Goal: Use online tool/utility: Utilize a website feature to perform a specific function

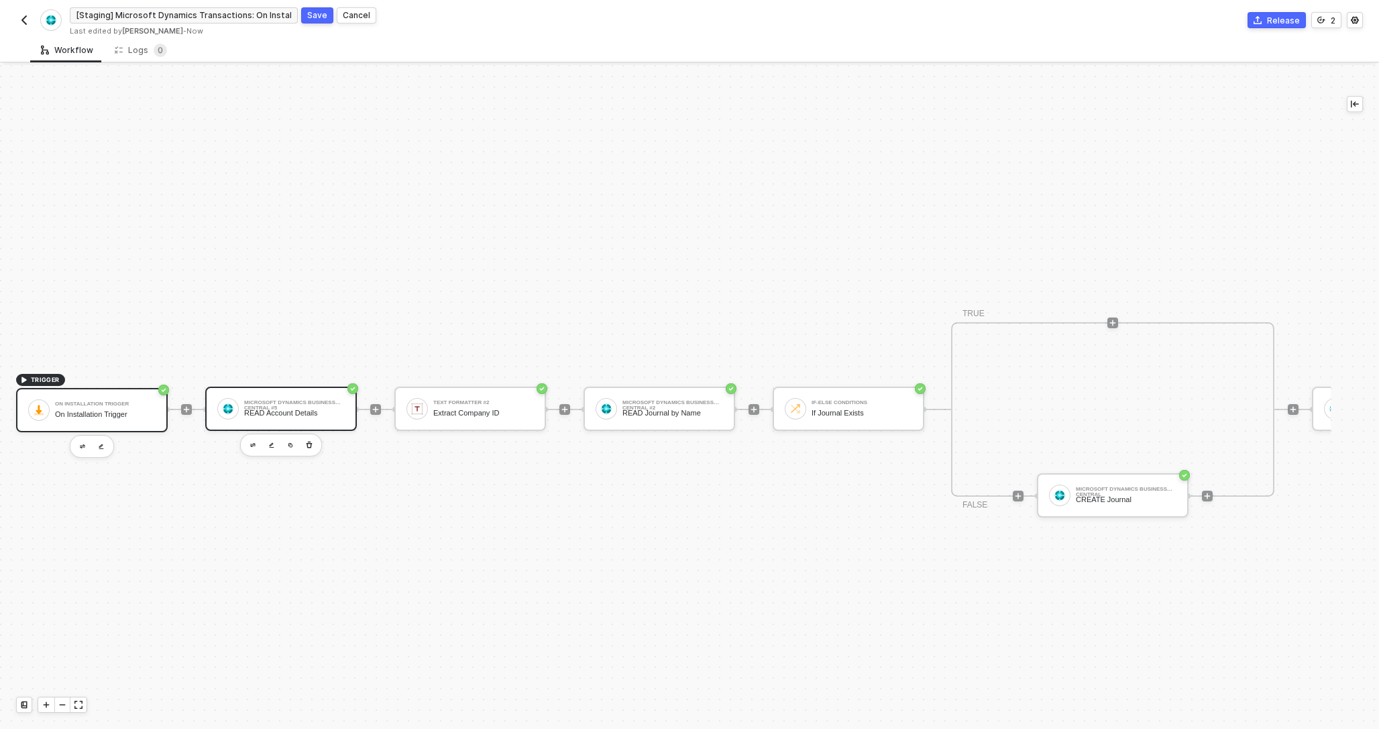
click at [317, 397] on div "Microsoft Dynamics Business Central #5 READ Account Details" at bounding box center [294, 408] width 101 height 25
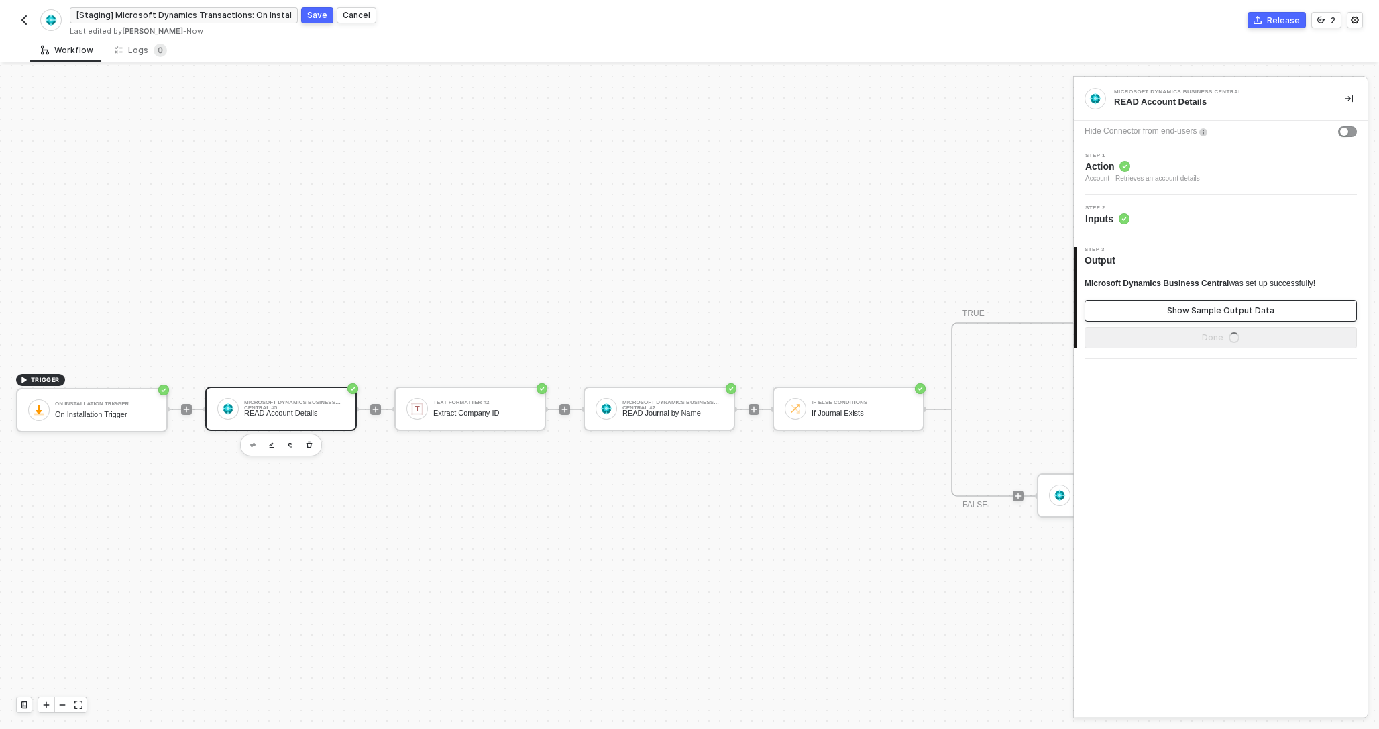
click at [1214, 309] on div "Show Sample Output Data" at bounding box center [1220, 310] width 107 height 11
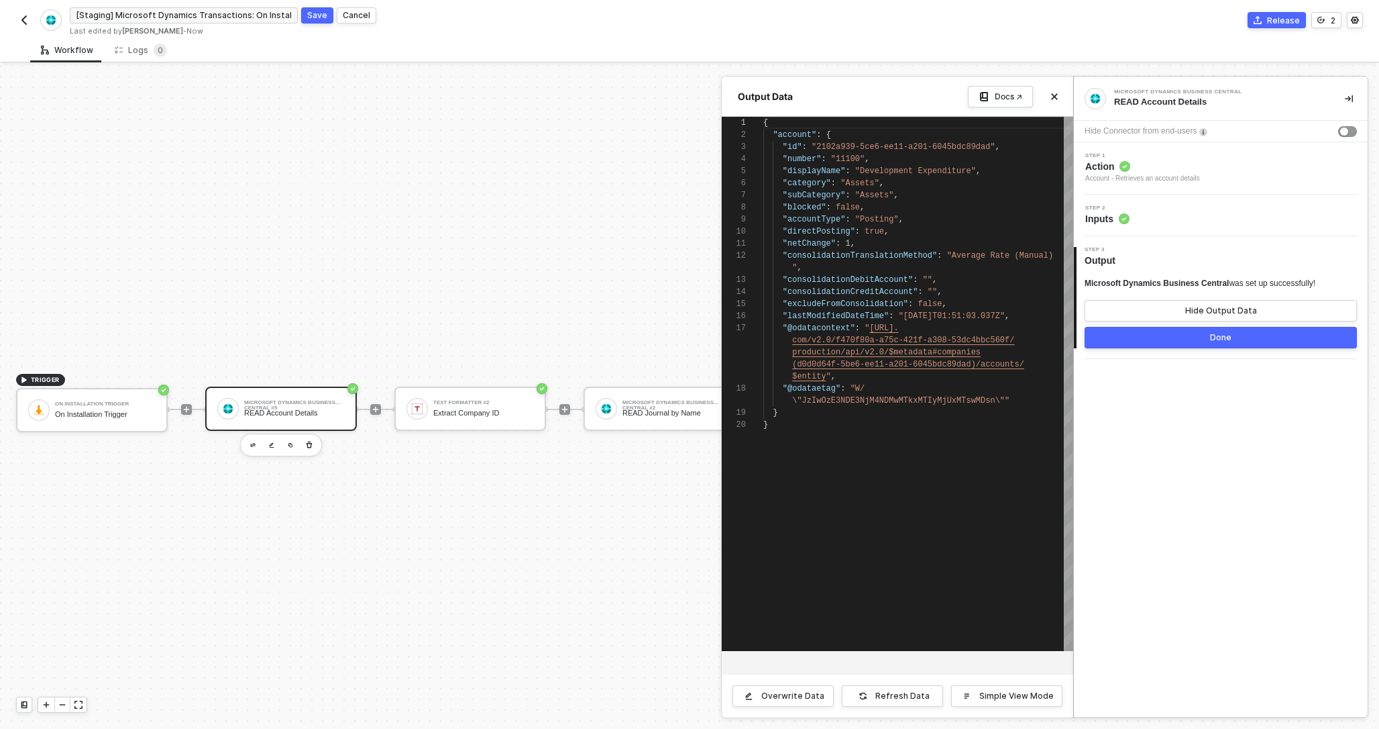
scroll to position [121, 0]
click at [1143, 213] on div "Step 2 Inputs" at bounding box center [1222, 215] width 290 height 20
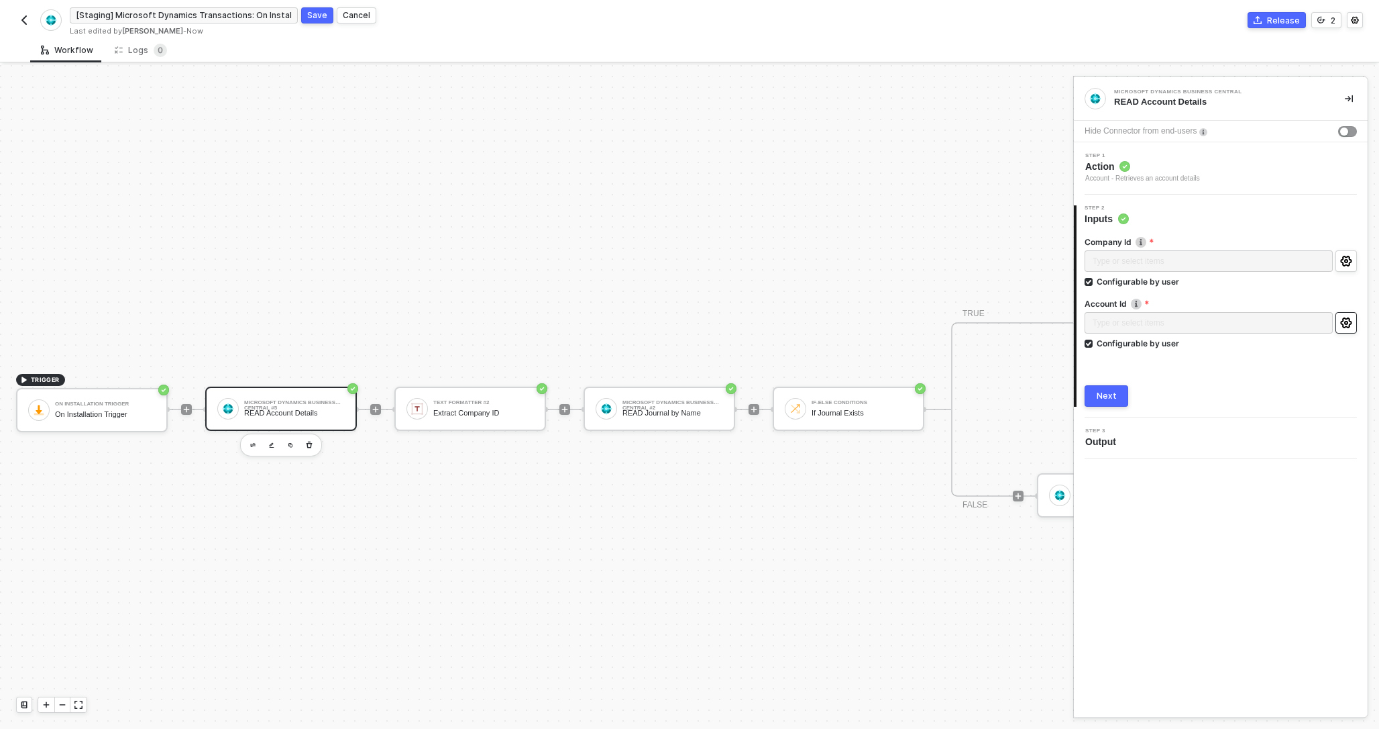
click at [1350, 322] on icon "icon-settings" at bounding box center [1345, 322] width 11 height 11
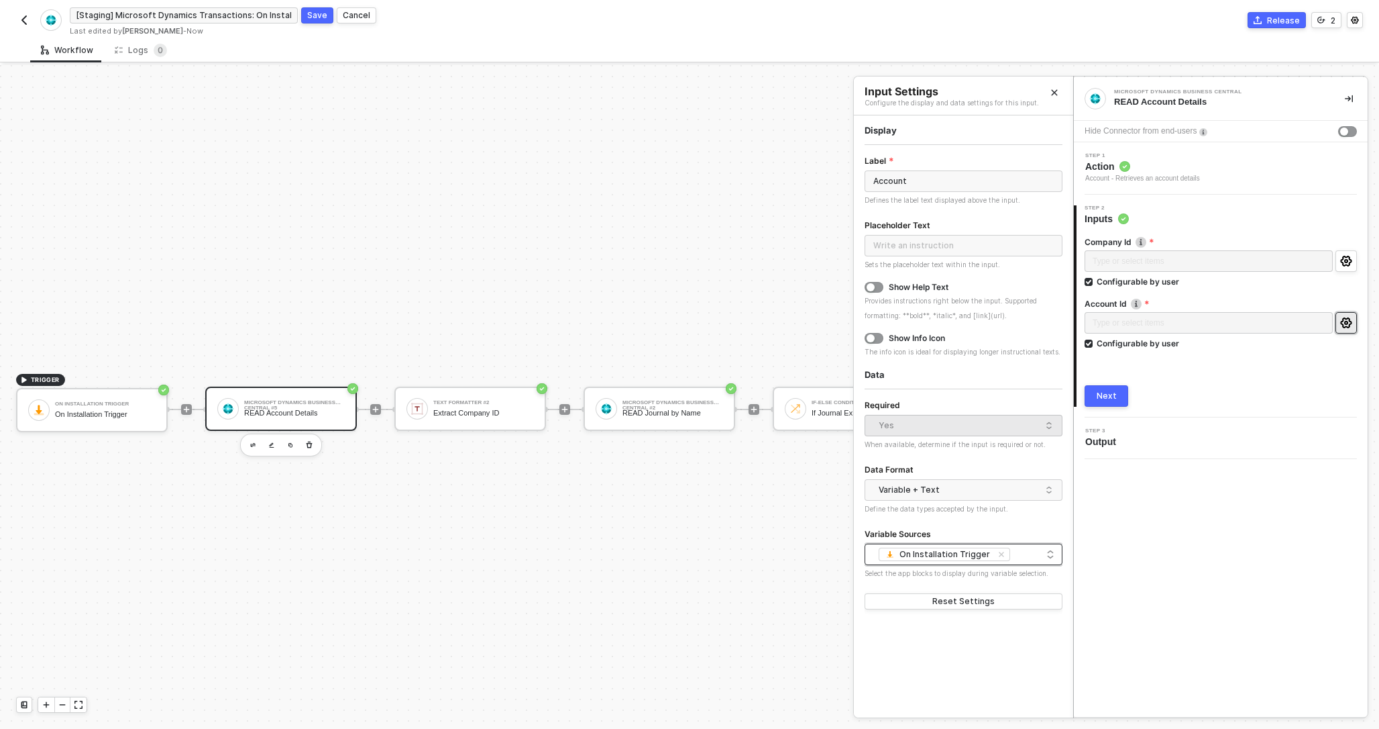
click at [924, 551] on div "On Installation Trigger" at bounding box center [946, 554] width 93 height 11
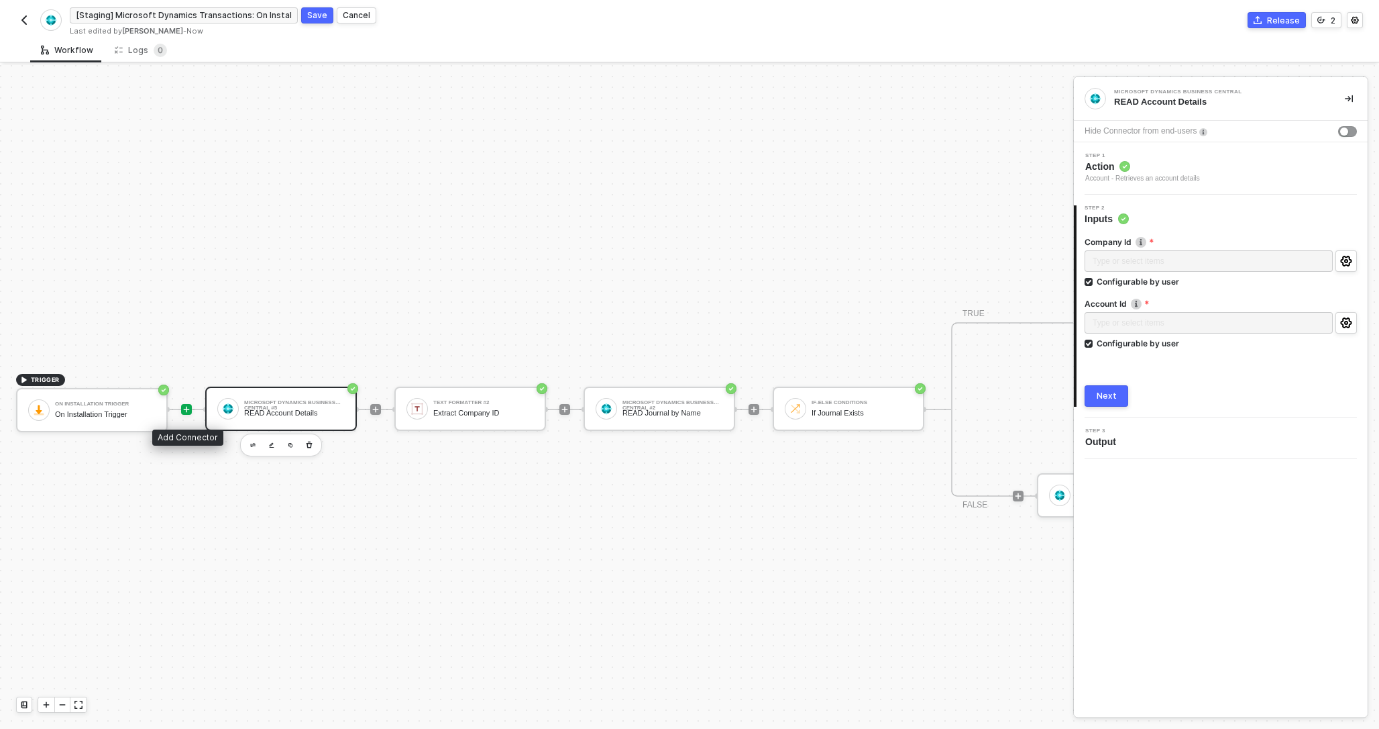
click at [188, 409] on icon "icon-play" at bounding box center [187, 410] width 6 height 6
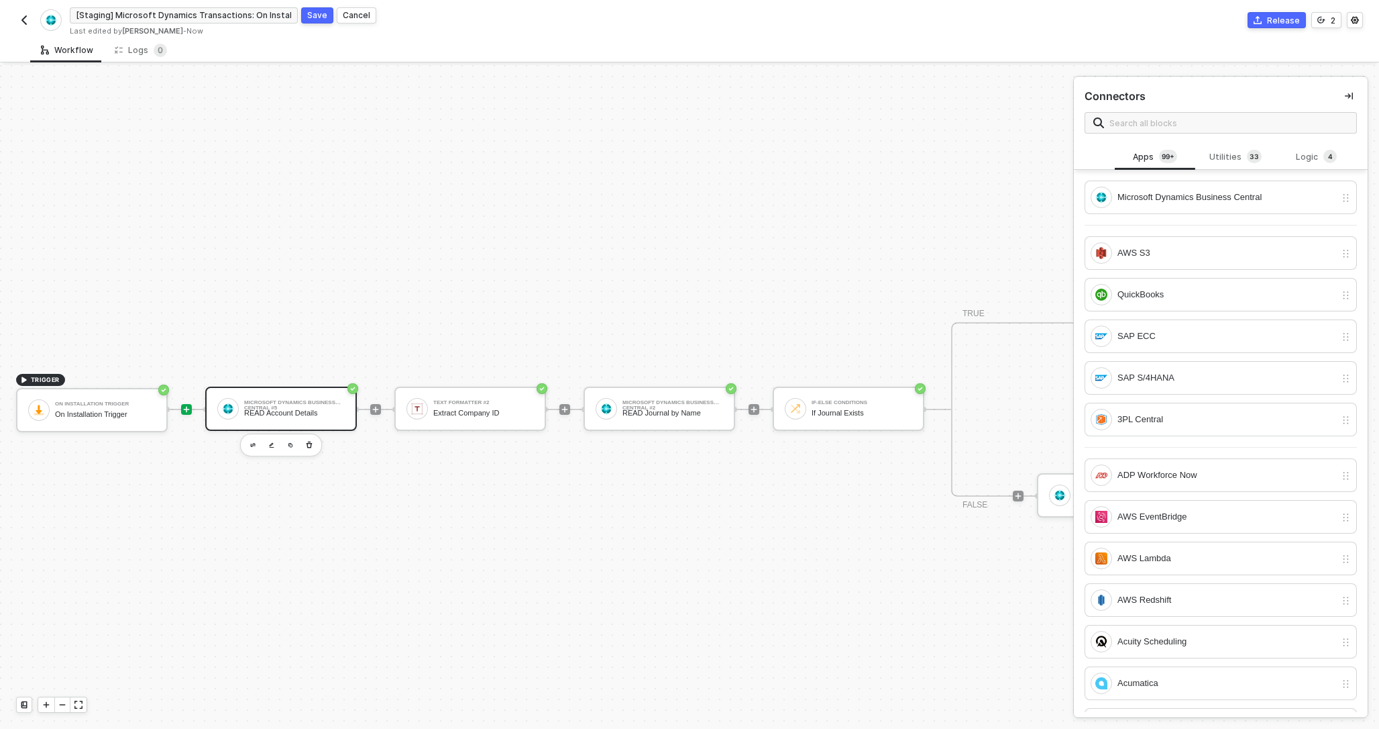
click at [331, 409] on div "READ Account Details" at bounding box center [294, 413] width 101 height 9
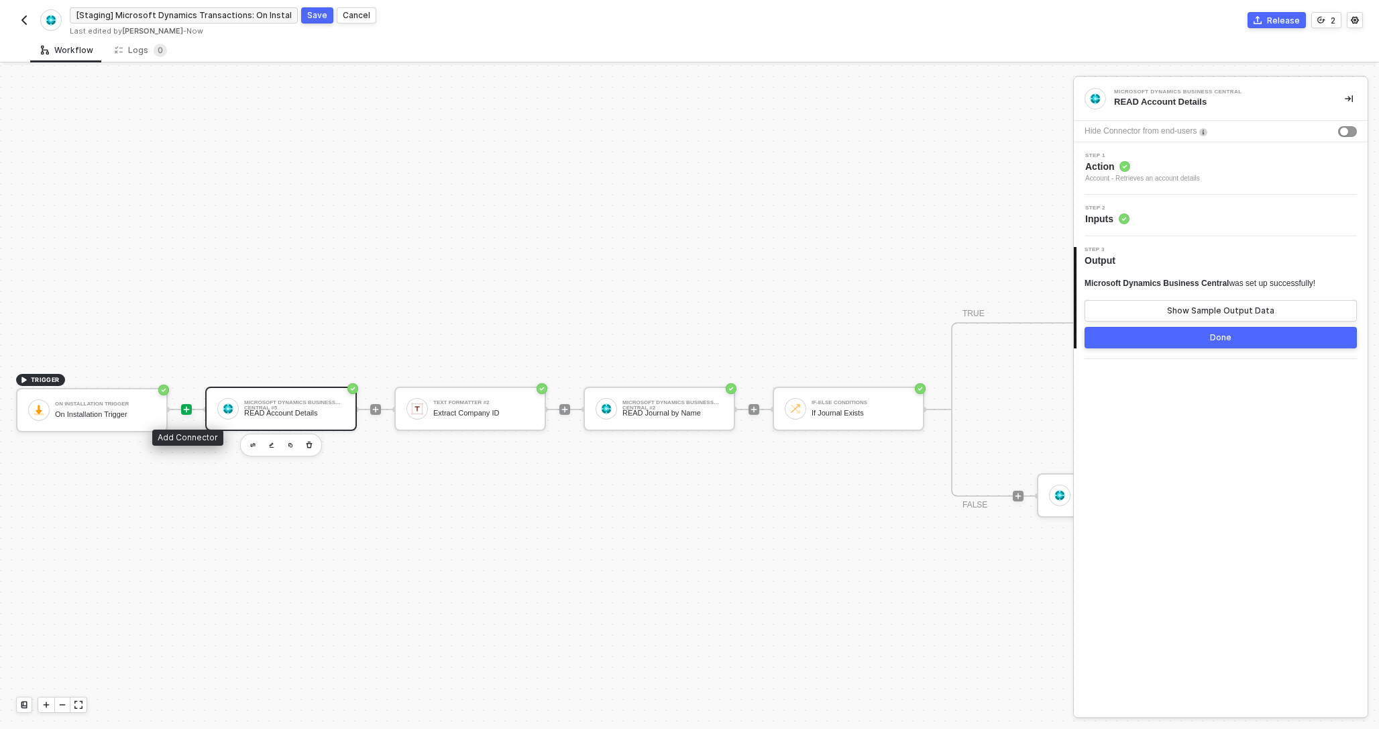
click at [186, 411] on icon "icon-play" at bounding box center [186, 409] width 8 height 8
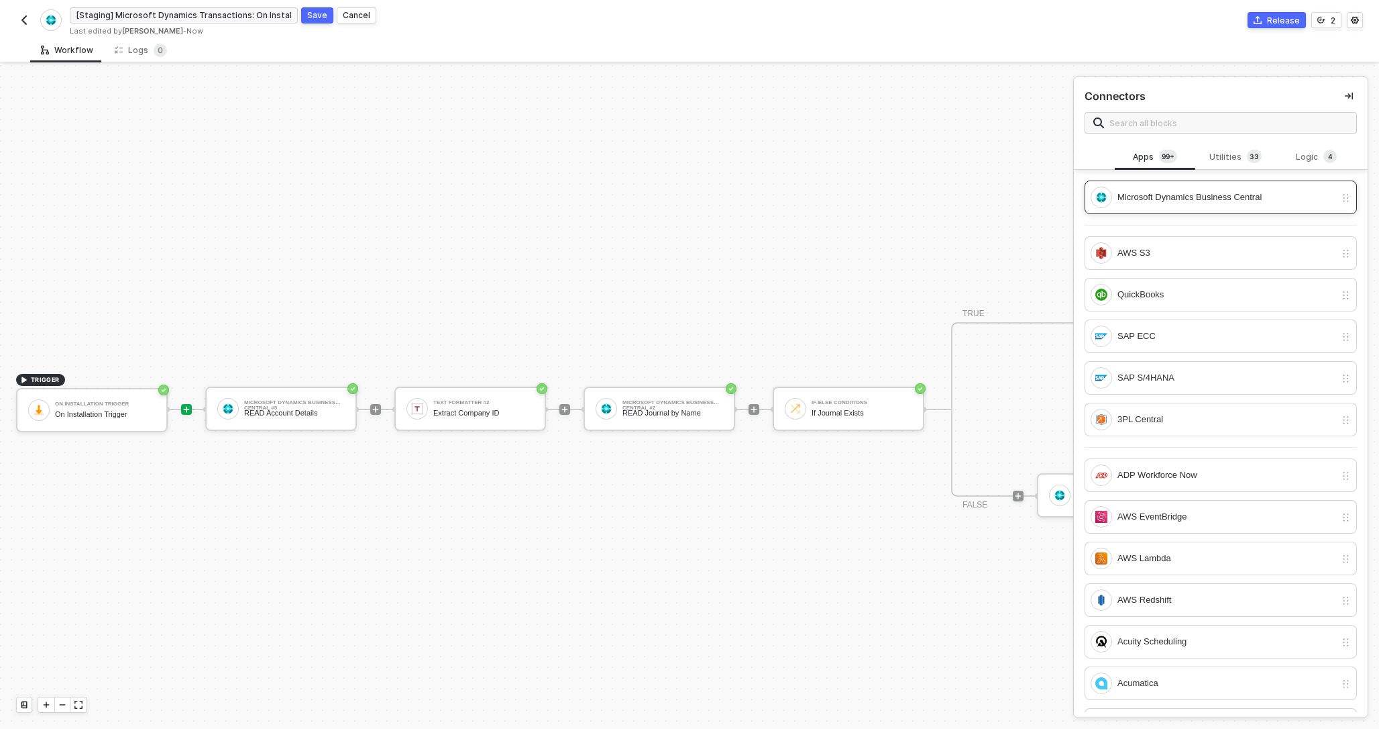
click at [1244, 203] on div "Microsoft Dynamics Business Central" at bounding box center [1227, 197] width 218 height 15
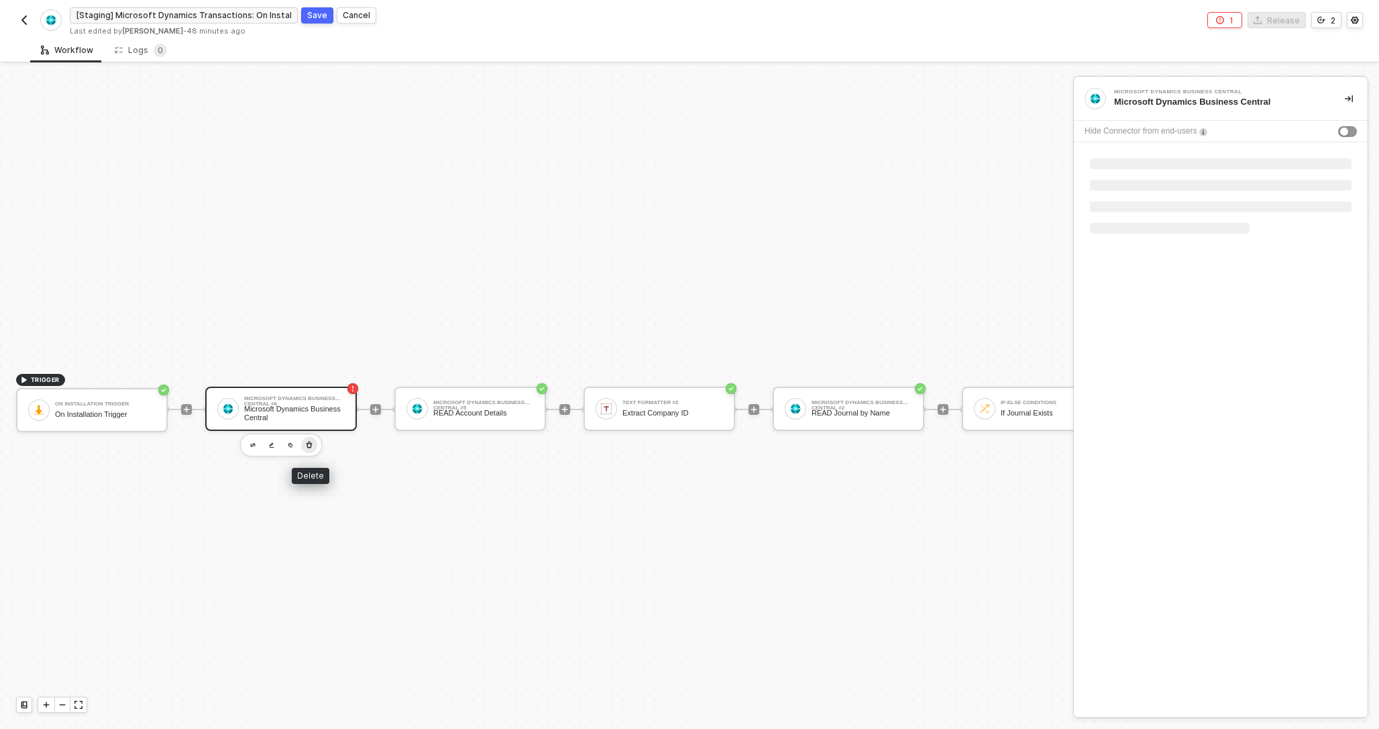
click at [307, 445] on icon "button" at bounding box center [310, 444] width 6 height 7
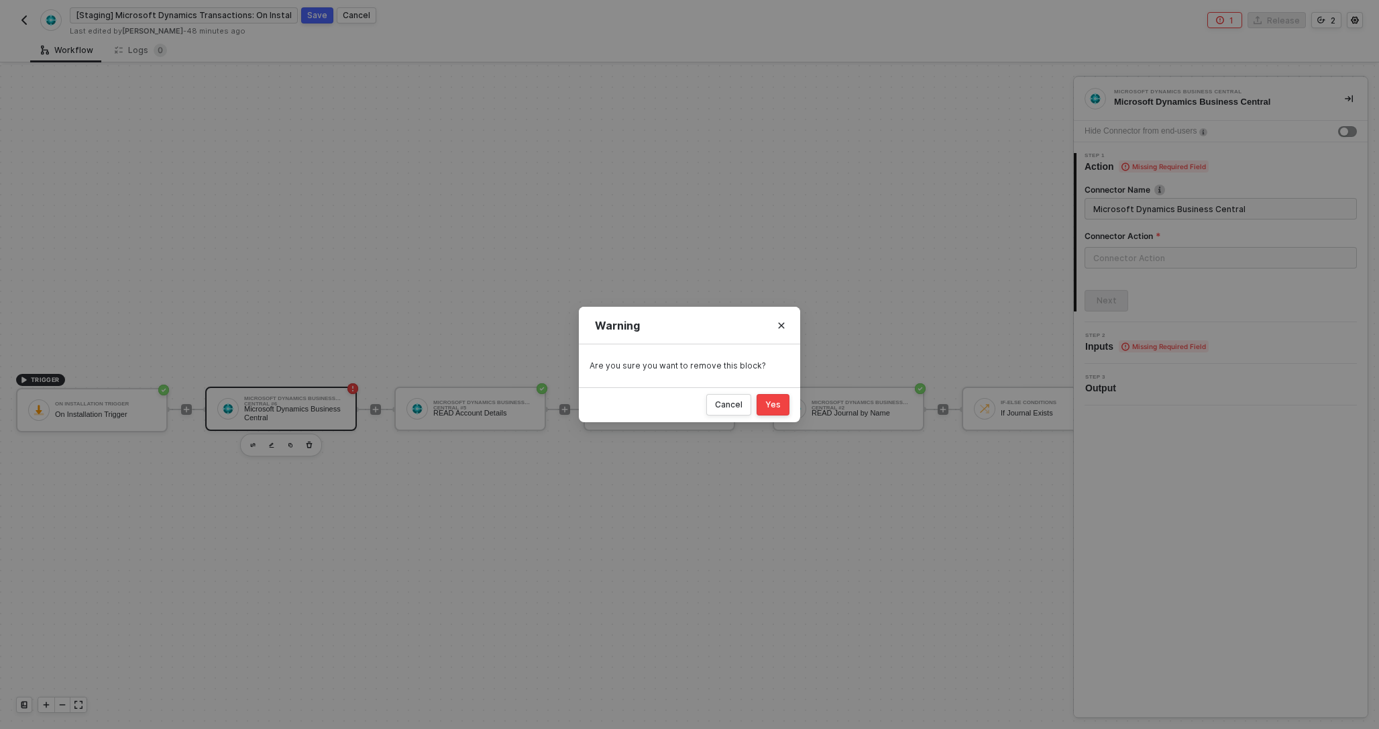
click at [767, 397] on button "Yes" at bounding box center [773, 404] width 33 height 21
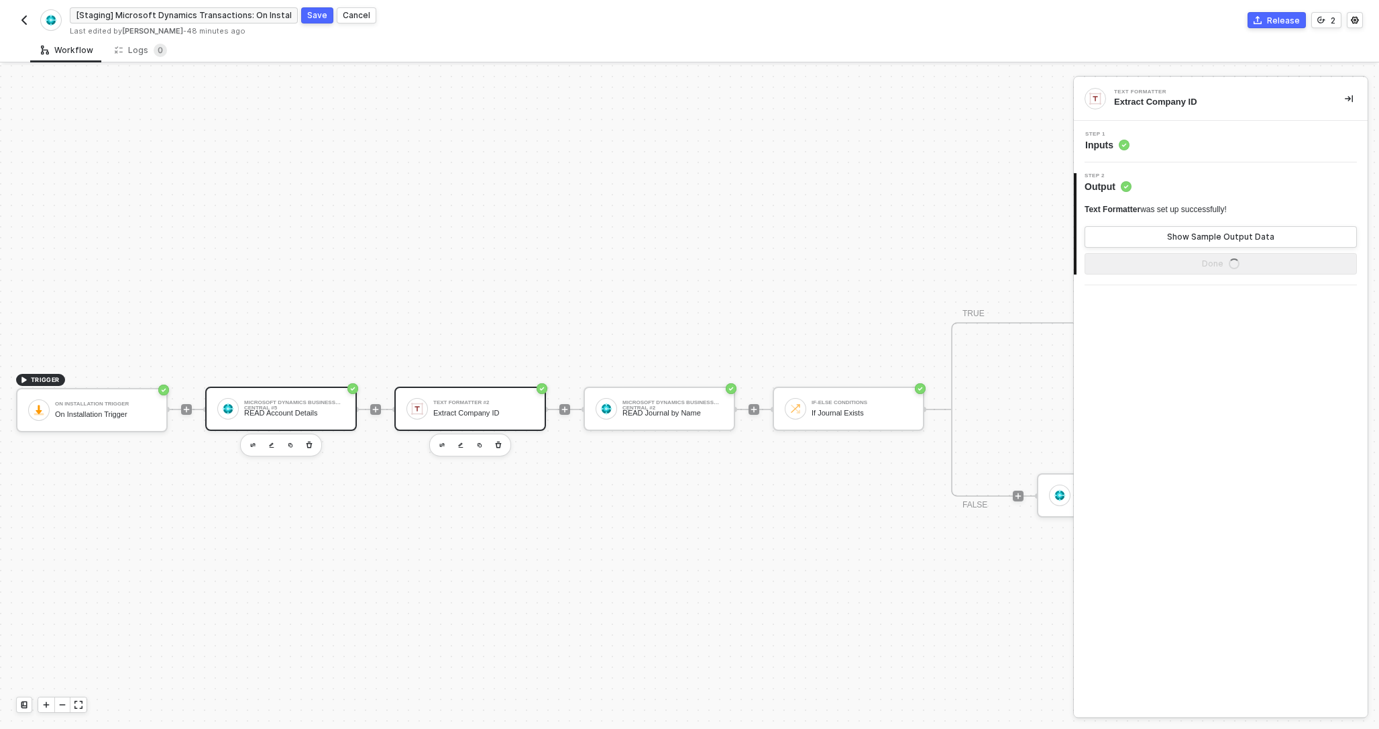
click at [339, 415] on div "READ Account Details" at bounding box center [294, 413] width 101 height 9
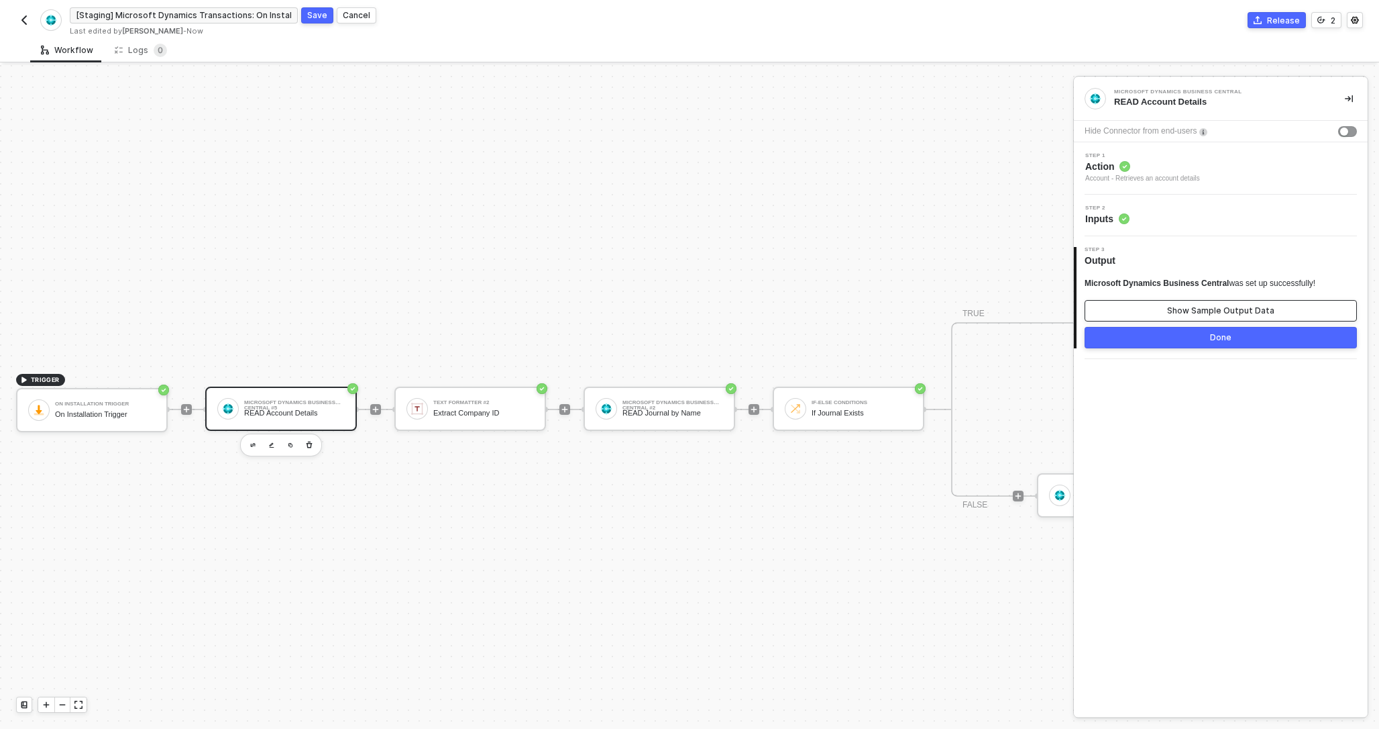
click at [1164, 304] on button "Show Sample Output Data" at bounding box center [1221, 310] width 272 height 21
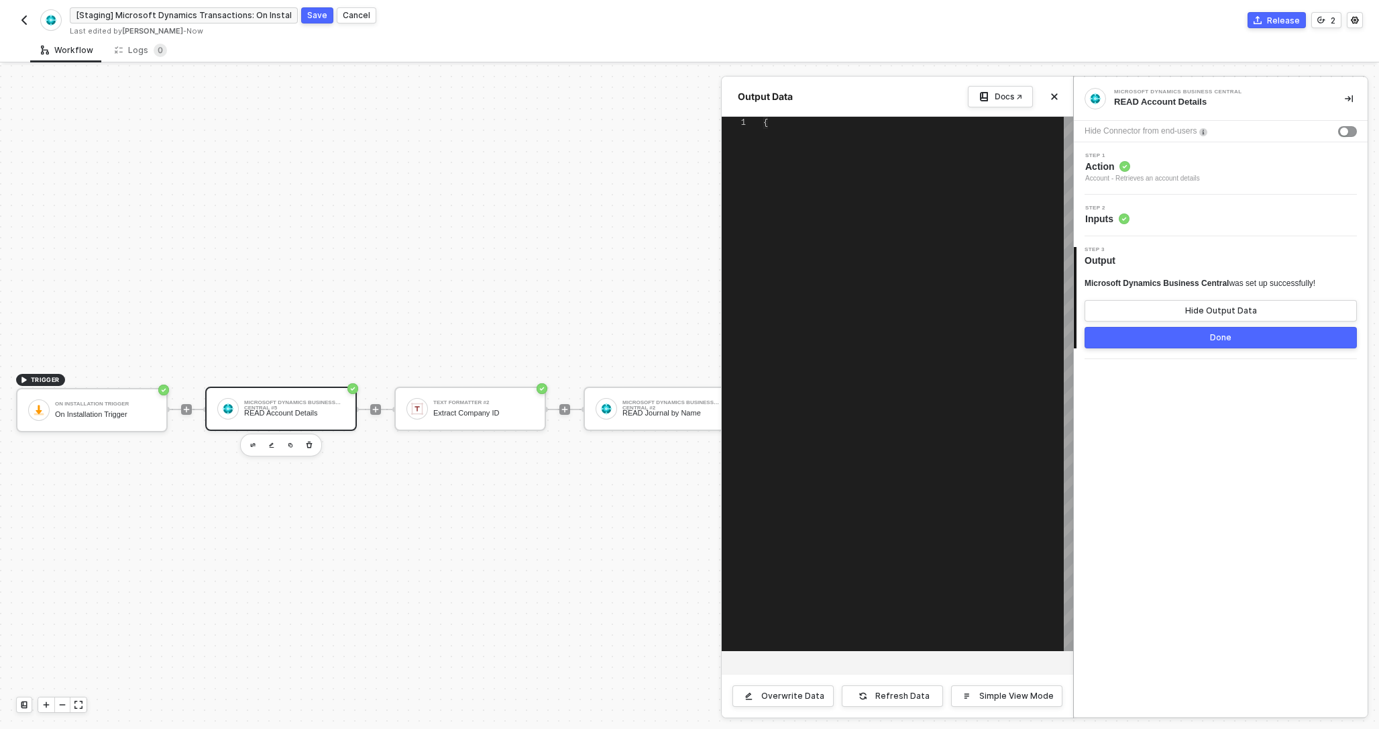
type textarea "{ "account": { "id": "2102a939-5ce6-ee11-a201-6045bdc89dad", "number": "11100",…"
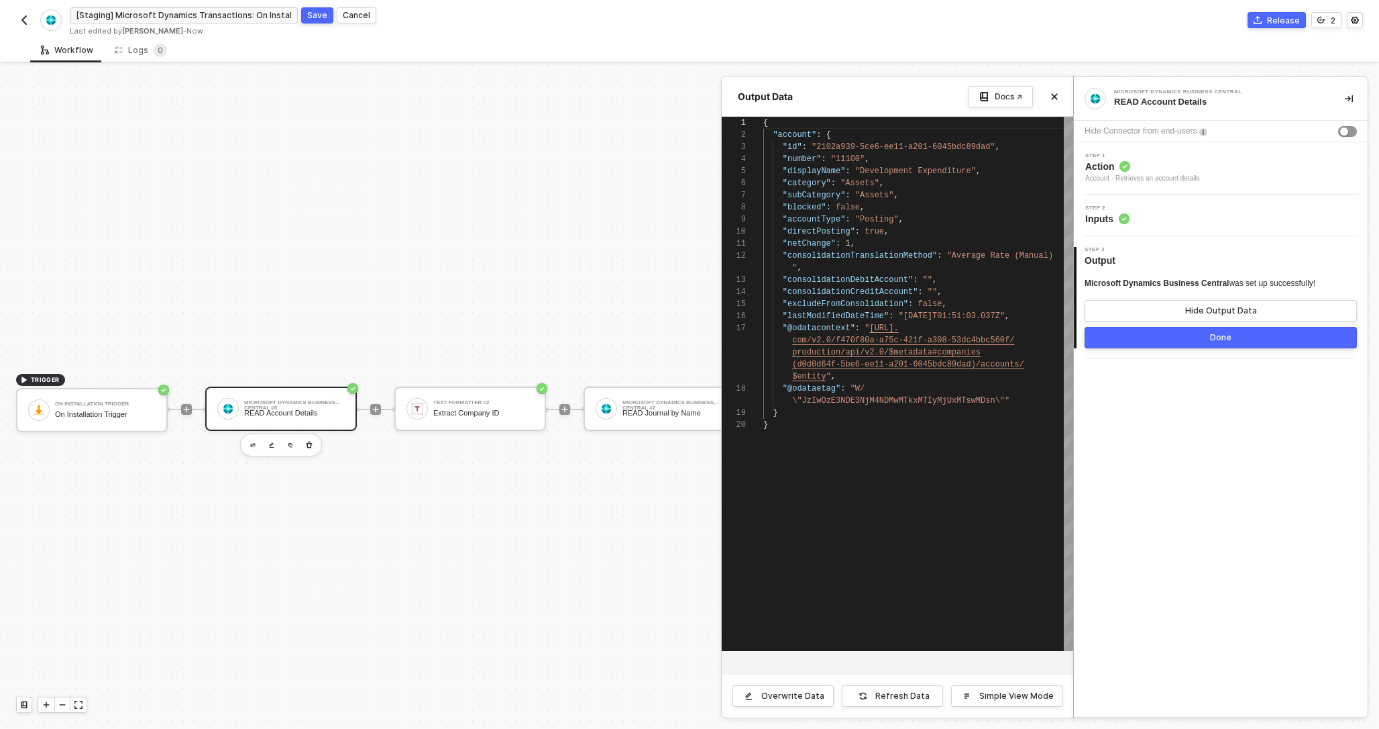
click at [455, 410] on div at bounding box center [689, 396] width 1379 height 663
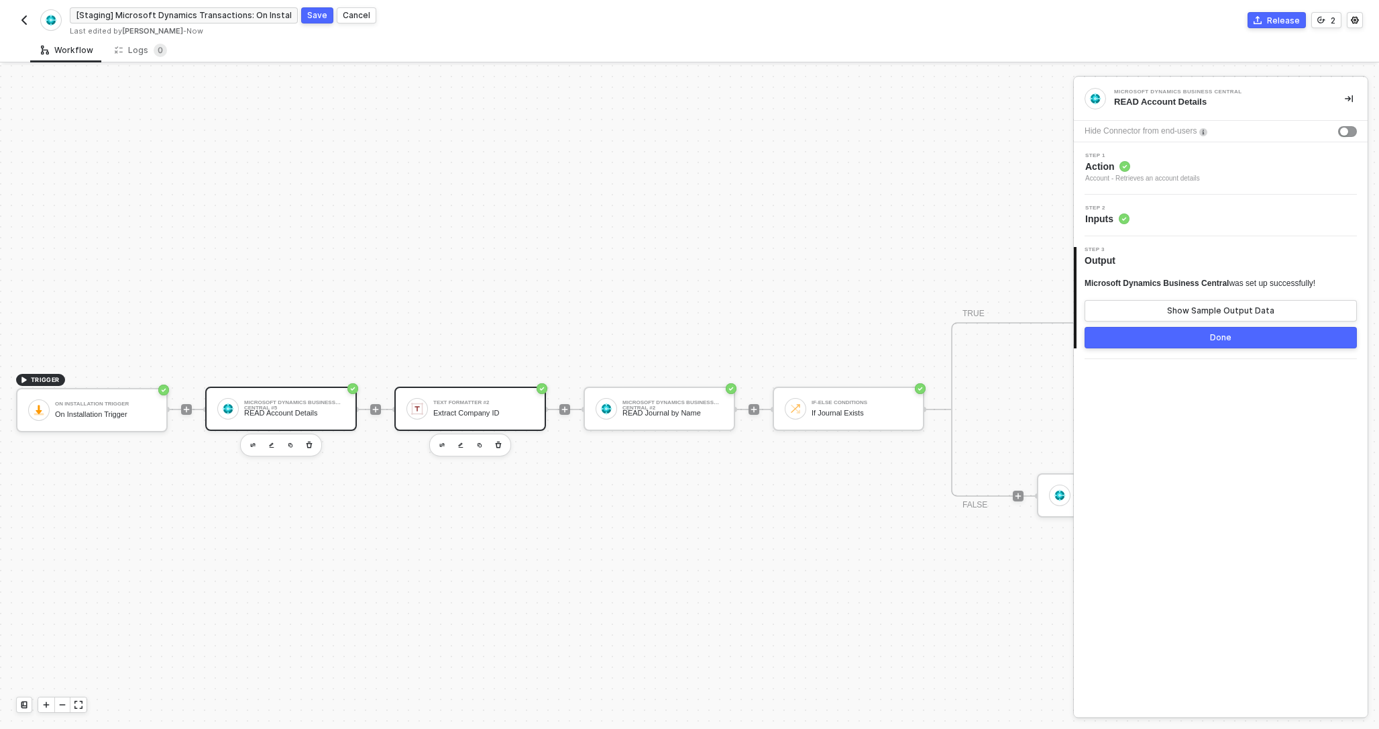
click at [461, 410] on div "Extract Company ID" at bounding box center [483, 413] width 101 height 9
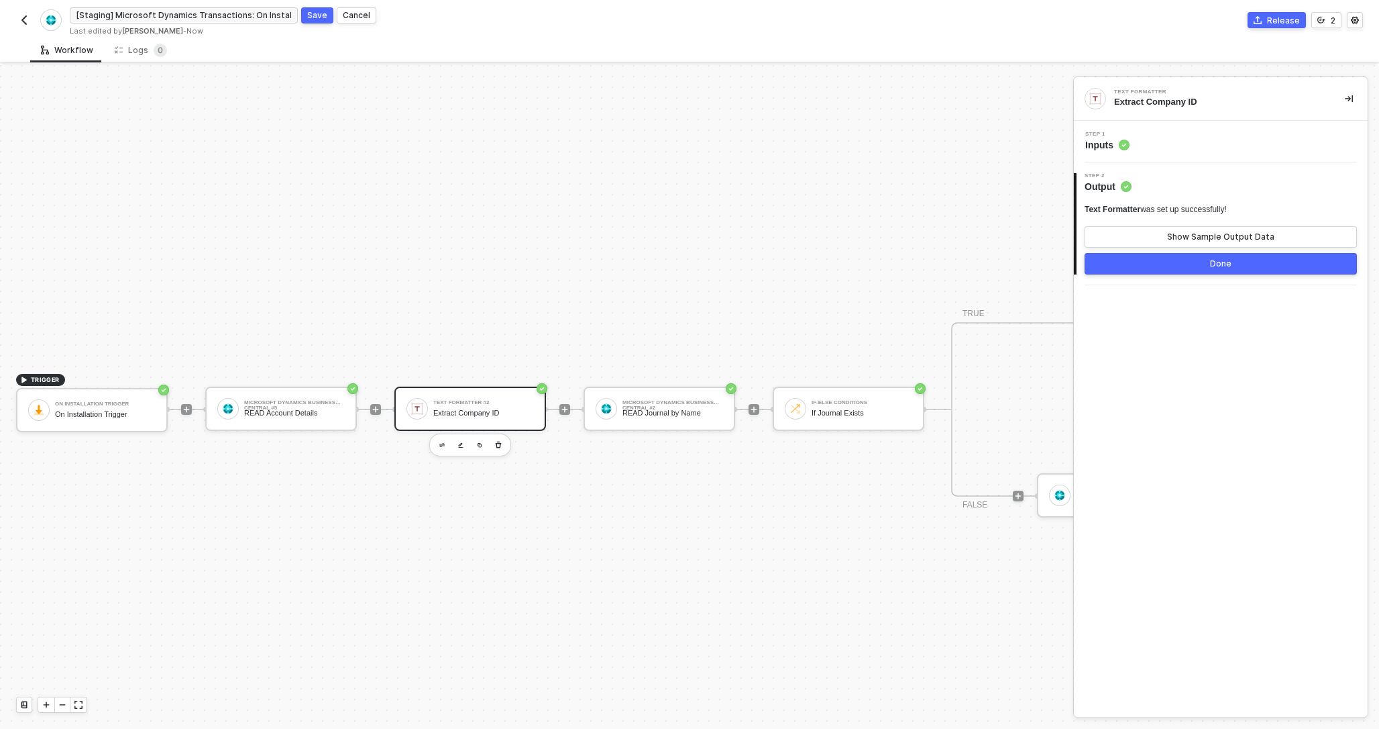
click at [1118, 152] on div "Step 1 Inputs" at bounding box center [1221, 142] width 294 height 42
click at [1112, 144] on span "Inputs" at bounding box center [1107, 144] width 44 height 13
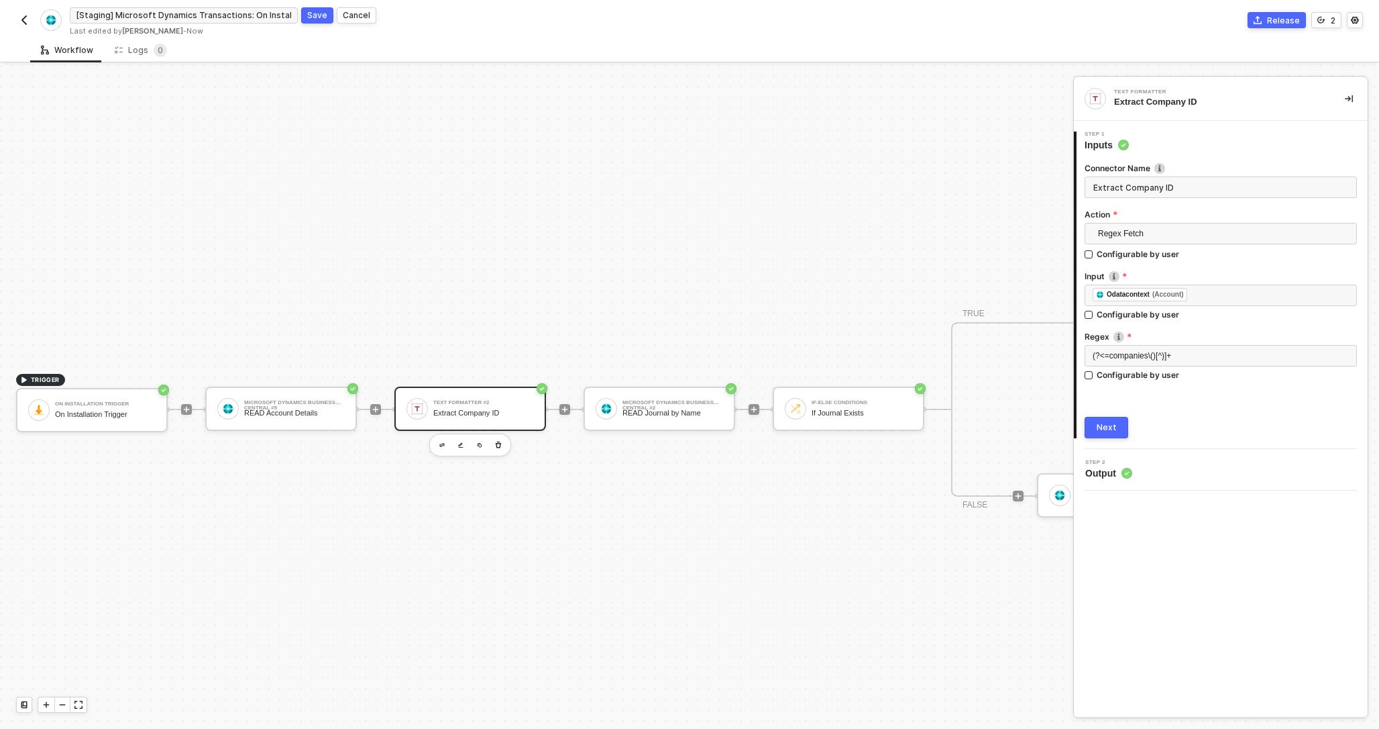
click at [1113, 466] on span "Output" at bounding box center [1108, 472] width 47 height 13
click at [1106, 477] on span "Output" at bounding box center [1108, 472] width 47 height 13
click at [1108, 430] on div "Next" at bounding box center [1107, 427] width 20 height 11
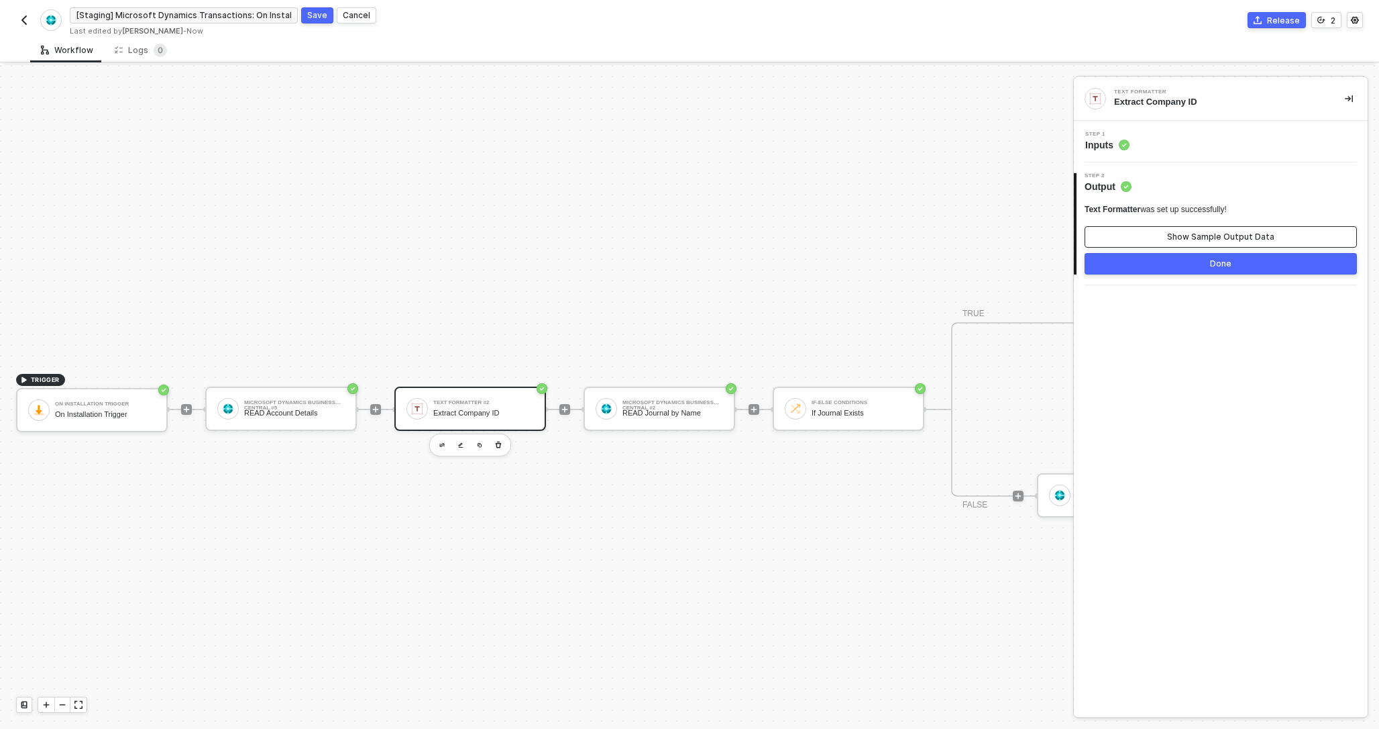
click at [1165, 241] on button "Show Sample Output Data" at bounding box center [1221, 236] width 272 height 21
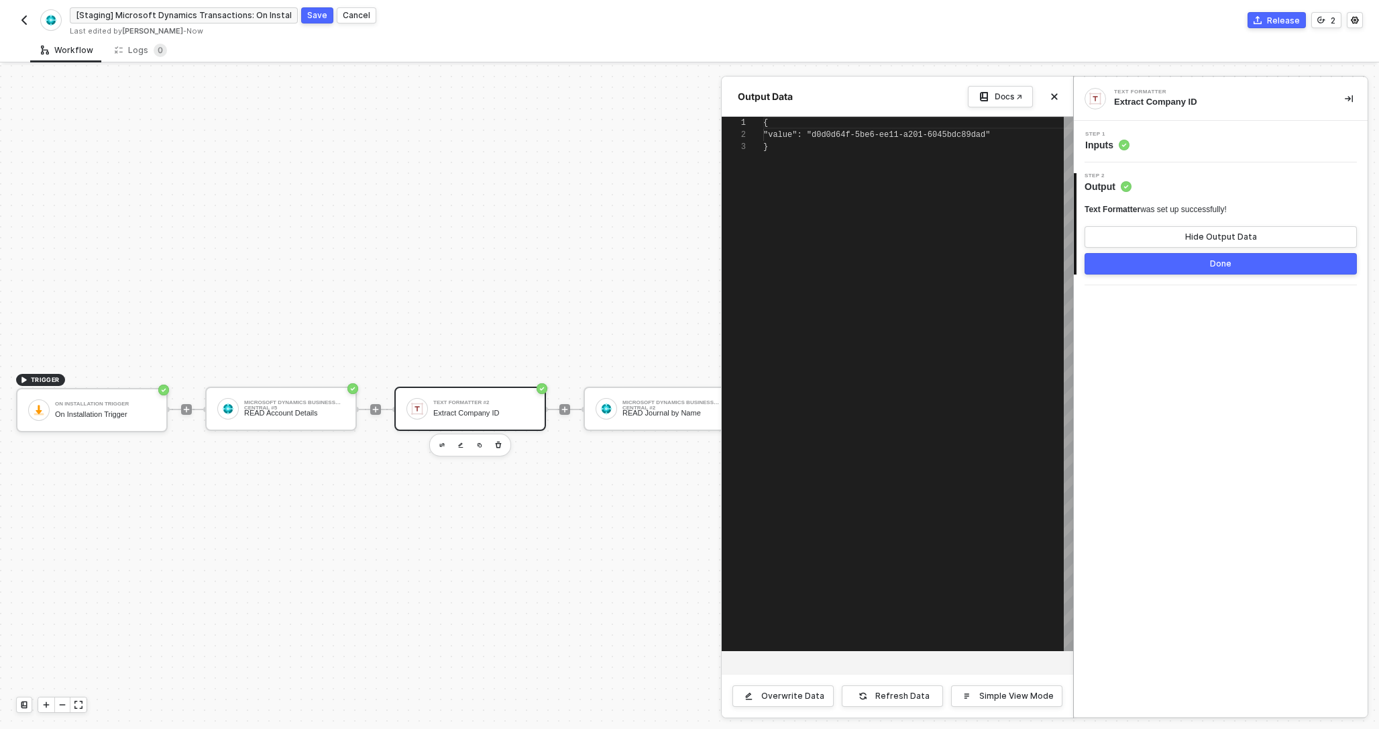
scroll to position [24, 0]
click at [1165, 241] on button "Hide Output Data" at bounding box center [1221, 236] width 272 height 21
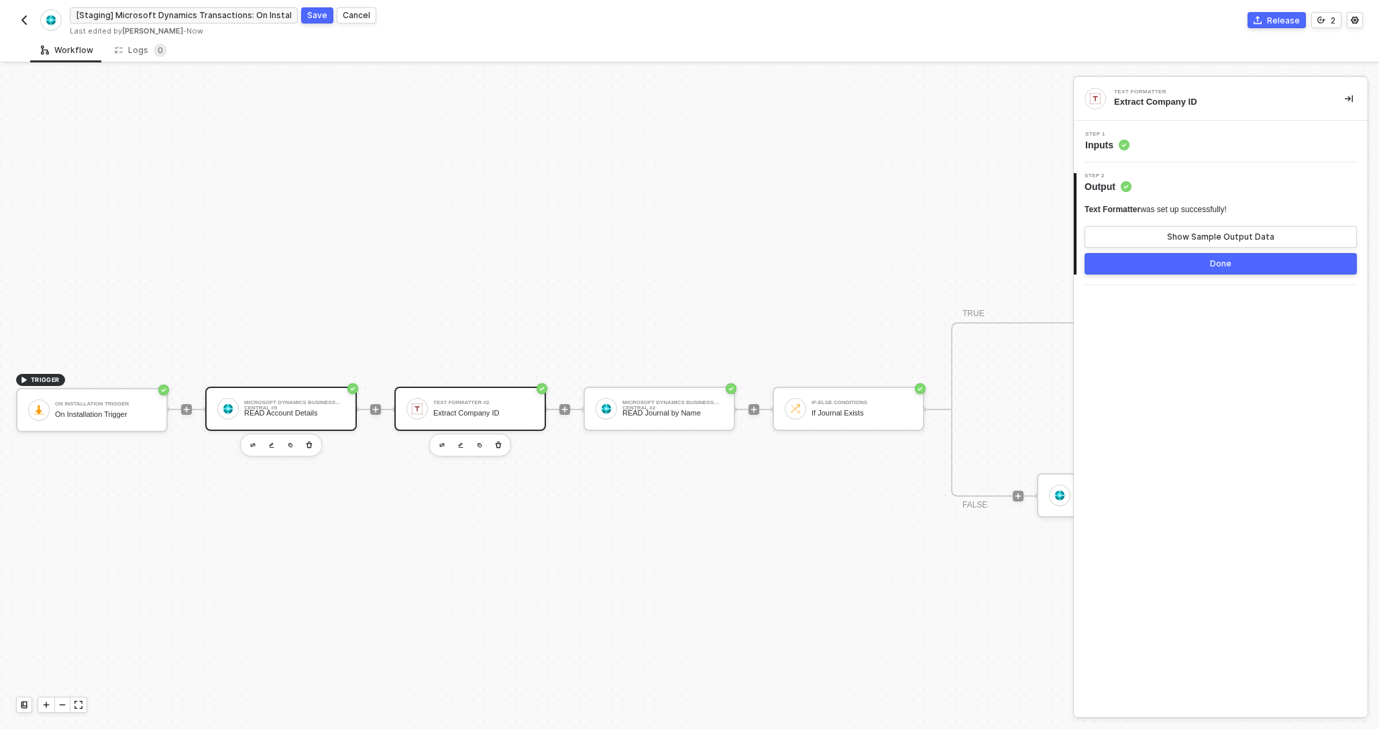
click at [258, 409] on div "READ Account Details" at bounding box center [294, 413] width 101 height 9
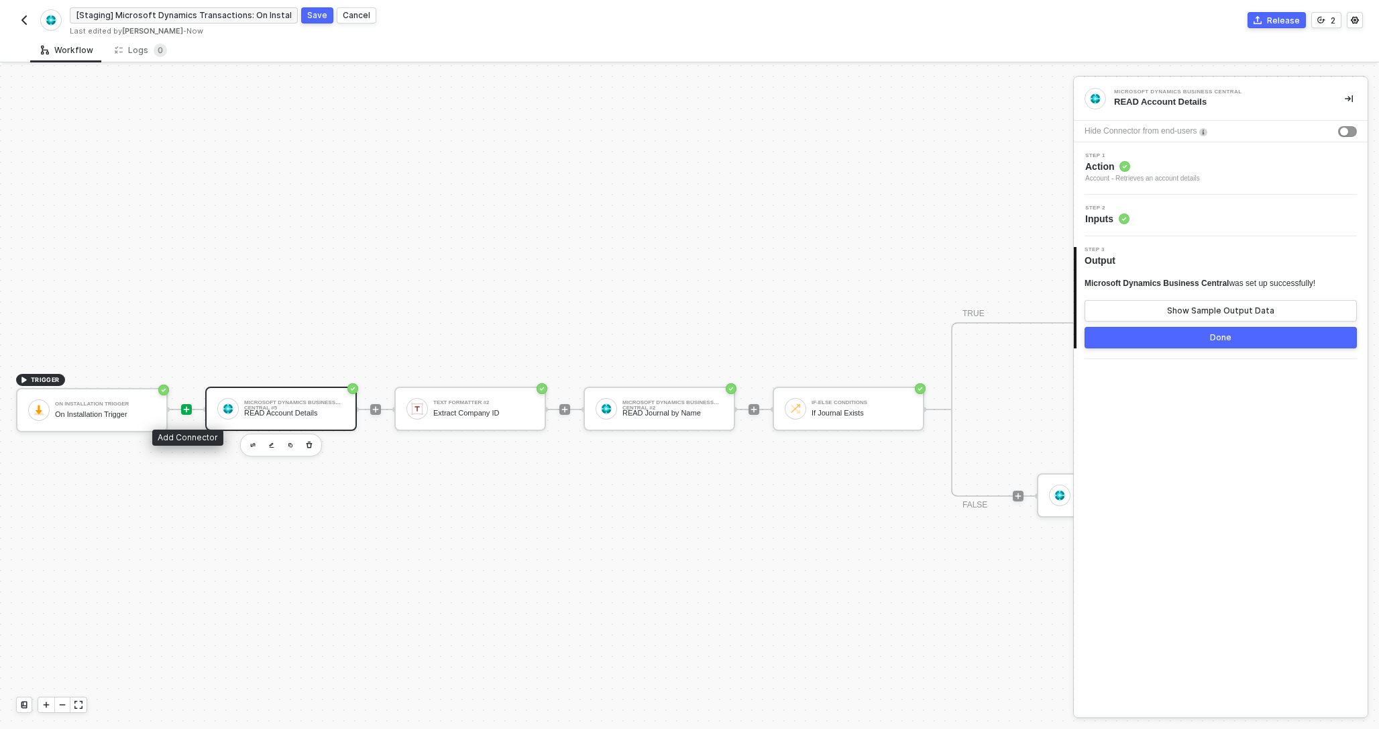
click at [187, 409] on icon "icon-play" at bounding box center [187, 410] width 6 height 6
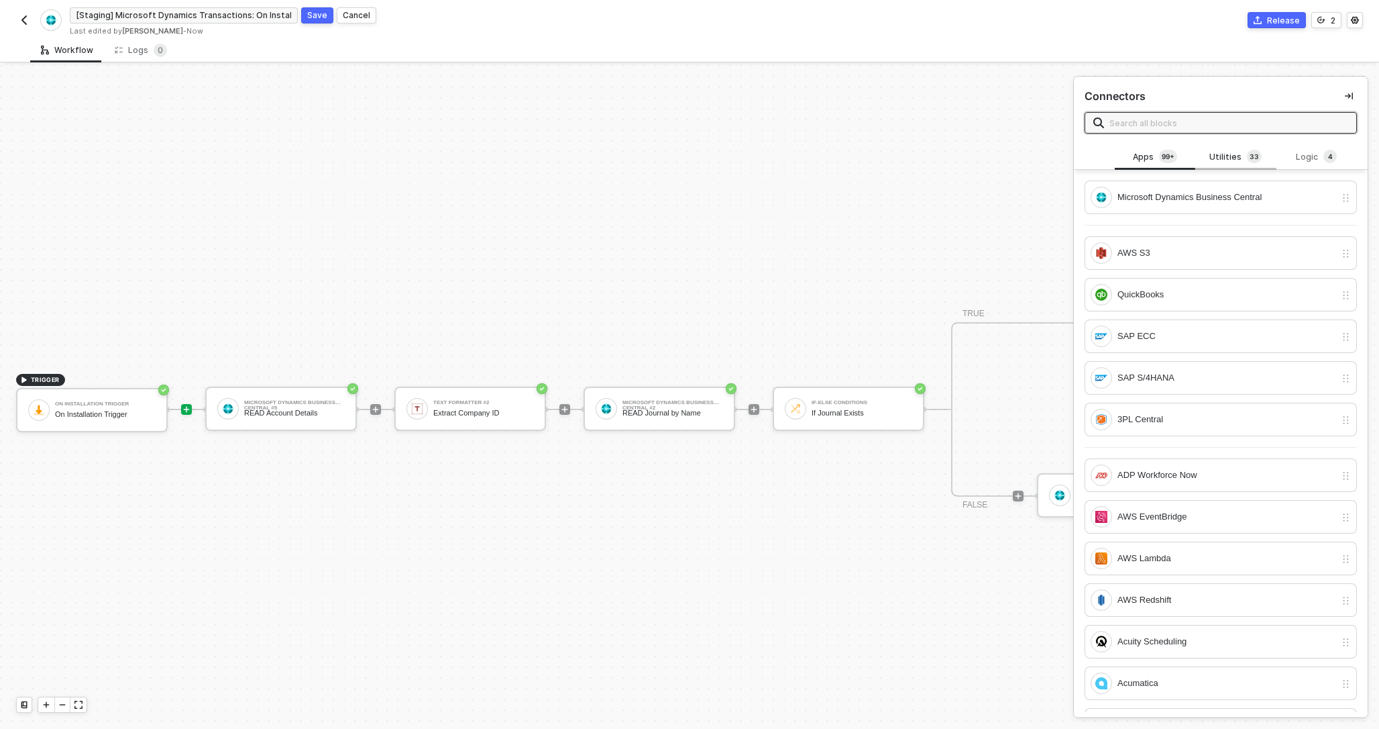
click at [1254, 154] on span "3" at bounding box center [1256, 156] width 5 height 11
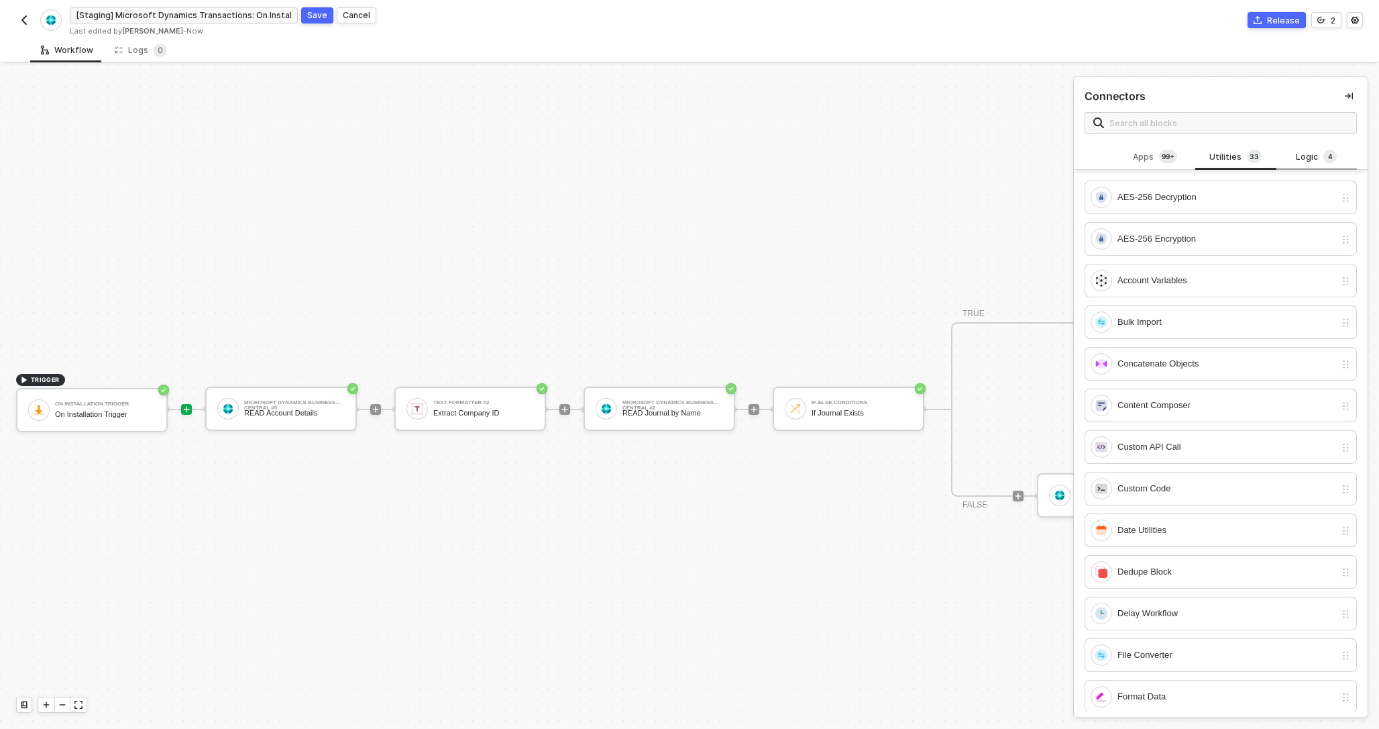
click at [1301, 154] on div "Logic 4" at bounding box center [1316, 157] width 59 height 15
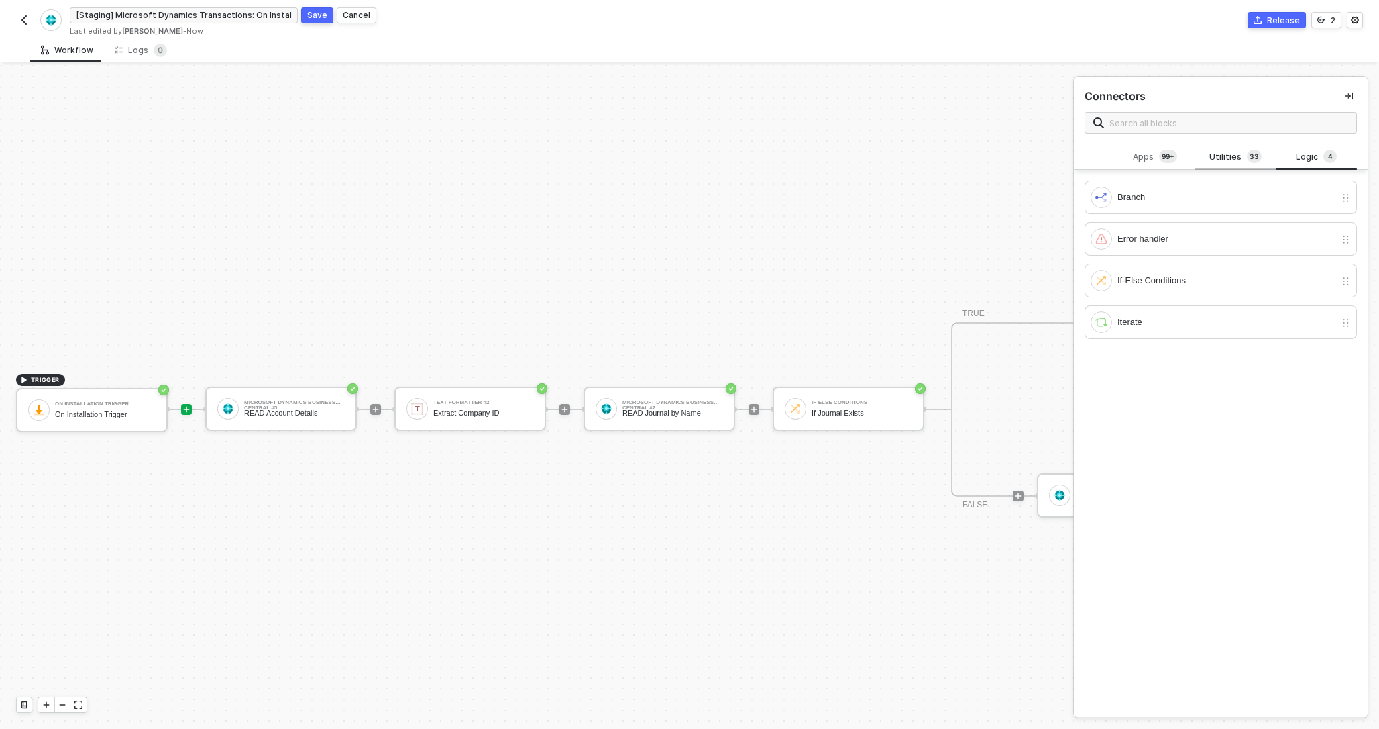
click at [1257, 159] on sup "3 3" at bounding box center [1254, 156] width 15 height 13
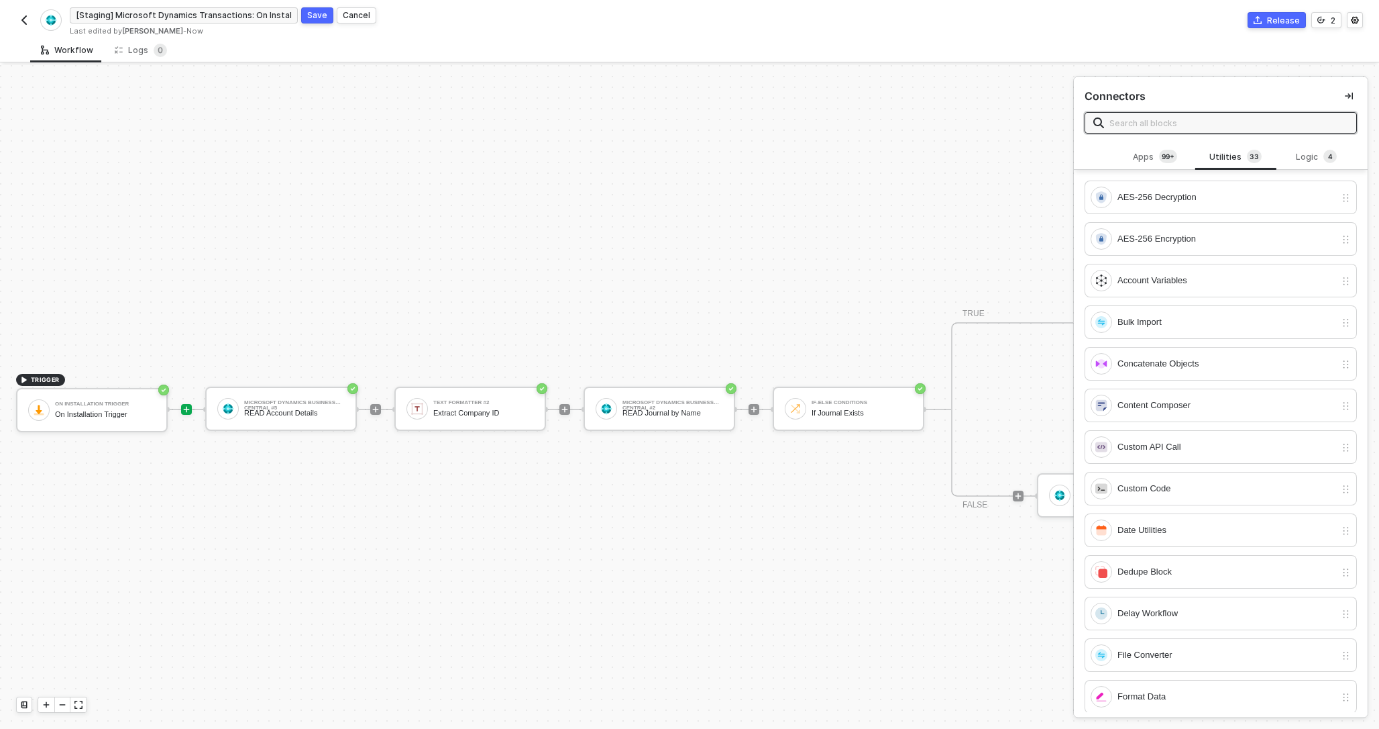
click at [1216, 128] on input "text" at bounding box center [1229, 122] width 239 height 15
click at [1220, 277] on div "Account Variables" at bounding box center [1227, 280] width 218 height 15
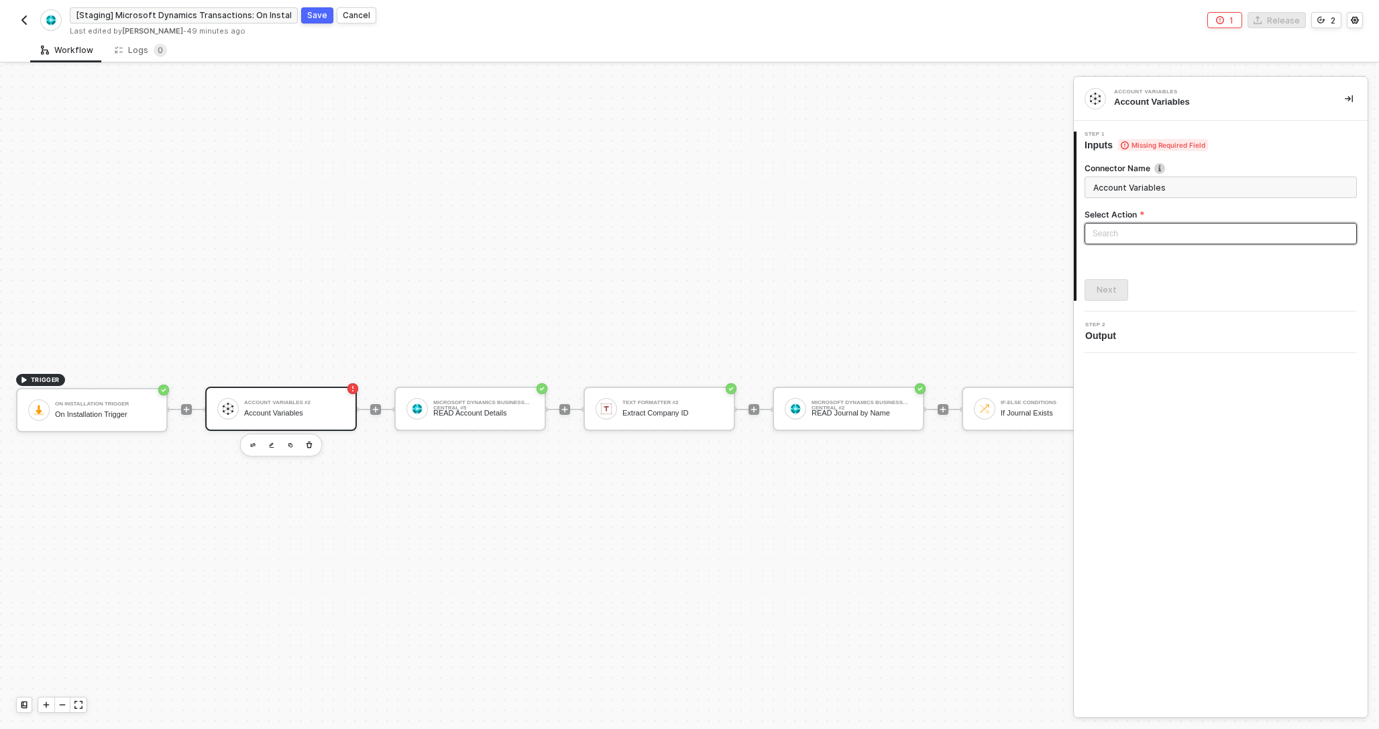
click at [1191, 232] on input "search" at bounding box center [1221, 233] width 256 height 20
click at [1181, 264] on div "Set Account Variables" at bounding box center [1220, 260] width 251 height 15
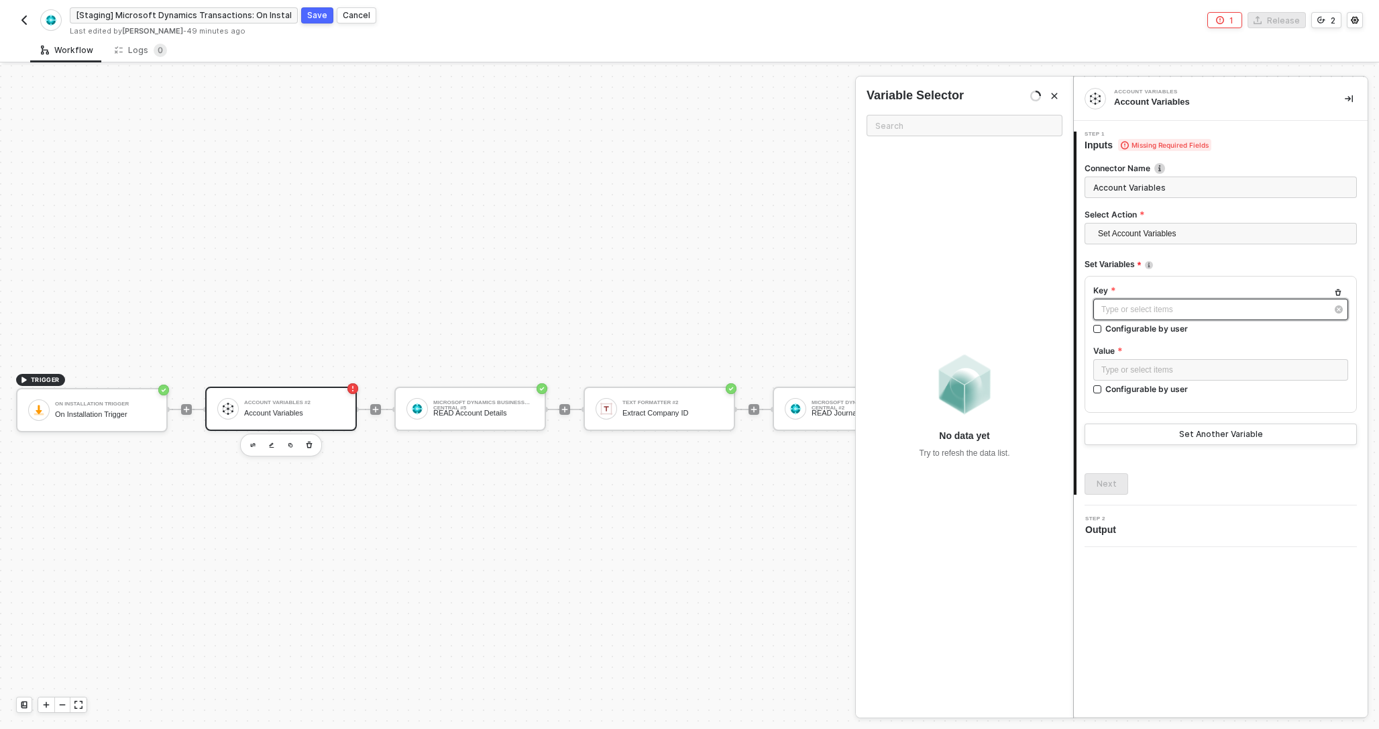
click at [1142, 313] on div "Type or select items ﻿" at bounding box center [1214, 309] width 225 height 13
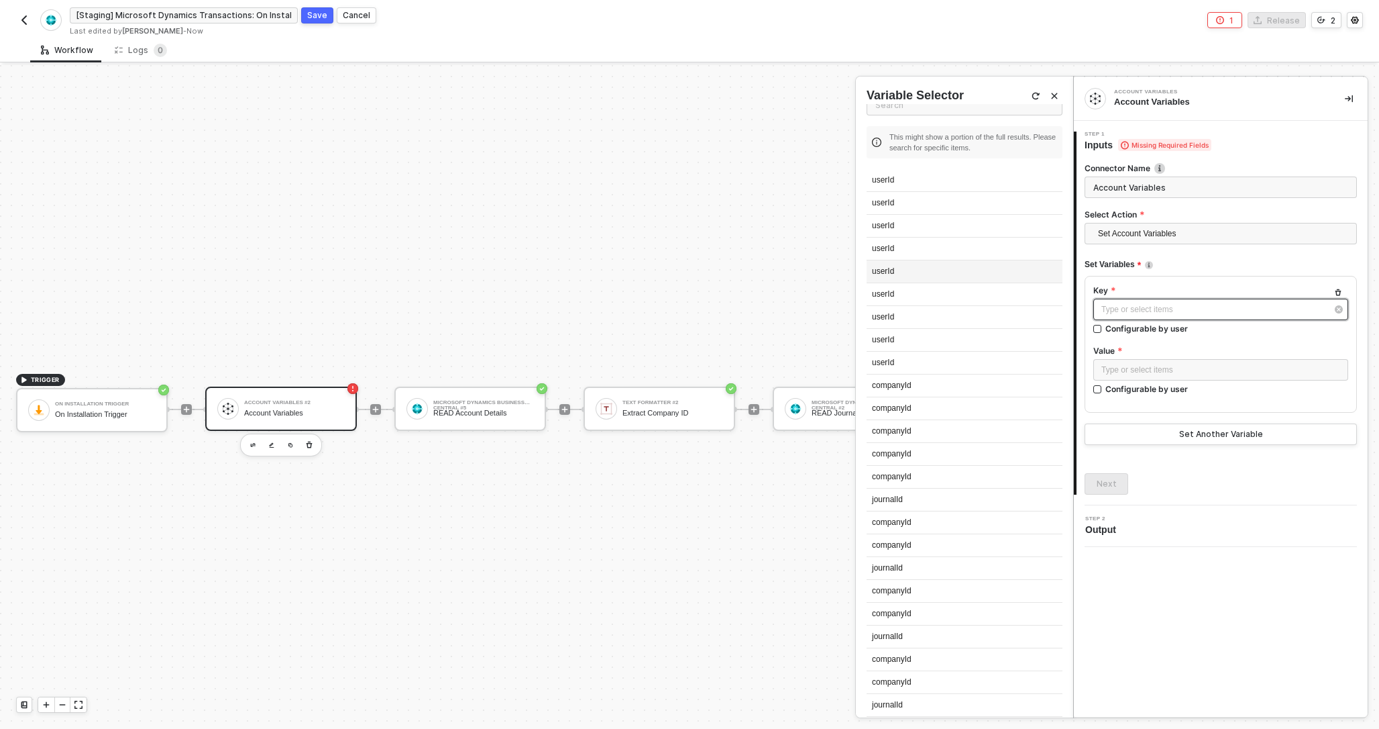
scroll to position [0, 0]
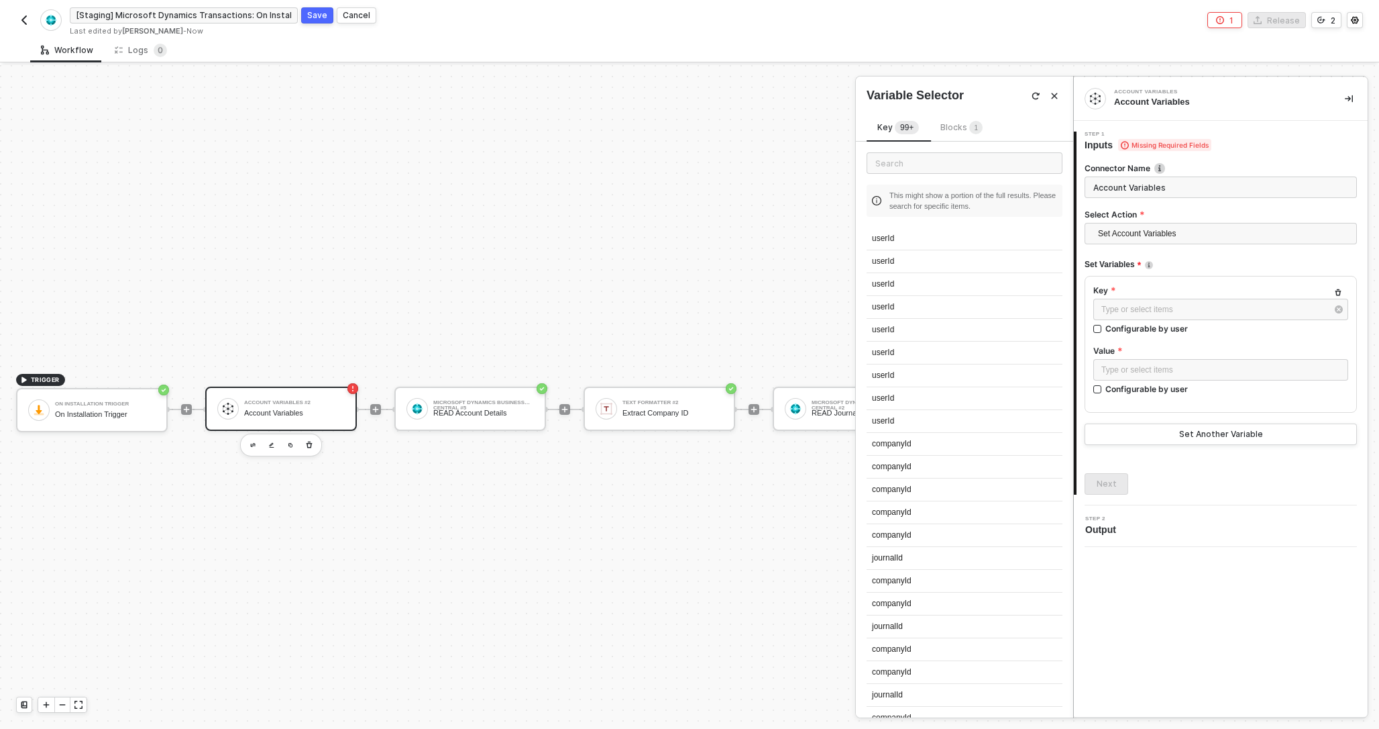
click at [962, 126] on span "Blocks 1" at bounding box center [962, 127] width 42 height 10
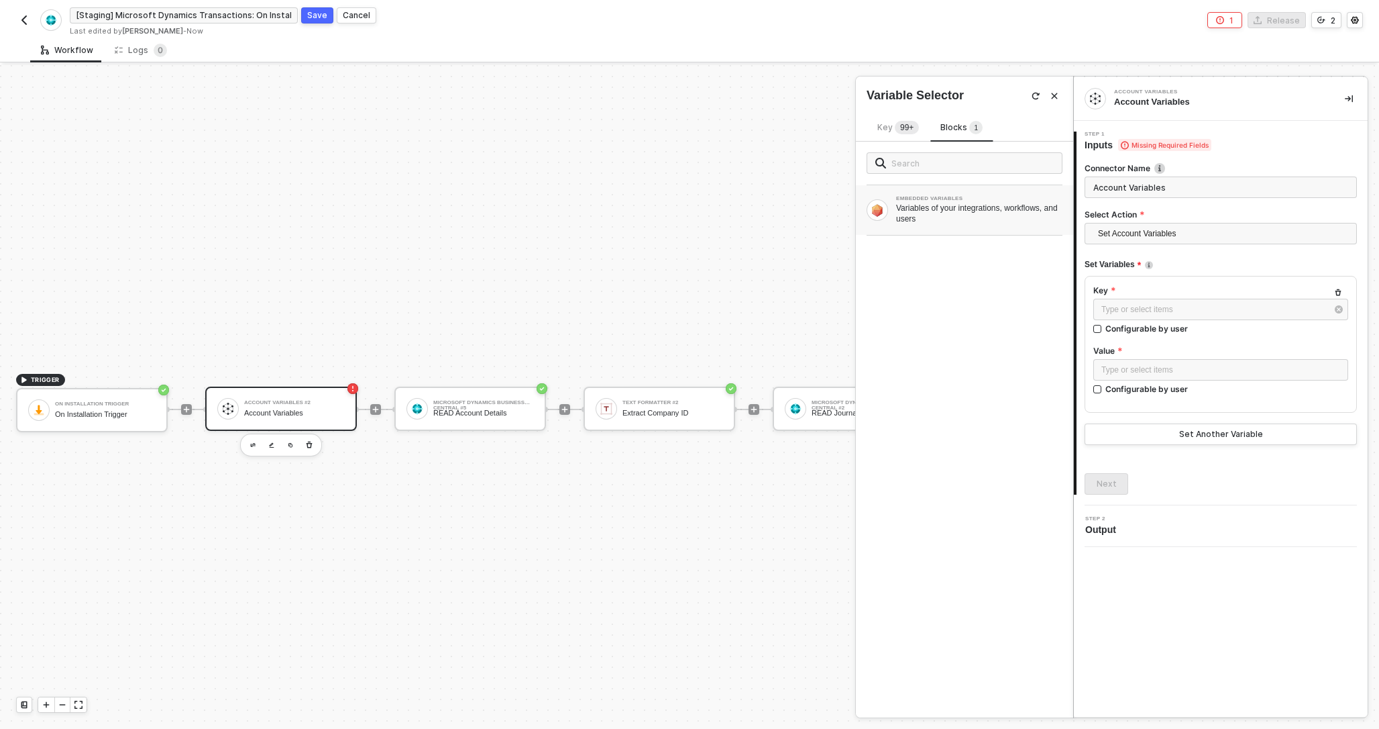
click at [954, 216] on div "Variables of your integrations, workflows, and users" at bounding box center [979, 213] width 166 height 21
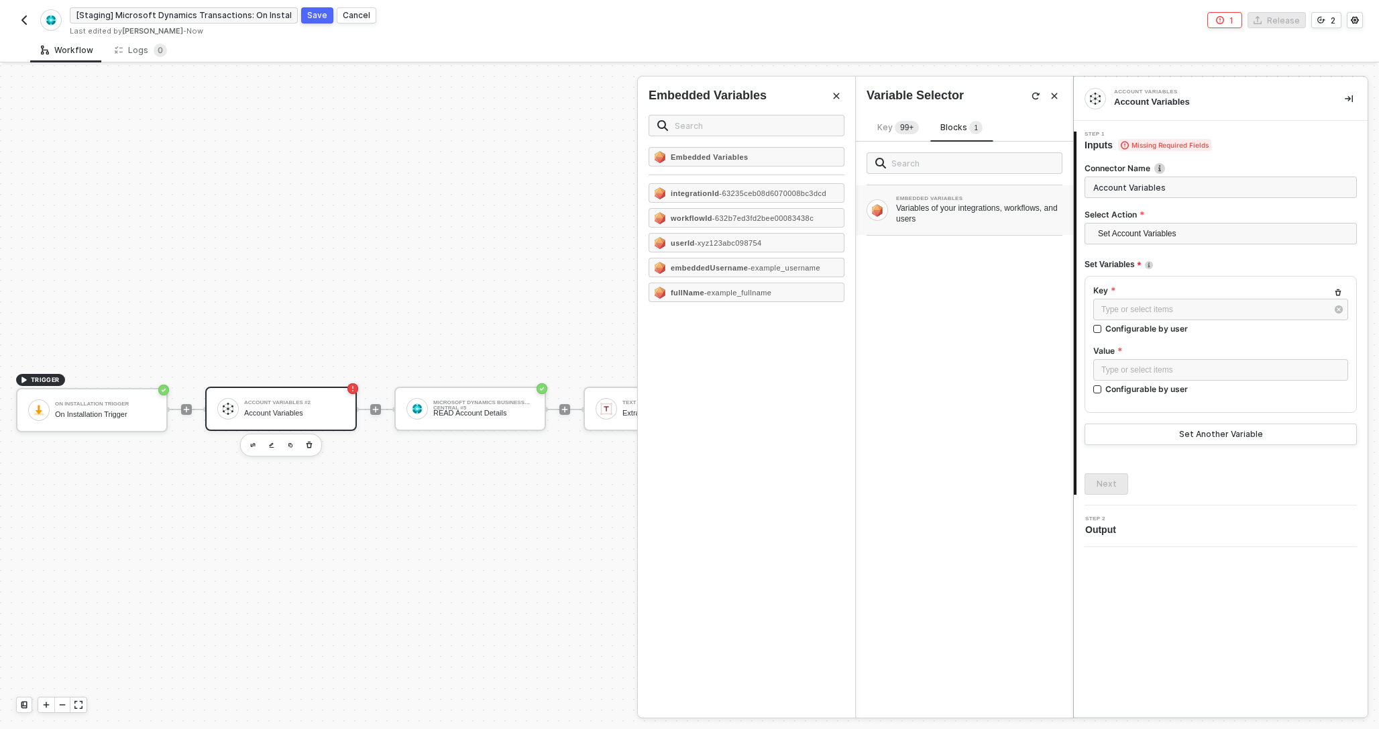
click at [1058, 97] on icon "Close" at bounding box center [1055, 96] width 8 height 8
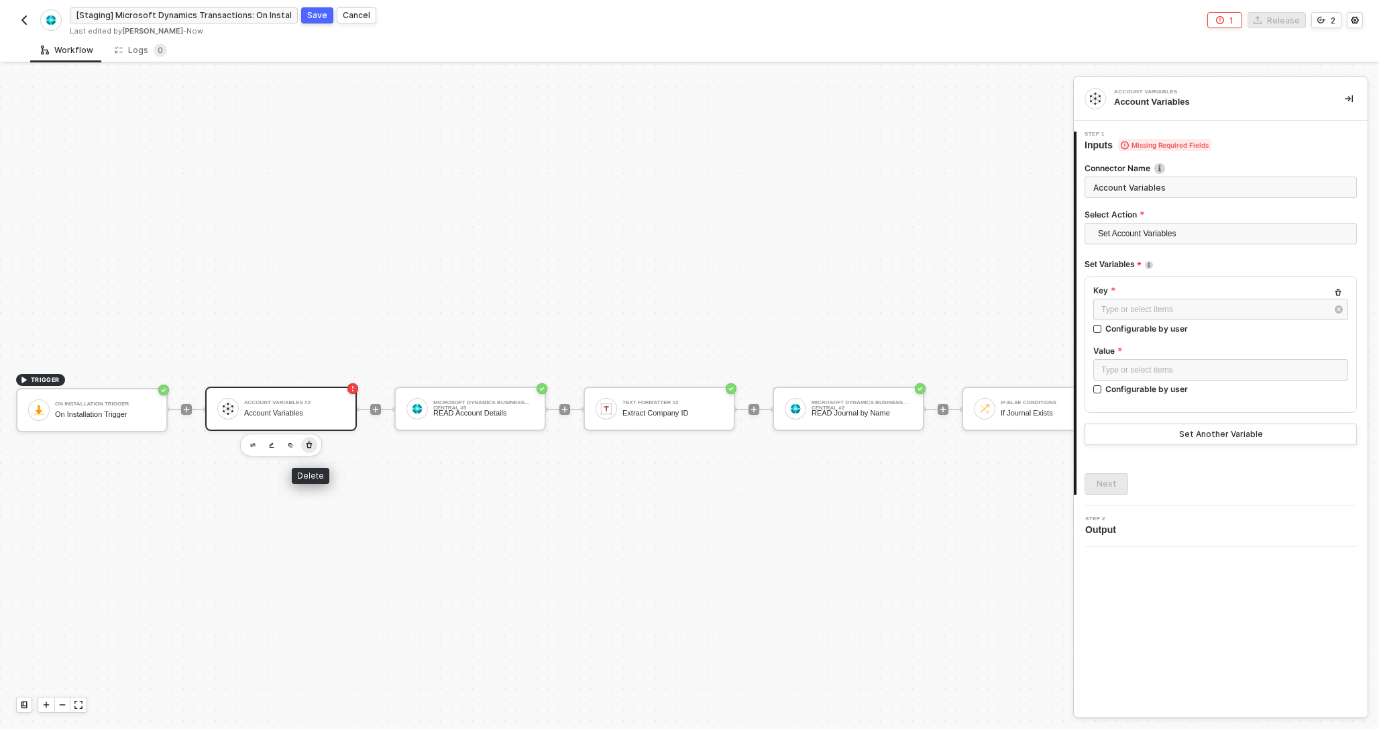
click at [310, 441] on icon "button" at bounding box center [310, 444] width 6 height 7
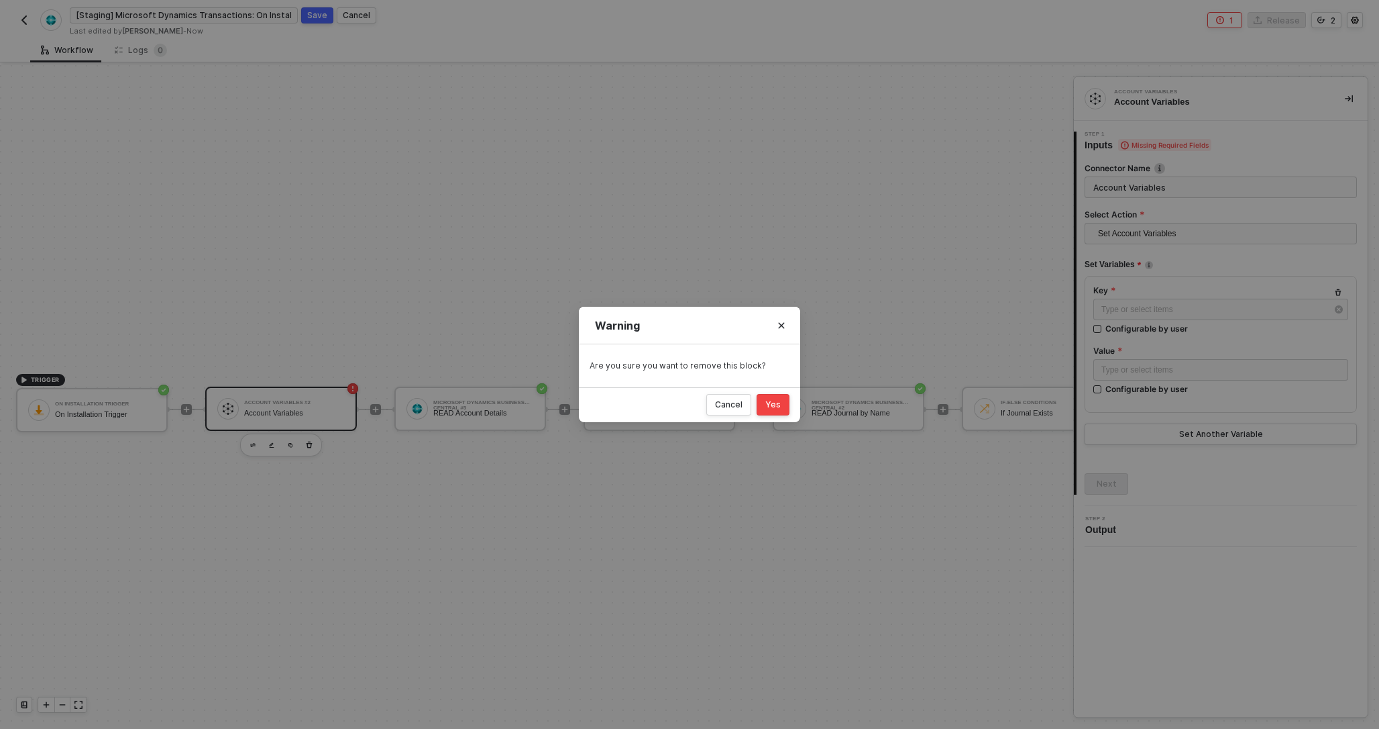
click at [773, 402] on div "Yes" at bounding box center [772, 404] width 15 height 11
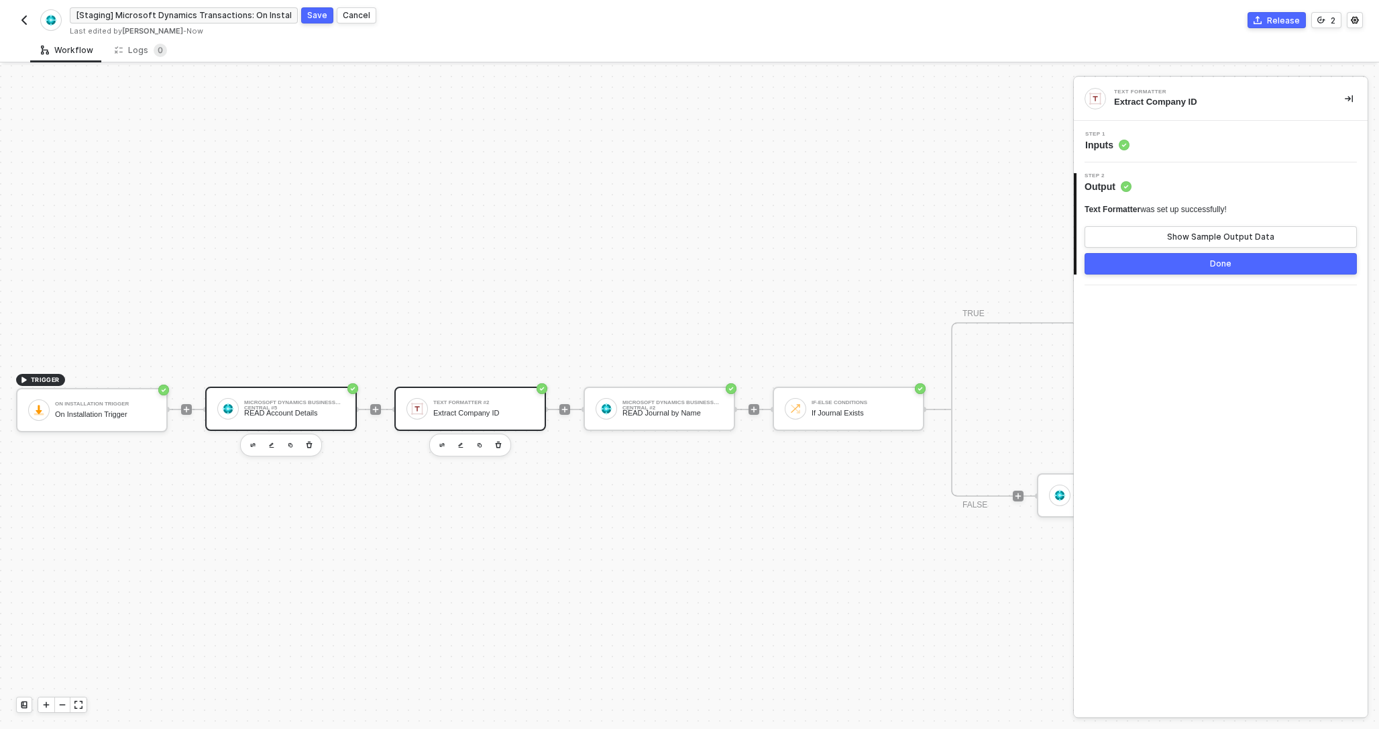
click at [342, 403] on div "Microsoft Dynamics Business Central #5" at bounding box center [294, 402] width 101 height 5
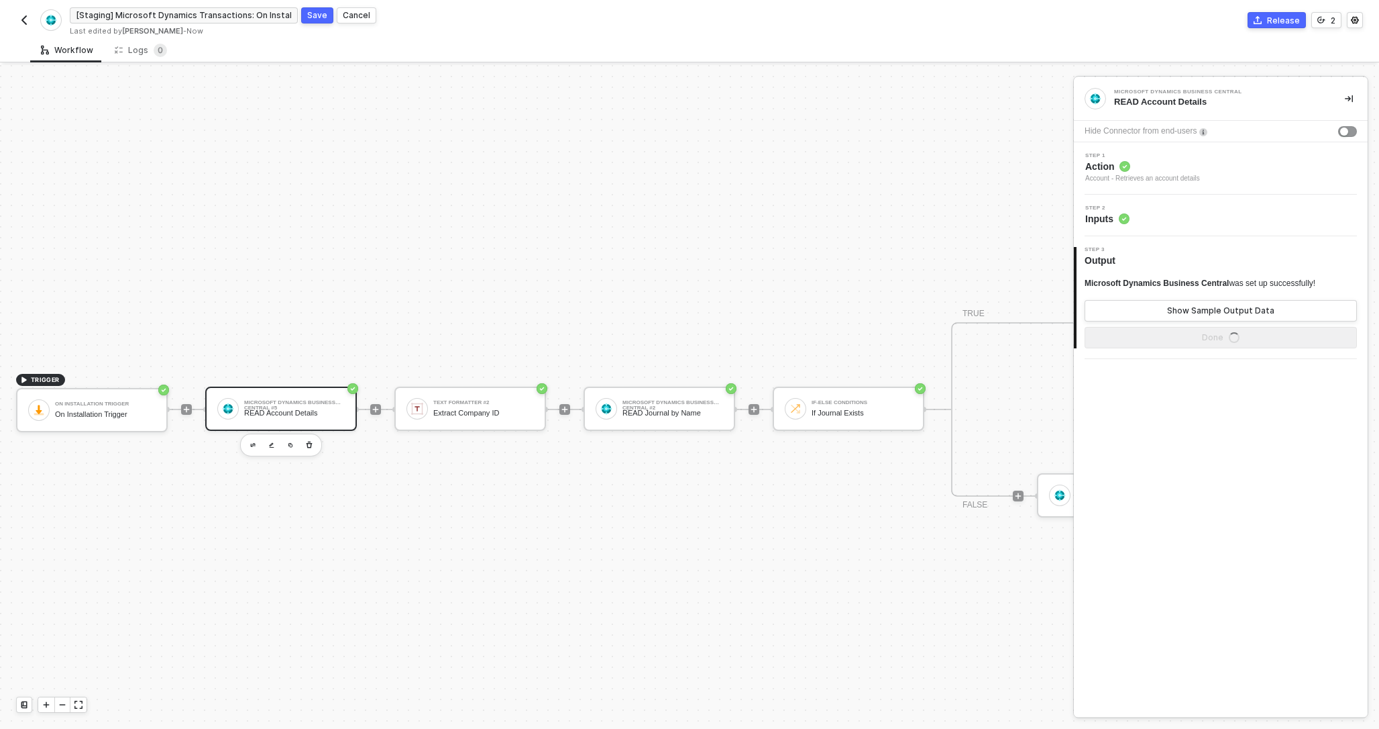
click at [1114, 217] on span "Inputs" at bounding box center [1107, 218] width 44 height 13
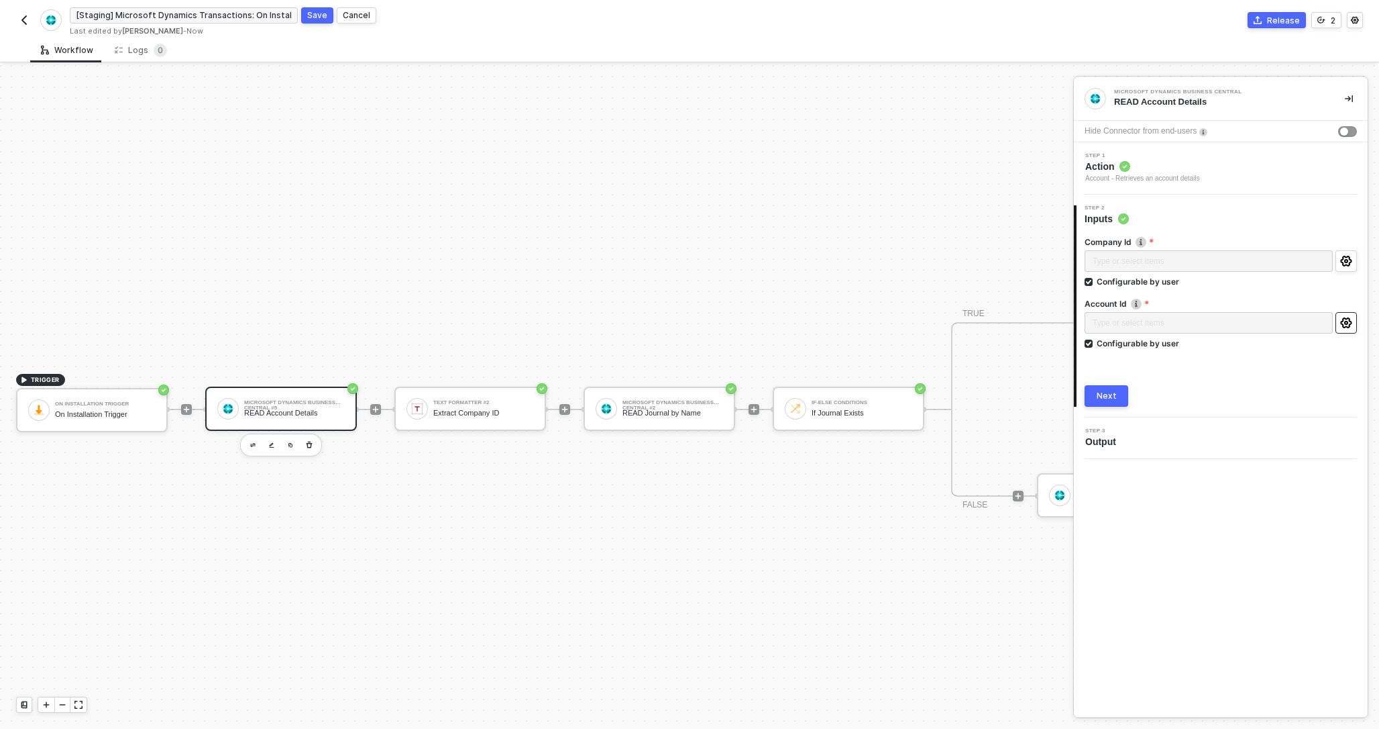
click at [1345, 322] on circle "icon-settings" at bounding box center [1346, 322] width 3 height 3
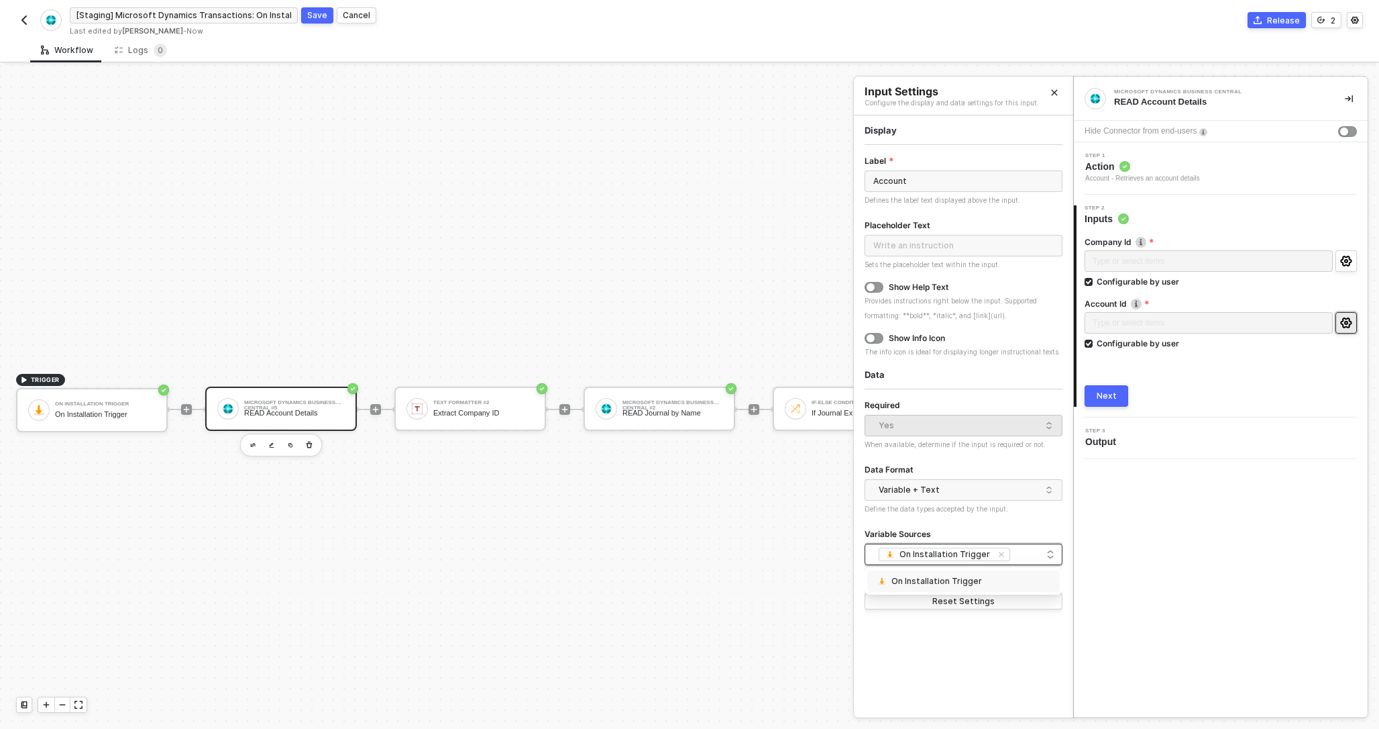
click at [911, 556] on div "On Installation Trigger" at bounding box center [946, 554] width 93 height 11
click at [933, 486] on div "Variable + Text" at bounding box center [960, 490] width 163 height 20
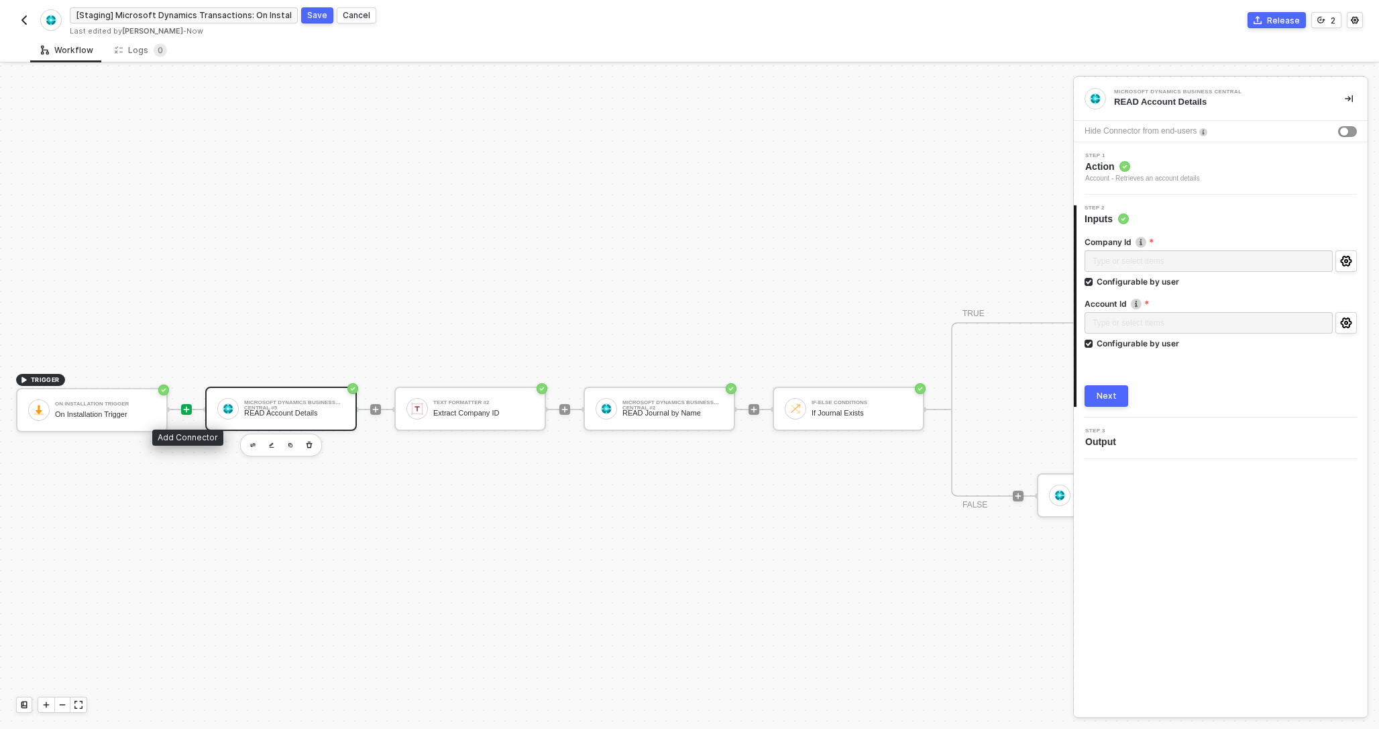
click at [184, 409] on icon "icon-play" at bounding box center [187, 410] width 6 height 6
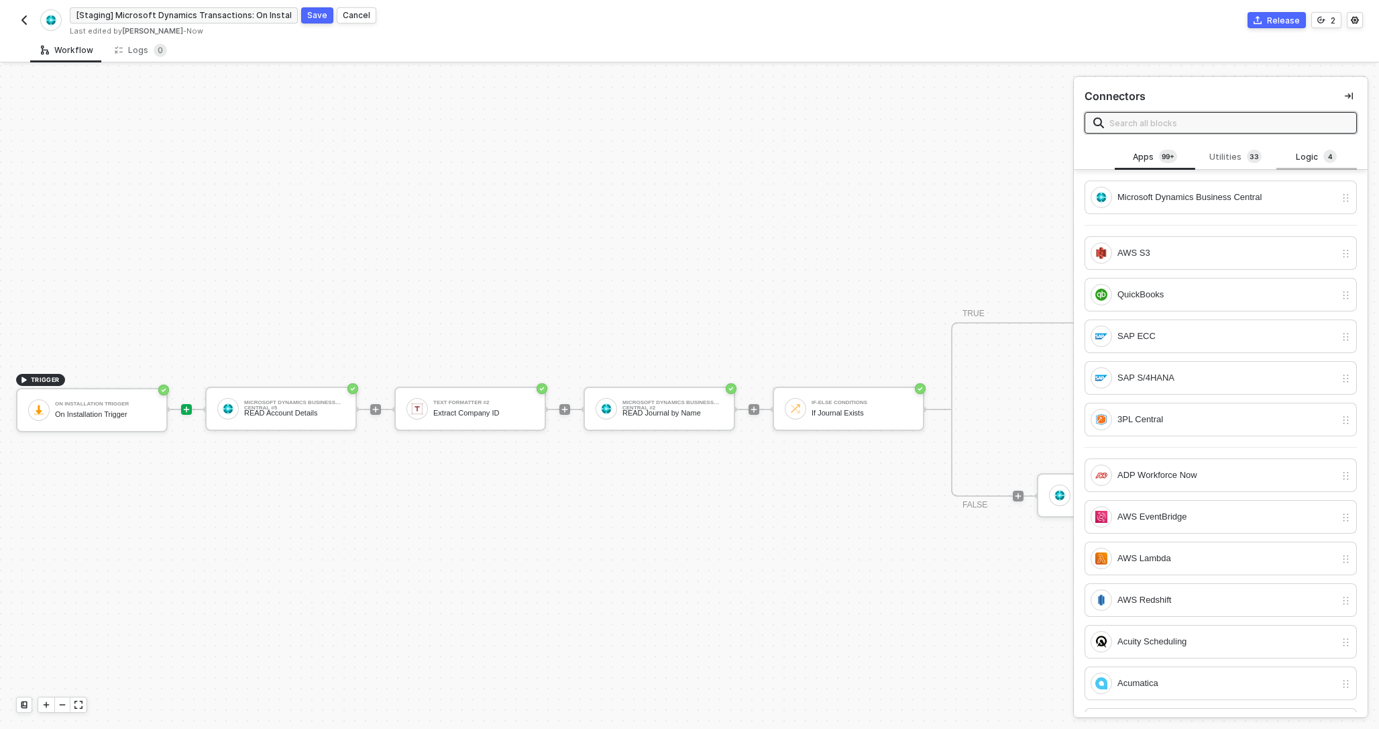
click at [1302, 157] on div "Logic 4" at bounding box center [1316, 157] width 59 height 15
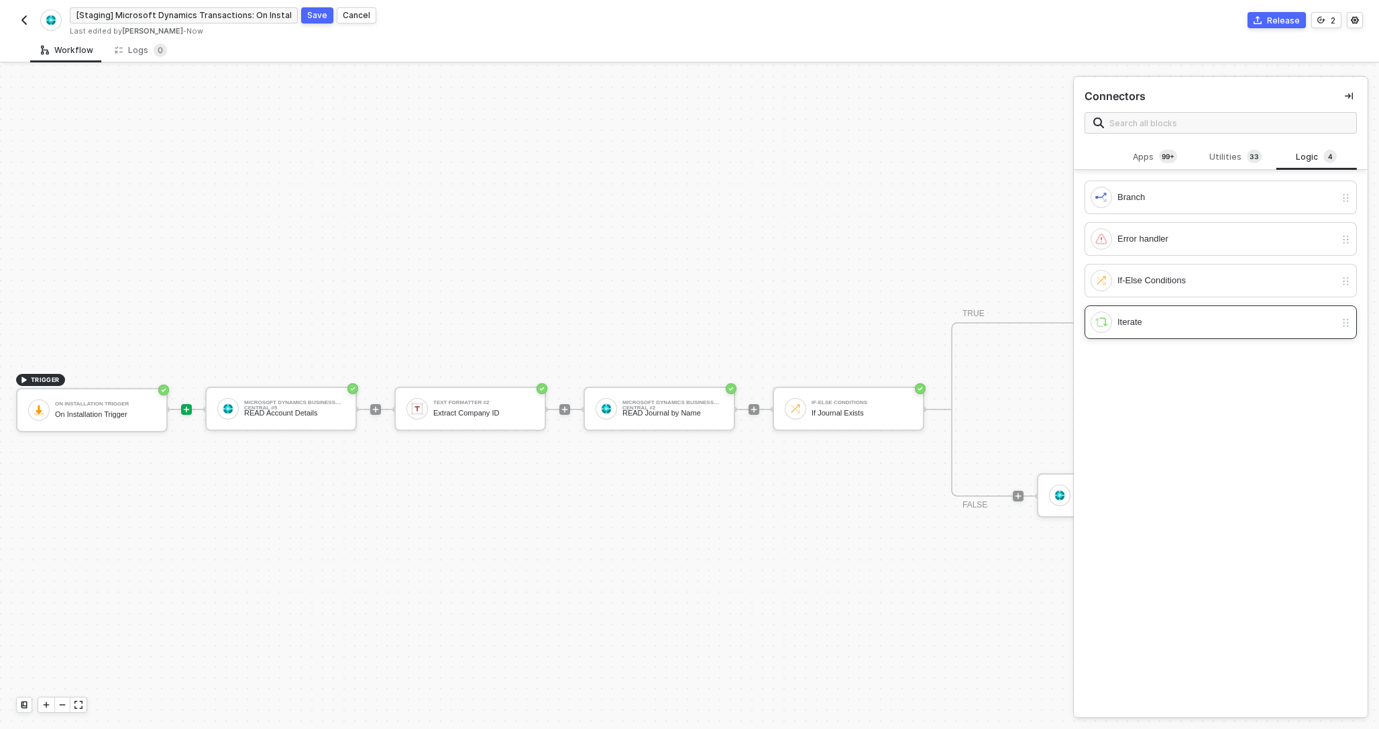
click at [1149, 318] on div "Iterate" at bounding box center [1227, 322] width 218 height 15
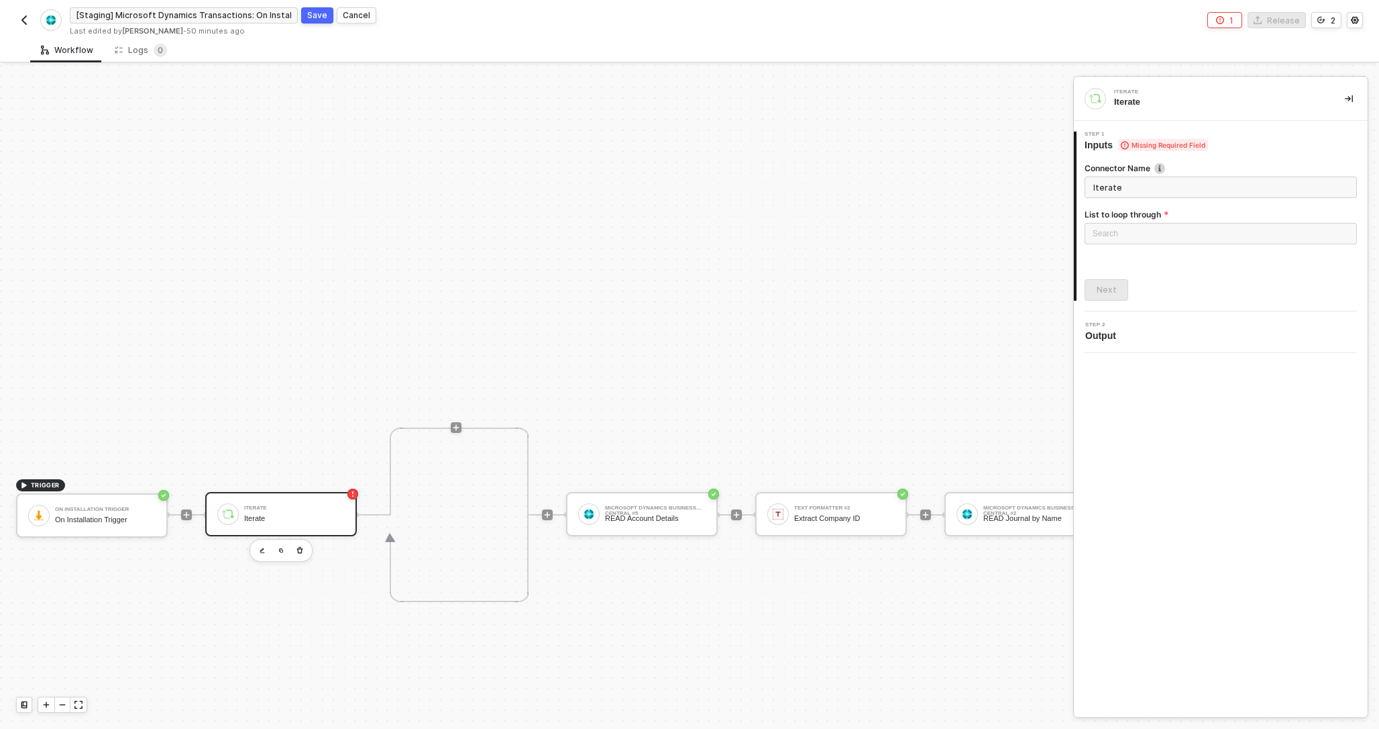
scroll to position [250, 0]
click at [1122, 237] on div "Loading..." at bounding box center [1221, 233] width 272 height 21
click at [1143, 342] on div "Step 2 Output" at bounding box center [1221, 332] width 294 height 20
click at [1154, 229] on div "Search" at bounding box center [1221, 233] width 272 height 21
click at [1138, 325] on div "Step 2 Output" at bounding box center [1222, 332] width 290 height 20
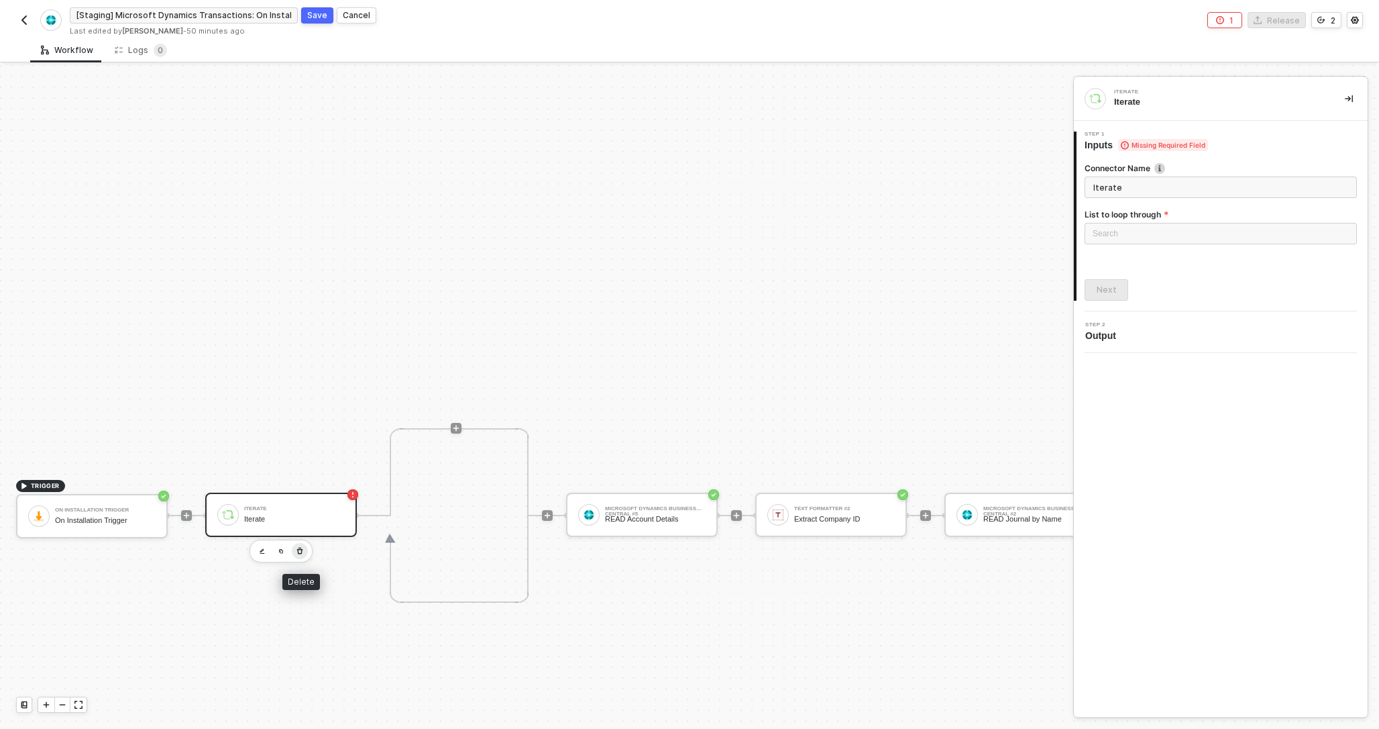
click at [300, 551] on icon "button" at bounding box center [300, 550] width 8 height 11
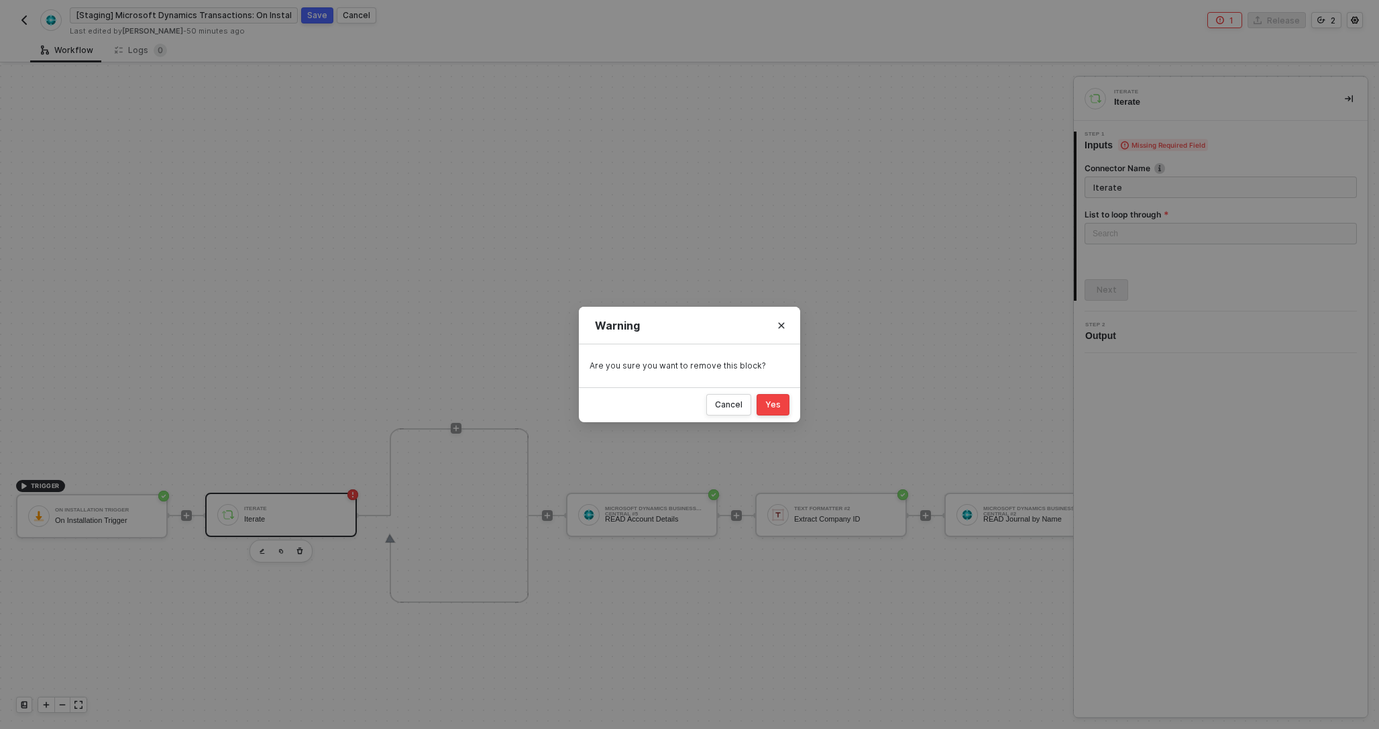
click at [769, 404] on div "Yes" at bounding box center [772, 404] width 15 height 11
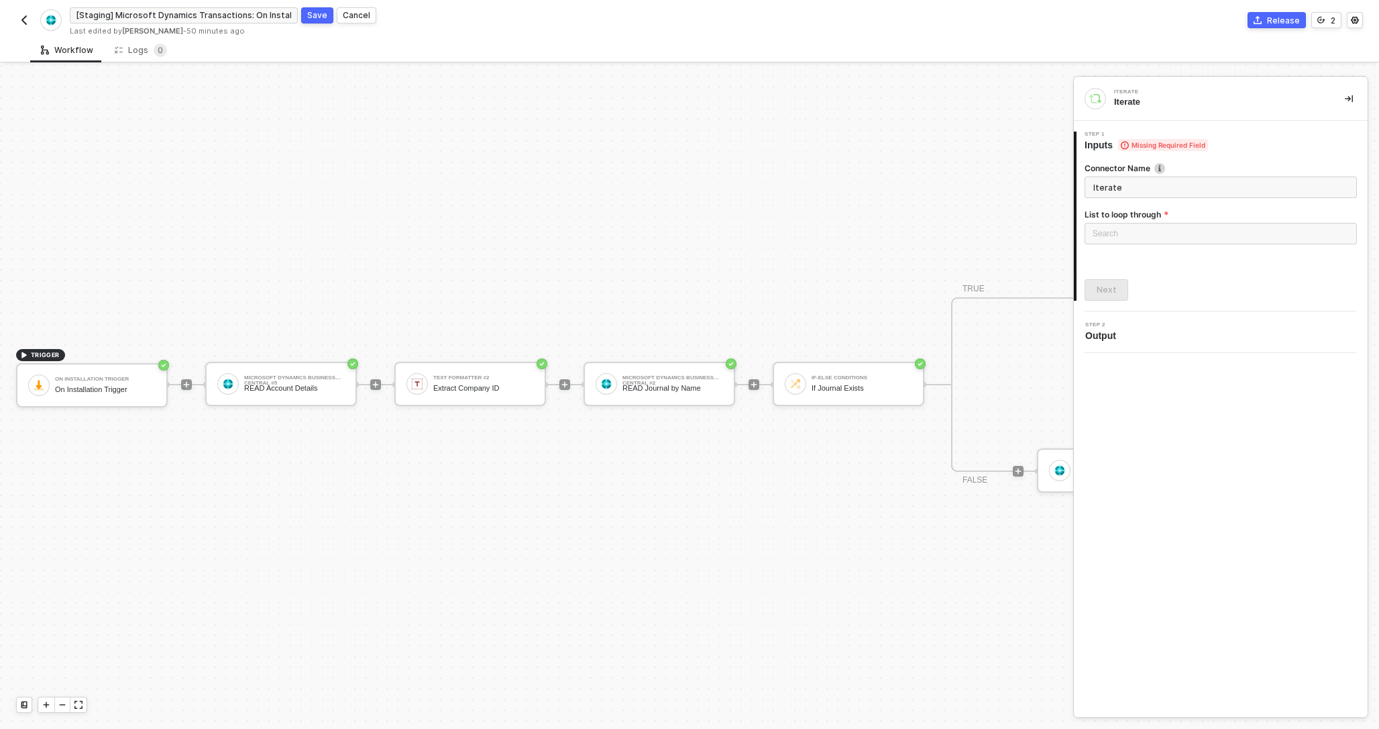
scroll to position [25, 0]
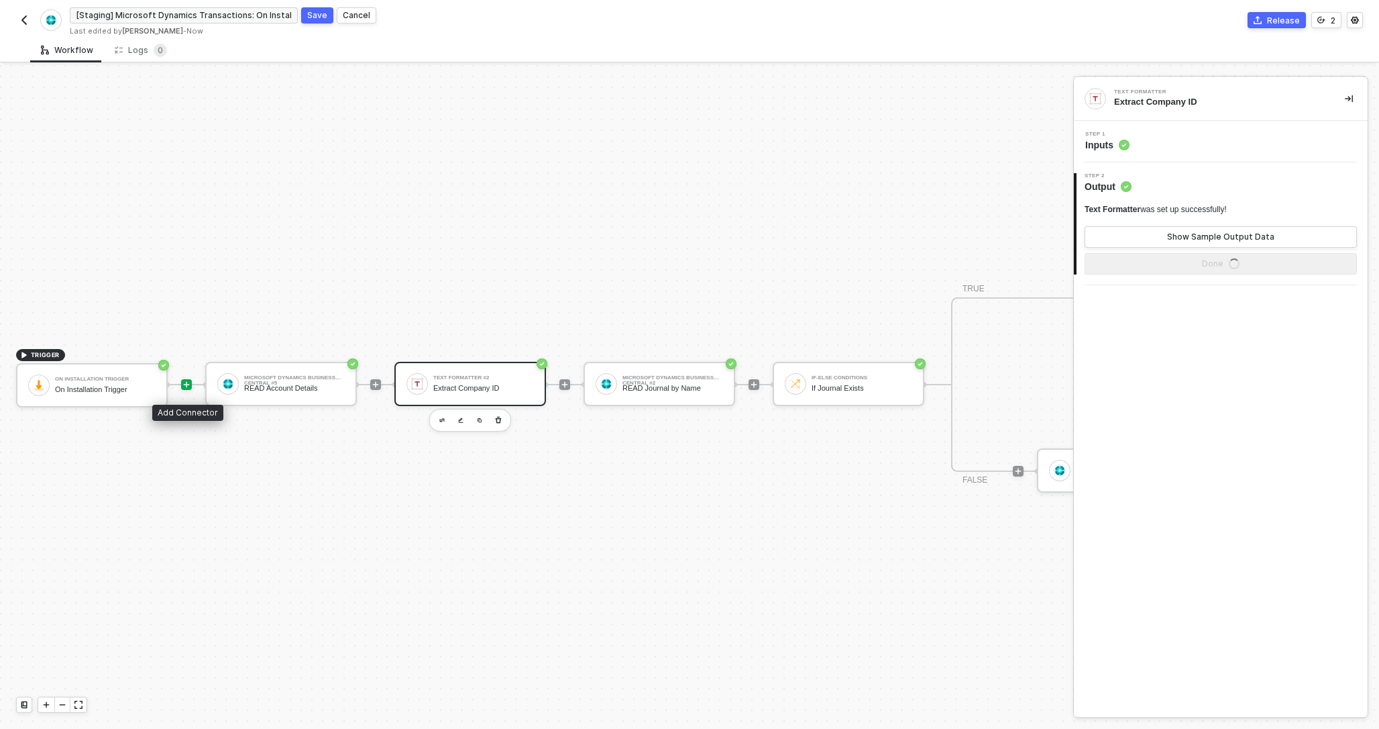
click at [189, 384] on icon "icon-play" at bounding box center [187, 385] width 6 height 6
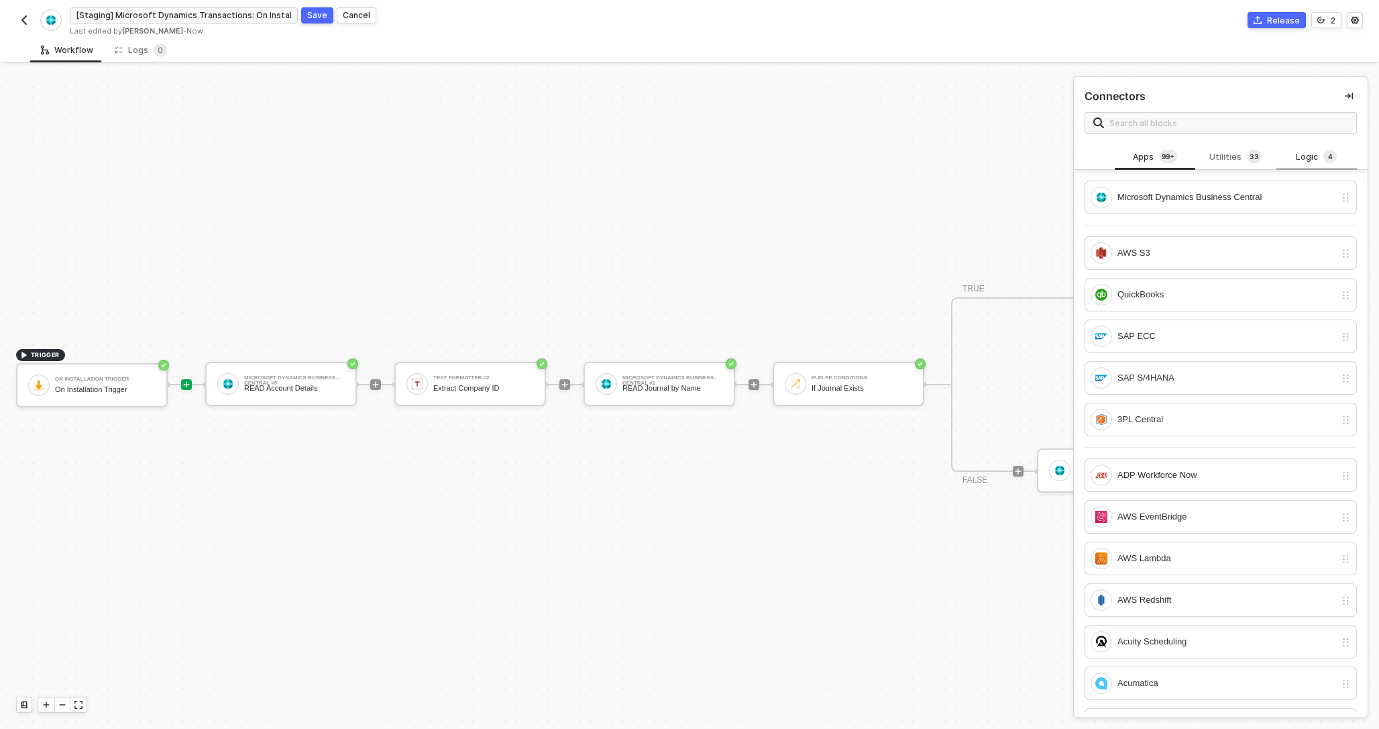
click at [1305, 152] on div "Logic 4" at bounding box center [1316, 157] width 59 height 15
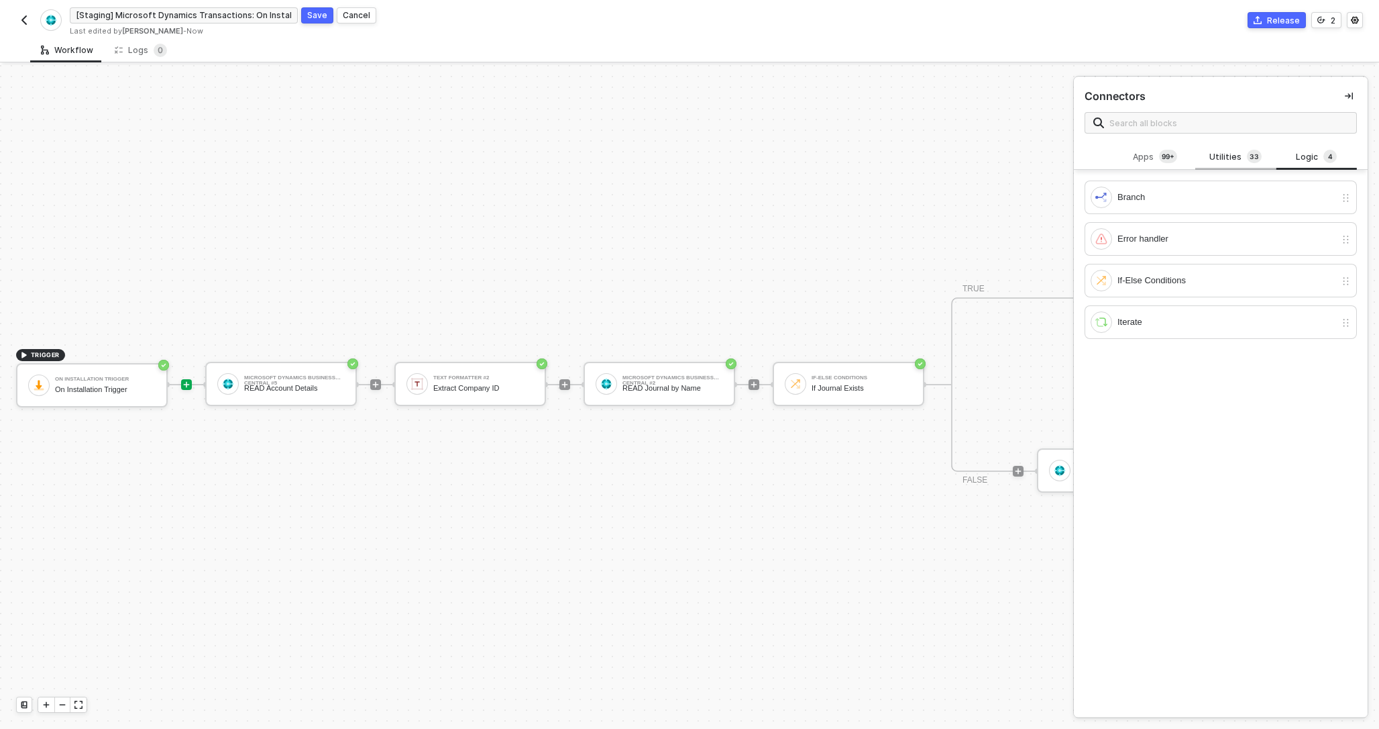
click at [1238, 163] on div "Utilities 3 3" at bounding box center [1235, 157] width 59 height 15
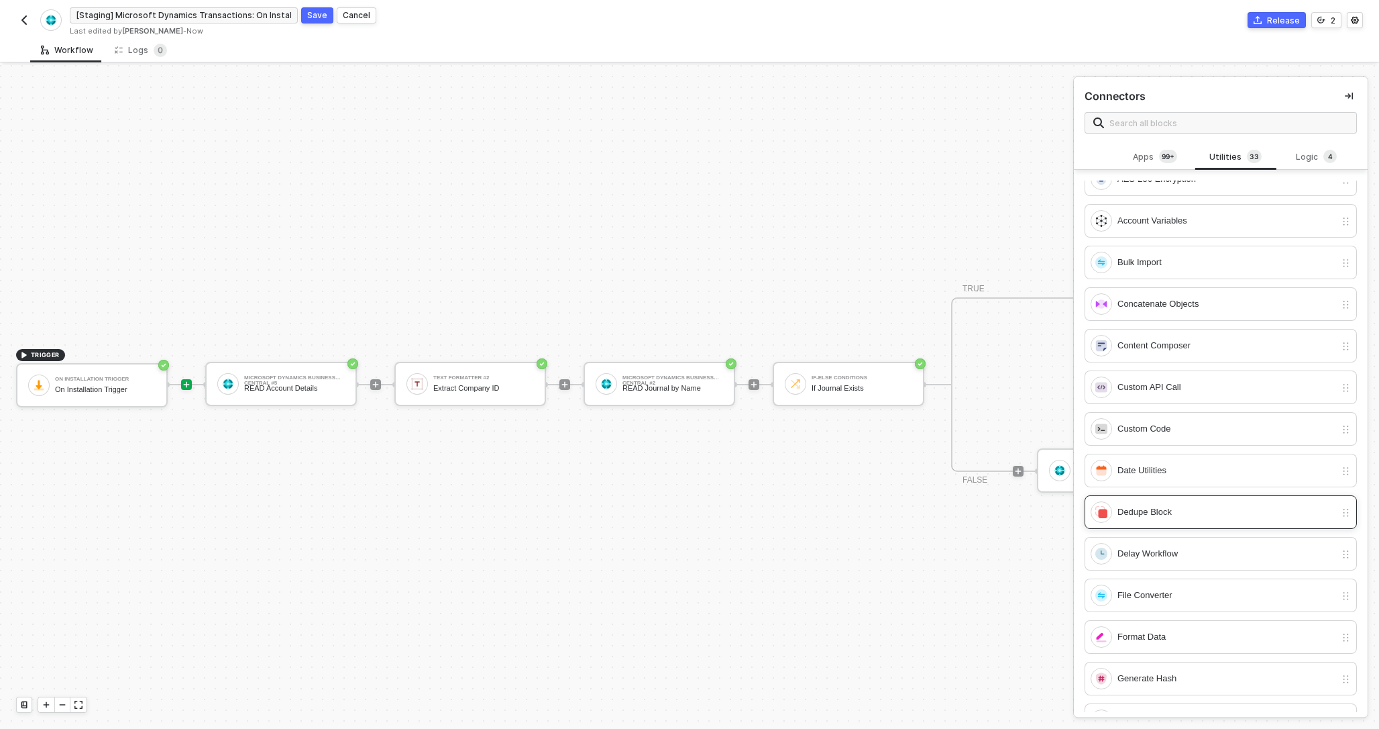
scroll to position [0, 0]
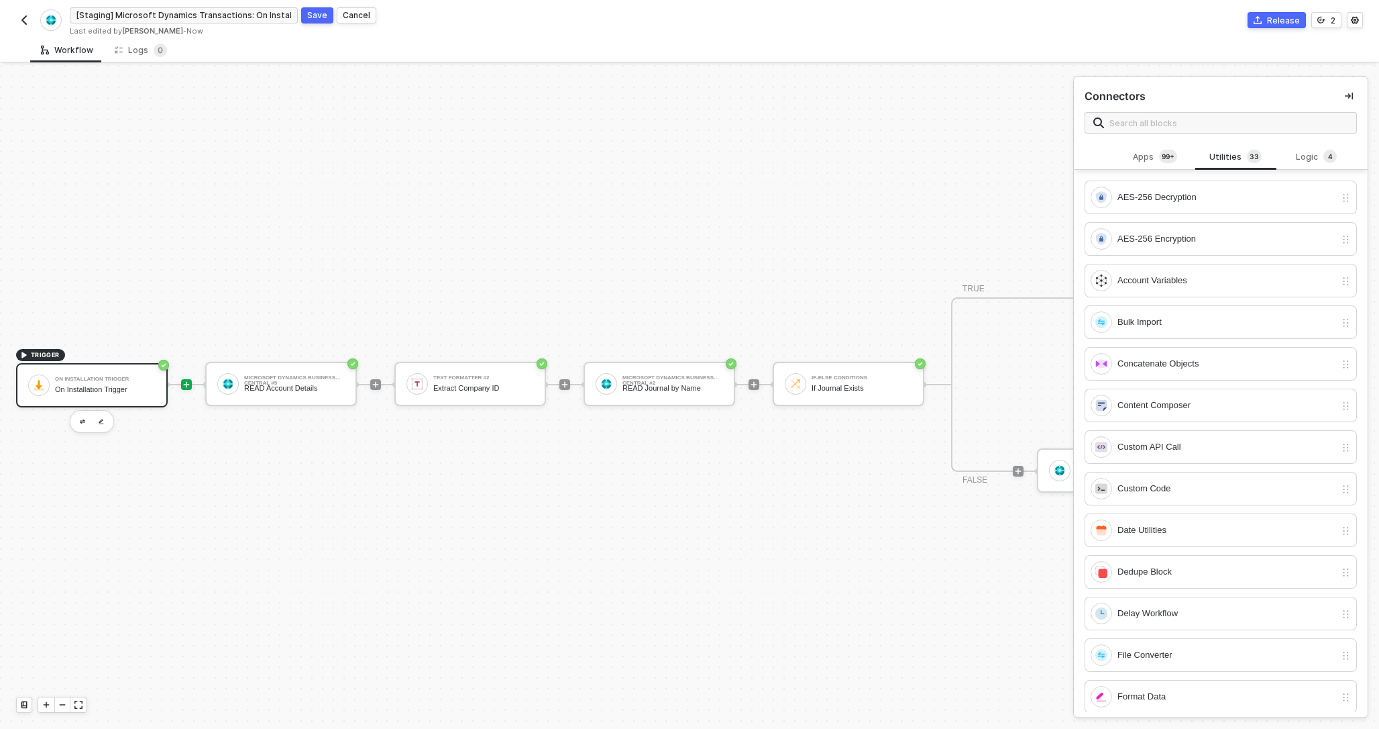
click at [140, 389] on div "On Installation Trigger" at bounding box center [105, 389] width 101 height 9
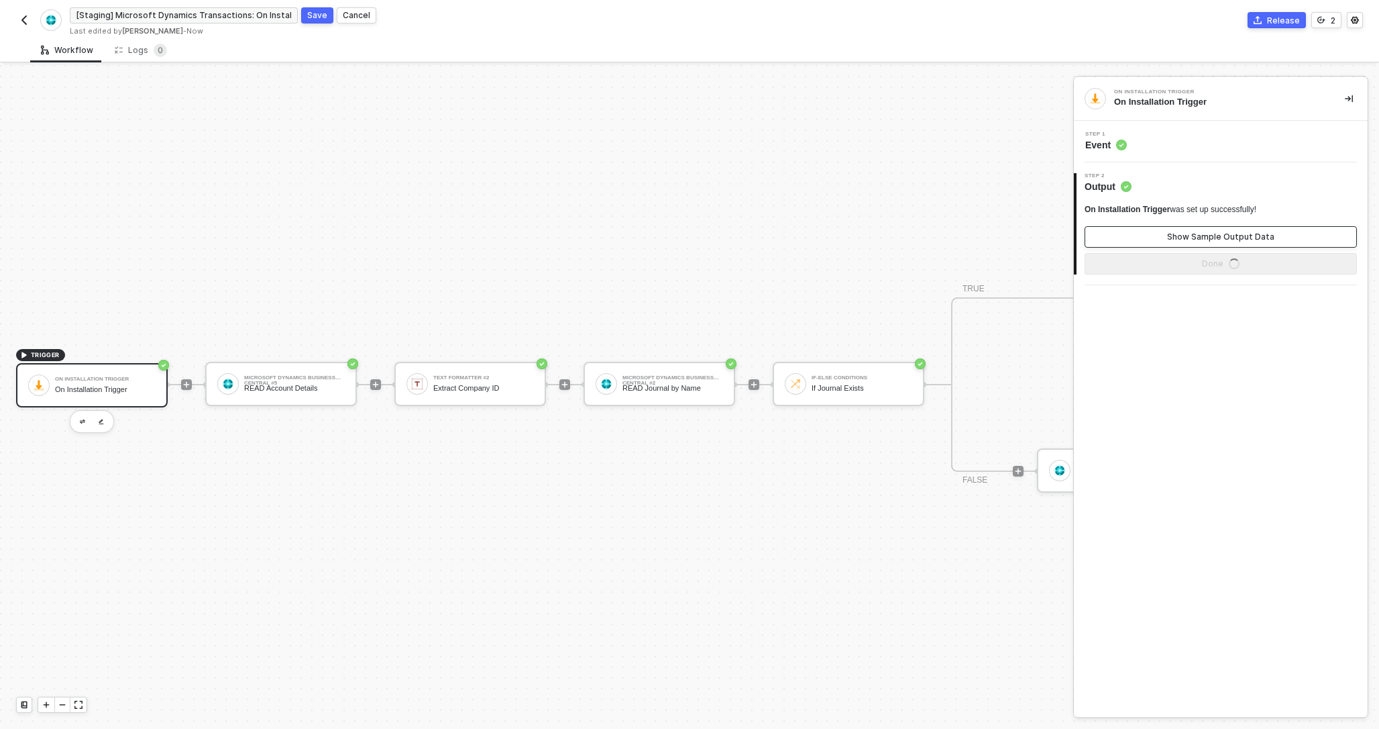
click at [1182, 237] on div "Show Sample Output Data" at bounding box center [1220, 236] width 107 height 11
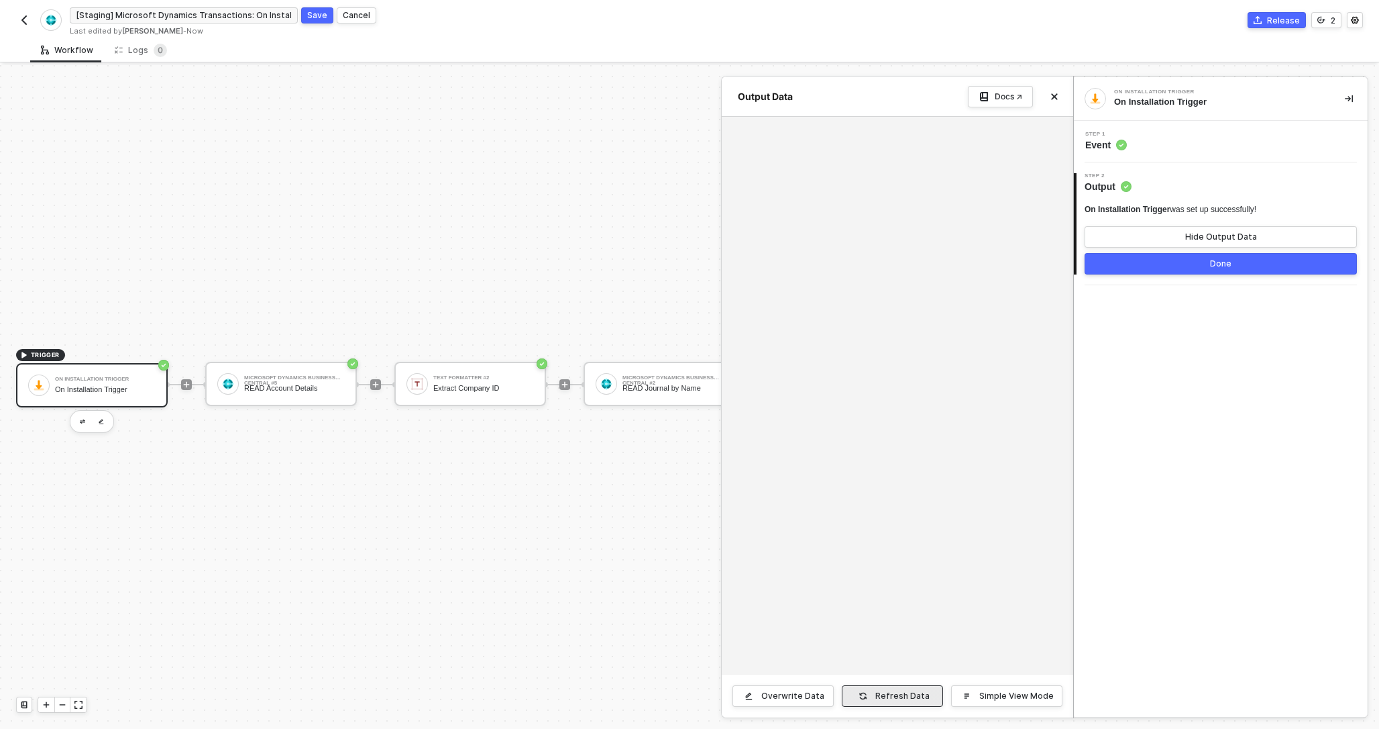
click at [888, 685] on button "Refresh Data" at bounding box center [892, 695] width 101 height 21
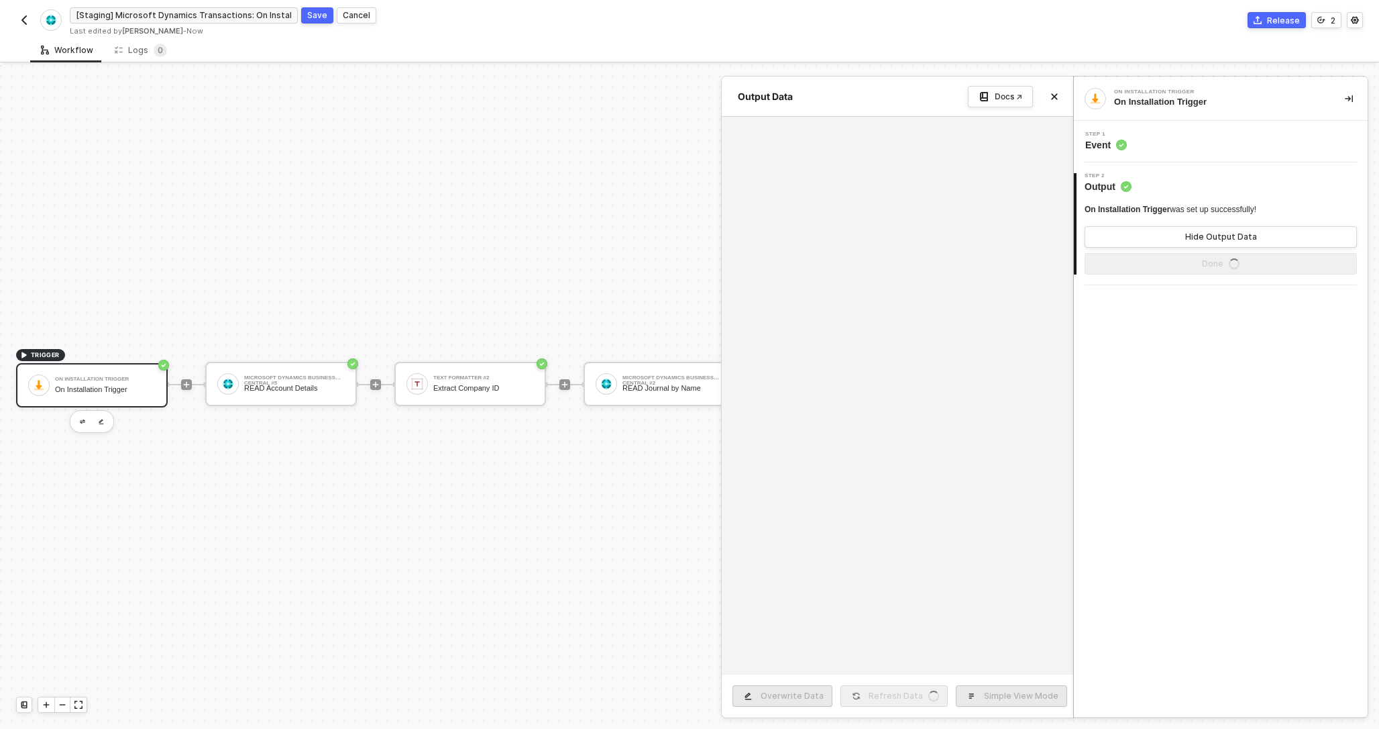
click at [1115, 141] on span "Event" at bounding box center [1106, 144] width 42 height 13
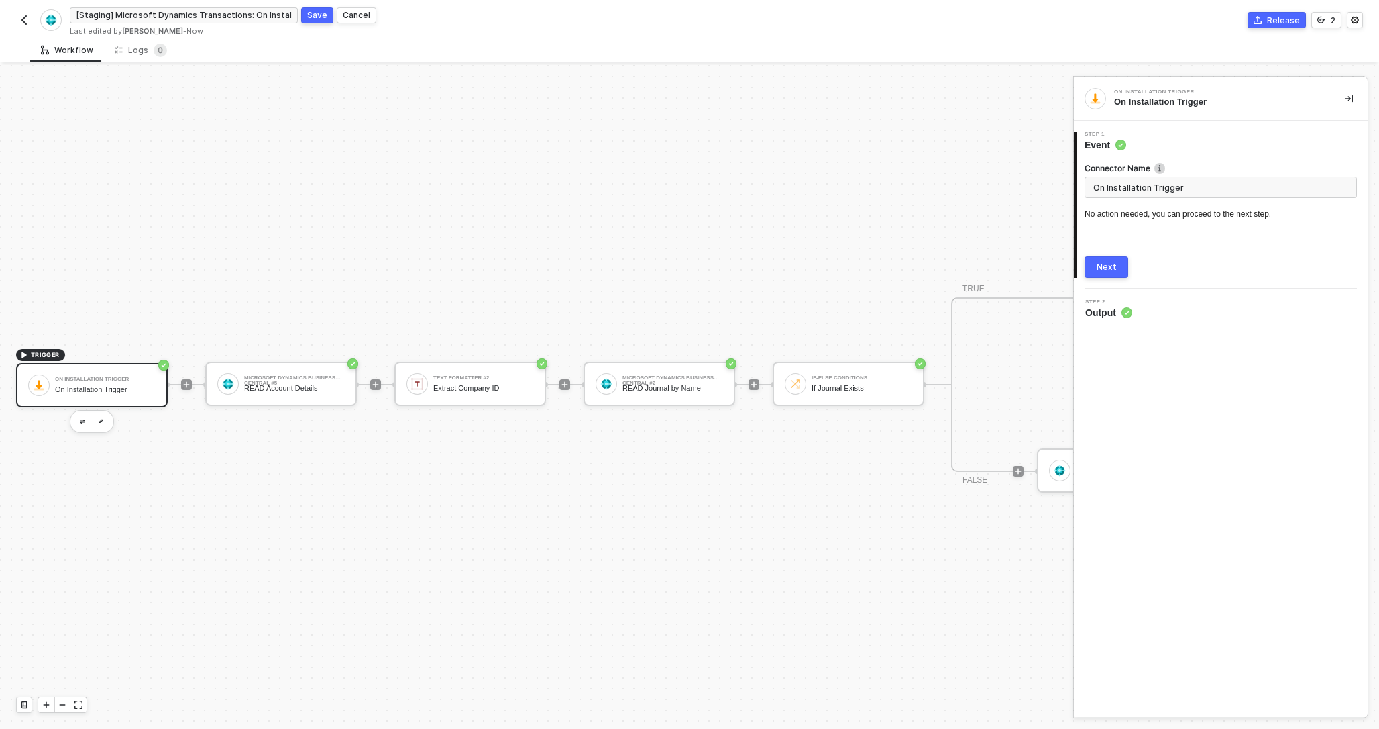
click at [1102, 273] on button "Next" at bounding box center [1107, 266] width 44 height 21
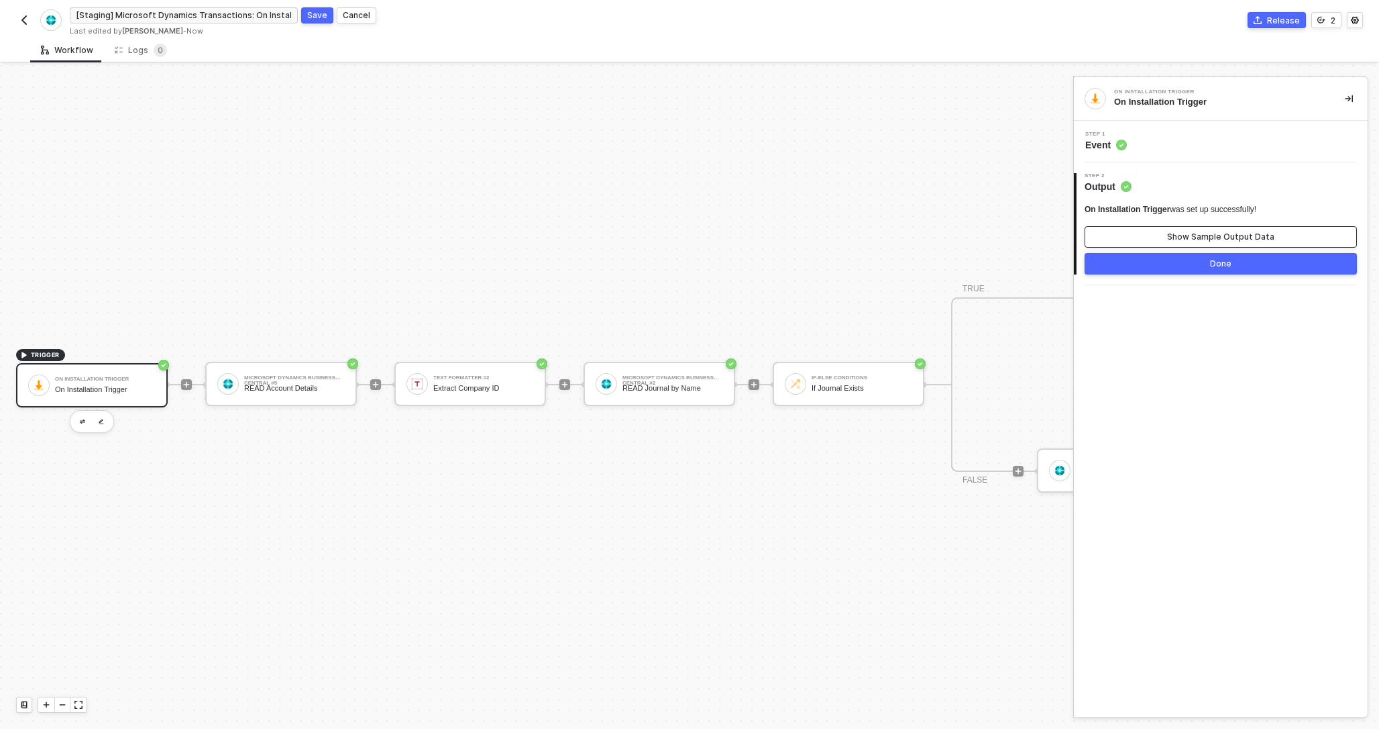
click at [1150, 241] on button "Show Sample Output Data" at bounding box center [1221, 236] width 272 height 21
click at [979, 693] on button "Simple View Mode" at bounding box center [1006, 695] width 111 height 21
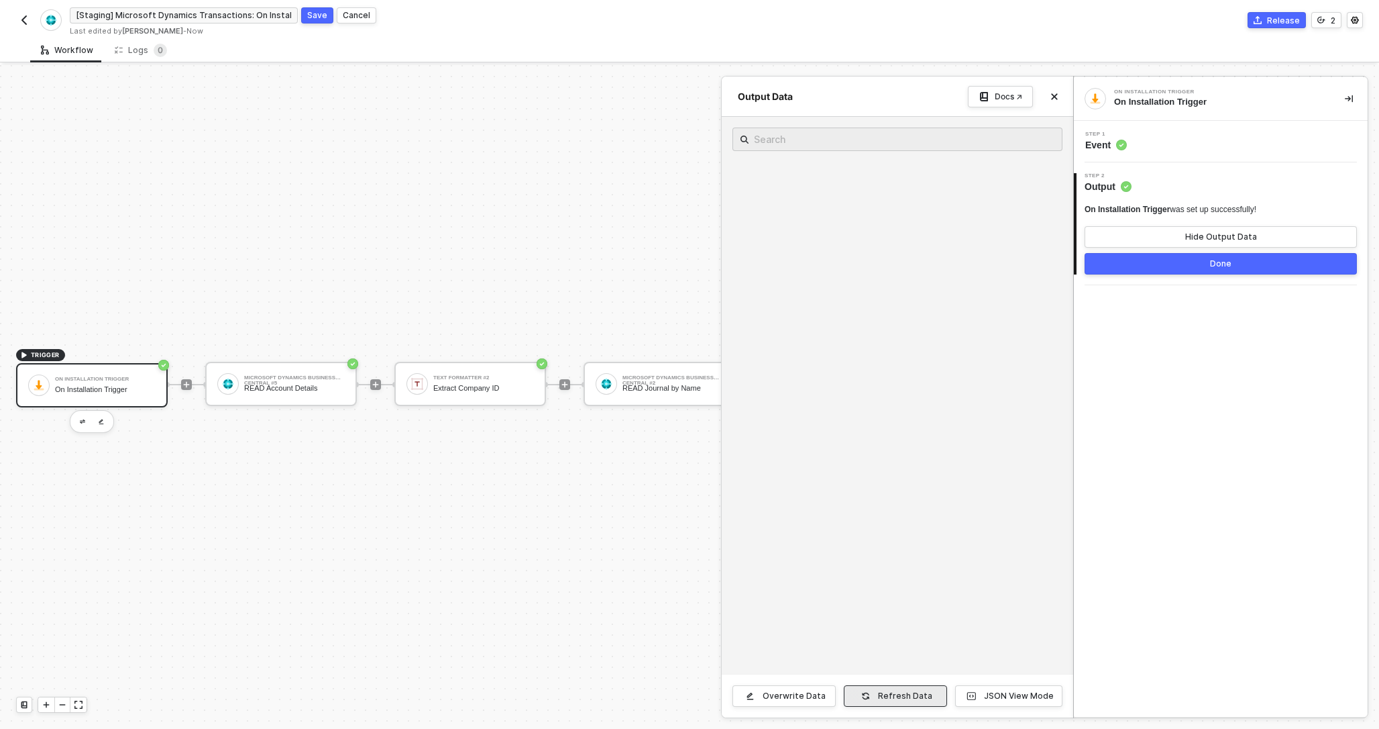
click at [941, 694] on button "Refresh Data" at bounding box center [895, 695] width 103 height 21
click at [812, 694] on div "Overwrite Data" at bounding box center [794, 695] width 63 height 11
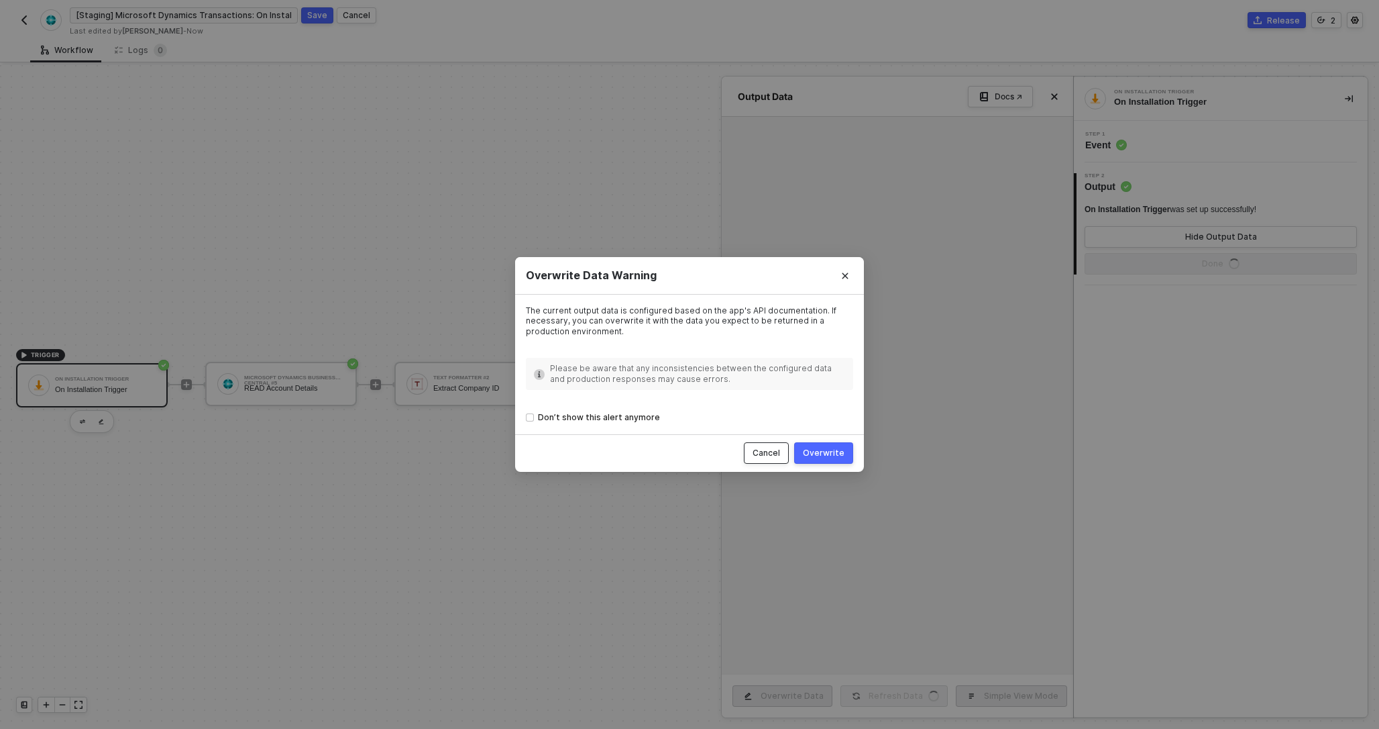
click at [777, 453] on div "Cancel" at bounding box center [767, 452] width 28 height 11
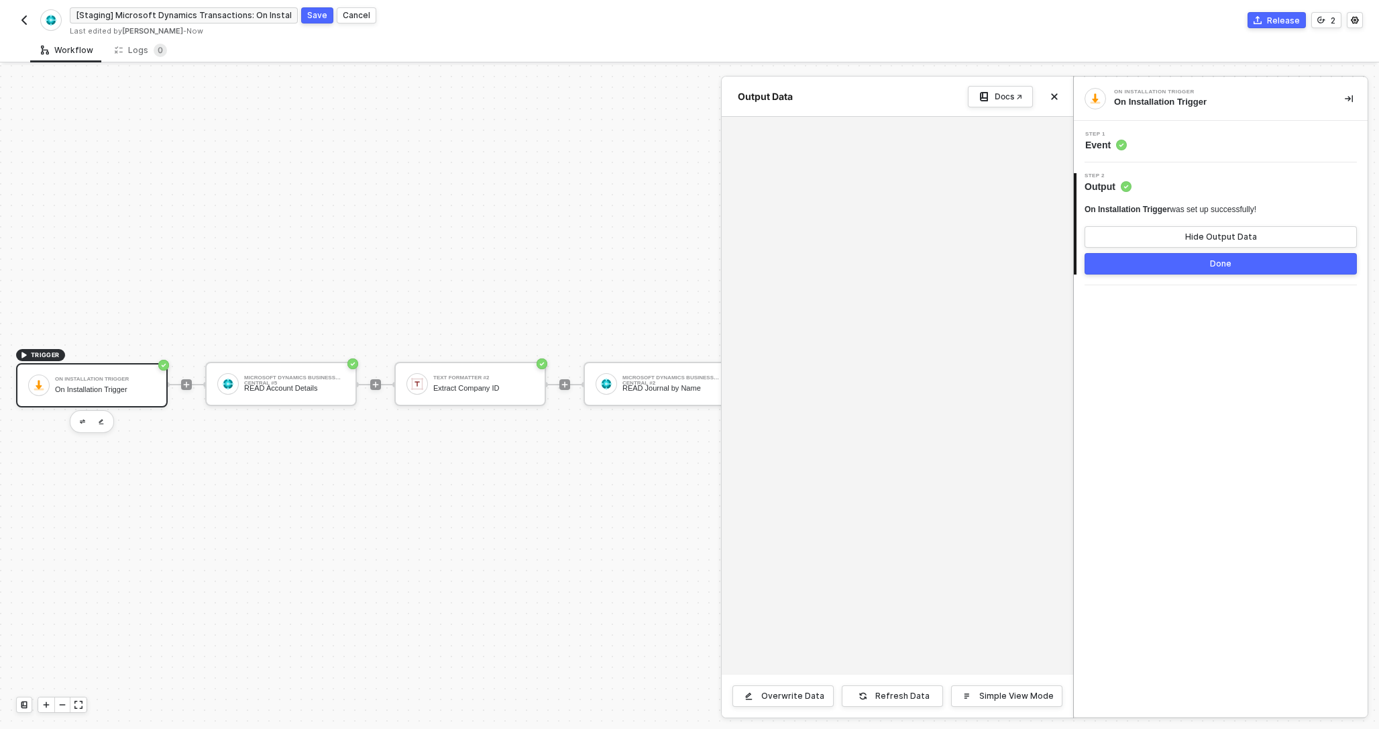
click at [309, 394] on div at bounding box center [689, 396] width 1379 height 663
click at [317, 387] on div "READ Account Details" at bounding box center [294, 388] width 101 height 9
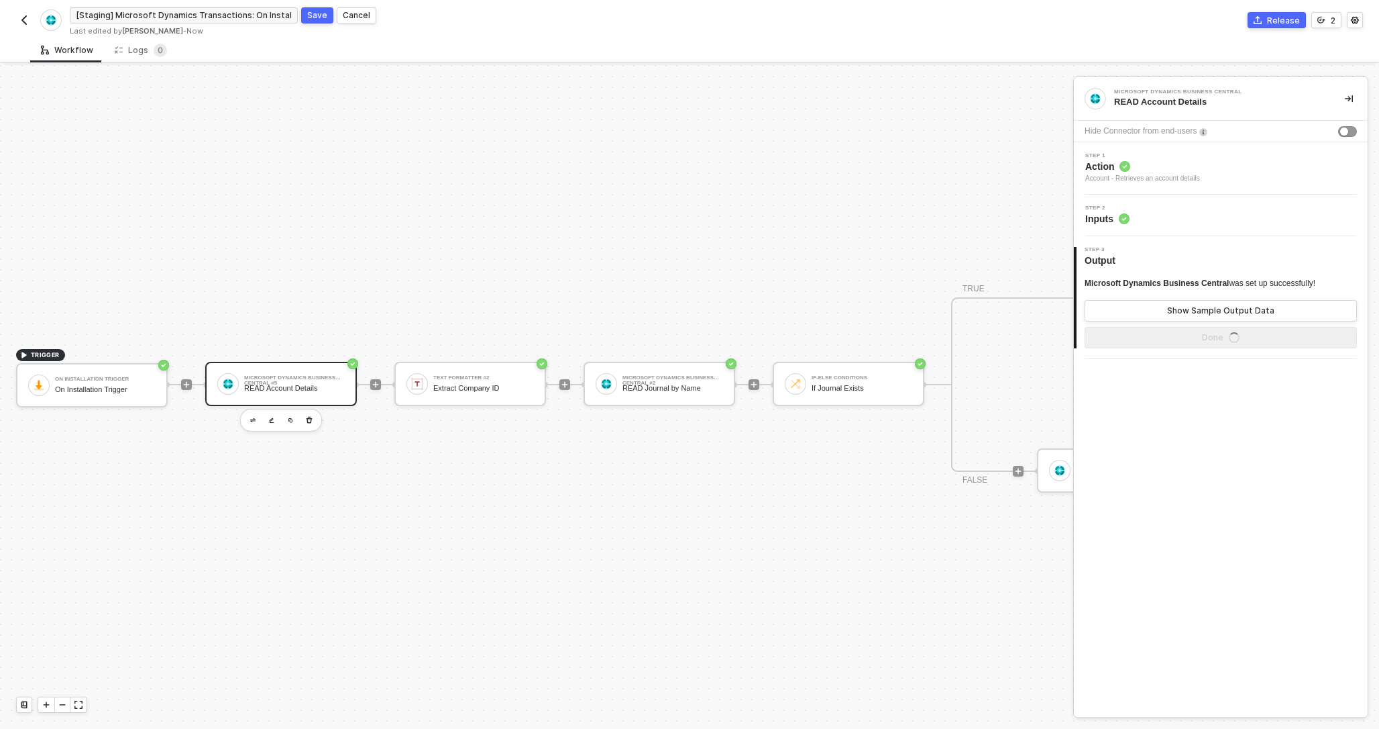
click at [1143, 221] on div "Step 2 Inputs" at bounding box center [1222, 215] width 290 height 20
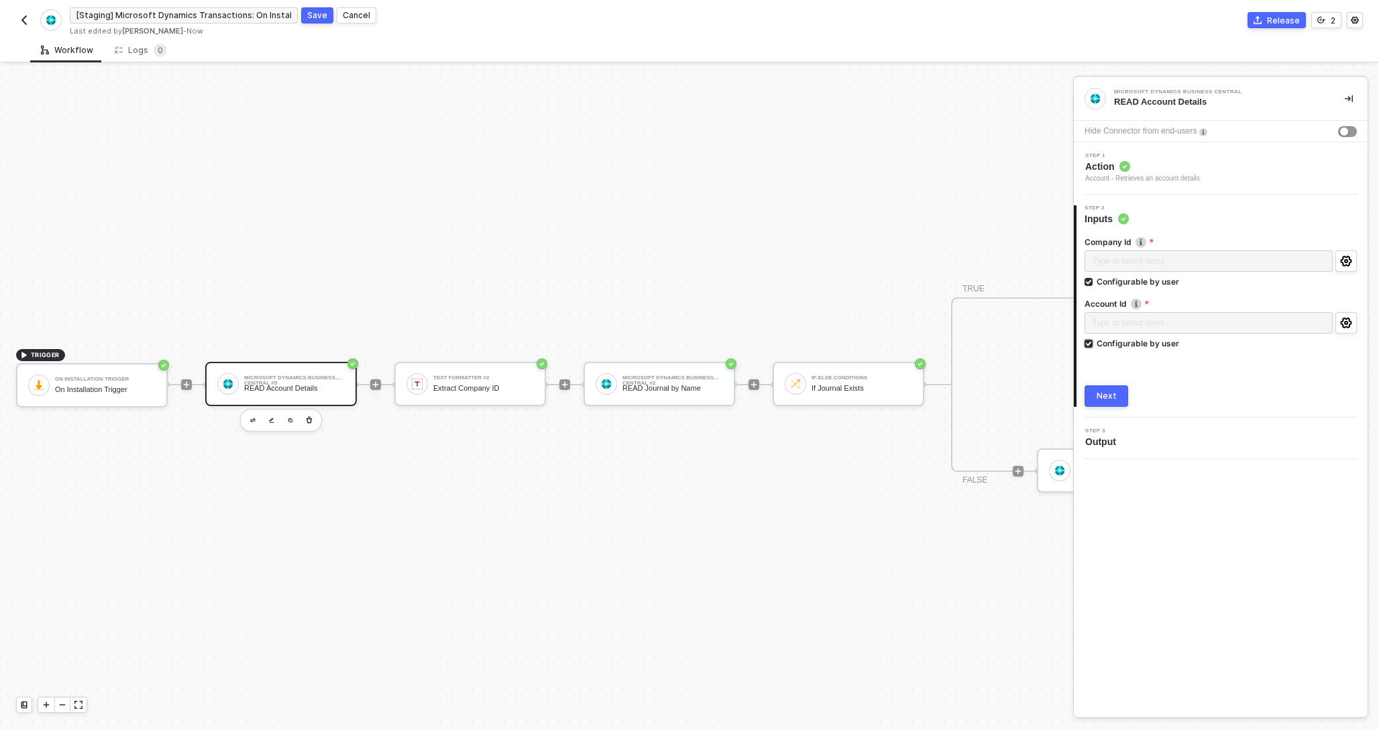
click at [1142, 341] on div "Configurable by user" at bounding box center [1138, 342] width 83 height 11
click at [1094, 341] on input "Configurable by user" at bounding box center [1089, 343] width 9 height 9
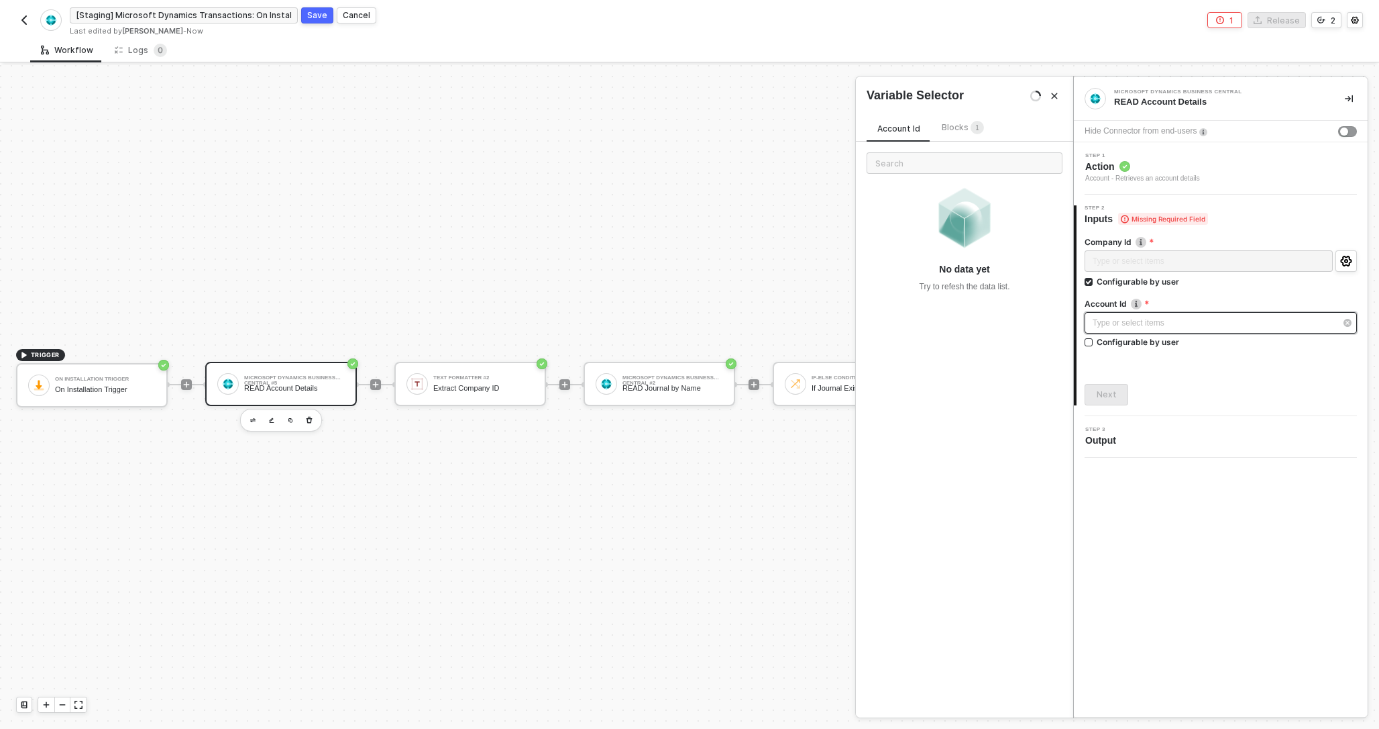
click at [1155, 324] on div "Type or select items ﻿" at bounding box center [1214, 323] width 243 height 13
click at [965, 127] on span "Blocks 1" at bounding box center [963, 127] width 42 height 10
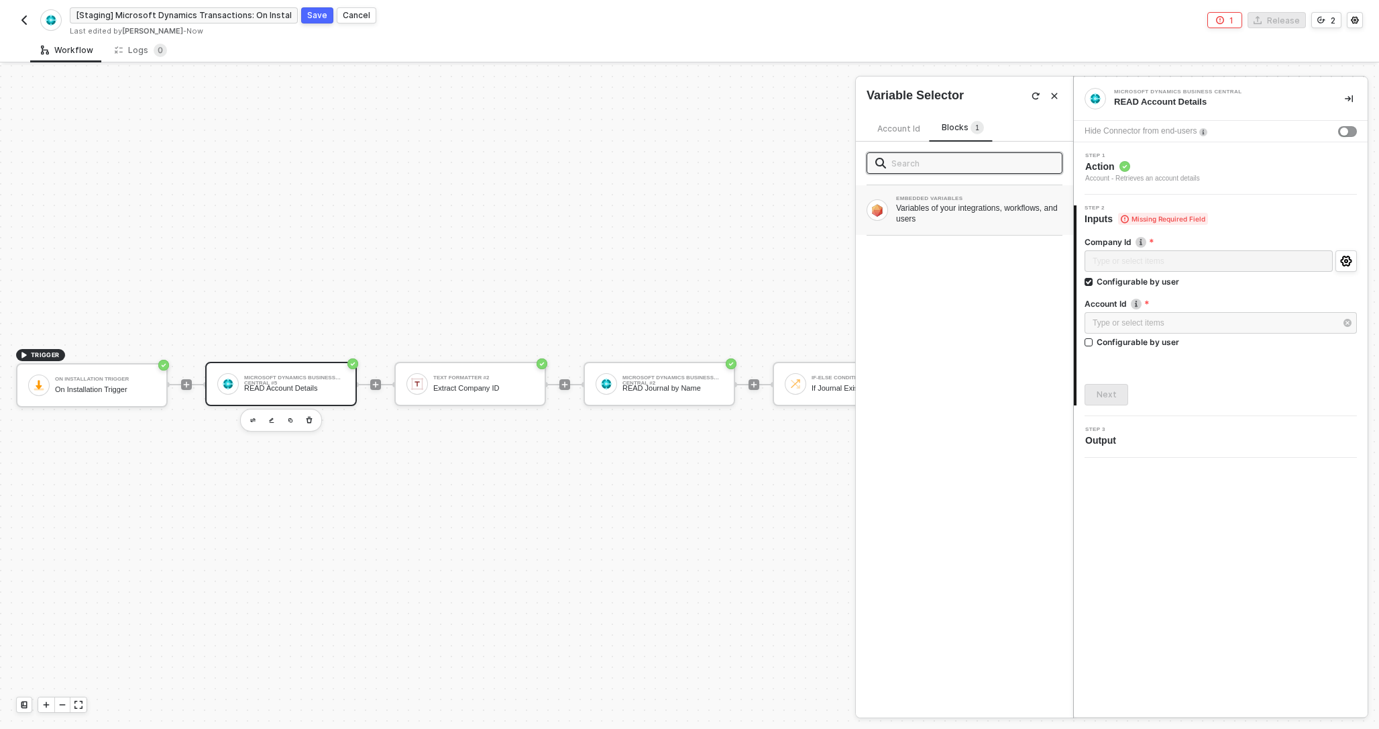
click at [941, 199] on div "EMBEDDED VARIABLES" at bounding box center [979, 198] width 166 height 5
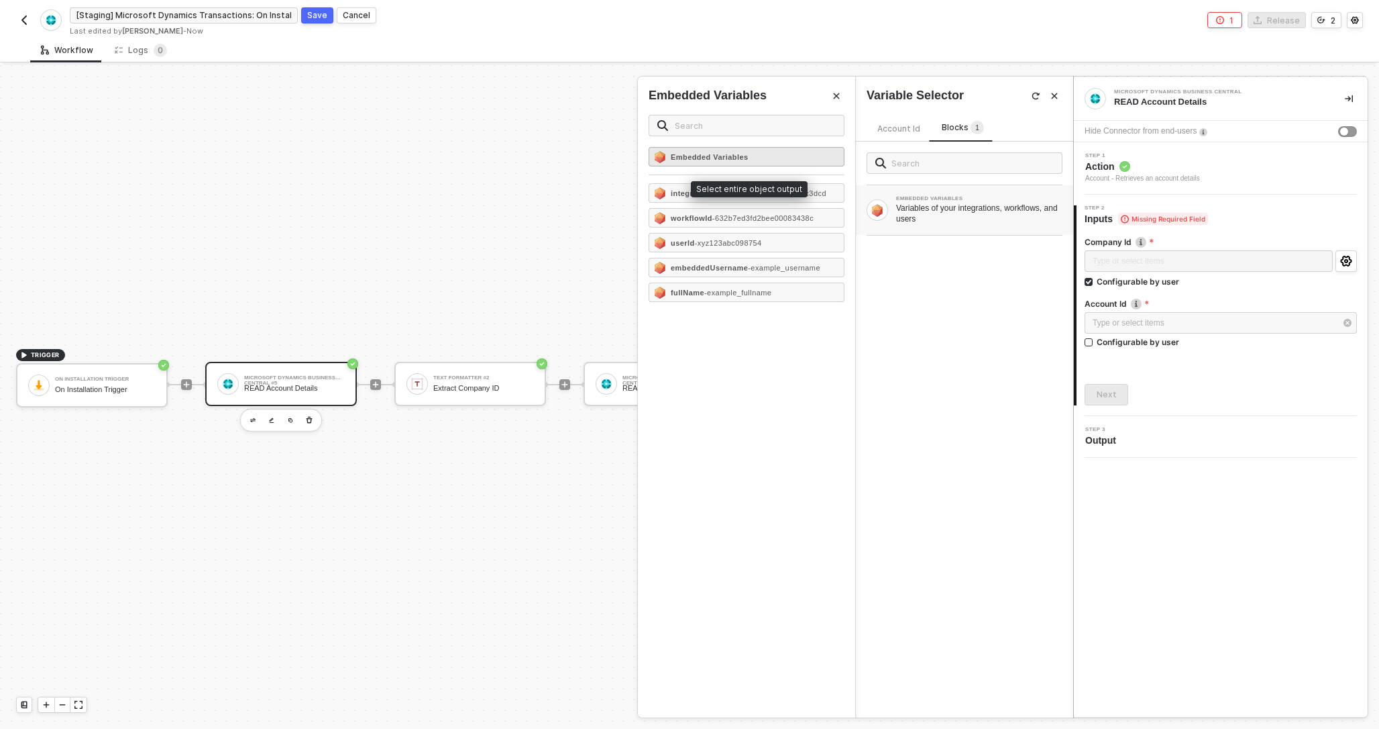
click at [775, 151] on div "Embedded Variables" at bounding box center [747, 156] width 196 height 19
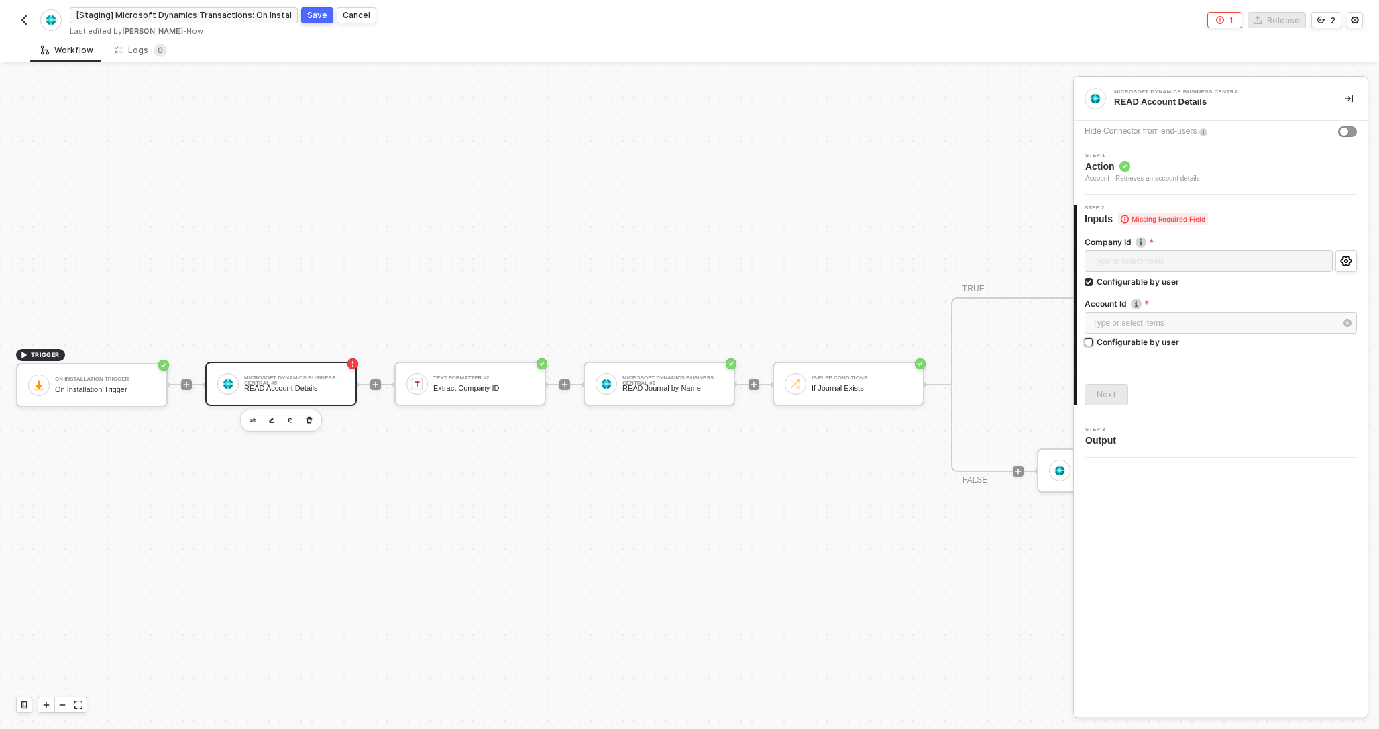
click at [1093, 341] on input "Configurable by user" at bounding box center [1089, 342] width 9 height 9
checkbox input "true"
click at [1340, 324] on icon "icon-settings" at bounding box center [1346, 322] width 12 height 11
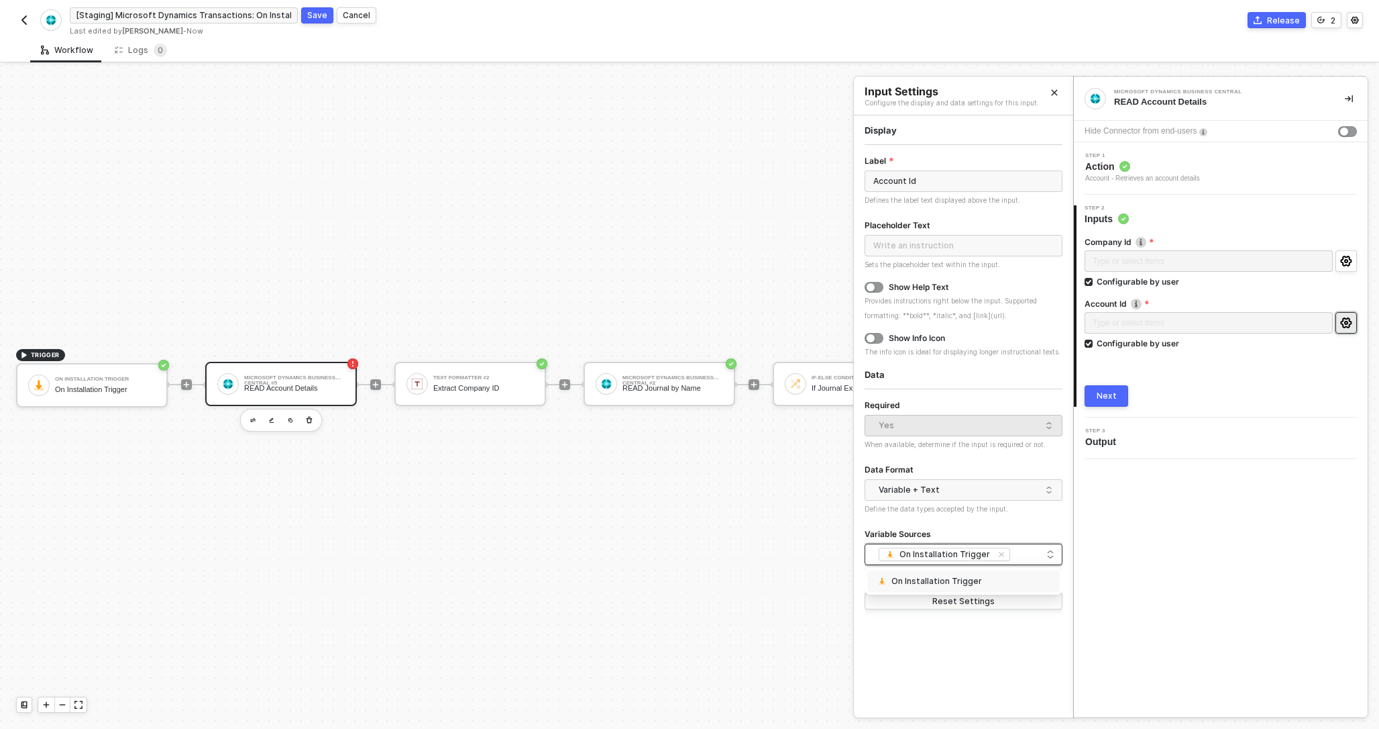
drag, startPoint x: 1016, startPoint y: 553, endPoint x: 890, endPoint y: 549, distance: 125.5
click at [890, 549] on div "On Installation Trigger + 0 ..." at bounding box center [963, 554] width 180 height 16
click at [896, 574] on div "On Installation Trigger" at bounding box center [963, 581] width 176 height 15
click at [889, 578] on div "On Installation Trigger" at bounding box center [928, 580] width 107 height 13
checkbox input "false"
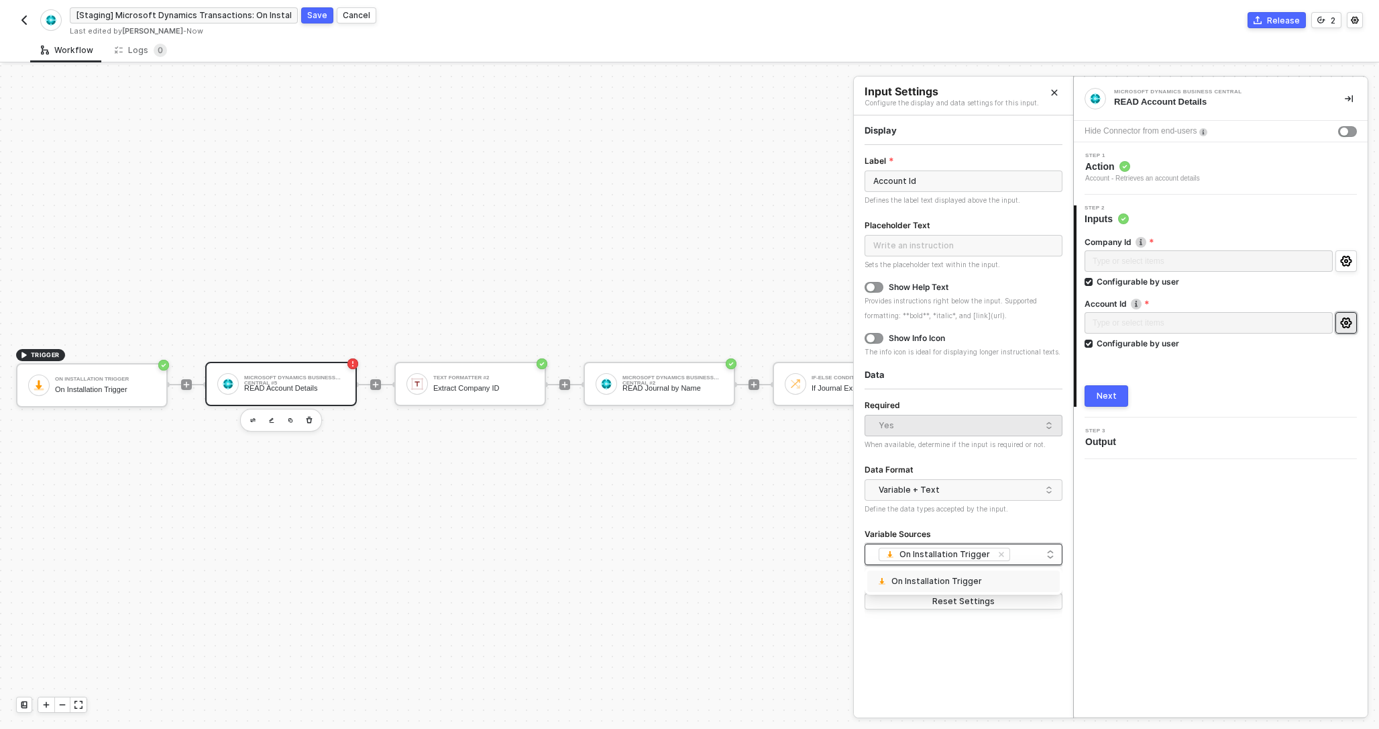
checkbox input "false"
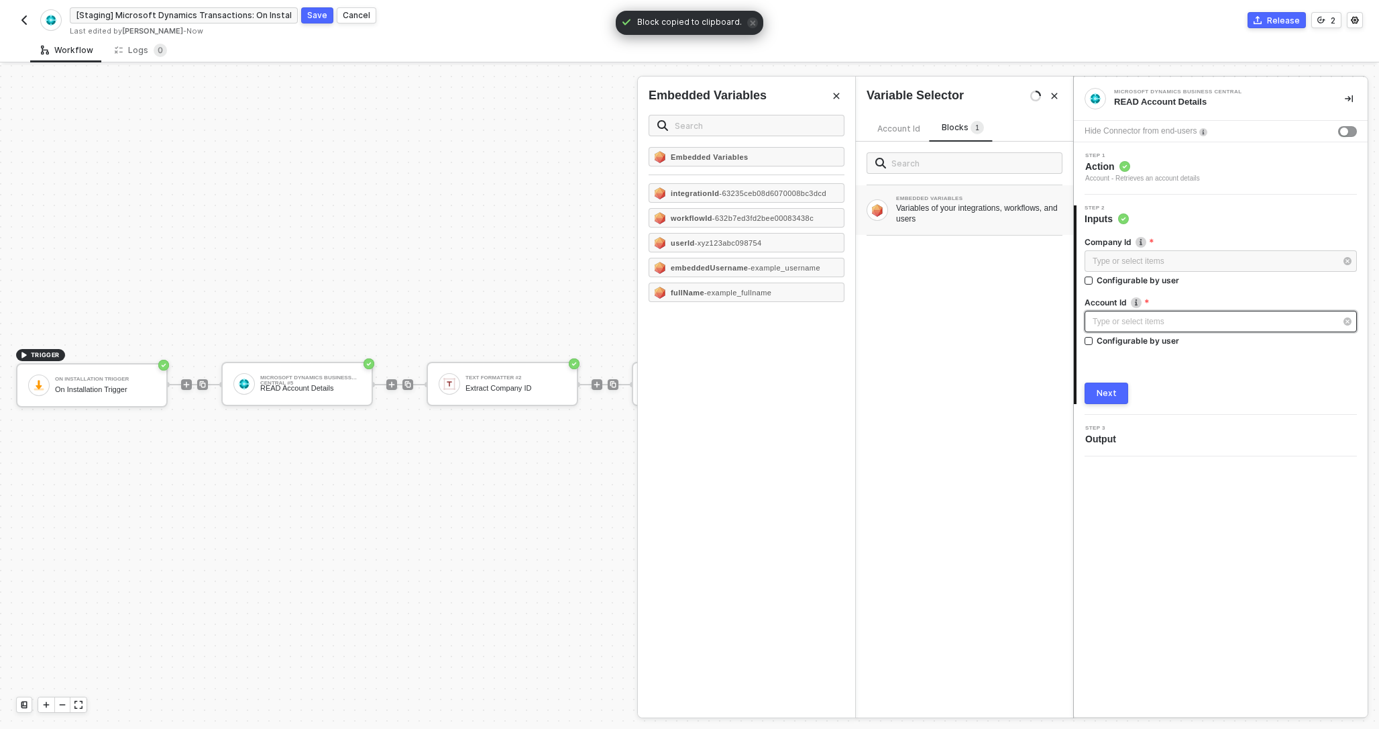
click at [1202, 319] on div "Type or select items ﻿" at bounding box center [1214, 321] width 243 height 13
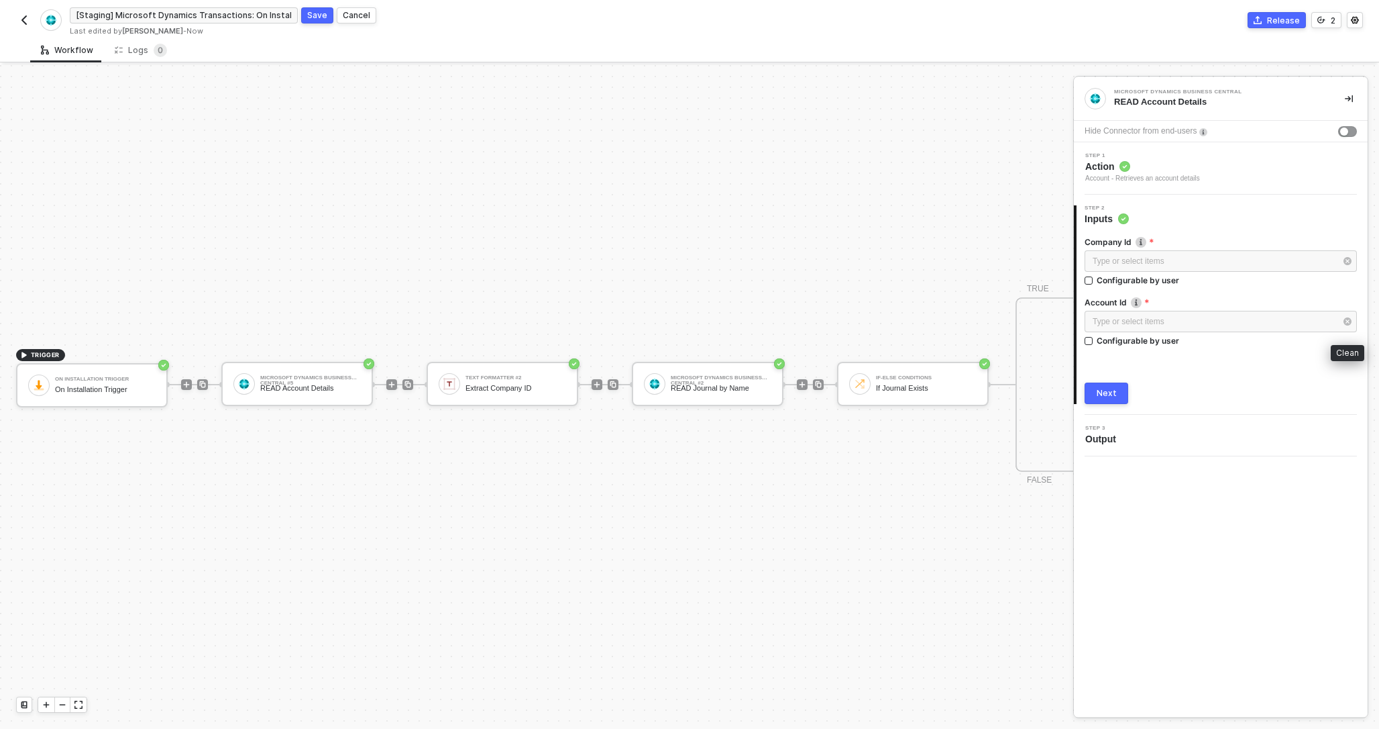
click at [1346, 322] on icon "button" at bounding box center [1348, 321] width 4 height 4
click at [1089, 279] on input "Configurable by user" at bounding box center [1089, 280] width 9 height 9
checkbox input "true"
click at [1089, 341] on input "Configurable by user" at bounding box center [1089, 342] width 9 height 9
checkbox input "true"
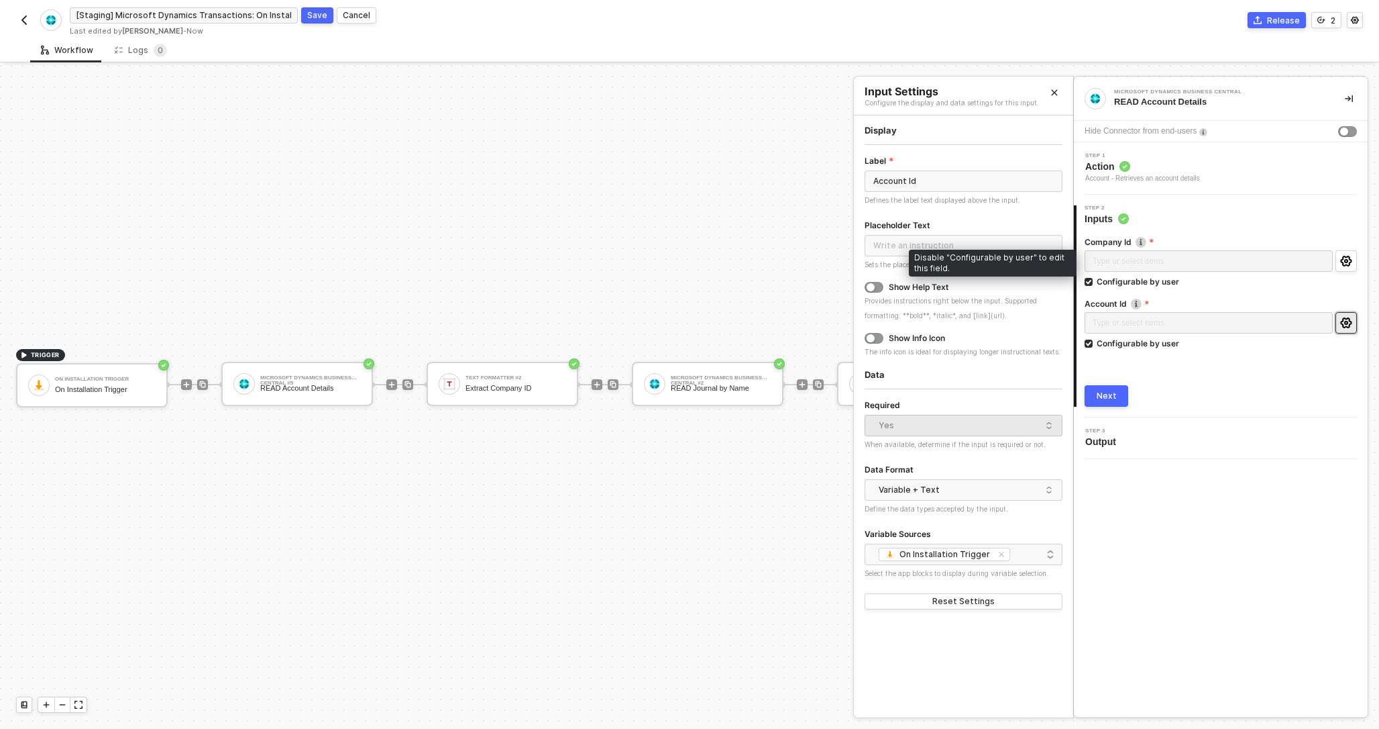
click at [1151, 264] on div "Type or select items ﻿" at bounding box center [1209, 262] width 248 height 24
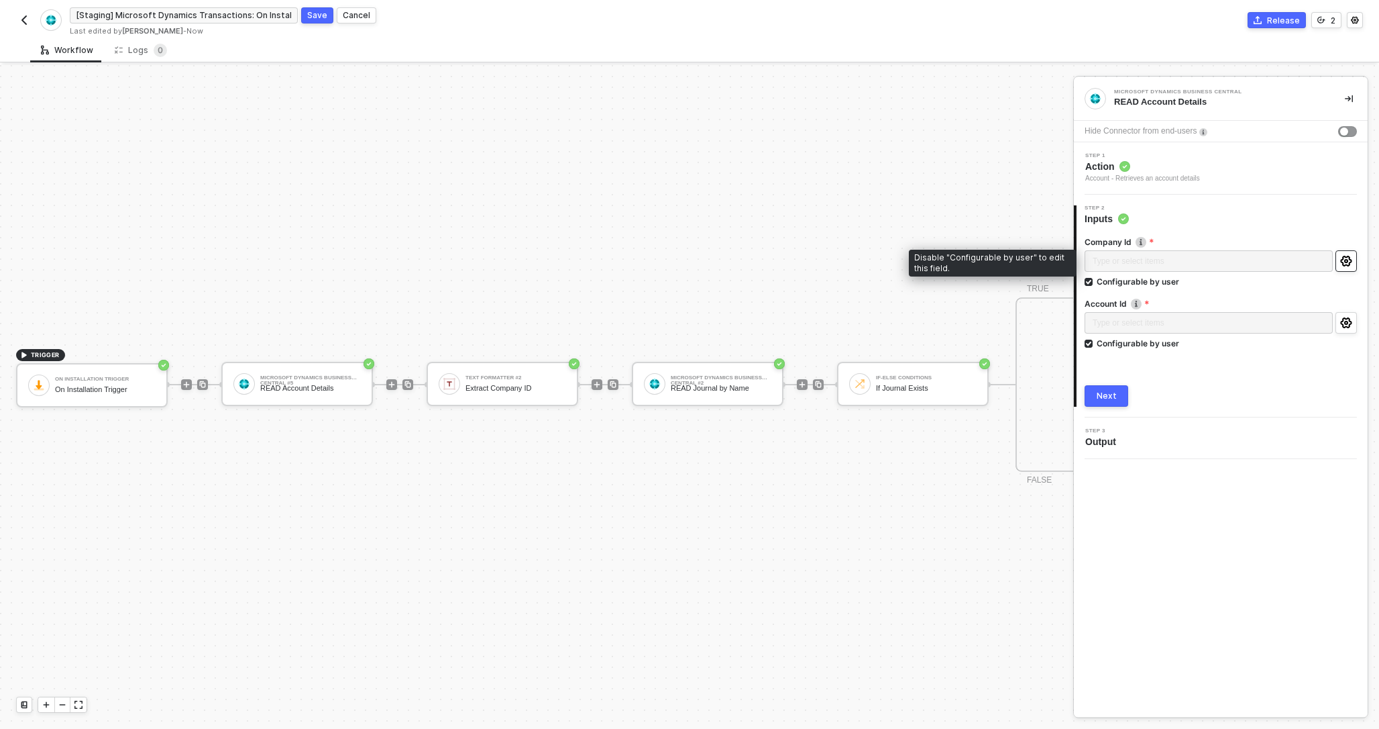
click at [1343, 264] on icon "icon-settings" at bounding box center [1345, 261] width 11 height 11
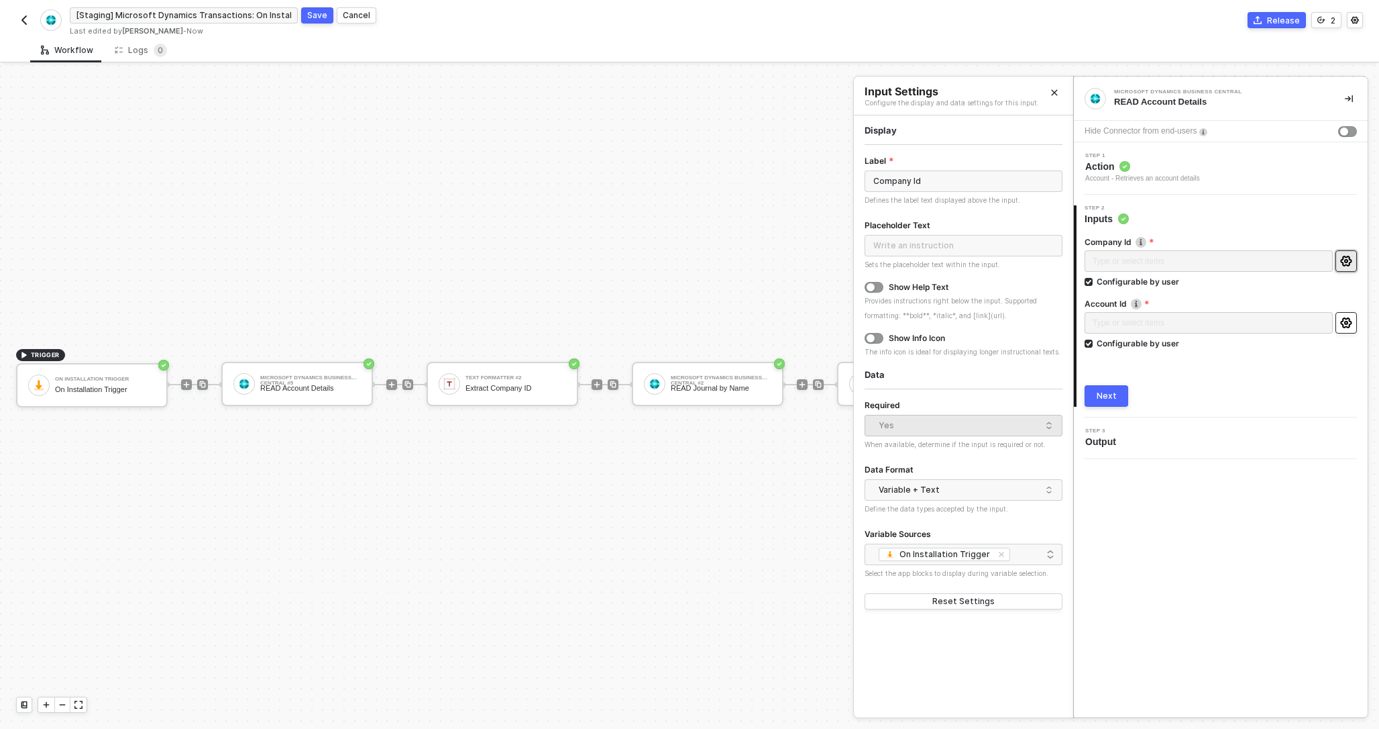
click at [1338, 321] on button "button" at bounding box center [1346, 322] width 21 height 21
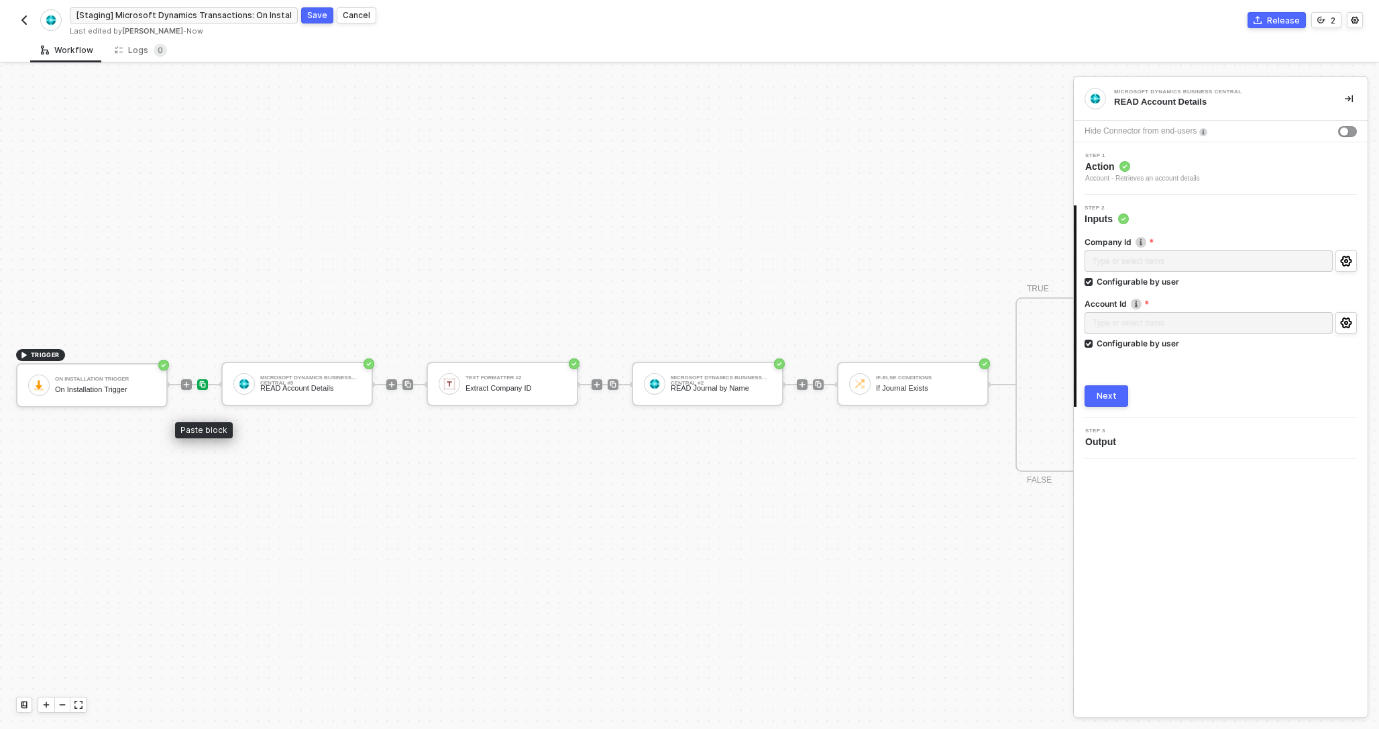
click at [203, 383] on img at bounding box center [203, 384] width 8 height 8
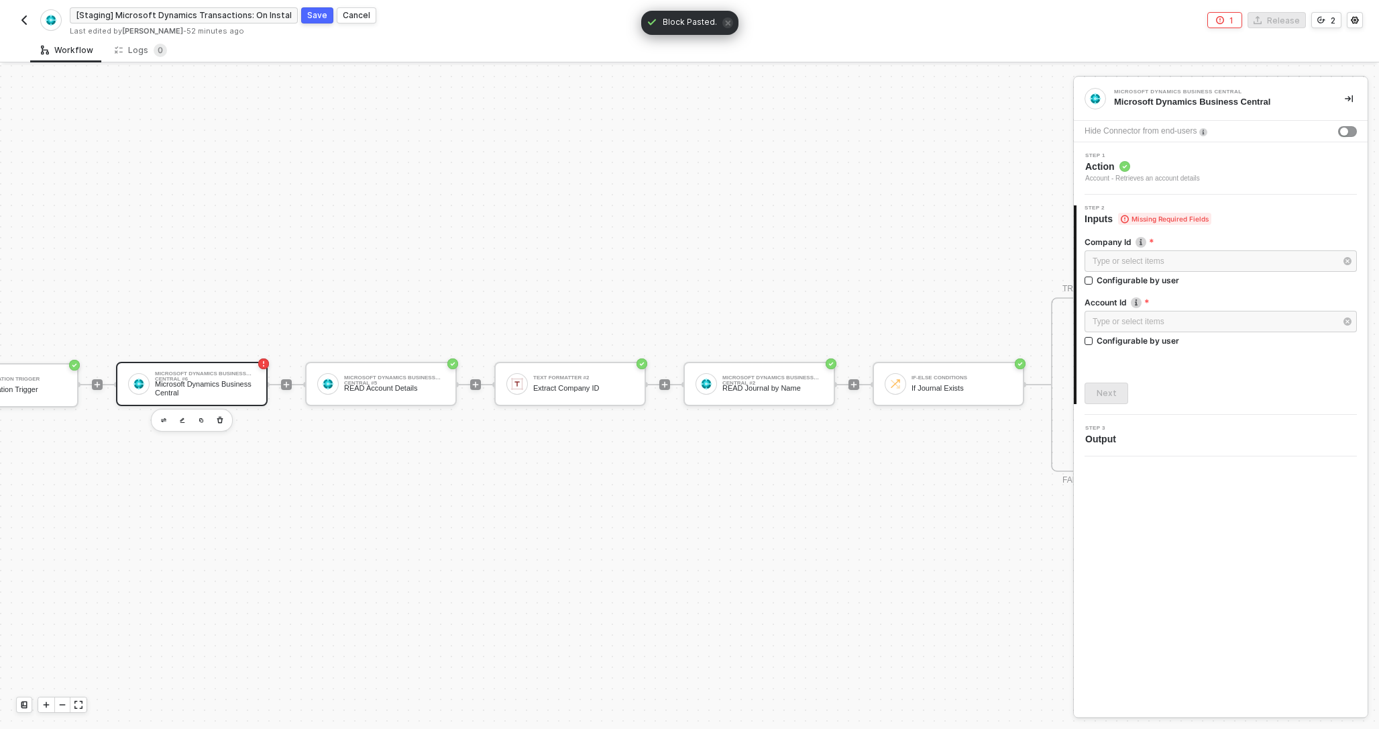
scroll to position [25, 0]
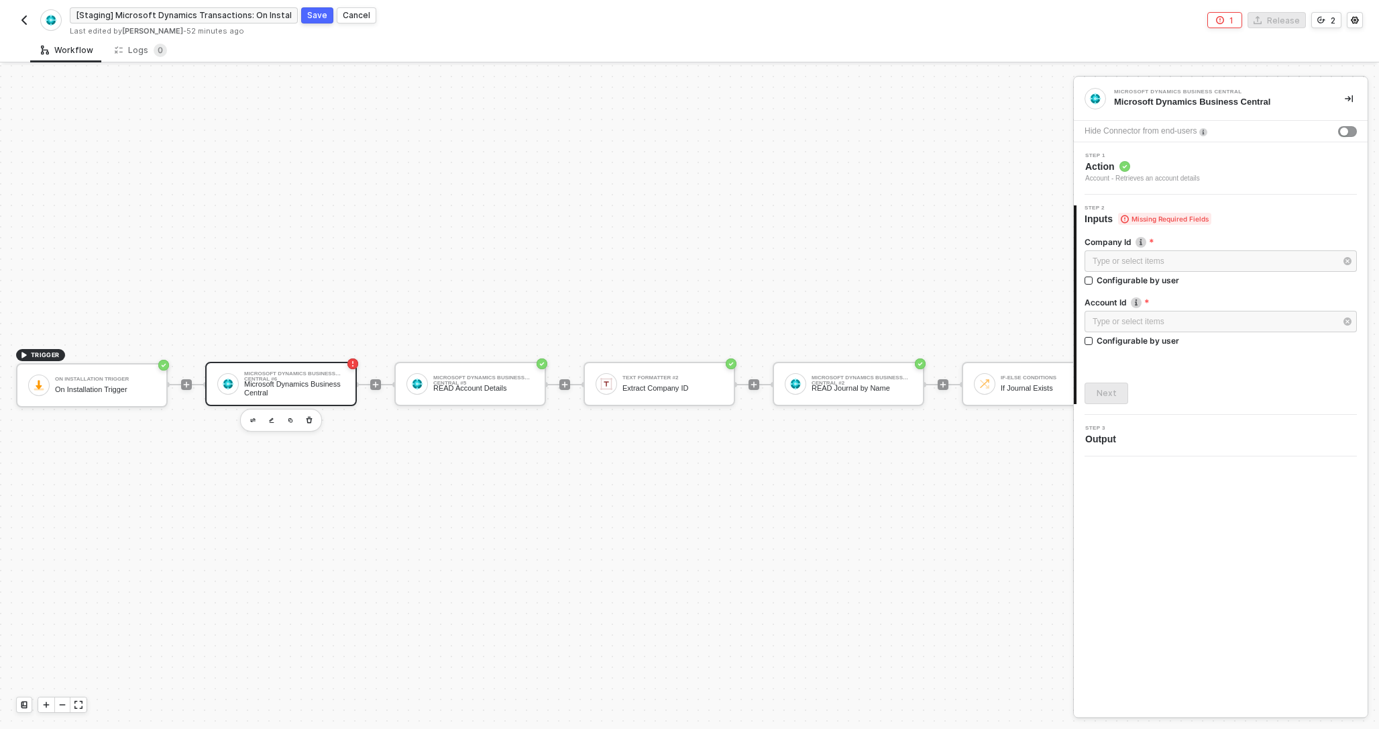
click at [404, 204] on div "TRIGGER On Installation Trigger On Installation Trigger Microsoft Dynamics Busi…" at bounding box center [933, 384] width 1866 height 688
click at [311, 419] on icon "button" at bounding box center [309, 420] width 8 height 11
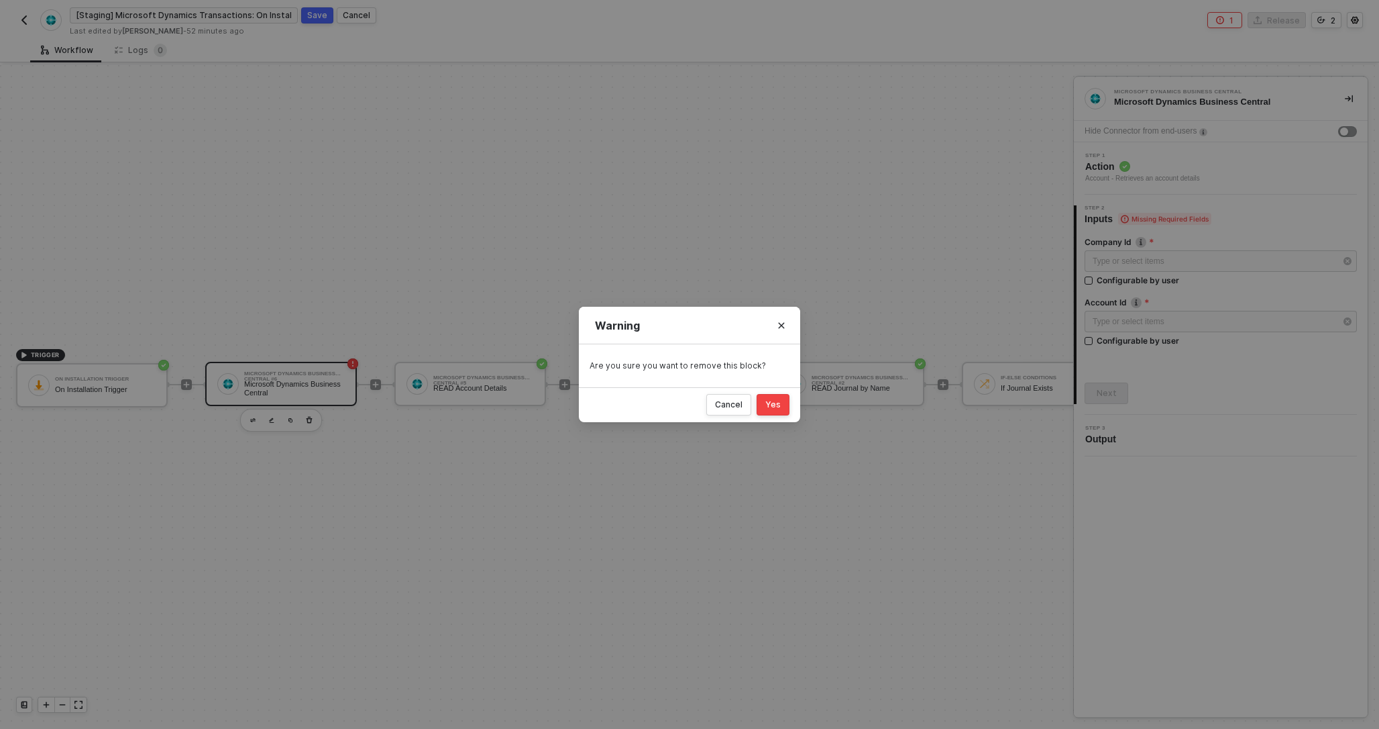
click at [773, 405] on div "Yes" at bounding box center [772, 404] width 15 height 11
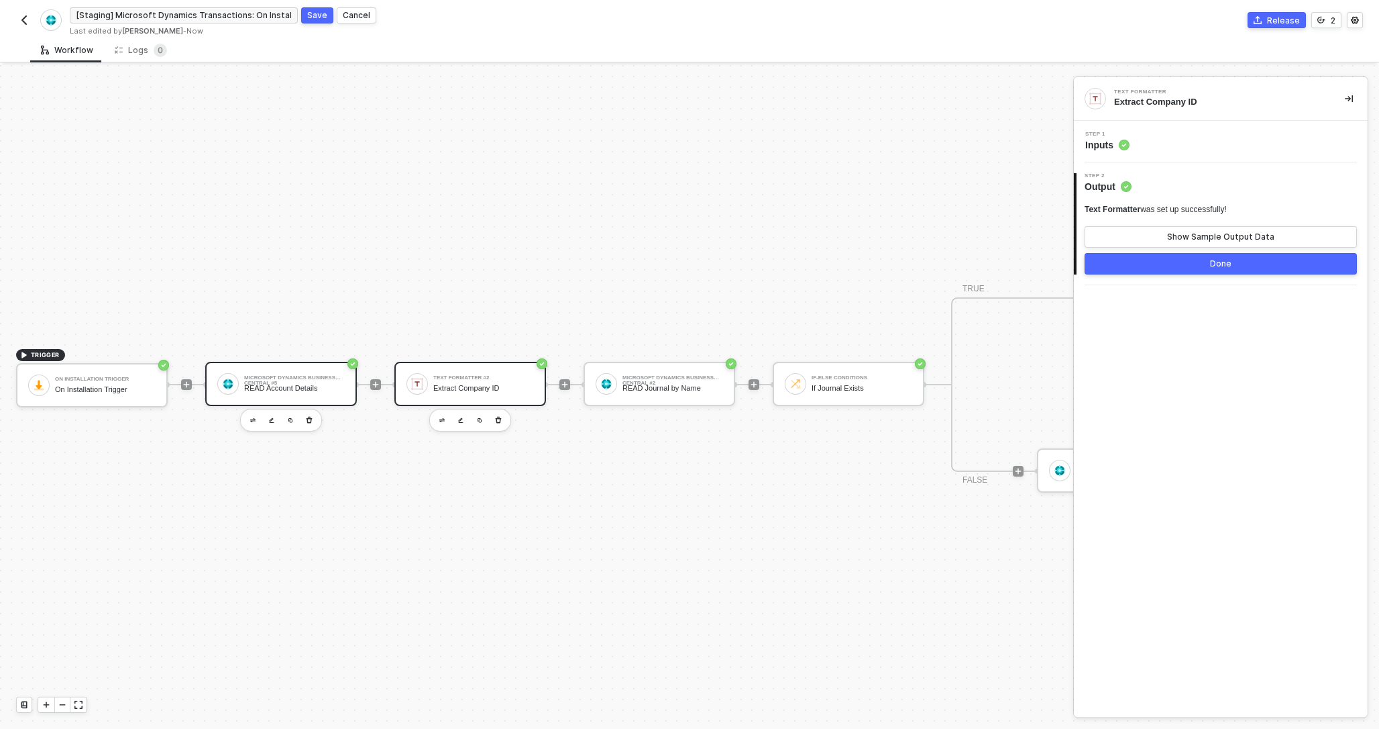
click at [314, 382] on div "Microsoft Dynamics Business Central #5 READ Account Details" at bounding box center [294, 383] width 101 height 25
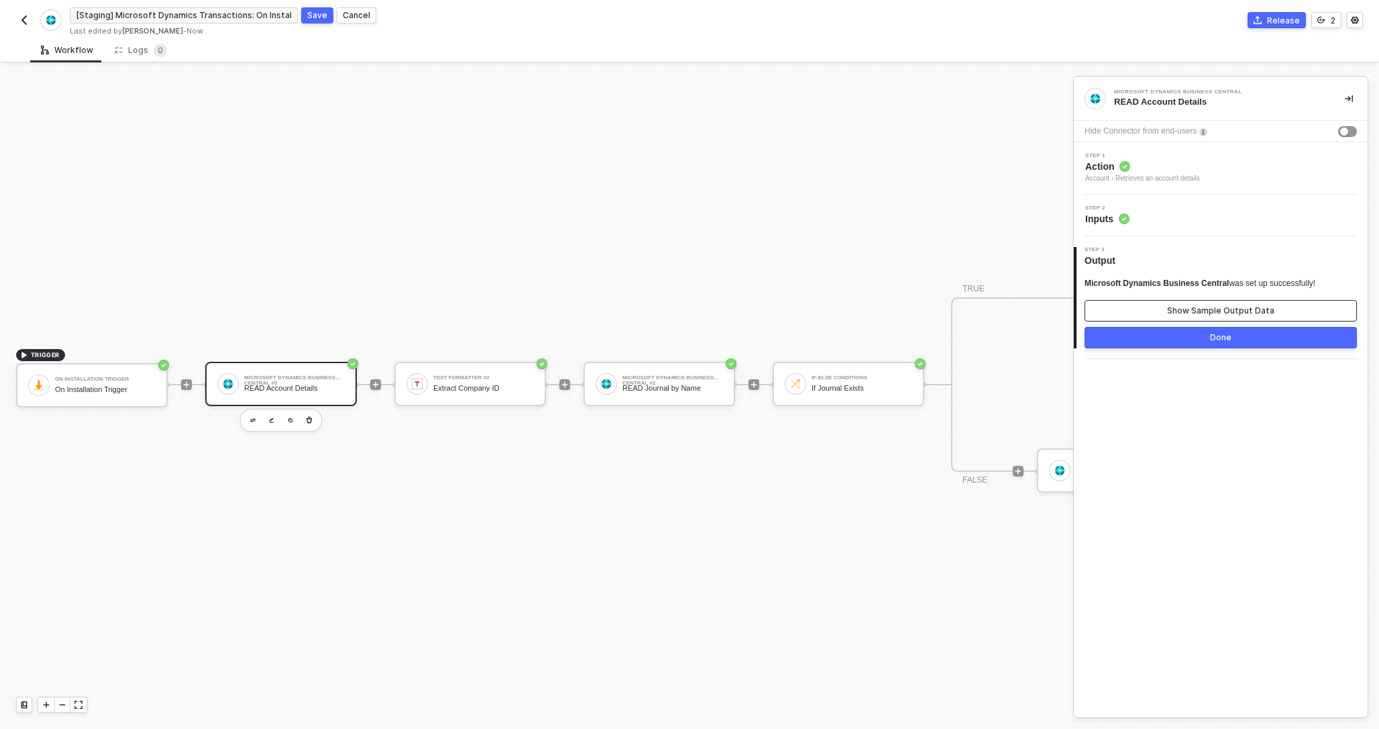
click at [1209, 311] on div "Show Sample Output Data" at bounding box center [1220, 310] width 107 height 11
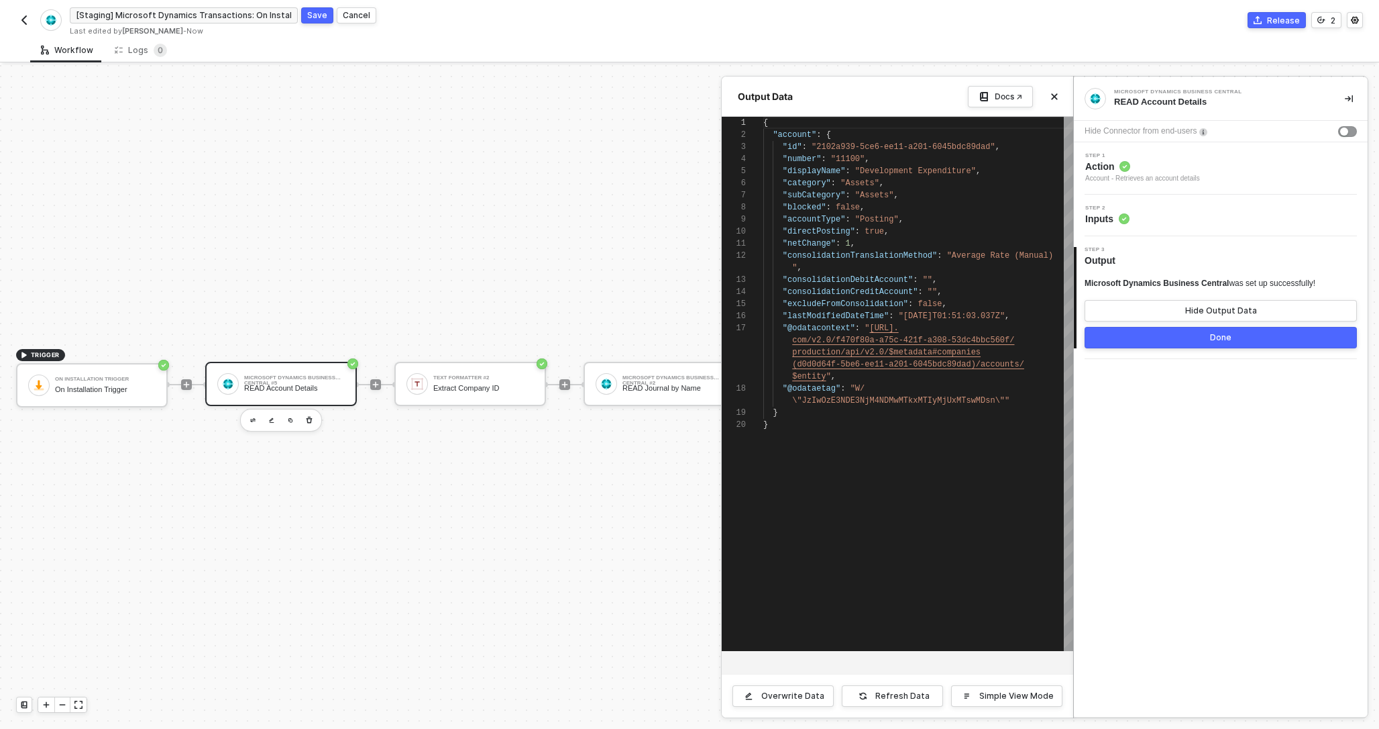
scroll to position [121, 0]
click at [1209, 311] on div "Hide Output Data" at bounding box center [1221, 310] width 72 height 11
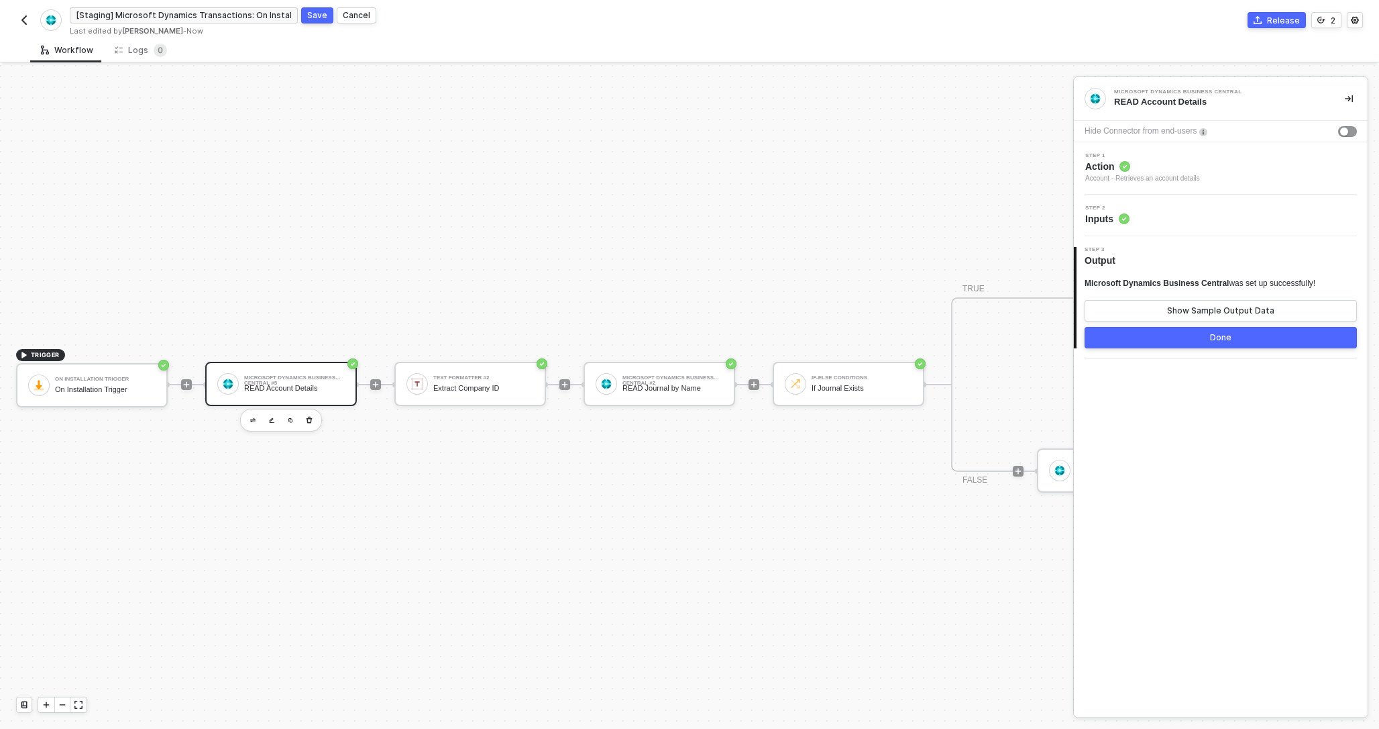
click at [1155, 215] on div "Step 2 Inputs" at bounding box center [1222, 215] width 290 height 20
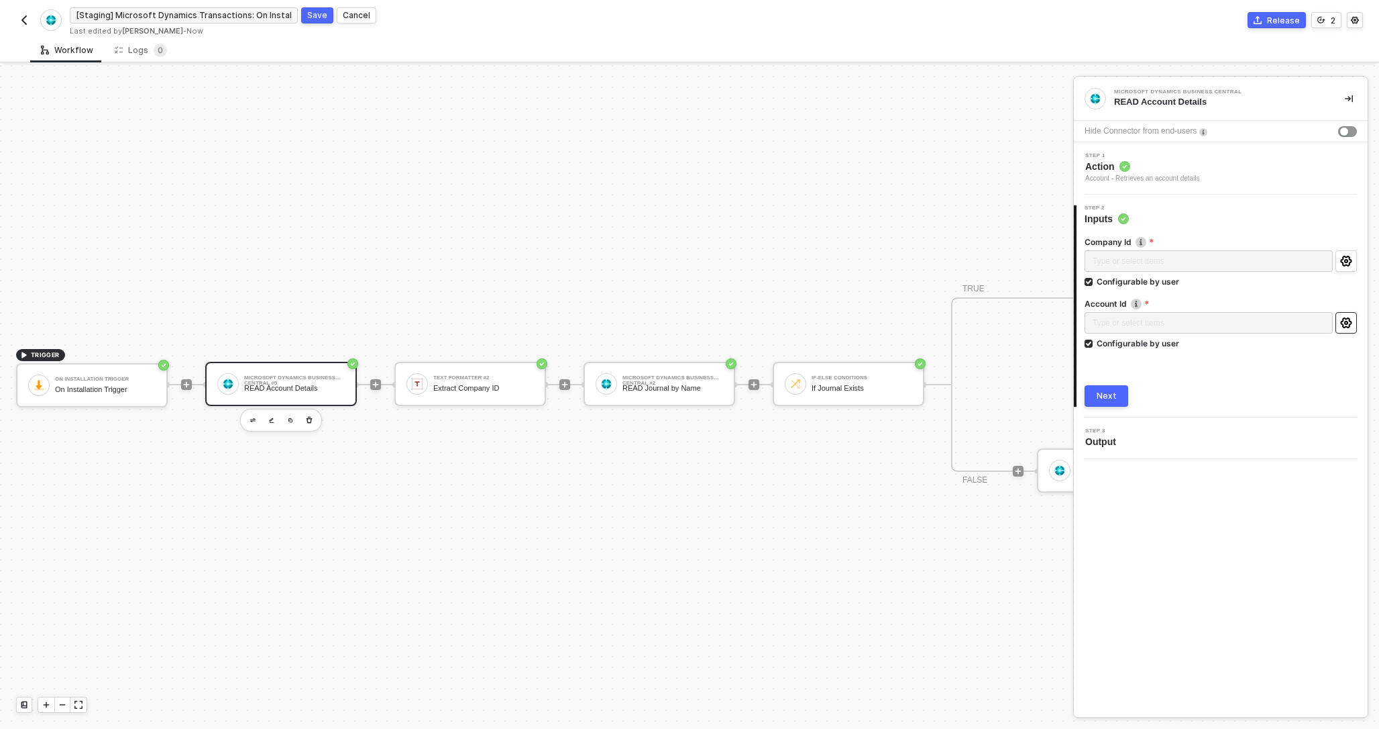
click at [1347, 326] on icon "icon-settings" at bounding box center [1345, 322] width 11 height 11
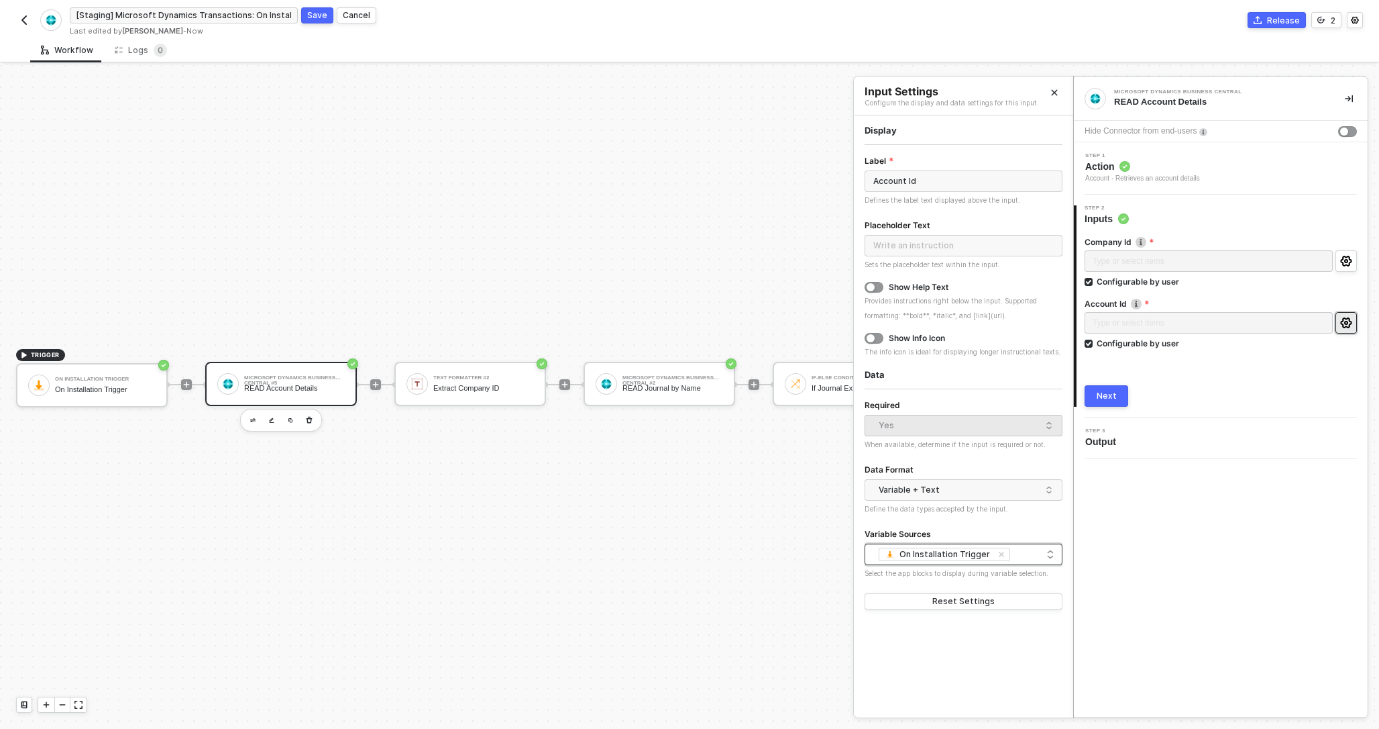
click at [948, 551] on div "On Installation Trigger" at bounding box center [946, 554] width 93 height 11
click at [931, 576] on div "On Installation Trigger" at bounding box center [937, 581] width 91 height 11
click at [928, 570] on div "On Installation Trigger" at bounding box center [963, 580] width 193 height 21
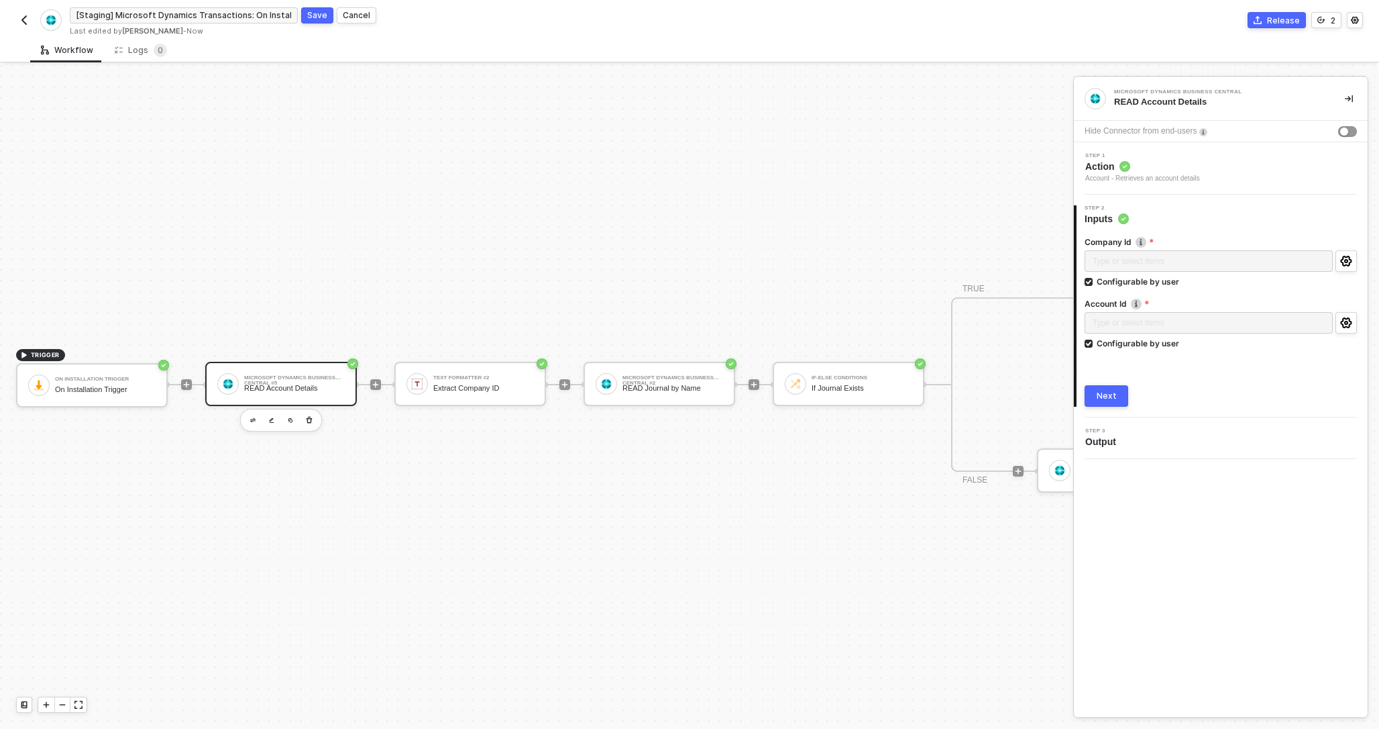
click at [602, 272] on div "TRIGGER On Installation Trigger On Installation Trigger Microsoft Dynamics Busi…" at bounding box center [838, 384] width 1677 height 688
click at [317, 369] on div "Microsoft Dynamics Business Central #5 READ Account Details" at bounding box center [281, 384] width 152 height 44
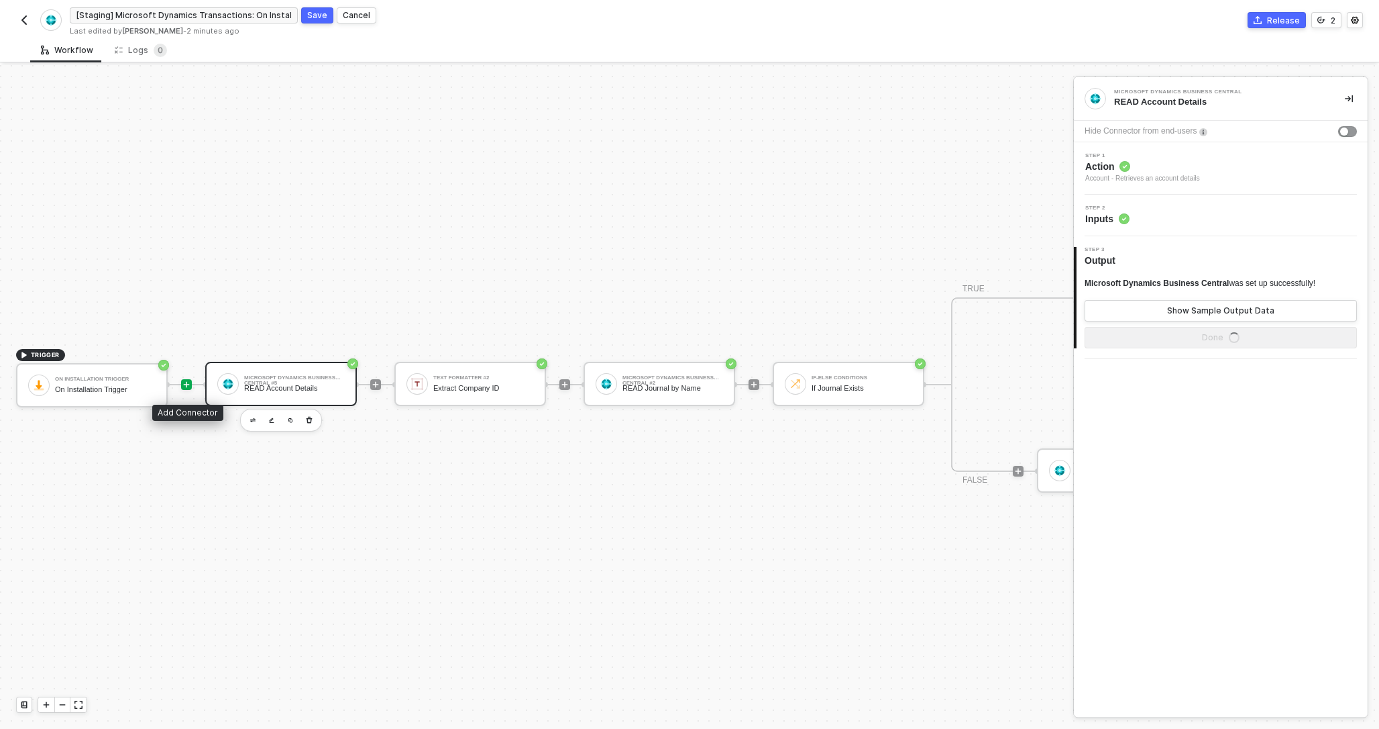
click at [189, 386] on icon "icon-play" at bounding box center [186, 384] width 8 height 8
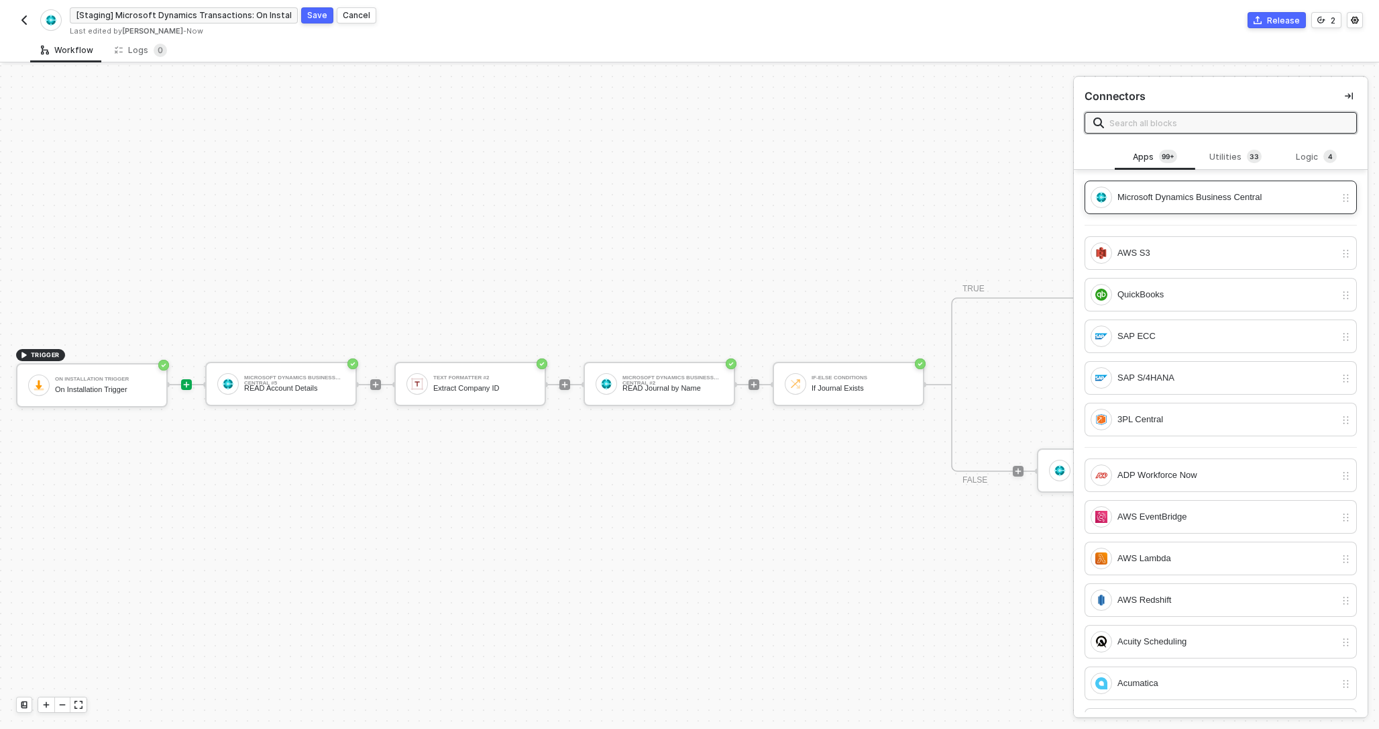
click at [1185, 201] on div "Microsoft Dynamics Business Central" at bounding box center [1227, 197] width 218 height 15
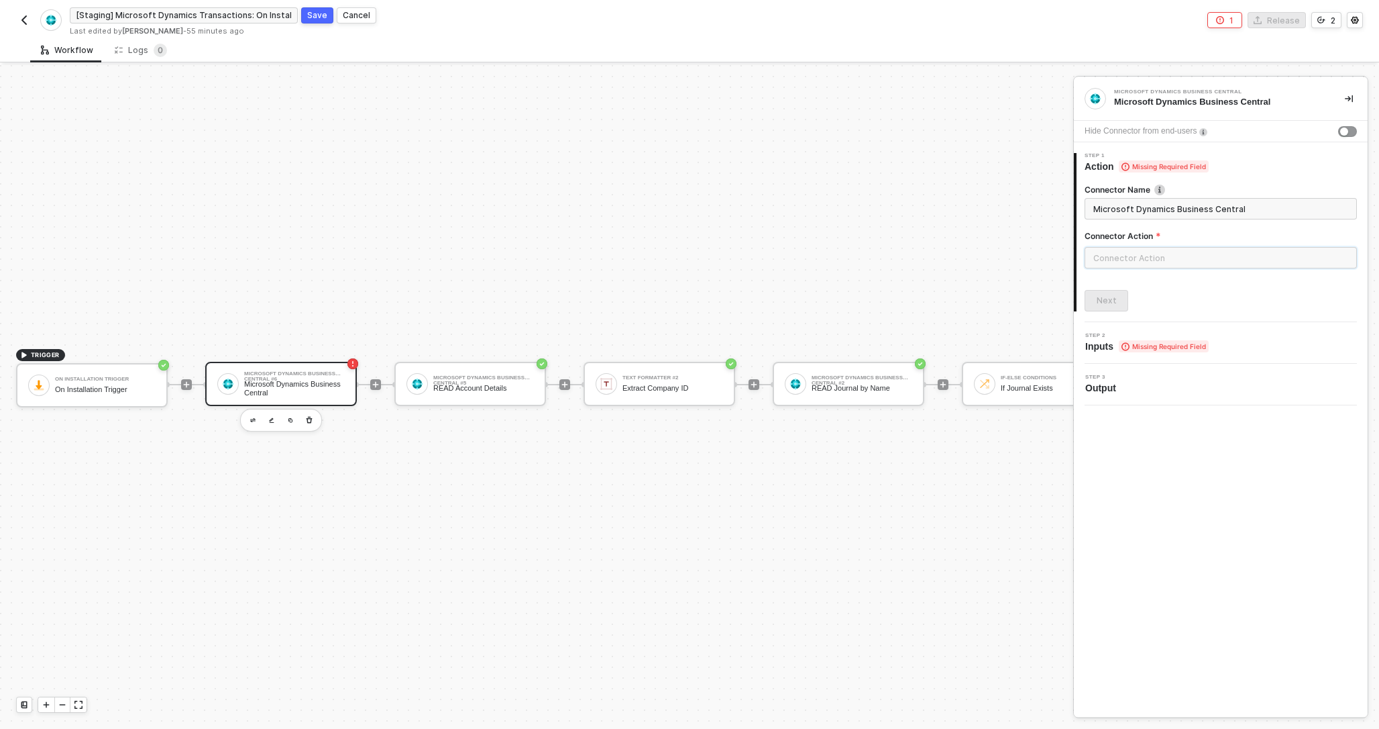
click at [1138, 254] on input "text" at bounding box center [1221, 257] width 272 height 21
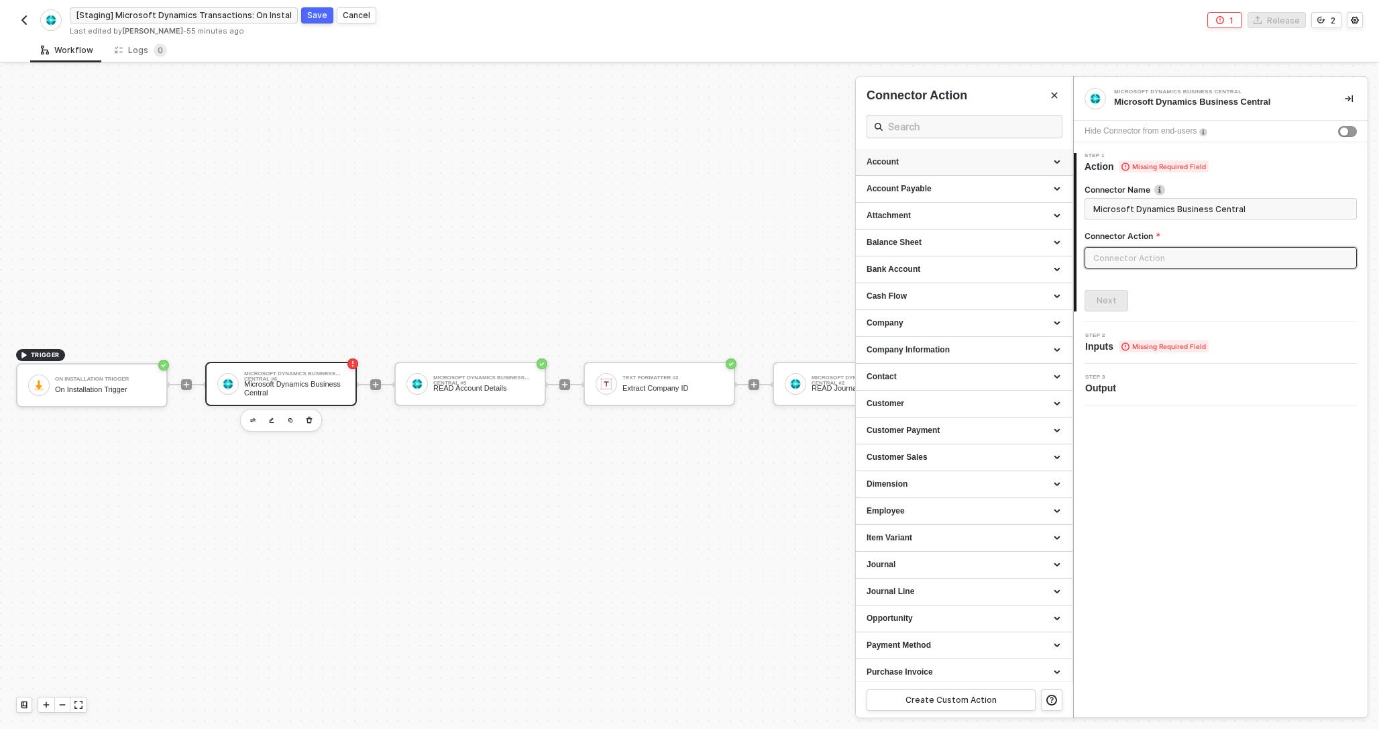
click at [973, 159] on div "Account" at bounding box center [964, 161] width 195 height 11
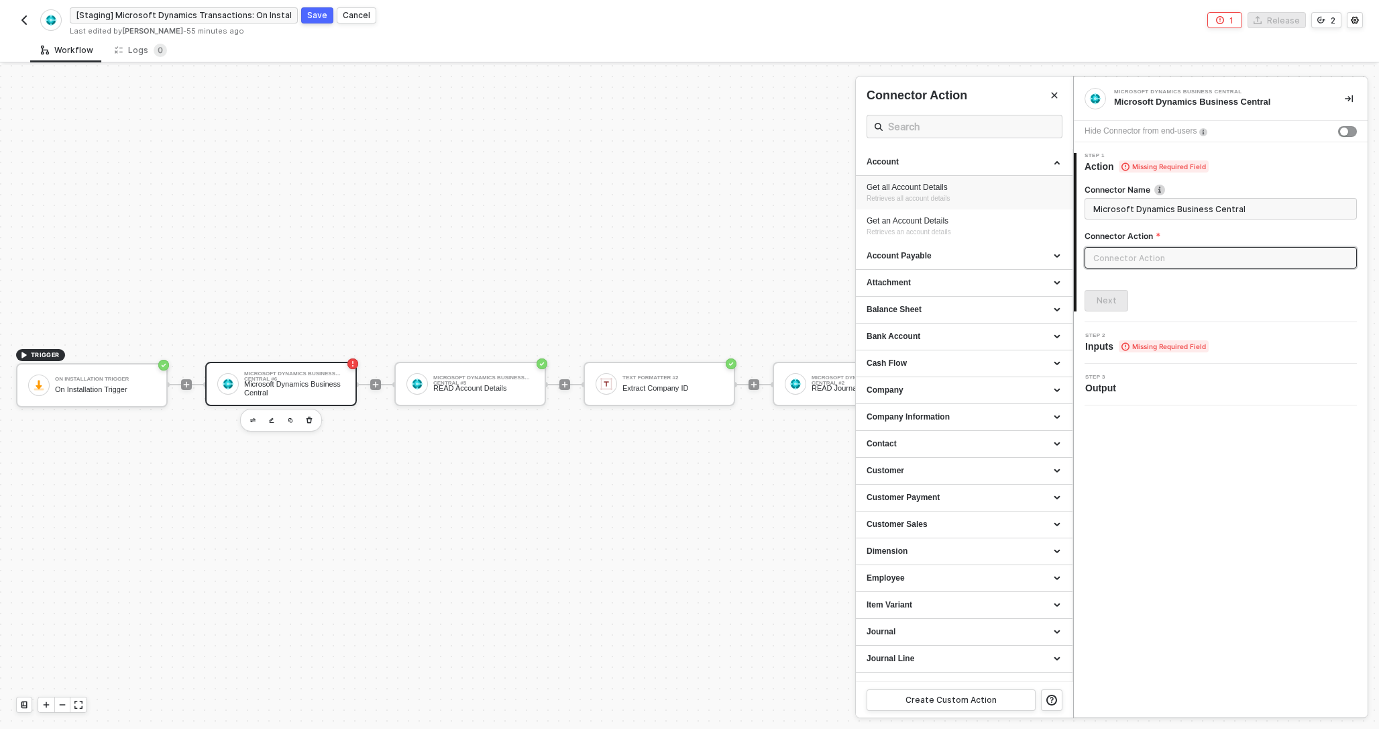
click at [965, 186] on div "Get all Account Details" at bounding box center [964, 187] width 195 height 11
type input "Retrieves all account details"
type input "Account - Get all Account Details"
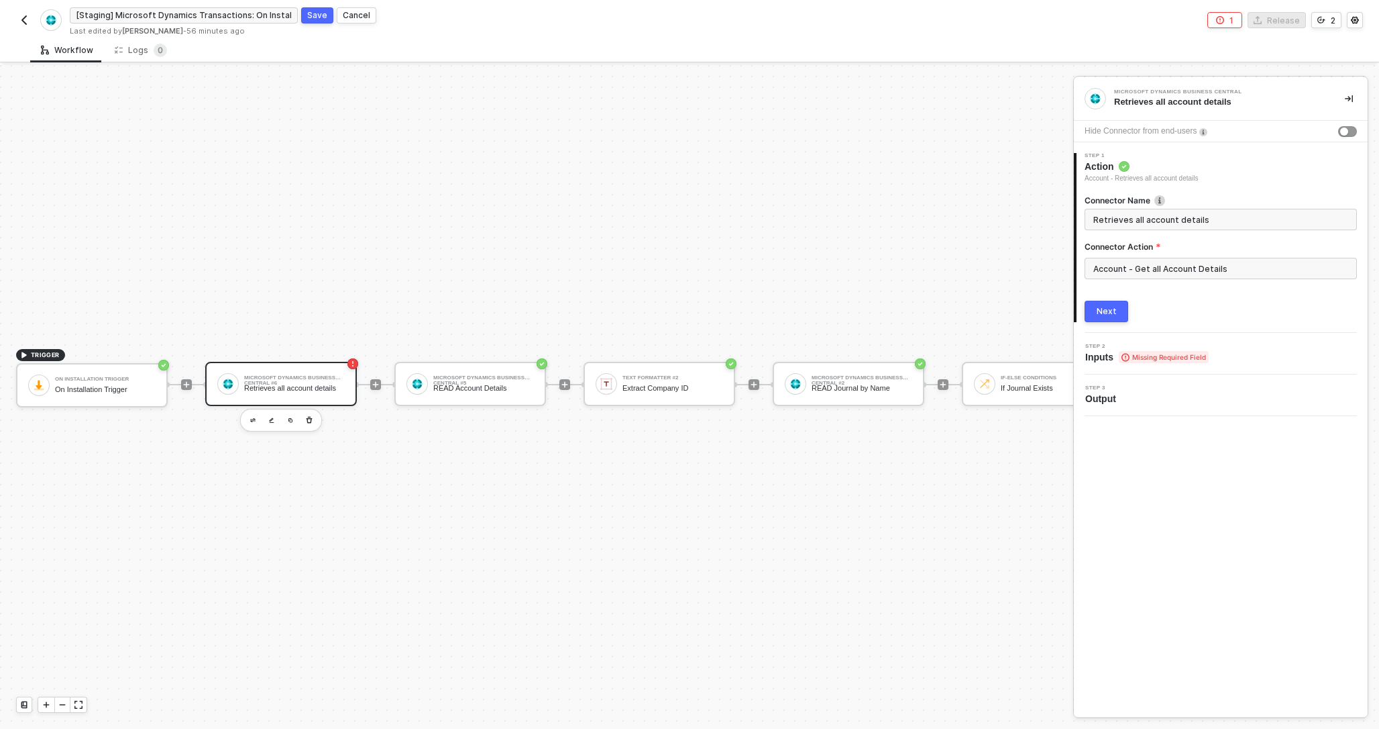
click at [1108, 360] on span "Inputs Missing Required Field" at bounding box center [1146, 356] width 123 height 13
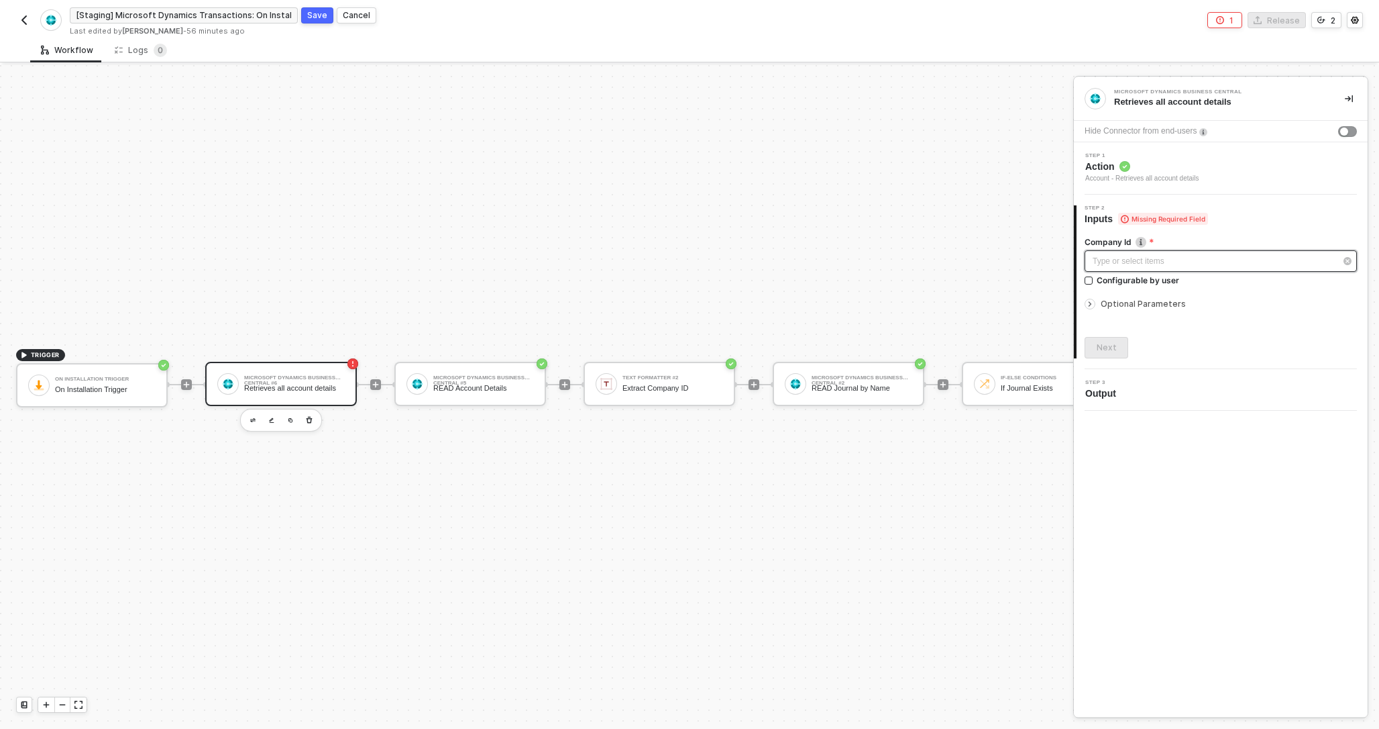
click at [1173, 260] on div "Type or select items ﻿" at bounding box center [1214, 261] width 243 height 13
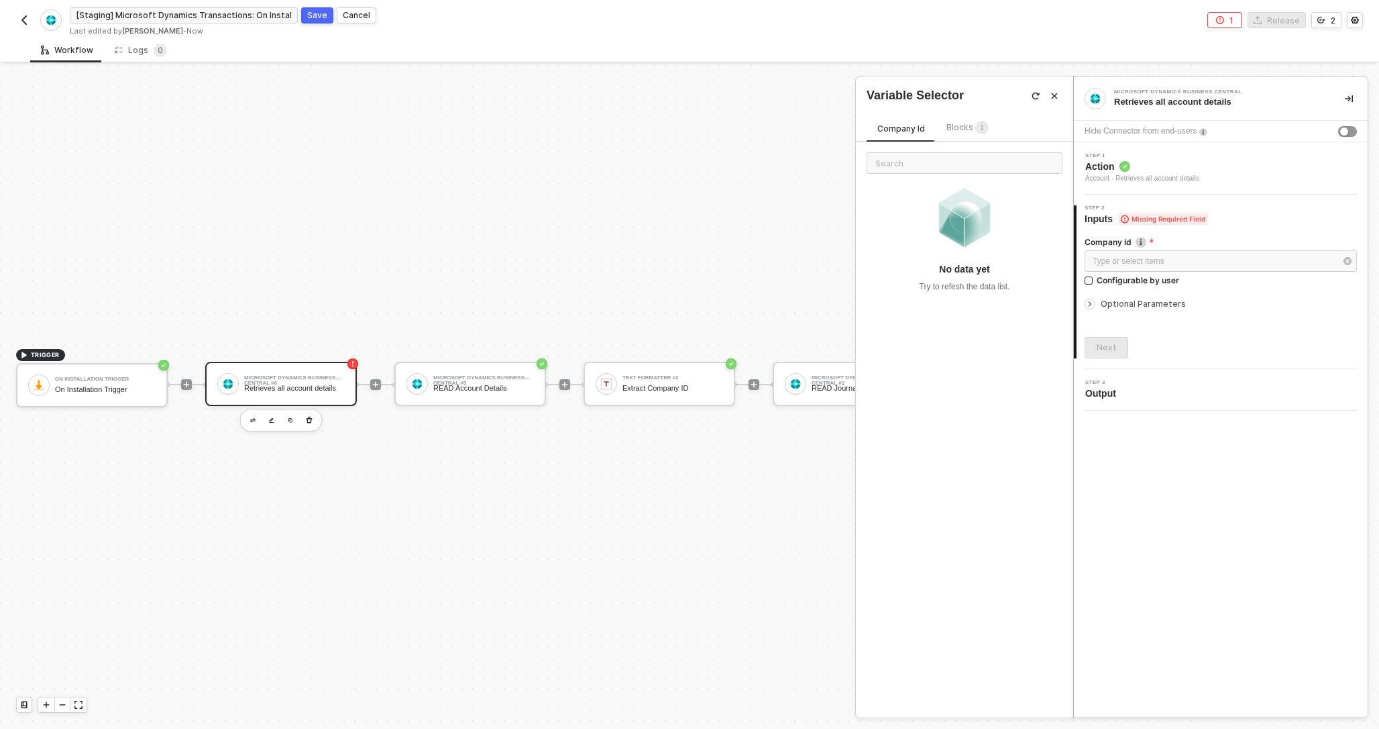
click at [980, 137] on div "Company Id Blocks 1" at bounding box center [933, 130] width 133 height 21
click at [971, 128] on span "Blocks 1" at bounding box center [968, 127] width 42 height 10
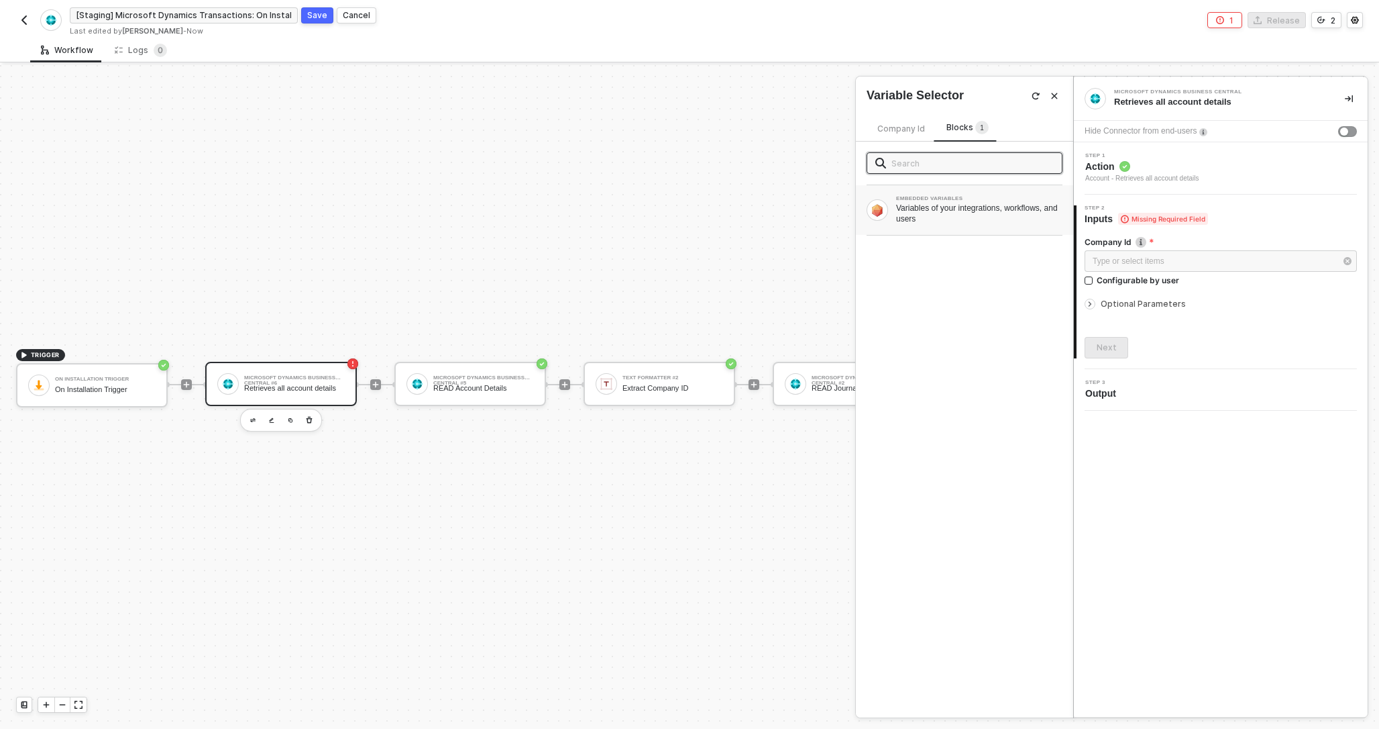
click at [991, 211] on div "Variables of your integrations, workflows, and users" at bounding box center [979, 213] width 166 height 21
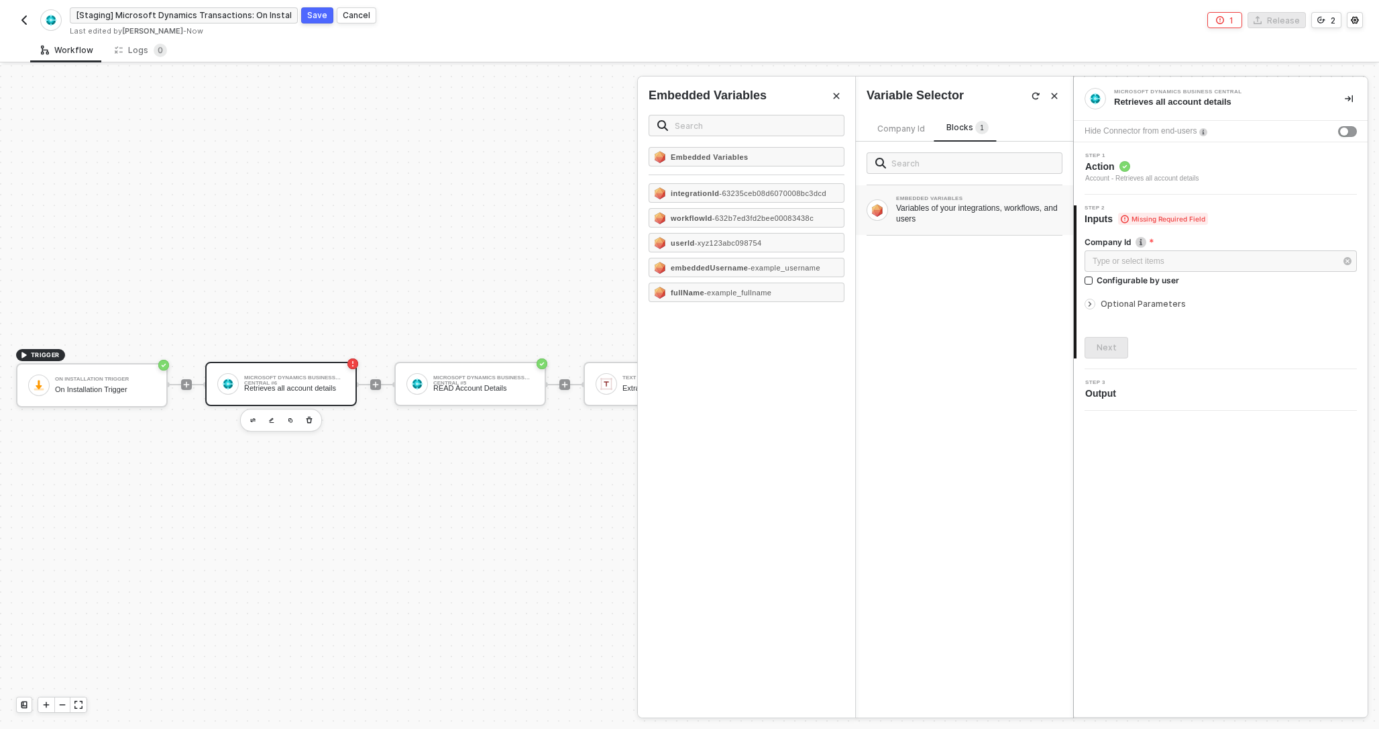
click at [1120, 297] on div "Optional Parameters" at bounding box center [1221, 304] width 272 height 15
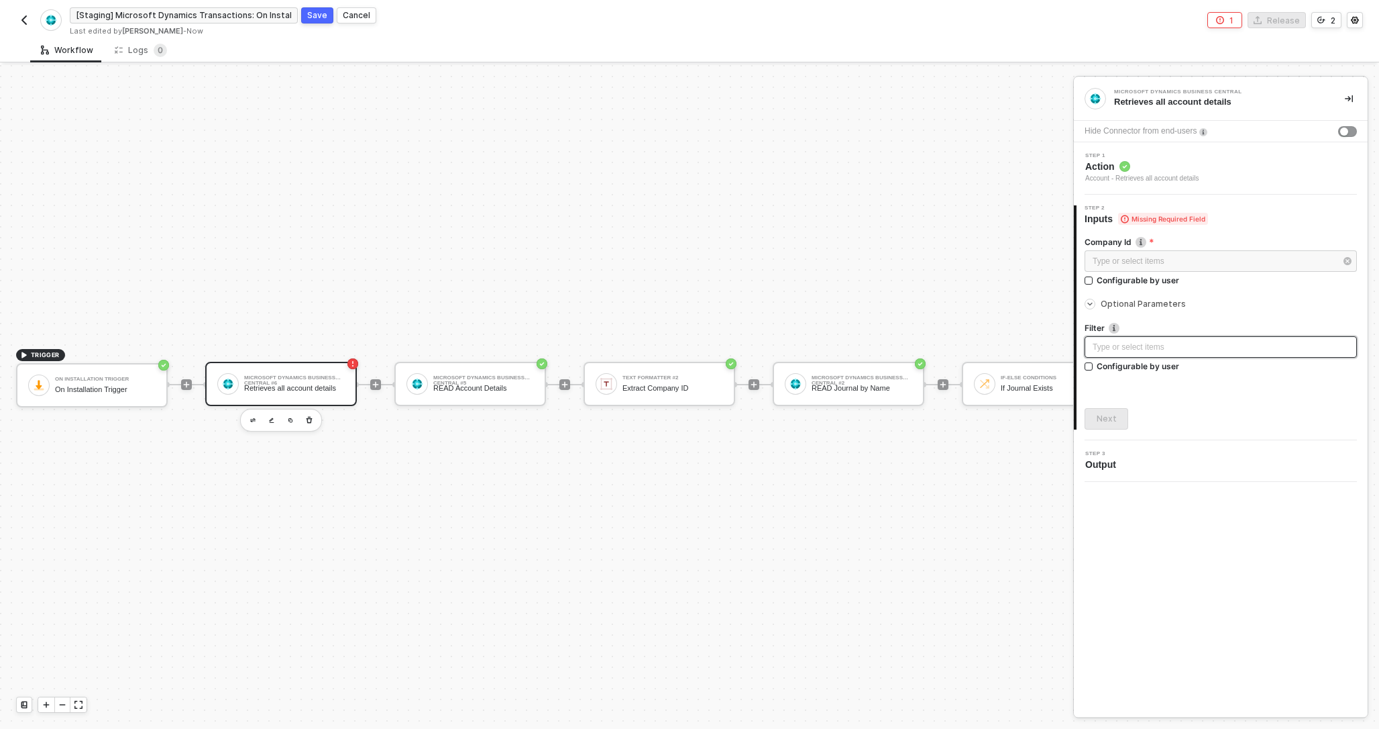
click at [1135, 339] on div "Type or select items ﻿" at bounding box center [1221, 346] width 272 height 21
click at [1102, 463] on span "Output" at bounding box center [1103, 464] width 36 height 13
click at [1350, 263] on icon "button" at bounding box center [1348, 261] width 8 height 8
click at [1093, 279] on input "Configurable by user" at bounding box center [1089, 280] width 9 height 9
checkbox input "true"
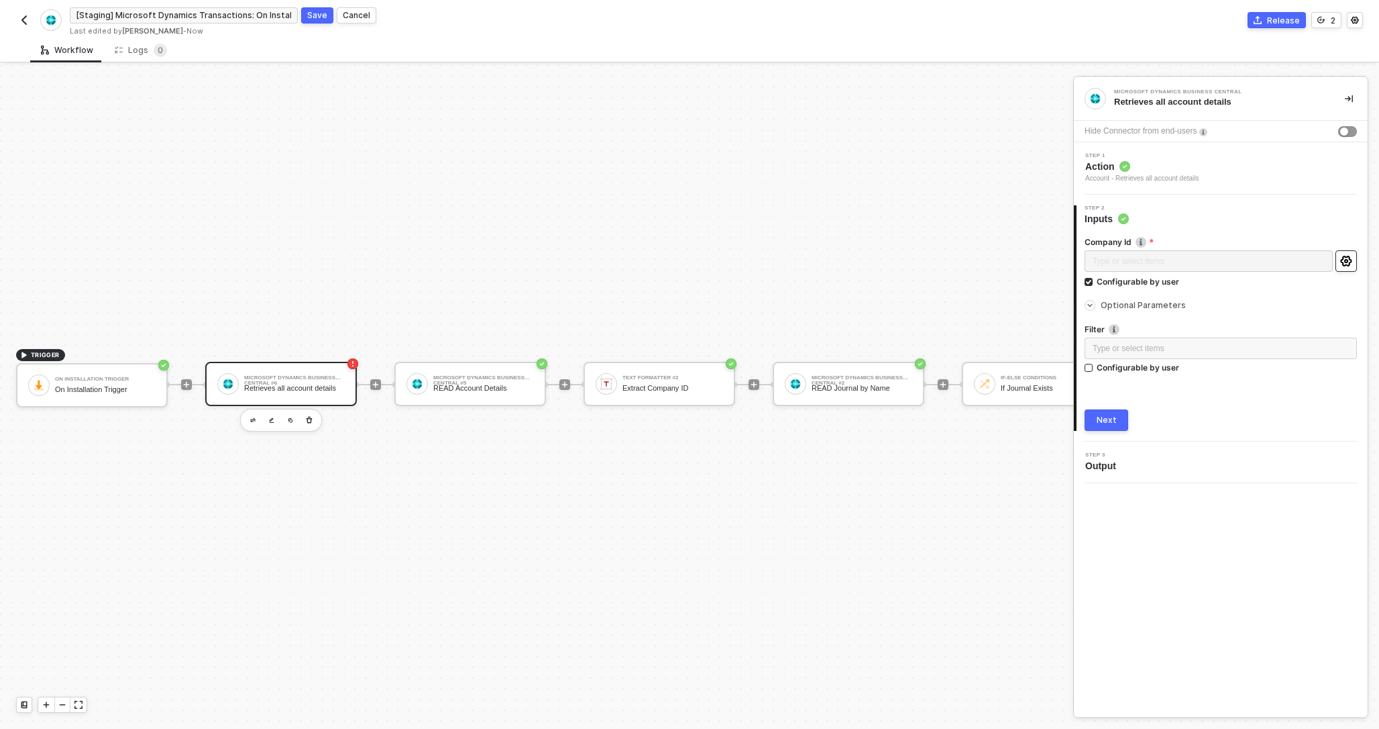
click at [1345, 261] on circle "icon-settings" at bounding box center [1346, 261] width 3 height 3
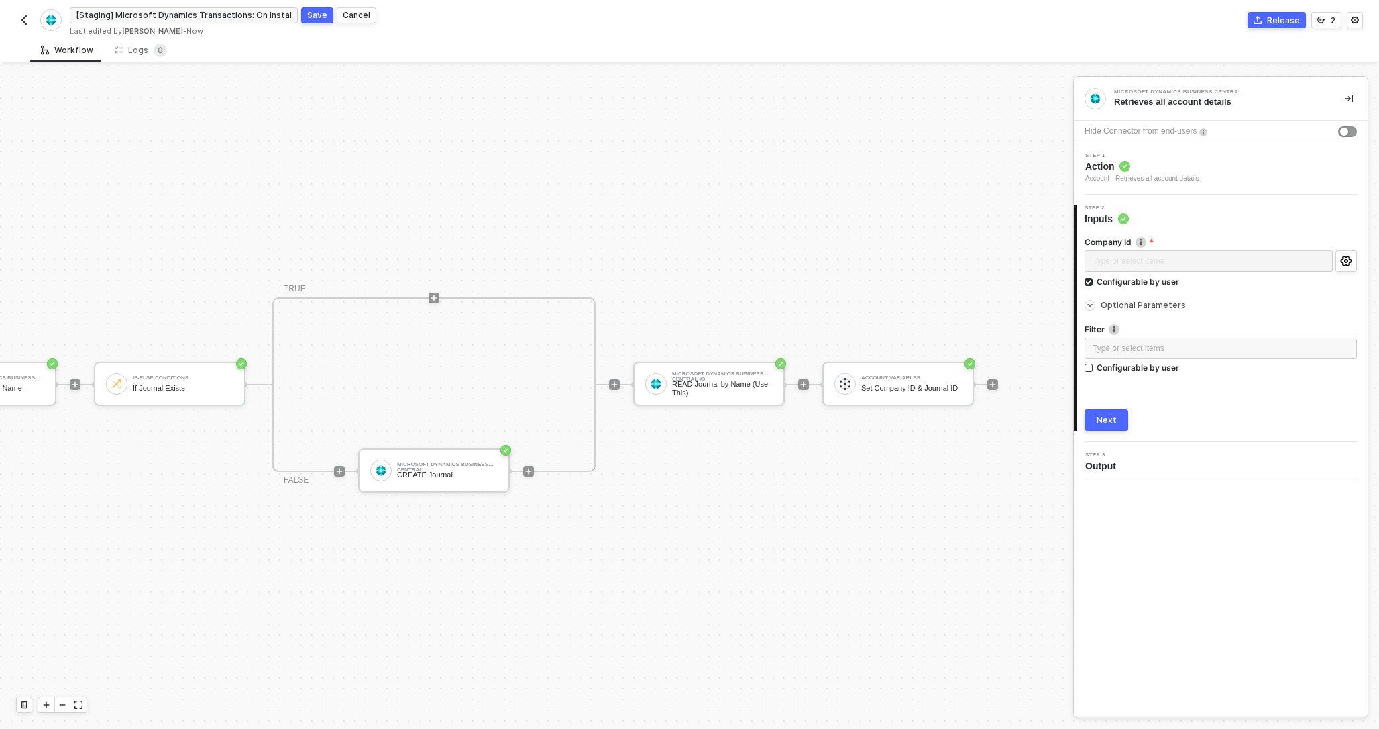
scroll to position [25, 877]
click at [891, 392] on div "Set Company ID & Journal ID" at bounding box center [903, 388] width 101 height 9
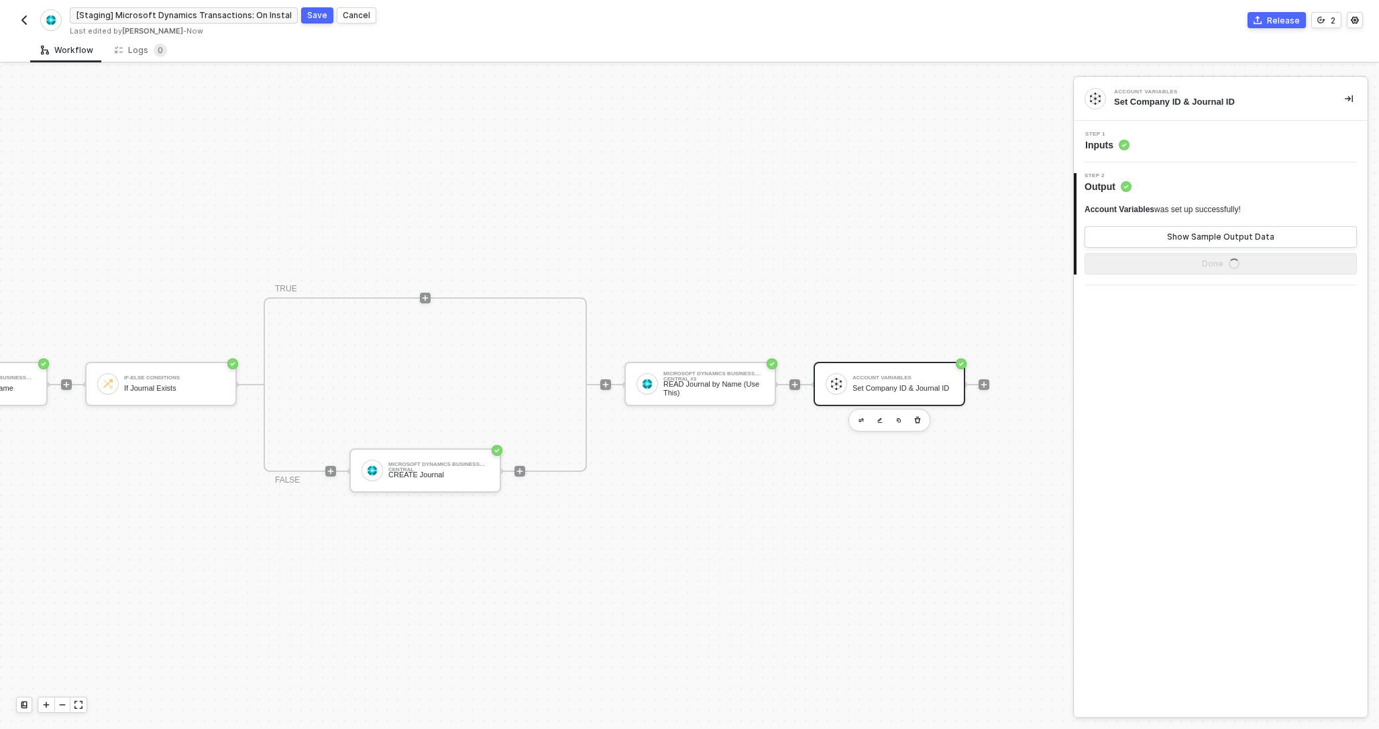
click at [1108, 148] on span "Inputs" at bounding box center [1107, 144] width 44 height 13
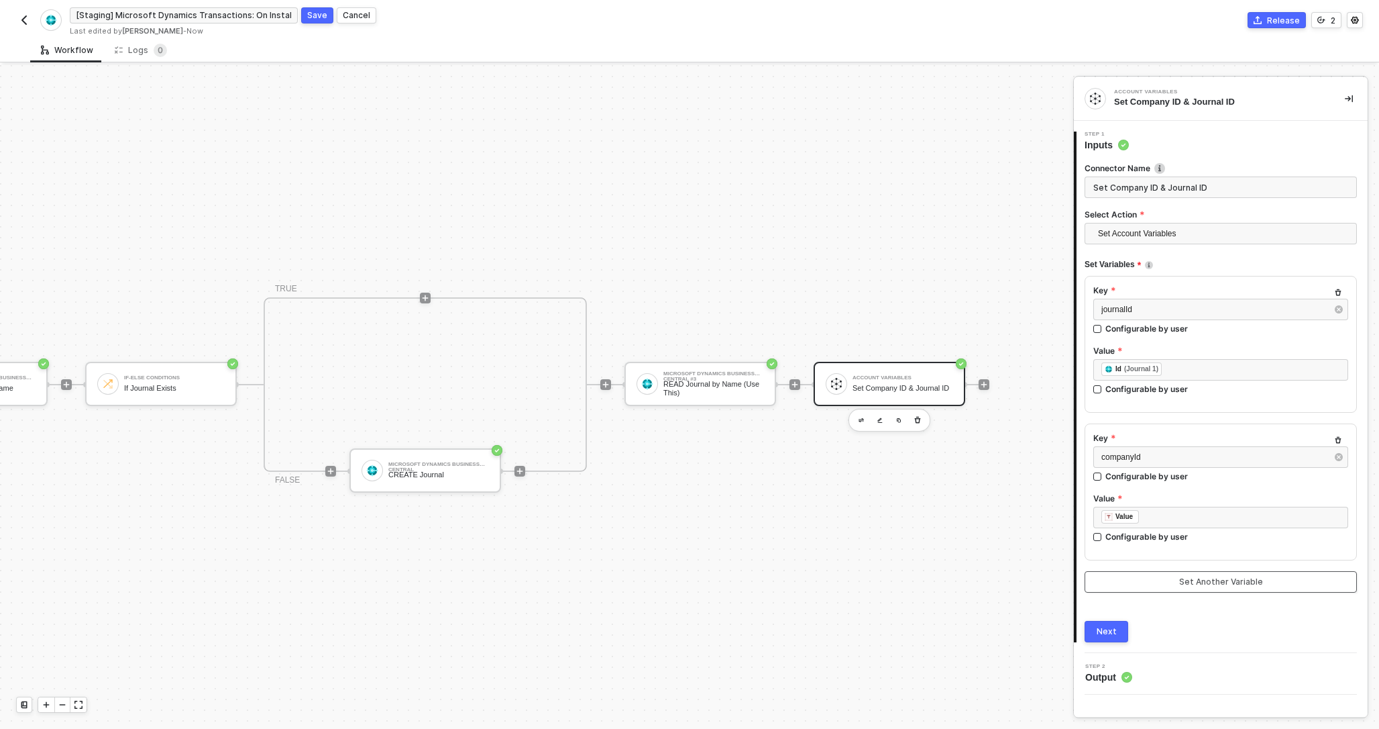
click at [1153, 576] on button "Set Another Variable" at bounding box center [1221, 581] width 272 height 21
click at [1126, 598] on div "Type or select items ﻿" at bounding box center [1214, 604] width 225 height 13
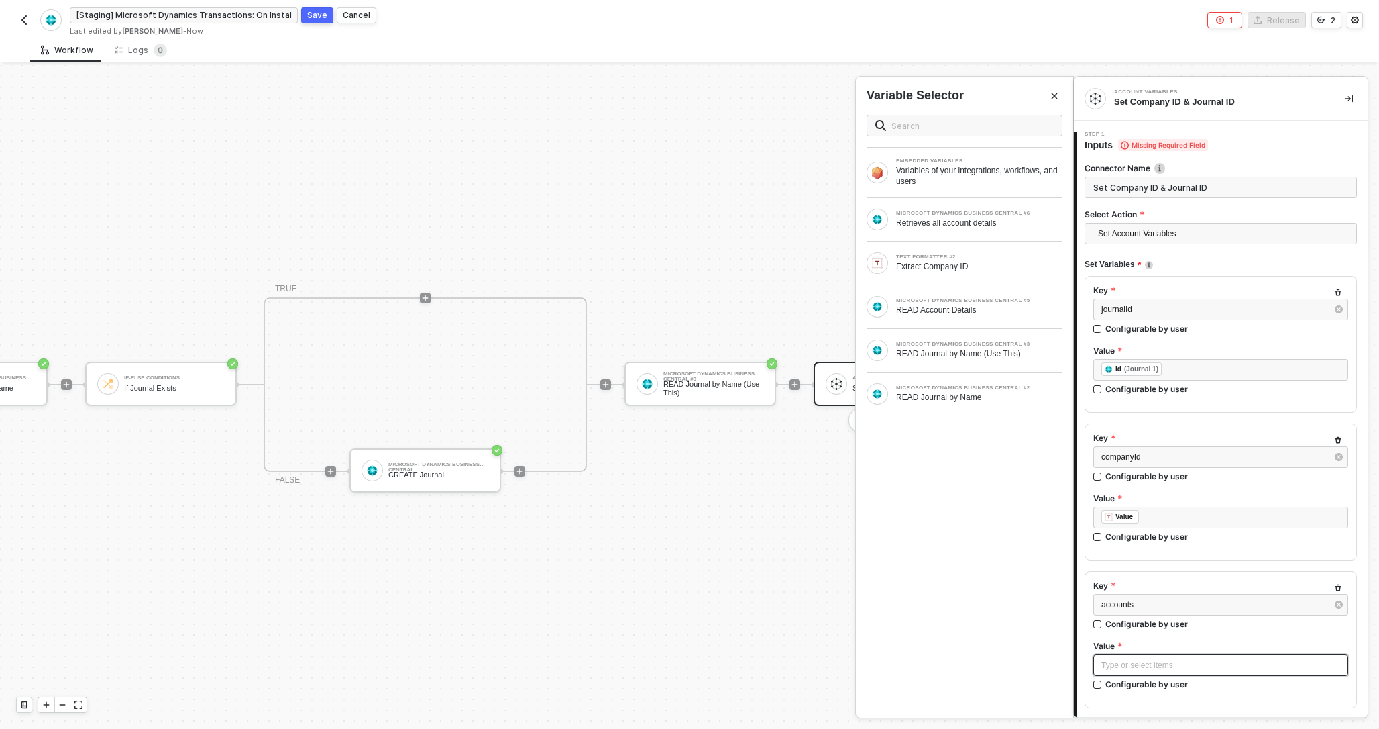
click at [1116, 666] on div "Type or select items ﻿" at bounding box center [1221, 665] width 239 height 13
click at [1045, 306] on div "READ Account Details" at bounding box center [979, 310] width 166 height 11
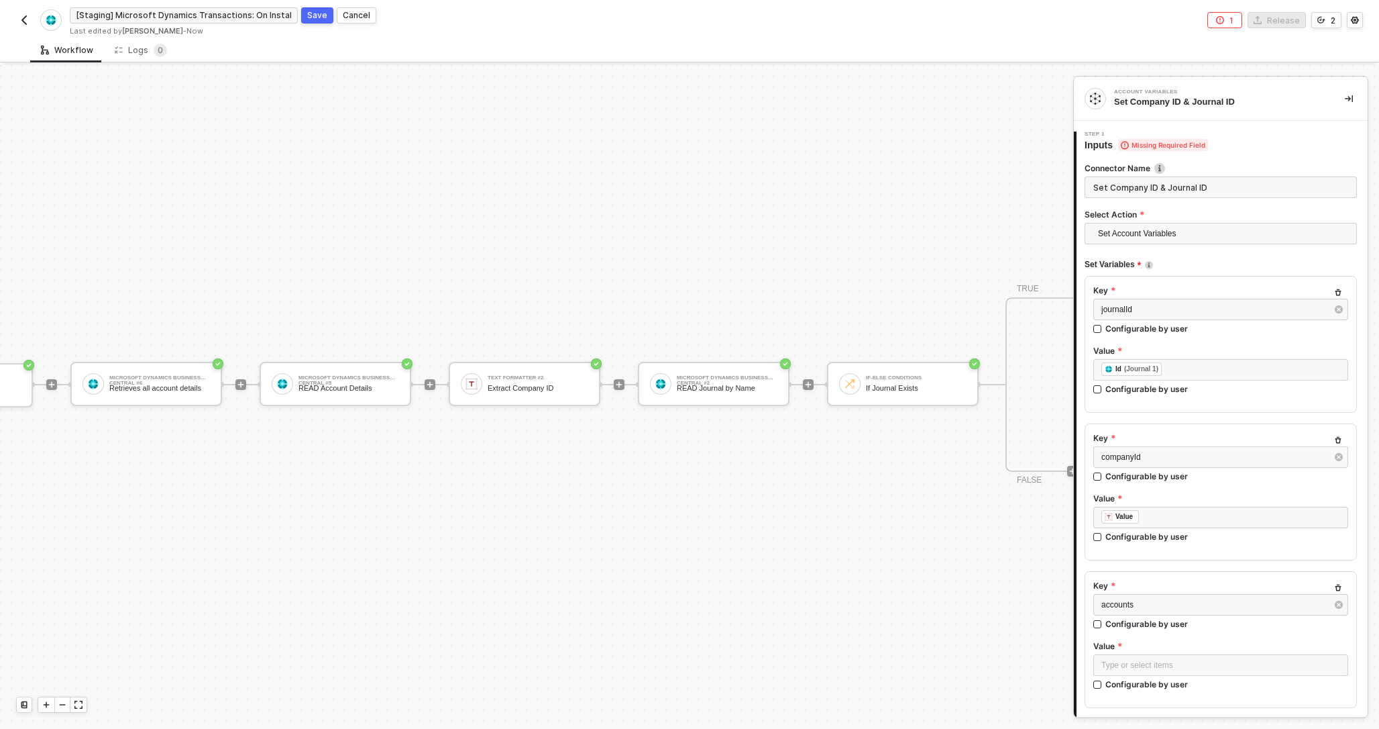
scroll to position [25, 0]
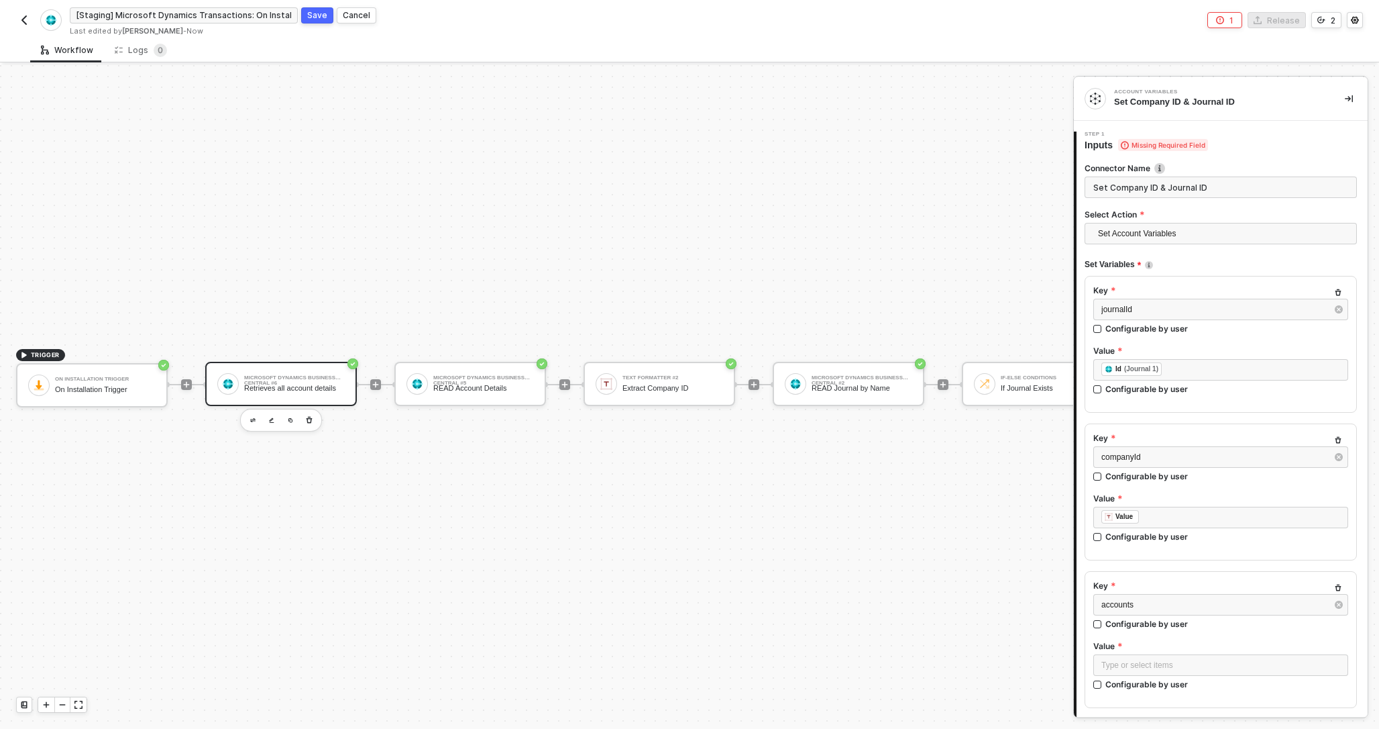
click at [294, 375] on div "Microsoft Dynamics Business Central #6" at bounding box center [294, 377] width 101 height 5
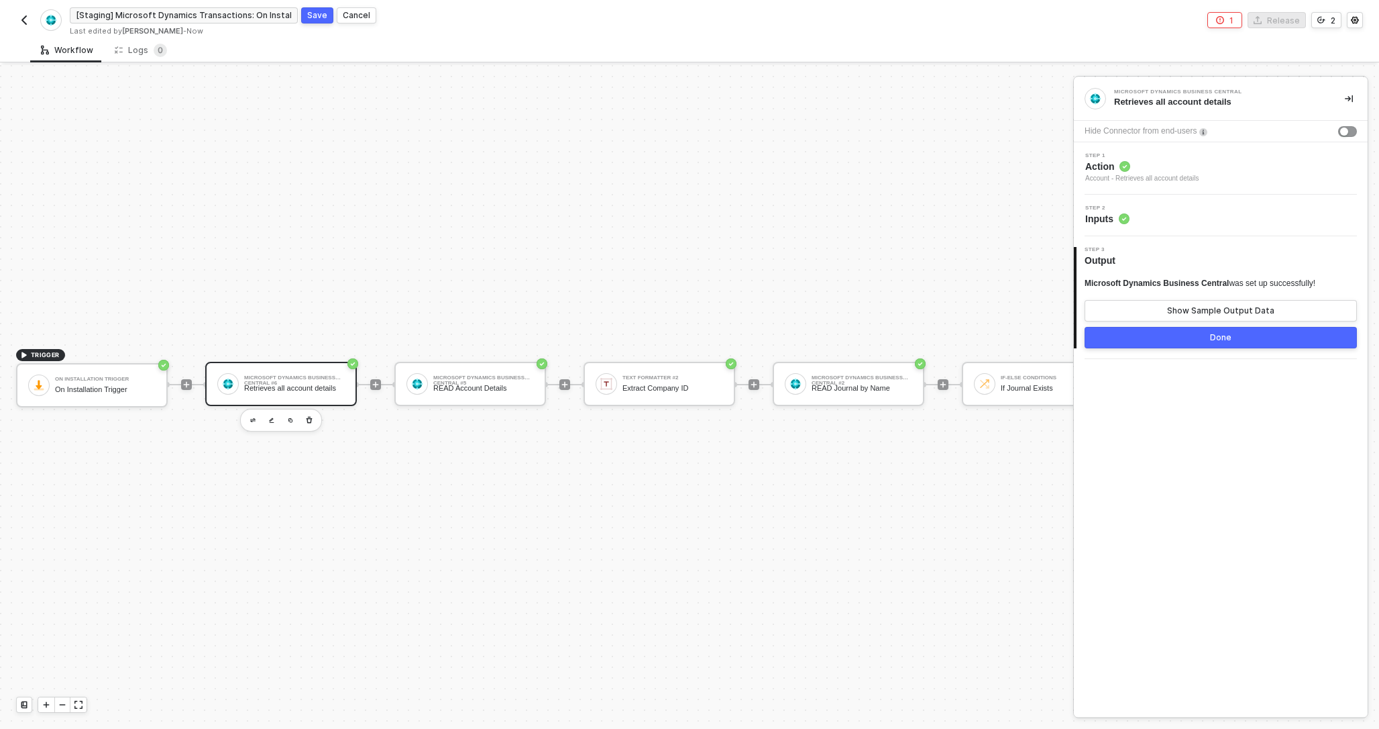
click at [320, 386] on div "Retrieves all account details" at bounding box center [294, 388] width 101 height 9
click at [1103, 221] on span "Inputs" at bounding box center [1107, 218] width 44 height 13
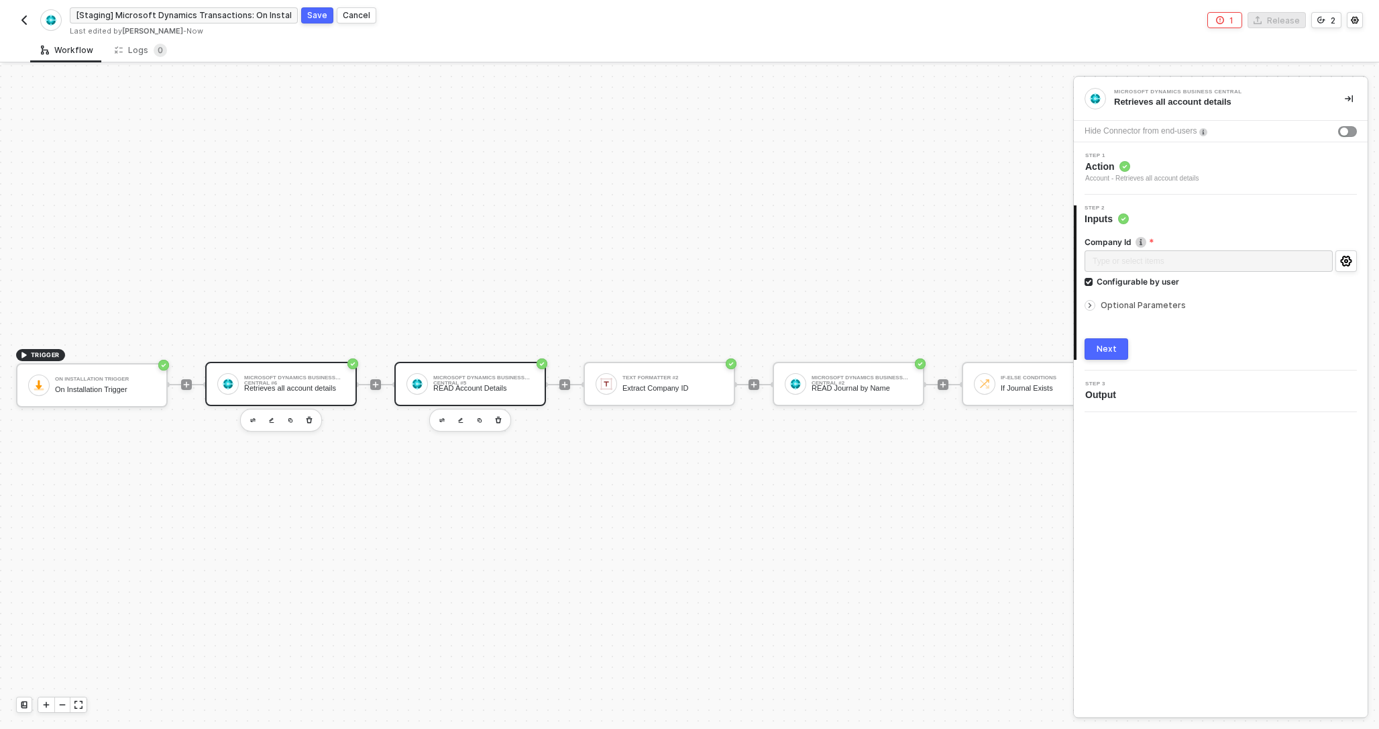
click at [480, 395] on div "Microsoft Dynamics Business Central #5 READ Account Details" at bounding box center [483, 383] width 101 height 25
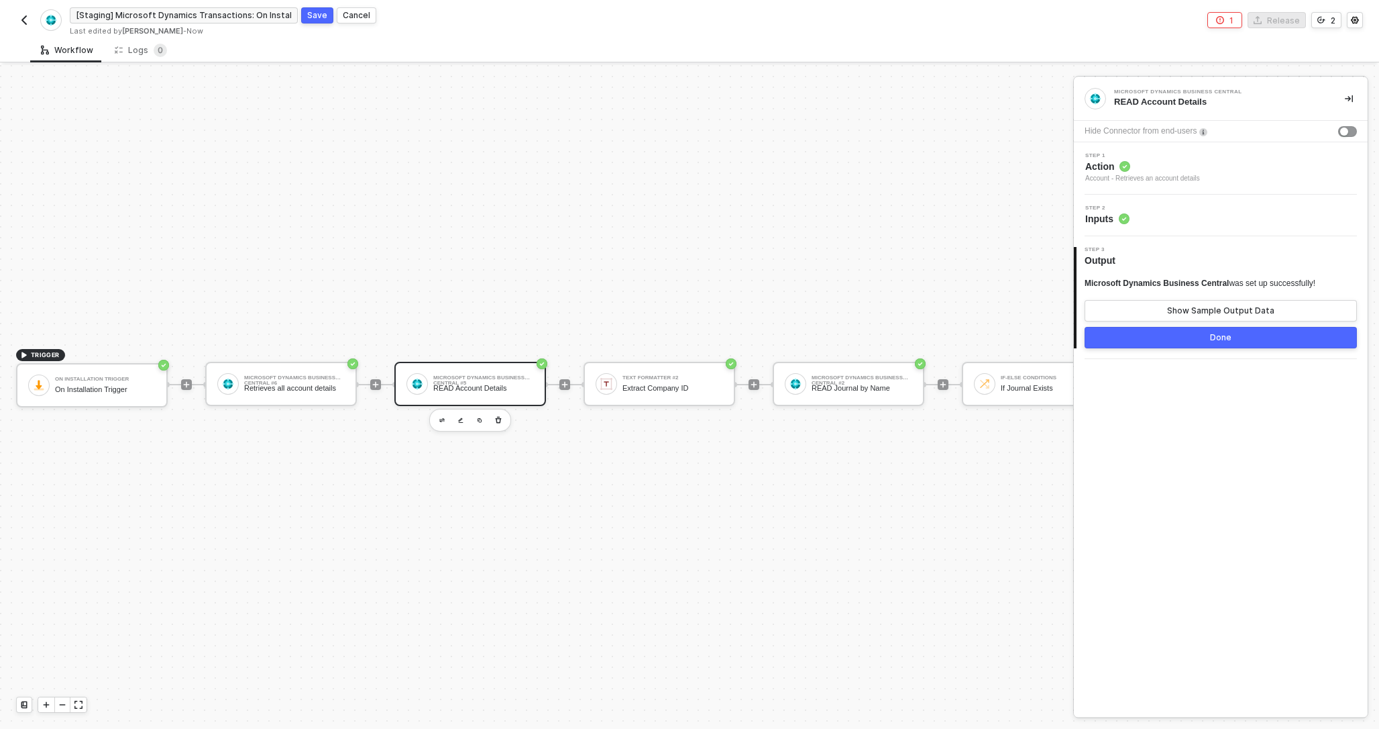
click at [1161, 215] on div "Step 2 Inputs" at bounding box center [1222, 215] width 290 height 20
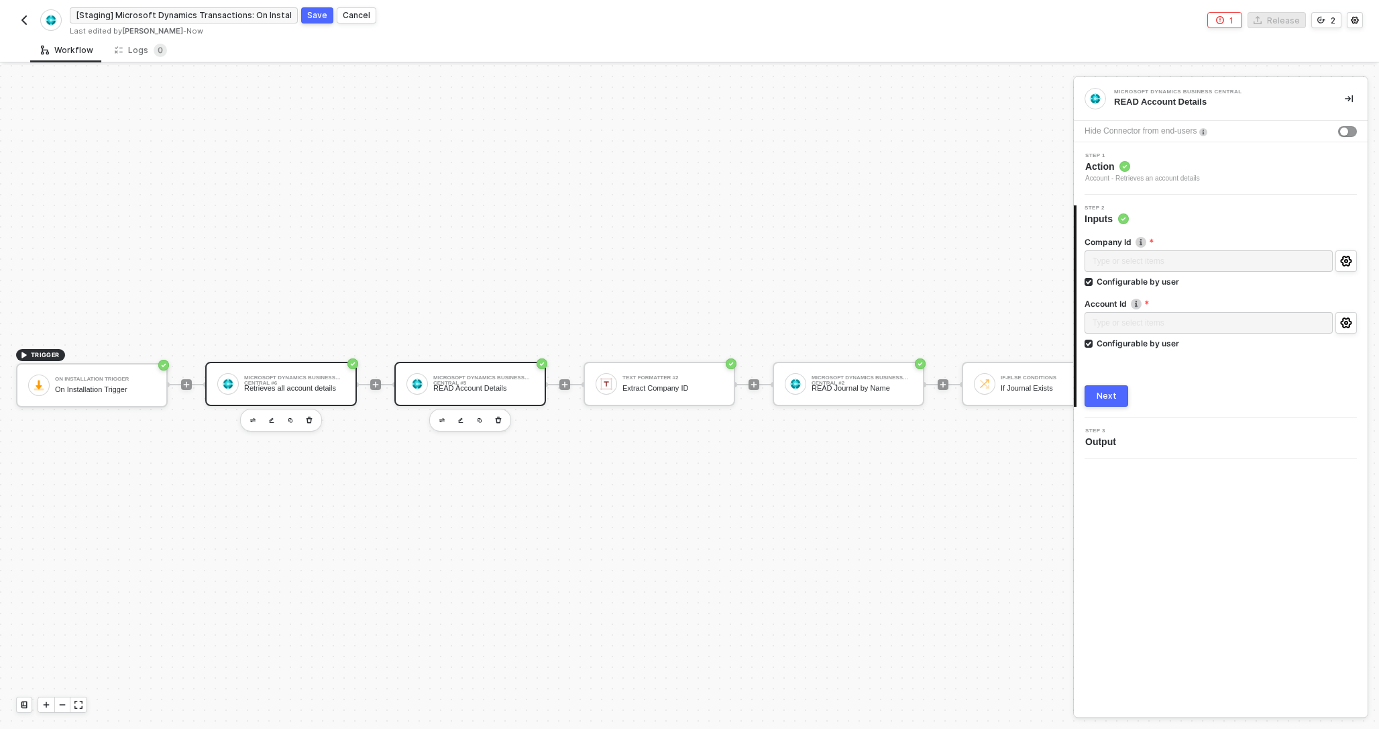
click at [332, 387] on div "Retrieves all account details" at bounding box center [294, 388] width 101 height 9
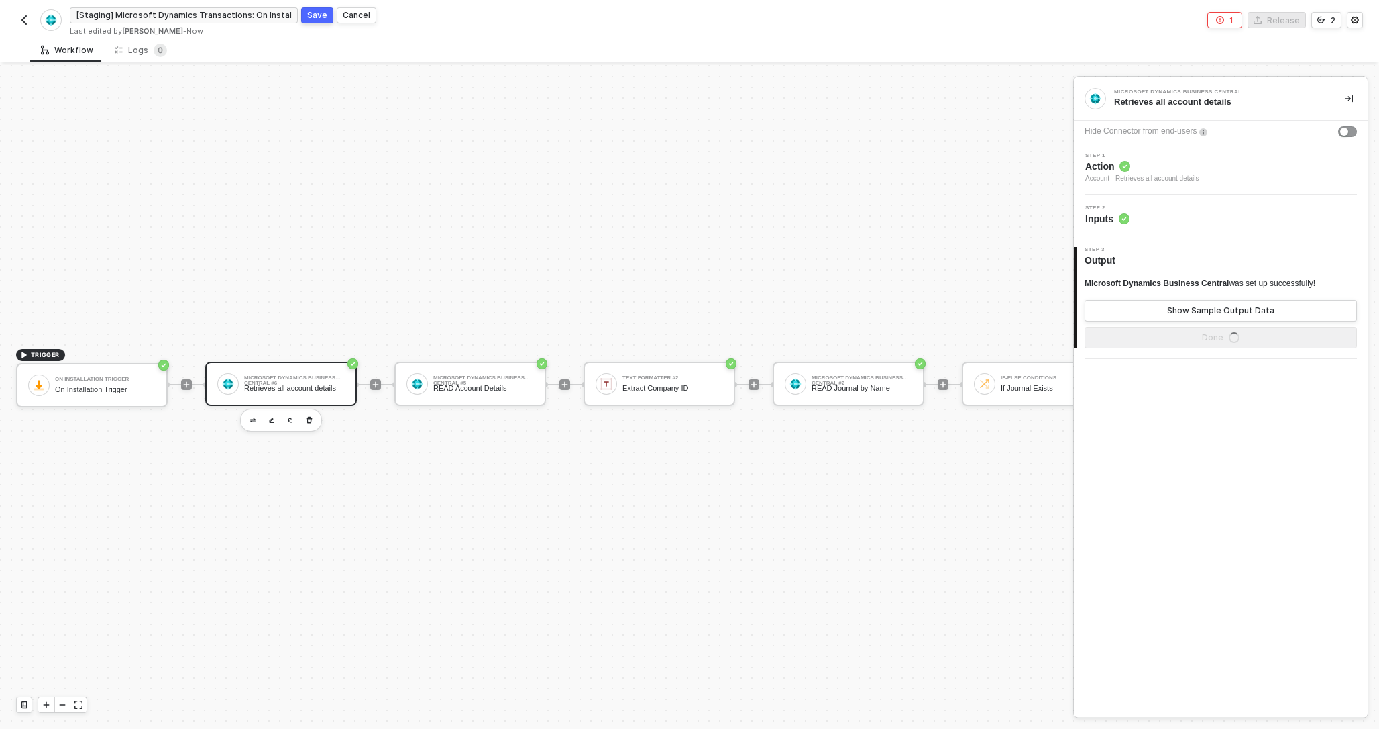
click at [1115, 209] on span "Step 2" at bounding box center [1107, 207] width 44 height 5
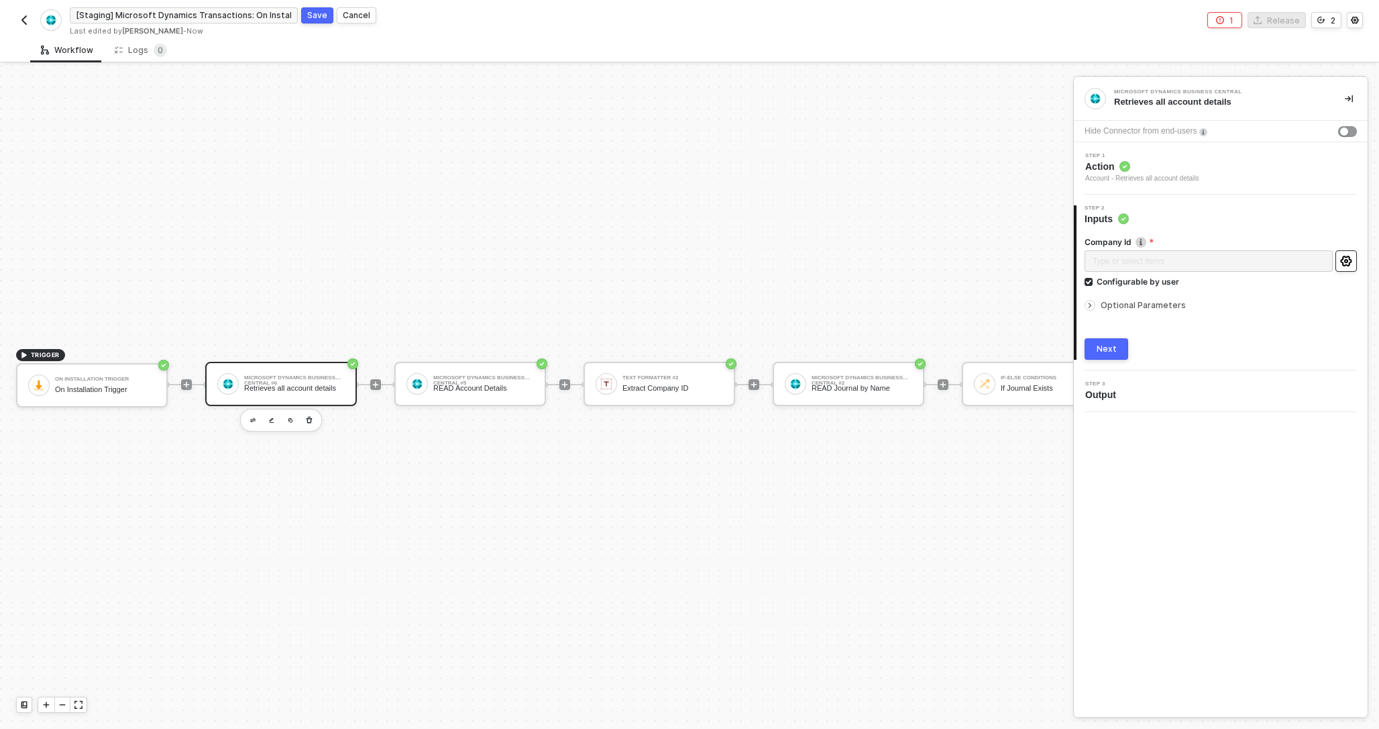
click at [1346, 264] on icon "icon-settings" at bounding box center [1345, 261] width 11 height 11
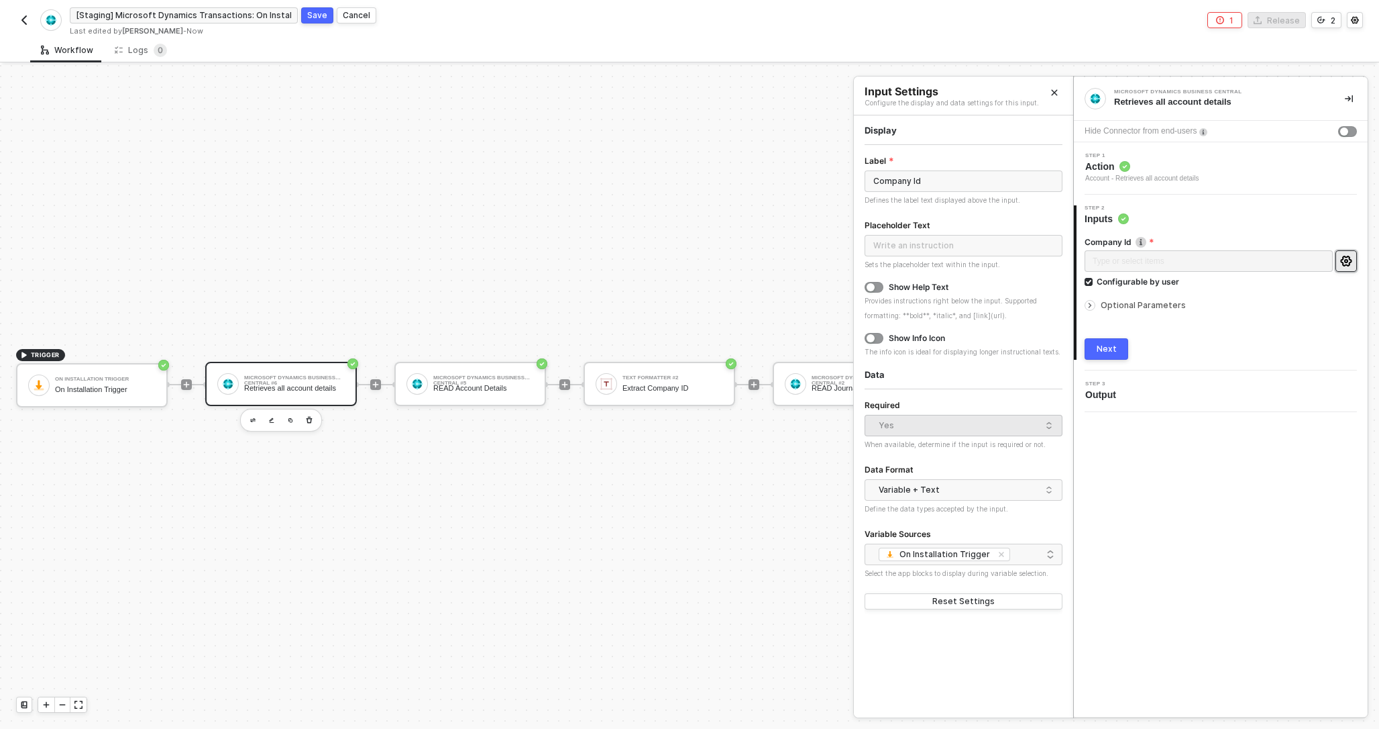
click at [1345, 264] on icon "icon-settings" at bounding box center [1345, 261] width 11 height 11
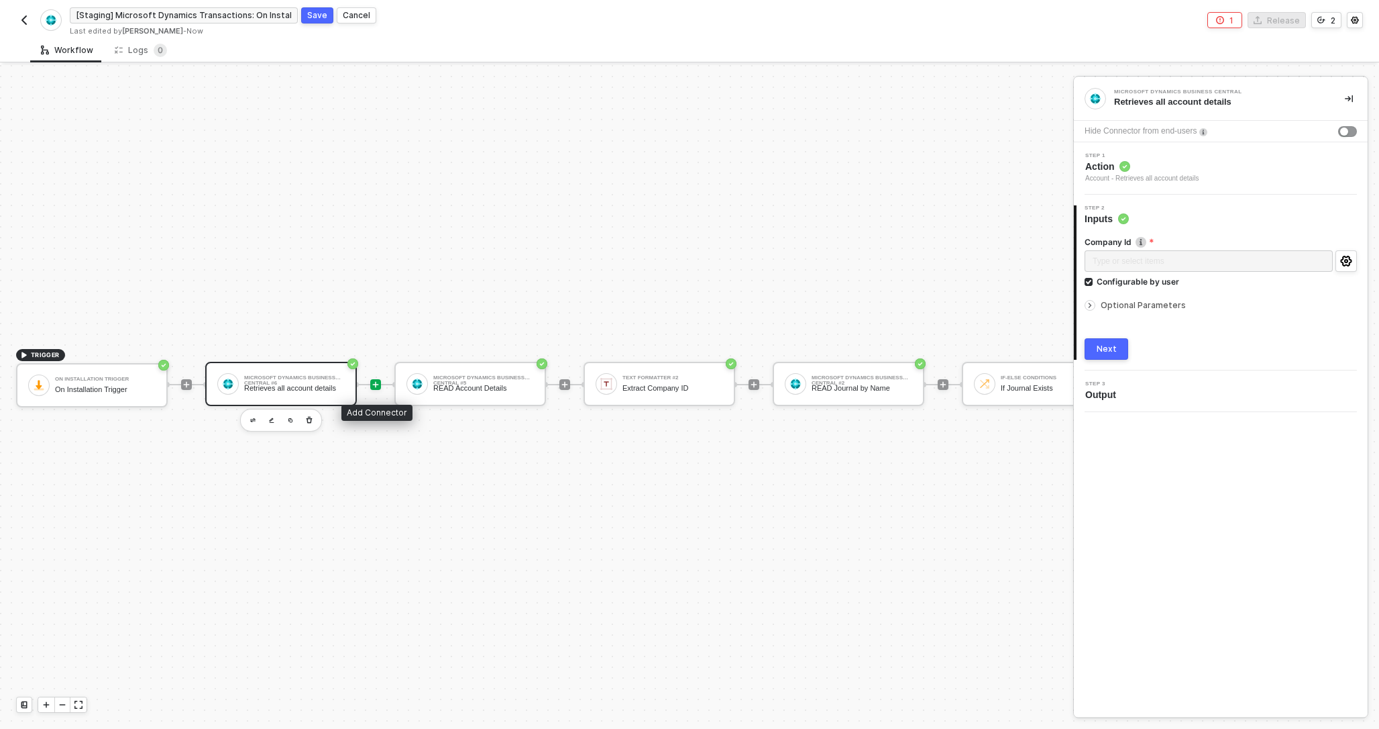
click at [375, 383] on icon "icon-play" at bounding box center [376, 384] width 8 height 8
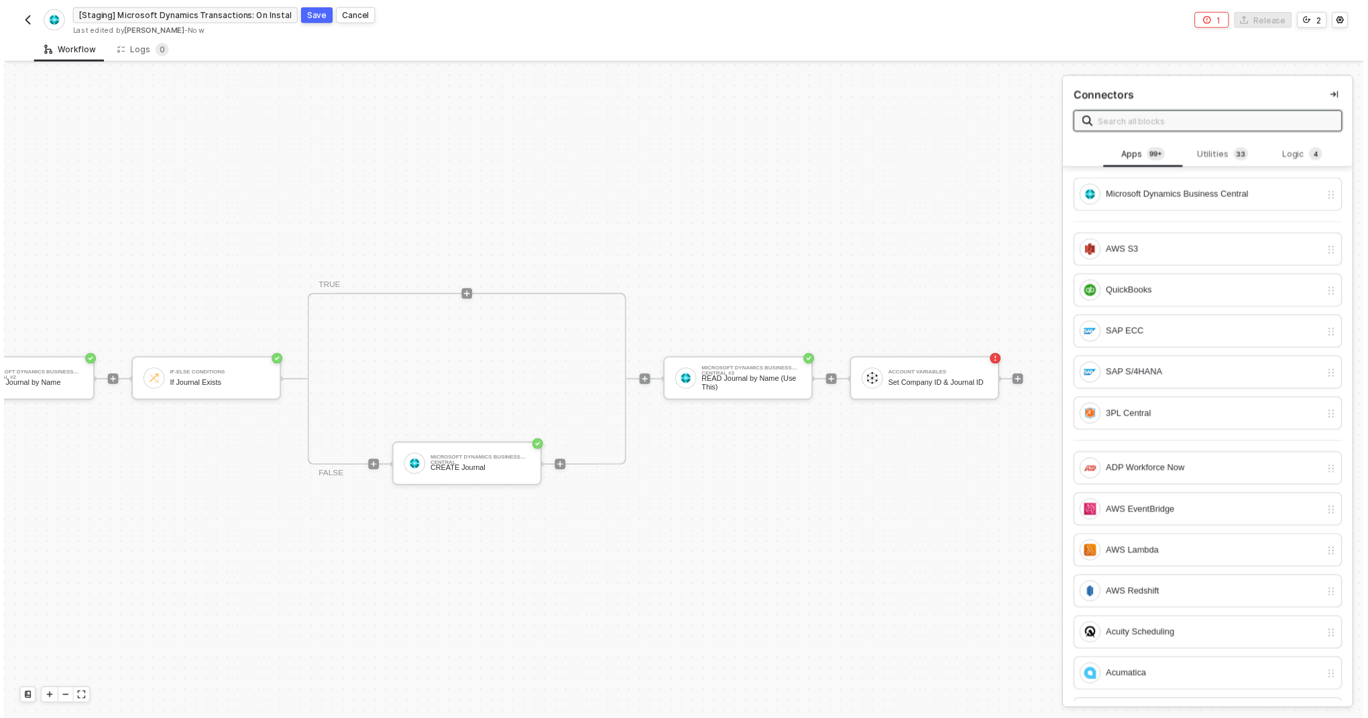
scroll to position [25, 877]
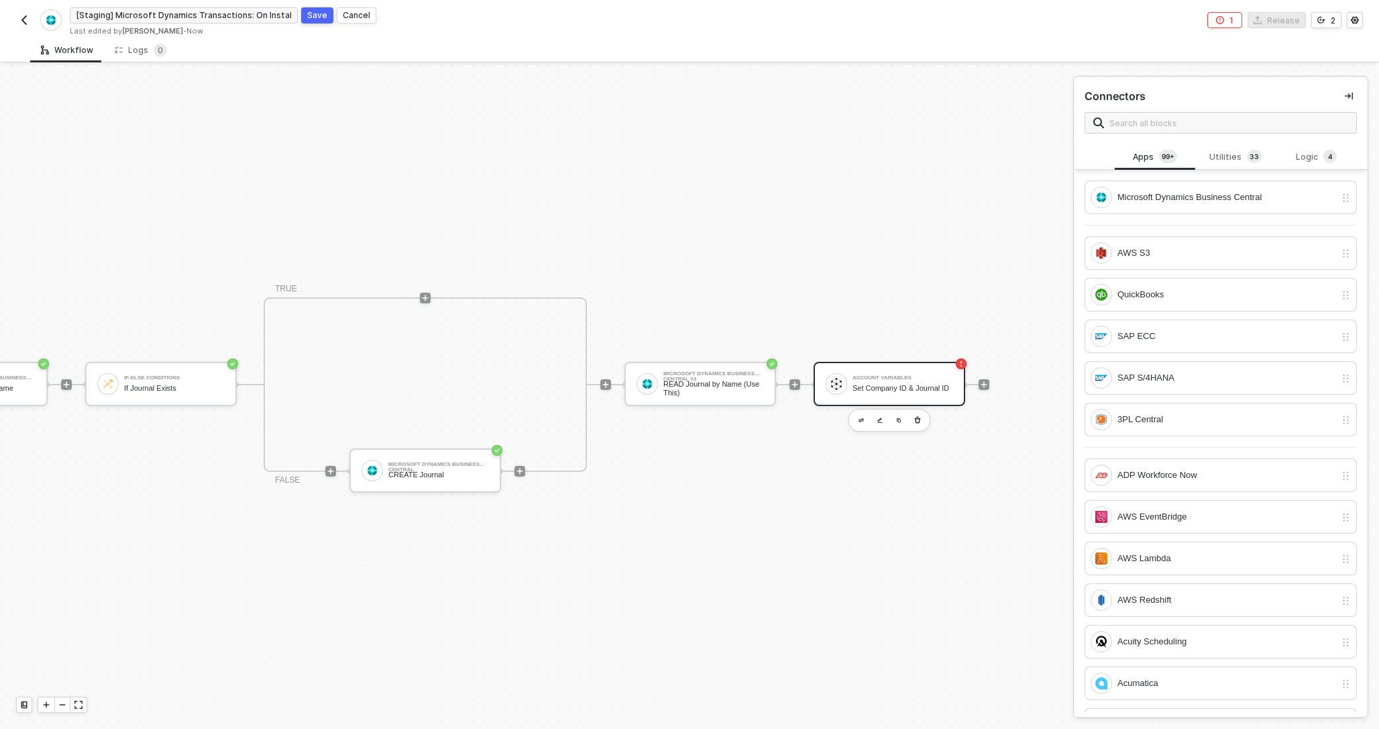
click at [893, 375] on div "Account Variables" at bounding box center [903, 377] width 101 height 5
click at [946, 376] on div "Account Variables" at bounding box center [903, 377] width 101 height 5
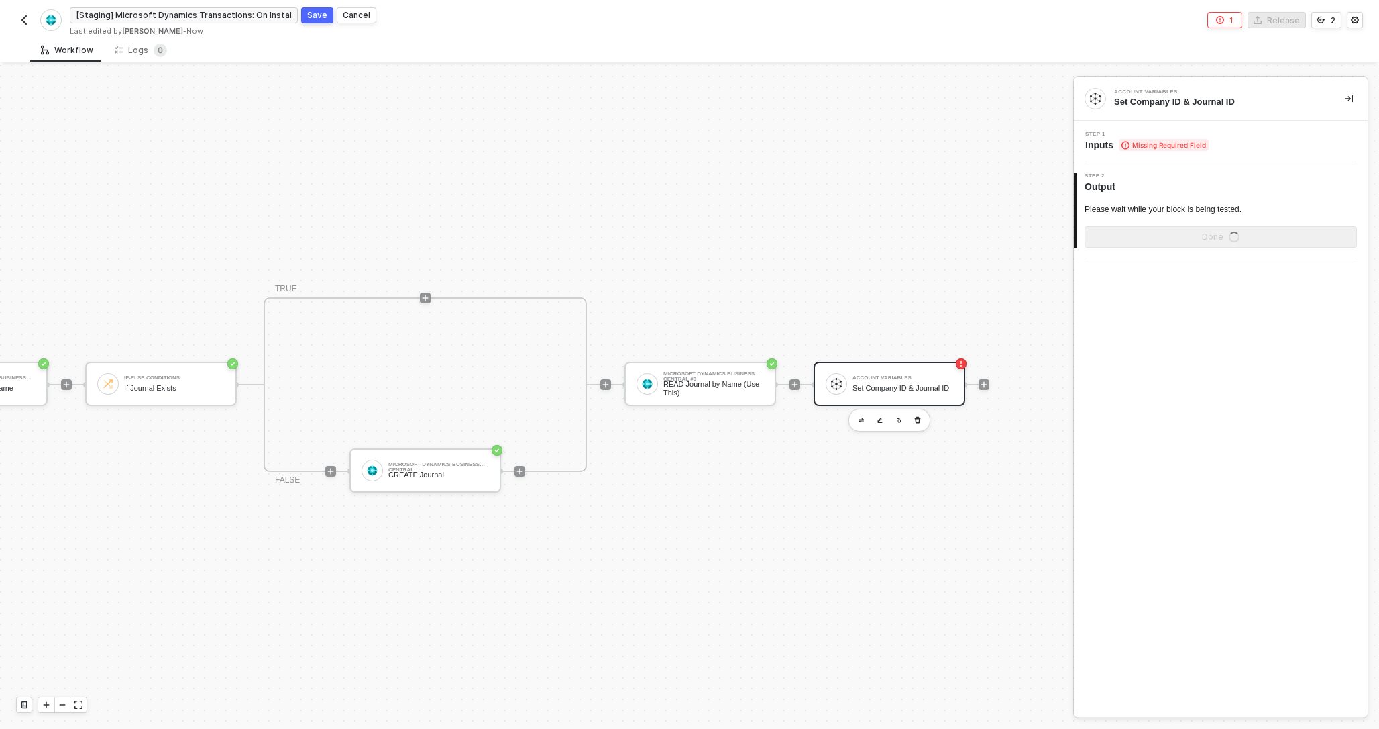
click at [1191, 145] on span "Missing Required Field" at bounding box center [1164, 145] width 90 height 12
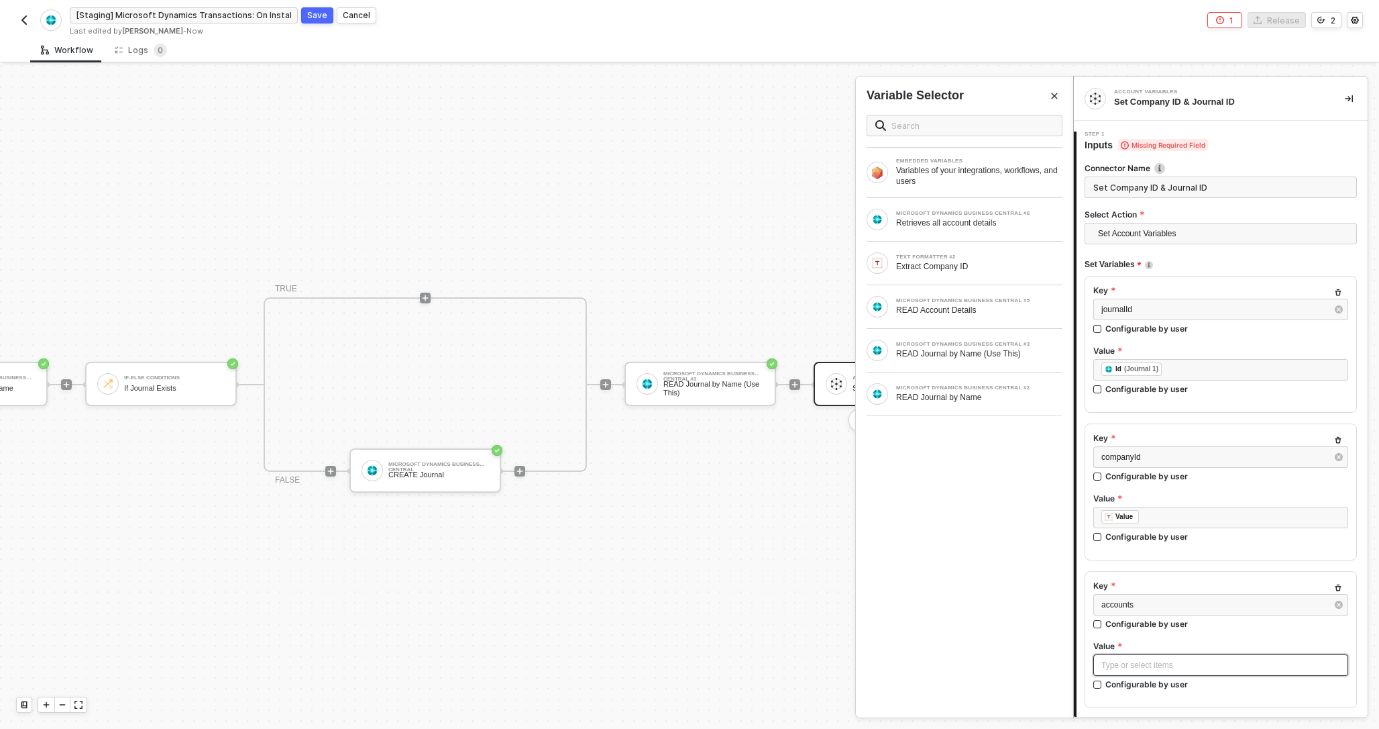
click at [1129, 672] on div "Type or select items ﻿" at bounding box center [1220, 664] width 255 height 21
click at [1019, 221] on div "Retrieves all account details" at bounding box center [979, 222] width 166 height 11
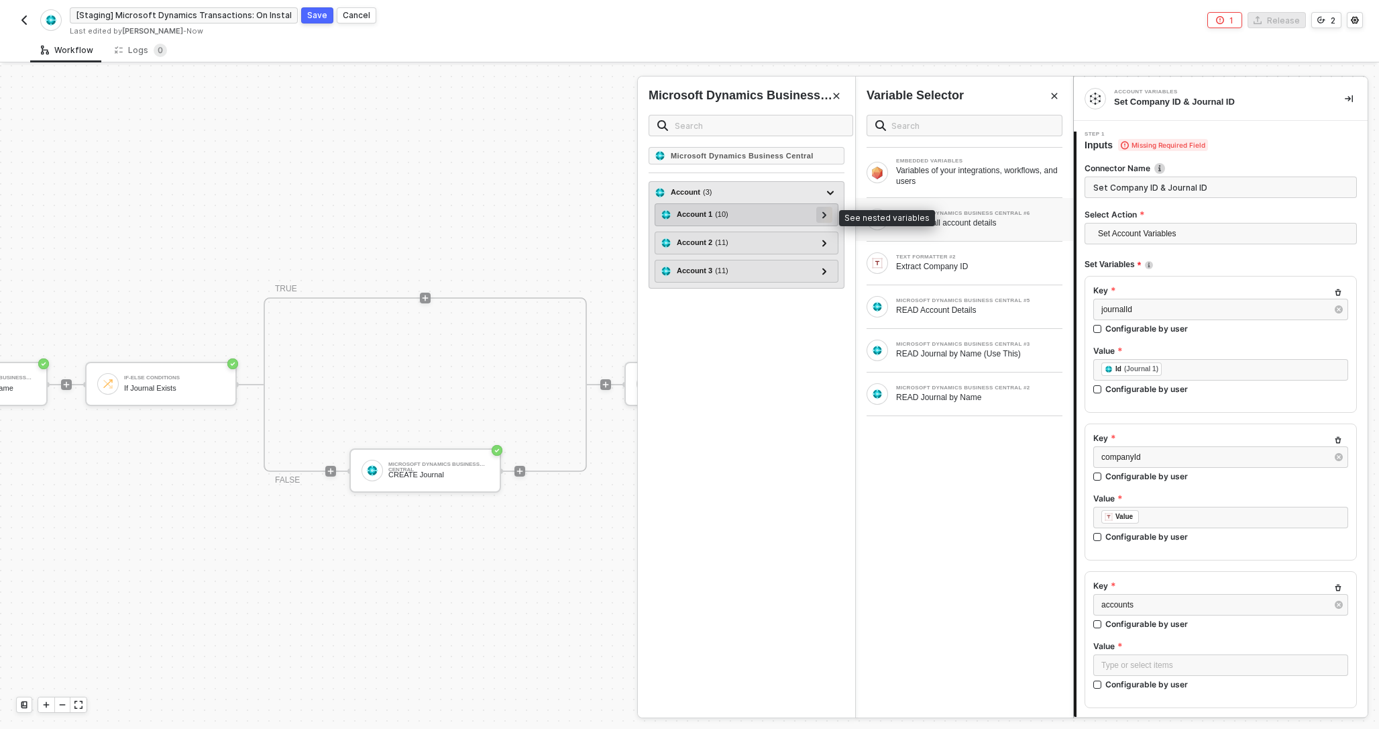
click at [825, 213] on icon at bounding box center [824, 214] width 5 height 7
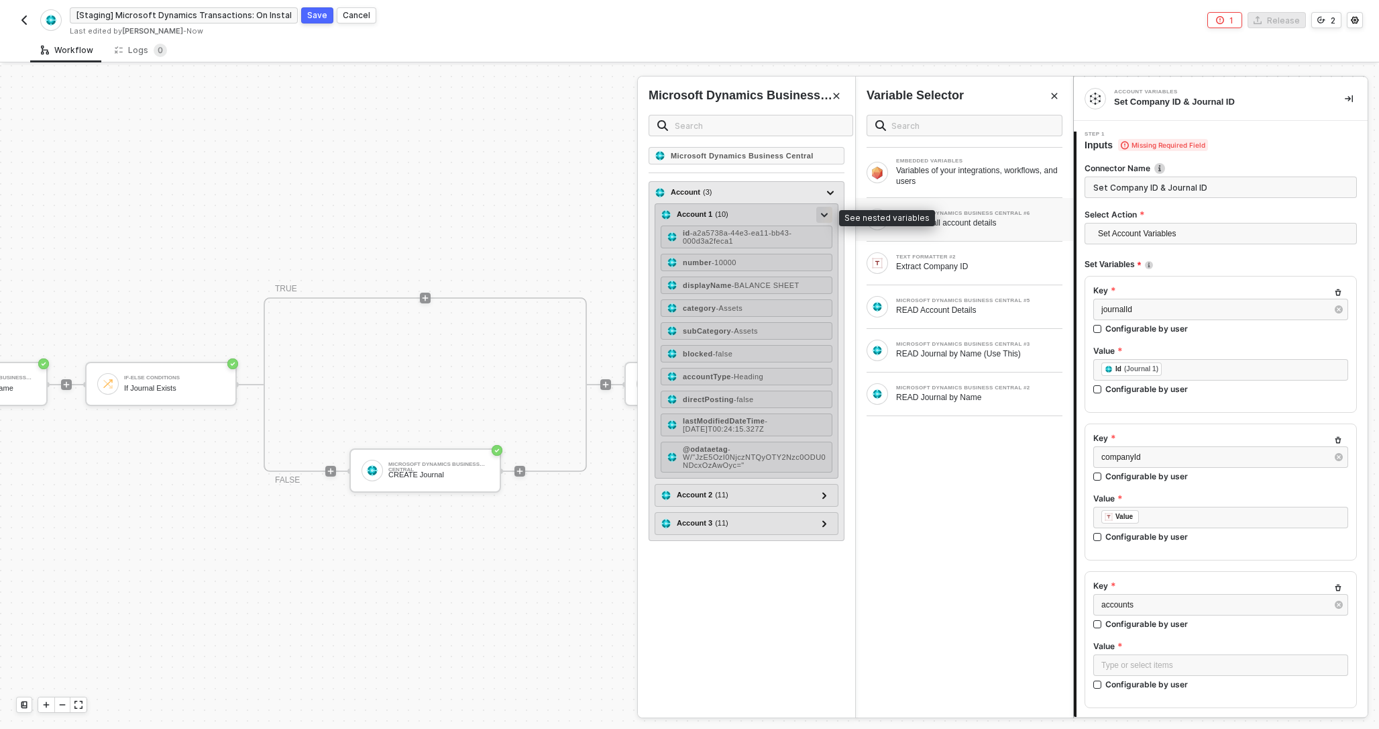
click at [825, 213] on icon at bounding box center [824, 215] width 7 height 5
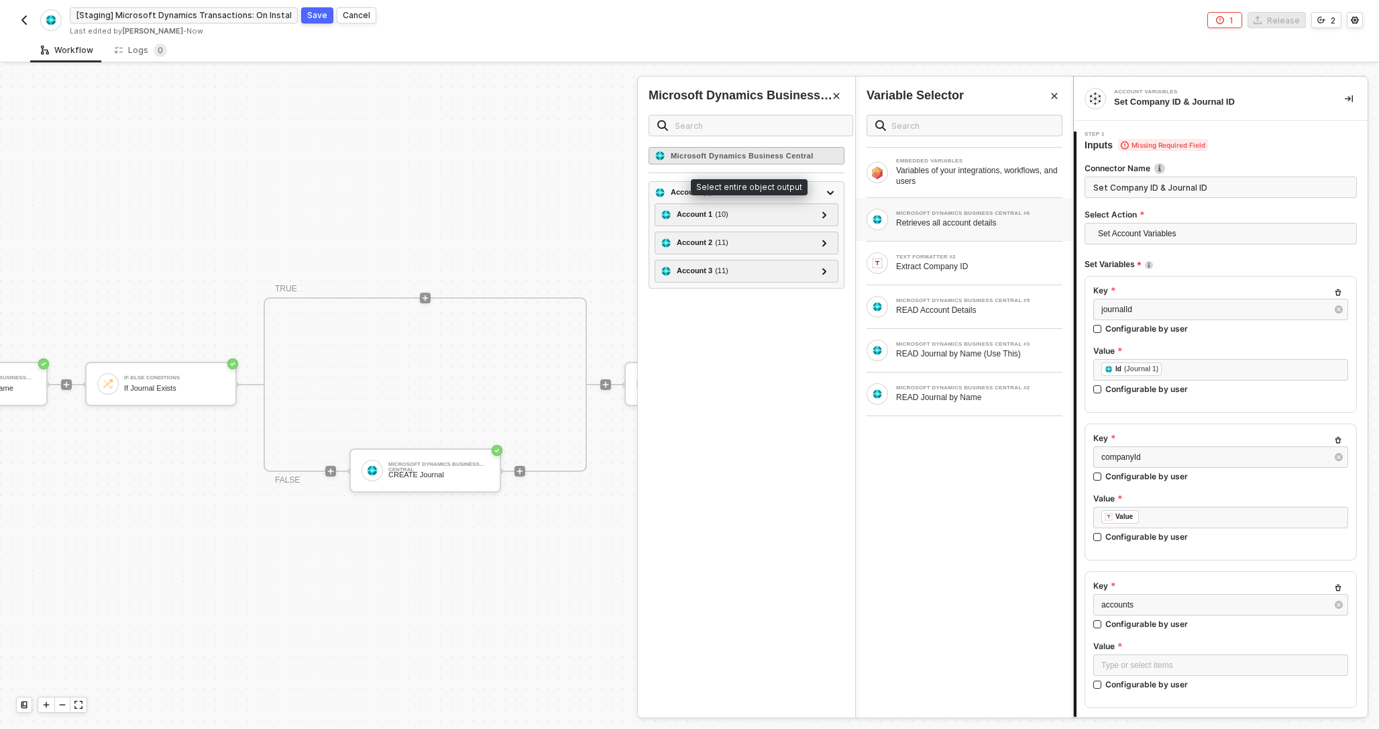
click at [789, 155] on strong "Microsoft Dynamics Business Central" at bounding box center [742, 156] width 143 height 8
click at [784, 160] on div "Microsoft Dynamics Business Central" at bounding box center [747, 155] width 196 height 17
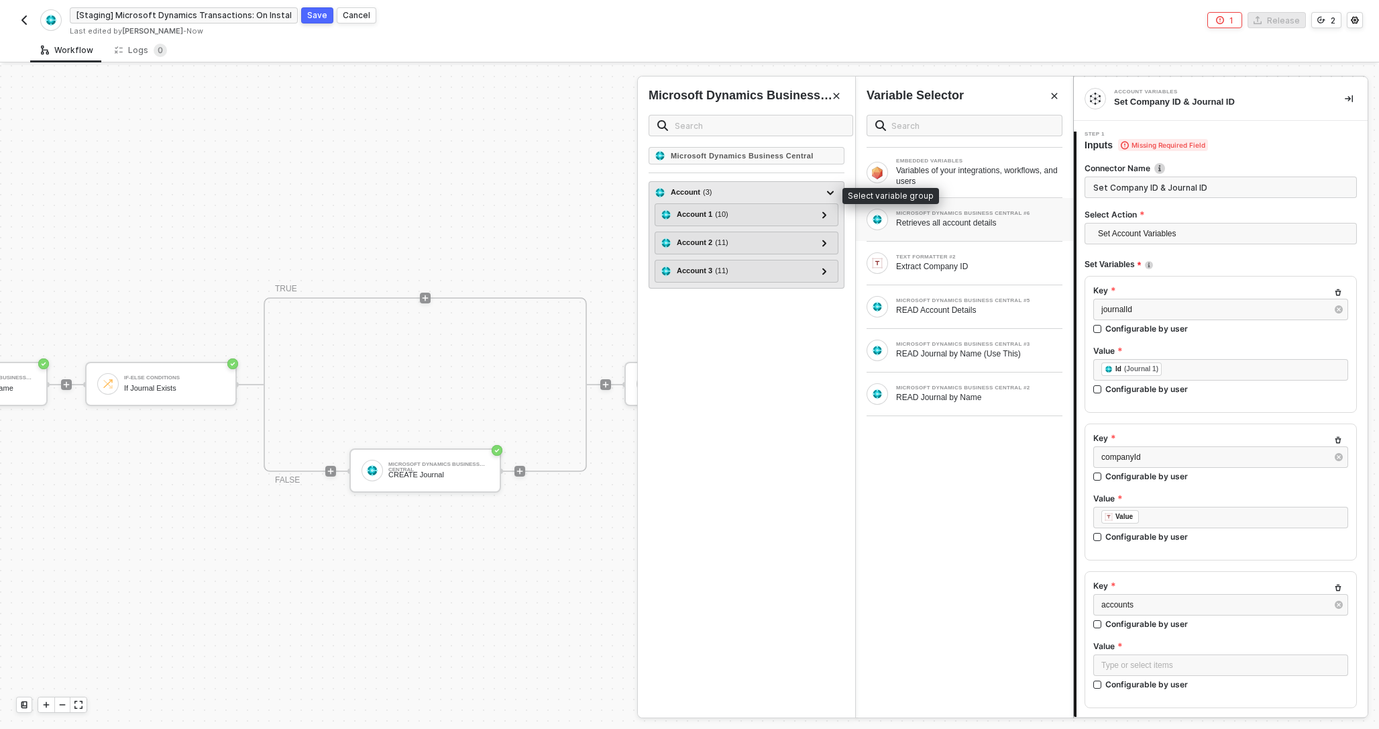
click at [731, 189] on div "Account ( 3 )" at bounding box center [739, 192] width 168 height 16
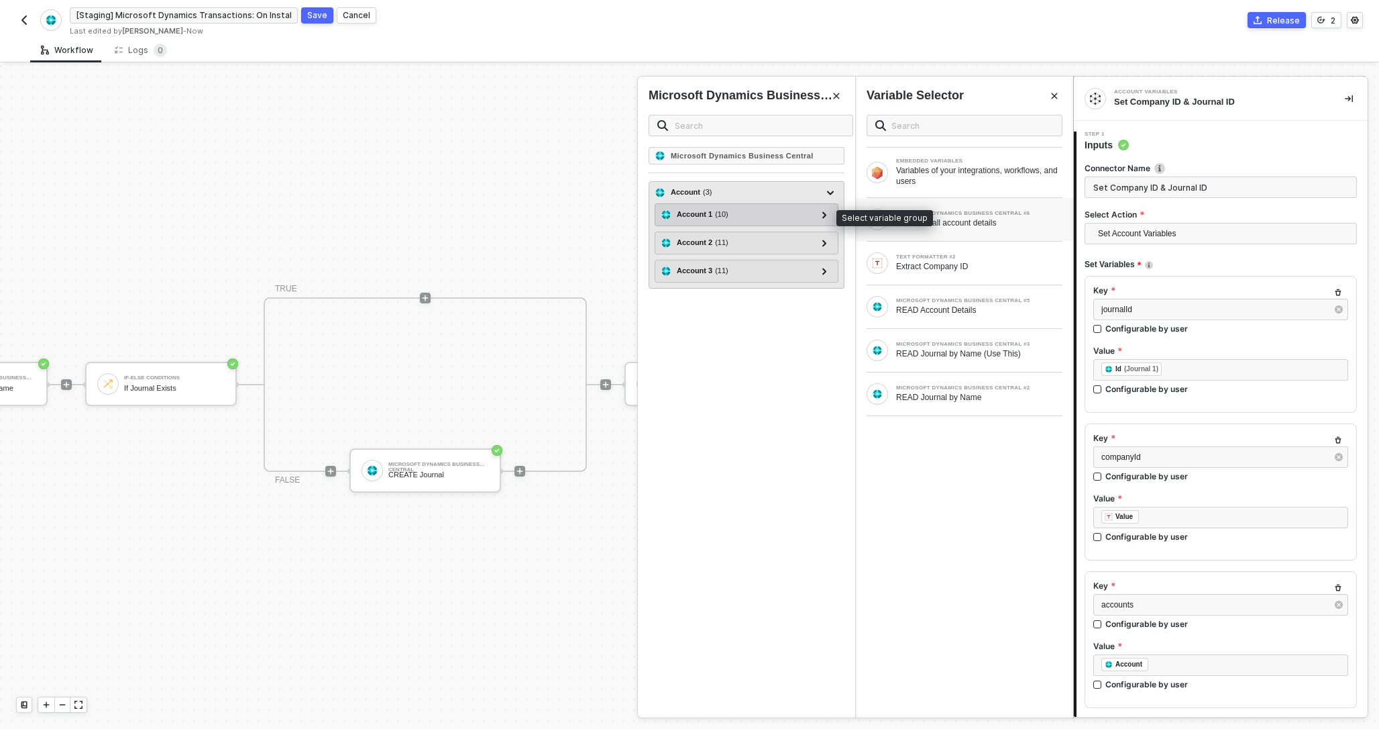
click at [799, 209] on div "Account 1 ( 10 )" at bounding box center [739, 215] width 156 height 16
click at [824, 214] on icon at bounding box center [824, 214] width 4 height 7
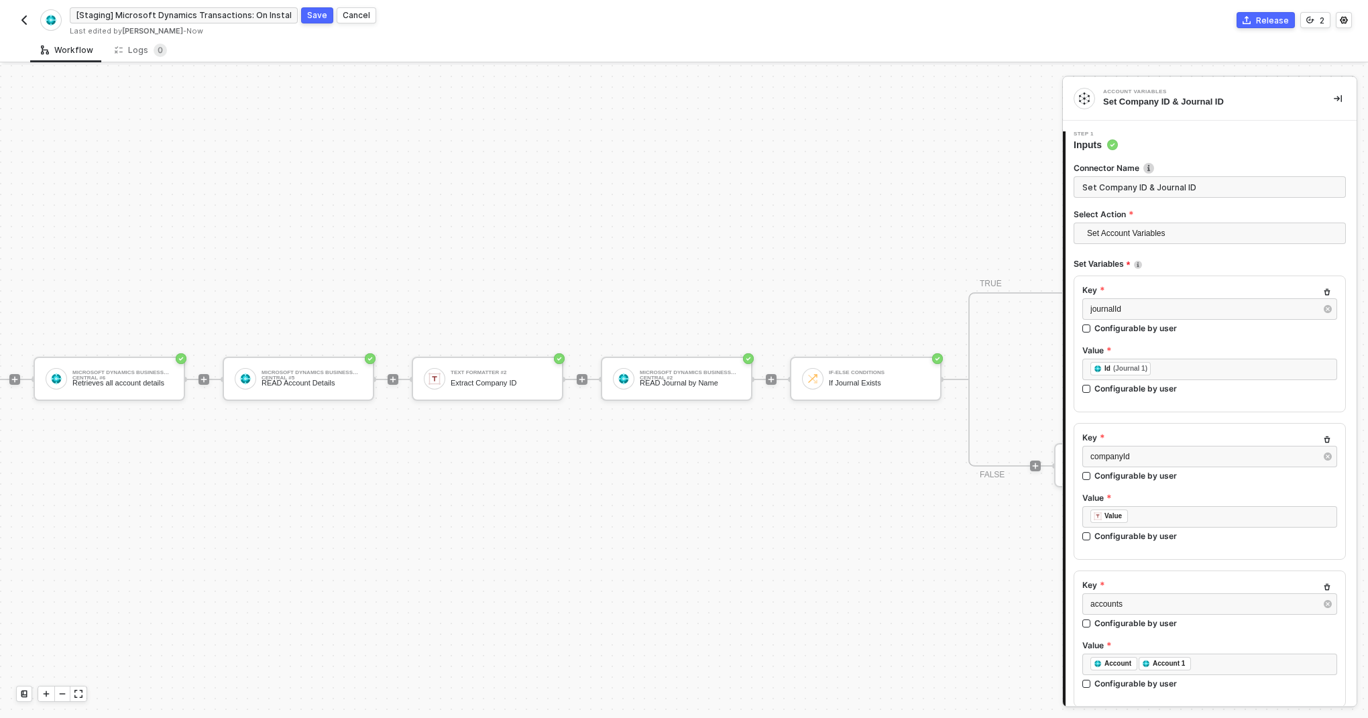
scroll to position [25, 0]
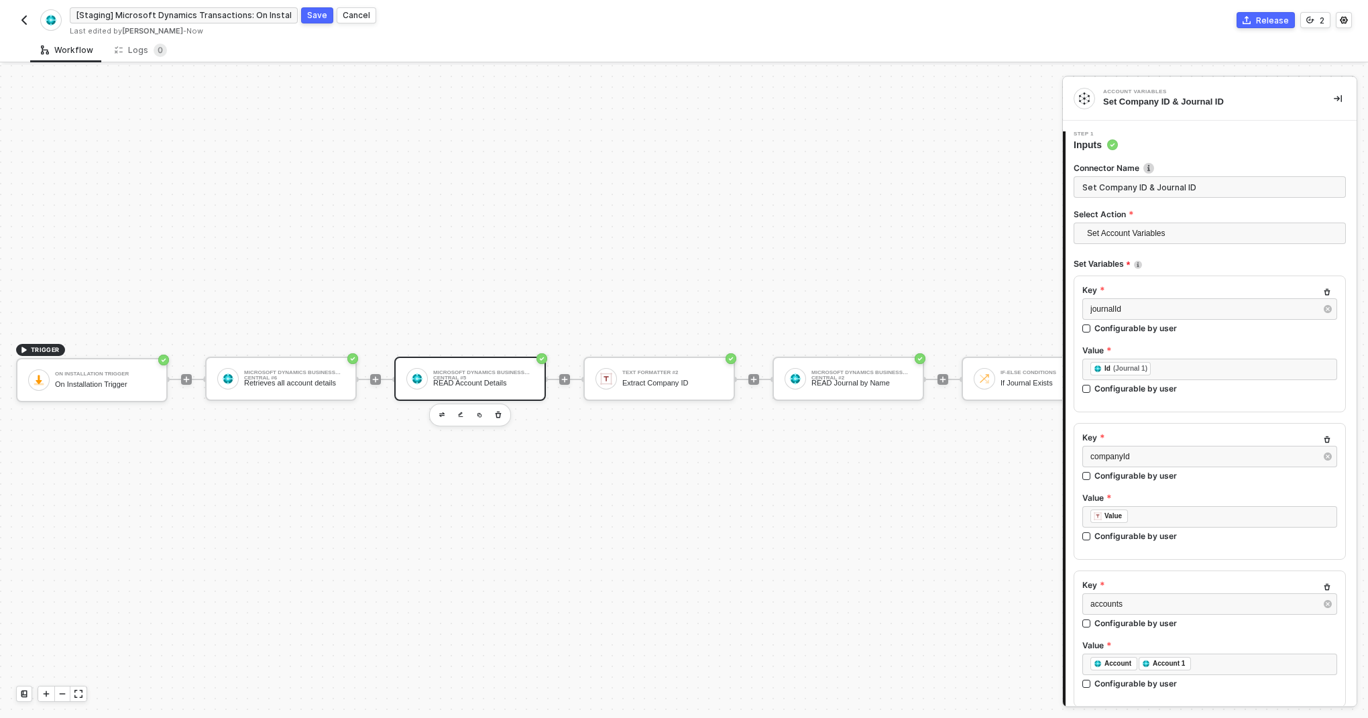
click at [450, 376] on div "Microsoft Dynamics Business Central #5" at bounding box center [483, 372] width 101 height 5
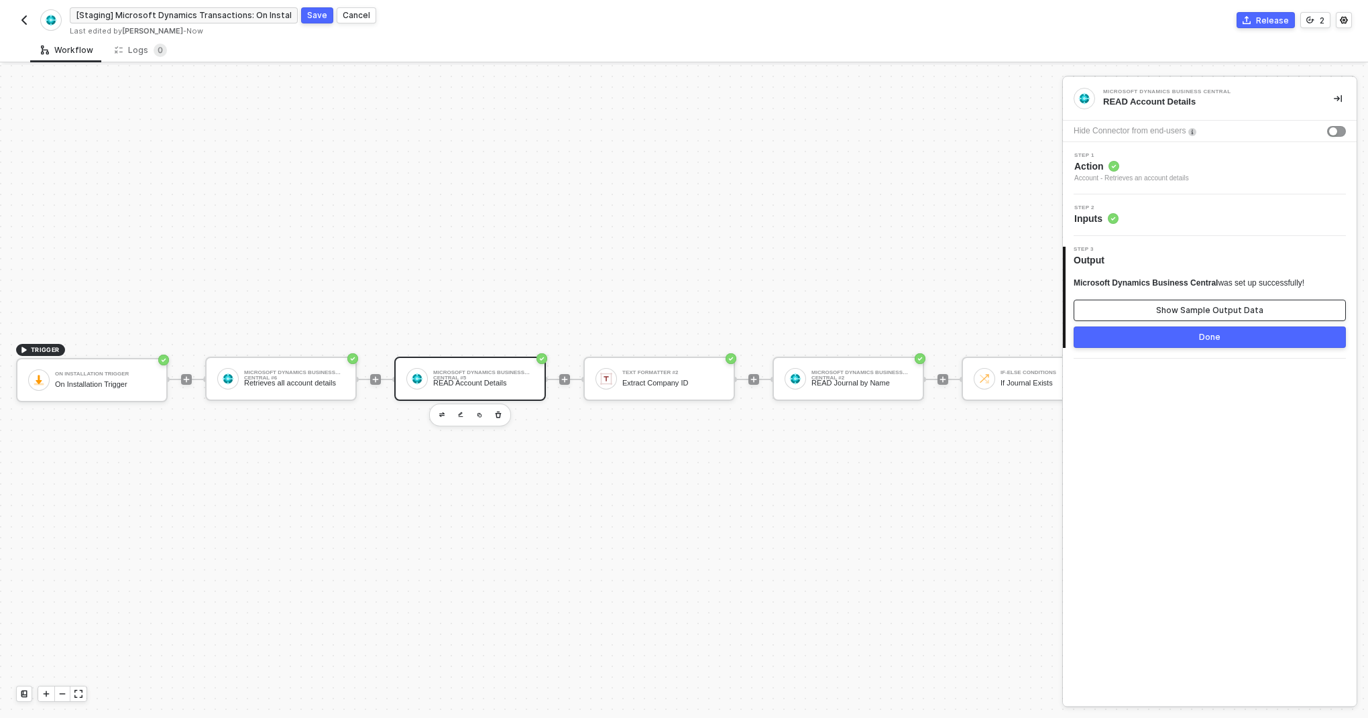
click at [1232, 309] on div "Show Sample Output Data" at bounding box center [1210, 310] width 107 height 11
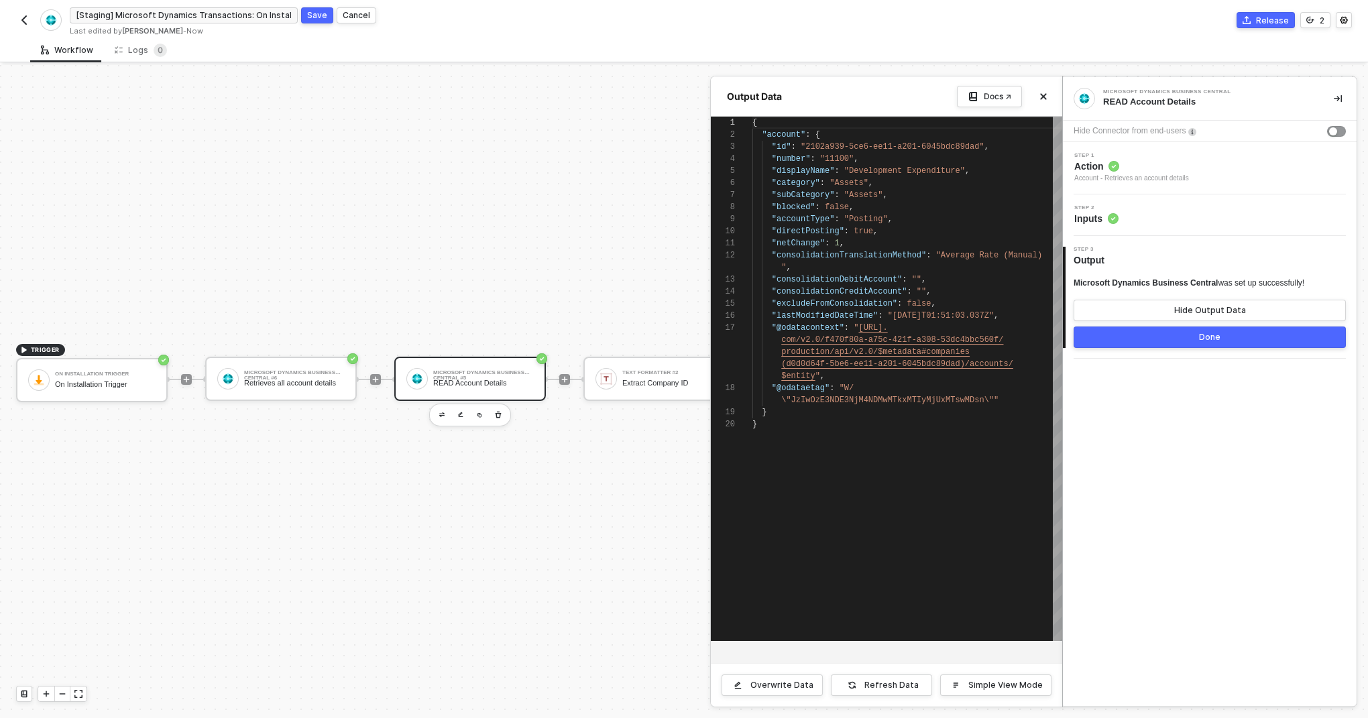
scroll to position [121, 0]
click at [314, 381] on div at bounding box center [684, 391] width 1368 height 653
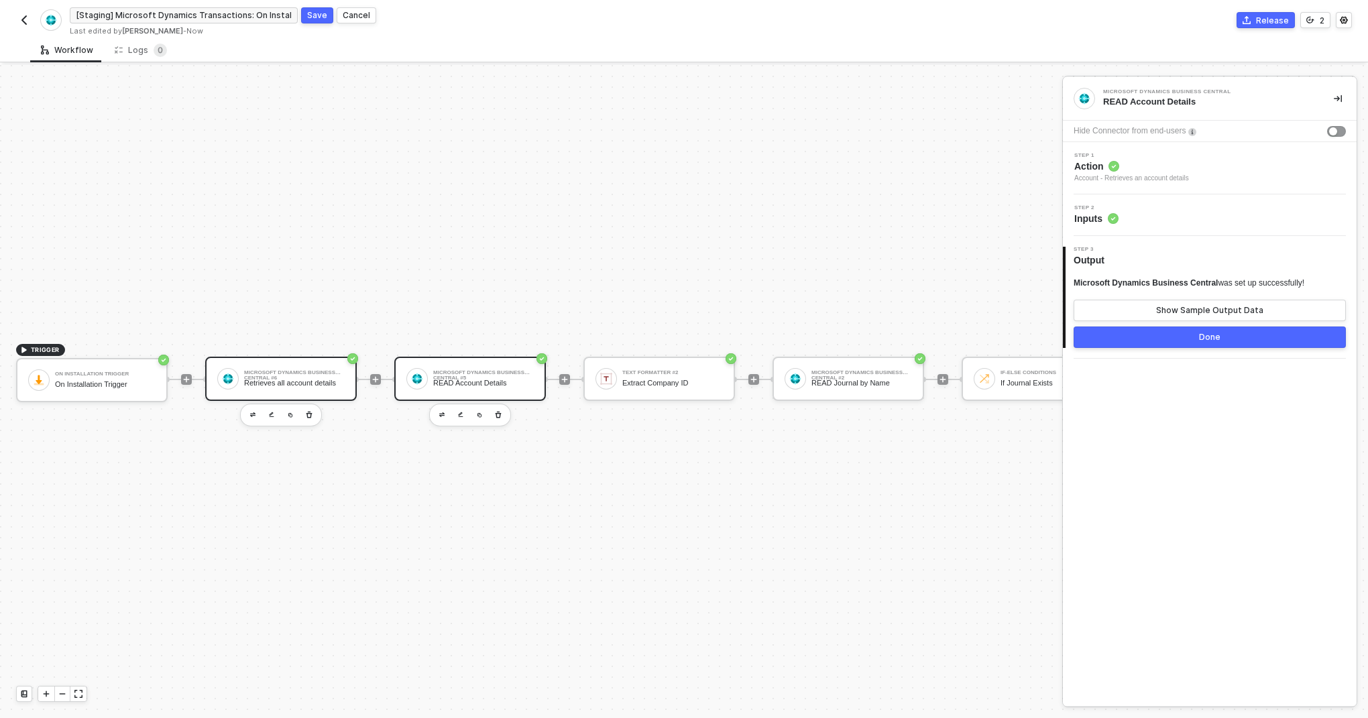
click at [324, 381] on div "Retrieves all account details" at bounding box center [294, 383] width 101 height 9
click at [1103, 219] on span "Inputs" at bounding box center [1097, 218] width 44 height 13
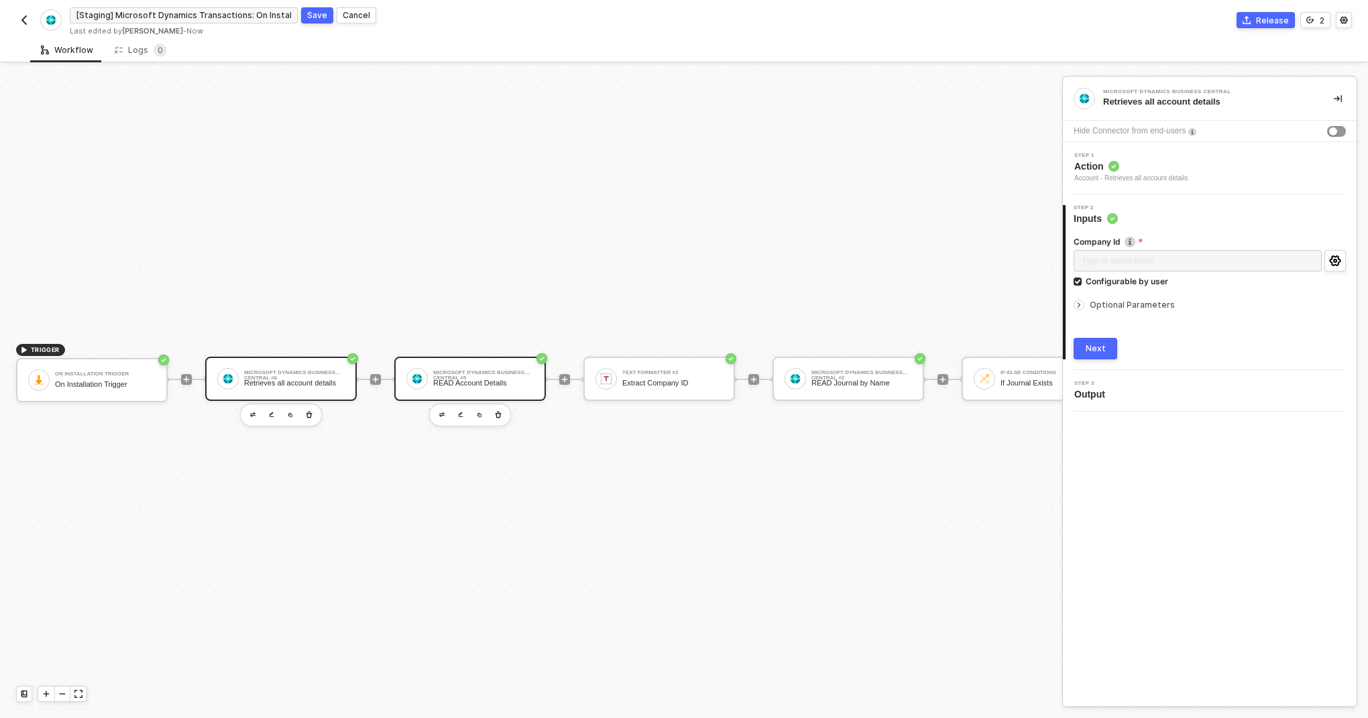
click at [507, 376] on div "Microsoft Dynamics Business Central #5 READ Account Details" at bounding box center [483, 378] width 101 height 25
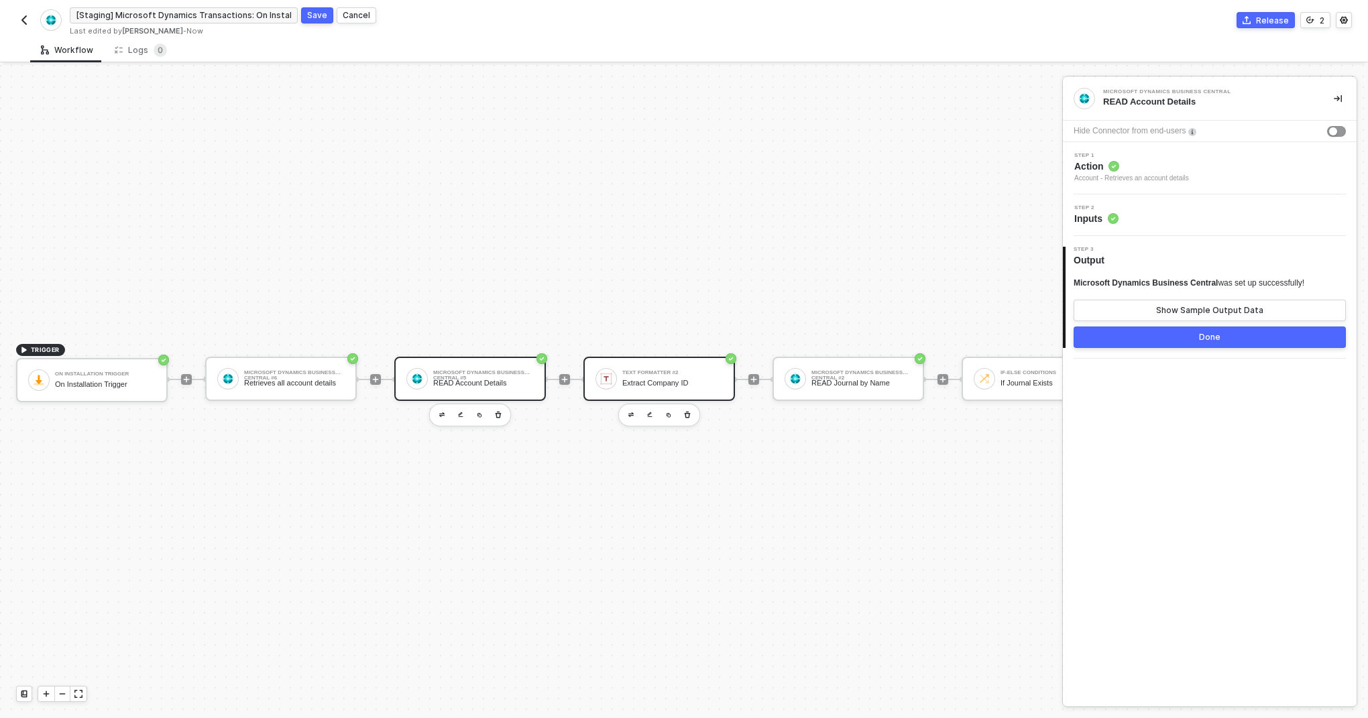
click at [633, 381] on div "Extract Company ID" at bounding box center [673, 383] width 101 height 9
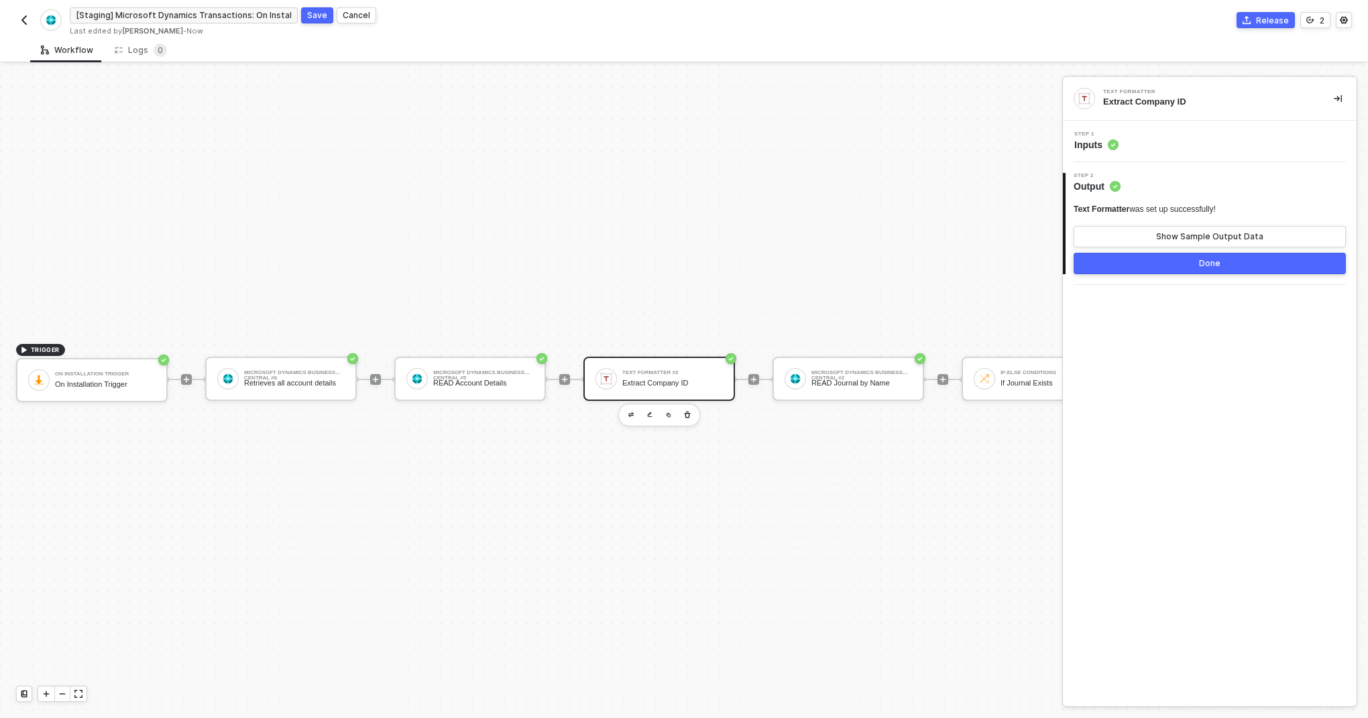
click at [1099, 153] on div "Step 1 Inputs" at bounding box center [1210, 142] width 294 height 42
click at [1099, 152] on div "Step 1 Inputs" at bounding box center [1210, 142] width 294 height 42
click at [1099, 148] on span "Inputs" at bounding box center [1097, 144] width 44 height 13
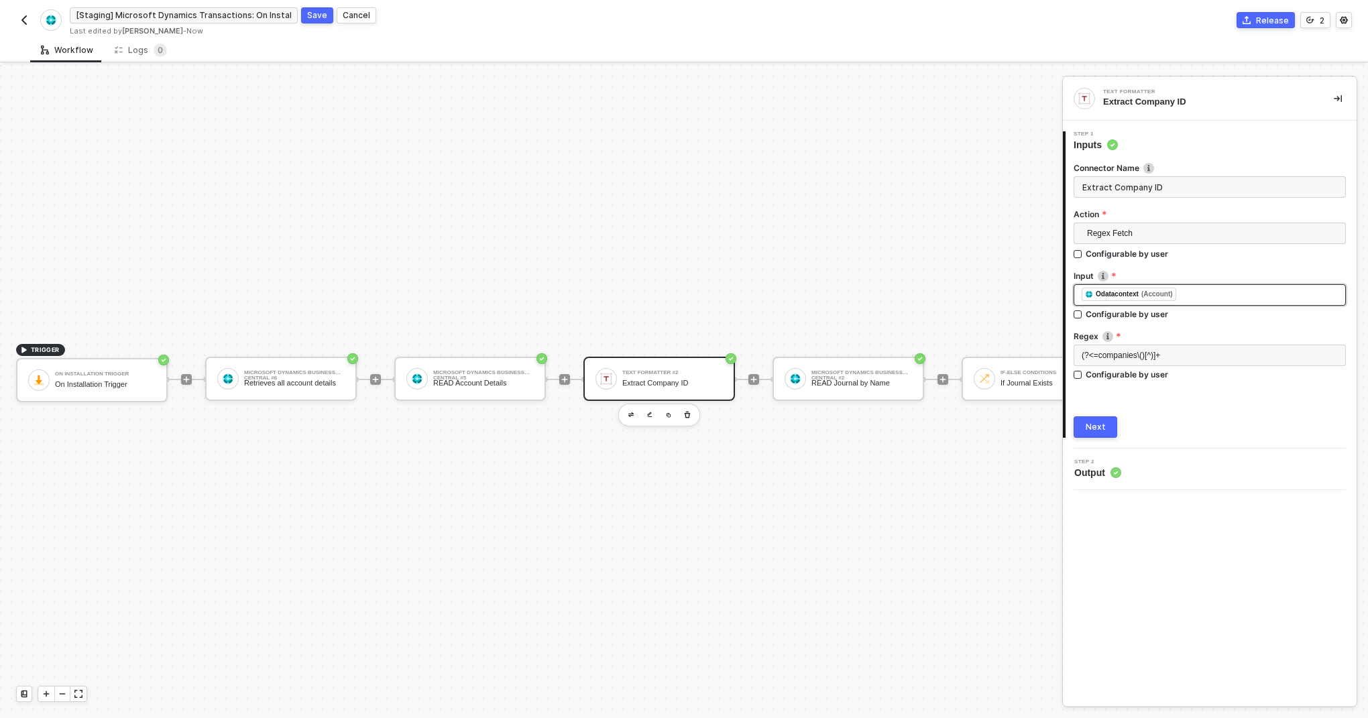
click at [1201, 292] on div "﻿ ﻿ Odatacontext (Account) ﻿" at bounding box center [1210, 295] width 256 height 15
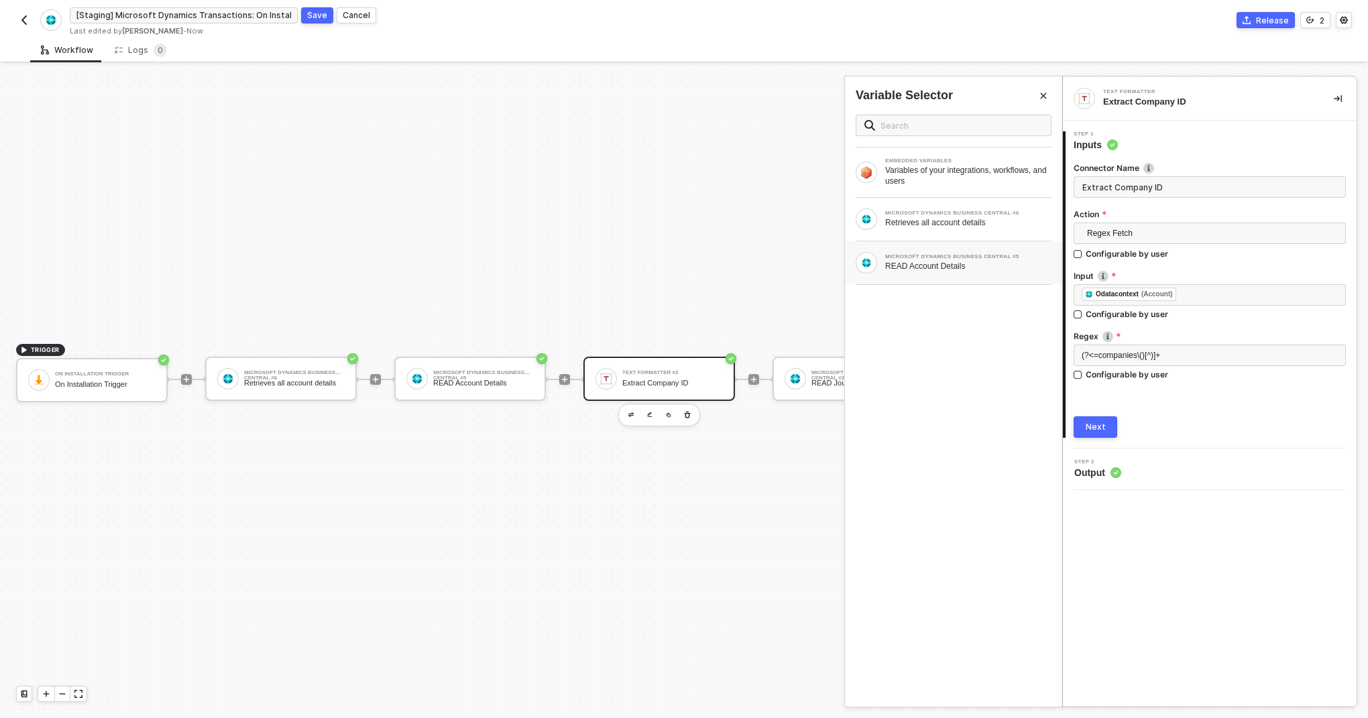
click at [991, 258] on div "MICROSOFT DYNAMICS BUSINESS CENTRAL #5" at bounding box center [968, 256] width 166 height 5
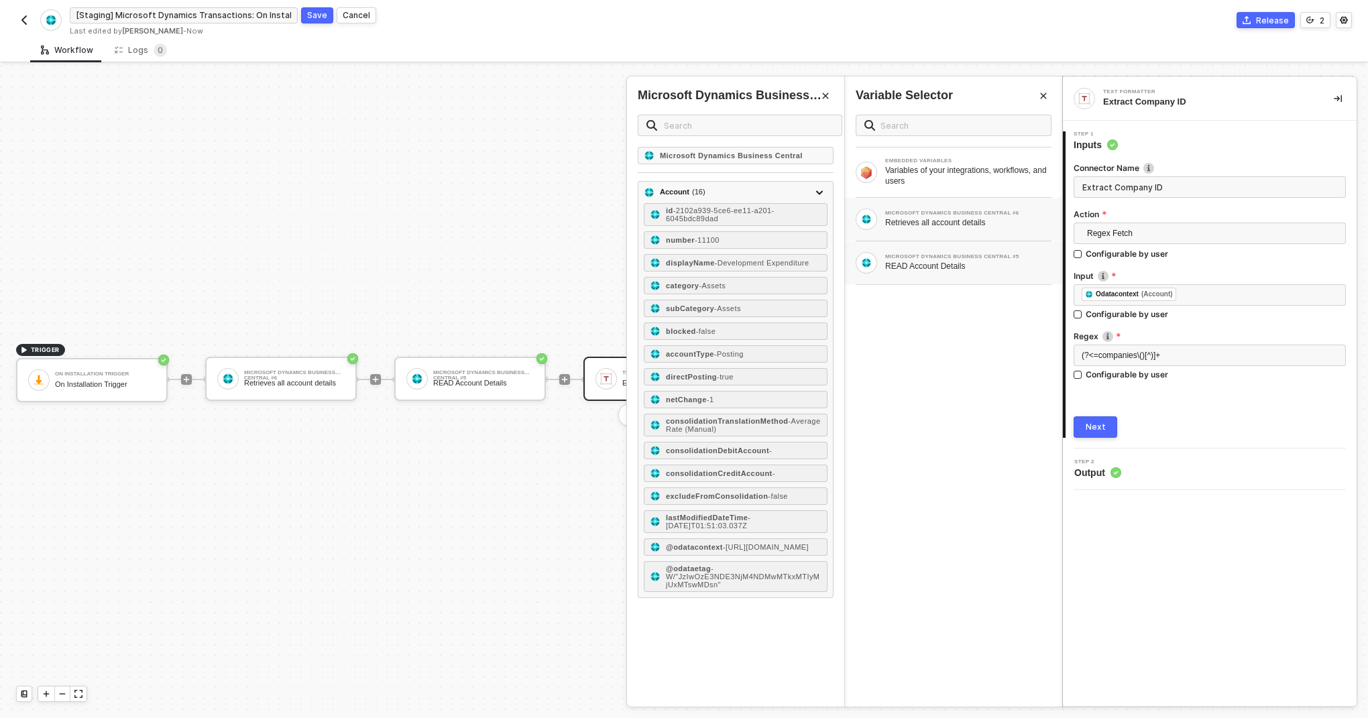
click at [987, 230] on div "MICROSOFT DYNAMICS BUSINESS CENTRAL #6 Retrieves all account details" at bounding box center [953, 219] width 217 height 43
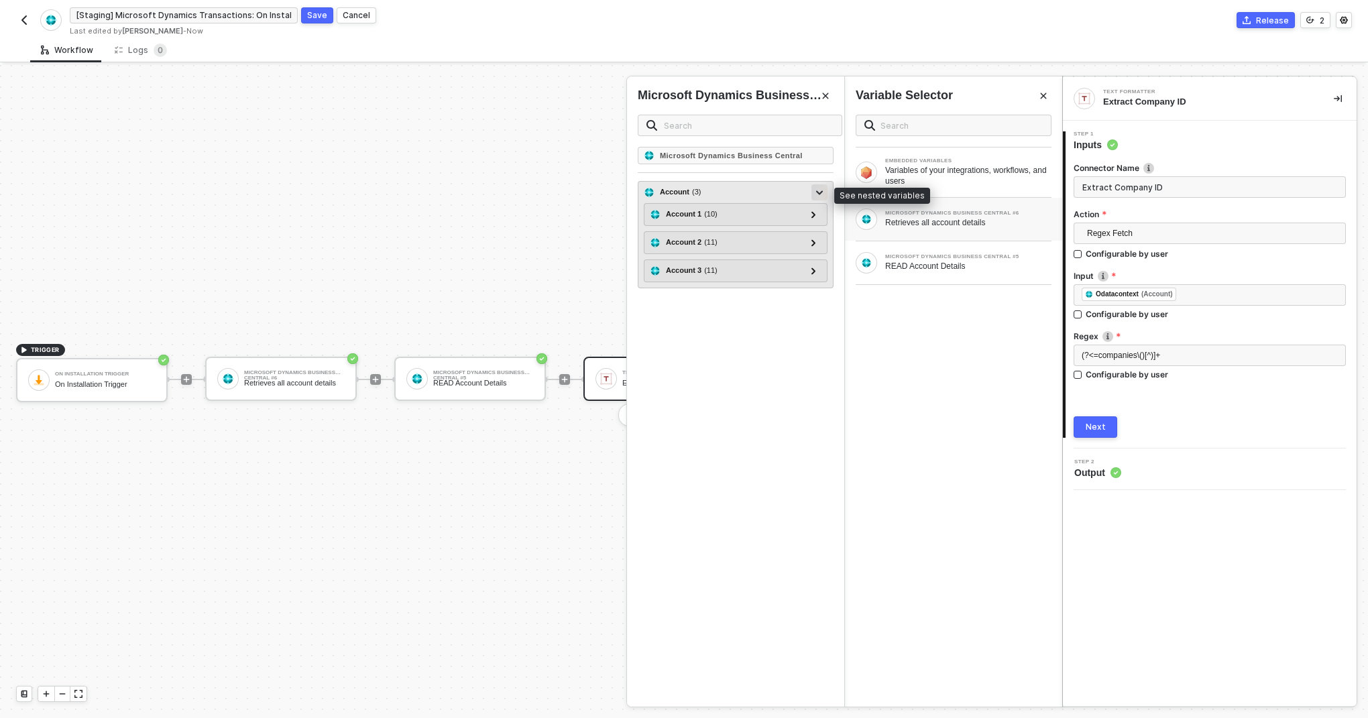
click at [819, 191] on icon at bounding box center [819, 193] width 7 height 5
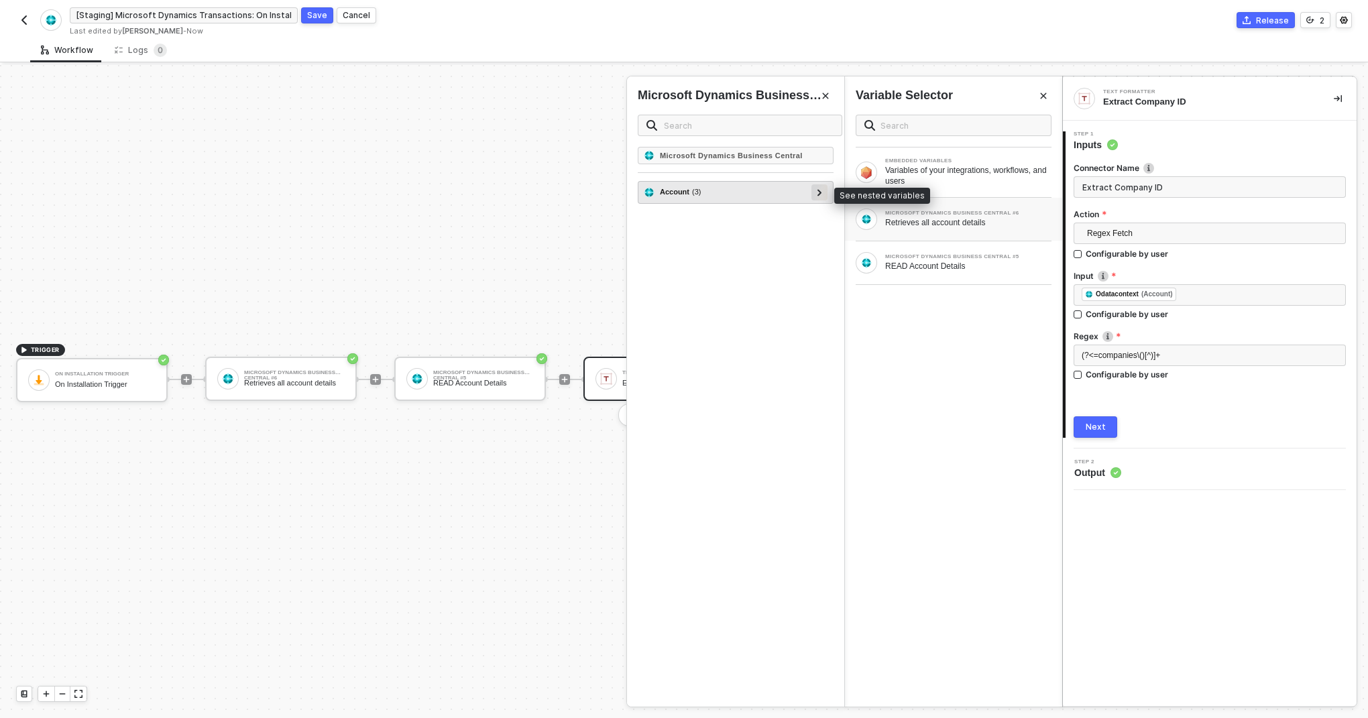
click at [819, 191] on icon at bounding box center [820, 192] width 4 height 7
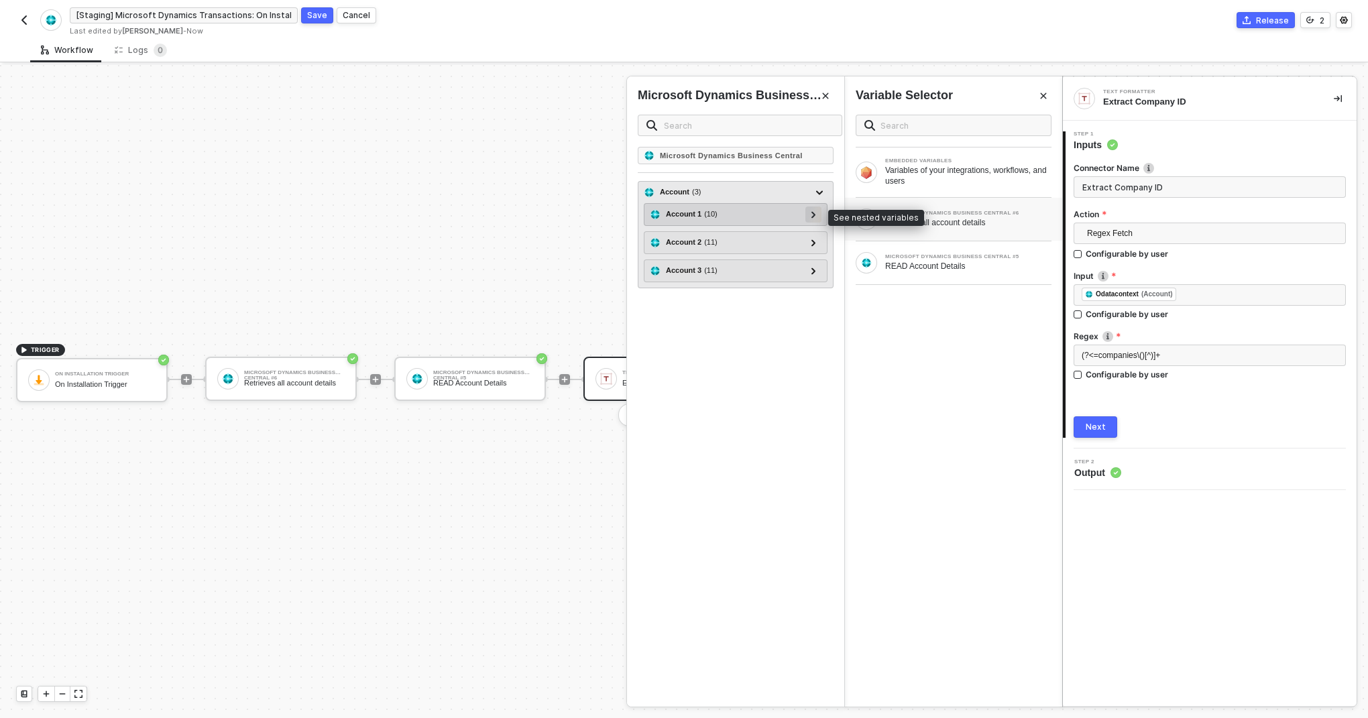
click at [818, 217] on div at bounding box center [814, 215] width 16 height 16
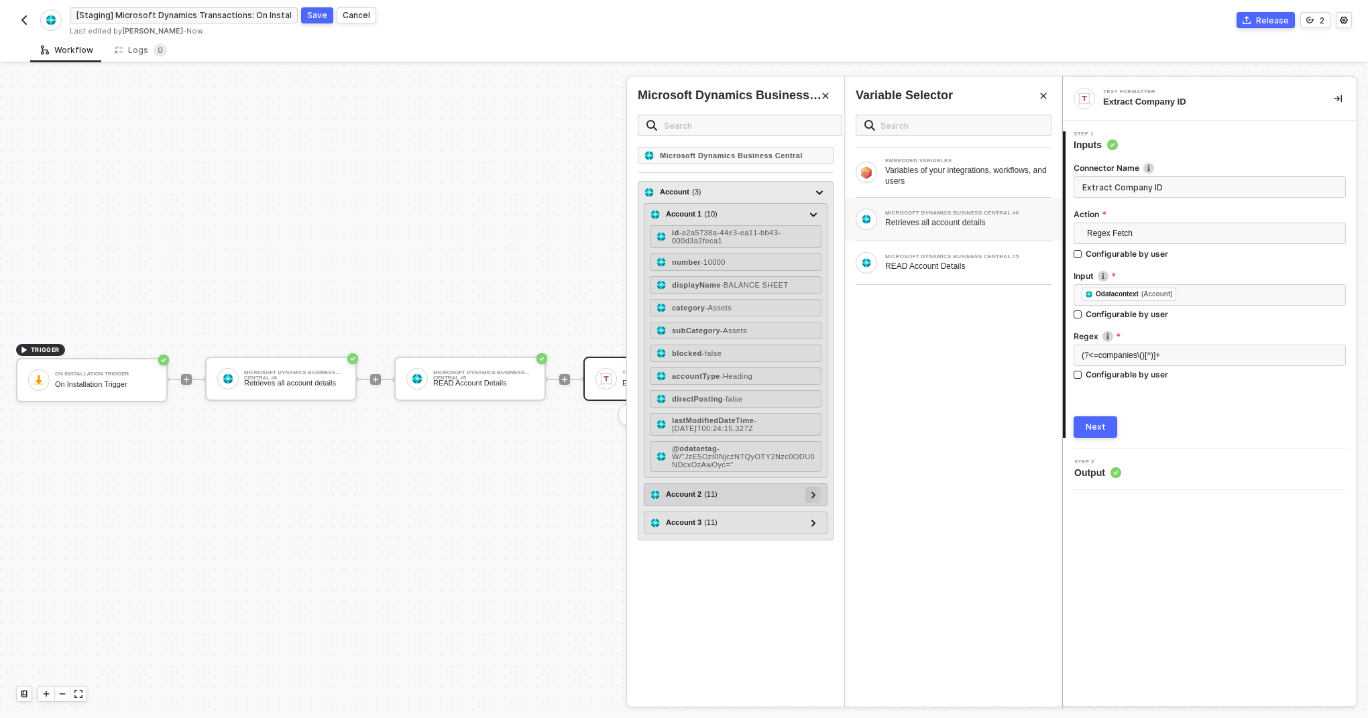
click at [812, 497] on icon at bounding box center [814, 495] width 4 height 7
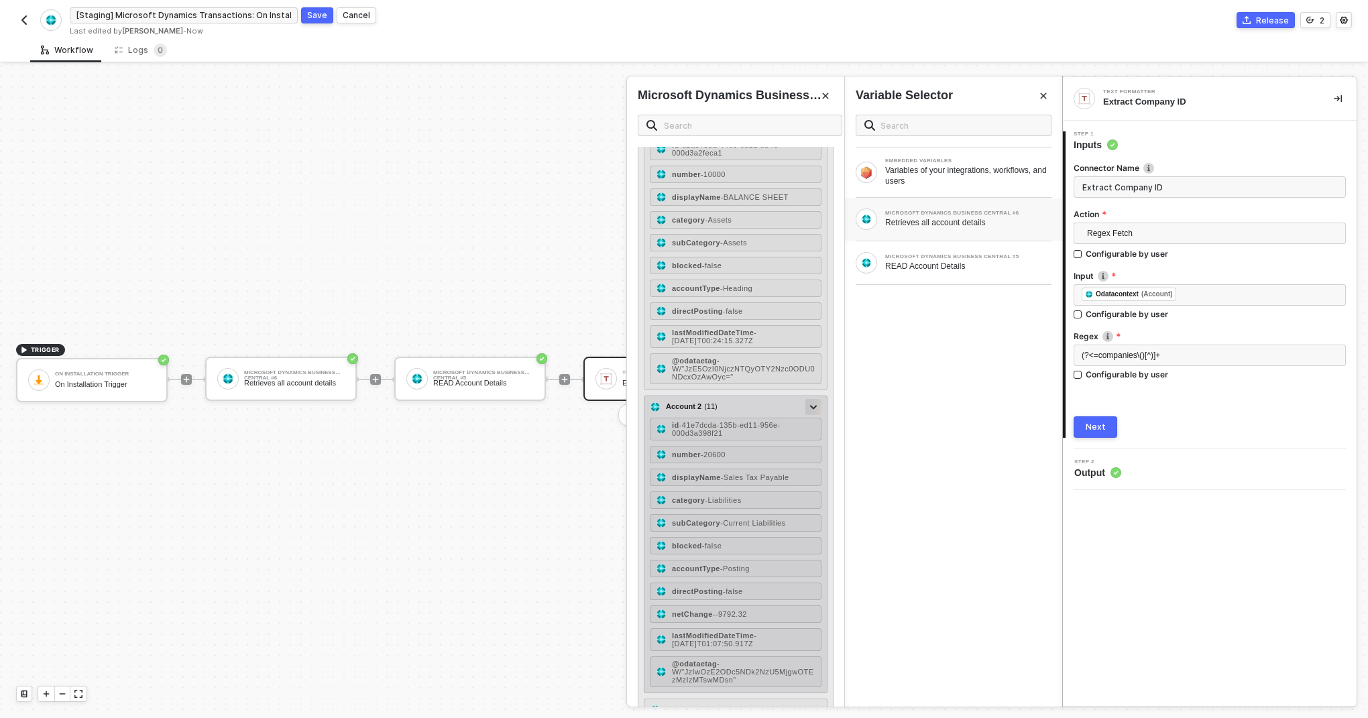
scroll to position [119, 0]
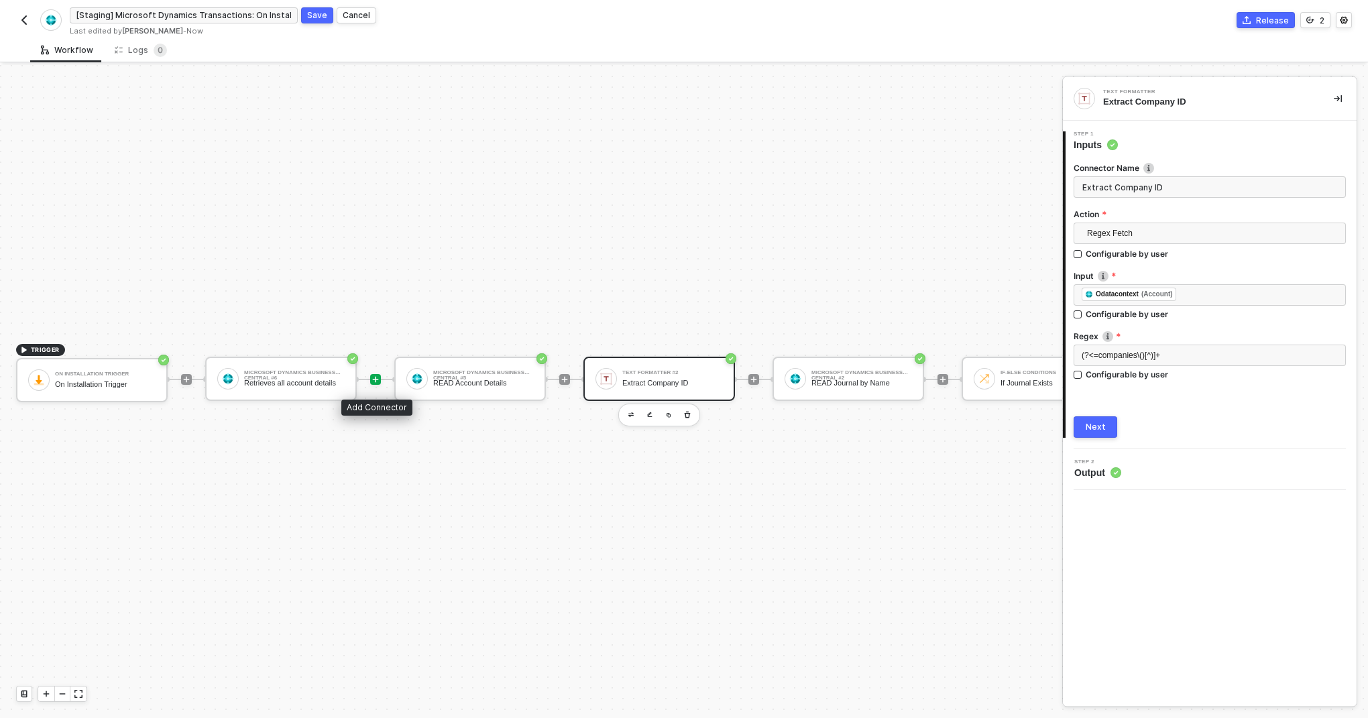
click at [376, 382] on icon "icon-play" at bounding box center [376, 379] width 6 height 6
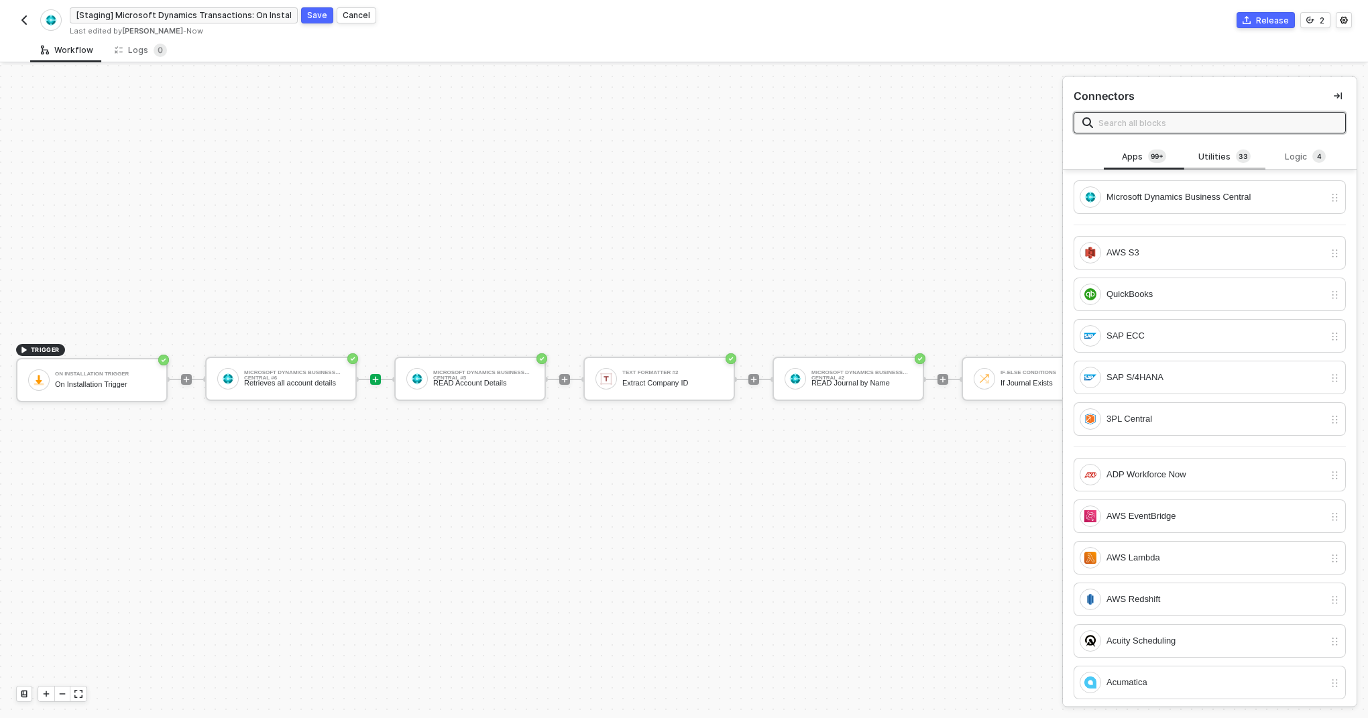
click at [1217, 149] on div "Utilities 3 3" at bounding box center [1225, 156] width 80 height 25
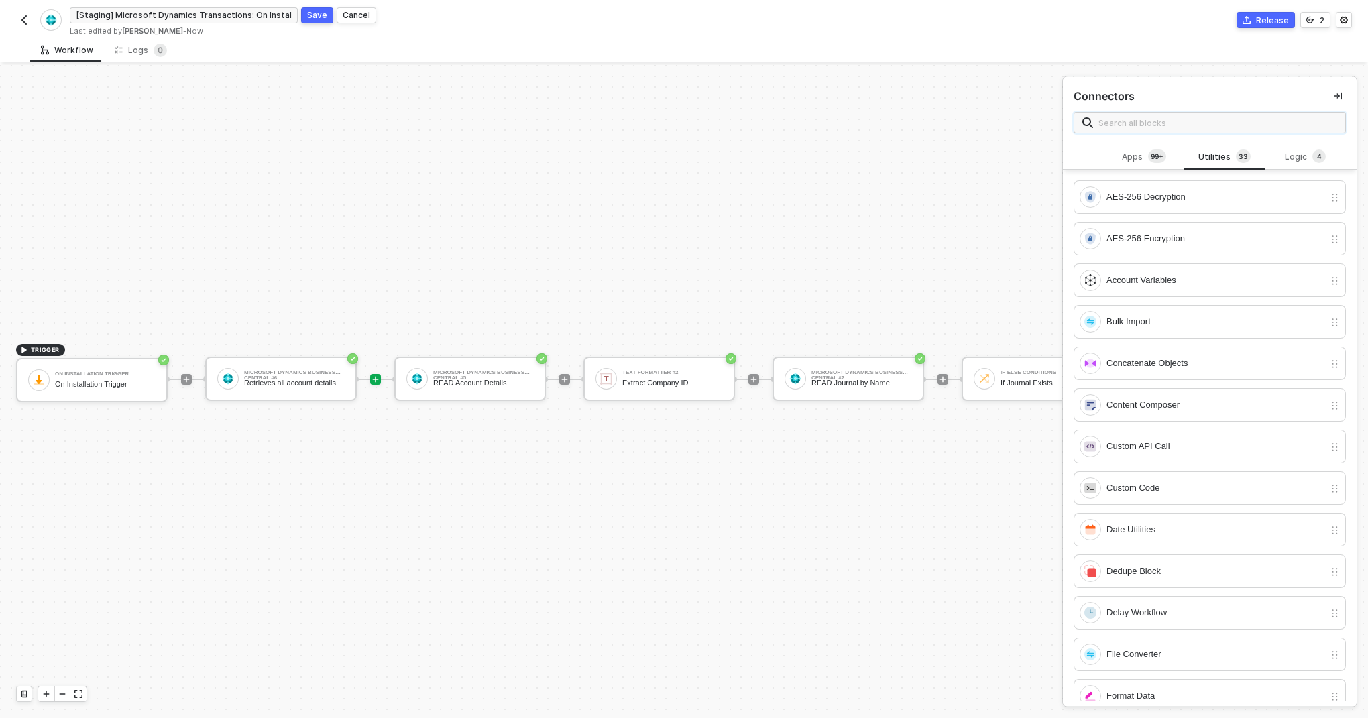
click at [1186, 115] on input "text" at bounding box center [1218, 122] width 239 height 15
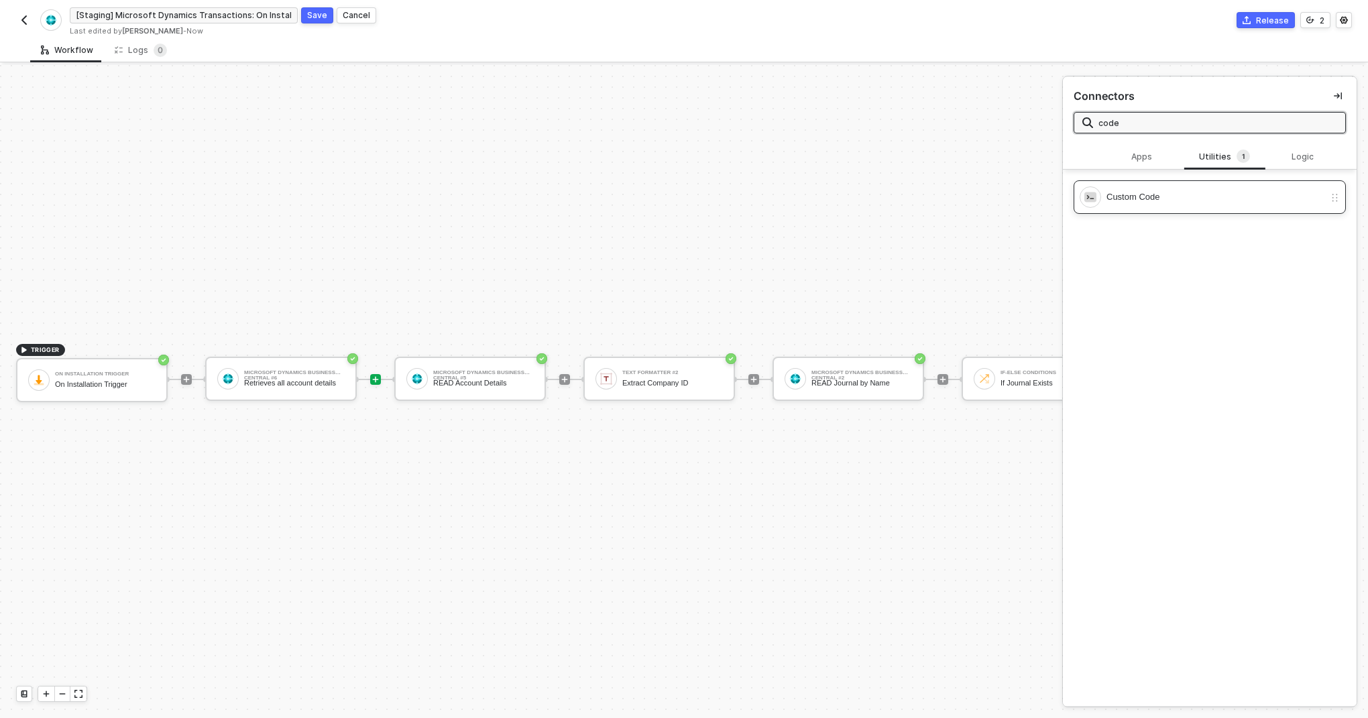
type input "code"
click at [1134, 189] on div "Custom Code" at bounding box center [1202, 196] width 245 height 21
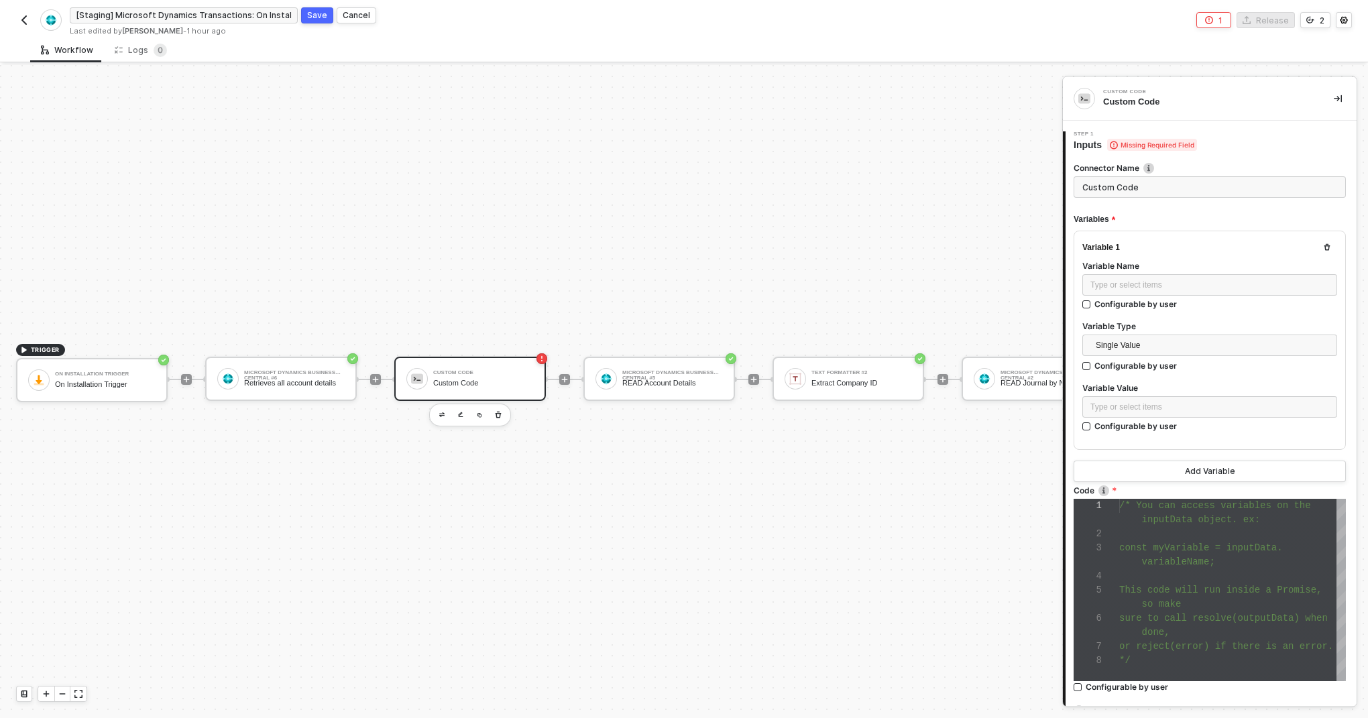
scroll to position [85, 0]
click at [1128, 277] on div "Type or select items ﻿" at bounding box center [1210, 284] width 255 height 21
click at [1116, 284] on div "Type or select items ﻿" at bounding box center [1210, 285] width 239 height 13
click at [1113, 345] on span "Single Value" at bounding box center [1212, 345] width 233 height 20
click at [1114, 388] on div "Entire Block Output" at bounding box center [1210, 393] width 250 height 21
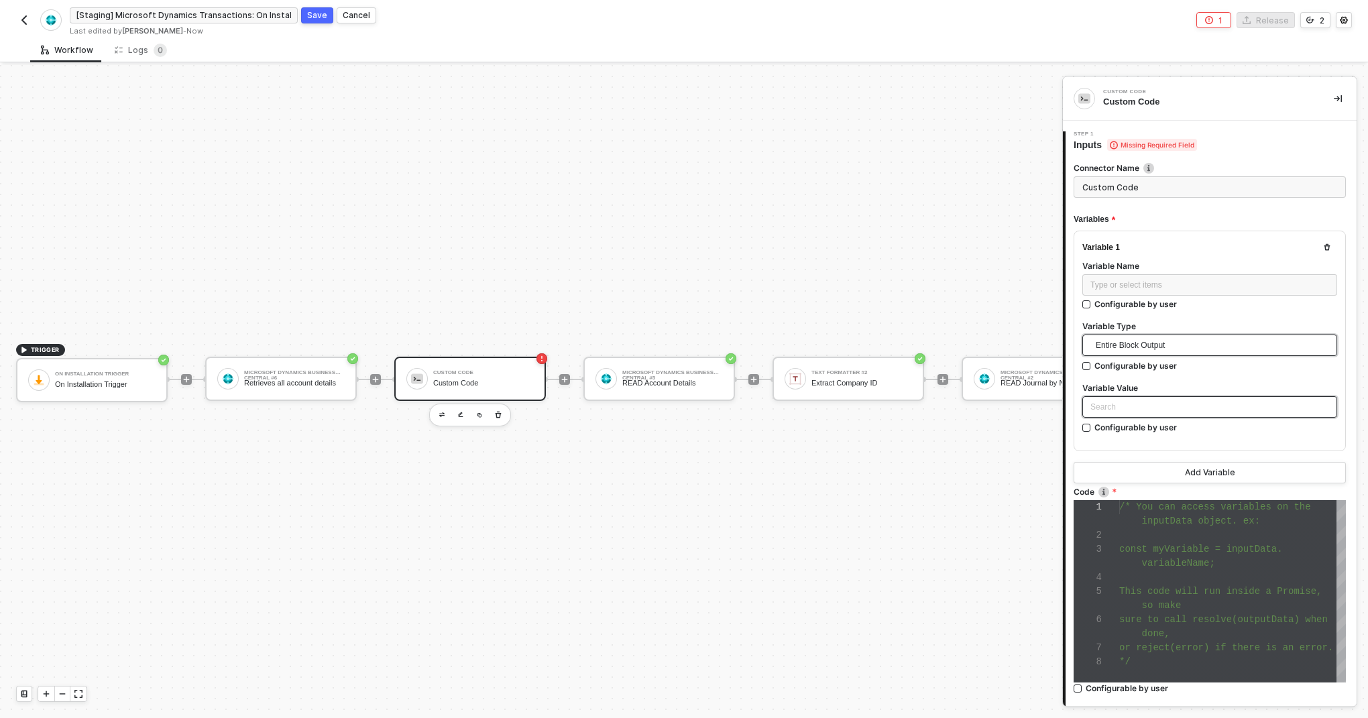
click at [1128, 407] on div "Search" at bounding box center [1210, 406] width 255 height 21
click at [1124, 454] on div "Microsoft Dynamics Business Central #6" at bounding box center [1209, 455] width 233 height 15
click at [1152, 284] on div "Type or select items ﻿" at bounding box center [1210, 285] width 239 height 13
click at [321, 380] on div "Retrieves all account details" at bounding box center [294, 383] width 101 height 9
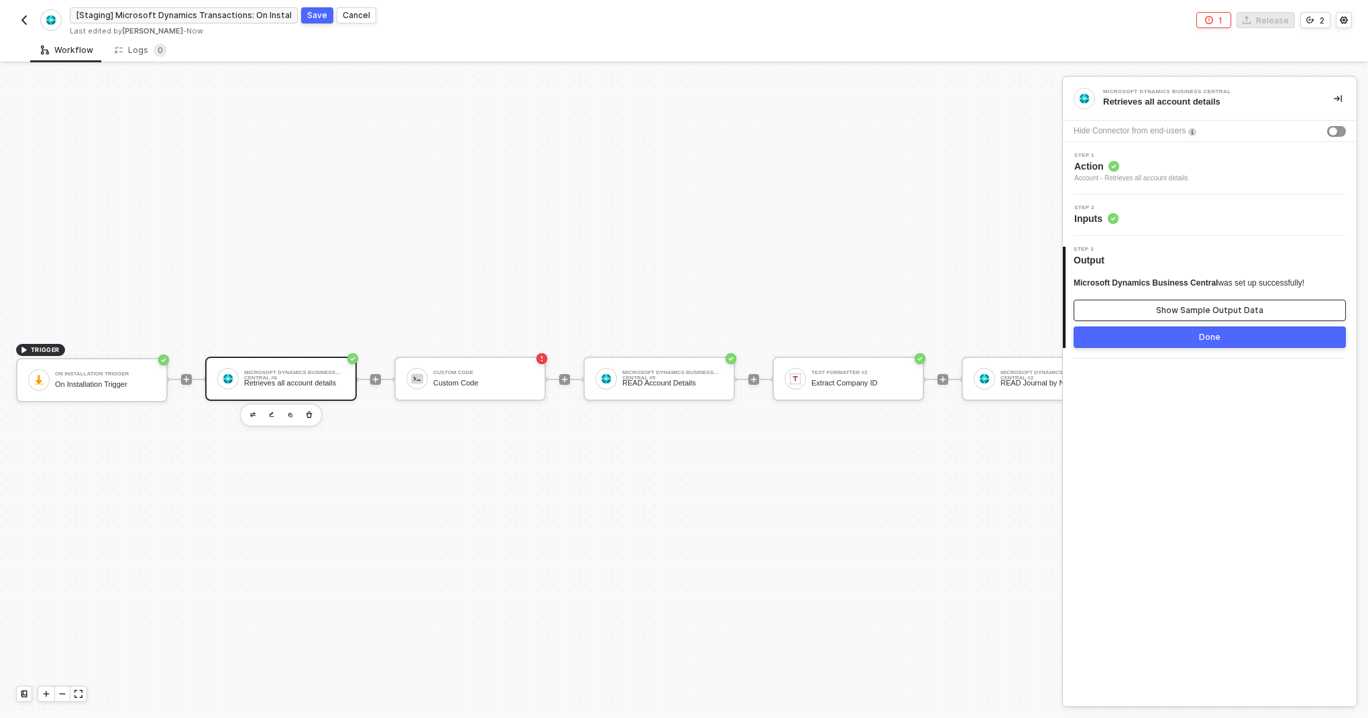
click at [1208, 312] on div "Show Sample Output Data" at bounding box center [1210, 310] width 107 height 11
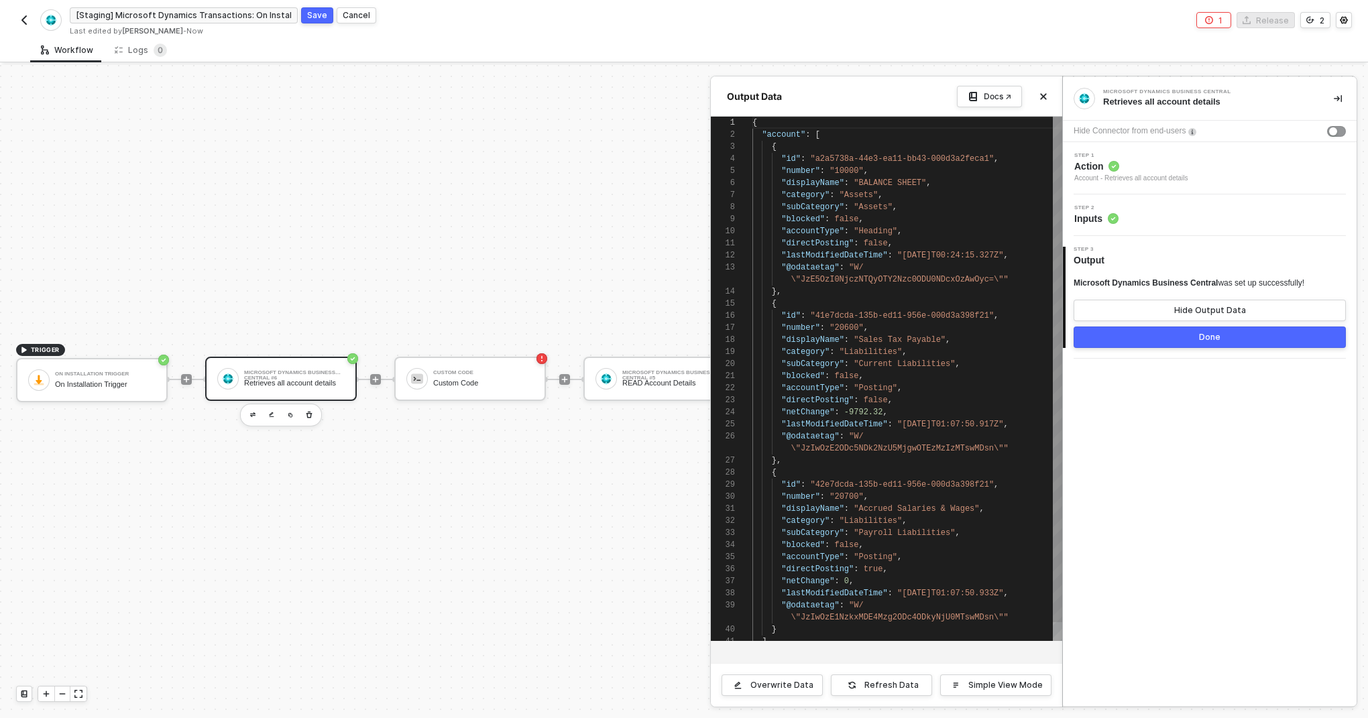
scroll to position [0, 141]
click at [925, 244] on div ""directPosting" : false ," at bounding box center [908, 243] width 310 height 12
type textarea "{ "account": [ { "id": "a2a5738a-44e3-ea11-bb43-000d3a2feca1", "number": "10000…"
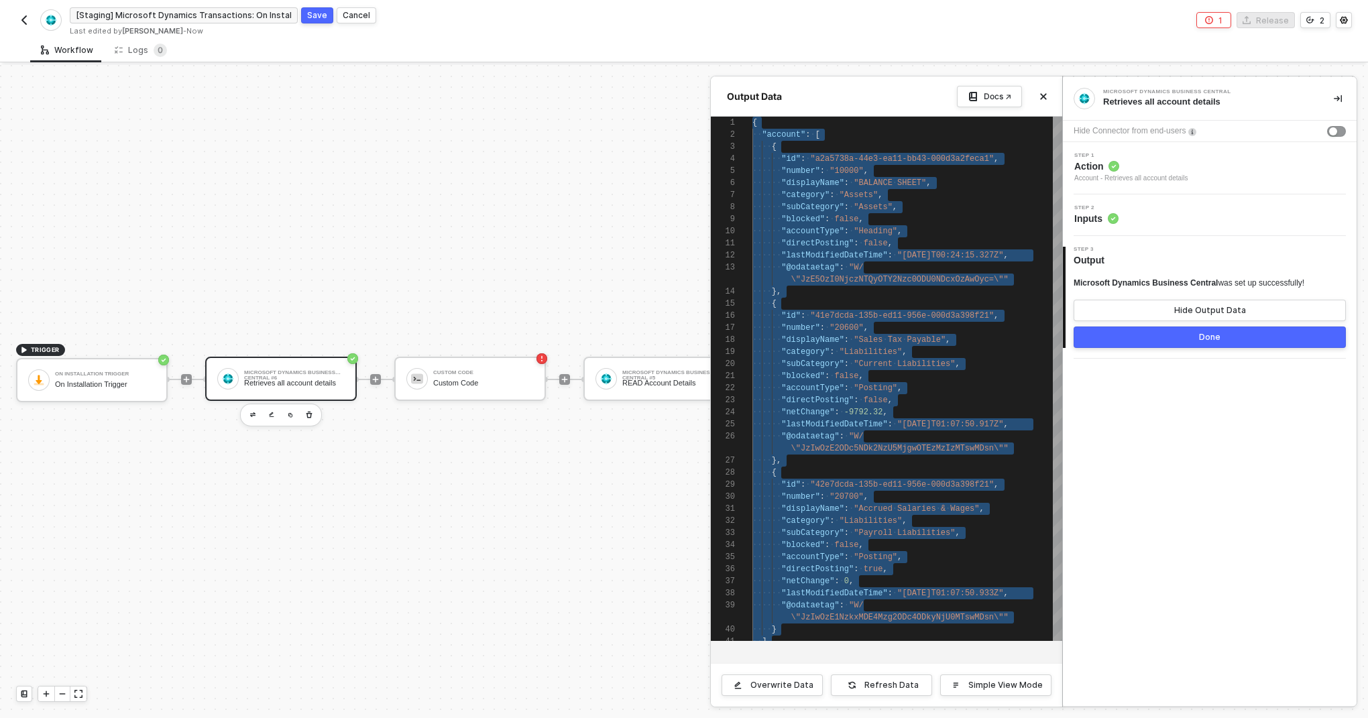
click at [468, 378] on div at bounding box center [684, 391] width 1368 height 653
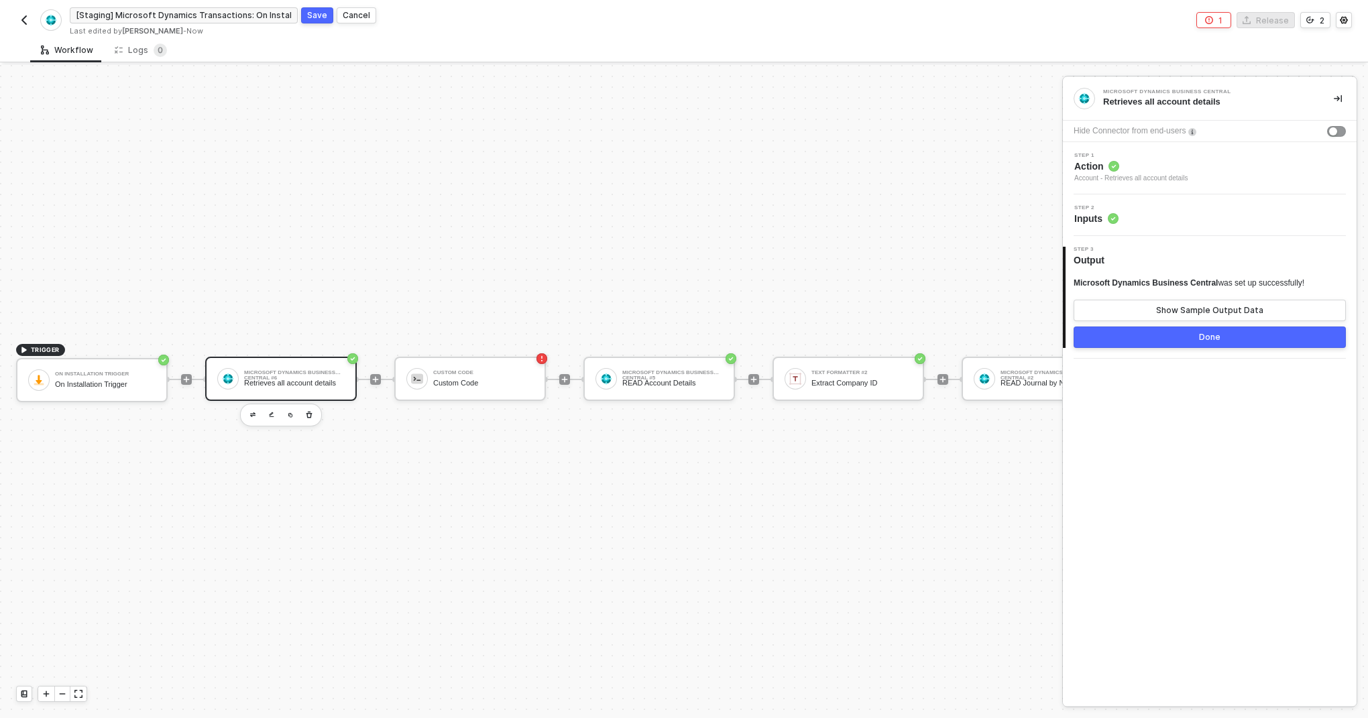
click at [336, 379] on div "Retrieves all account details" at bounding box center [294, 383] width 101 height 9
click at [1168, 307] on div "Show Sample Output Data" at bounding box center [1210, 310] width 107 height 11
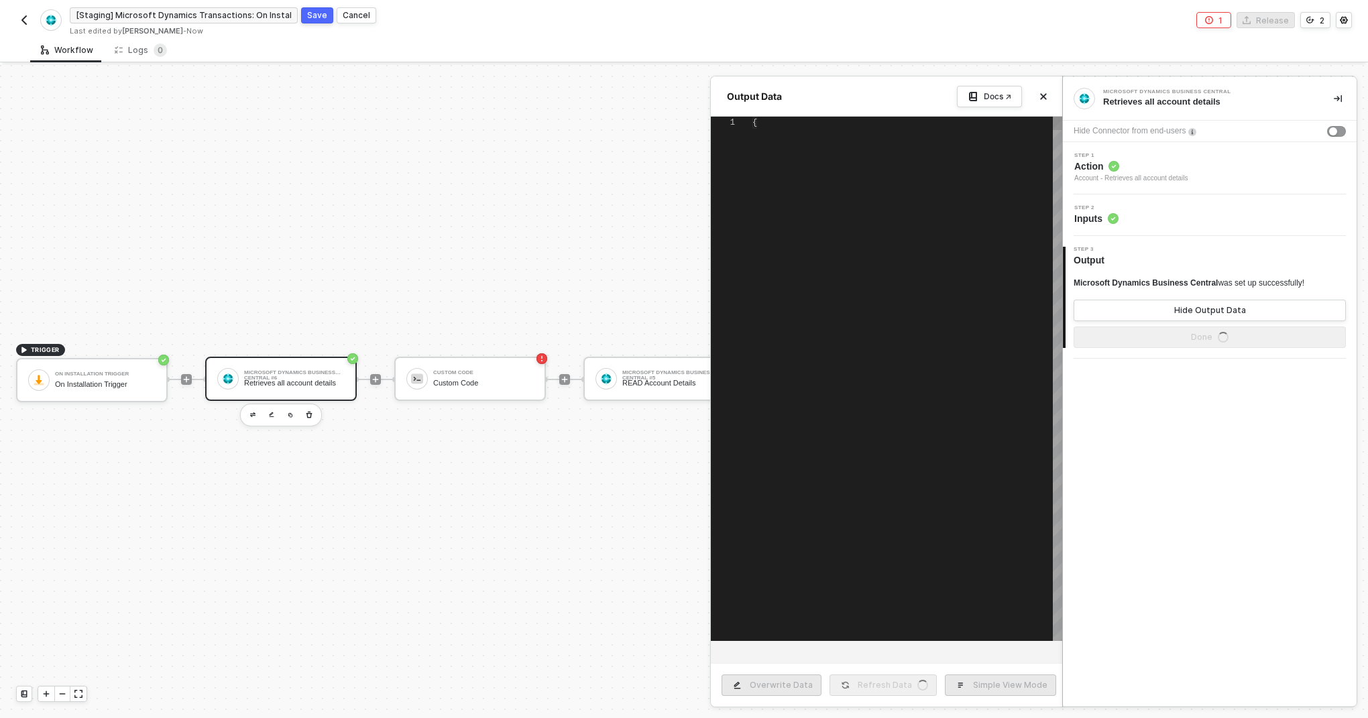
type textarea "{ "account": [ { "id": "a2a5738a-44e3-ea11-bb43-000d3a2feca1", "number": "10000…"
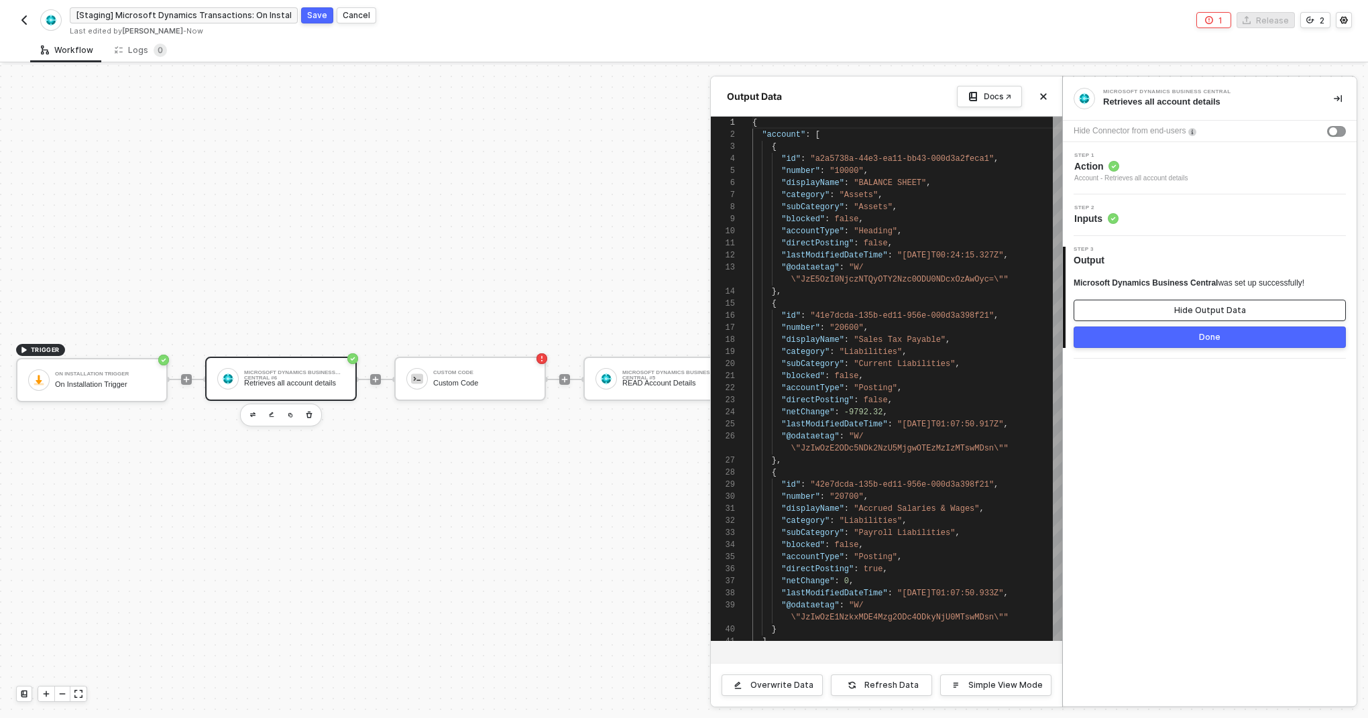
click at [1168, 307] on button "Hide Output Data" at bounding box center [1210, 310] width 272 height 21
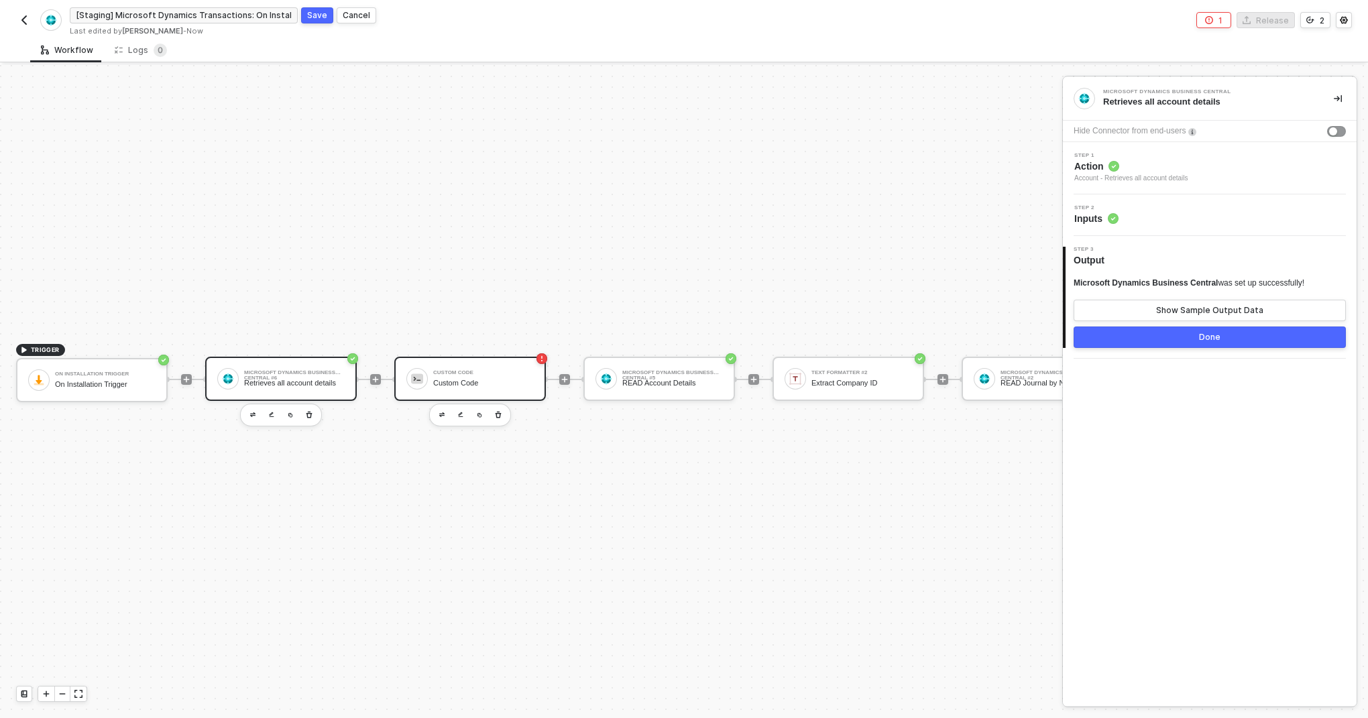
click at [525, 380] on div "Custom Code" at bounding box center [483, 383] width 101 height 9
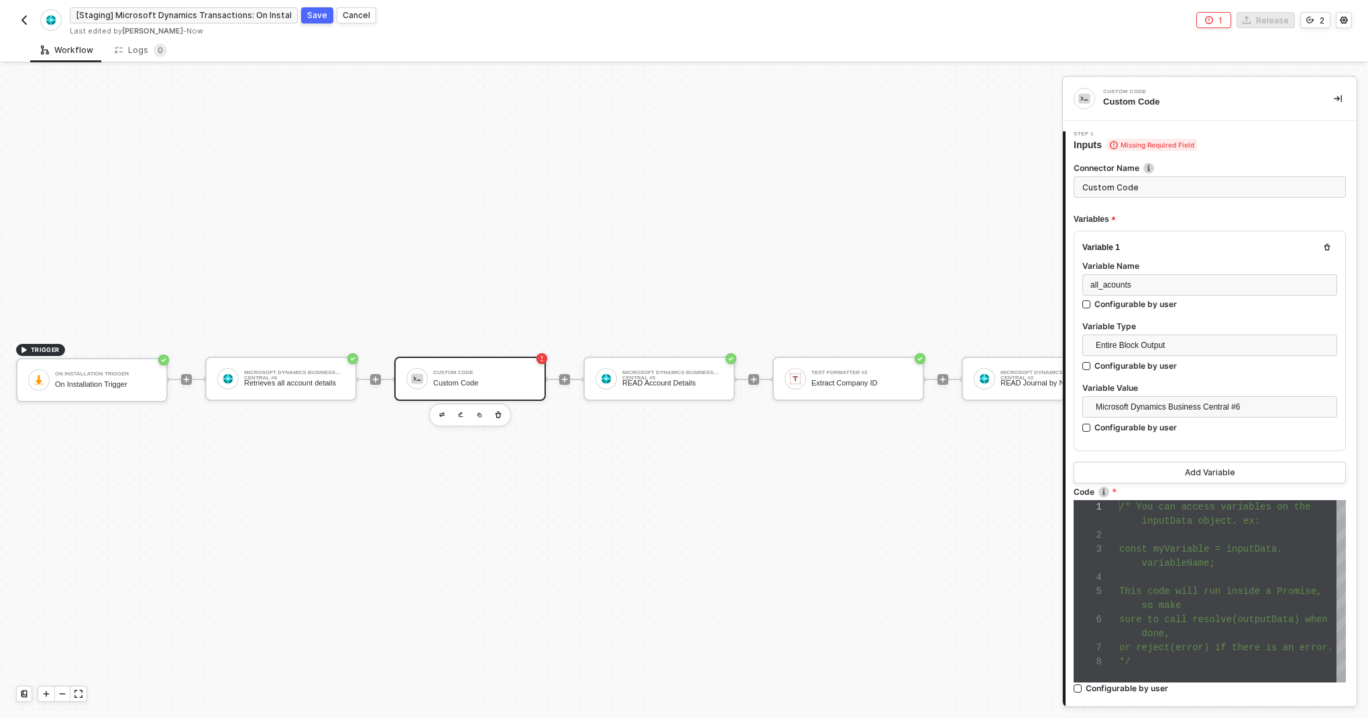
scroll to position [42, 0]
click at [1169, 571] on div at bounding box center [1233, 578] width 227 height 14
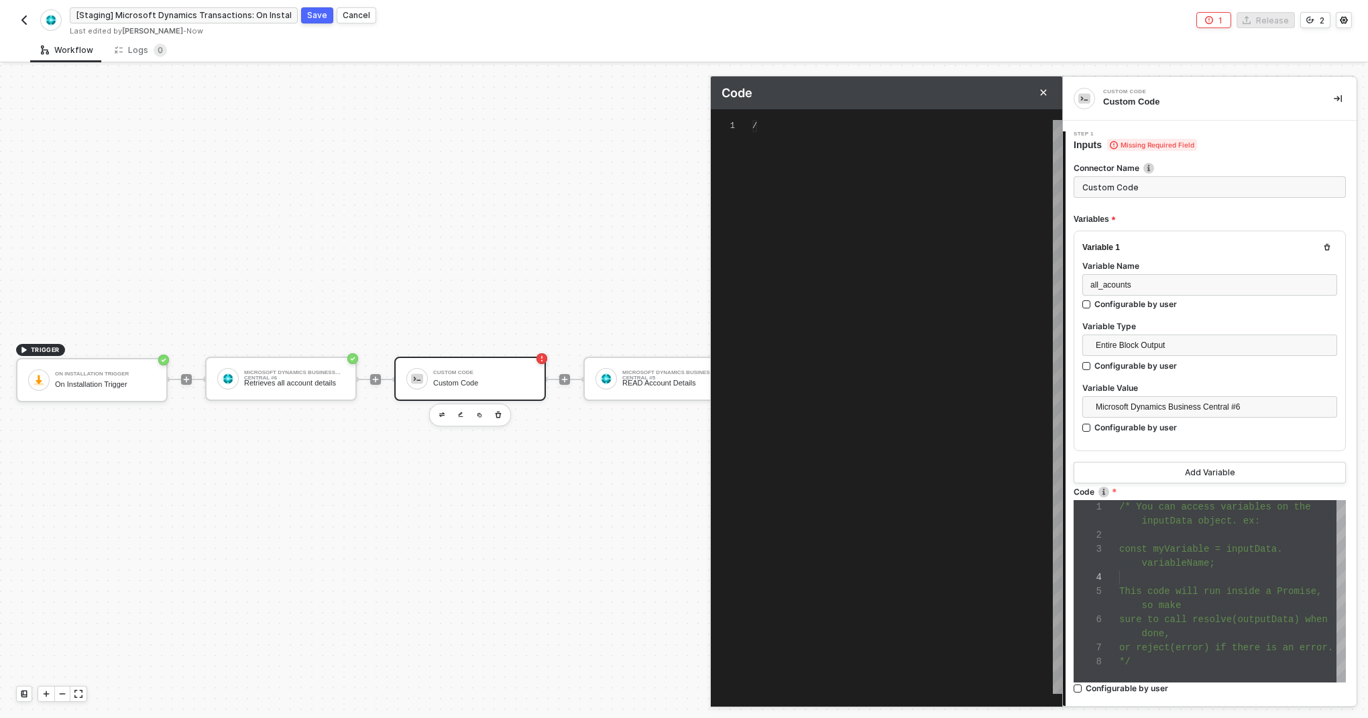
type textarea "/* You can access variables on the inputData object. ex: const myVariable = inp…"
click at [873, 229] on div "/* You can access variables on the inputData objec t. ex: const myVariable = in…" at bounding box center [908, 407] width 310 height 574
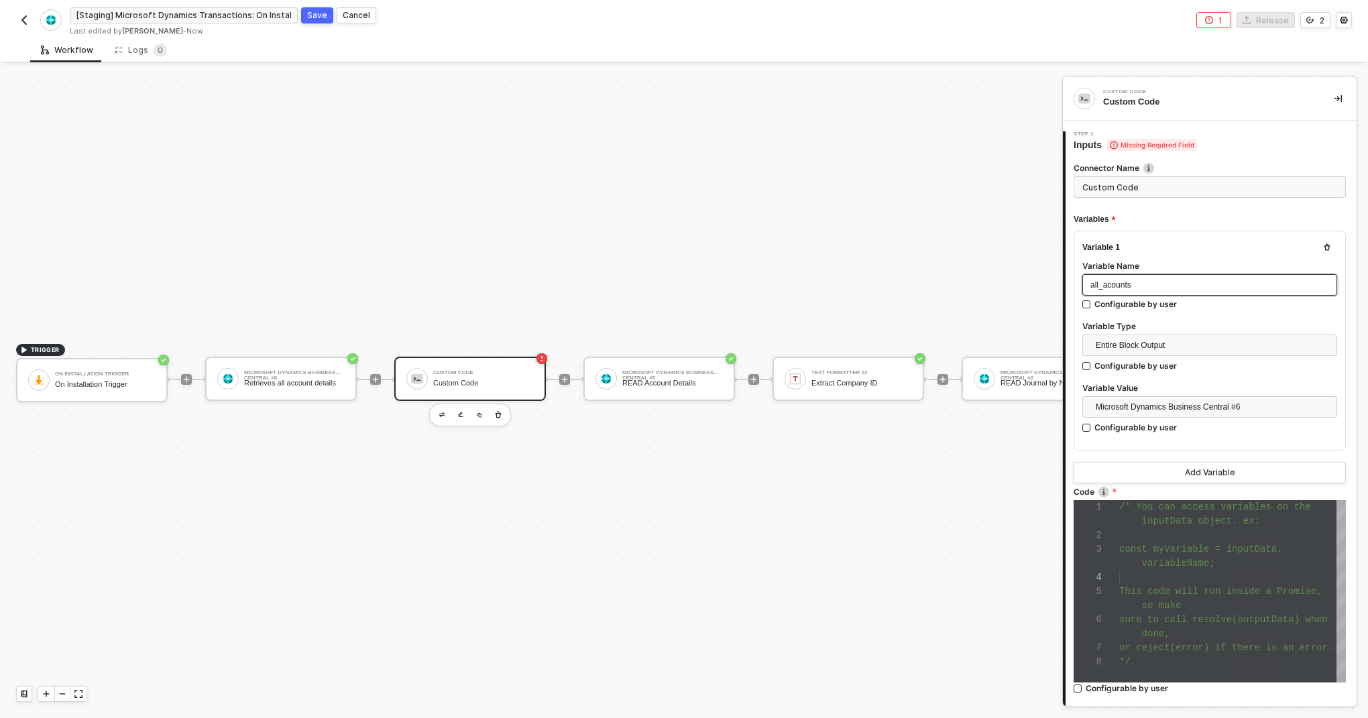
click at [1110, 284] on span "all_acounts" at bounding box center [1111, 284] width 41 height 9
click at [1160, 287] on div "all_accounts" at bounding box center [1210, 285] width 239 height 13
copy span "all_accounts"
click at [682, 373] on div "Microsoft Dynamics Business Central #5" at bounding box center [673, 372] width 101 height 5
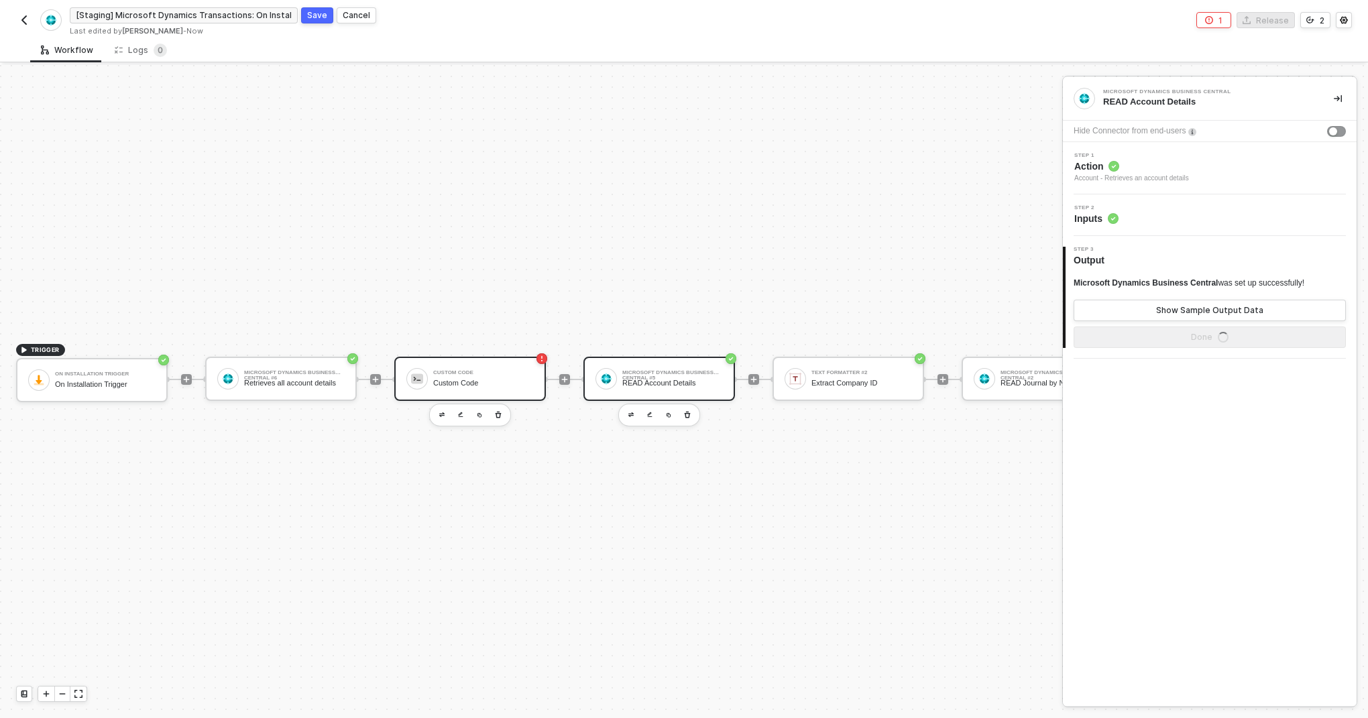
click at [459, 393] on div "Custom Code Custom Code" at bounding box center [470, 379] width 152 height 44
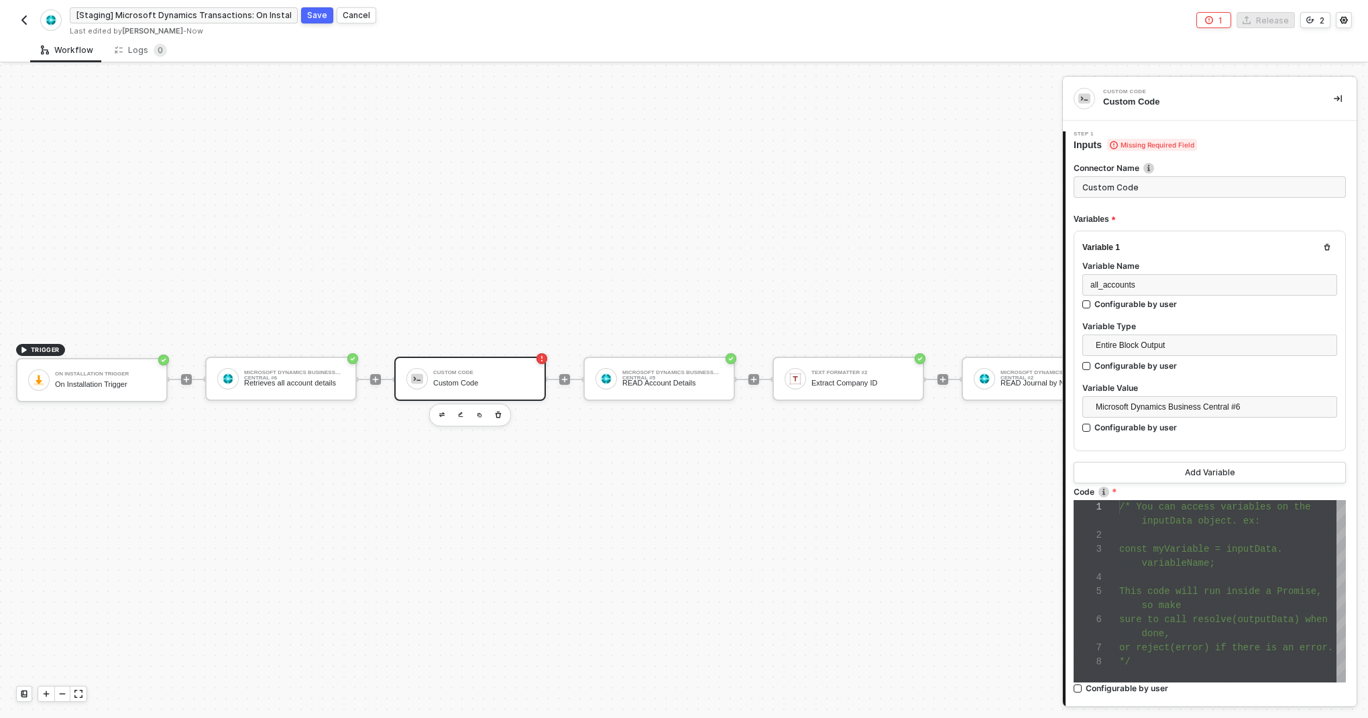
scroll to position [14, 0]
click at [1210, 541] on div at bounding box center [1233, 536] width 227 height 14
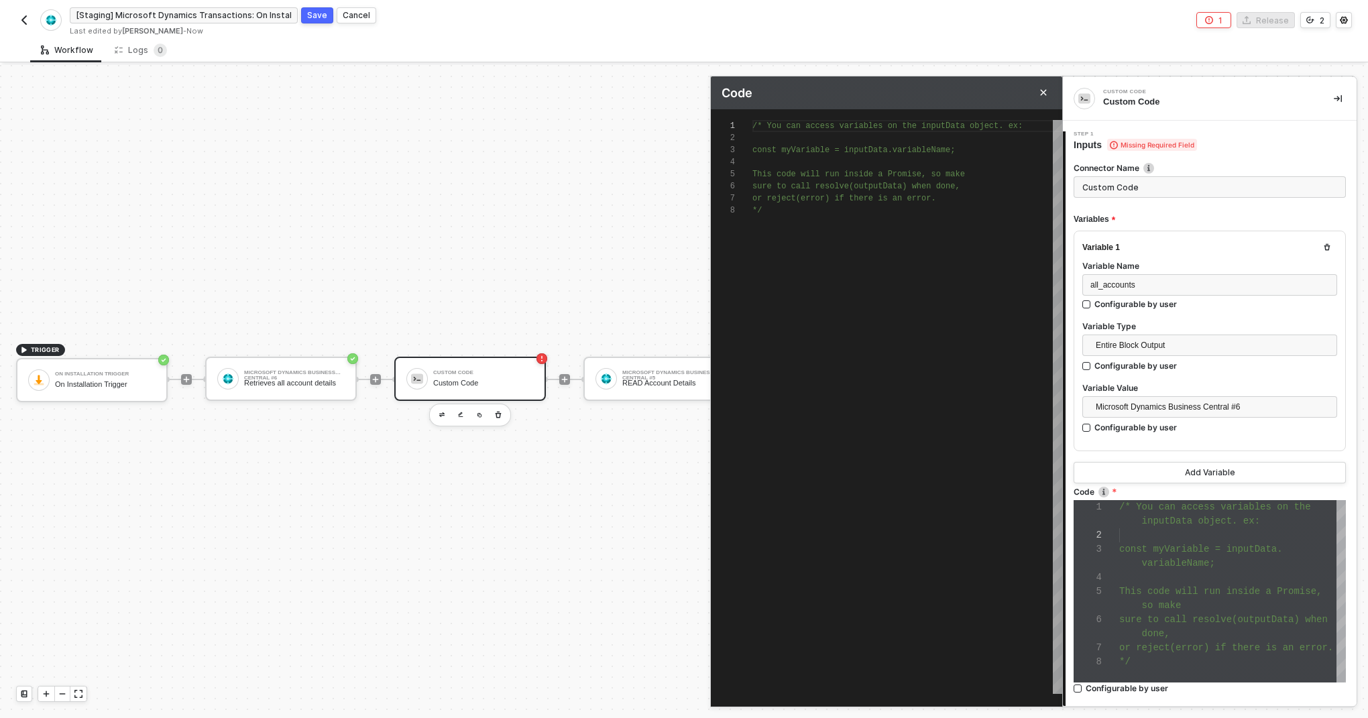
scroll to position [85, 0]
click at [794, 244] on div "/* You can access variables on the inputData objec t. ex: const myVariable = in…" at bounding box center [908, 407] width 310 height 574
type textarea "/* You can access variables on the inputData object. ex: const myVariable = inp…"
type textarea "/*You can access variables on the inputData object. ex: const myVariable = inpu…"
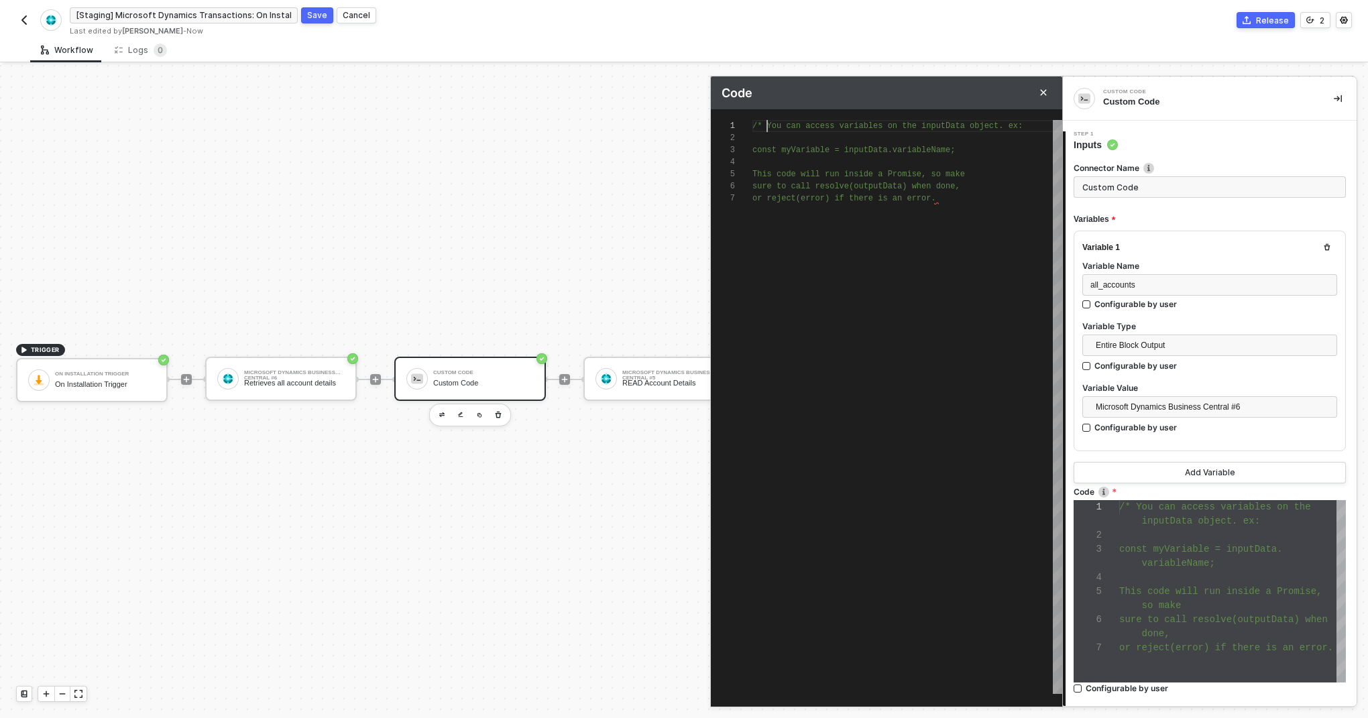
type textarea "/*You can access variables on the inputData object. ex: const myVariable = inpu…"
type textarea "You can access variables on the inputData object. ex: const myVariable = inputD…"
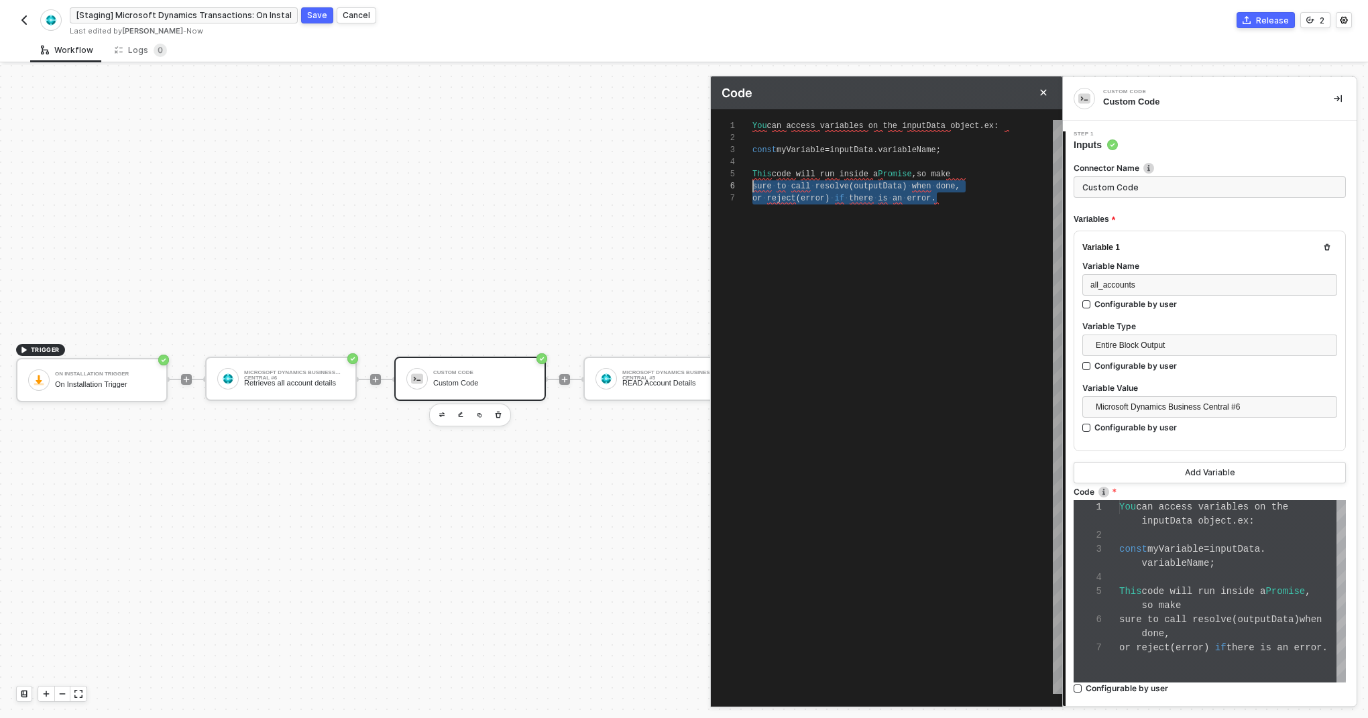
scroll to position [48, 0]
drag, startPoint x: 952, startPoint y: 227, endPoint x: 735, endPoint y: 167, distance: 225.4
click at [735, 167] on div "1 2 3 4 5 6 7 You can access variables on the inputData object . ex : const myV…" at bounding box center [887, 407] width 352 height 574
type textarea "You can access variables on the inputData object. ex: const myVariable = inputD…"
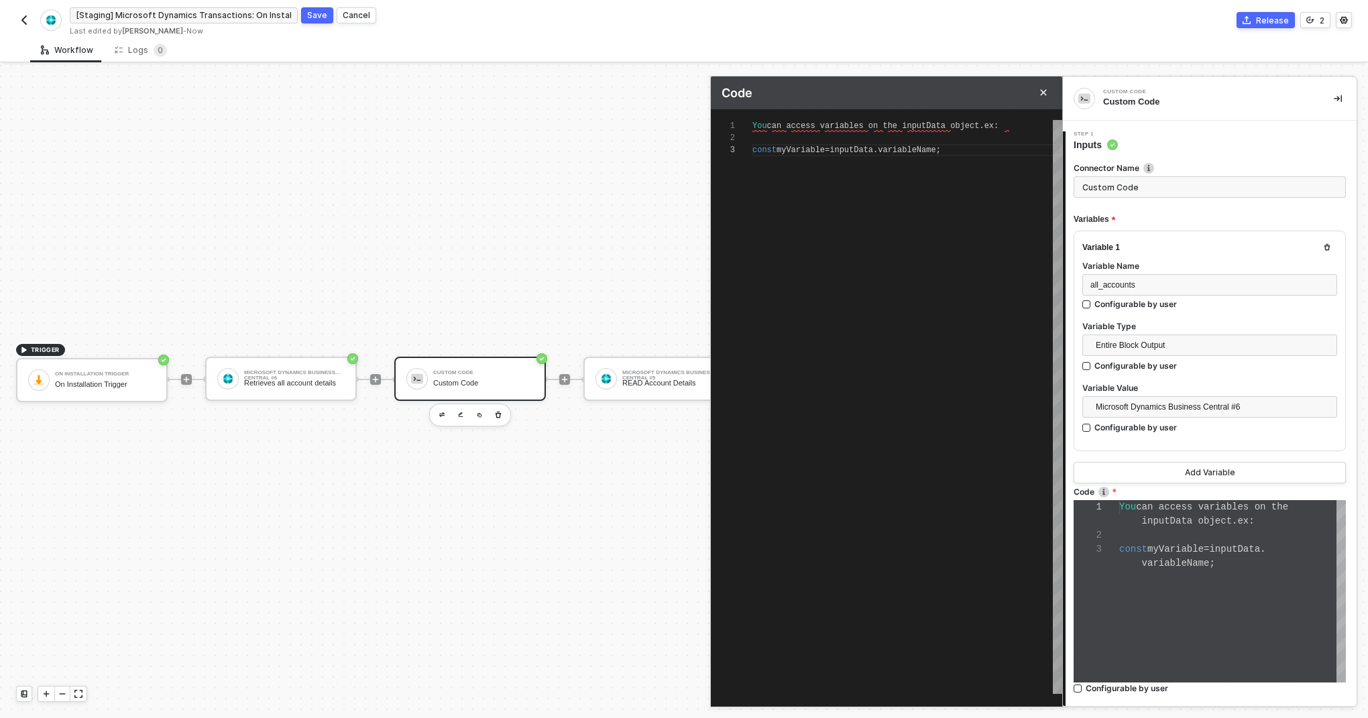
click at [783, 121] on span "can access variables on the inputData object" at bounding box center [873, 125] width 213 height 9
type textarea "const myVariable = inputData.variableName;"
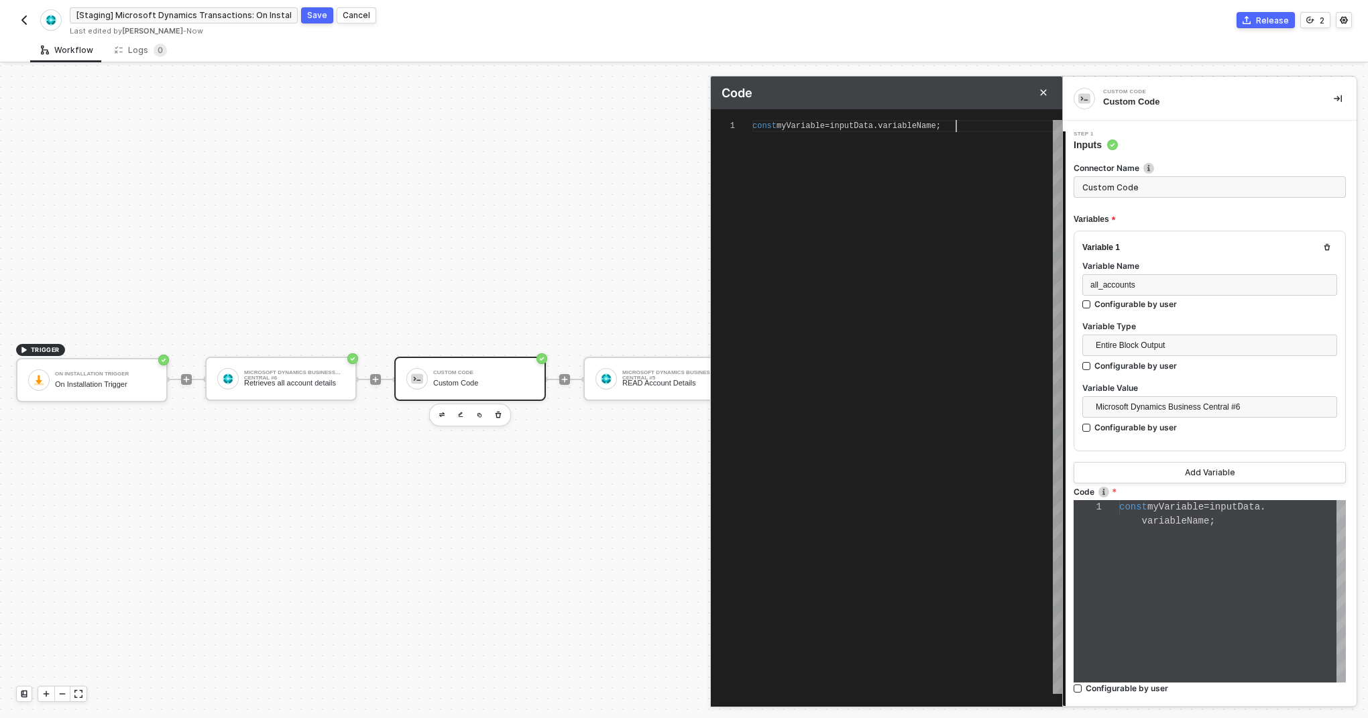
type textarea "const myVariable = inputData.variableName;"
paste textarea "all_accounts"
type textarea "const myVariable = inputData.variableName; all_accounts"
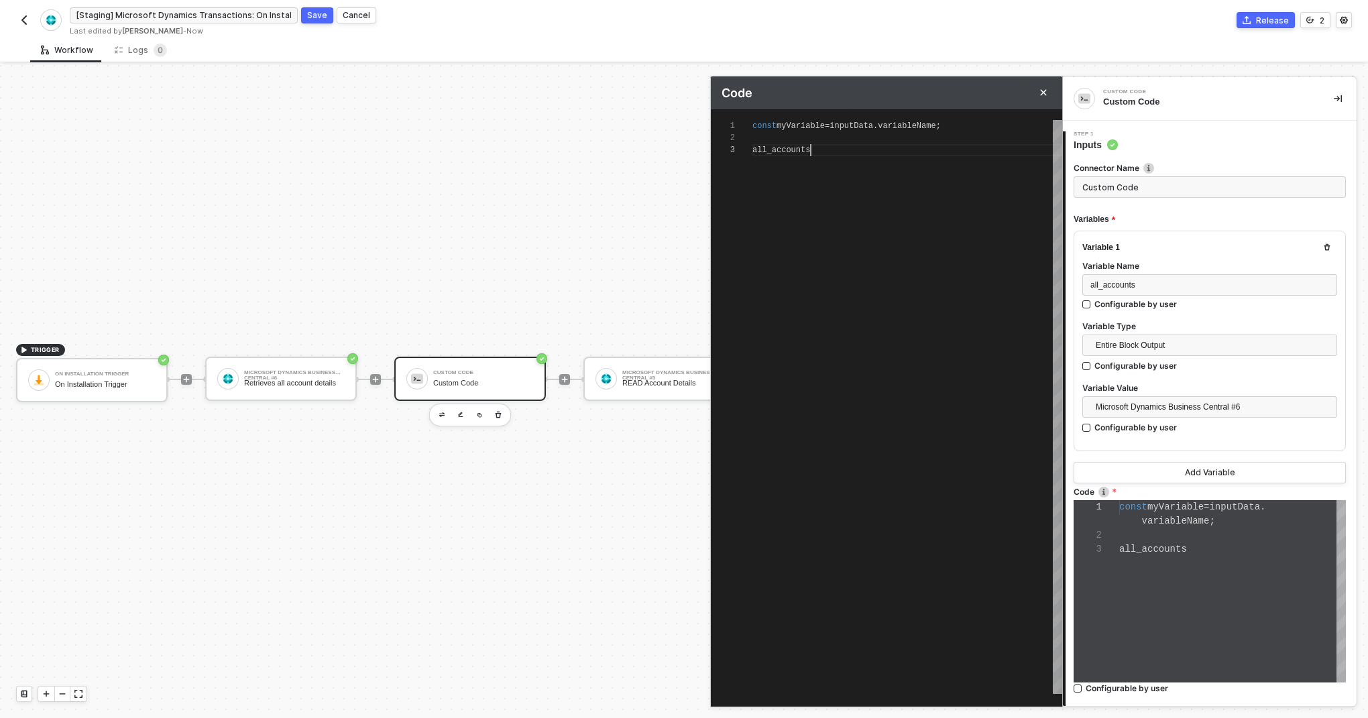
scroll to position [28, 0]
click at [781, 148] on span "all_accounts" at bounding box center [782, 150] width 58 height 9
type textarea "const myVariable = inputData.variableName;"
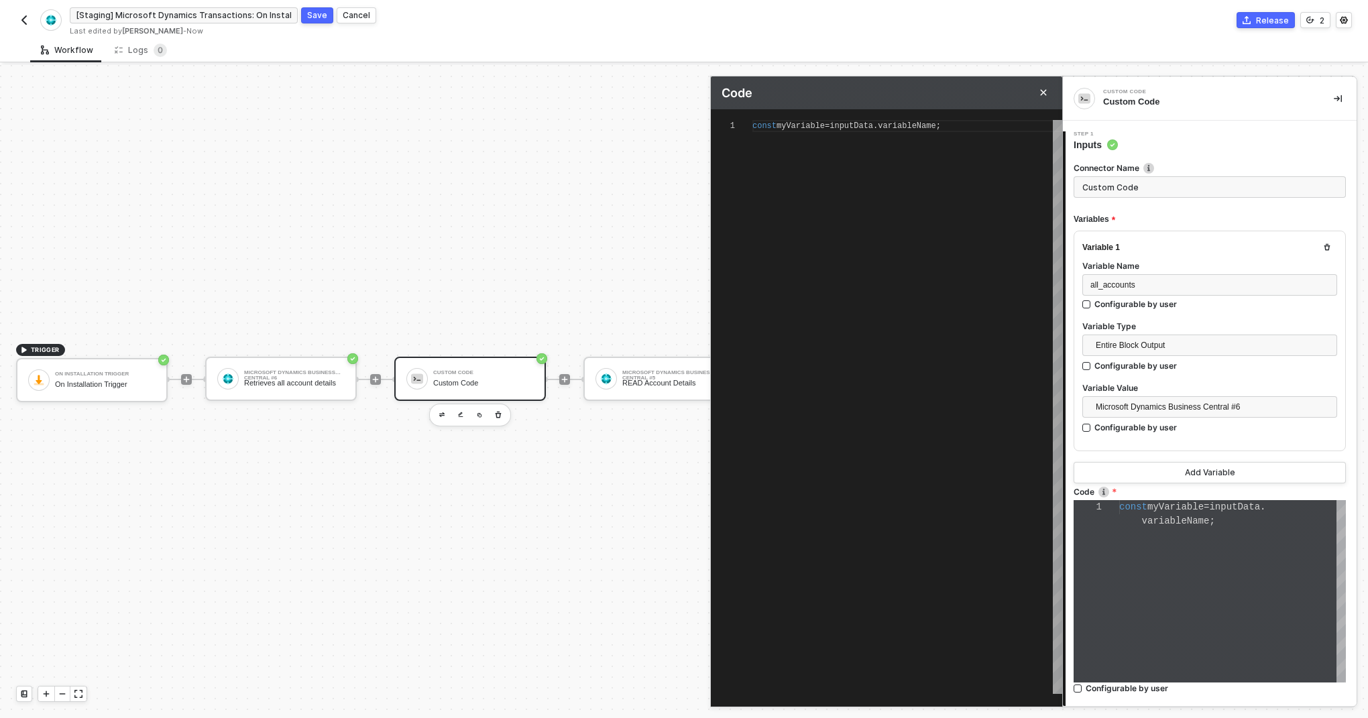
click at [934, 126] on span "variableName" at bounding box center [907, 125] width 58 height 9
paste textarea "all_accounts"
type textarea "const myVariable = inputData.variableName;all_accounts"
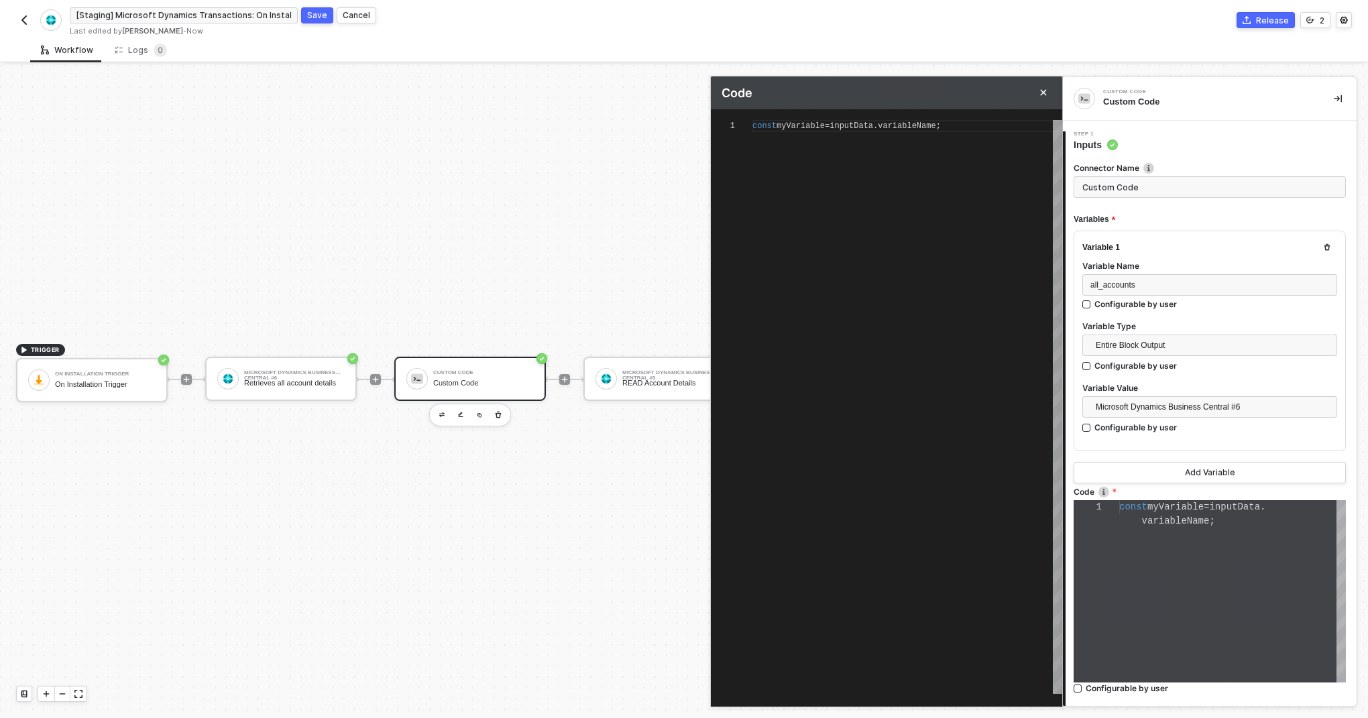
scroll to position [0, 261]
click at [923, 125] on span "variableName" at bounding box center [907, 125] width 58 height 9
type textarea "const myVariable = inputData.variableName;"
type textarea "const myVariable = inputData.variableName"
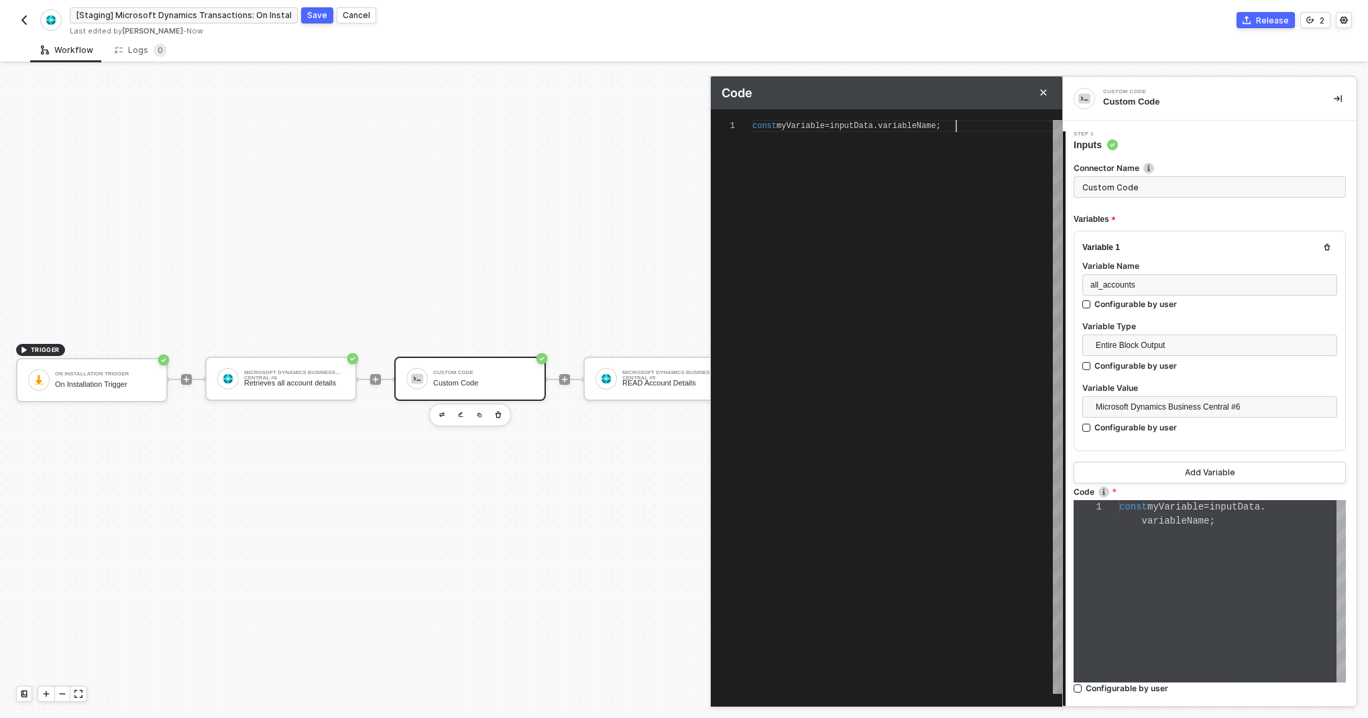
type textarea "const myVariable = inputData.variableName"
type textarea "const myVariable = inputData."
paste textarea "all_accounts"
type textarea "const myVariable = inputData.all_accounts"
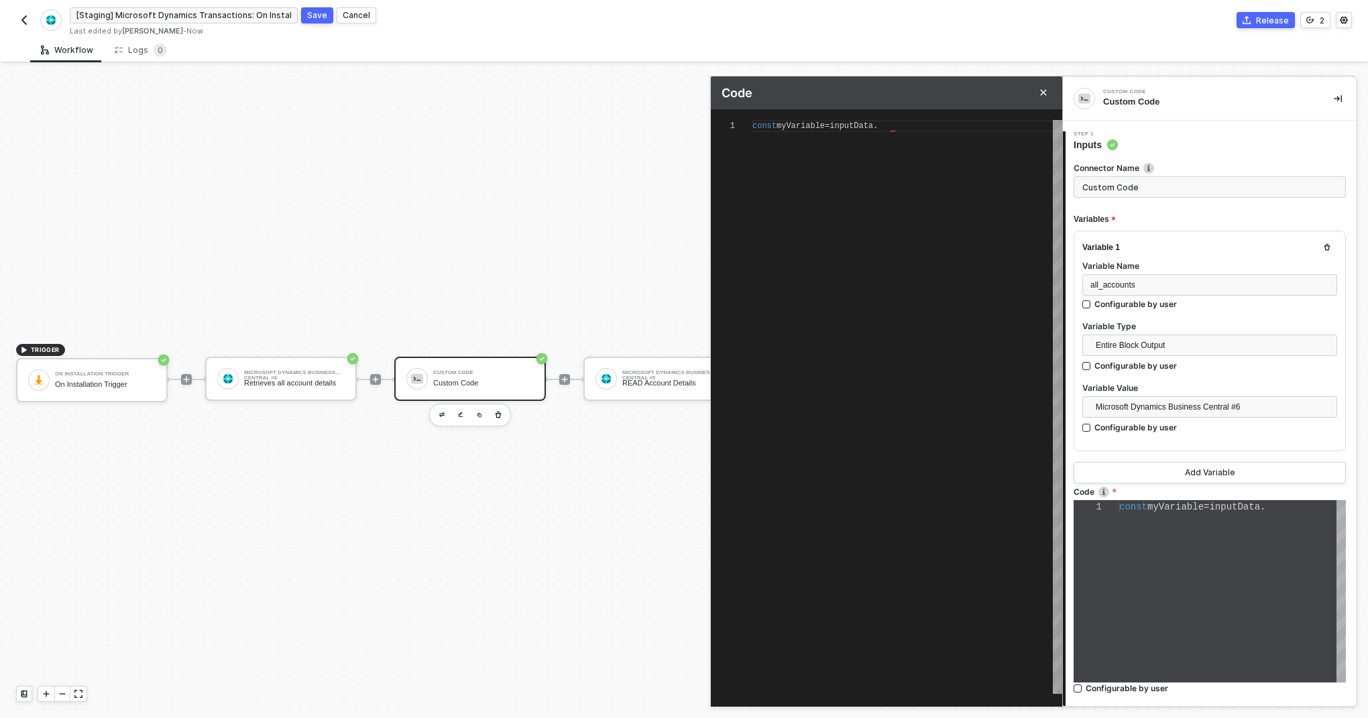
type textarea "const myVariable = inputData.all_accounts"
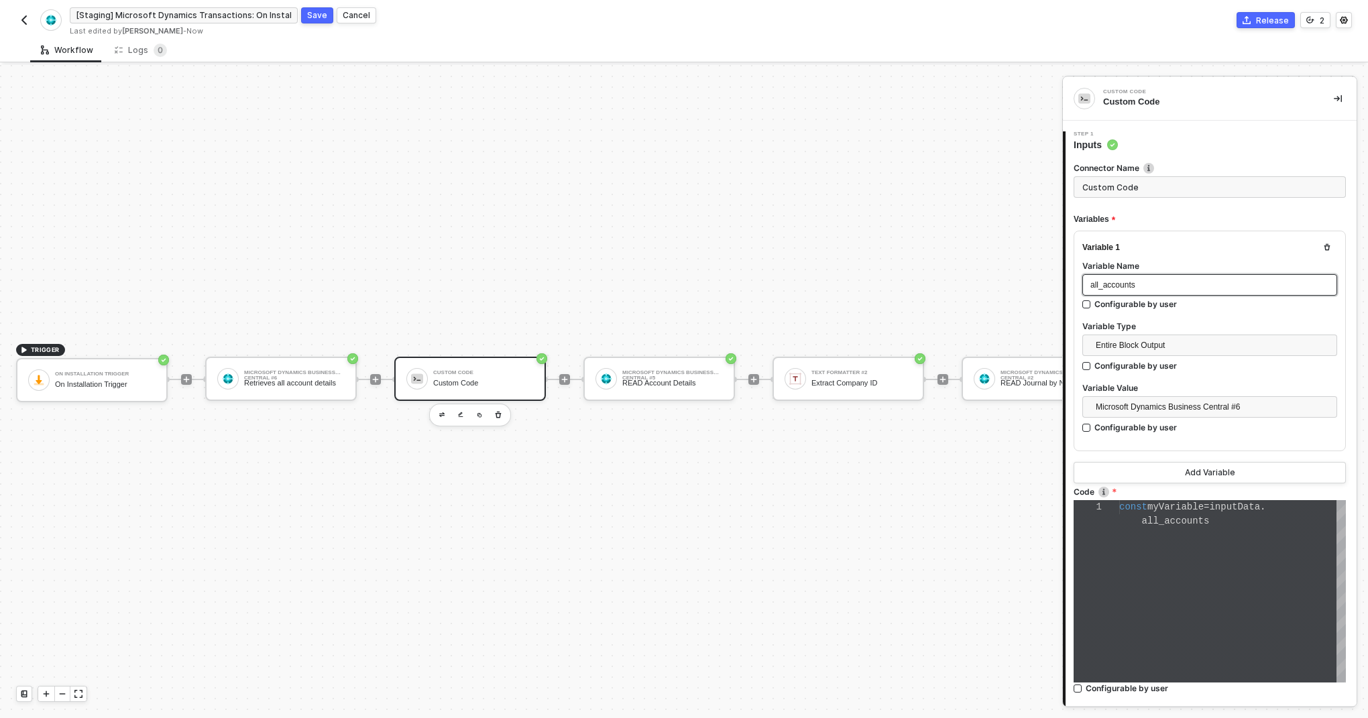
click at [1146, 285] on div "all_accounts" at bounding box center [1210, 285] width 239 height 13
copy span "all_accounts_response"
click at [1142, 625] on div "const myVariable = inputData . all_accounts" at bounding box center [1233, 591] width 227 height 182
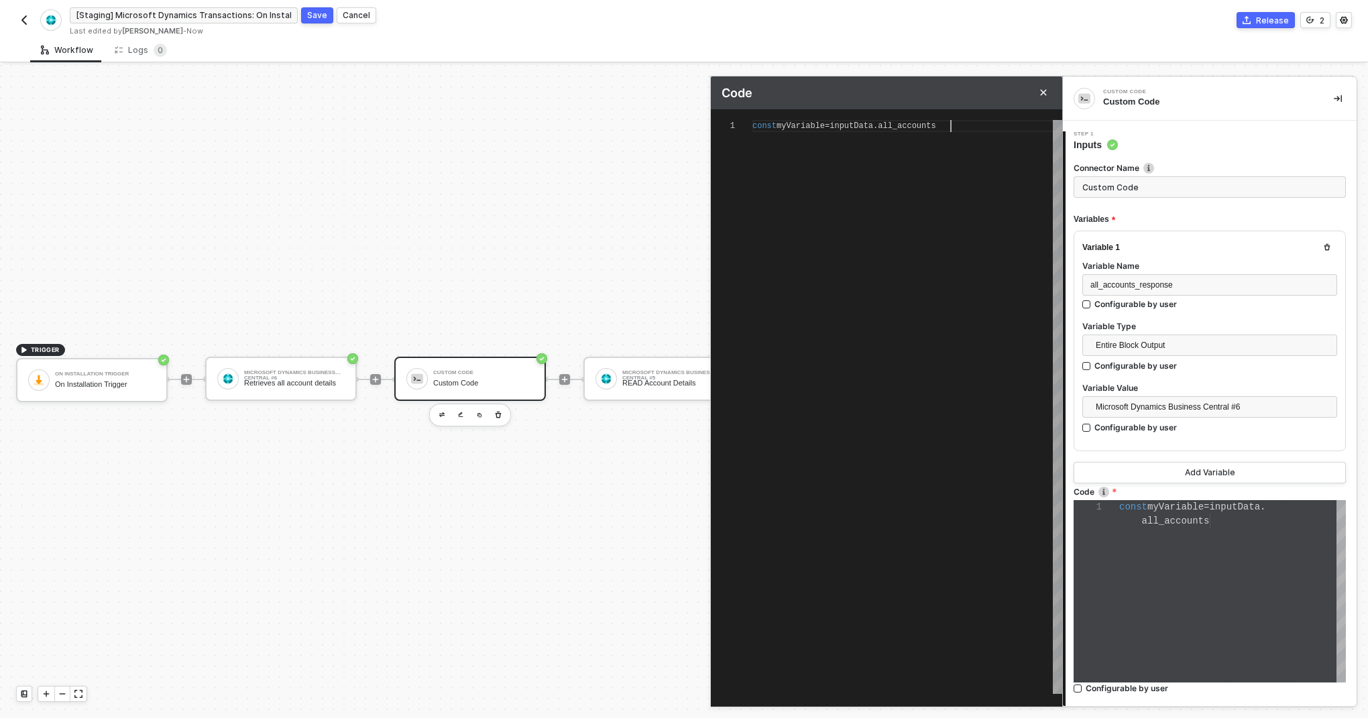
click at [913, 127] on span "all_accounts" at bounding box center [907, 125] width 58 height 9
paste textarea "_response"
type textarea "const myVariable = inputData.all_accounts_response"
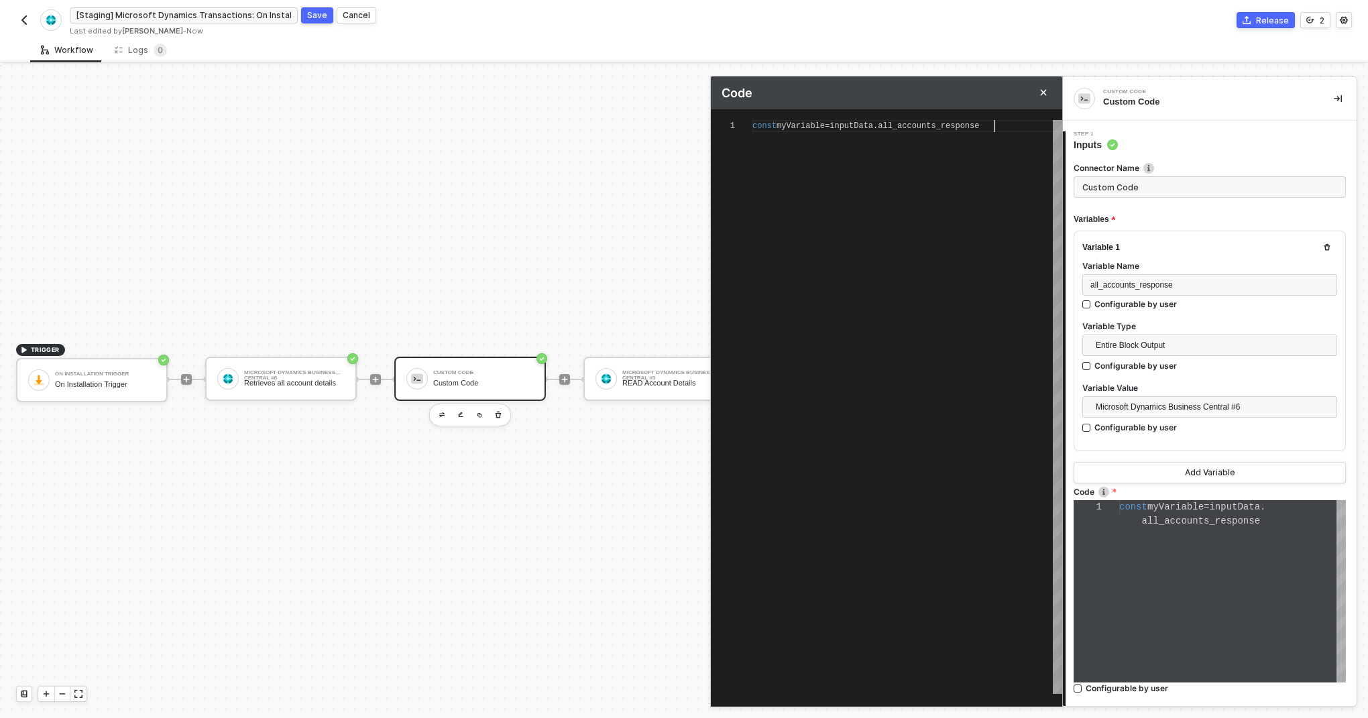
type textarea "const myVariable = inputData.all_accounts_response;"
type textarea "const myVariable = inputData.all_accounts_response"
type textarea "const myVariable = inputData.all_accounts_response?"
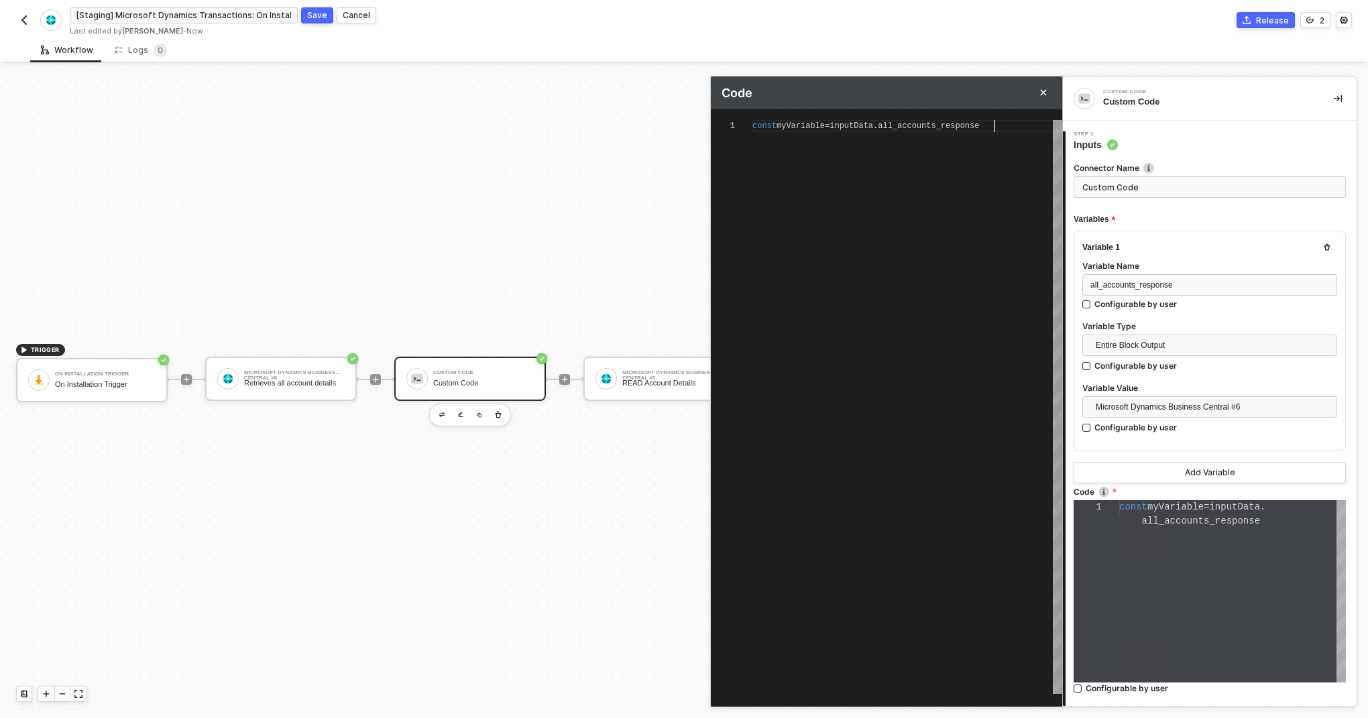
type textarea "const myVariable = inputData.all_accounts_response?"
type textarea "const myVariable = inputData.all_accounts_response?."
drag, startPoint x: 972, startPoint y: 93, endPoint x: 901, endPoint y: 89, distance: 71.3
click at [901, 89] on div "Code" at bounding box center [887, 92] width 352 height 33
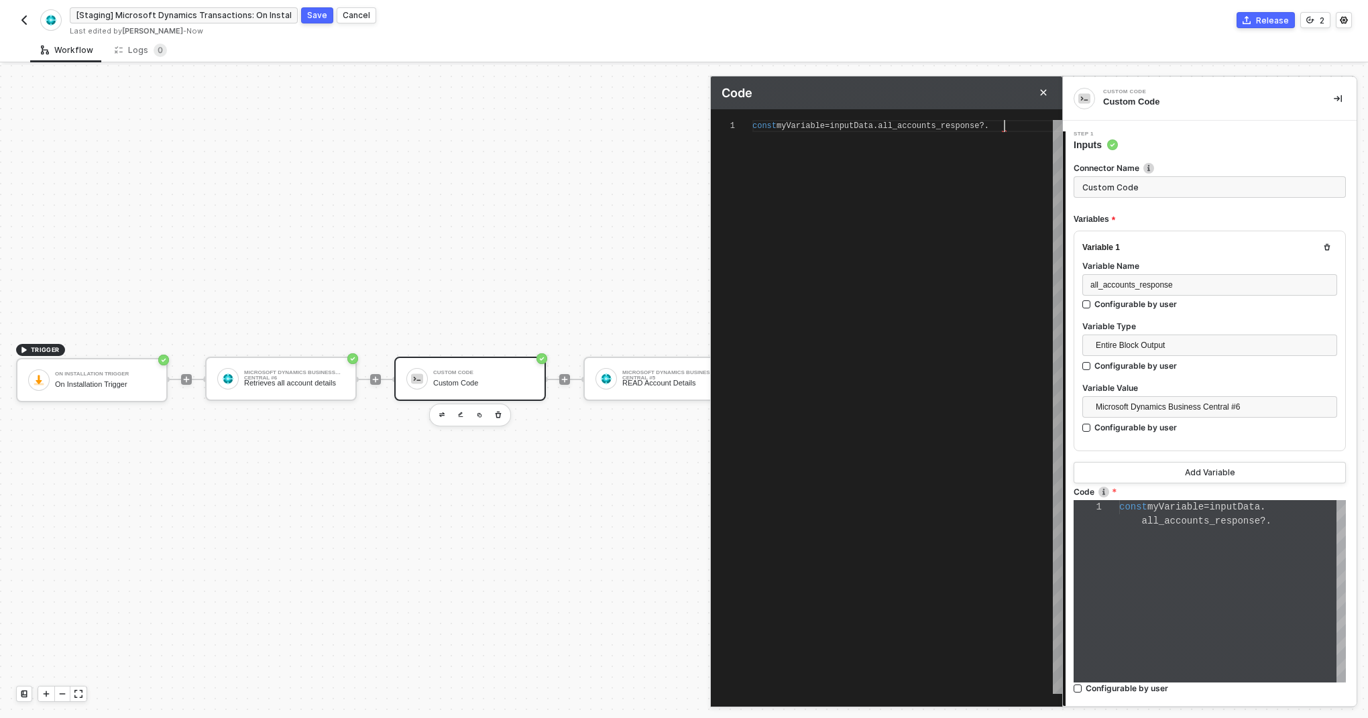
click at [1009, 125] on div "const myVariable = inputData . all_accounts_response ?." at bounding box center [908, 126] width 310 height 12
type textarea "const myVariable = inputData.all_accounts_response?.a"
type textarea "const myVariable = inputData.all_accounts_response?.ac"
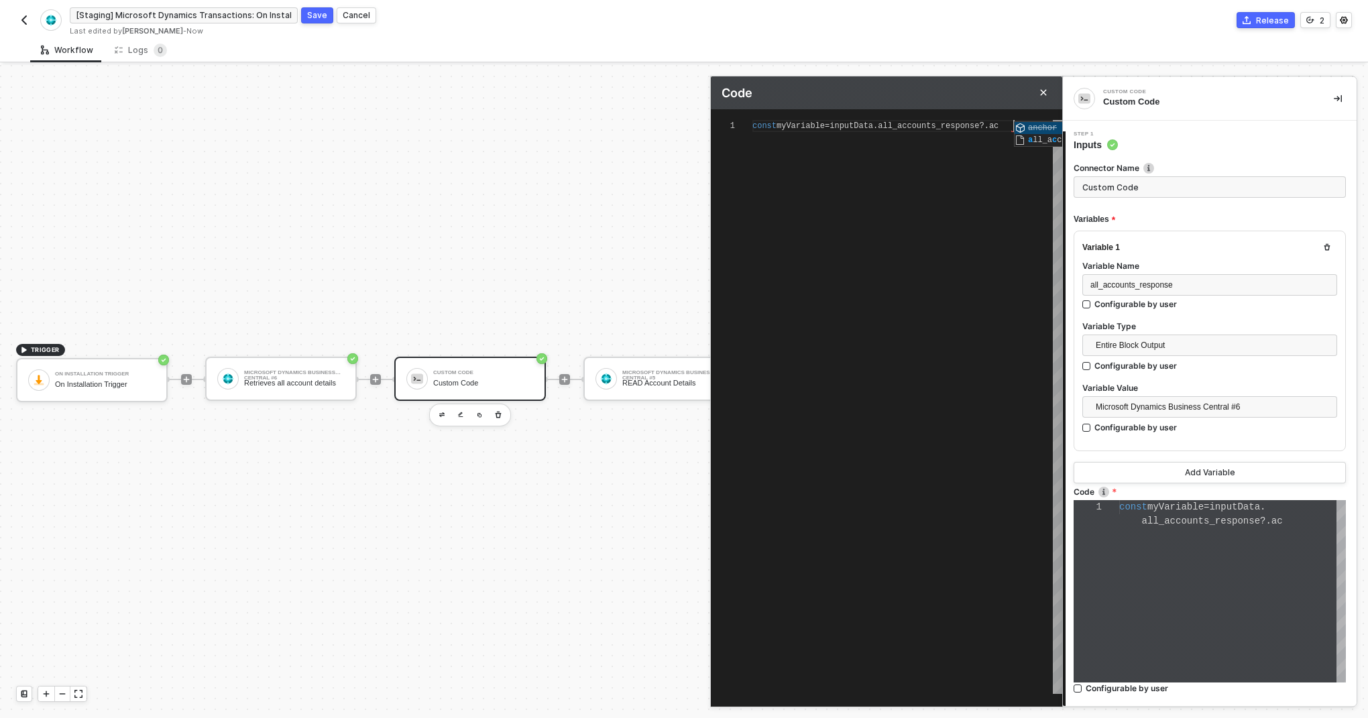
type textarea "const myVariable = inputData.all_accounts_response?.acc"
type textarea "const myVariable = inputData.all_accounts_response?.acco"
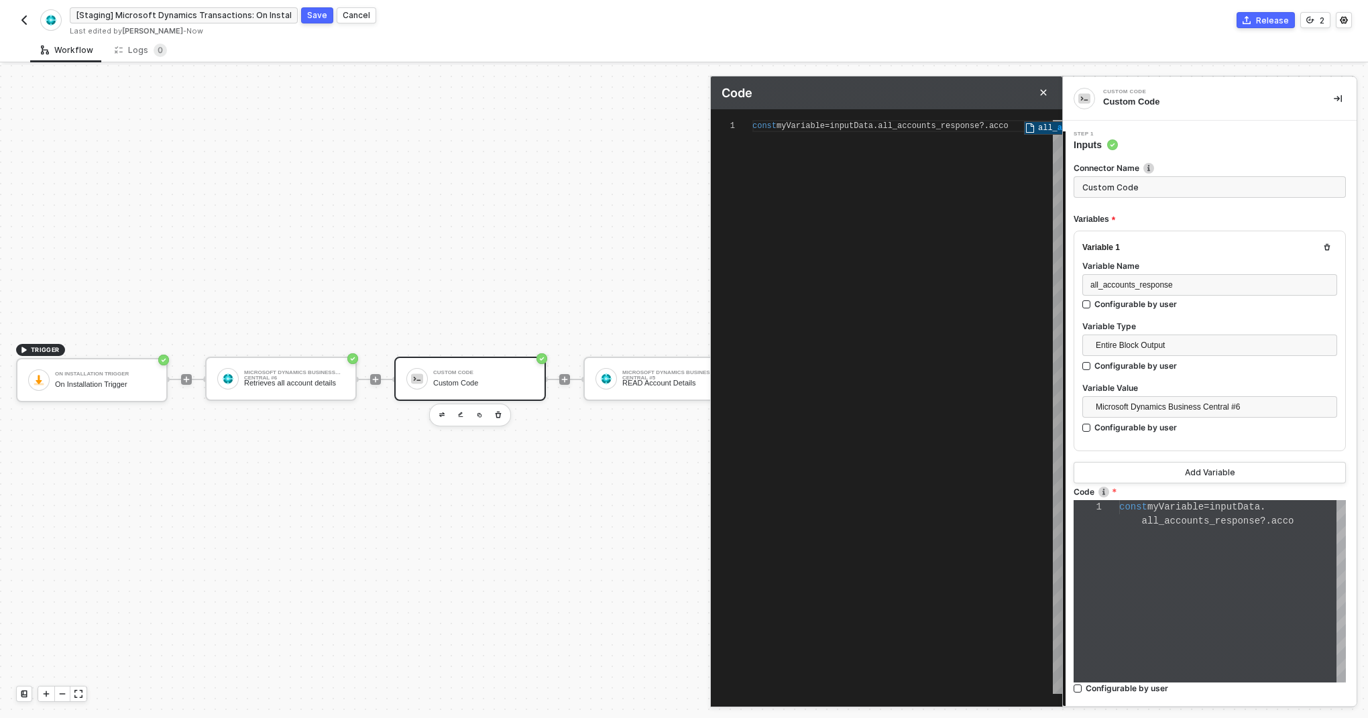
type textarea "const myVariable = inputData.all_accounts_response?.all_accounts_response"
type textarea "const myVariable = inputData.all_accounts_response?."
paste textarea ""account": ["
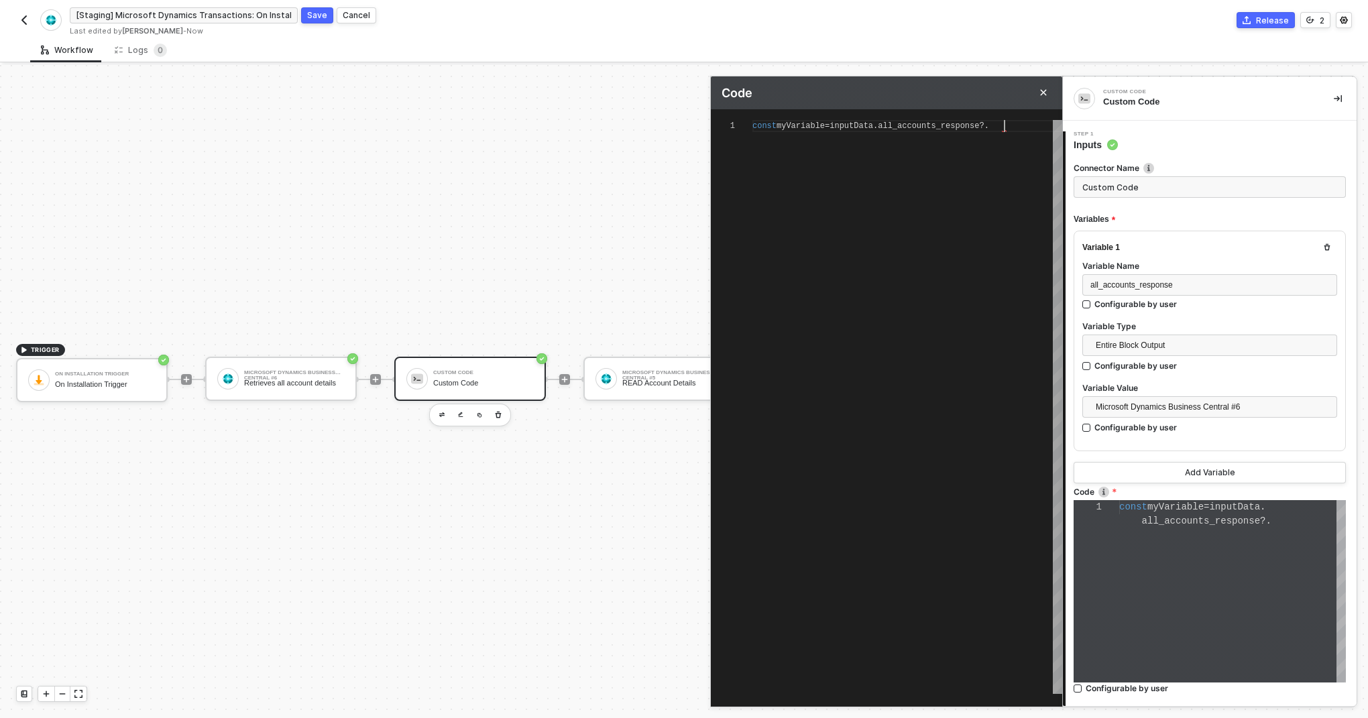
type textarea ""account": [ const myVariable = inputData.all_accounts_response?."
click at [775, 123] on span ""account"" at bounding box center [784, 125] width 44 height 9
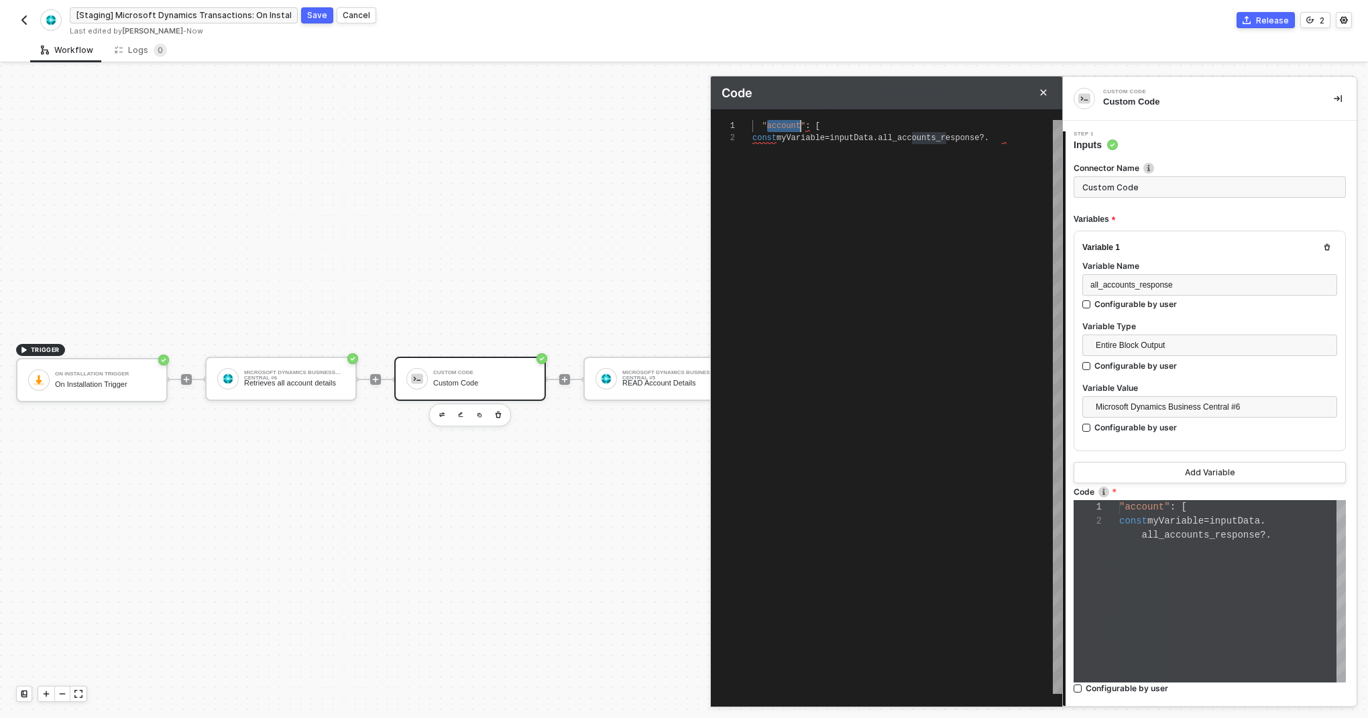
type textarea "const myVariable = inputData.all_accounts_response?."
paste textarea "account"
type textarea "const myVariable = inputData.all_accounts_response?.account"
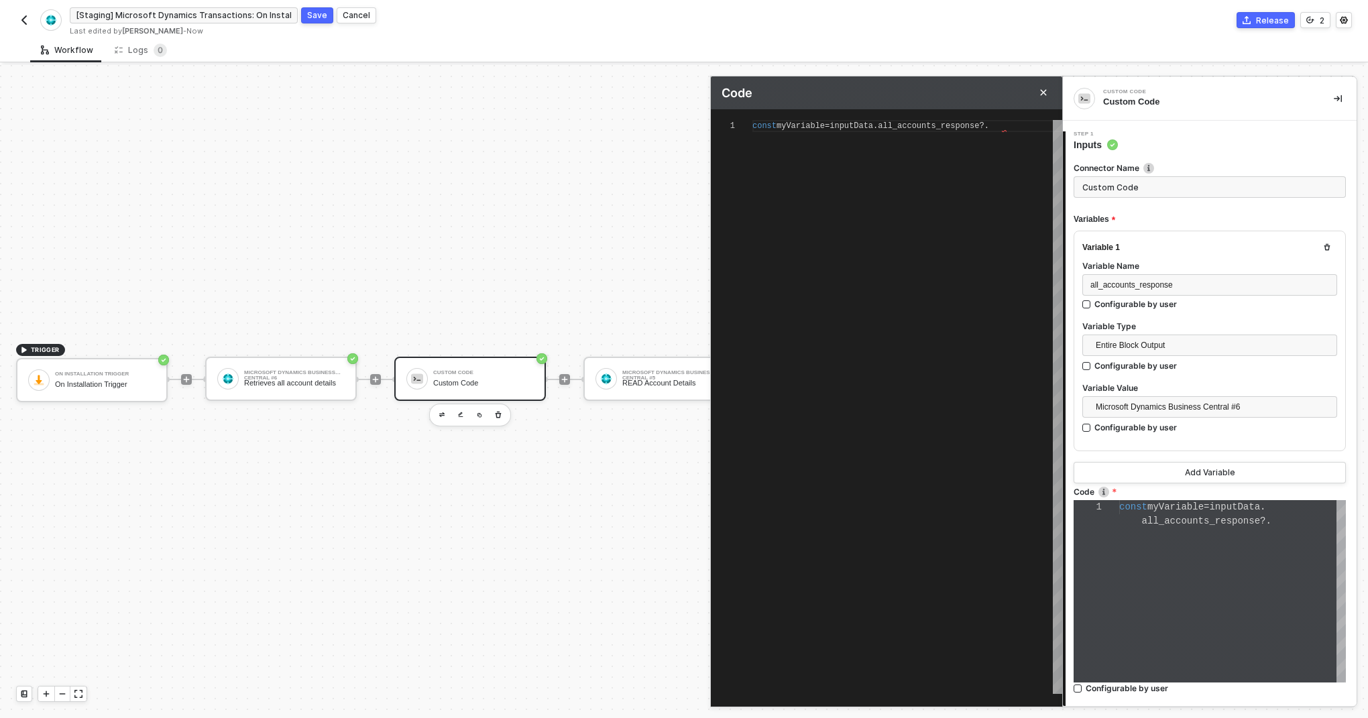
type textarea "const myVariable = inputData.all_accounts_response?.account"
type textarea "const myVariable = inputData.all_accounts_response?.account;"
click at [817, 129] on span "myVariable" at bounding box center [801, 125] width 48 height 9
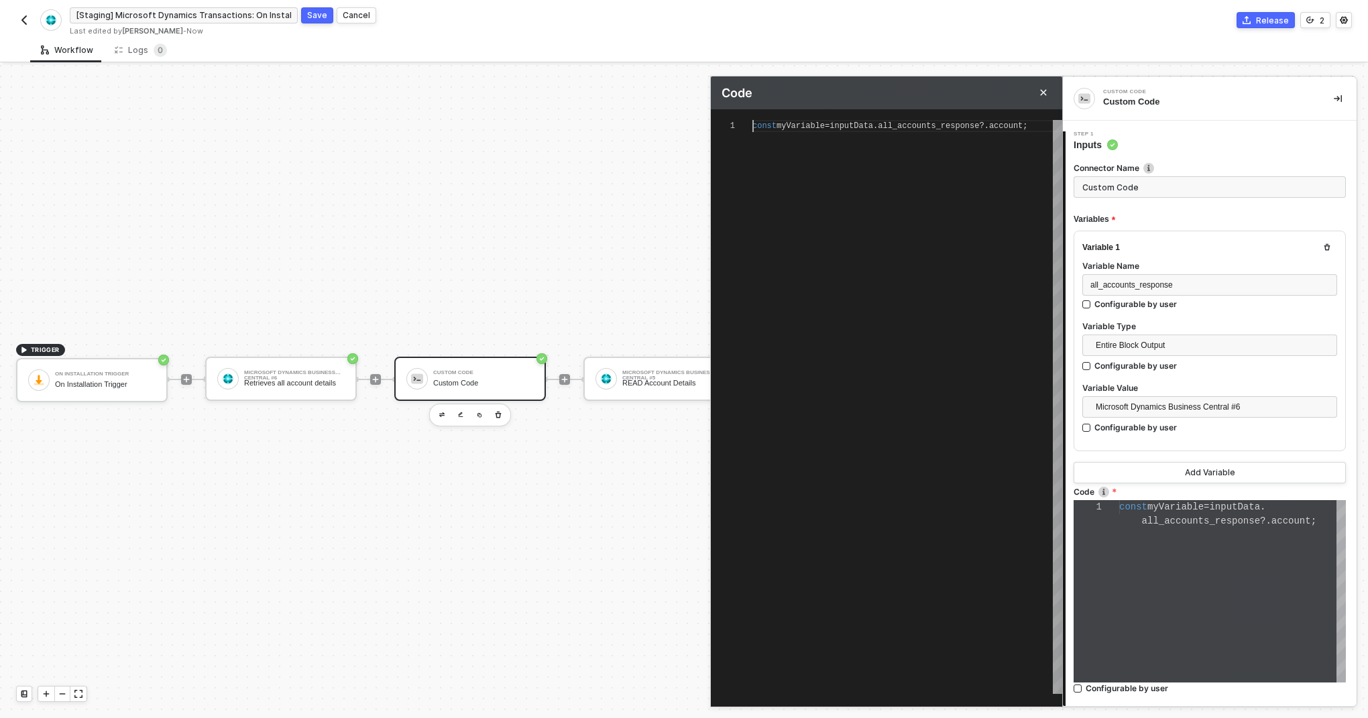
scroll to position [0, 0]
type textarea "const = inputData.all_accounts_response?.account;"
type textarea "const a = inputData.all_accounts_response?.account;"
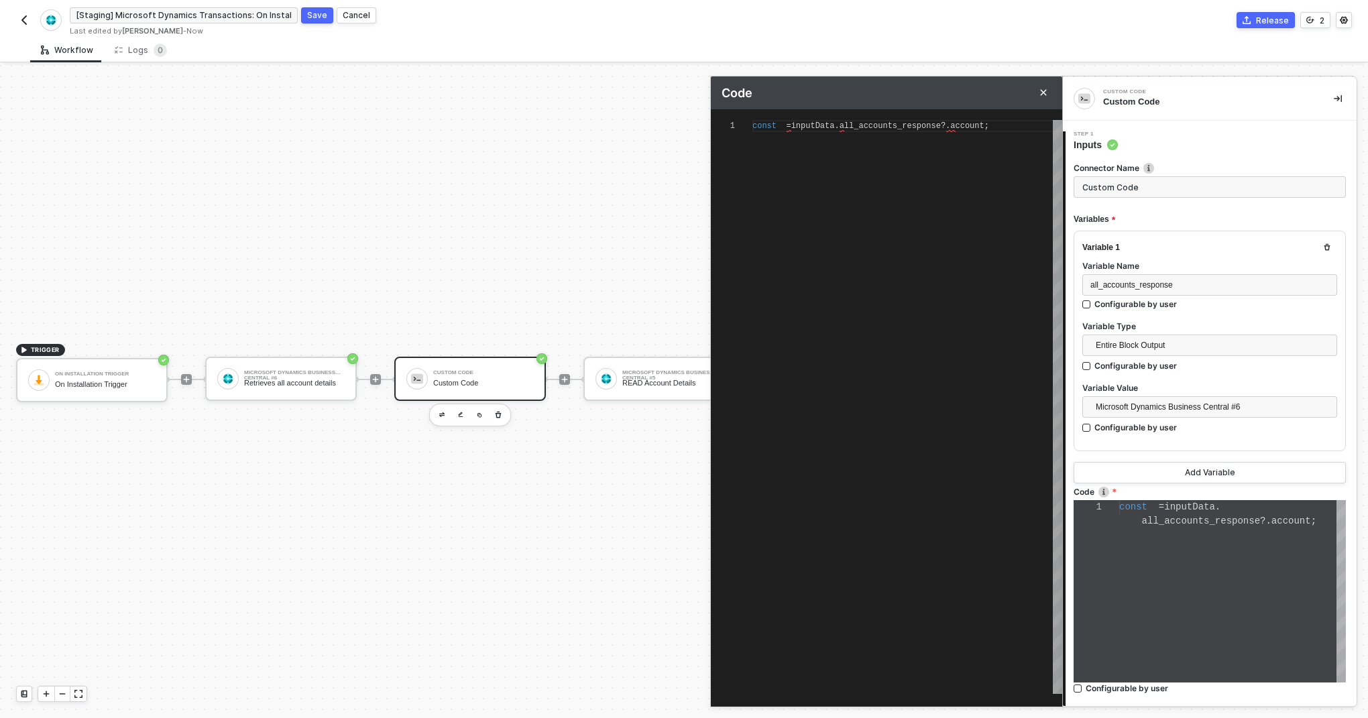
type textarea "const a = inputData.all_accounts_response?.account;"
type textarea "const ac = inputData.all_accounts_response?.account;"
type textarea "const acc = inputData.all_accounts_response?.account;"
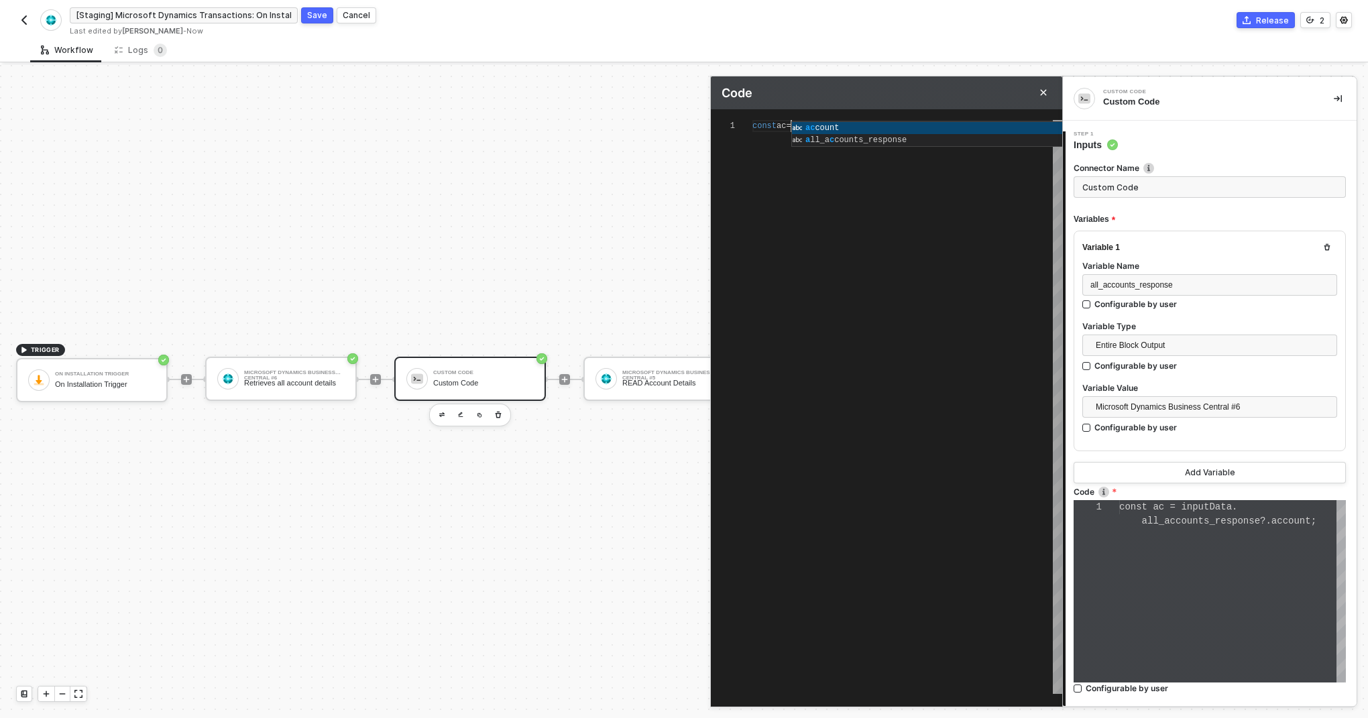
type textarea "const acco = inputData.all_accounts_response?.account;"
type textarea "const accou = inputData.all_accounts_response?.account;"
type textarea "const accoun = inputData.all_accounts_response?.account;"
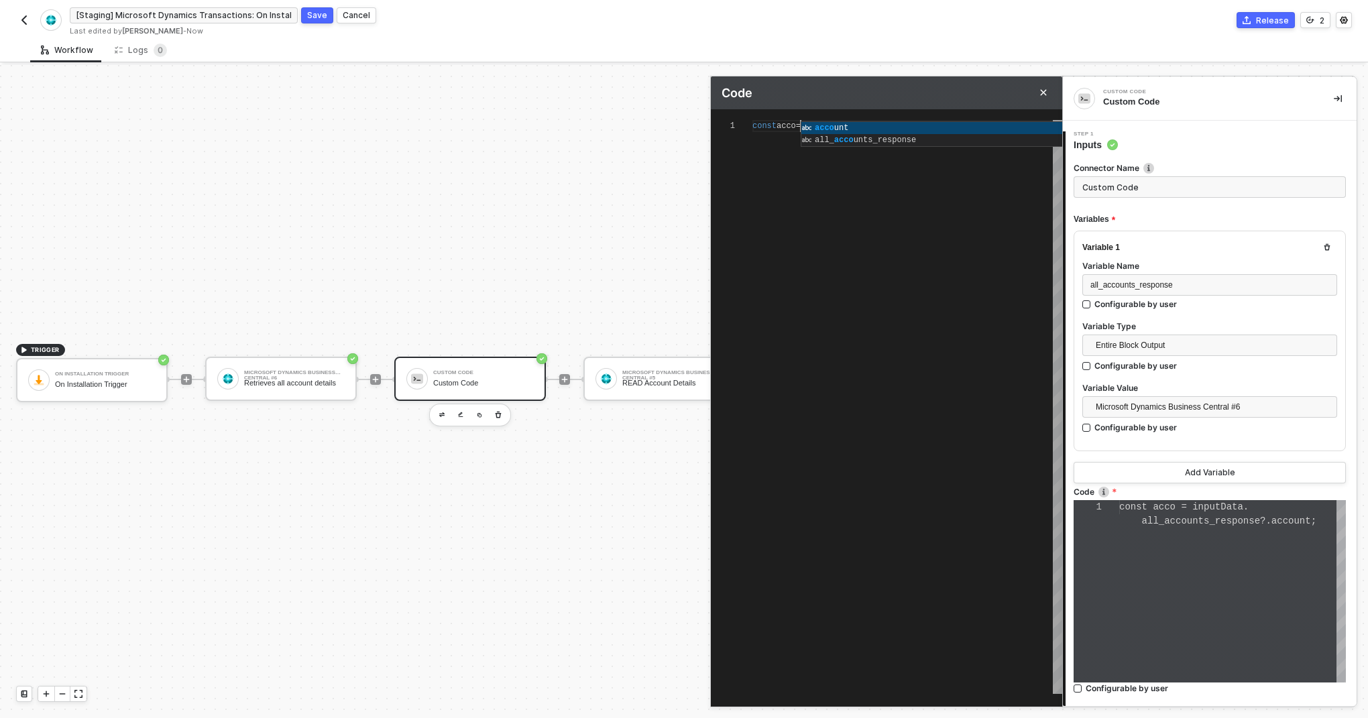
type textarea "const accoun = inputData.all_accounts_response?.account;"
type textarea "const account = inputData.all_accounts_response?.account;"
type textarea "const accountA = inputData.all_accounts_response?.account;"
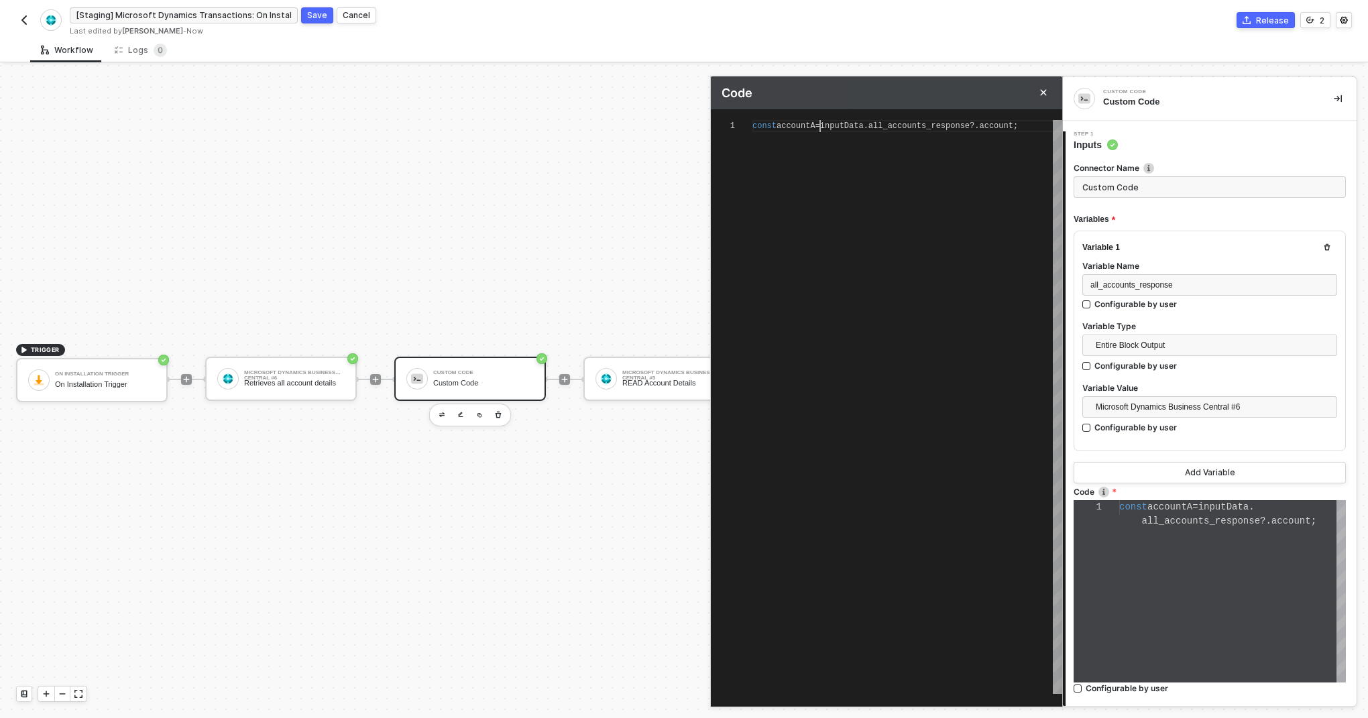
type textarea "const accountAr = inputData.all_accounts_response?.account;"
type textarea "const accountArr = inputData.all_accounts_response?.account;"
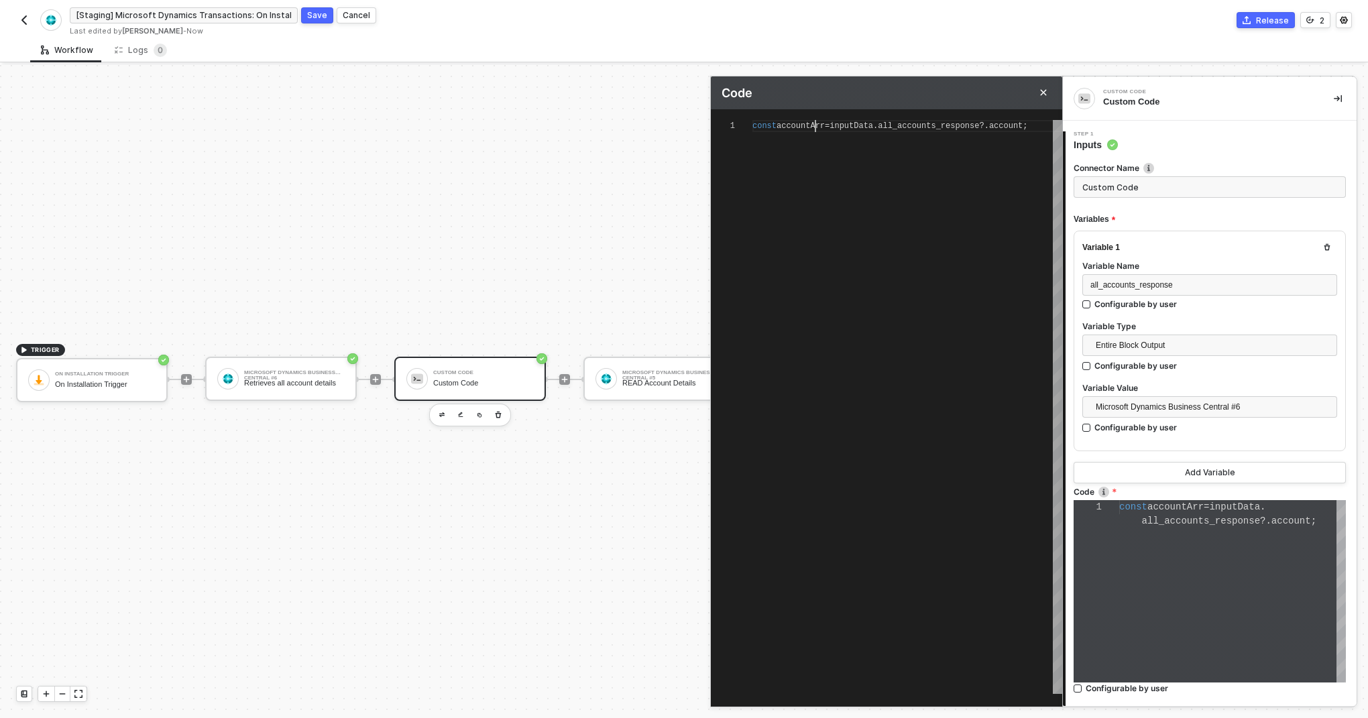
type textarea "const accountsArr = inputData.all_accounts_response?.account;"
click at [813, 124] on span "accountsArr" at bounding box center [803, 125] width 53 height 9
click at [818, 123] on span "accountsArr" at bounding box center [803, 125] width 53 height 9
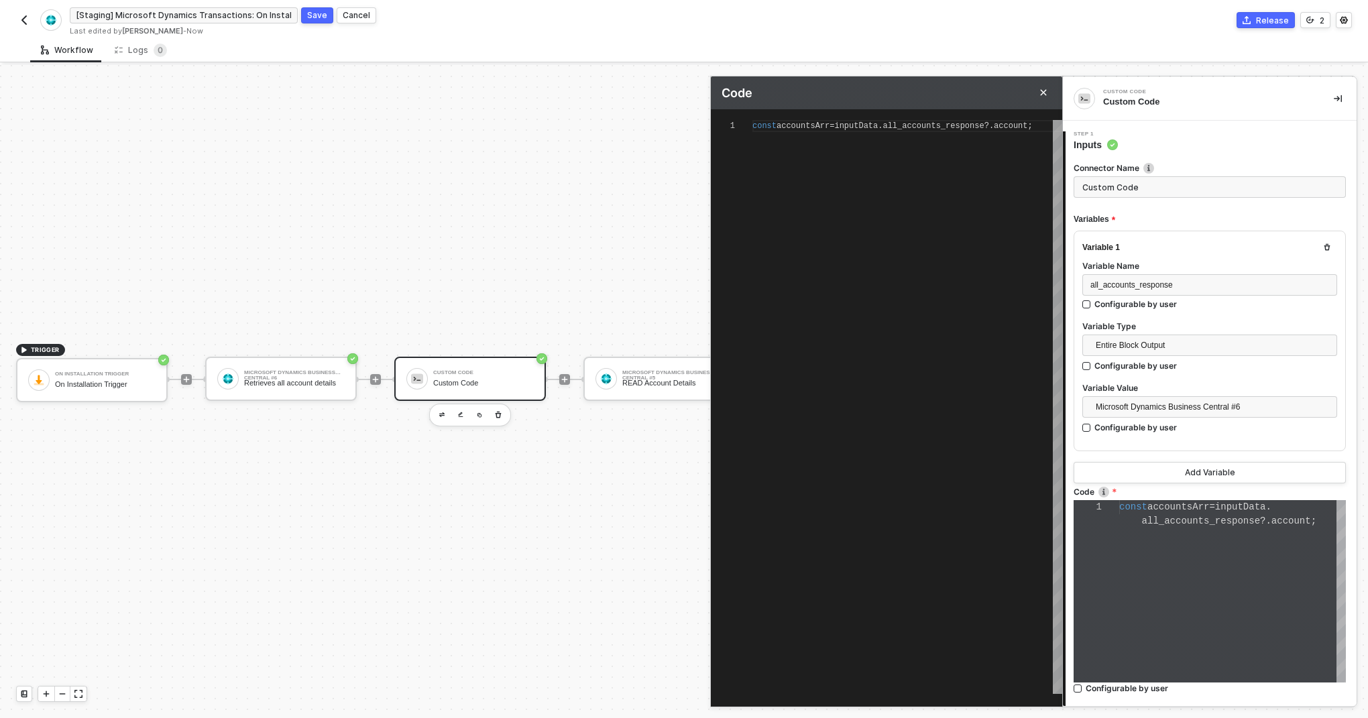
click at [820, 125] on span "accountsArr" at bounding box center [803, 125] width 53 height 9
type textarea "const accountArr = inputData.all_accounts_response?.account;"
click at [806, 123] on span "accountArr" at bounding box center [801, 125] width 48 height 9
click at [820, 125] on span "accountArr" at bounding box center [801, 125] width 48 height 9
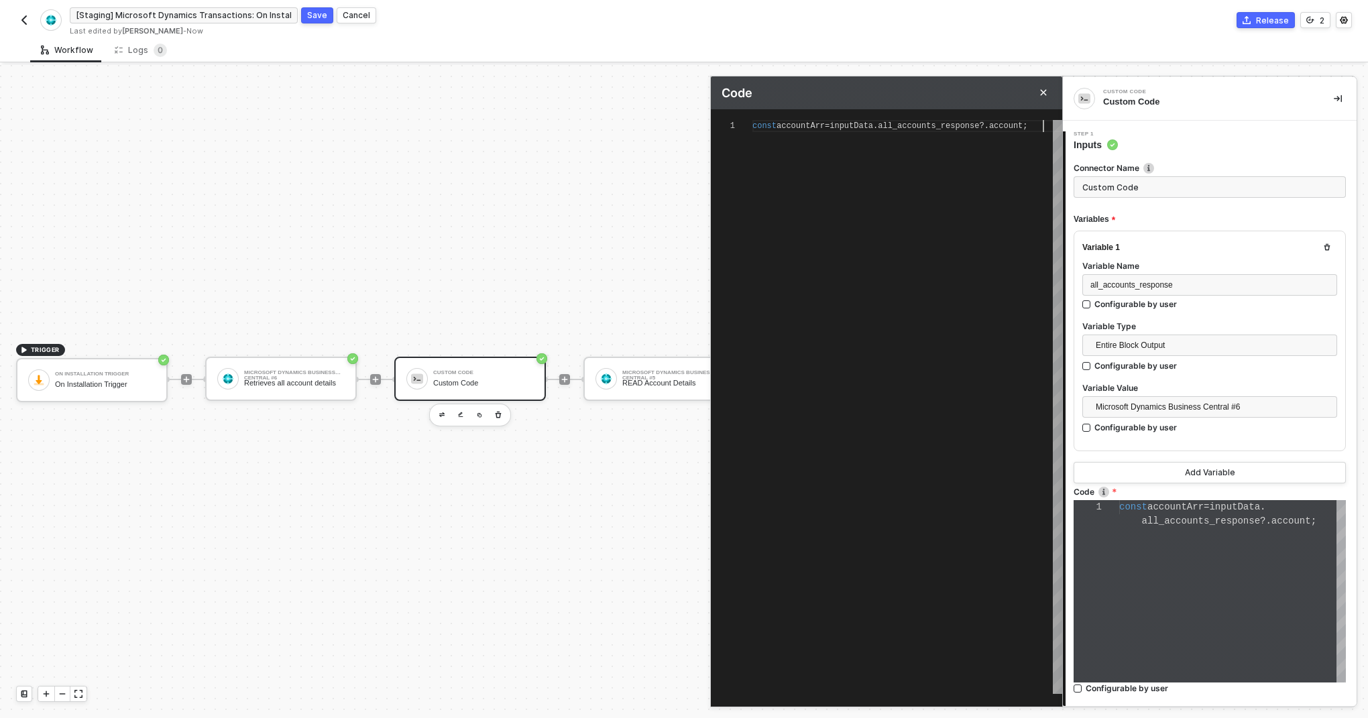
type textarea "const accountArr = inputData.all_accounts_response?.account;"
paste textarea "[DOMAIN_NAME](a=> {return {number: a.number, displayName: a.displayName, mcc: u…"
type textarea "const accountArr = inputData.all_accounts_response?.account; [DOMAIN_NAME](a=> …"
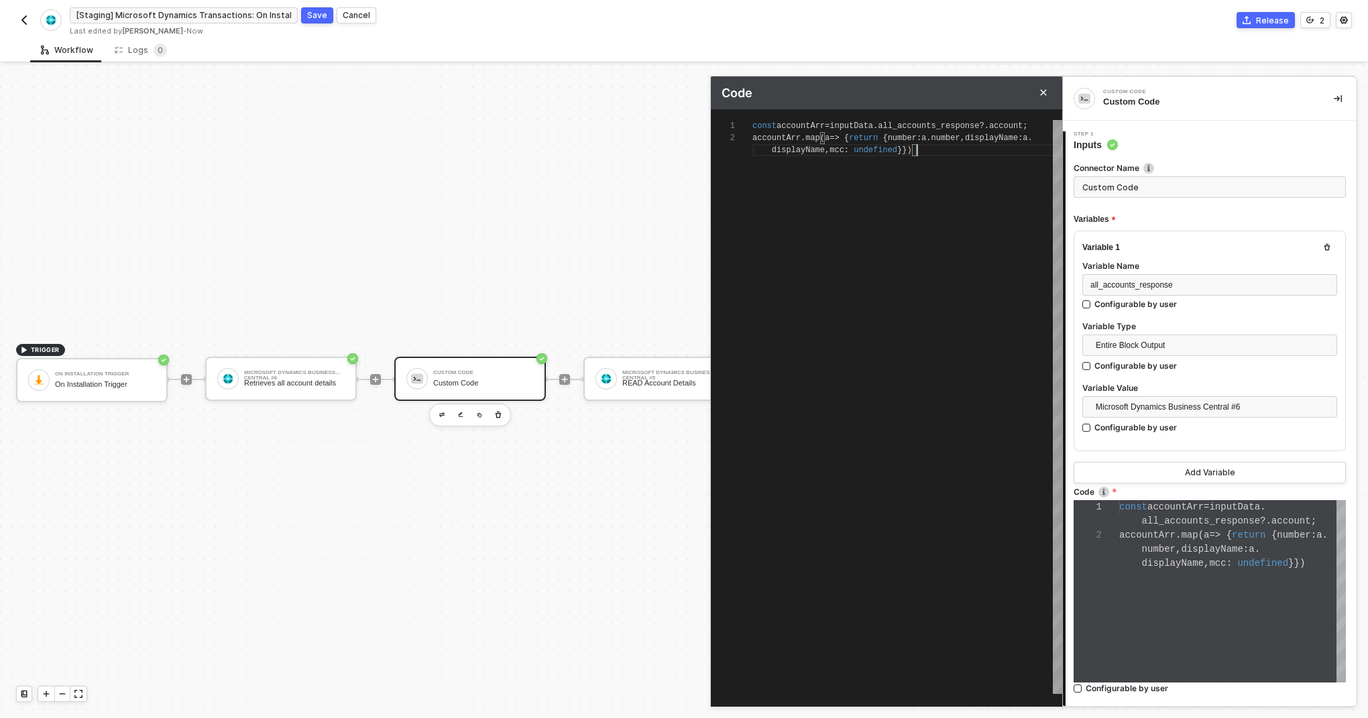
click at [754, 136] on span "accountArr" at bounding box center [777, 137] width 48 height 9
type textarea "const accountArr = inputData.all_accounts_response?.account; [DOMAIN_NAME](a=> …"
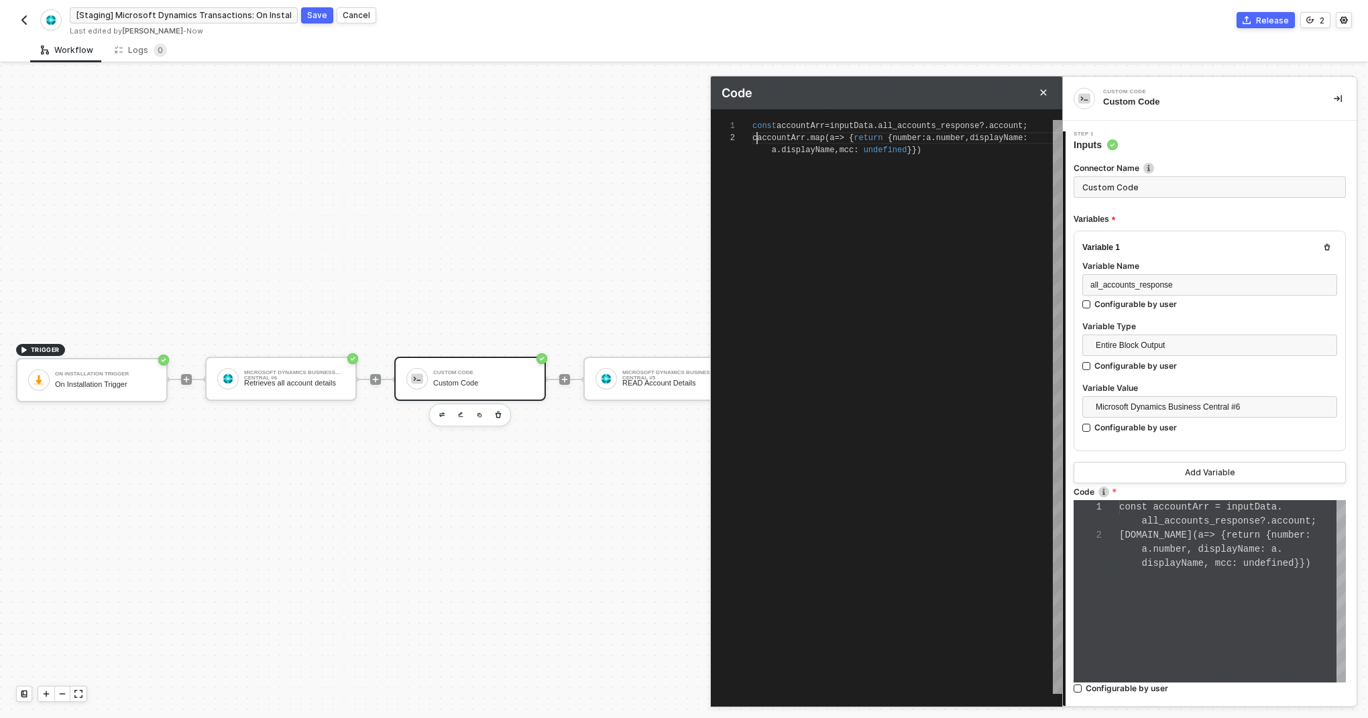
type textarea "const accountArr = inputData.all_accounts_response?.account; [DOMAIN_NAME](a=> …"
type textarea "const accountArr = inputData.all_accounts_response?.account; const [DOMAIN_NAME…"
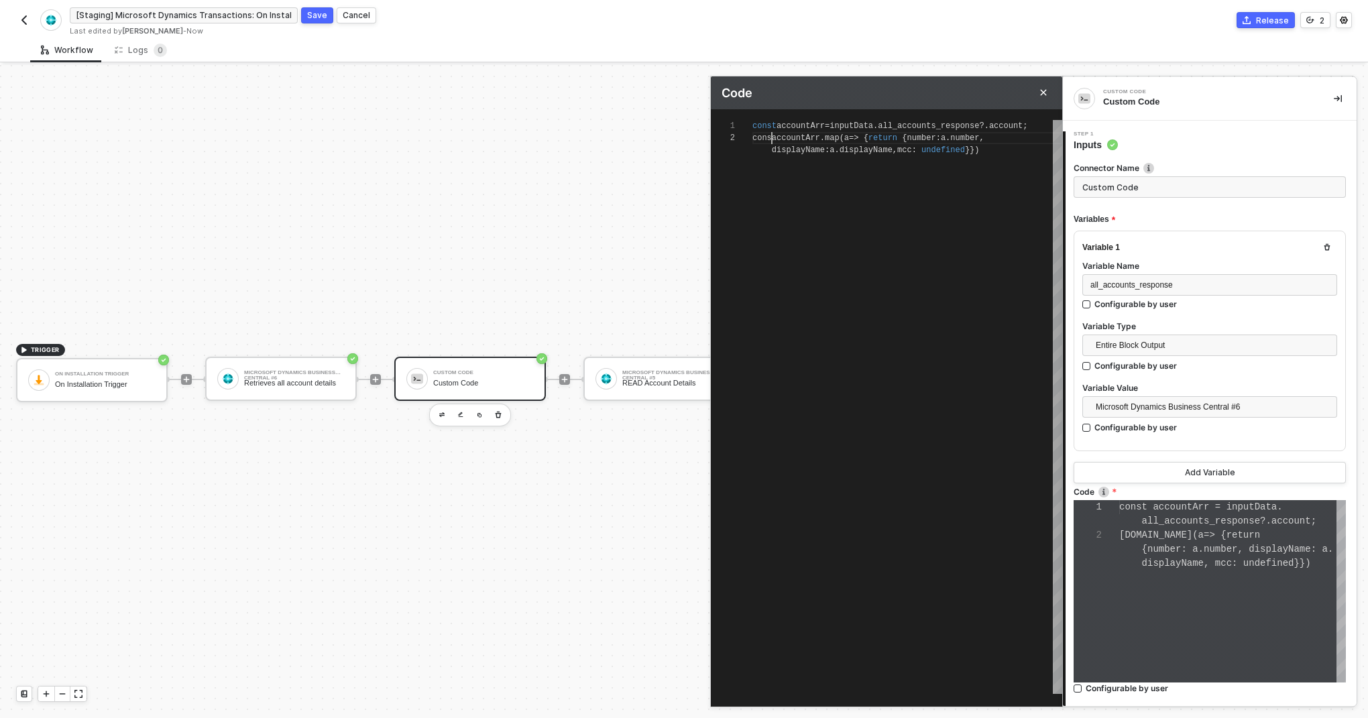
type textarea "const accountArr = inputData.all_accounts_response?.account; const [DOMAIN_NAME…"
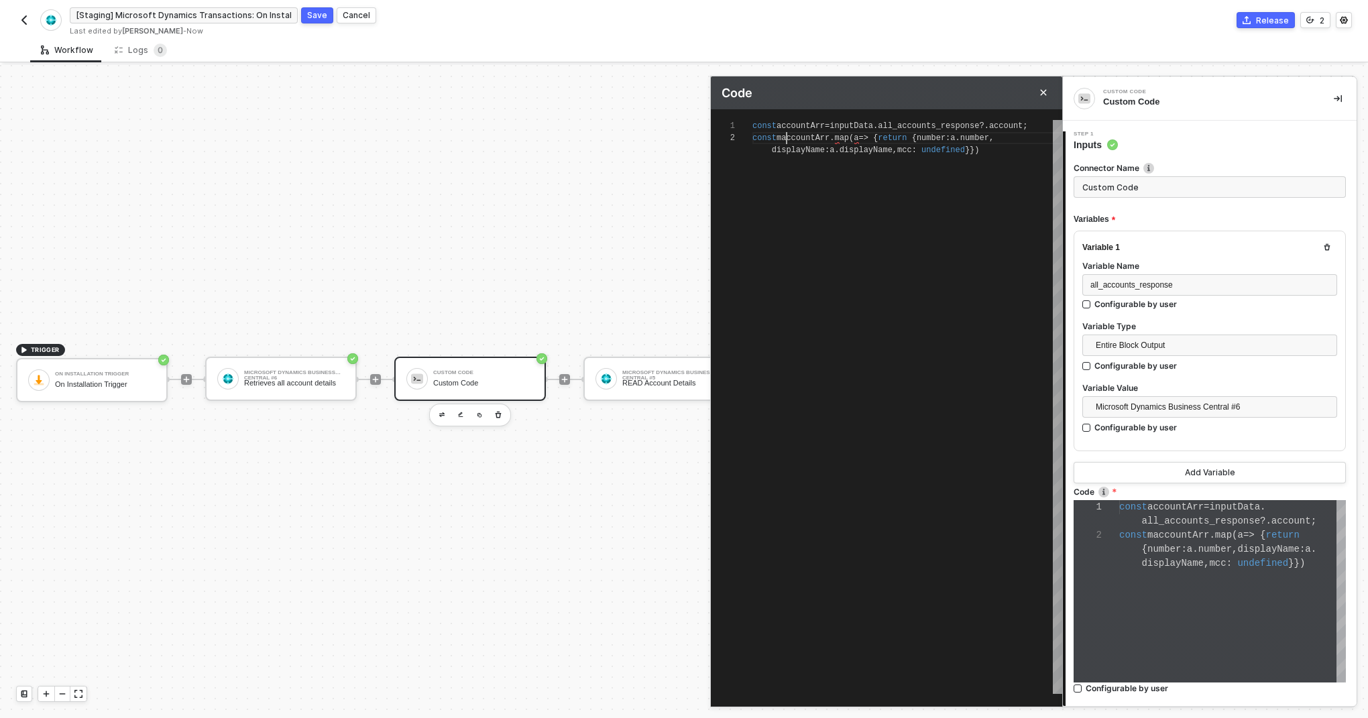
type textarea "const accountArr = inputData.all_accounts_response?.account; const [DOMAIN_NAME…"
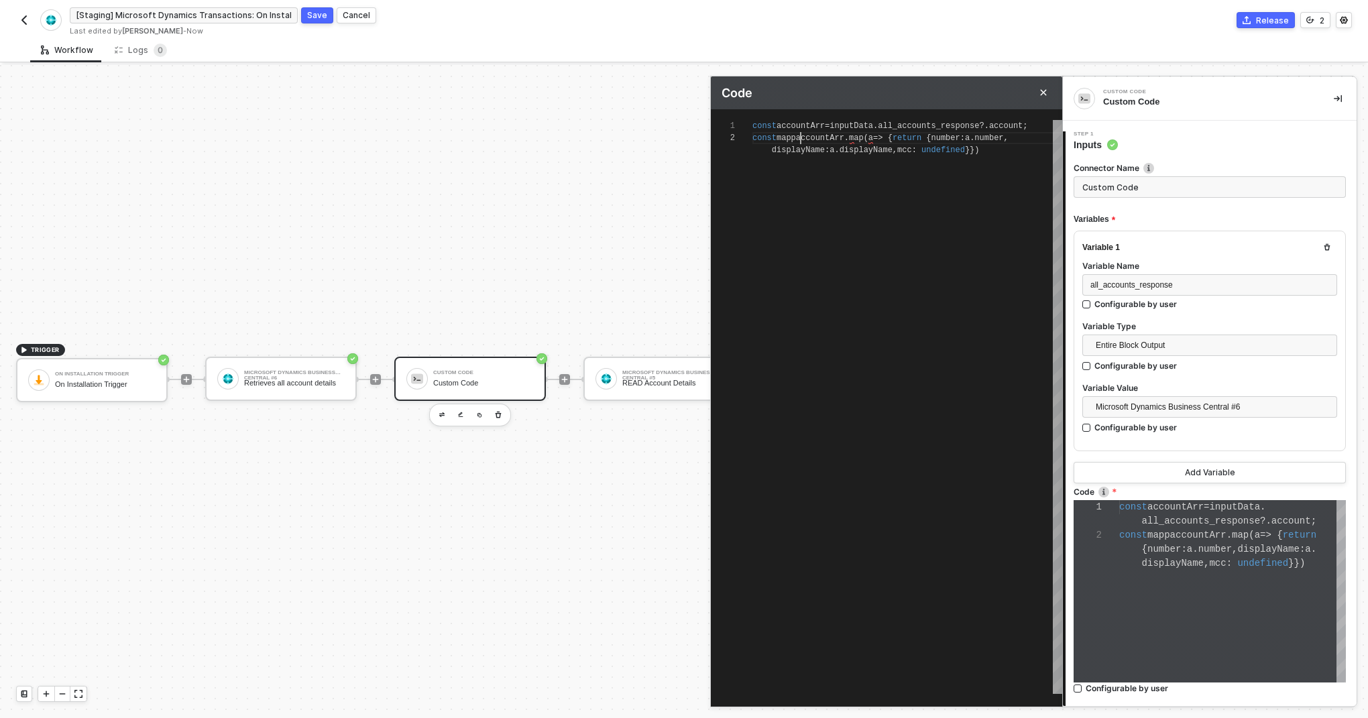
type textarea "const accountArr = inputData.all_accounts_response?.account; const [DOMAIN_NAME…"
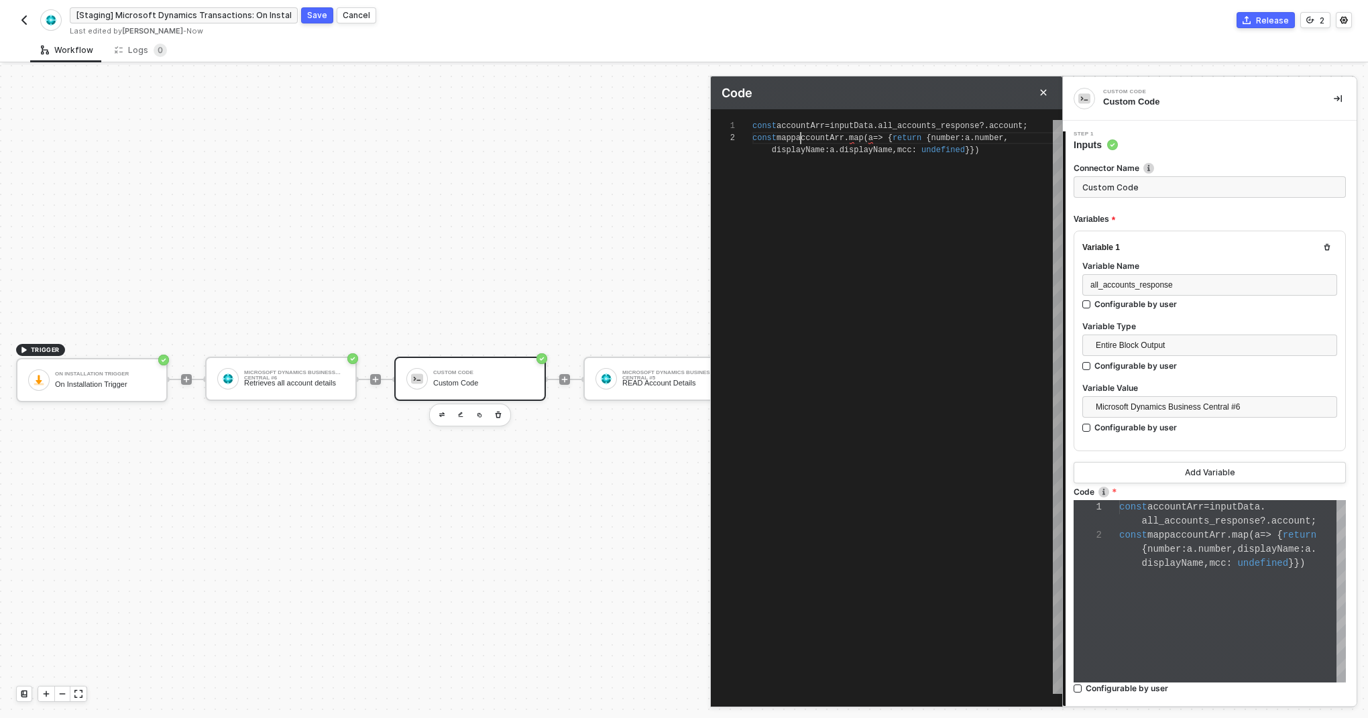
type textarea "const accountArr = inputData.all_accounts_response?.account; const [DOMAIN_NAME…"
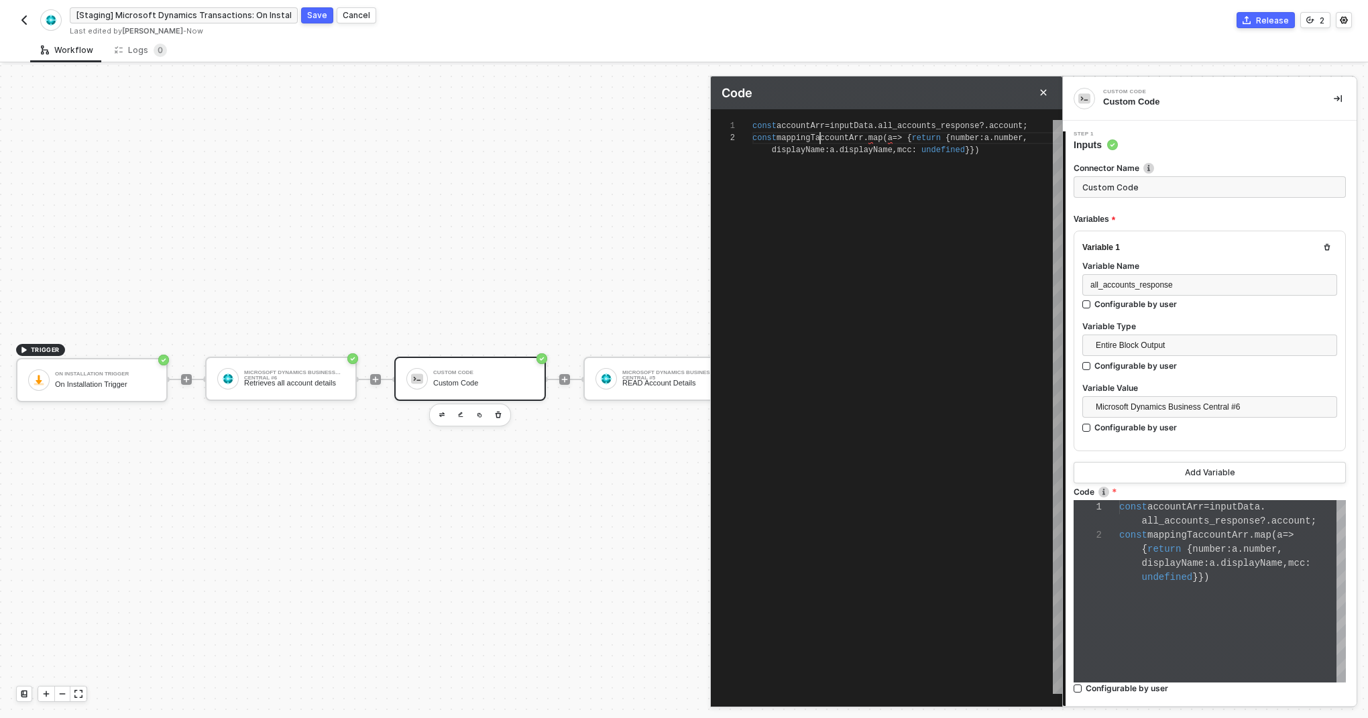
type textarea "const accountArr = inputData.all_accounts_response?.account; const [DOMAIN_NAME…"
type textarea "const accountArr = inputData.all_accounts_response?.account; const mappingTable…"
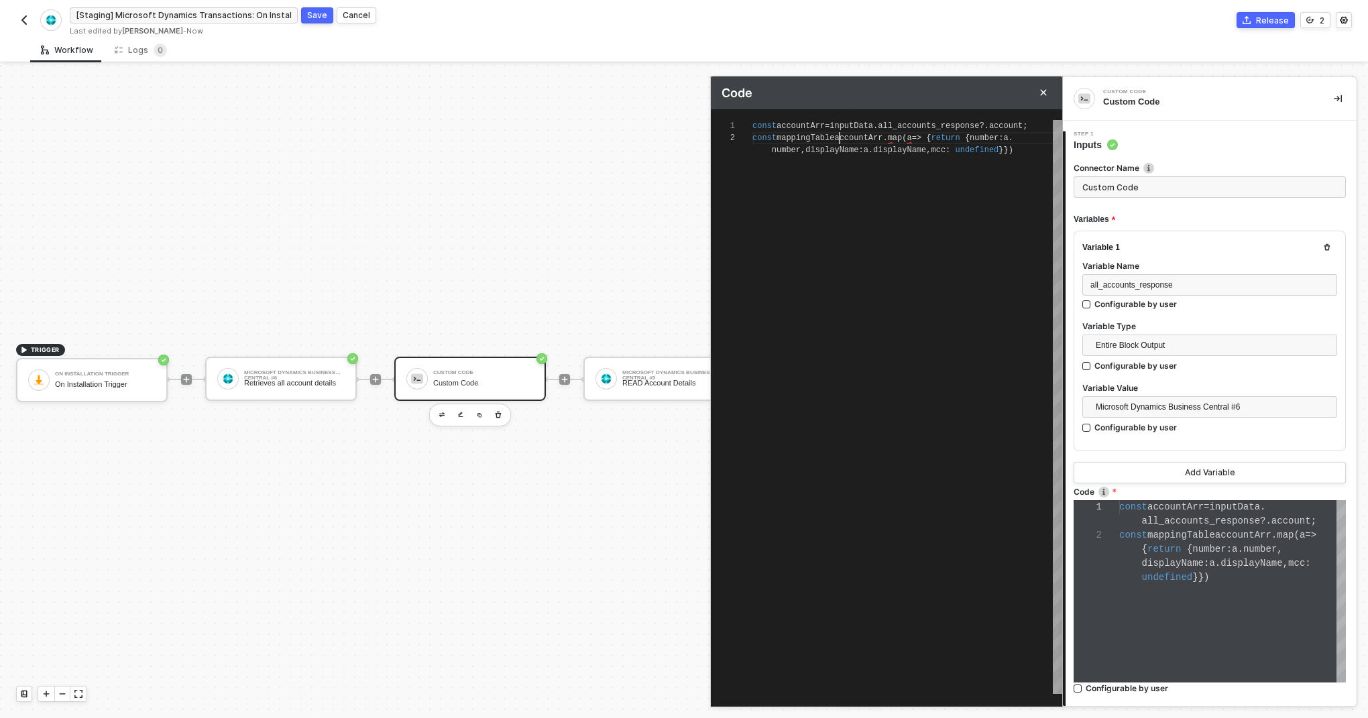
type textarea "const accountArr = inputData.all_accounts_response?.account; const mappingTable…"
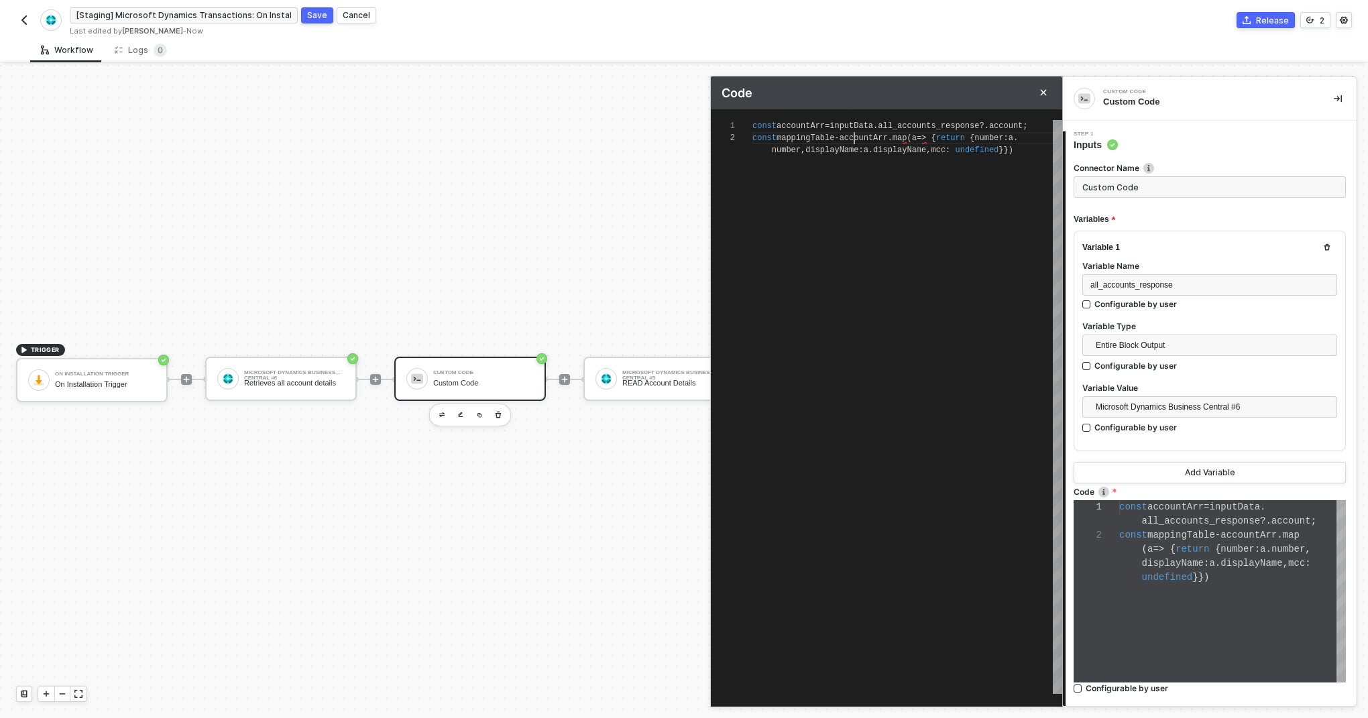
type textarea "const accountArr = inputData.all_accounts_response?.account; const mappingTable…"
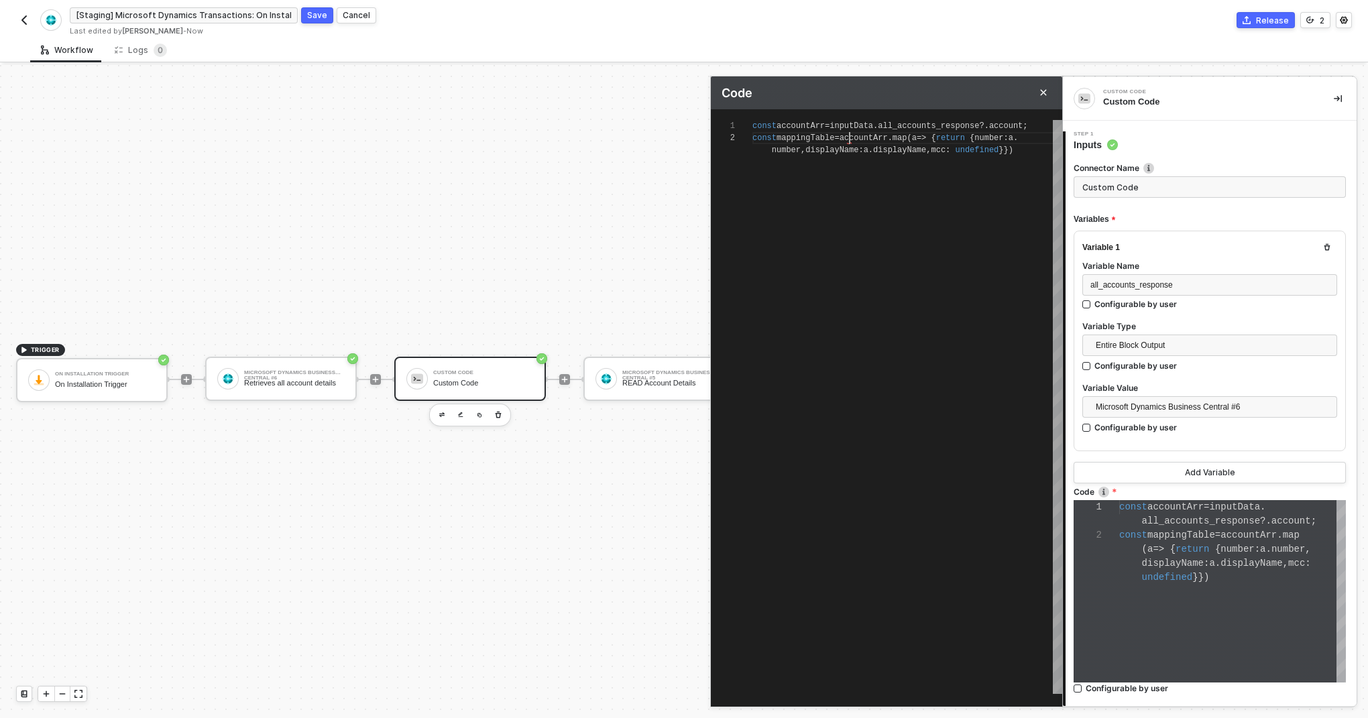
type textarea "const accountArr = inputData.all_accounts_response?.account; const mappingTable…"
click at [788, 138] on span "mappingTable" at bounding box center [806, 137] width 58 height 9
click at [1030, 149] on div "number , displayName : a . displayName , mcc : undefined }})" at bounding box center [908, 150] width 310 height 12
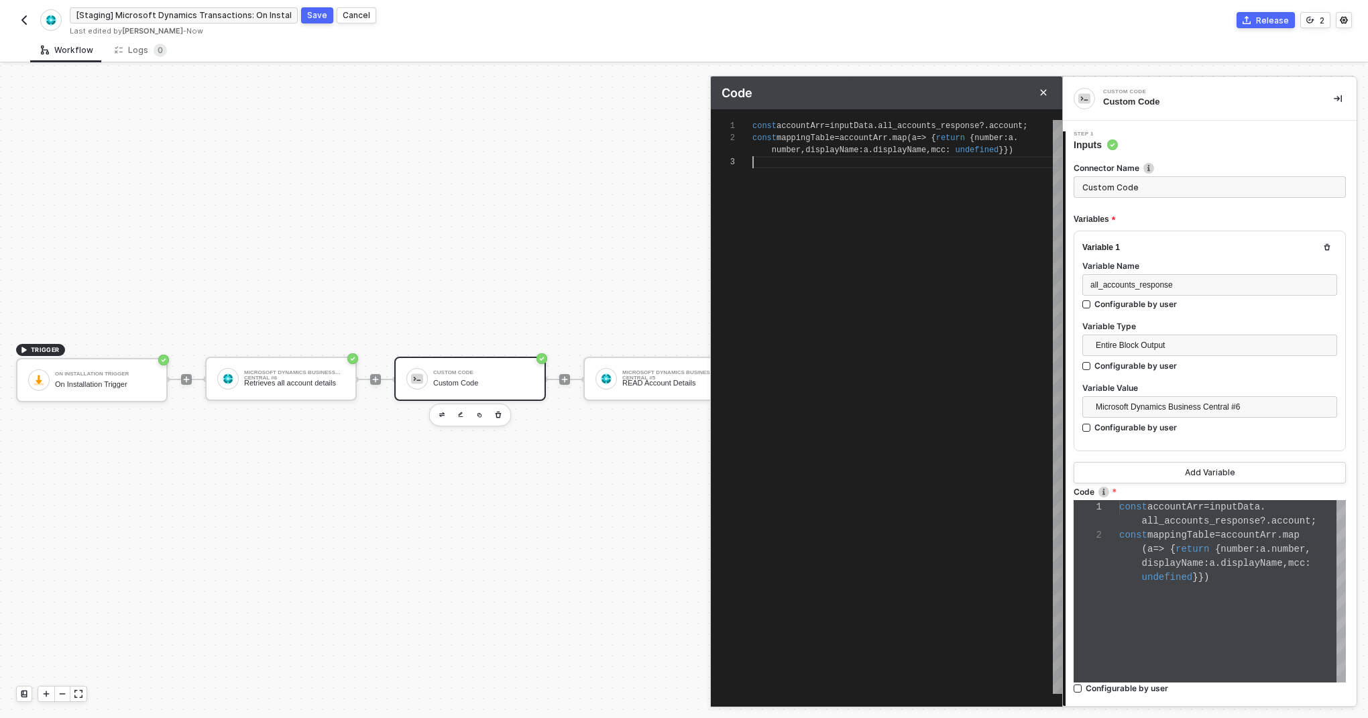
type textarea "const accountArr = inputData.all_accounts_response?.account; const mappingTable…"
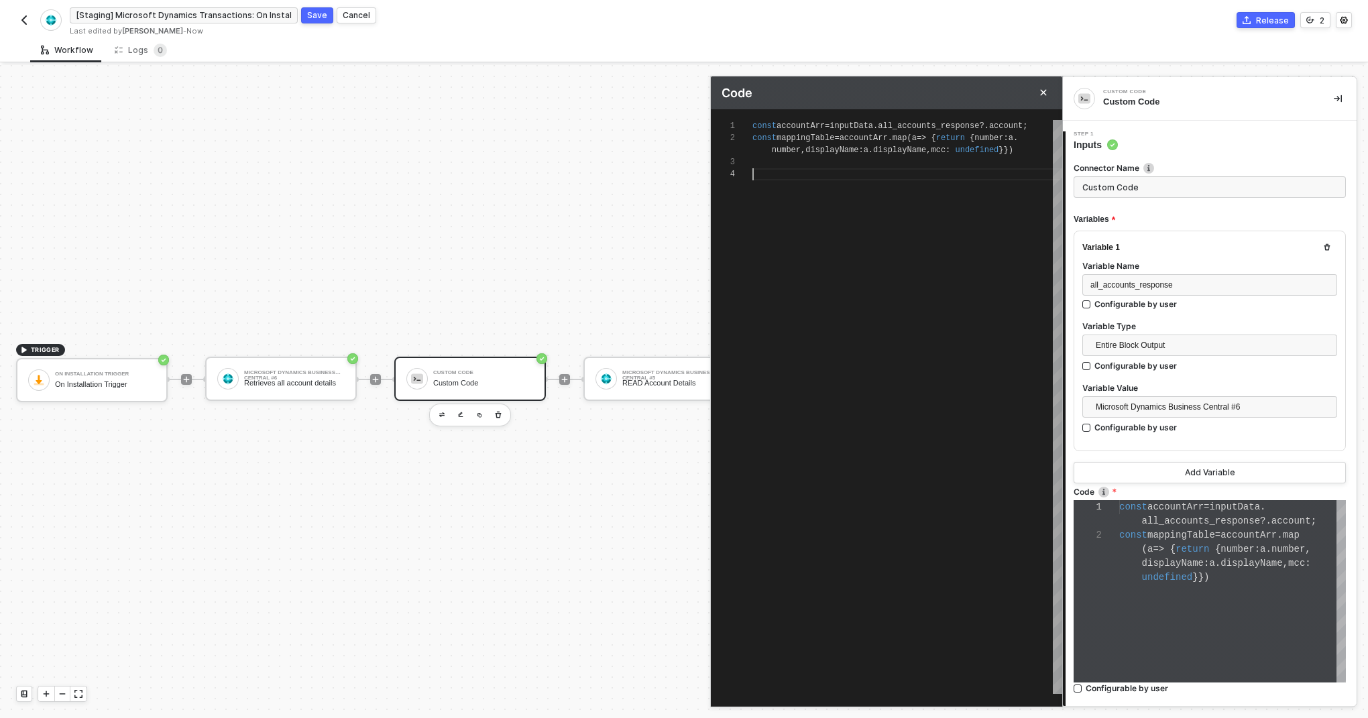
type textarea "const accountArr = inputData.all_accounts_response?.account; const mappingTable…"
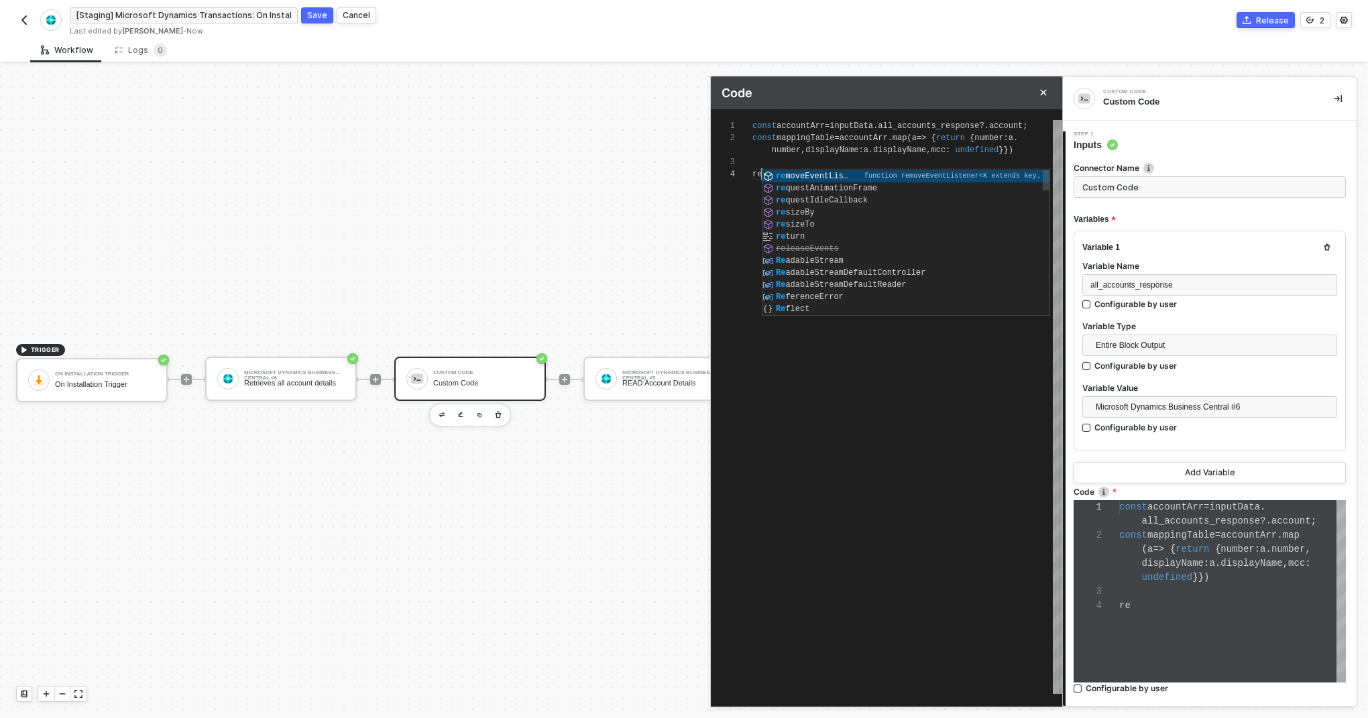
type textarea "const accountArr = inputData.all_accounts_response?.account; const mappingTable…"
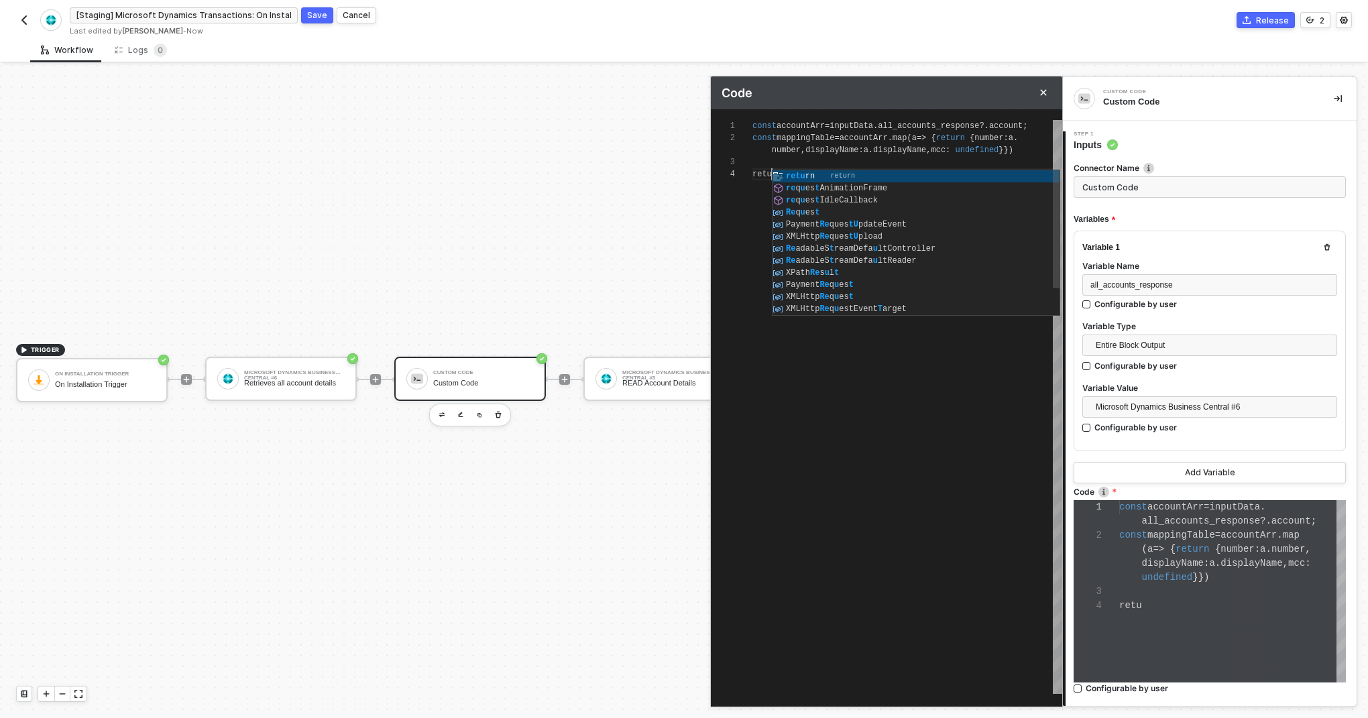
type textarea "const accountArr = inputData.all_accounts_response?.account; const mappingTable…"
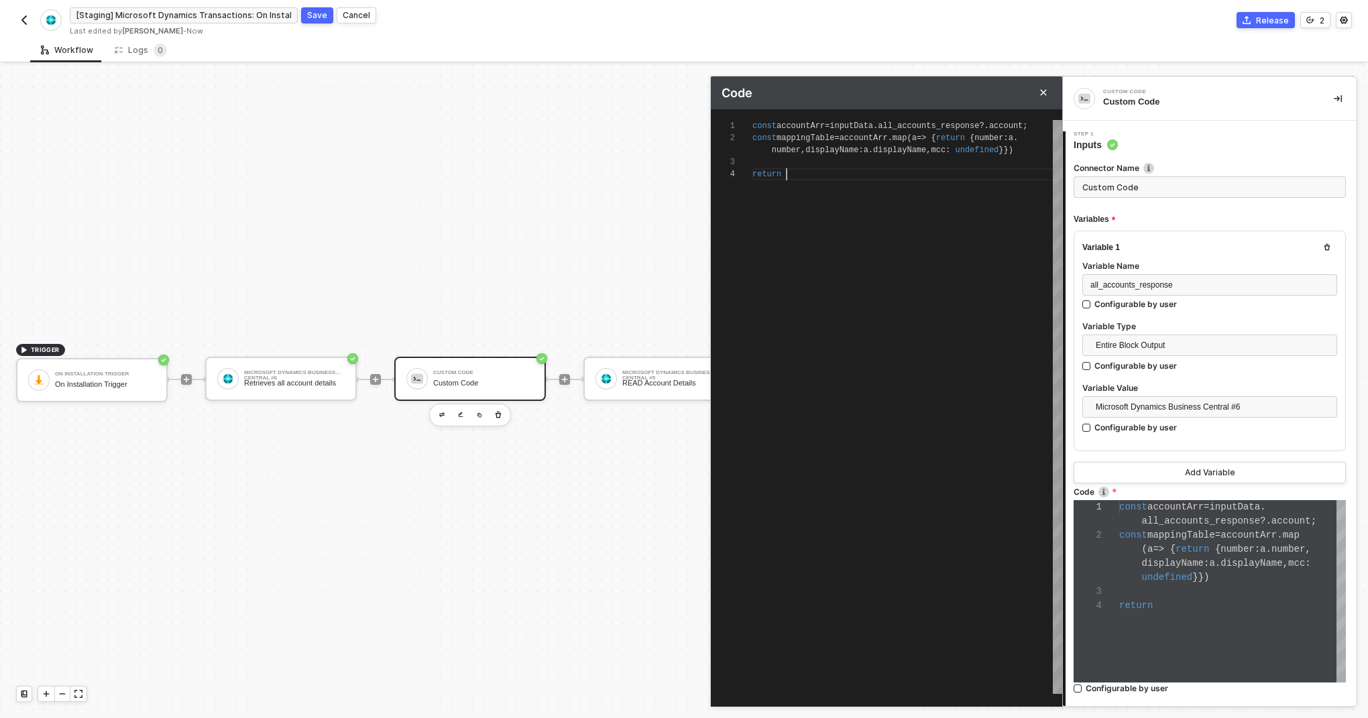
paste textarea "mappingTable"
type textarea "const accountArr = inputData.all_accounts_response?.account; const mappingTable…"
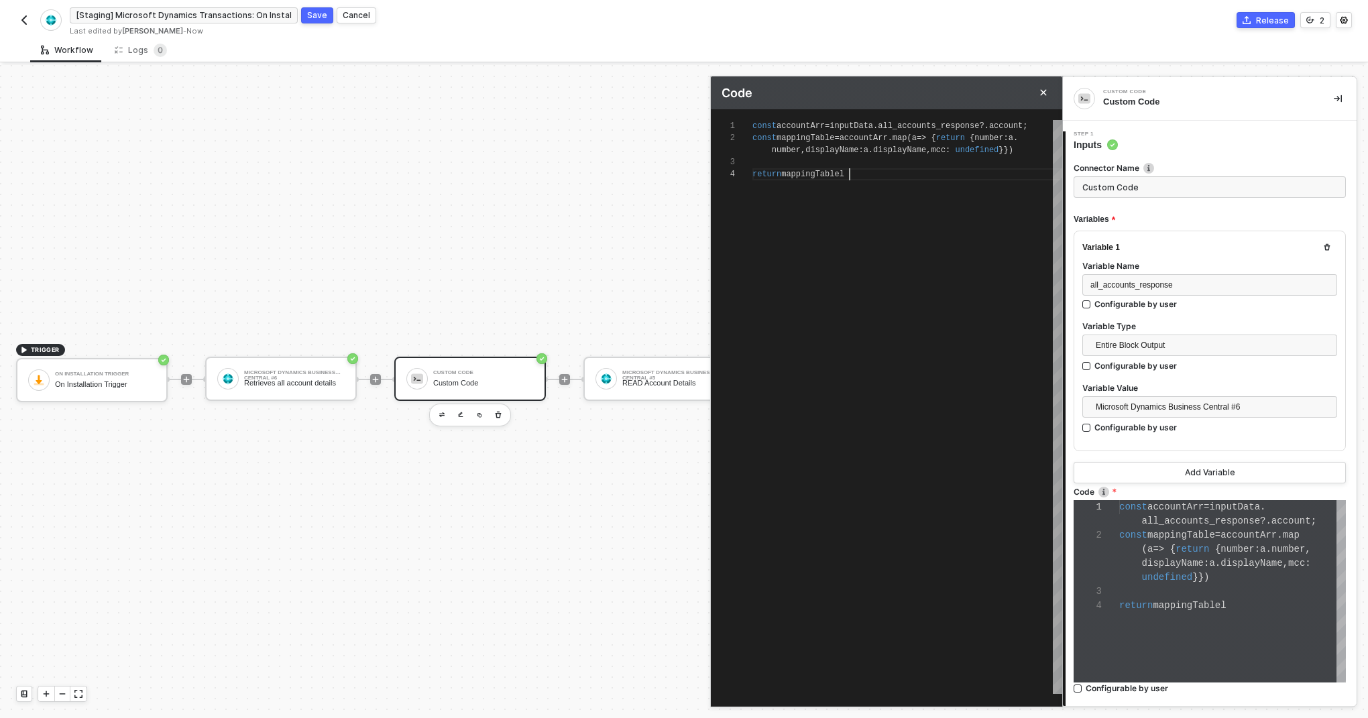
type textarea "const accountArr = inputData.all_accounts_response?.account; const mappingTable…"
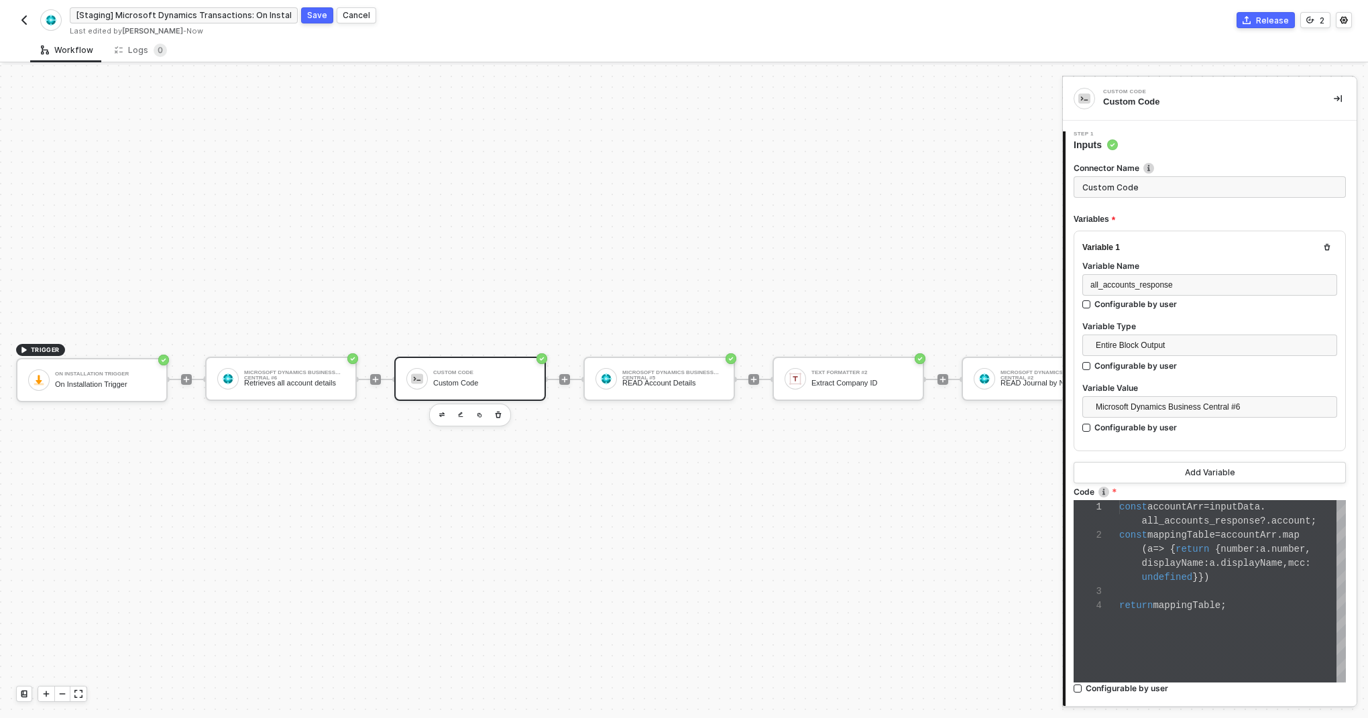
click at [1195, 105] on div "Custom Code" at bounding box center [1208, 102] width 209 height 12
click at [511, 379] on div "Custom Code" at bounding box center [483, 383] width 101 height 9
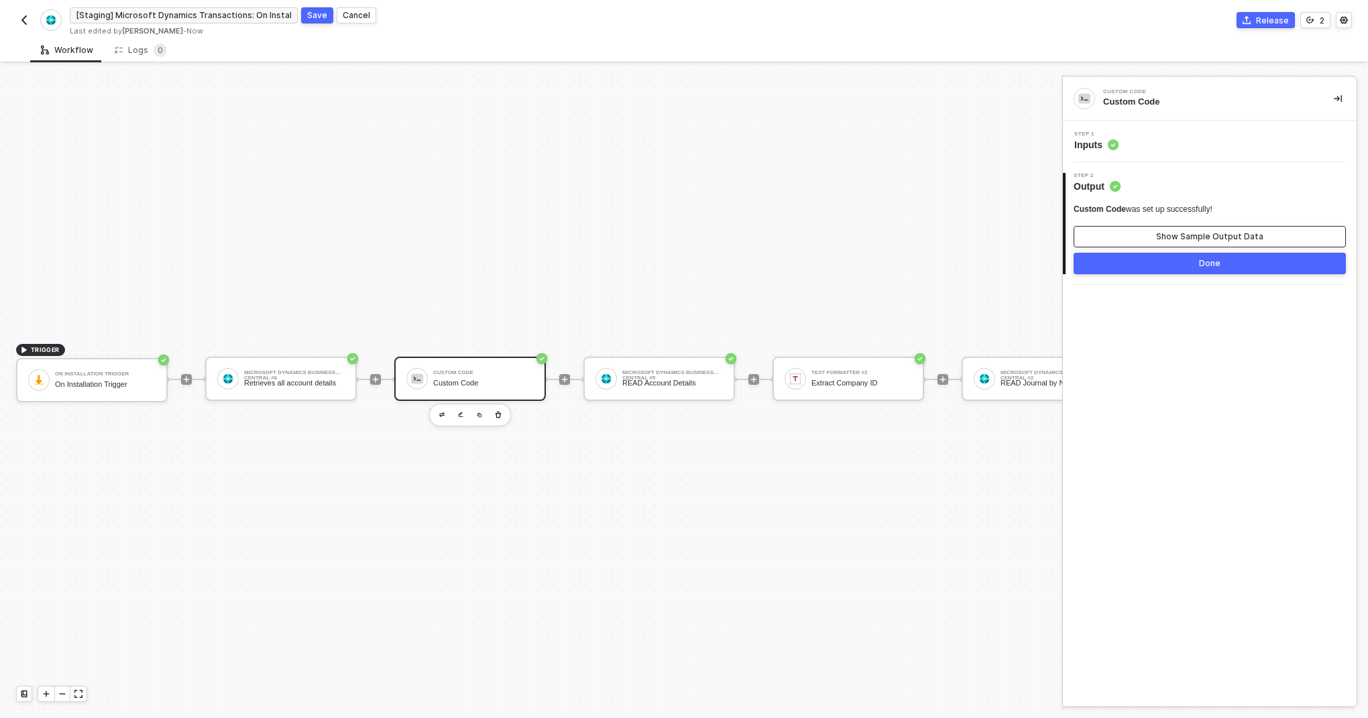
click at [1148, 229] on button "Show Sample Output Data" at bounding box center [1210, 236] width 272 height 21
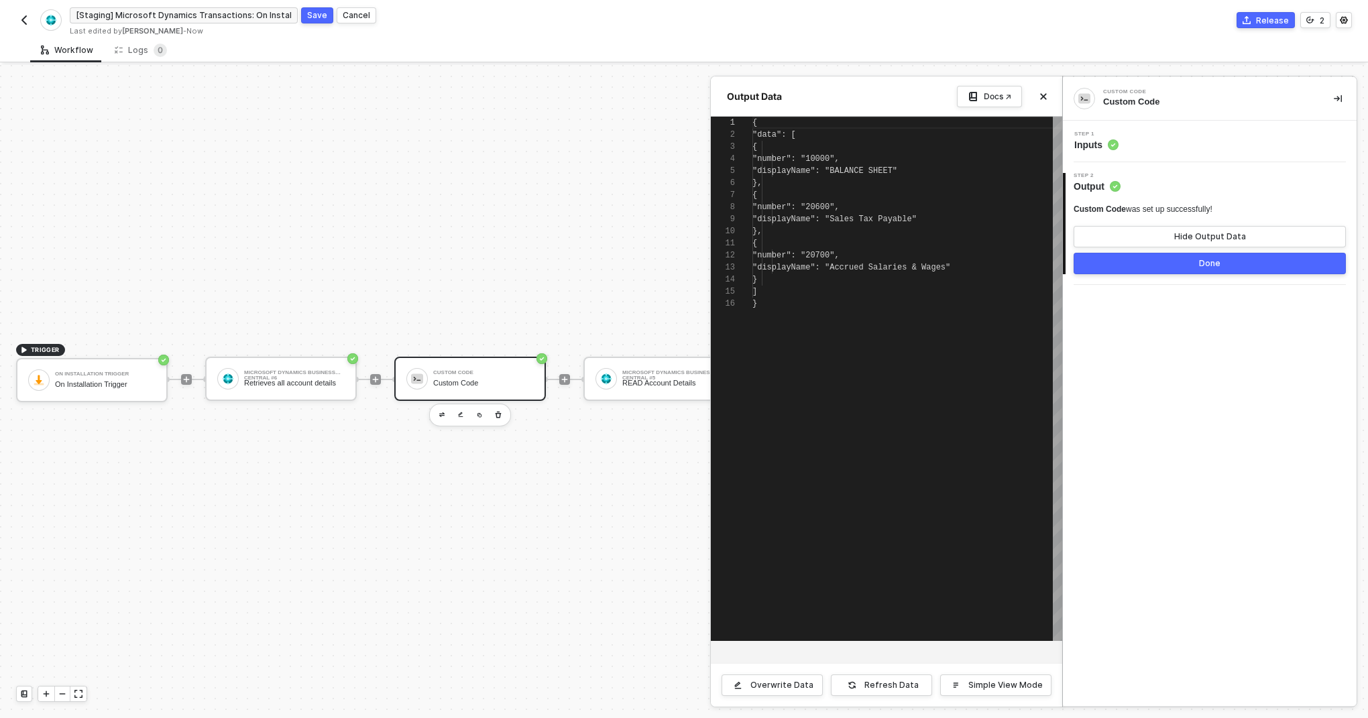
scroll to position [121, 0]
click at [328, 380] on div at bounding box center [684, 391] width 1368 height 653
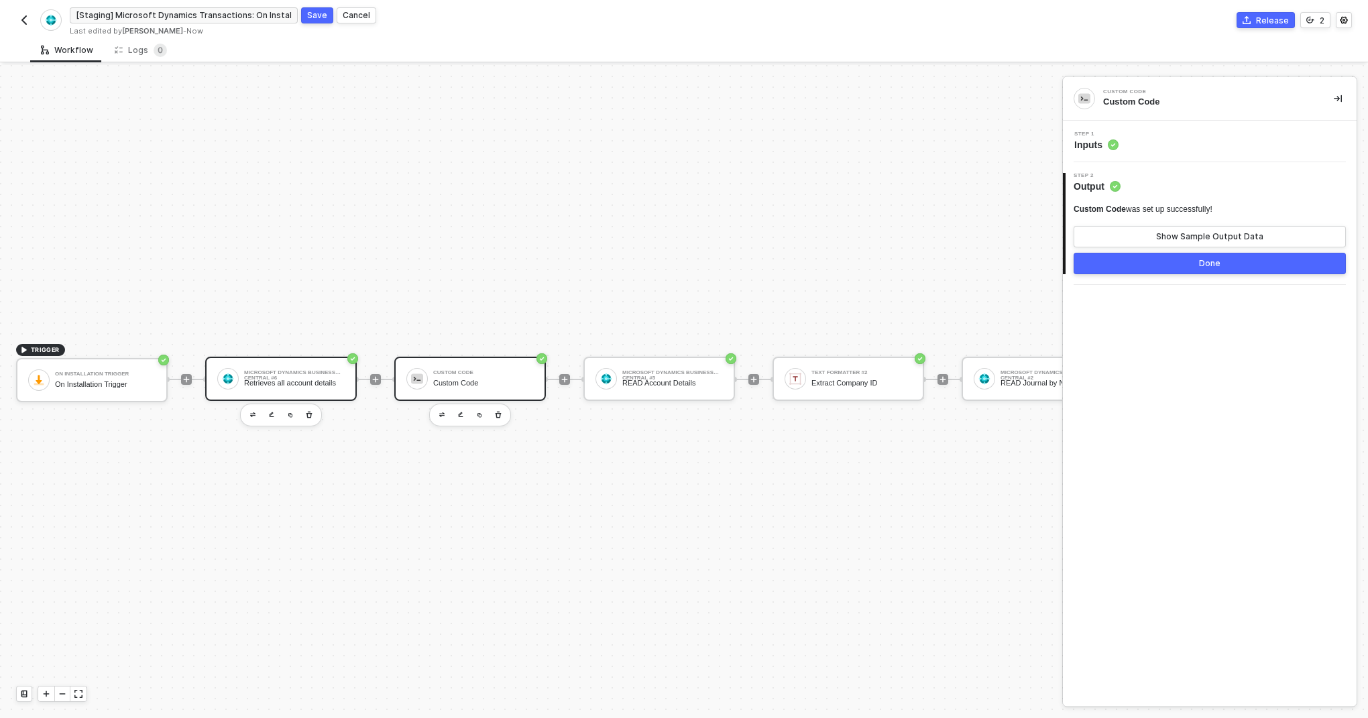
click at [308, 380] on div "Retrieves all account details" at bounding box center [294, 383] width 101 height 9
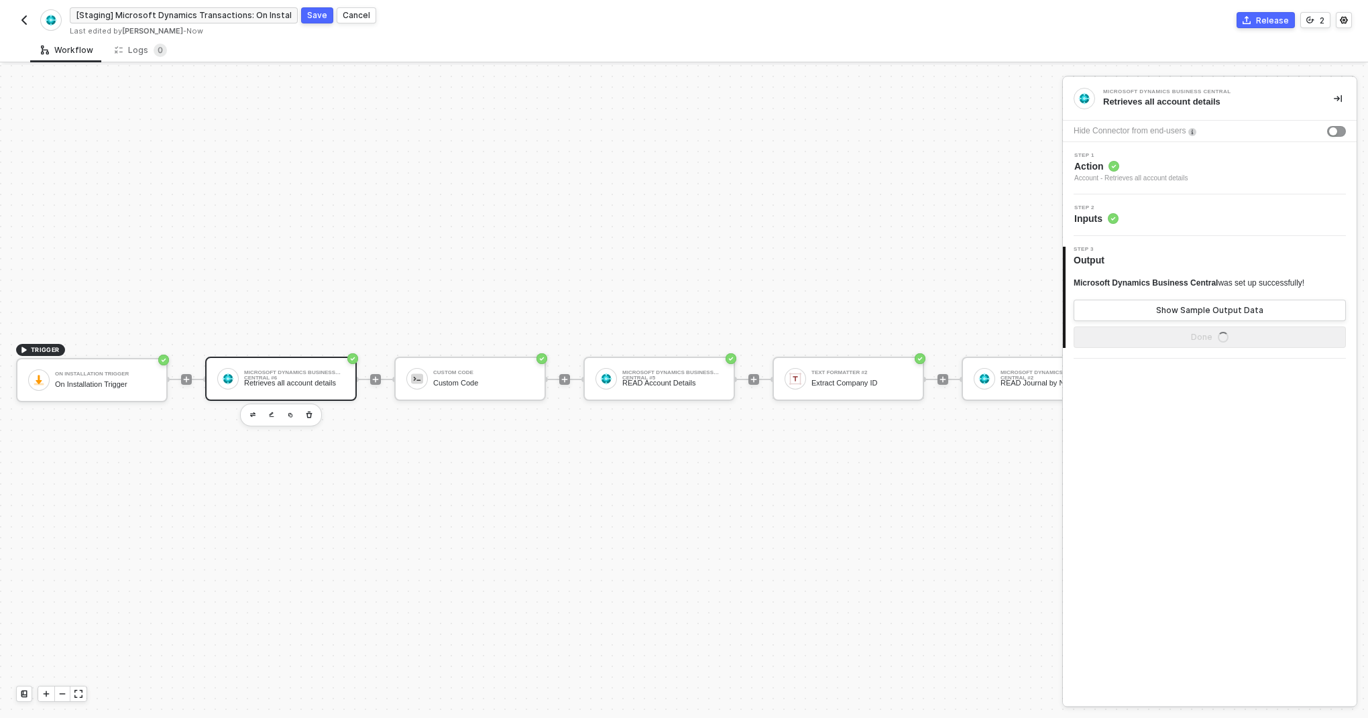
click at [354, 371] on div "Microsoft Dynamics Business Central #6 Retrieves all account details" at bounding box center [281, 379] width 152 height 44
click at [1099, 215] on span "Inputs" at bounding box center [1097, 218] width 44 height 13
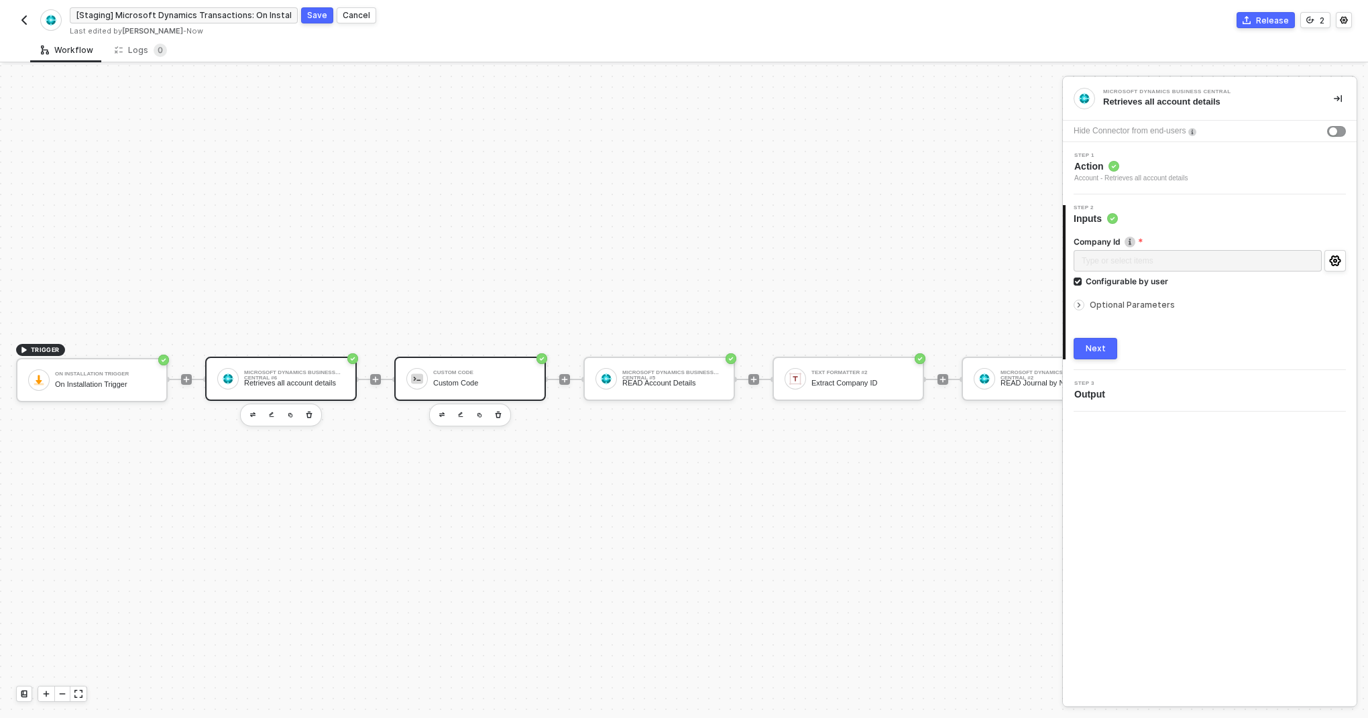
click at [505, 393] on div "Custom Code Custom Code" at bounding box center [470, 379] width 152 height 44
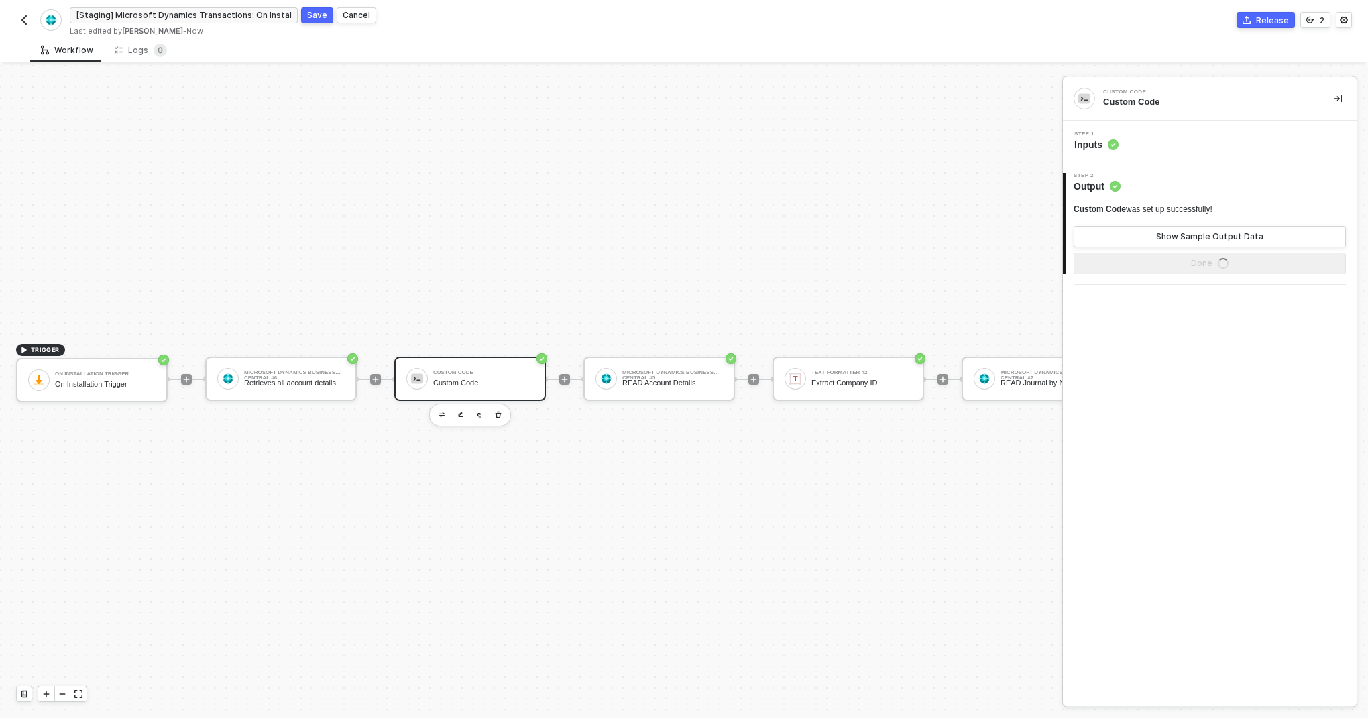
click at [1098, 152] on div "Step 1 Inputs" at bounding box center [1210, 142] width 294 height 42
click at [1097, 144] on span "Inputs" at bounding box center [1097, 144] width 44 height 13
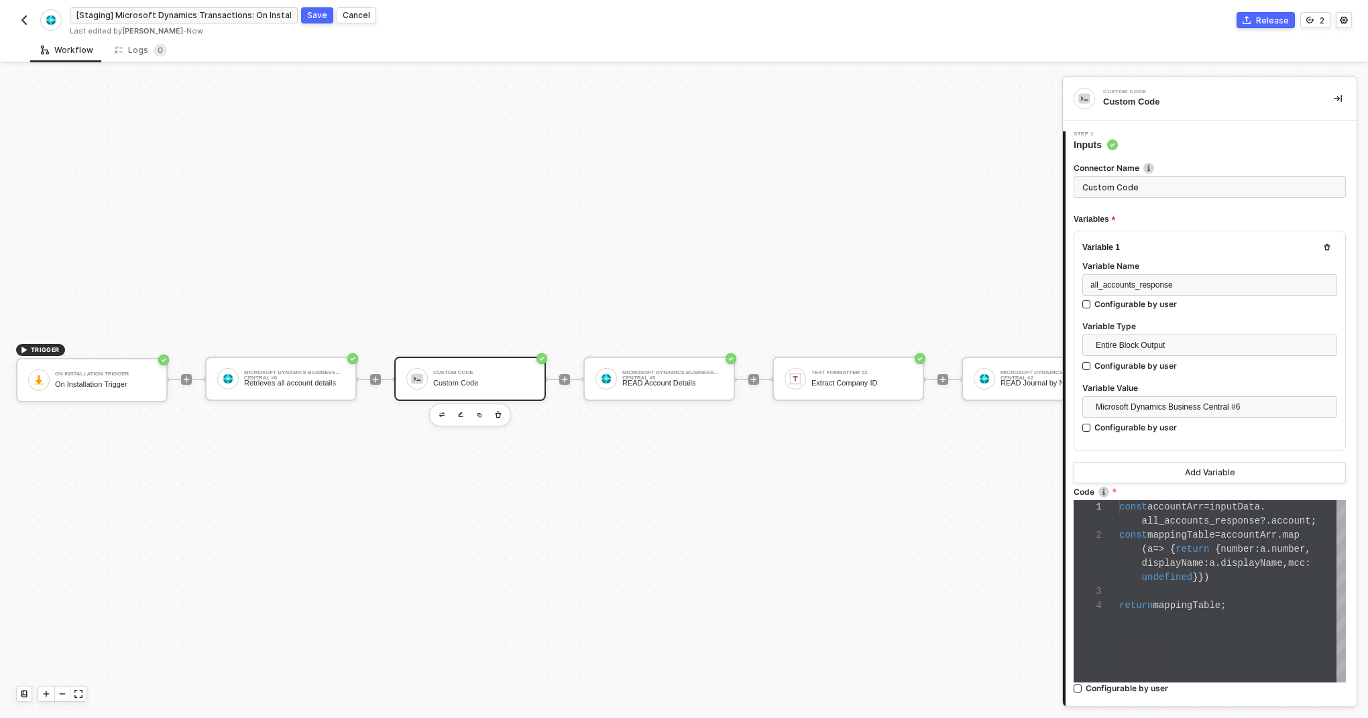
scroll to position [14, 51]
click at [1168, 564] on span "displayName" at bounding box center [1173, 563] width 62 height 11
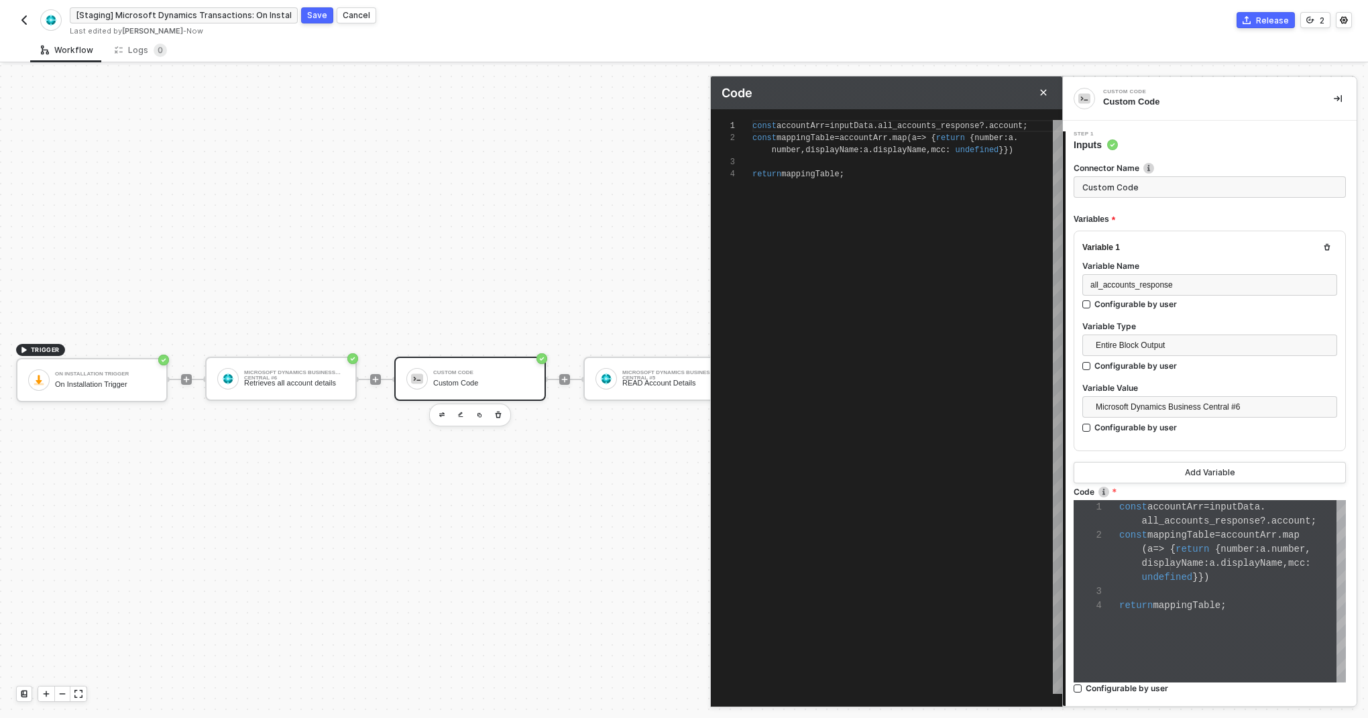
scroll to position [36, 0]
type textarea "const accountArr = inputData.all_accounts_response?.account; const mappingTable…"
click at [786, 174] on span "mappingTable" at bounding box center [811, 174] width 58 height 9
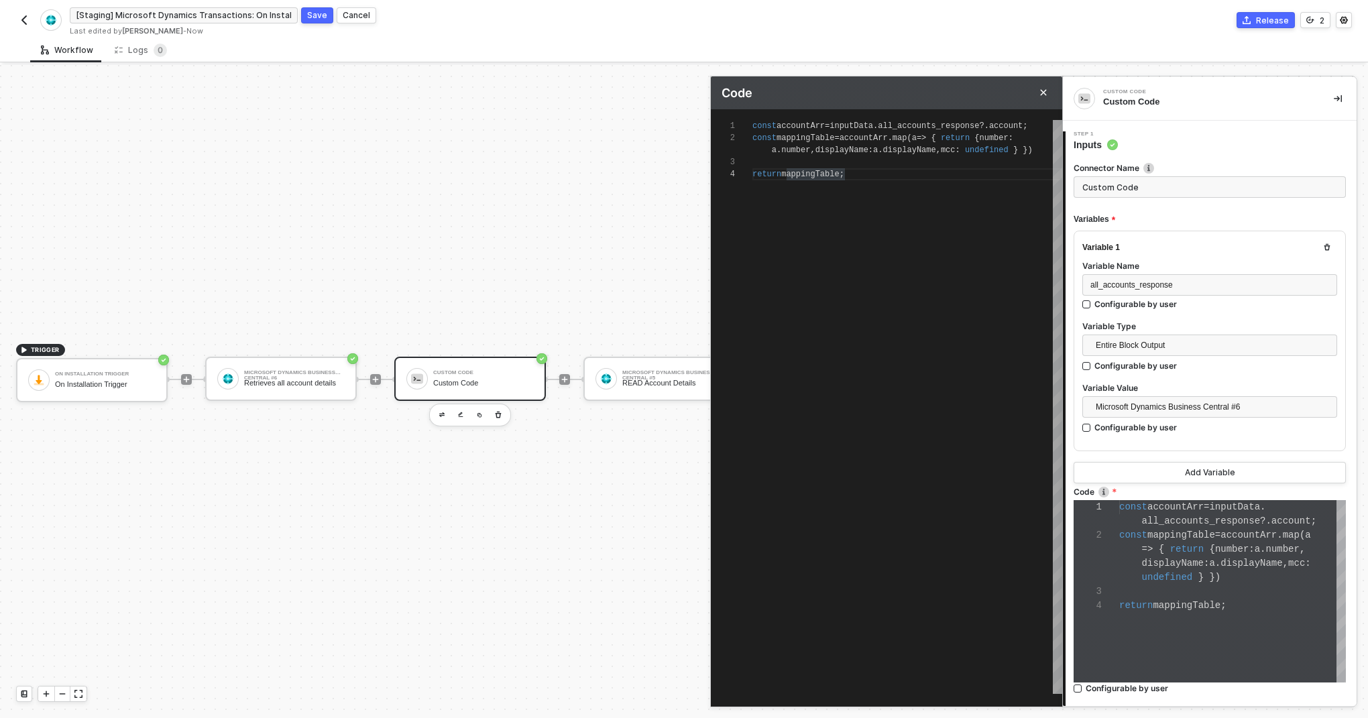
type textarea "const accountArr = inputData.all_accounts_response?.account; const mappingTable…"
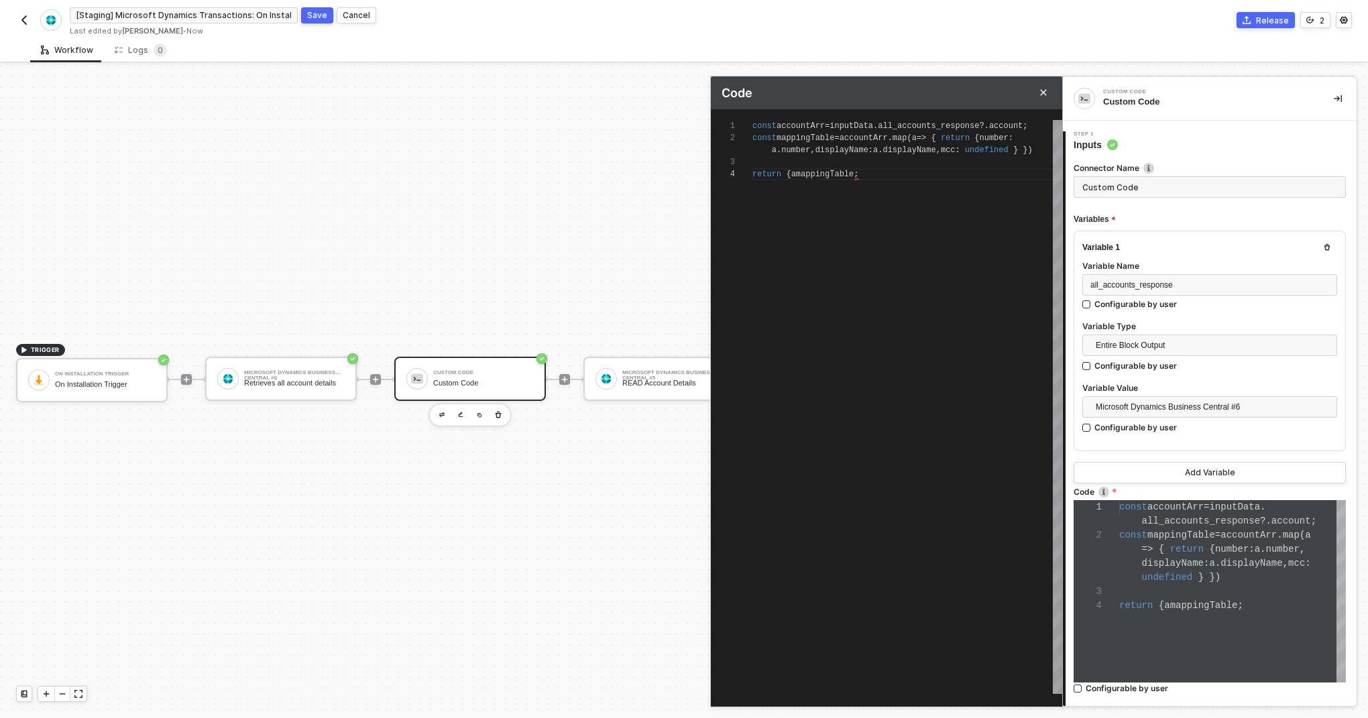
type textarea "const accountArr = inputData.all_accounts_response?.account; const mappingTable…"
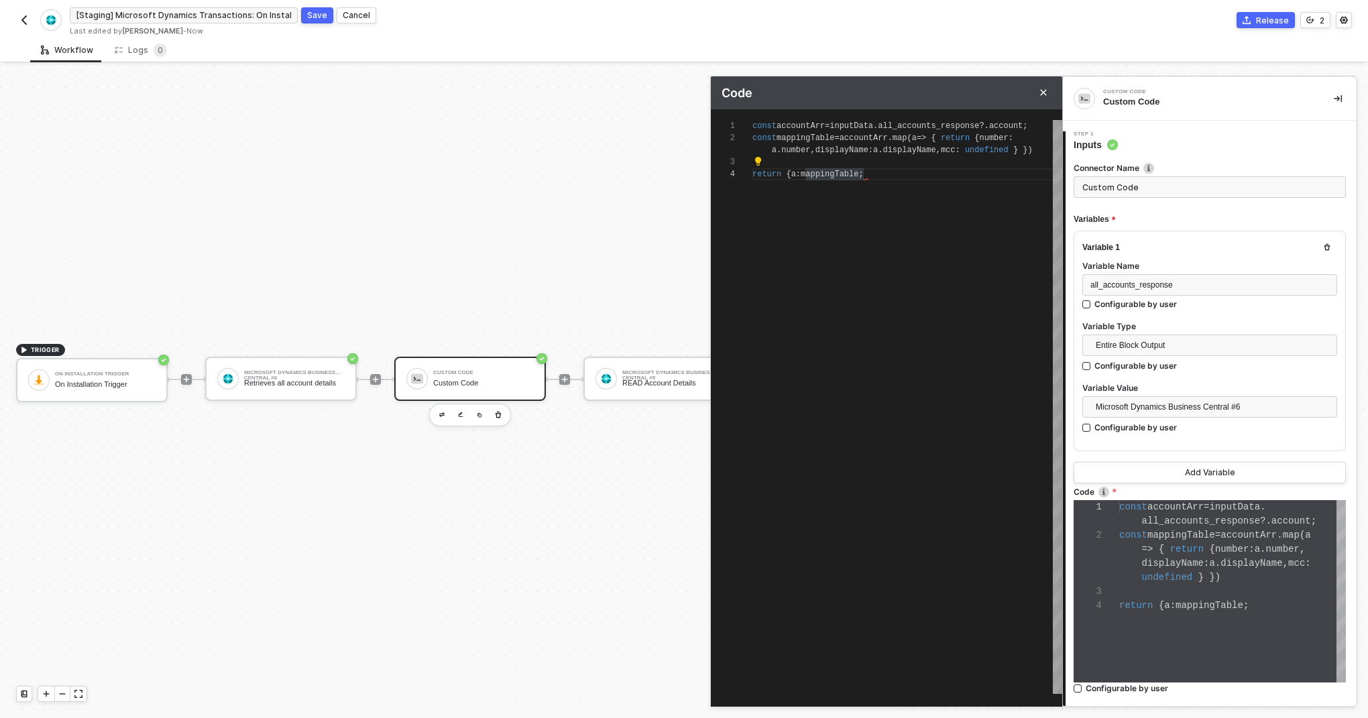
type textarea "const accountArr = inputData.all_accounts_response?.account; const mappingTable…"
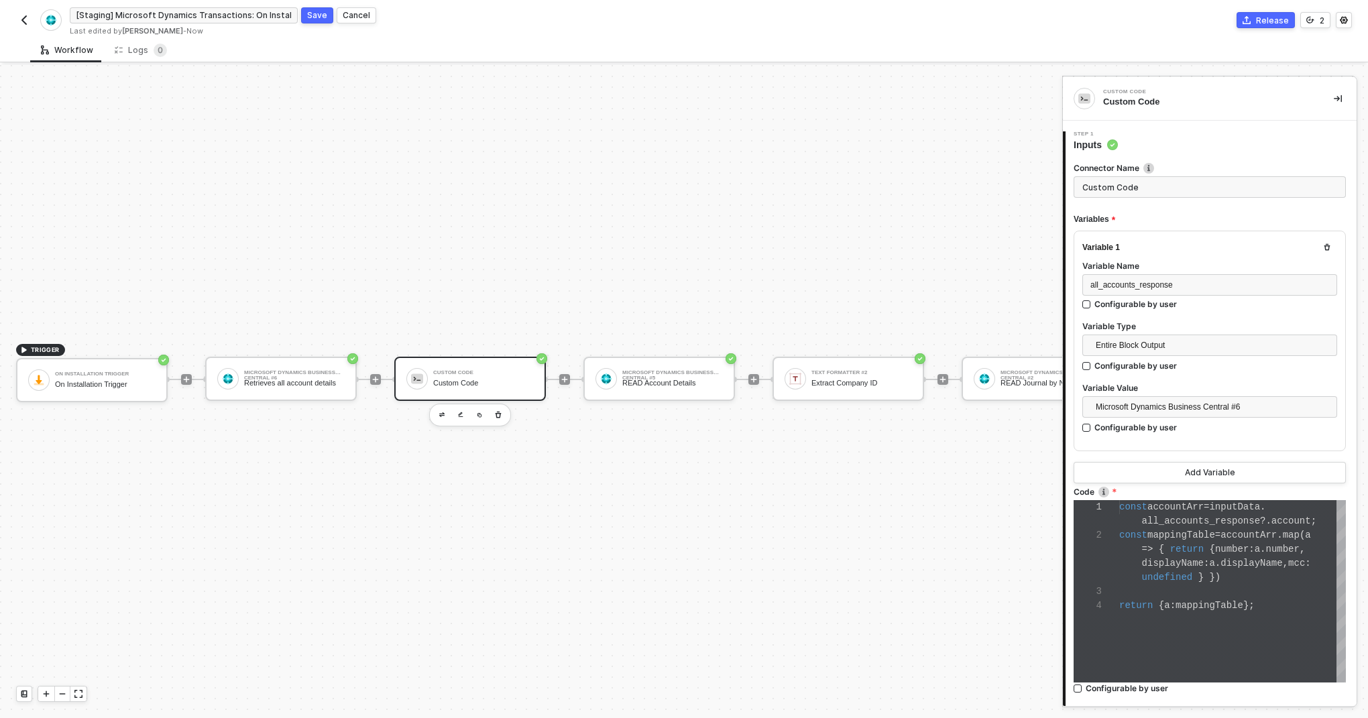
click at [1133, 137] on div "Step 1 Inputs" at bounding box center [1211, 141] width 291 height 20
click at [1149, 148] on div "Step 1 Inputs" at bounding box center [1211, 141] width 291 height 20
click at [1340, 100] on icon "icon-collapse-right" at bounding box center [1338, 99] width 8 height 8
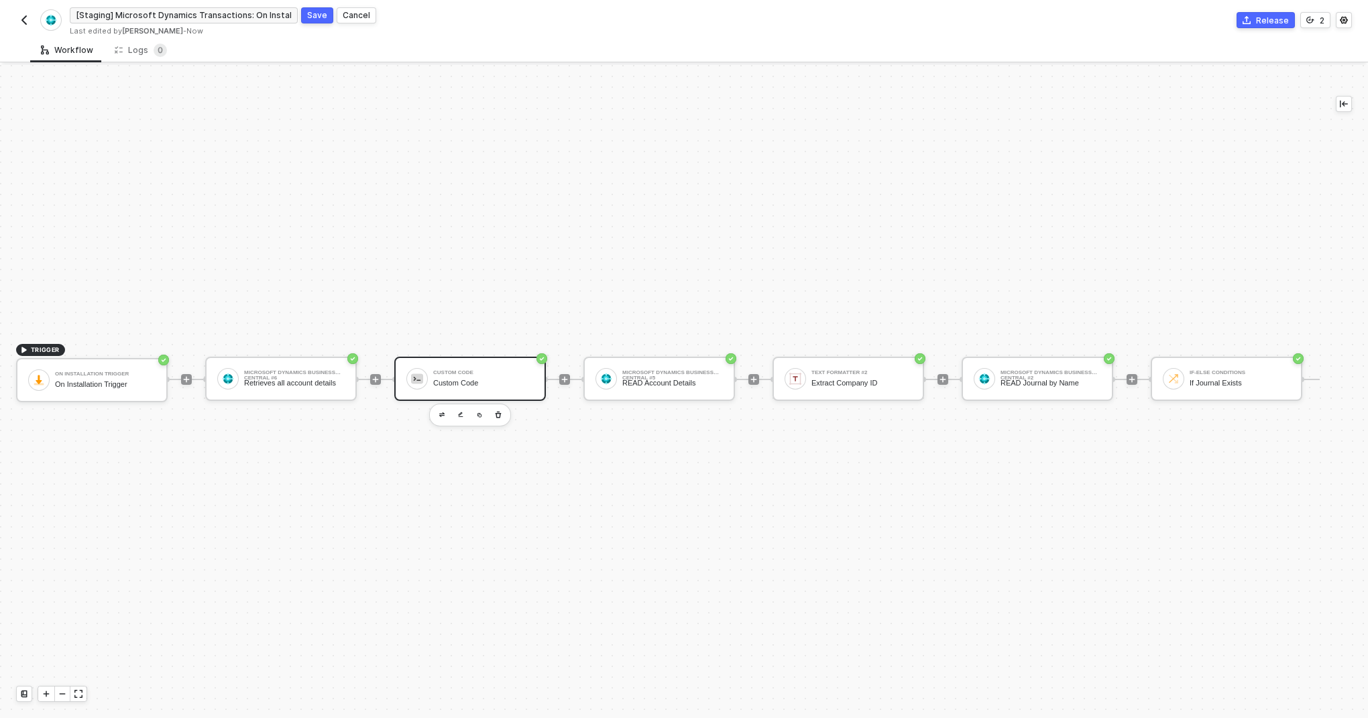
click at [476, 381] on div "Custom Code" at bounding box center [483, 383] width 101 height 9
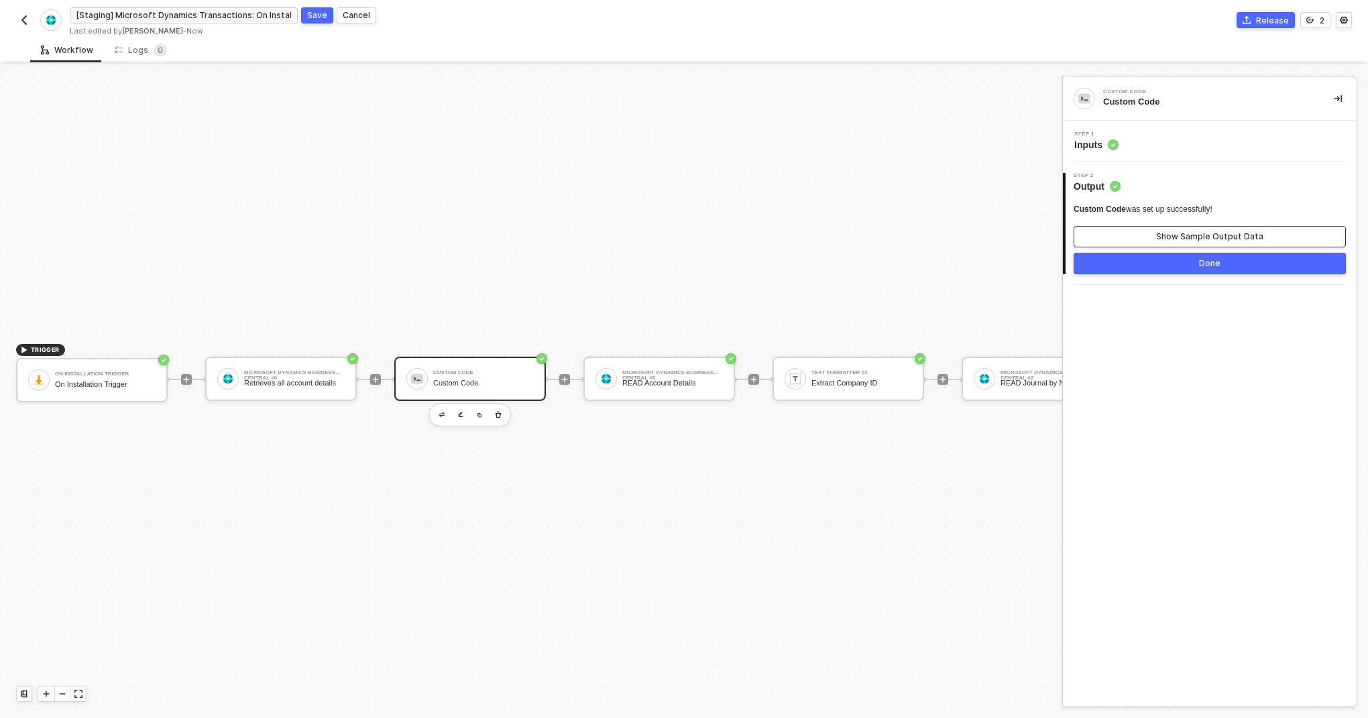
click at [1158, 241] on button "Show Sample Output Data" at bounding box center [1210, 236] width 272 height 21
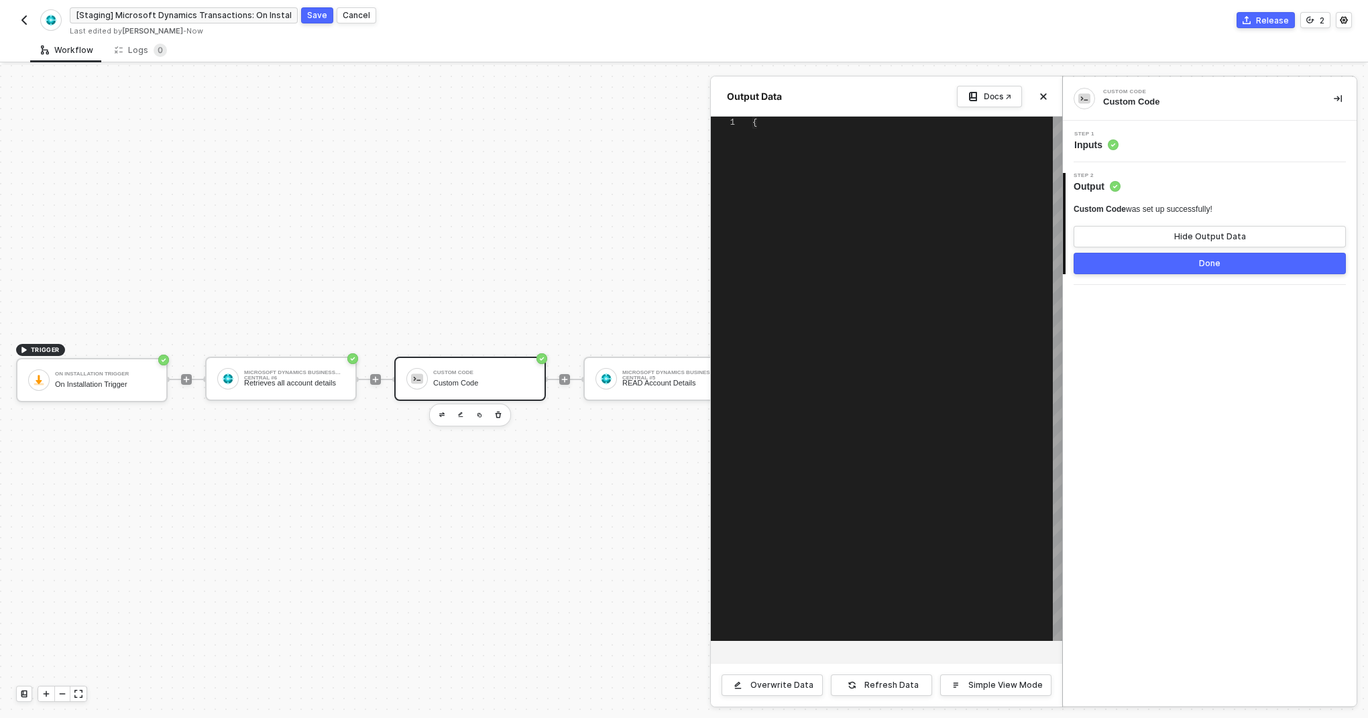
type textarea "{ "data": { "a": [ { "number": "10000", "displayName": "BALANCE SHEET" }, { "nu…"
click at [508, 376] on div at bounding box center [684, 391] width 1368 height 653
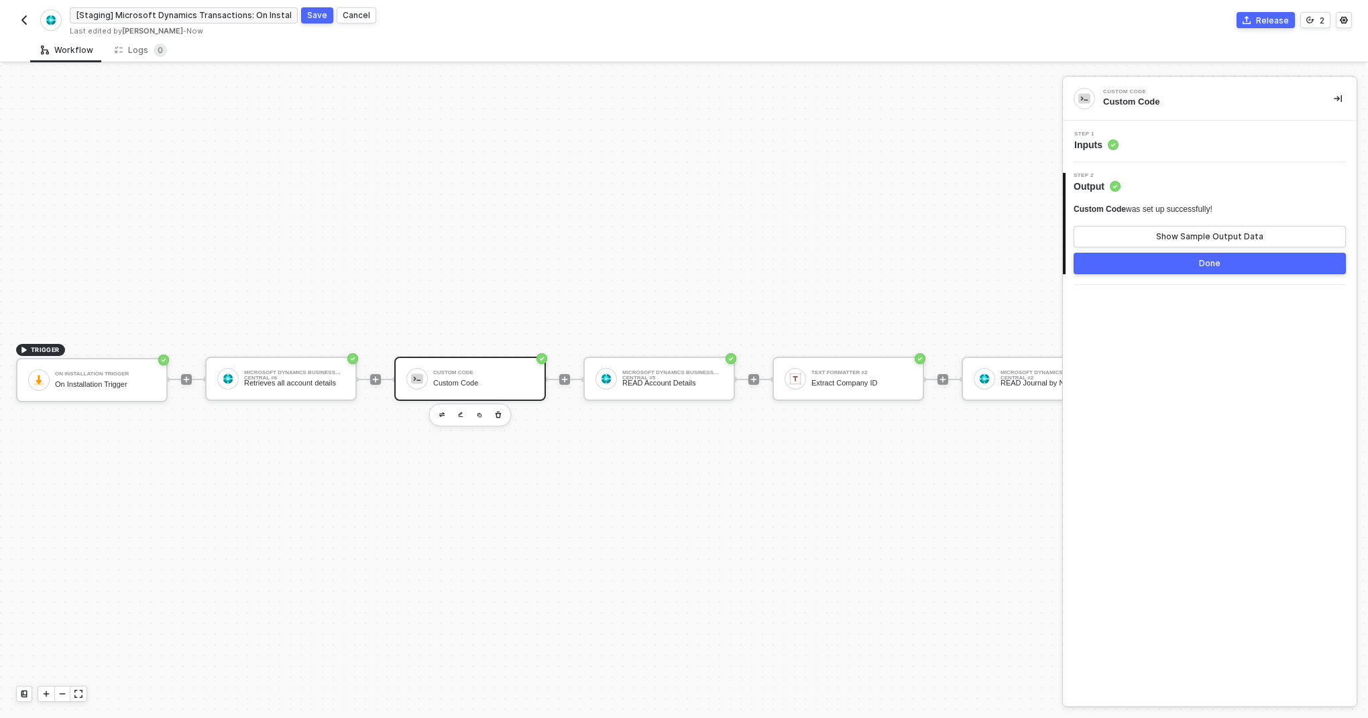
click at [508, 376] on div "Custom Code Custom Code" at bounding box center [483, 378] width 101 height 25
click at [1108, 147] on span "Inputs" at bounding box center [1097, 144] width 44 height 13
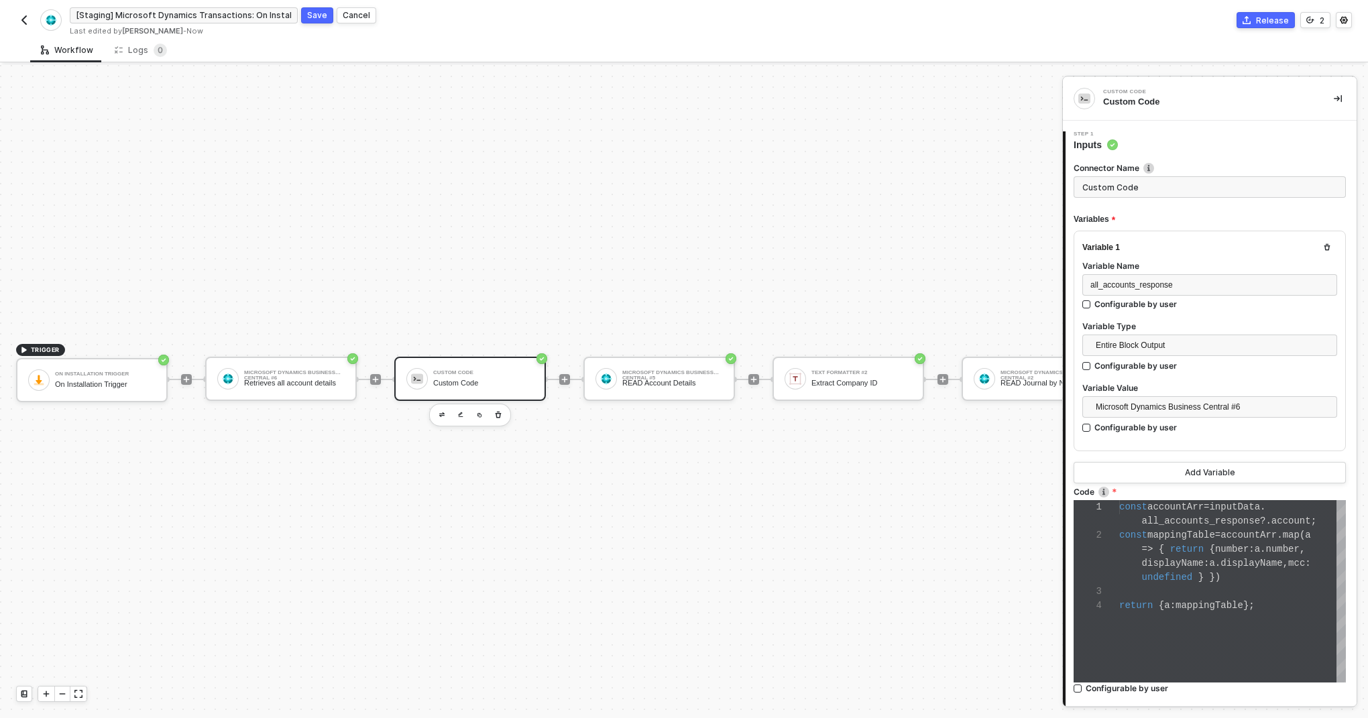
scroll to position [14, 79]
click at [1201, 568] on span "displayName" at bounding box center [1173, 563] width 62 height 11
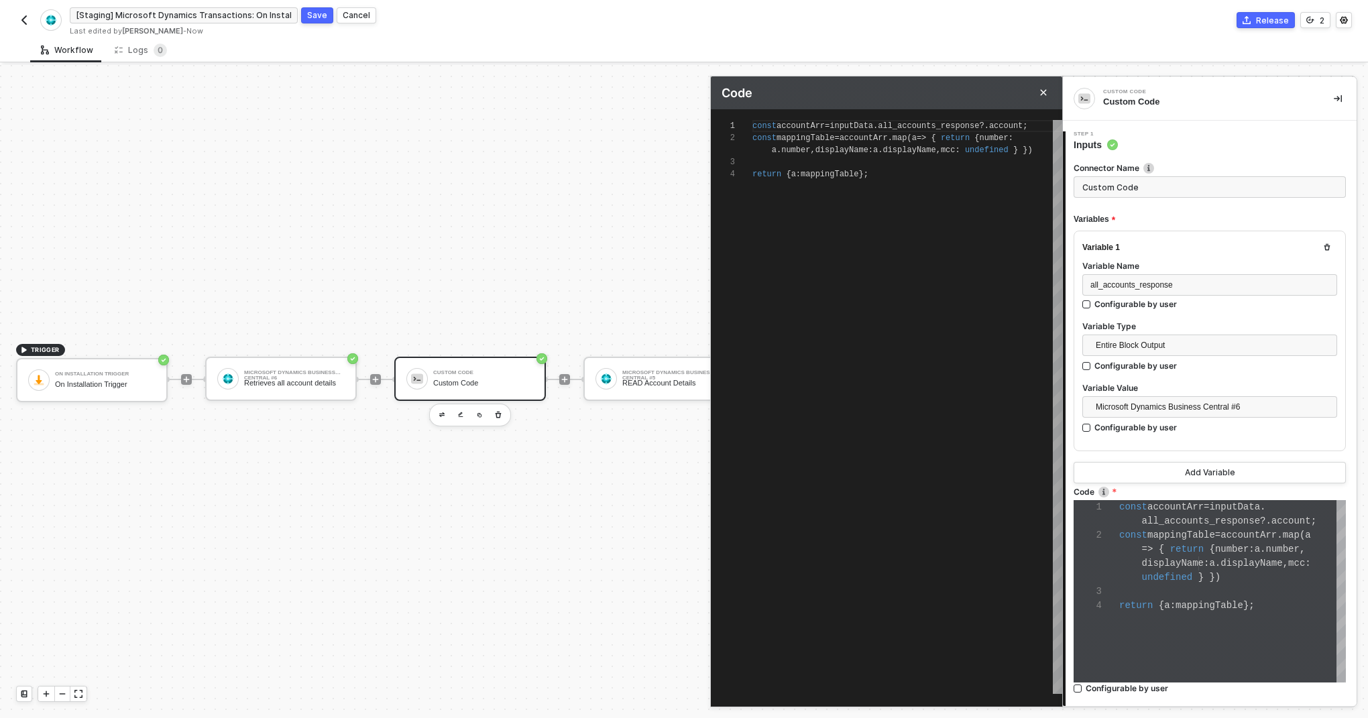
scroll to position [36, 0]
type textarea "const accountArr = inputData.all_accounts_response?.account; const mappingTable…"
click at [868, 170] on span "};" at bounding box center [863, 174] width 9 height 9
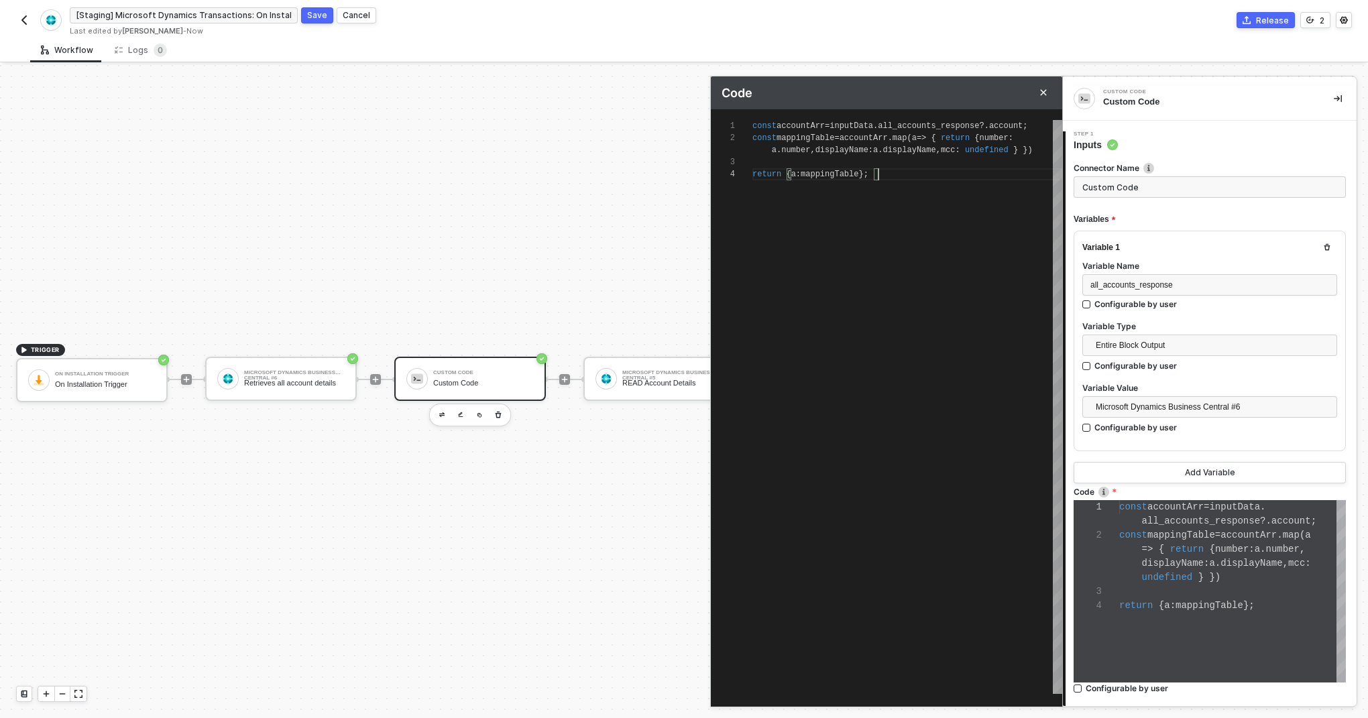
type textarea "const accountArr = inputData.all_accounts_response?.account; const mappingTable…"
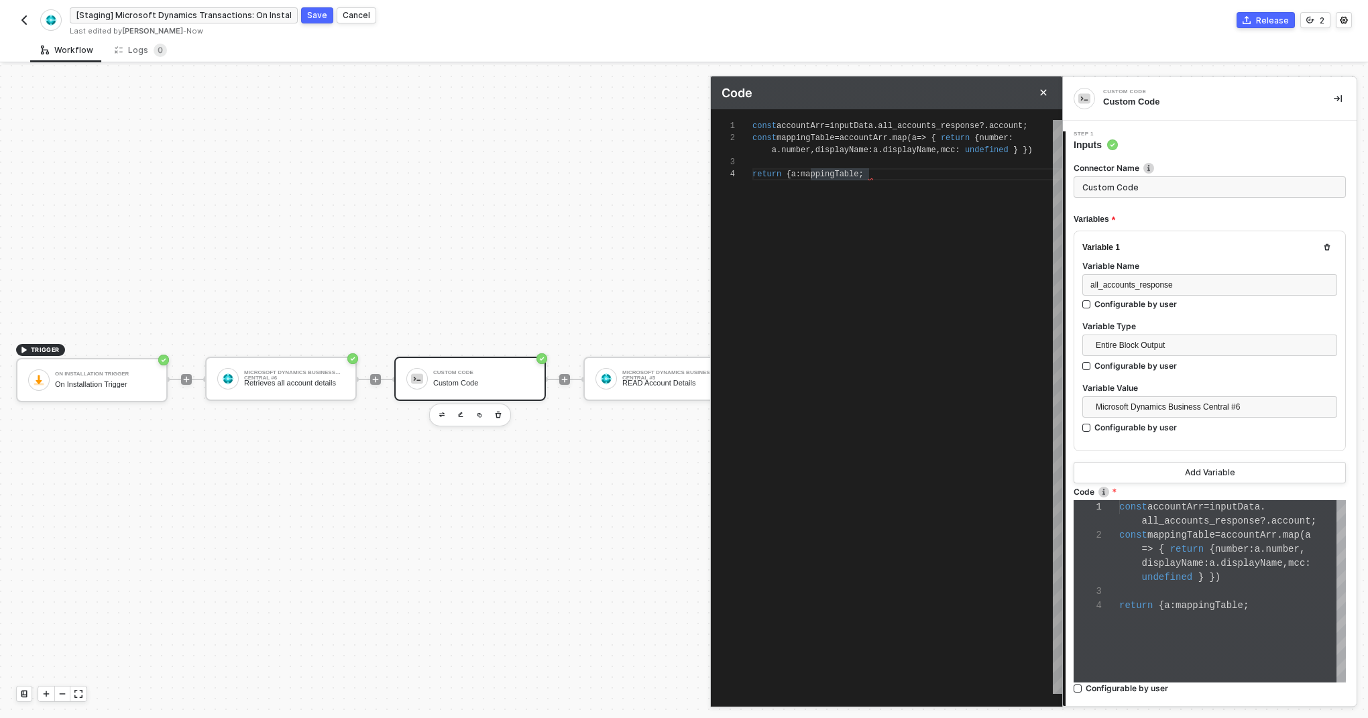
type textarea "const accountArr = inputData.all_accounts_response?.account; const mappingTable…"
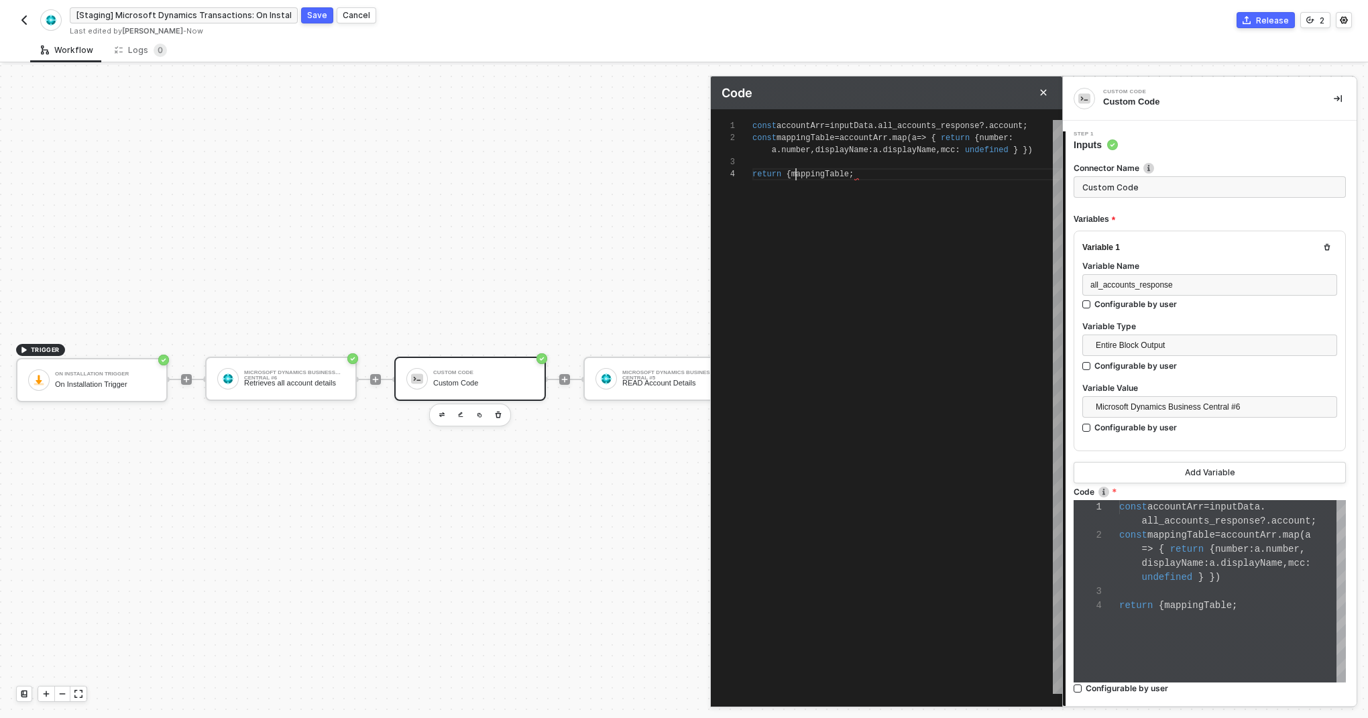
scroll to position [36, 34]
type textarea "const accountArr = inputData.all_accounts_response?.account; const mappingTable…"
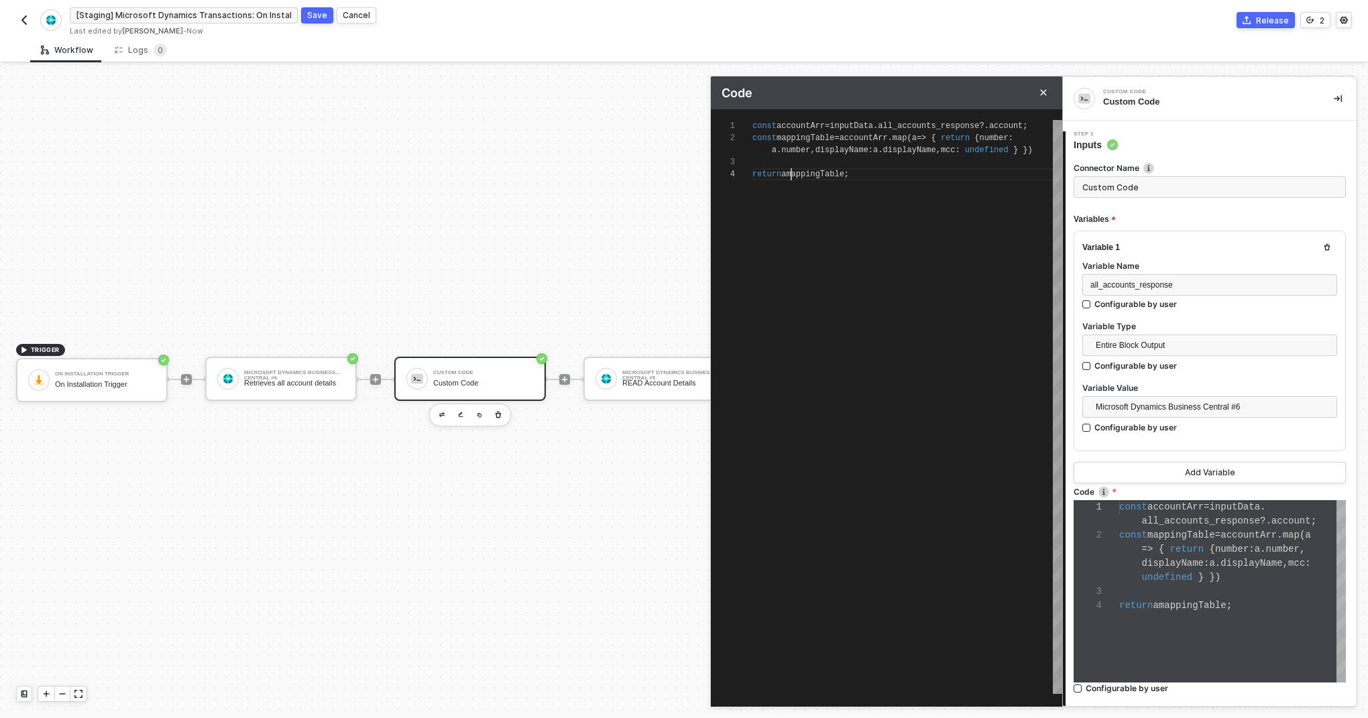
type textarea "const accountArr = inputData.all_accounts_response?.account; const mappingTable…"
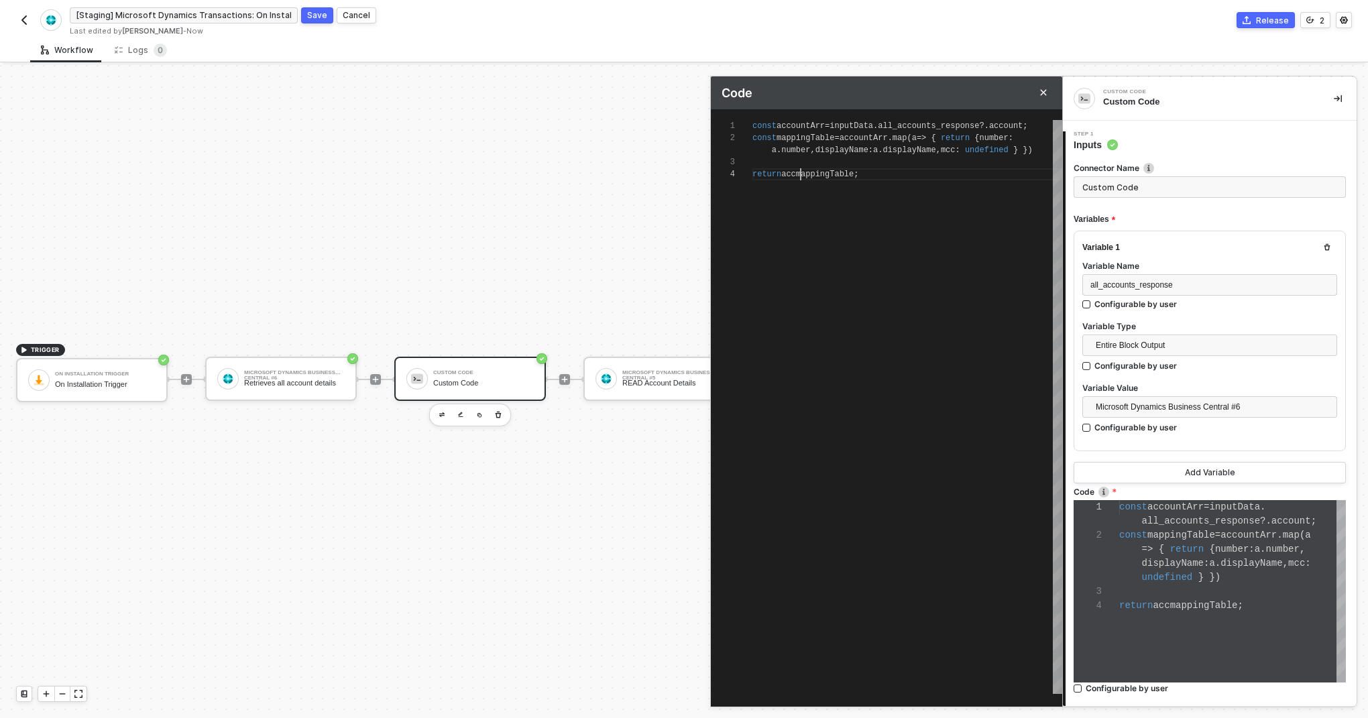
type textarea "const accountArr = inputData.all_accounts_response?.account; const mappingTable…"
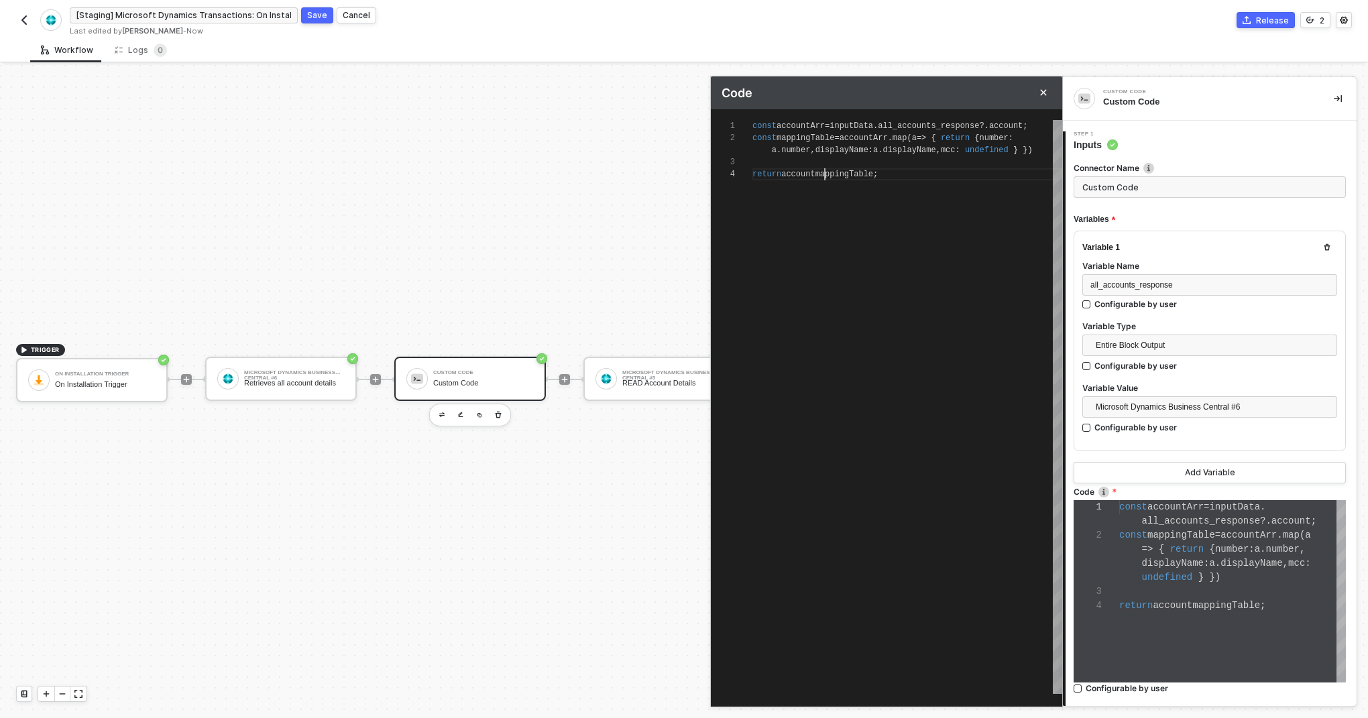
type textarea "const accountArr = inputData.all_accounts_response?.account; const mappingTable…"
click at [873, 172] on span "accountMappingTable" at bounding box center [828, 174] width 92 height 9
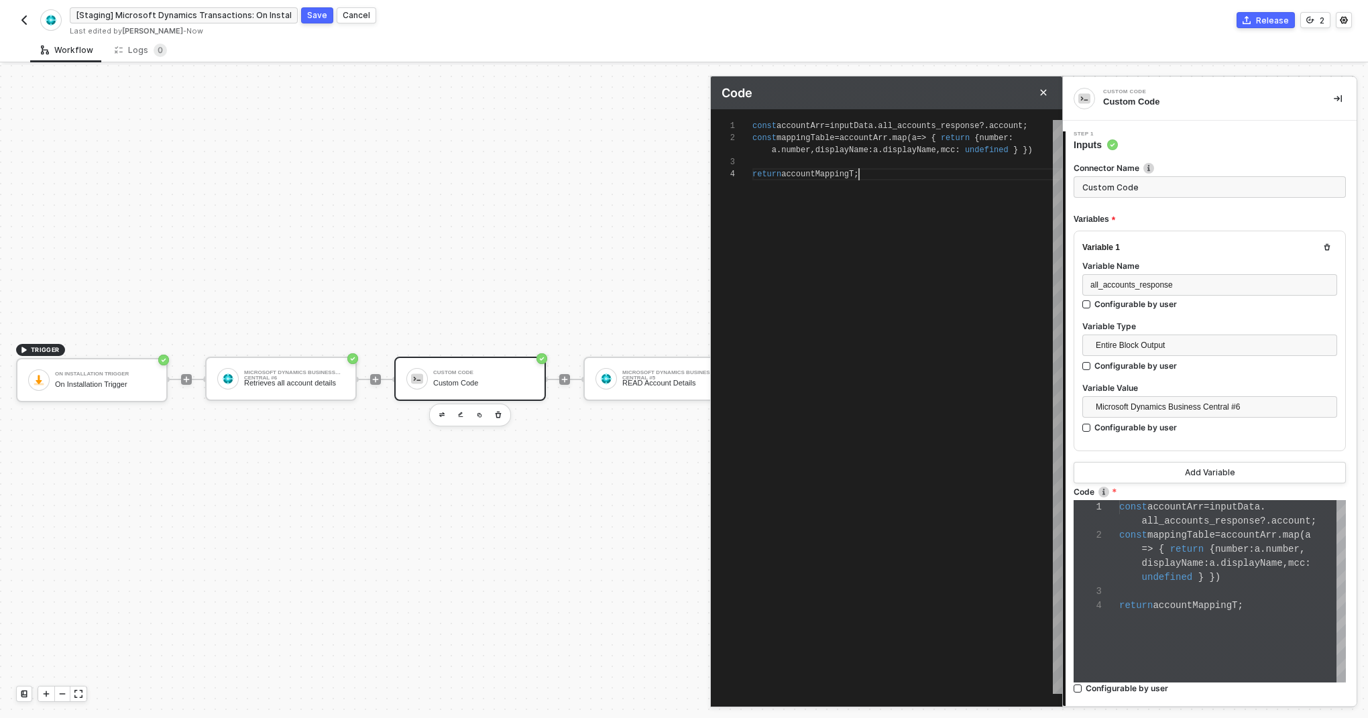
scroll to position [36, 102]
click at [824, 174] on span "accountMapping" at bounding box center [816, 174] width 68 height 9
click at [829, 172] on span "accountMapping" at bounding box center [816, 174] width 68 height 9
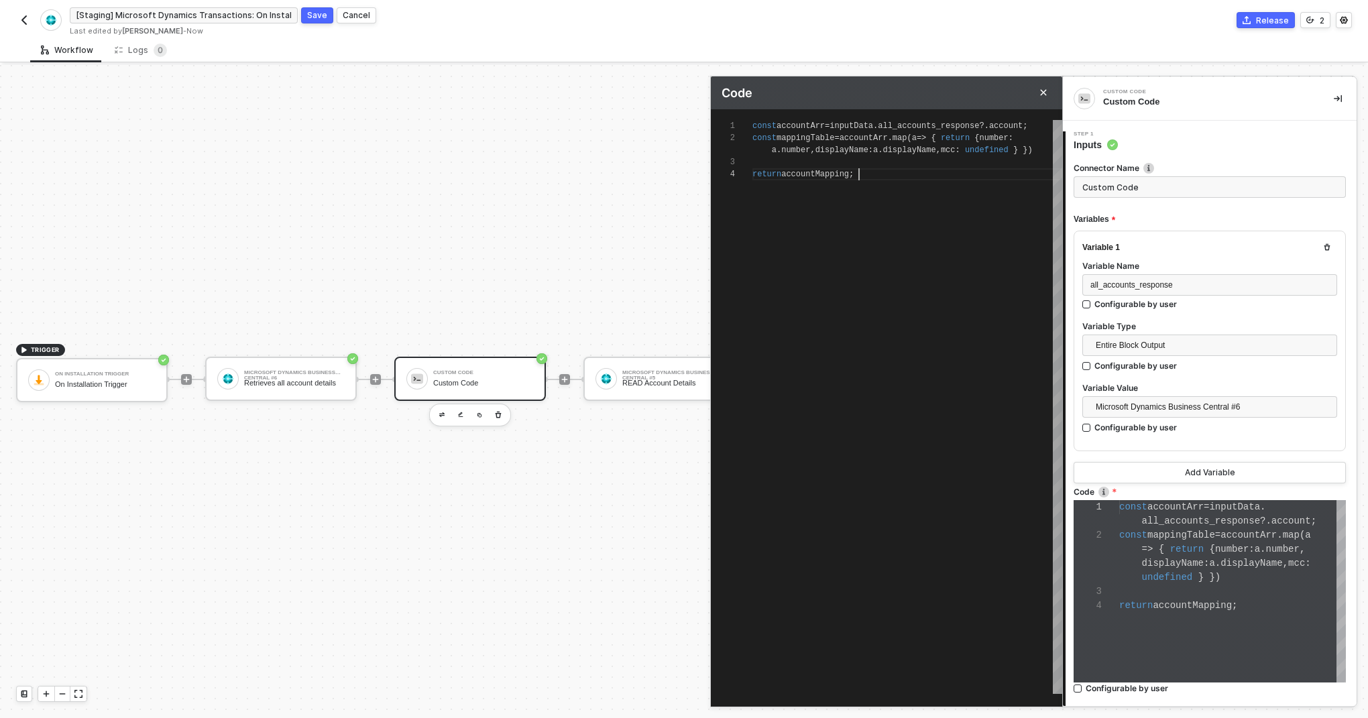
click at [829, 172] on span "accountMapping" at bounding box center [816, 174] width 68 height 9
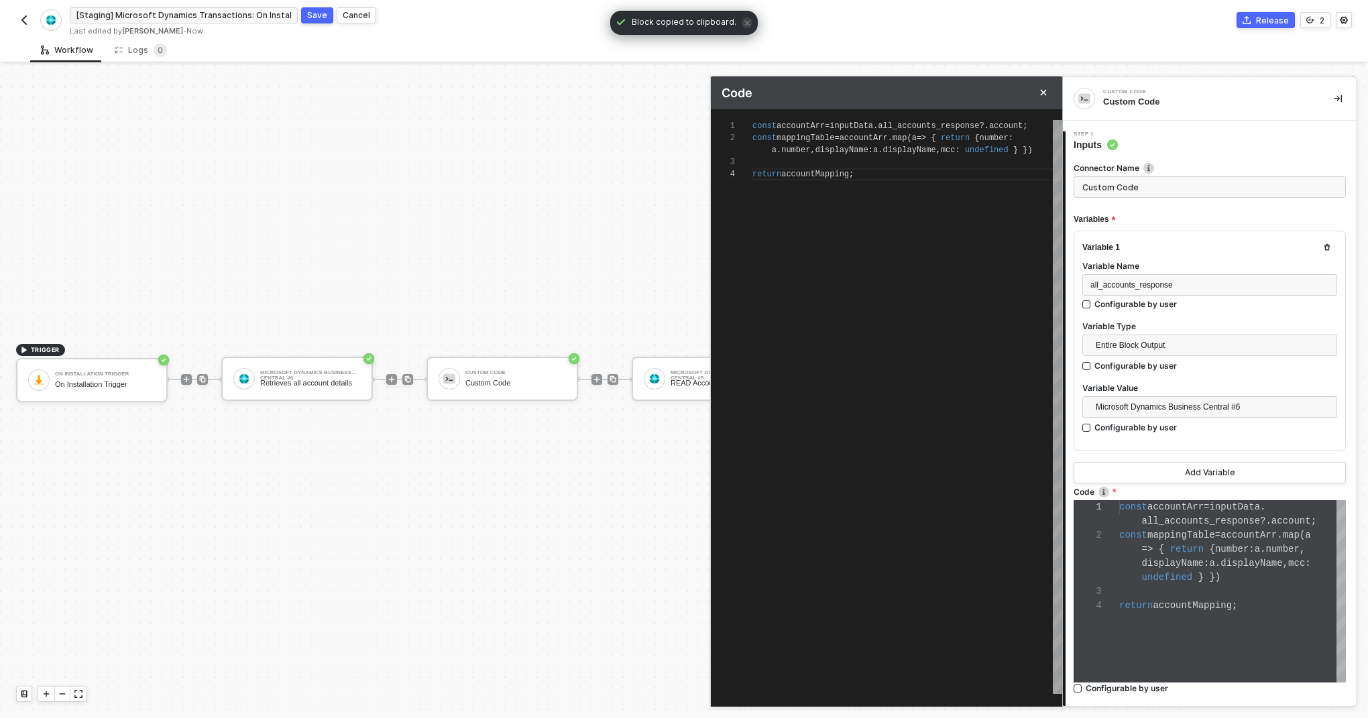
click at [1155, 218] on div "Variables" at bounding box center [1210, 220] width 272 height 22
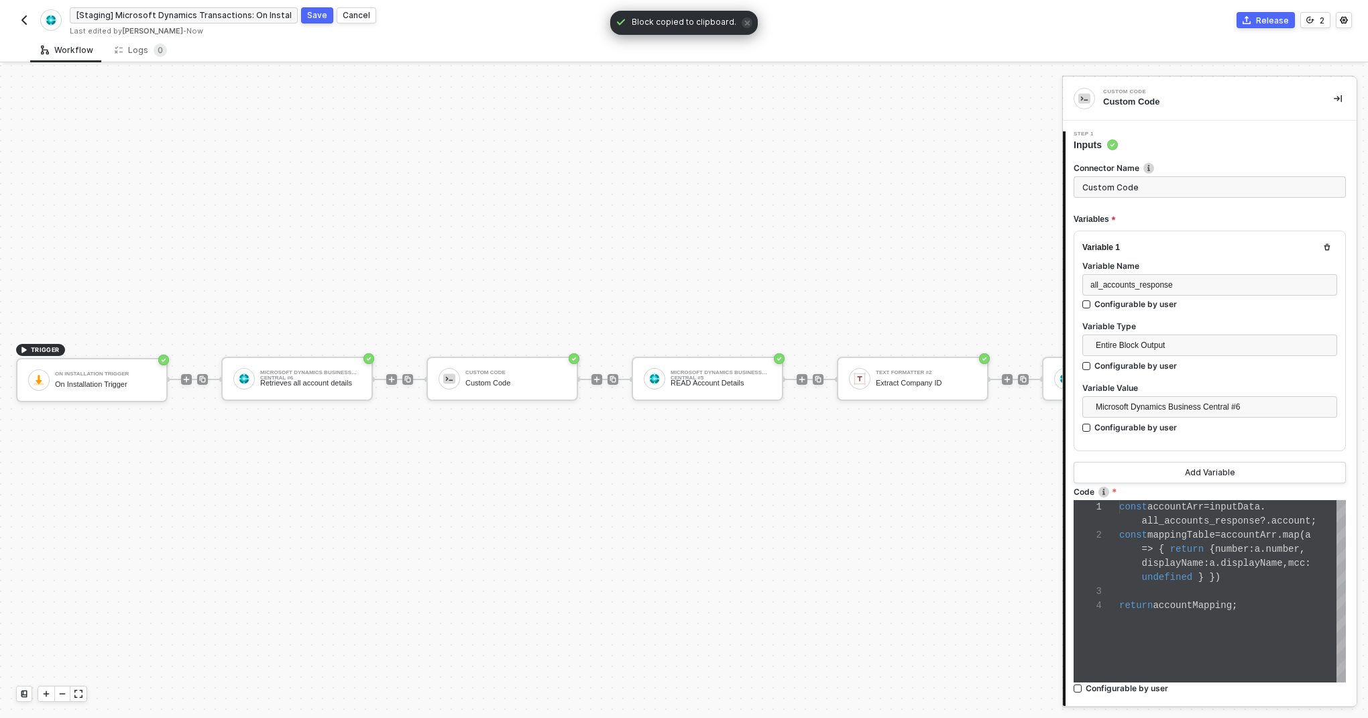
click at [552, 449] on div "TRIGGER On Installation Trigger On Installation Trigger Microsoft Dynamics Busi…" at bounding box center [1116, 379] width 2233 height 678
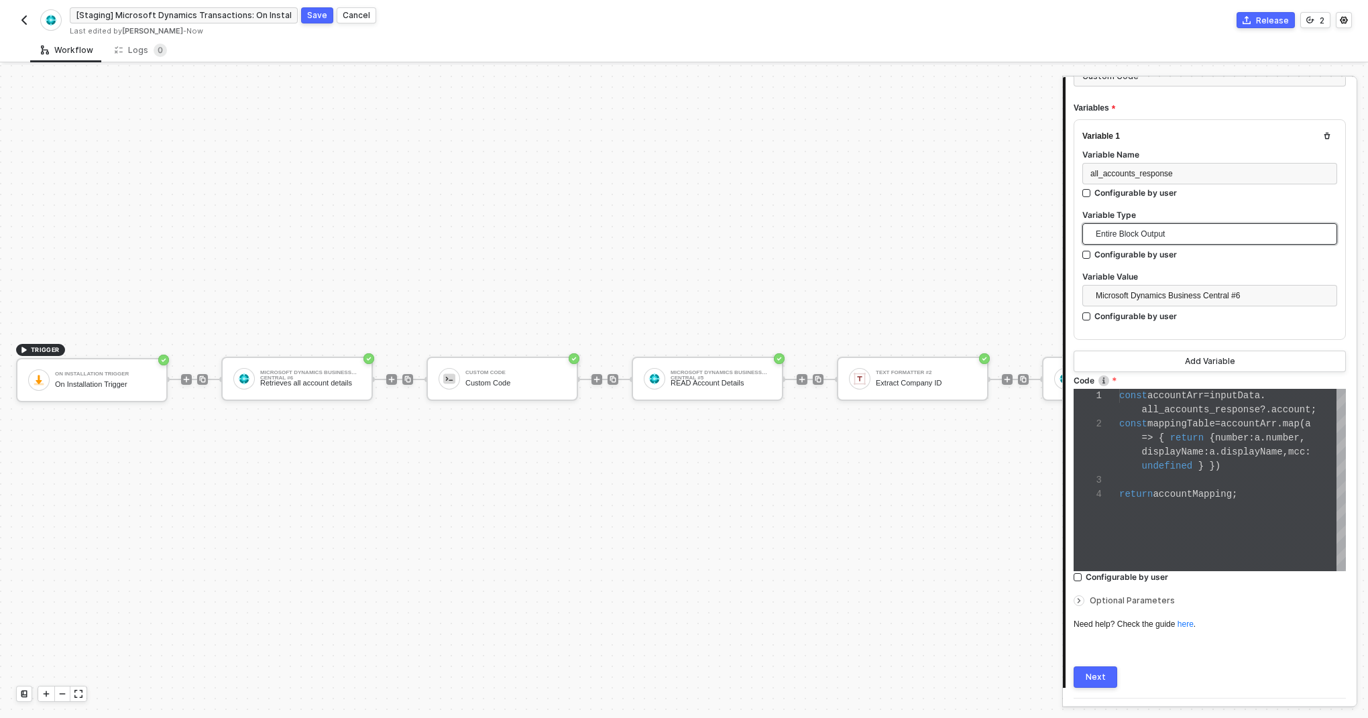
scroll to position [145, 0]
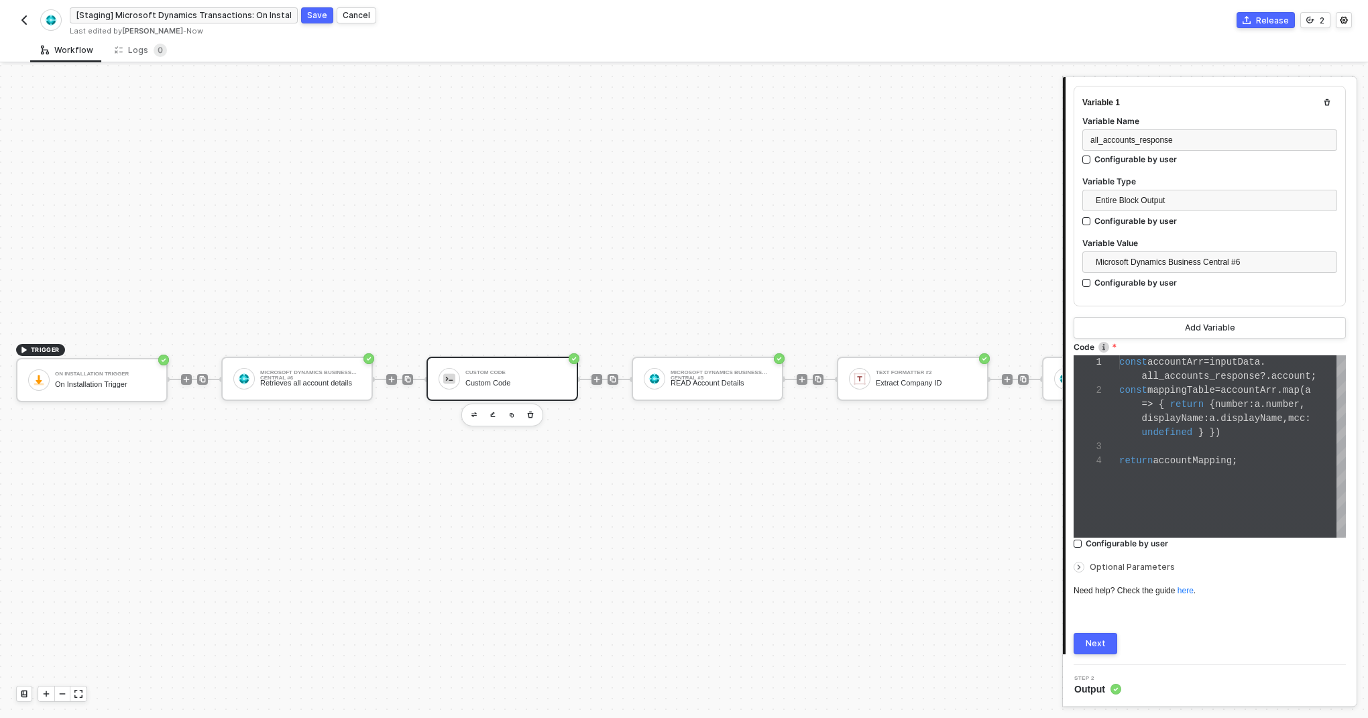
click at [552, 375] on div "Custom Code" at bounding box center [516, 372] width 101 height 5
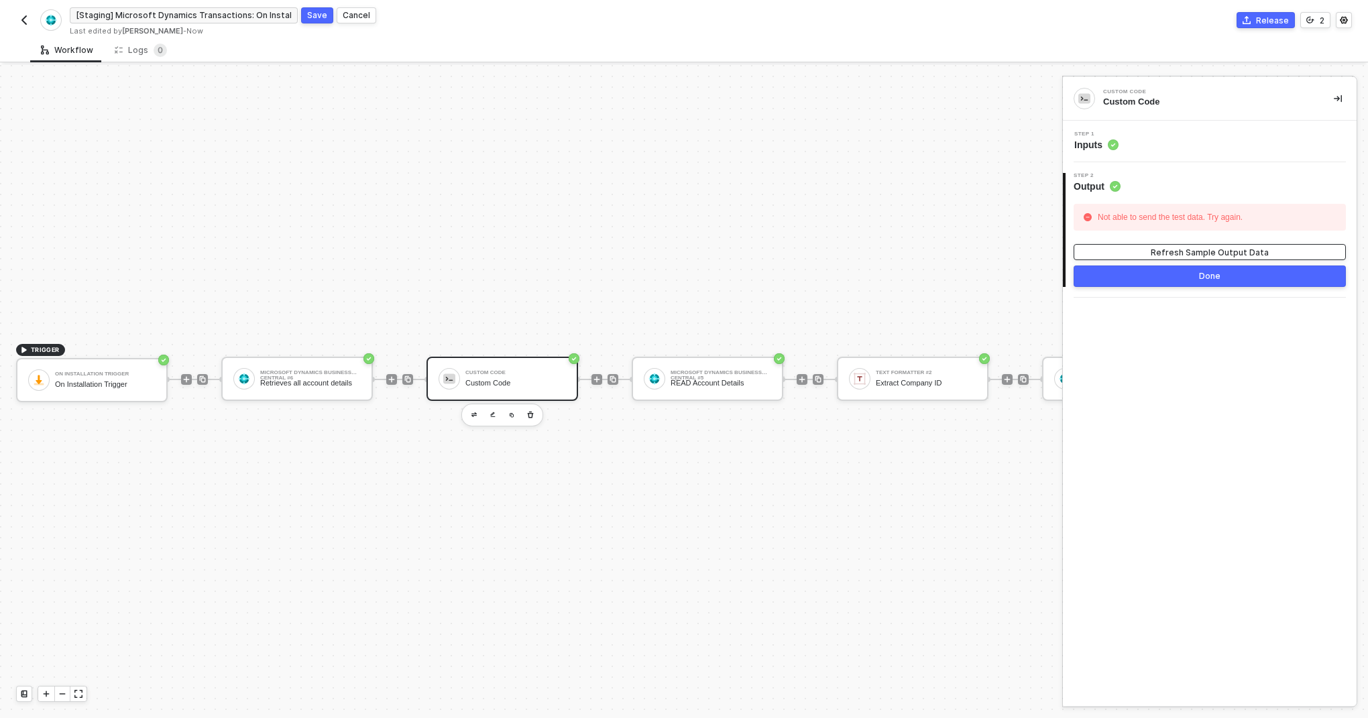
click at [1191, 250] on div "Refresh Sample Output Data" at bounding box center [1210, 252] width 118 height 11
click at [1098, 138] on span "Inputs" at bounding box center [1097, 144] width 44 height 13
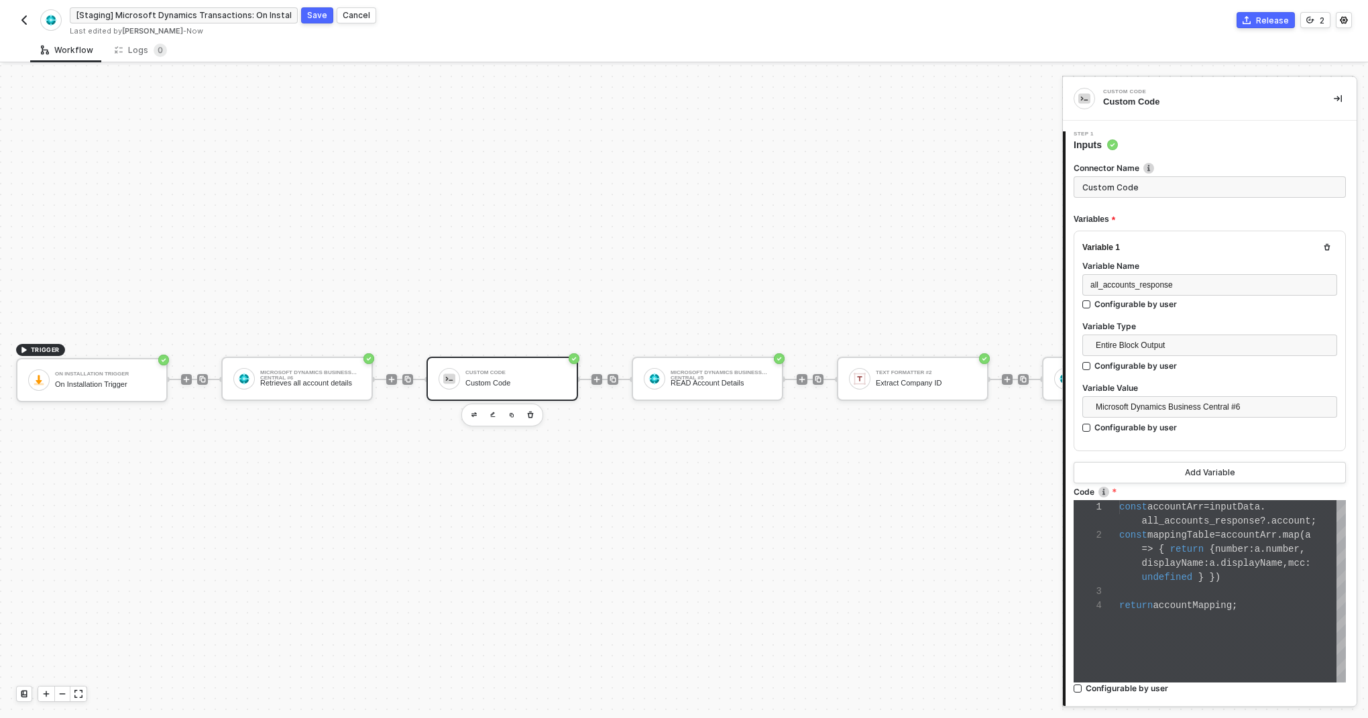
scroll to position [14, 28]
click at [1147, 579] on div "1 2 3 4 const accountArr = inputData . all_accounts_response ?. account ; const…" at bounding box center [1210, 591] width 272 height 182
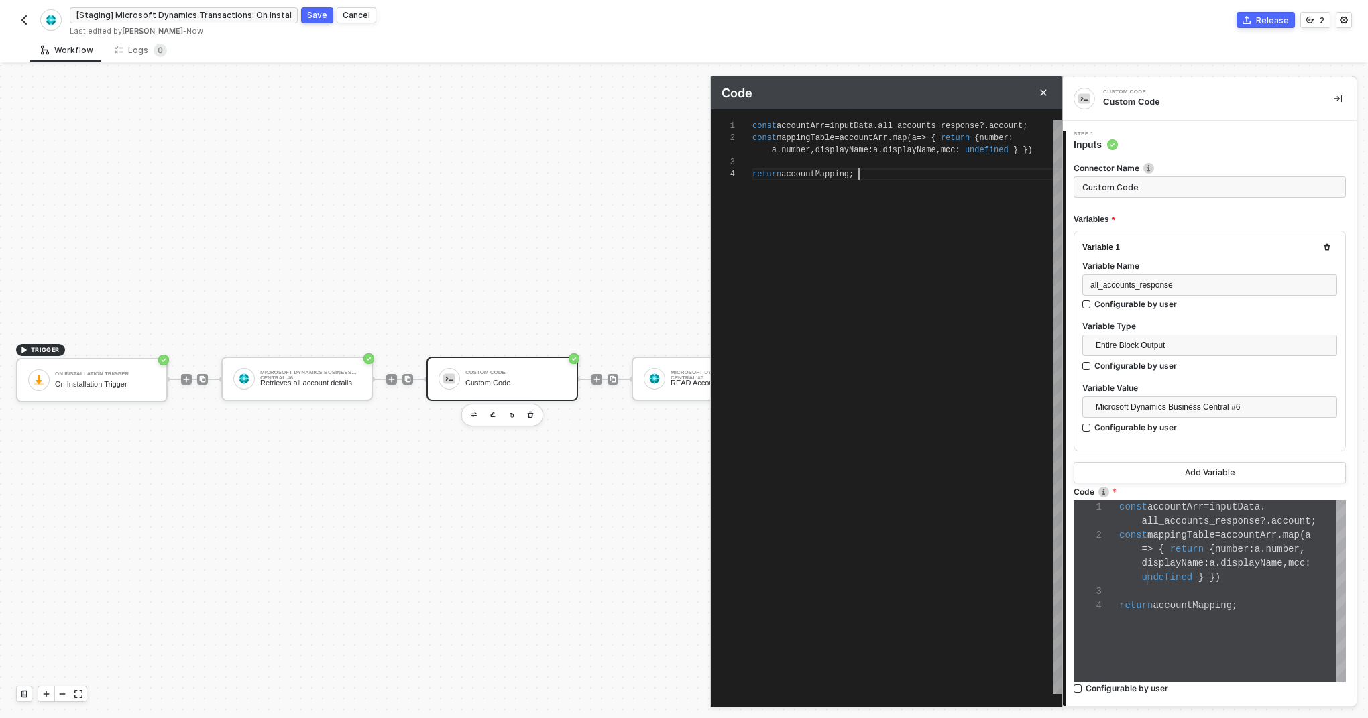
scroll to position [36, 107]
click at [914, 231] on div "const accountArr = inputData . all_accounts_response ?. account ; const mapping…" at bounding box center [908, 407] width 310 height 574
click at [820, 135] on div "1 2 3 4 const accountArr = inputData . all_accounts_response ?. account ; const…" at bounding box center [887, 407] width 352 height 574
click at [816, 176] on span "accountMapping" at bounding box center [816, 174] width 68 height 9
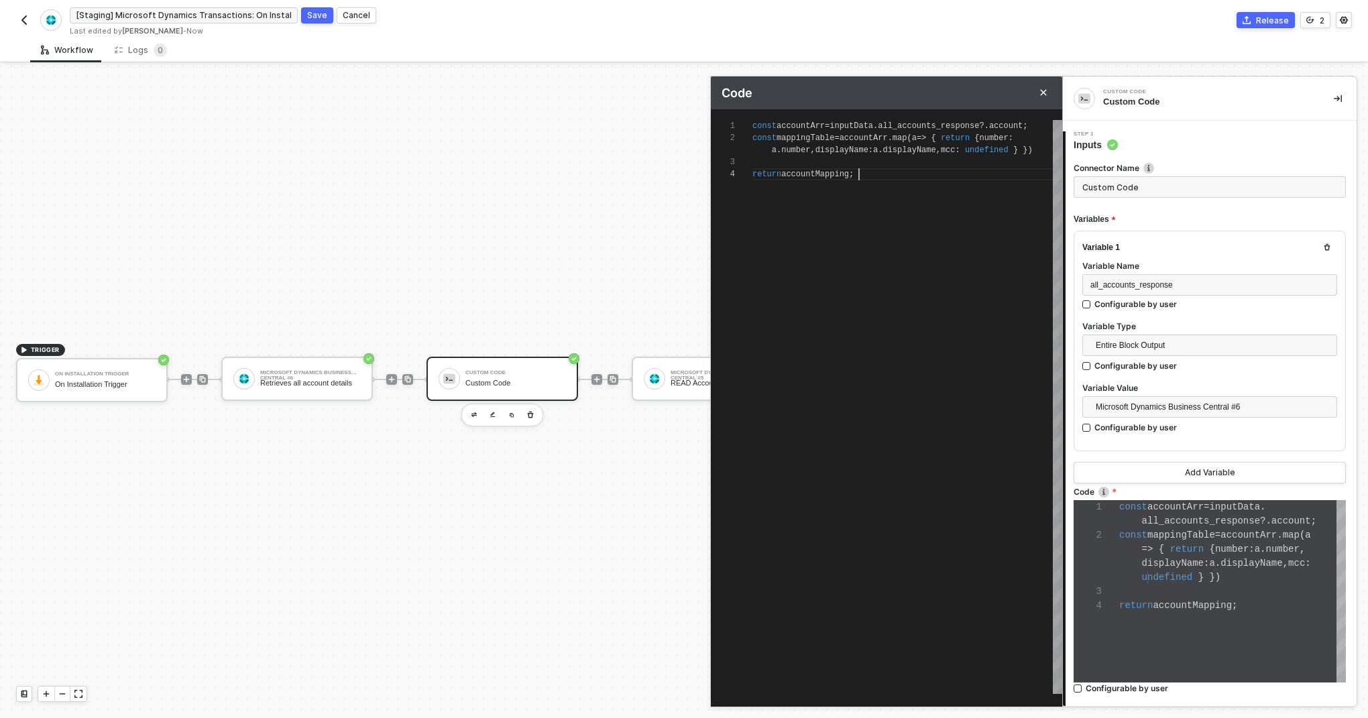
click at [816, 176] on span "accountMapping" at bounding box center [816, 174] width 68 height 9
click at [812, 176] on span "accountMapping" at bounding box center [816, 174] width 68 height 9
drag, startPoint x: 788, startPoint y: 174, endPoint x: 841, endPoint y: 174, distance: 53.7
click at [841, 174] on span "accountMapping" at bounding box center [816, 174] width 68 height 9
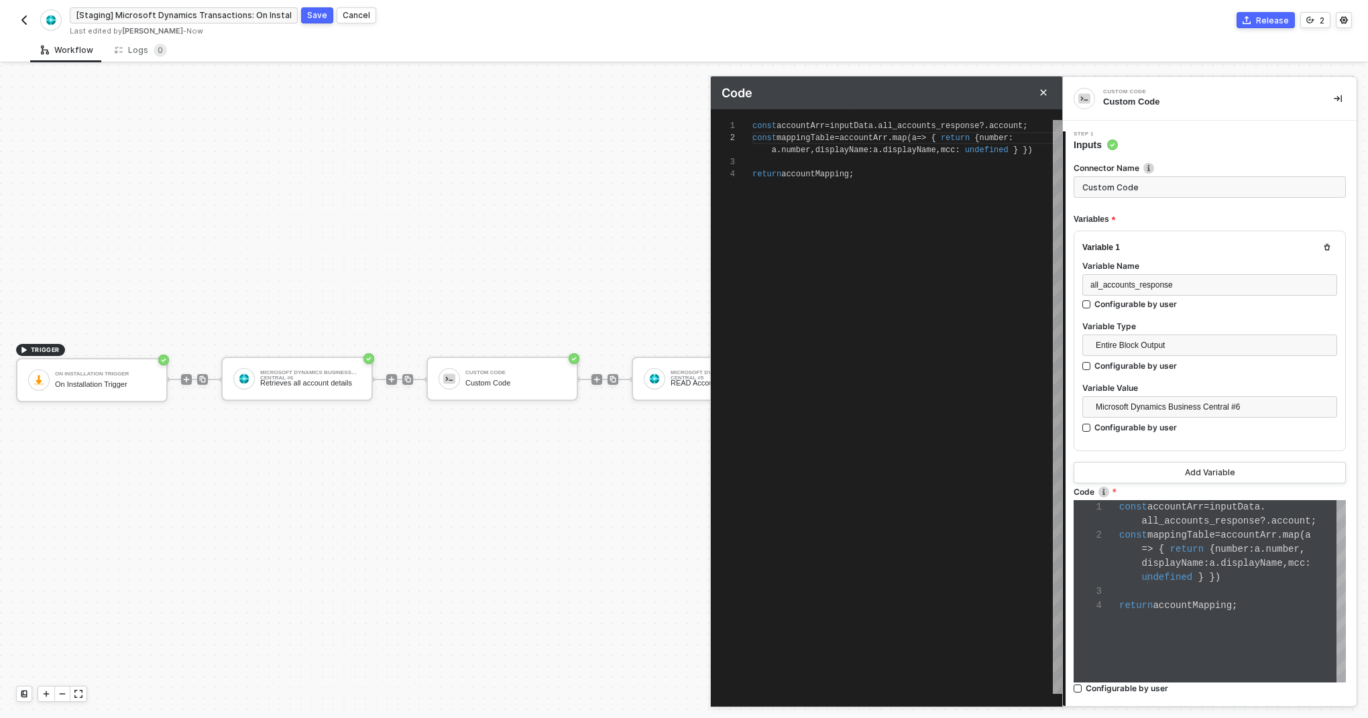
scroll to position [42, 0]
paste textarea "accountMapping"
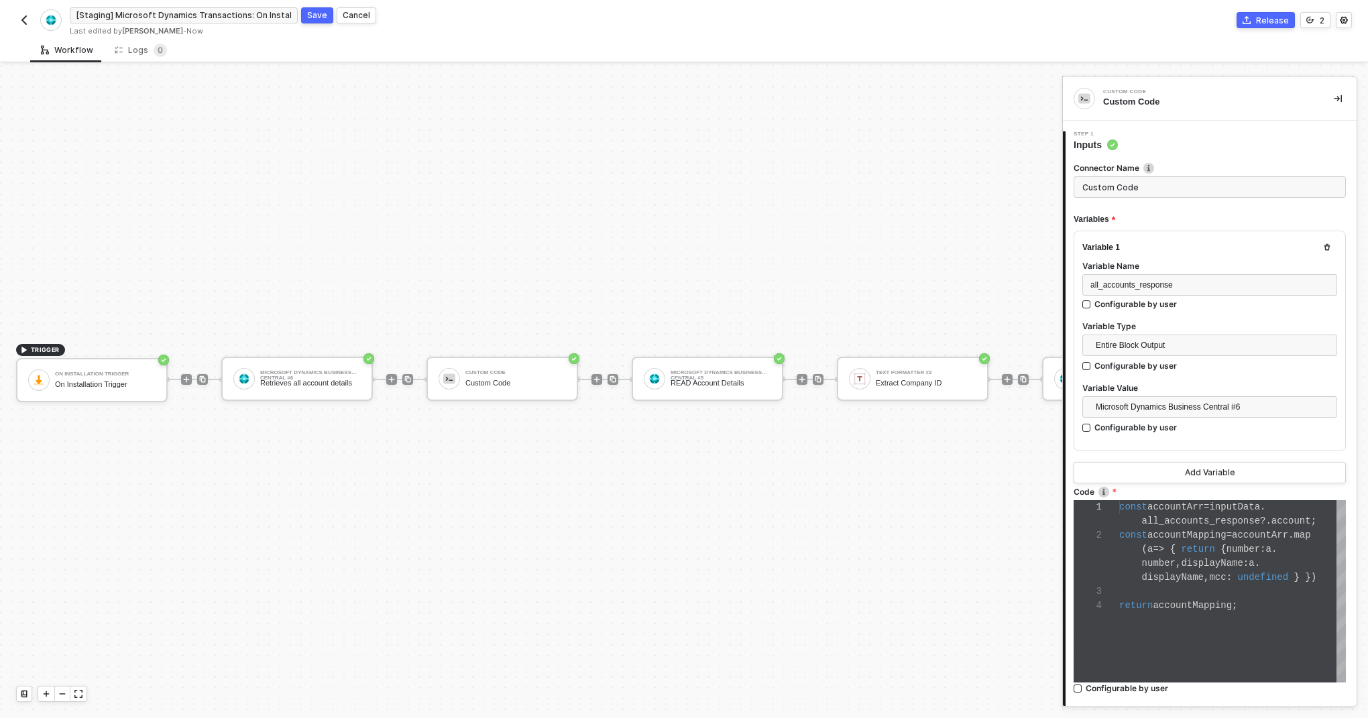
click at [1111, 134] on span "Step 1" at bounding box center [1096, 133] width 44 height 5
click at [1099, 138] on span "Inputs" at bounding box center [1096, 144] width 44 height 13
click at [896, 217] on div "TRIGGER On Installation Trigger On Installation Trigger Microsoft Dynamics Busi…" at bounding box center [1116, 379] width 2233 height 678
click at [556, 486] on div "TRIGGER On Installation Trigger On Installation Trigger Microsoft Dynamics Busi…" at bounding box center [1116, 379] width 2233 height 678
click at [528, 373] on div "Custom Code" at bounding box center [516, 372] width 101 height 5
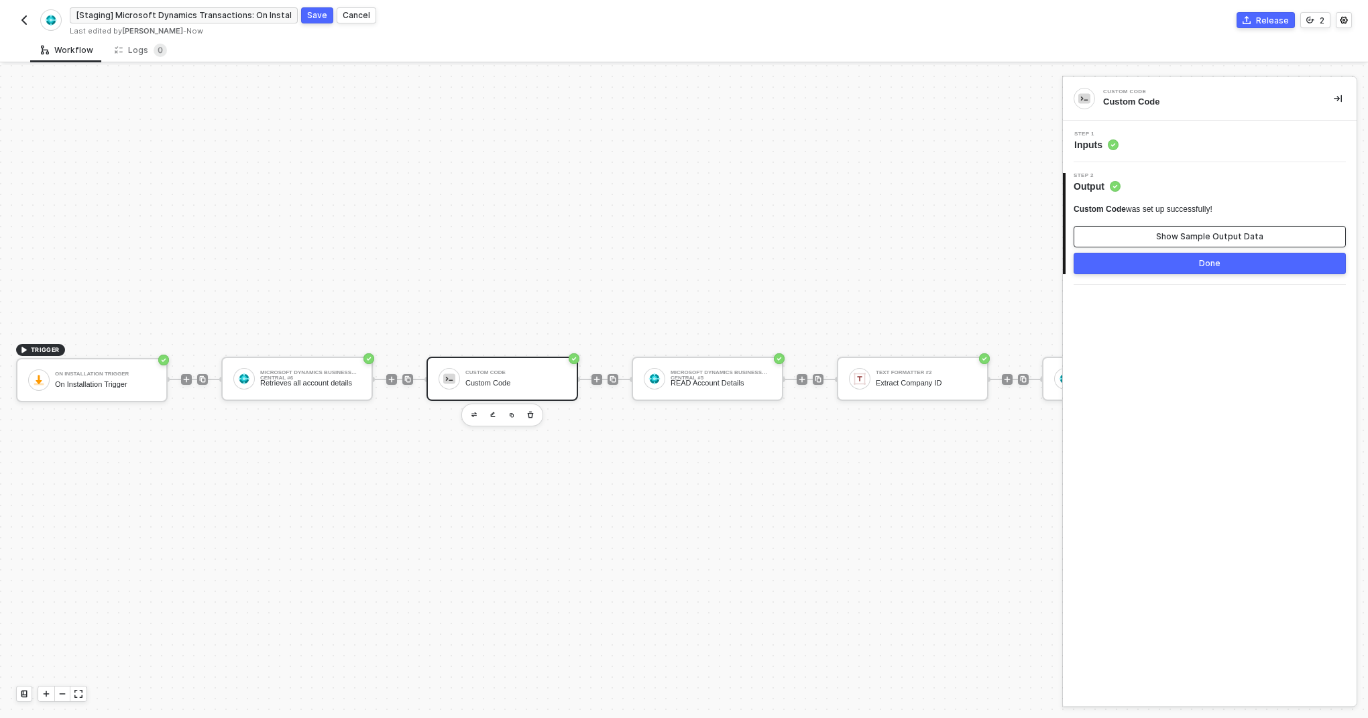
click at [1175, 234] on div "Show Sample Output Data" at bounding box center [1210, 236] width 107 height 11
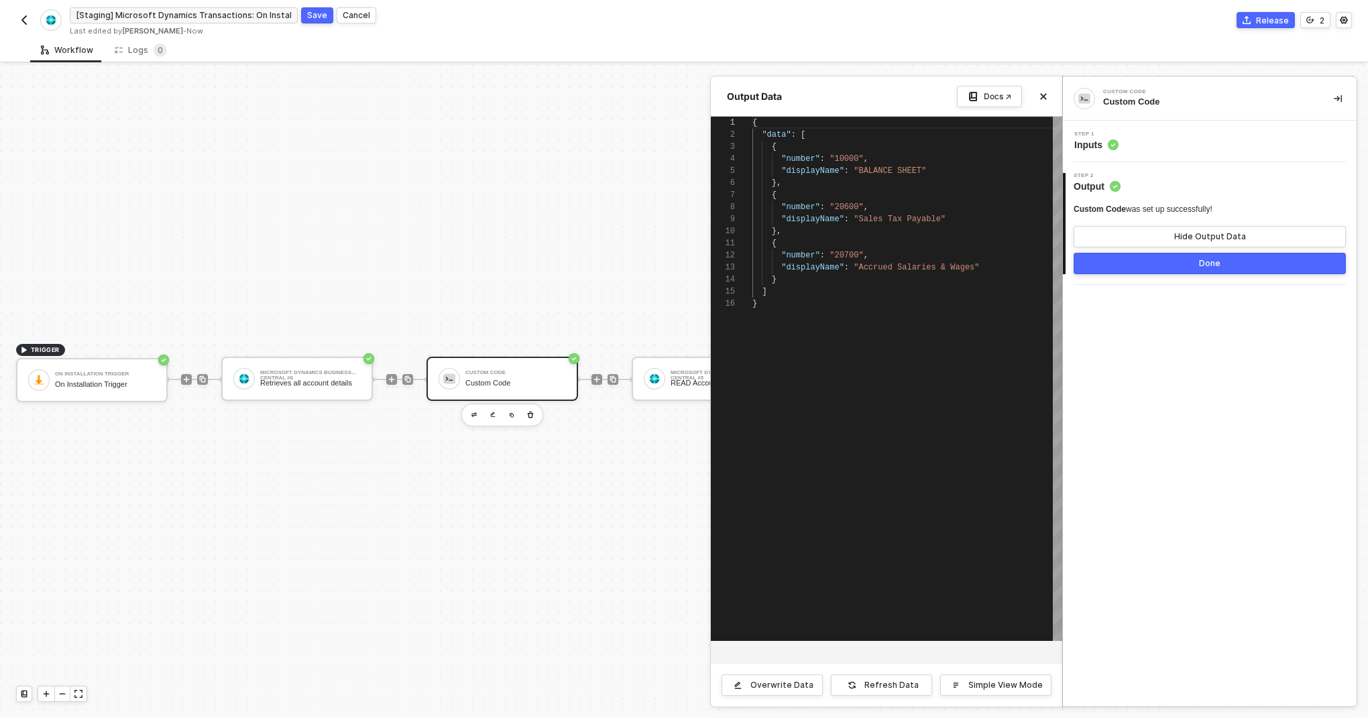
scroll to position [48, 15]
click at [857, 290] on div "]" at bounding box center [908, 292] width 310 height 12
click at [1122, 141] on div "Step 1 Inputs" at bounding box center [1212, 141] width 290 height 20
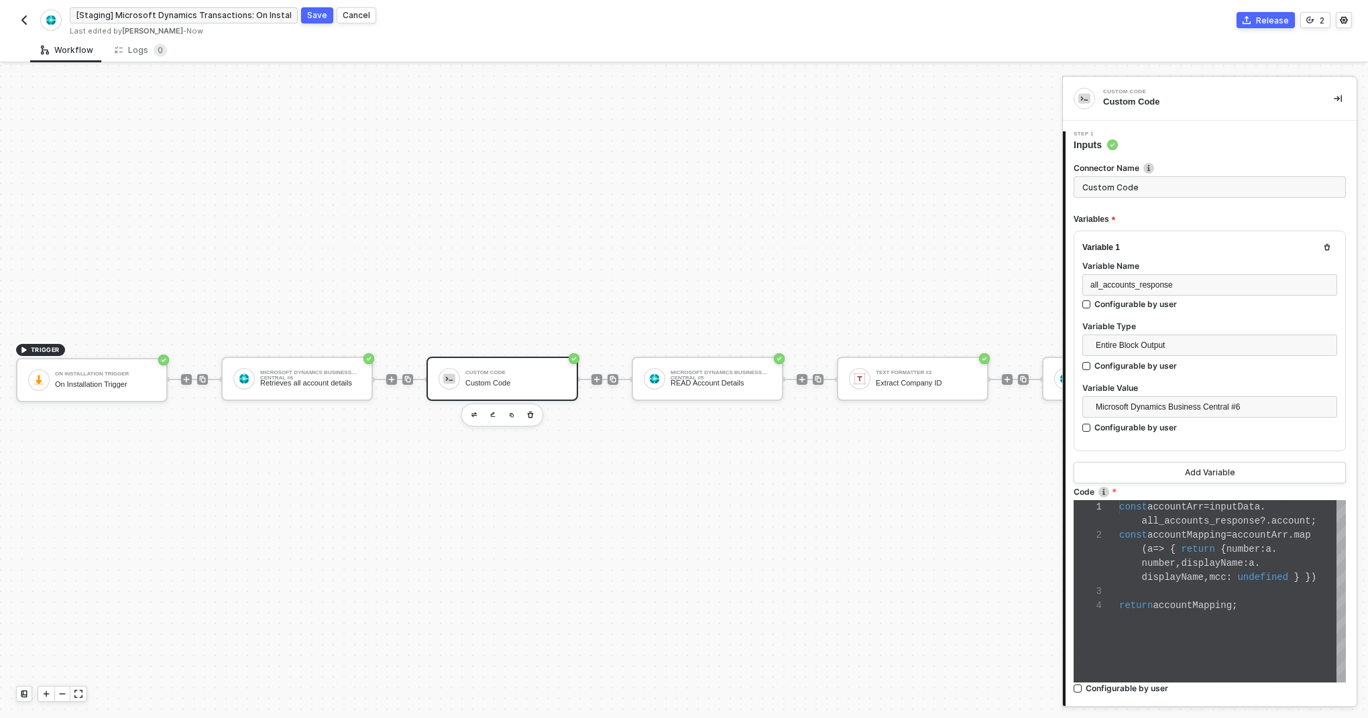
scroll to position [14, 91]
click at [1210, 574] on div "1 2 3 4 const accountArr = inputData . all_accounts_response ?. account ; const…" at bounding box center [1210, 591] width 272 height 182
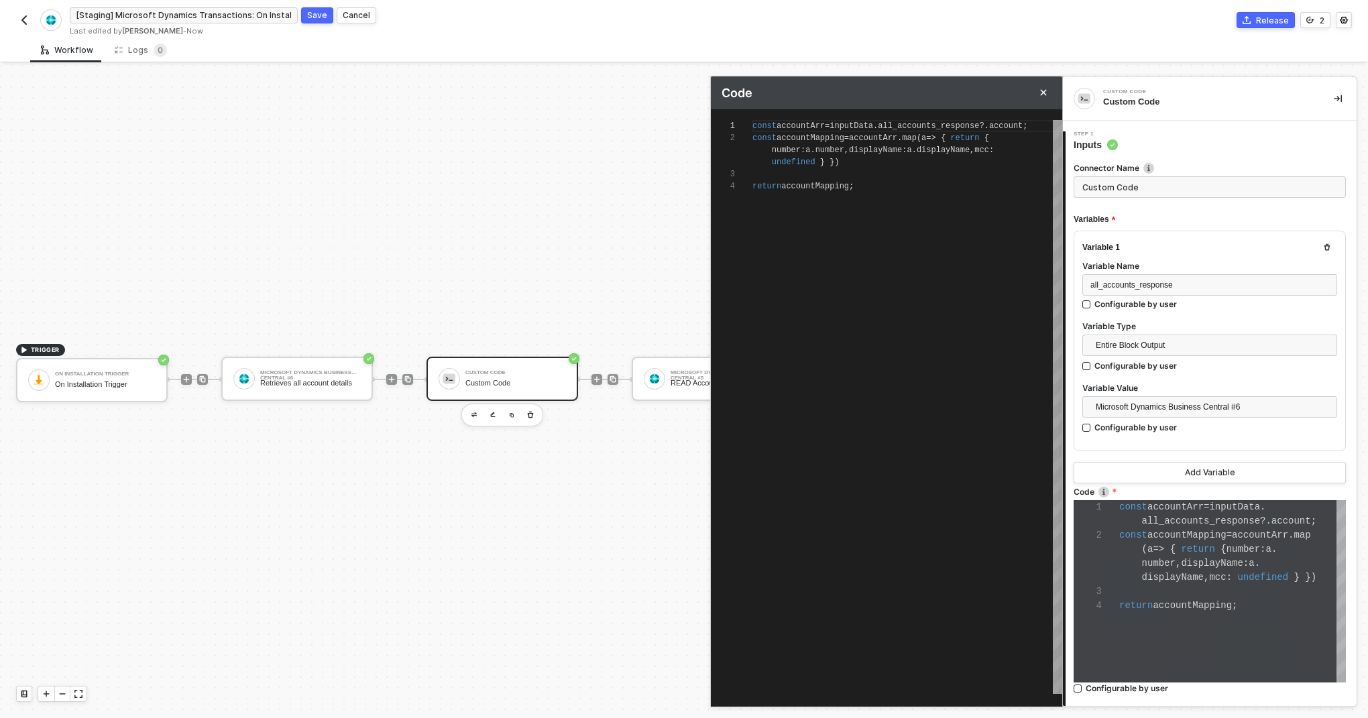
scroll to position [12, 78]
click at [829, 168] on div at bounding box center [908, 174] width 310 height 12
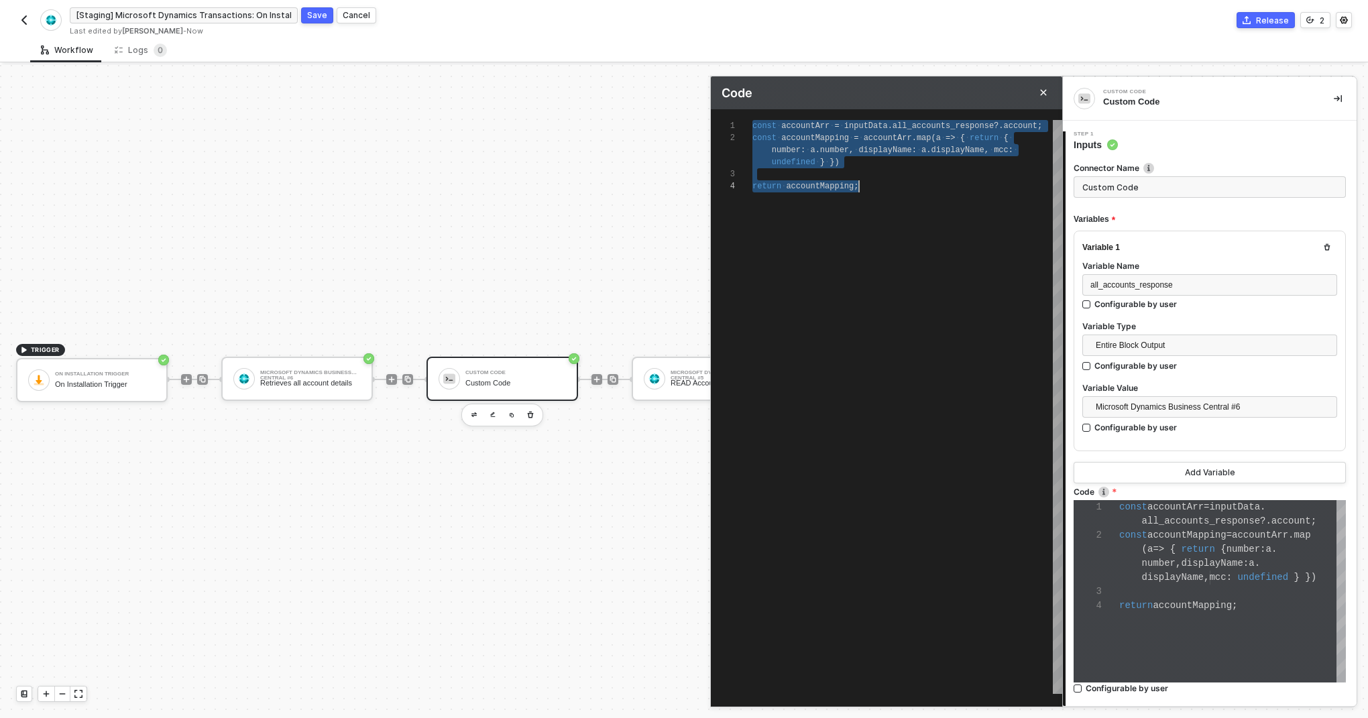
paste textarea "(a) => { return { number: a.number, displayName: a.displayName }; }); return {a…"
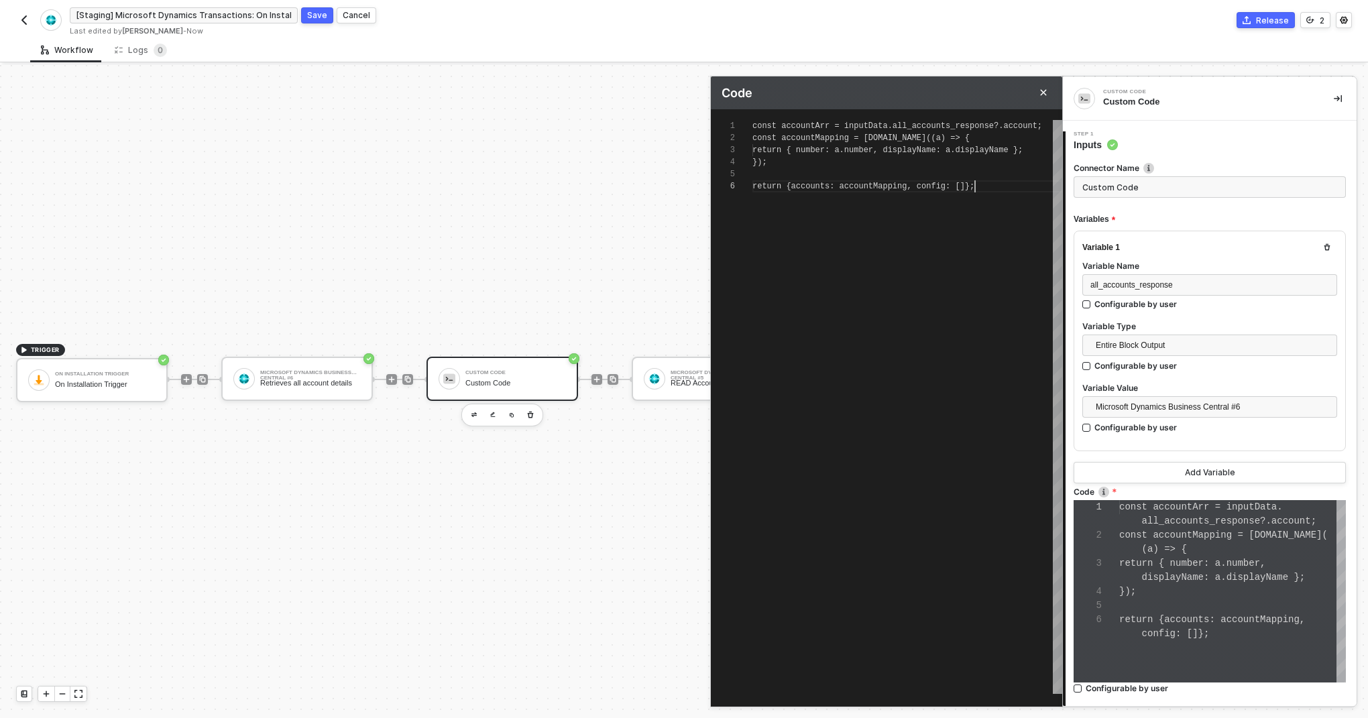
scroll to position [70, 0]
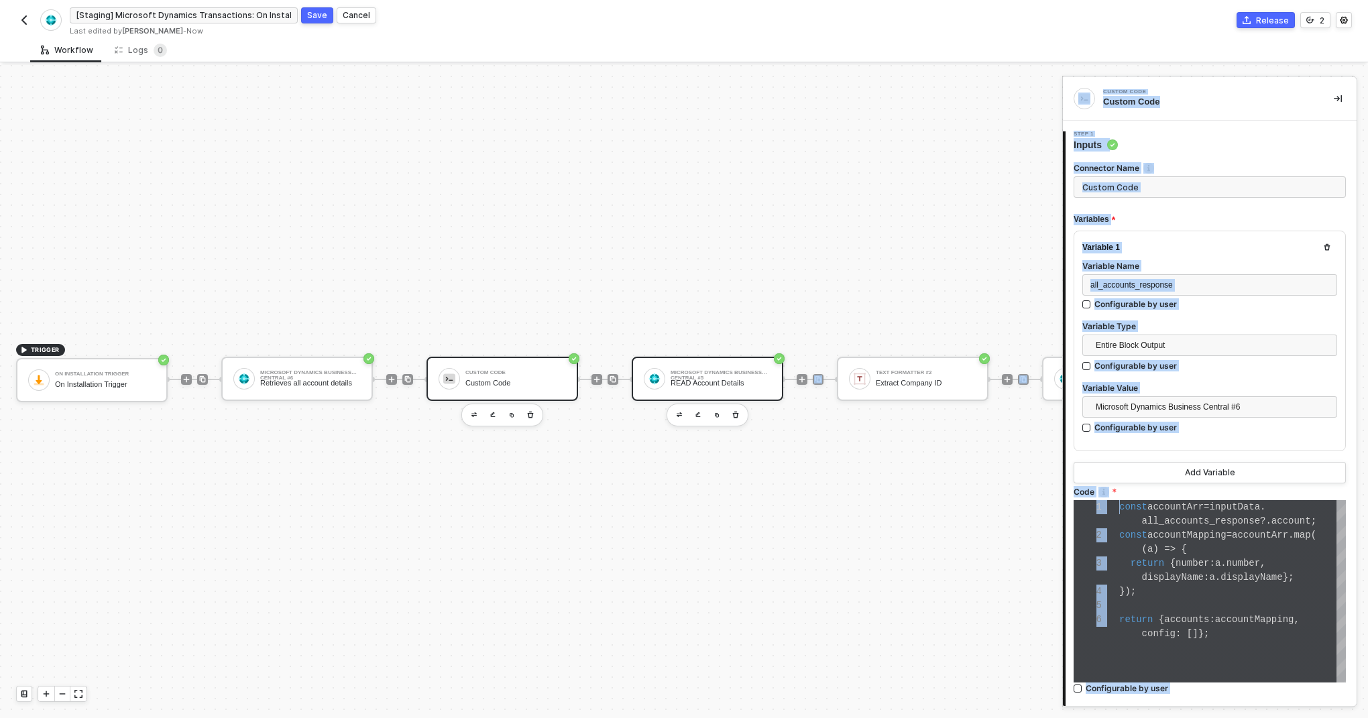
click at [686, 366] on div "Microsoft Dynamics Business Central #5 READ Account Details" at bounding box center [721, 378] width 101 height 25
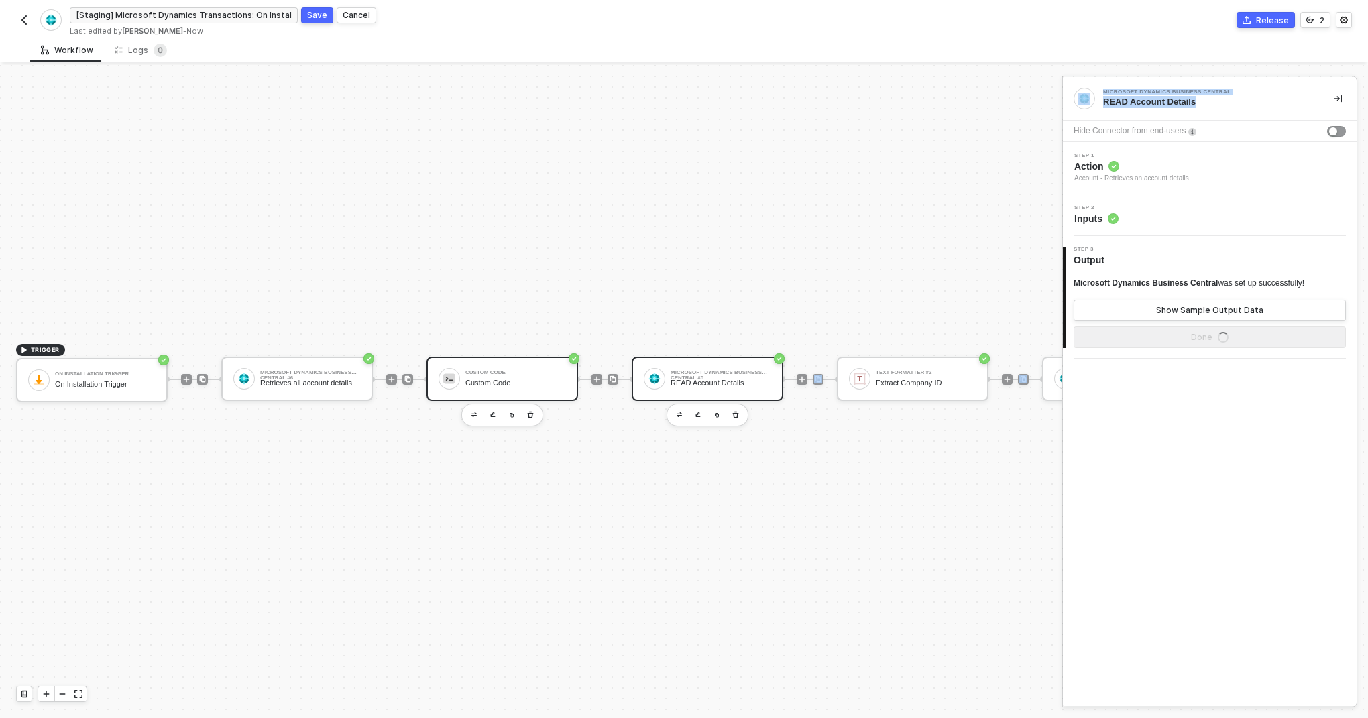
click at [478, 370] on div "Custom Code" at bounding box center [516, 372] width 101 height 5
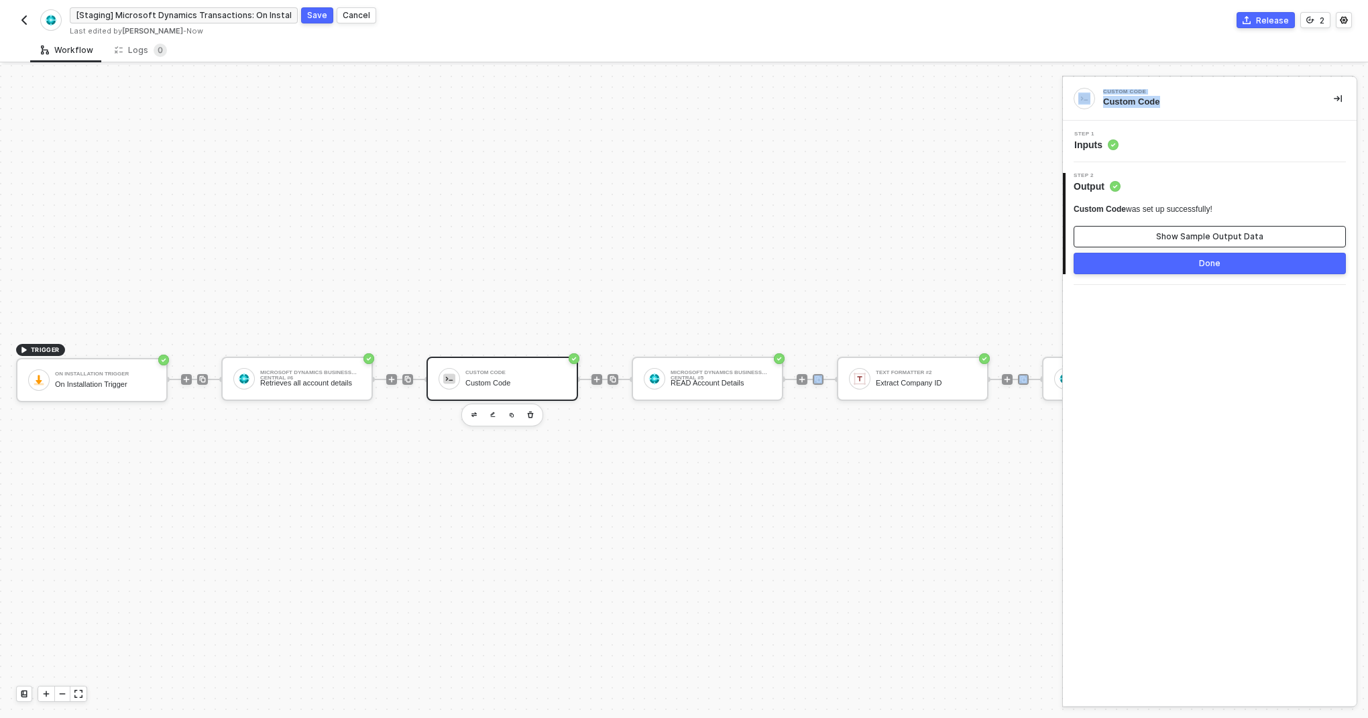
click at [1160, 234] on div "Show Sample Output Data" at bounding box center [1210, 236] width 107 height 11
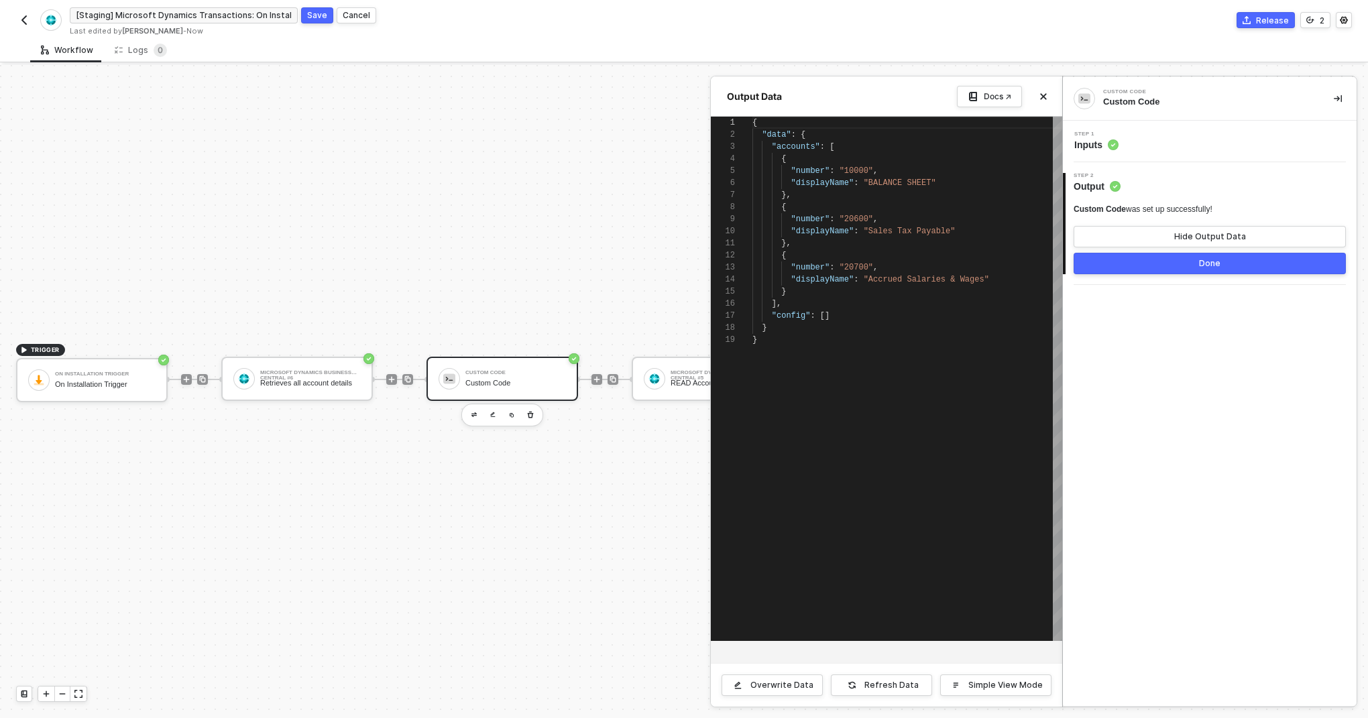
scroll to position [121, 0]
click at [519, 263] on div at bounding box center [684, 391] width 1368 height 653
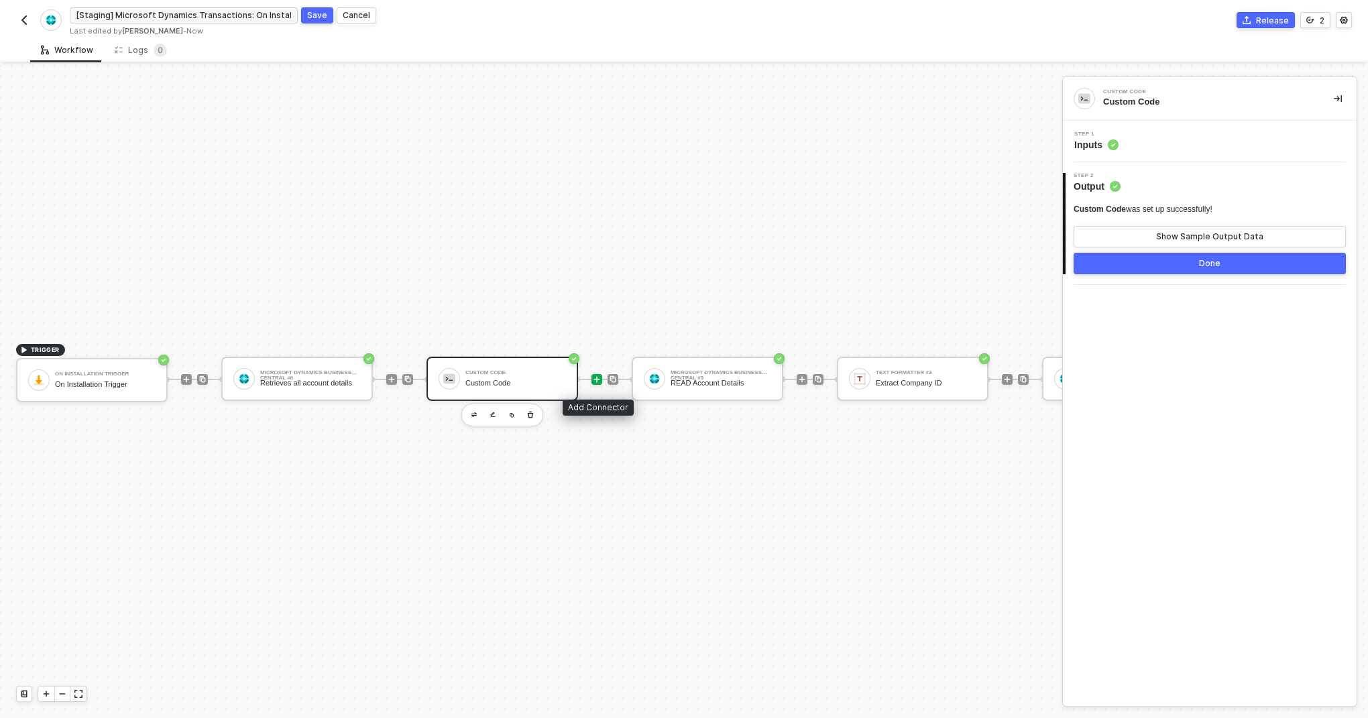
click at [599, 378] on icon "icon-play" at bounding box center [597, 380] width 8 height 8
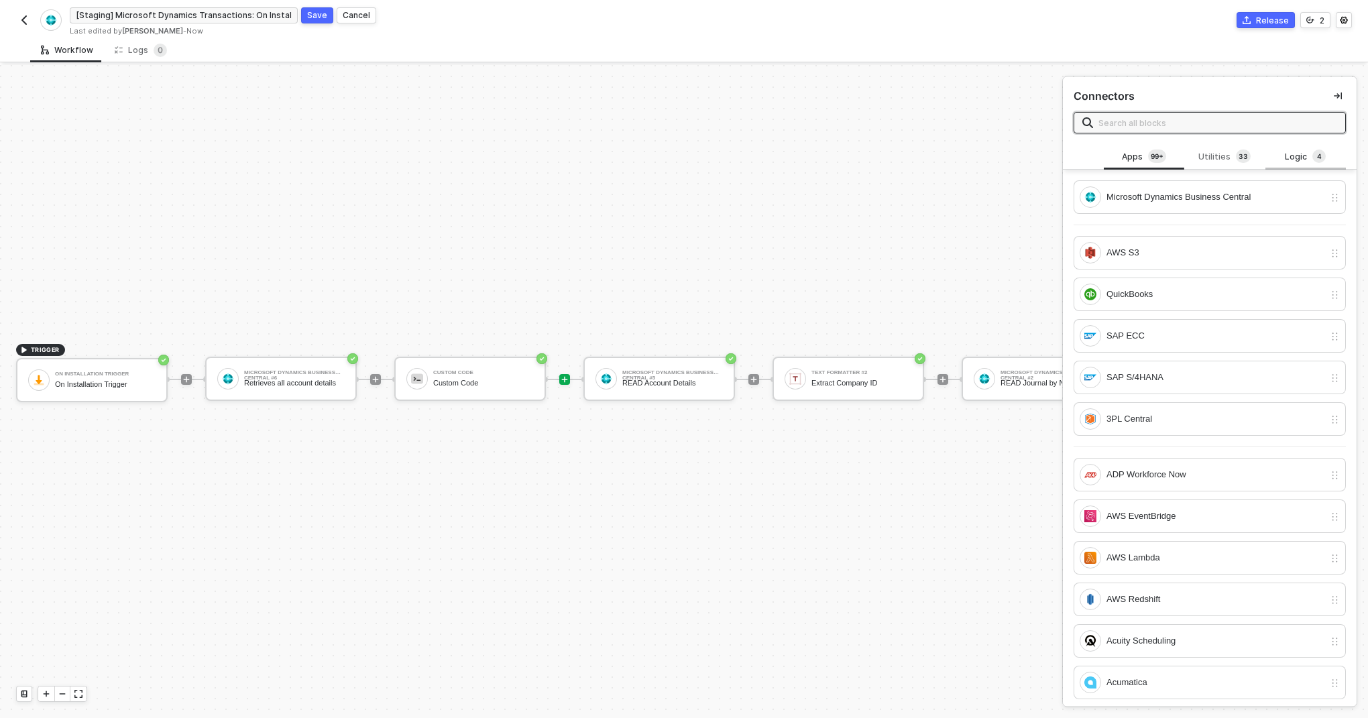
click at [1292, 163] on div "Logic 4" at bounding box center [1306, 157] width 59 height 15
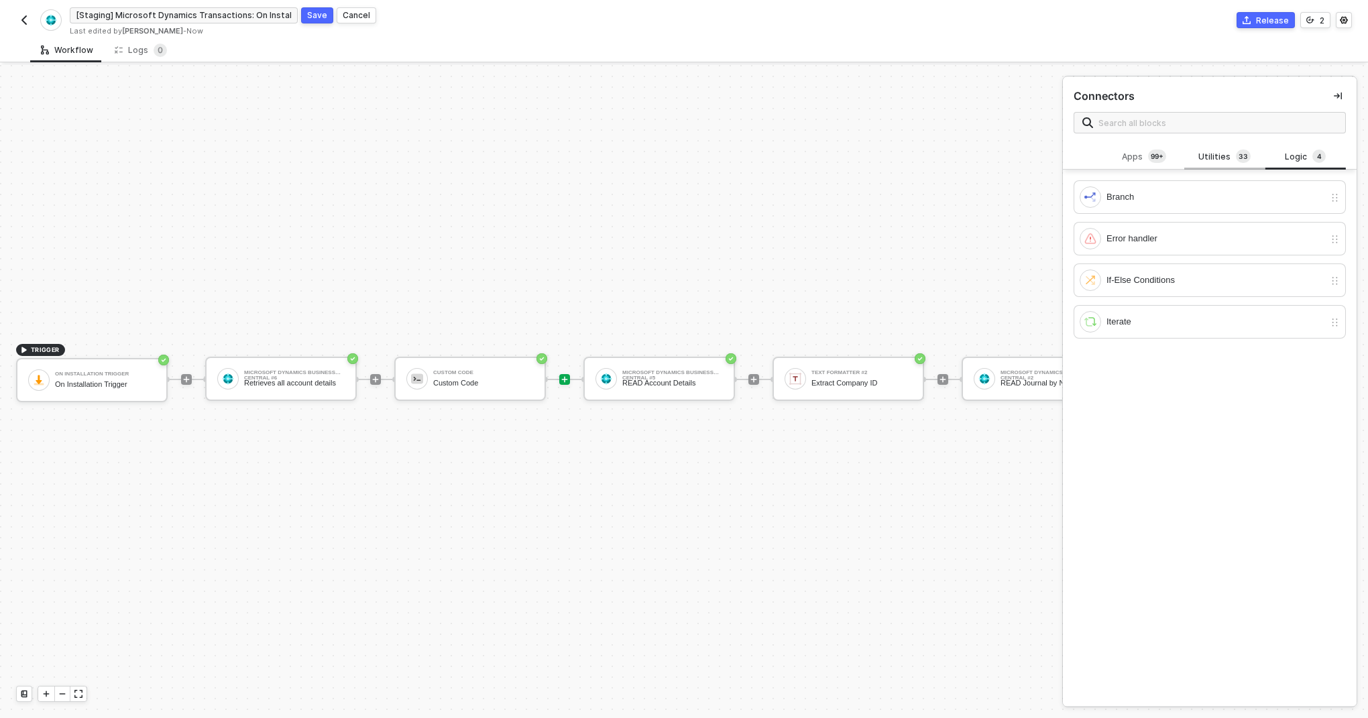
click at [1229, 164] on div "Utilities 3 3" at bounding box center [1224, 157] width 59 height 15
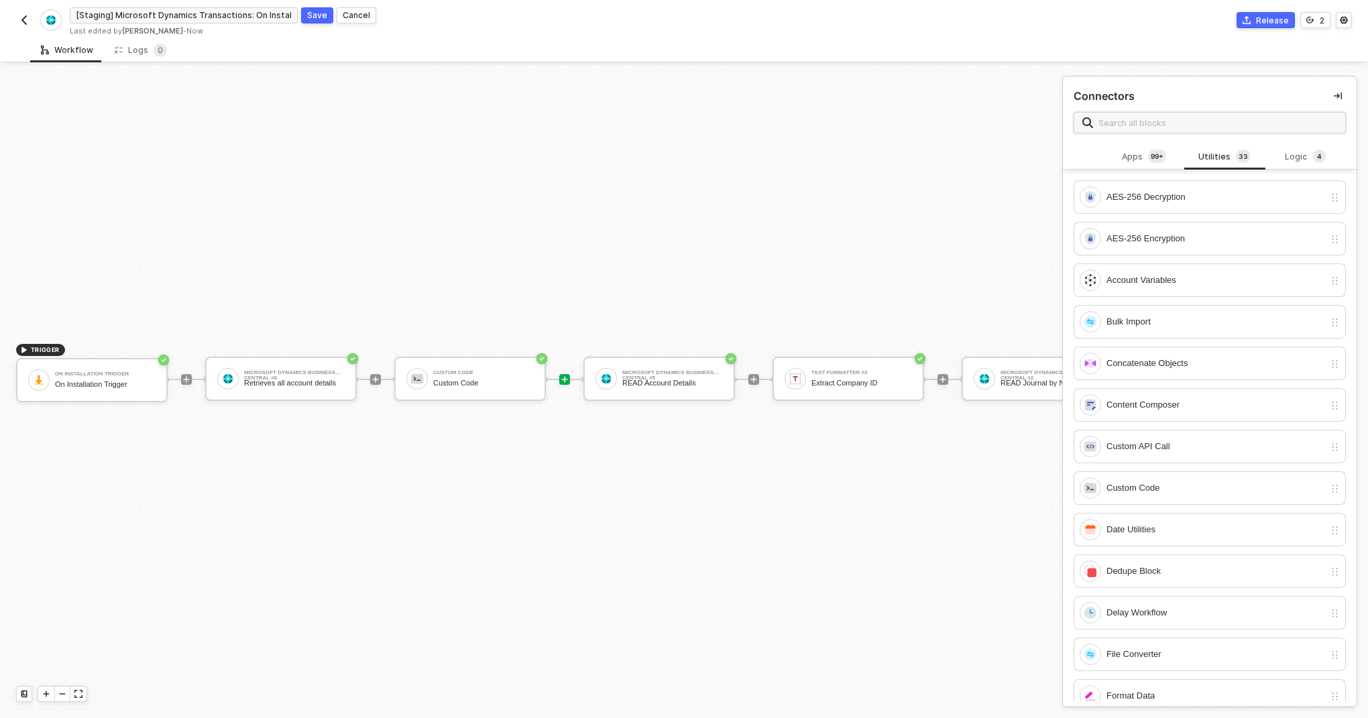
click at [1163, 119] on input "text" at bounding box center [1218, 122] width 239 height 15
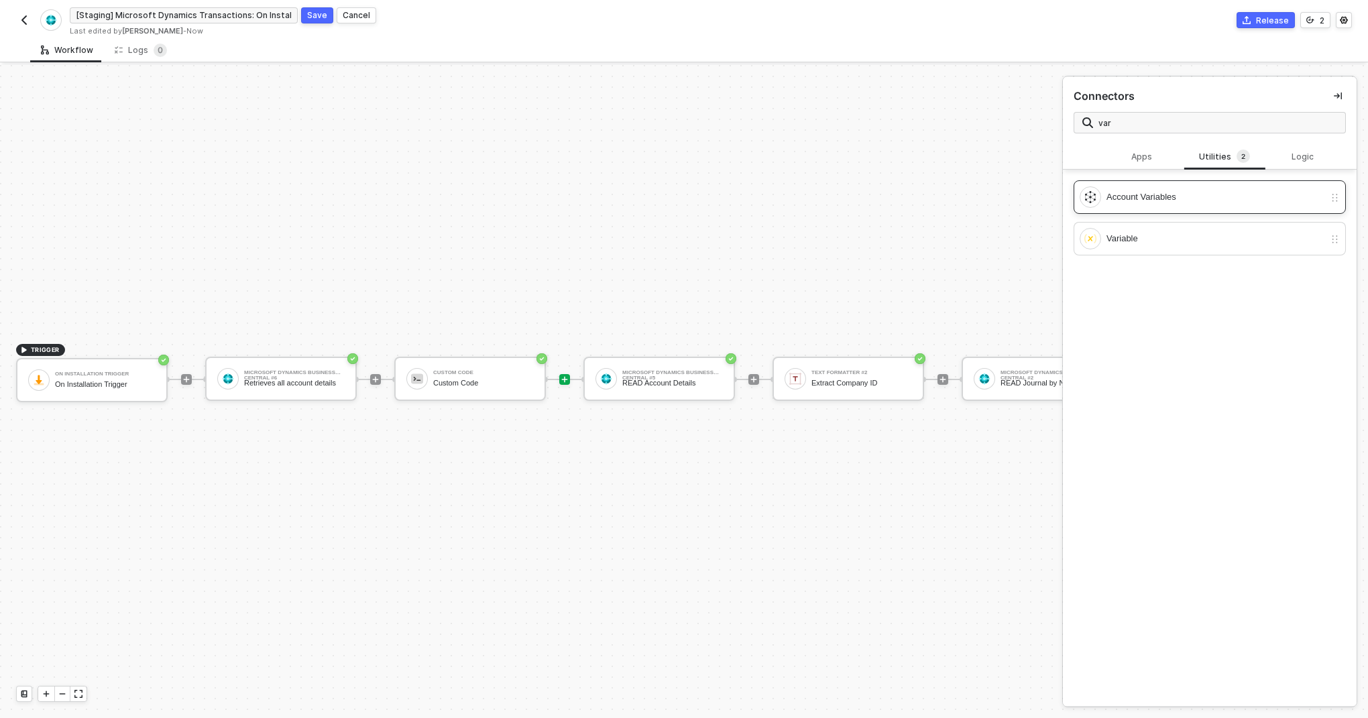
click at [1152, 190] on div "Account Variables" at bounding box center [1216, 197] width 218 height 15
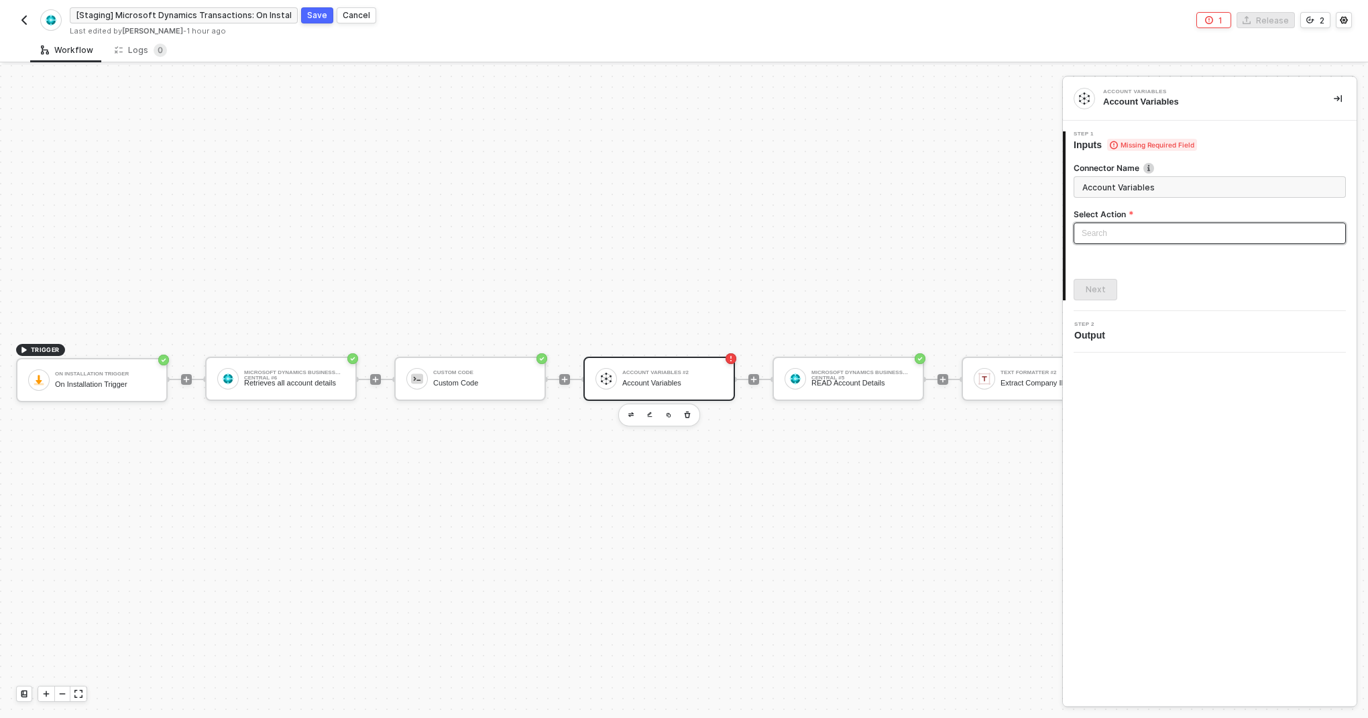
click at [1108, 233] on input "search" at bounding box center [1210, 233] width 256 height 20
click at [1112, 261] on div "Set Account Variables" at bounding box center [1210, 260] width 251 height 15
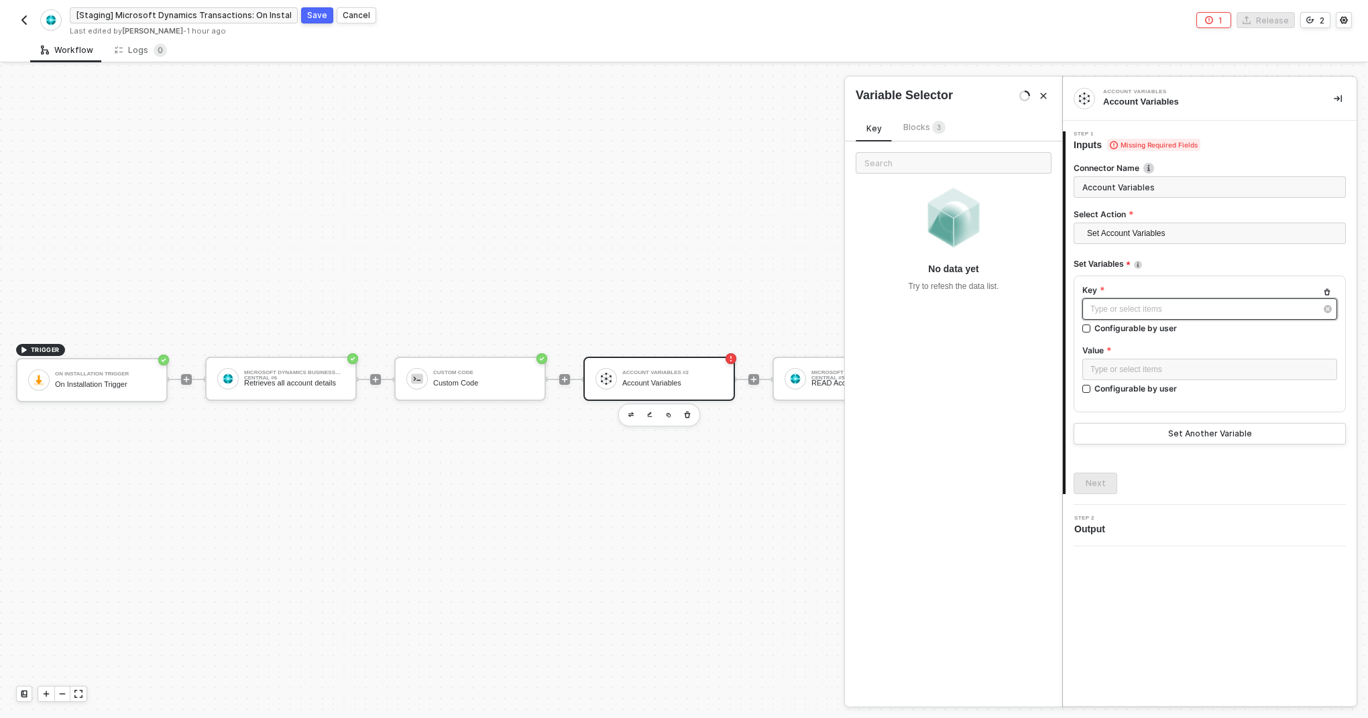
click at [1117, 305] on div "Type or select items ﻿" at bounding box center [1203, 309] width 225 height 13
click at [1135, 356] on label "Value" at bounding box center [1210, 350] width 255 height 11
click at [1122, 368] on div "Type or select items ﻿" at bounding box center [1210, 370] width 239 height 13
click at [940, 214] on div "CUSTOM CODE" at bounding box center [968, 213] width 166 height 5
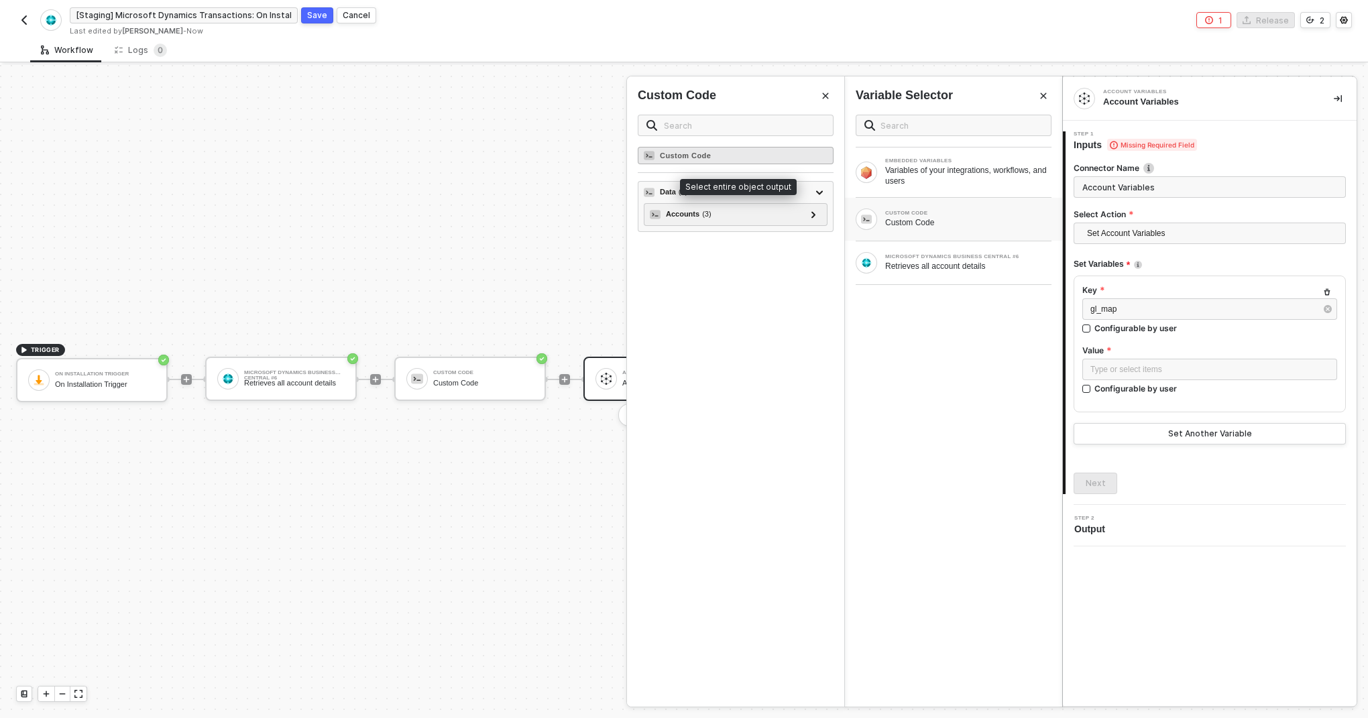
click at [787, 162] on div "Custom Code" at bounding box center [736, 155] width 196 height 17
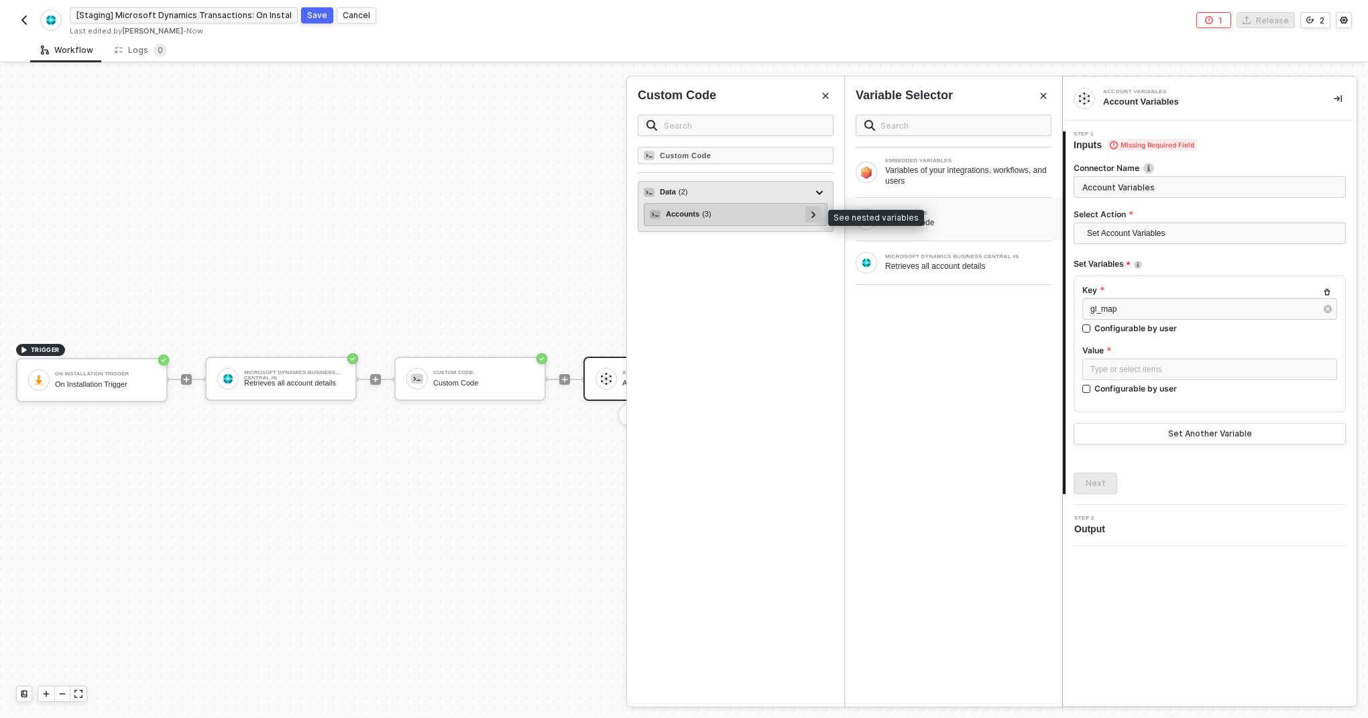
click at [812, 215] on icon at bounding box center [814, 214] width 5 height 7
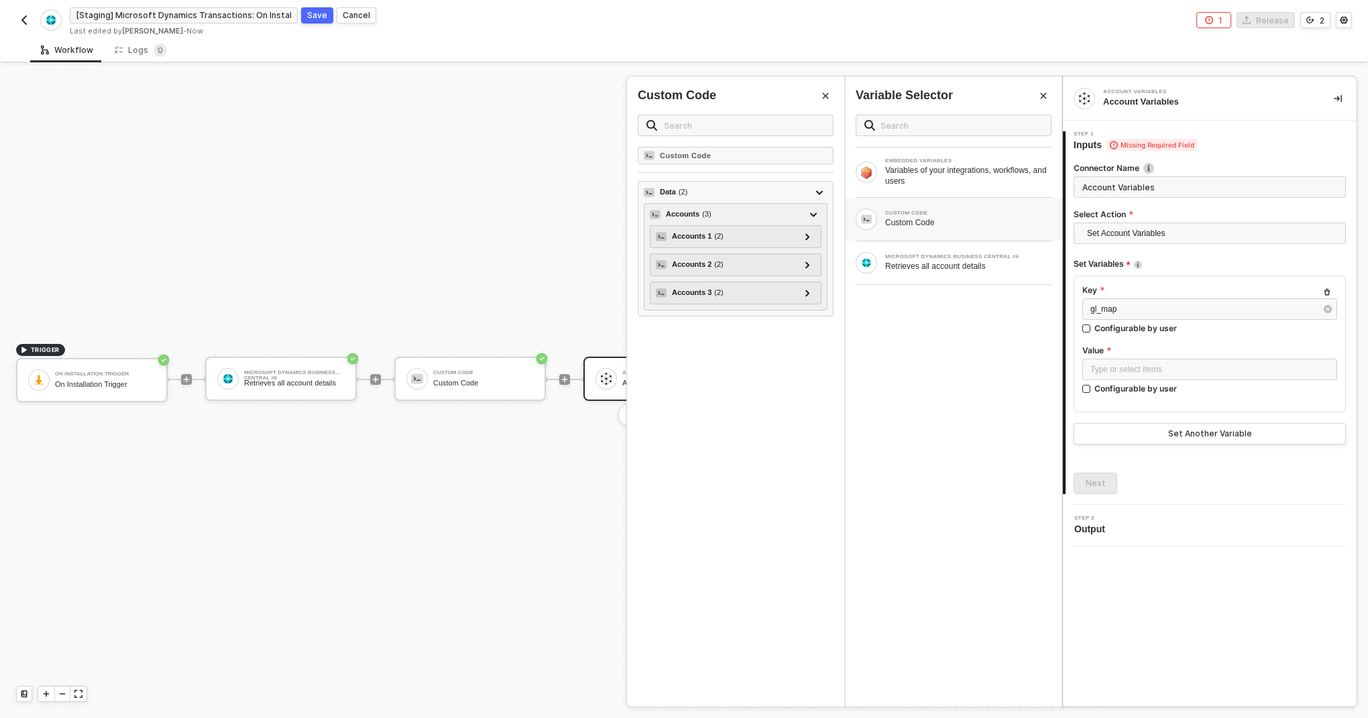
click at [955, 214] on div "CUSTOM CODE" at bounding box center [968, 213] width 166 height 5
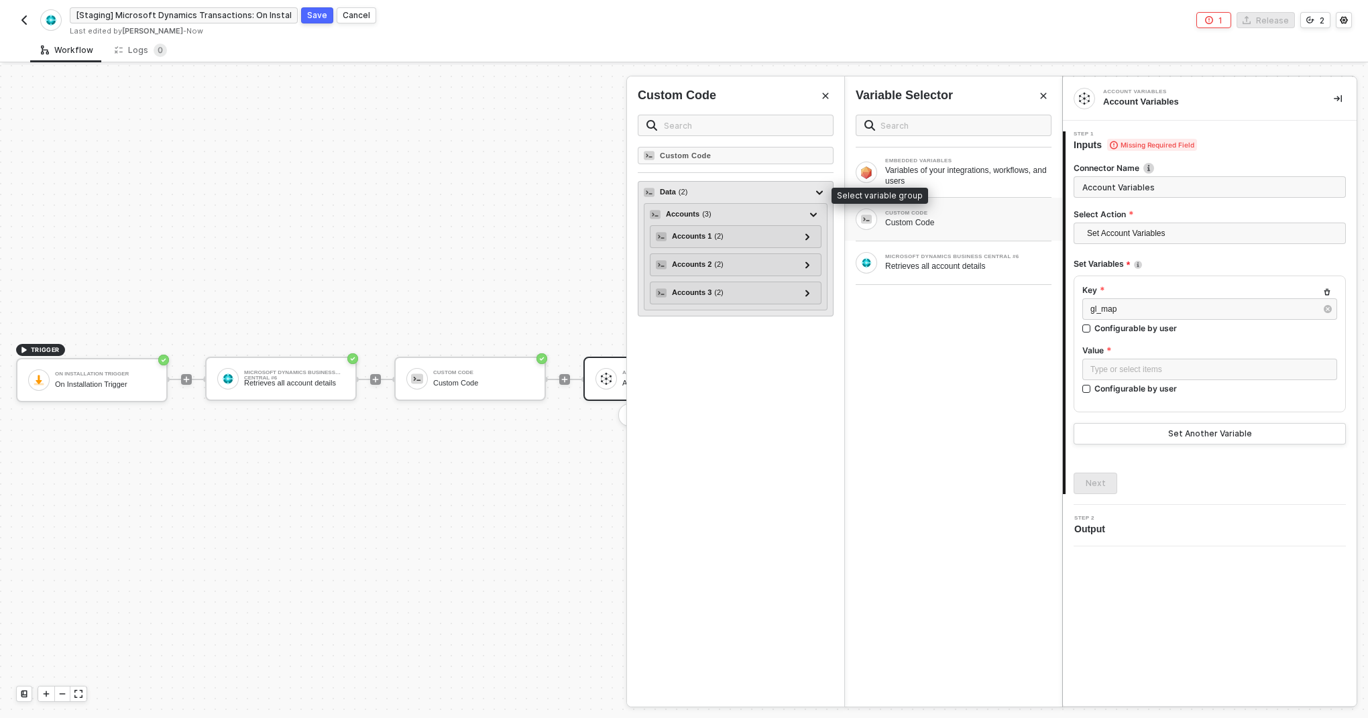
click at [709, 191] on div "Data ( 2 )" at bounding box center [728, 192] width 168 height 16
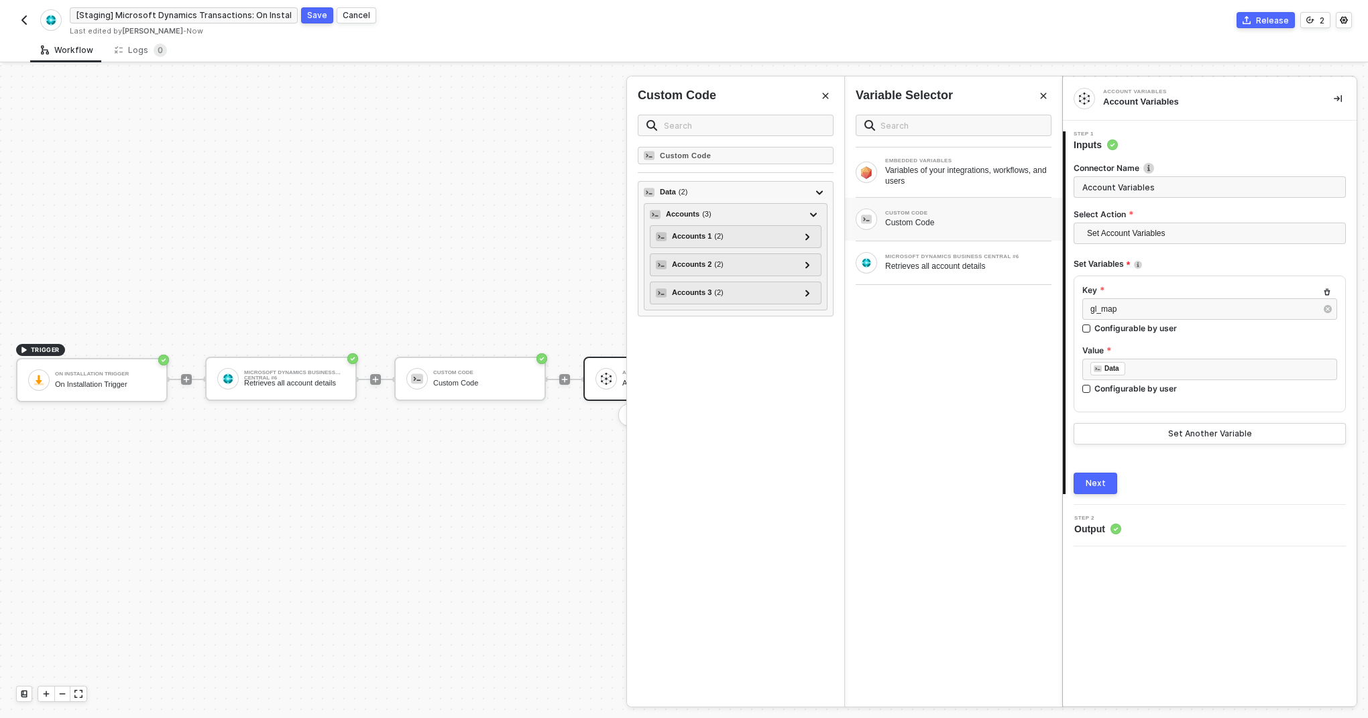
click at [1093, 481] on div "Next" at bounding box center [1096, 483] width 20 height 11
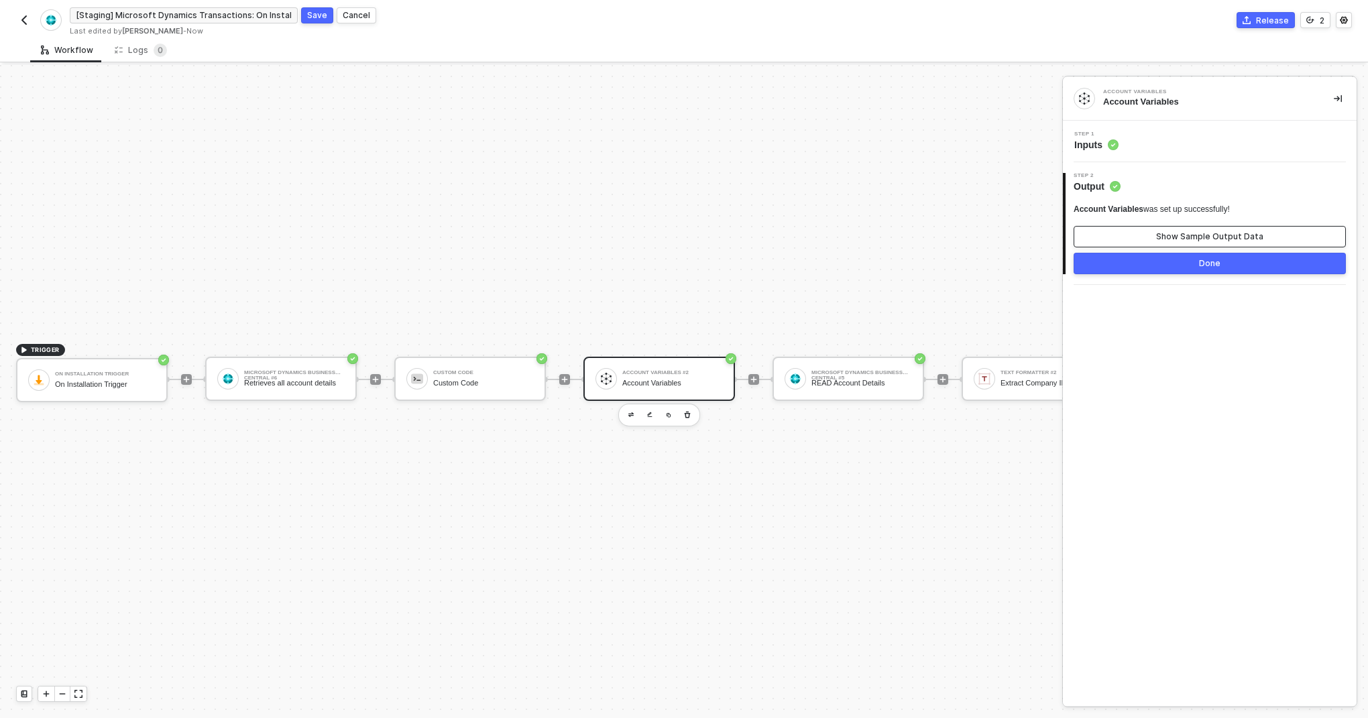
click at [1158, 239] on button "Show Sample Output Data" at bounding box center [1210, 236] width 272 height 21
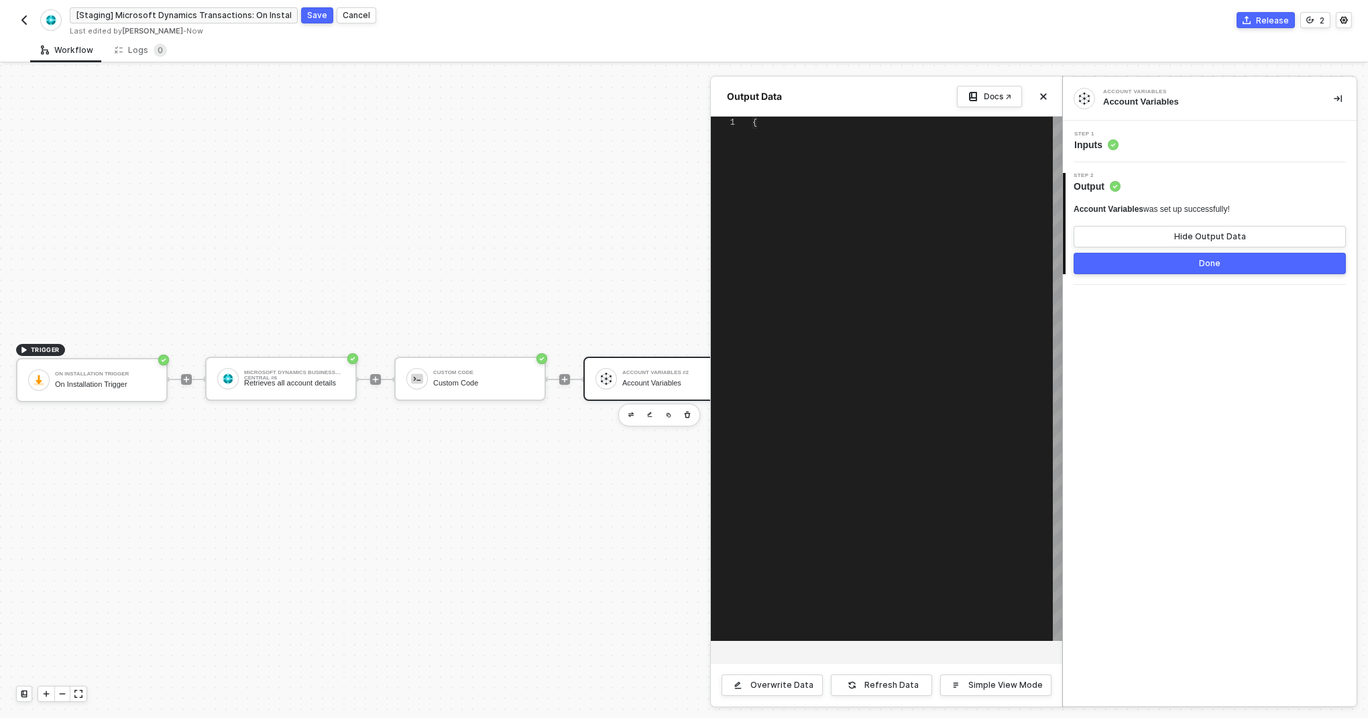
scroll to position [109, 0]
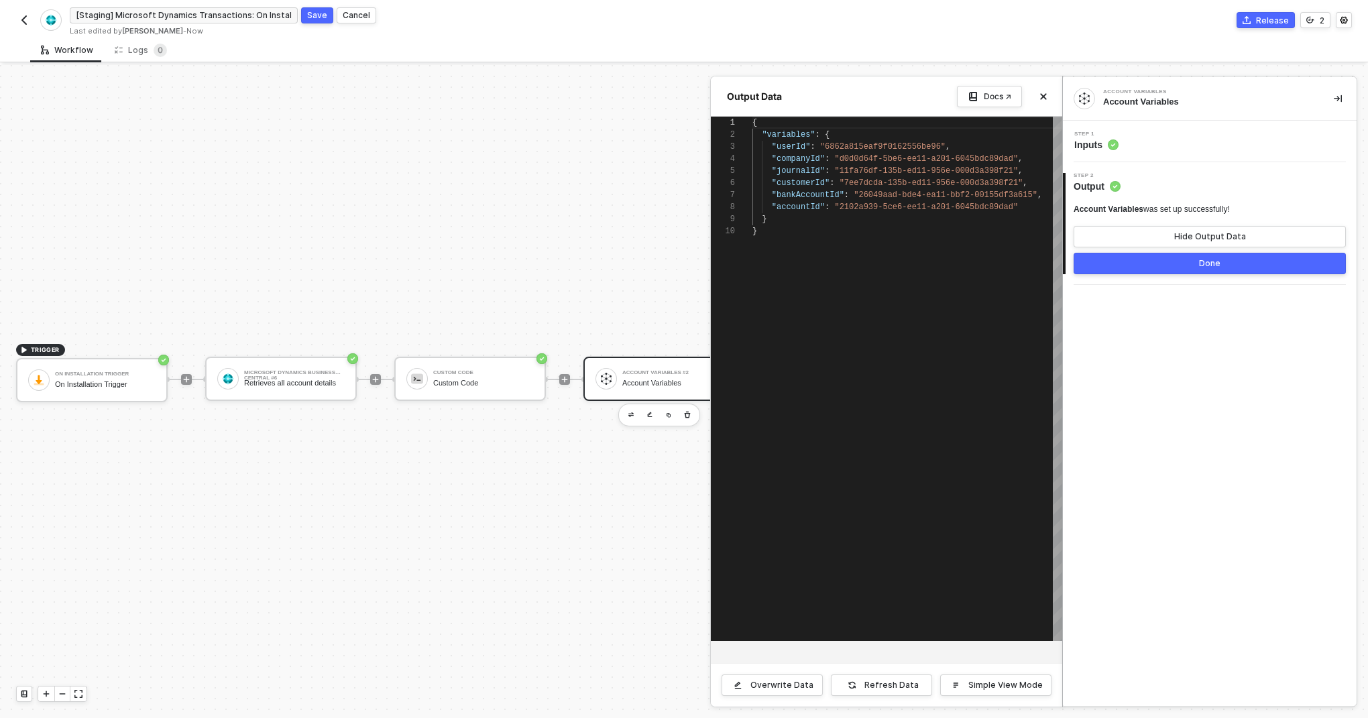
click at [1094, 146] on span "Inputs" at bounding box center [1097, 144] width 44 height 13
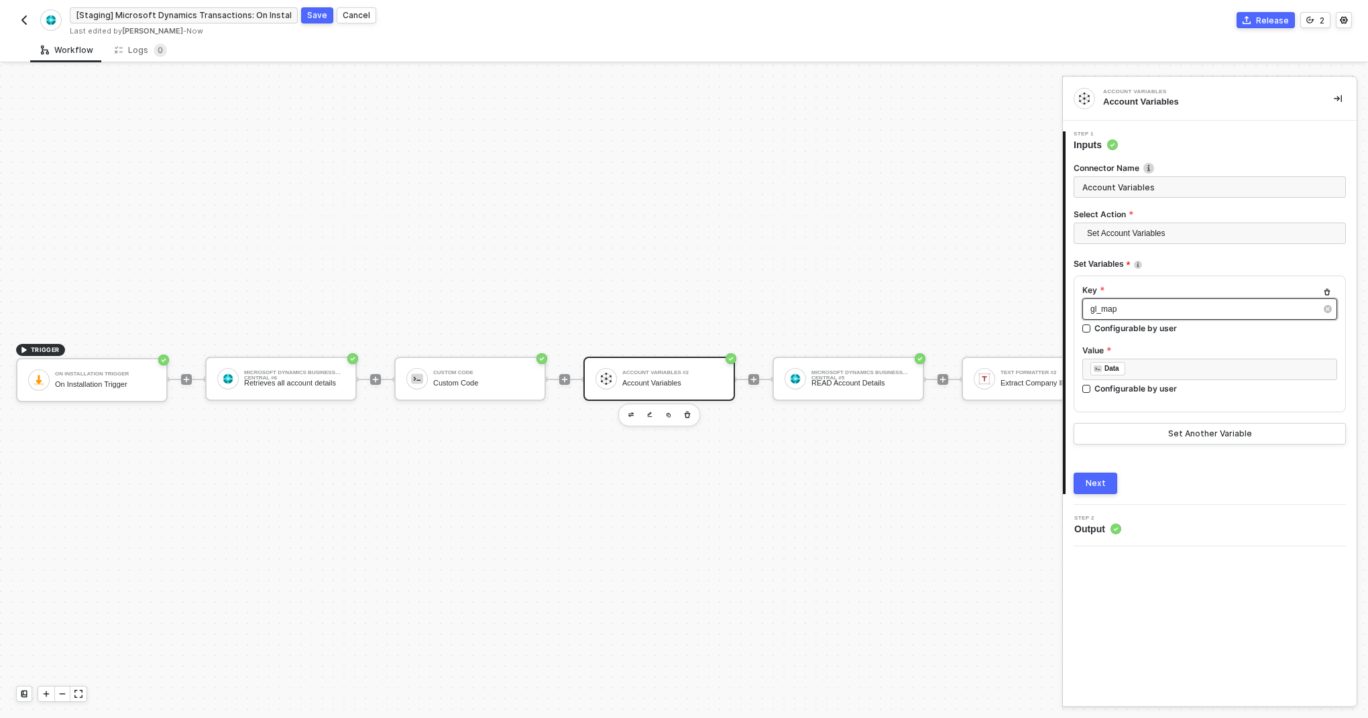
click at [1122, 312] on div "gl_map" at bounding box center [1203, 309] width 225 height 13
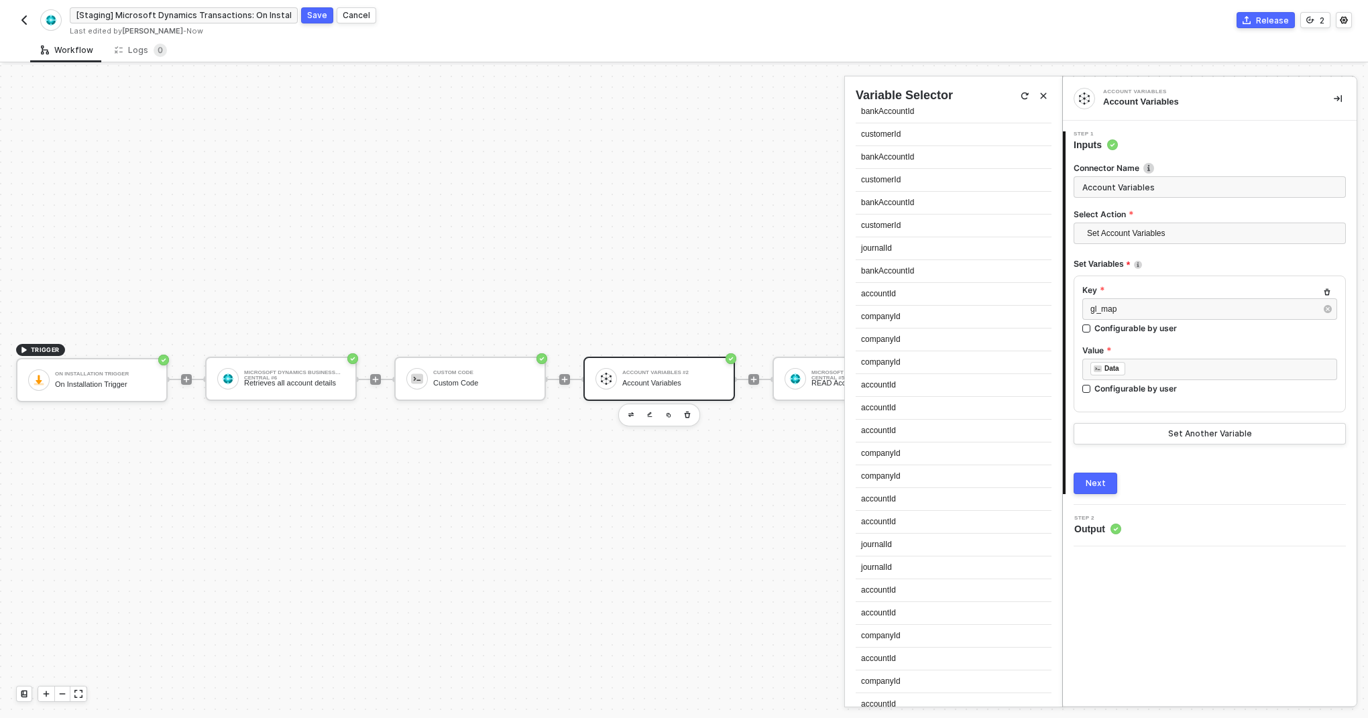
scroll to position [2165, 0]
click at [876, 676] on div "gl_map" at bounding box center [954, 674] width 196 height 23
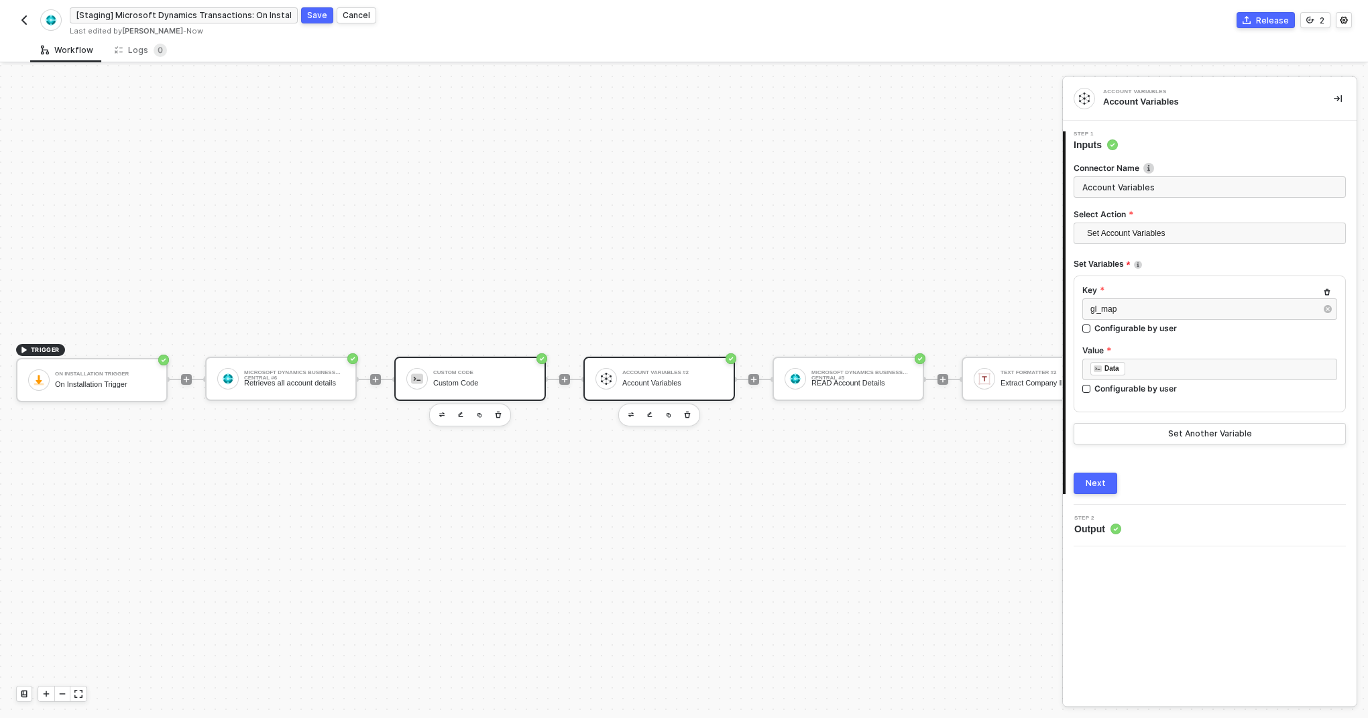
click at [465, 375] on div "Custom Code" at bounding box center [483, 372] width 101 height 5
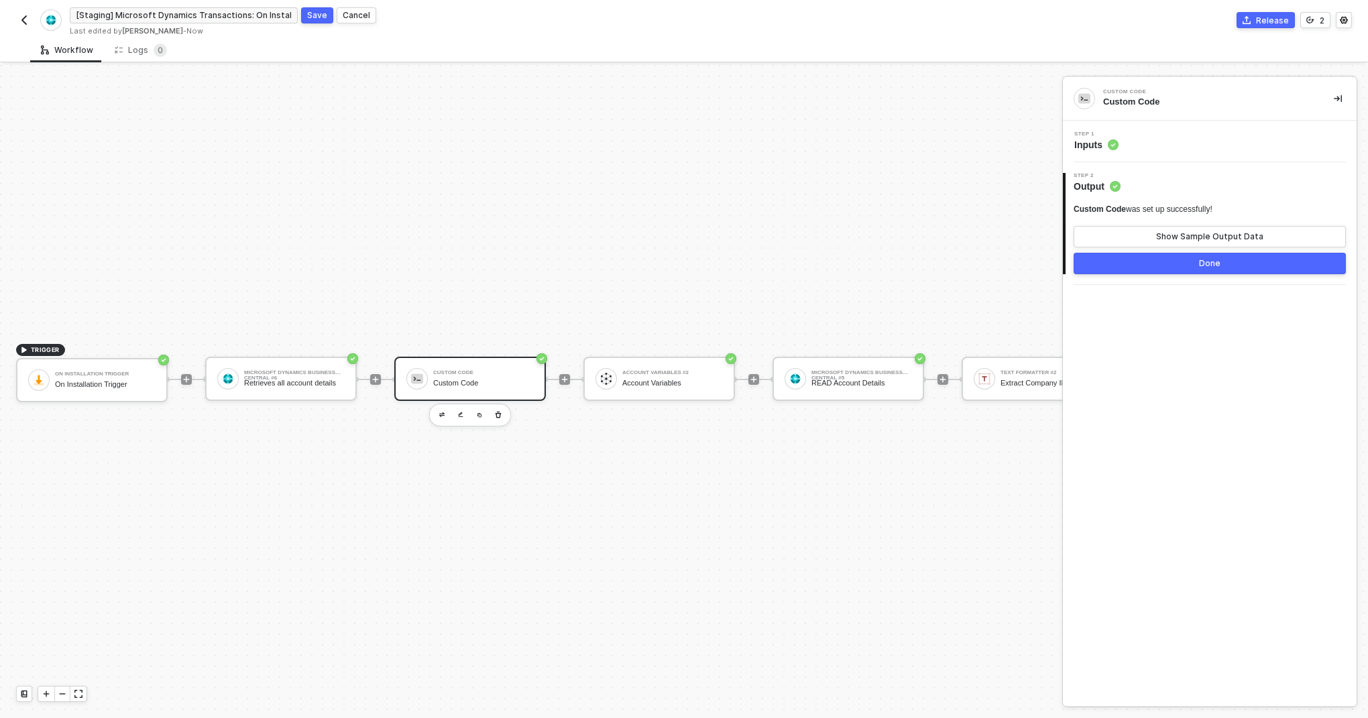
click at [1091, 144] on span "Inputs" at bounding box center [1097, 144] width 44 height 13
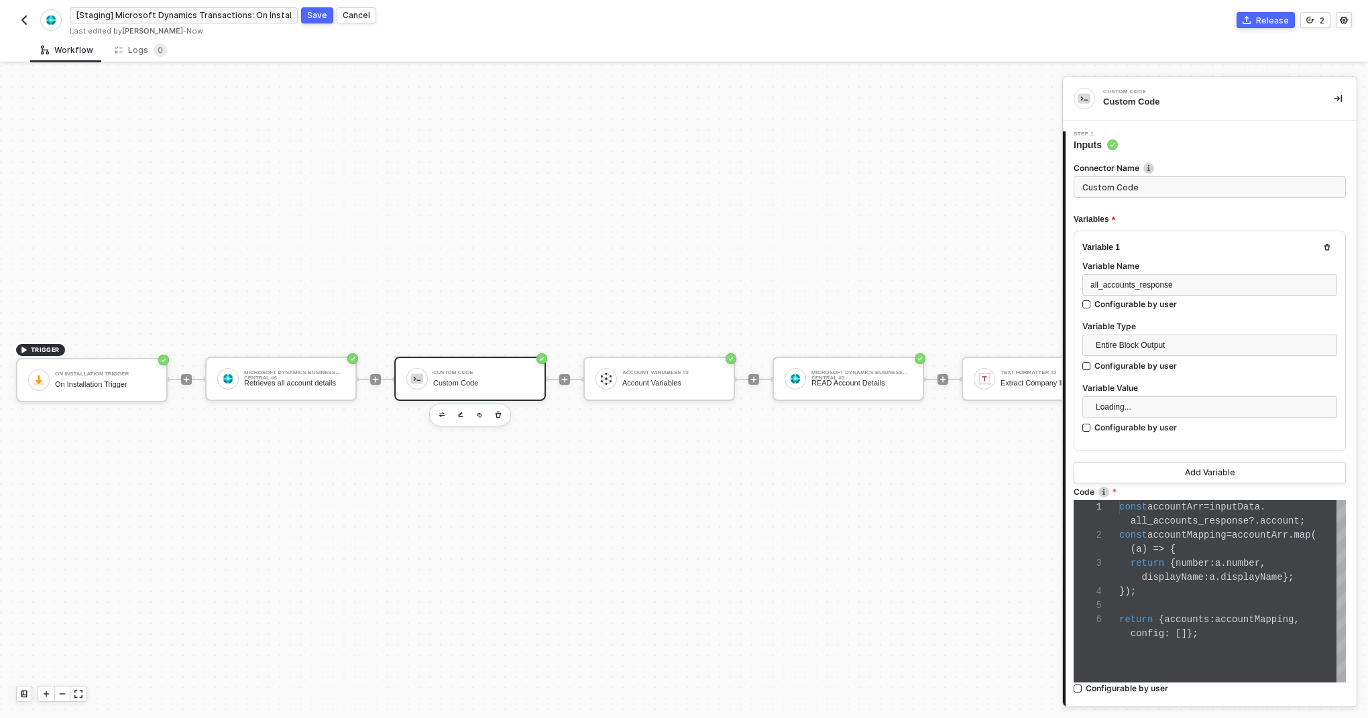
scroll to position [70, 0]
click at [1167, 133] on div "Step 1 Inputs" at bounding box center [1211, 141] width 291 height 20
click at [1134, 101] on div "Custom Code" at bounding box center [1208, 102] width 209 height 12
click at [1126, 189] on input "Custom Code" at bounding box center [1210, 186] width 272 height 21
click at [1142, 187] on input "Custom Code" at bounding box center [1210, 186] width 272 height 21
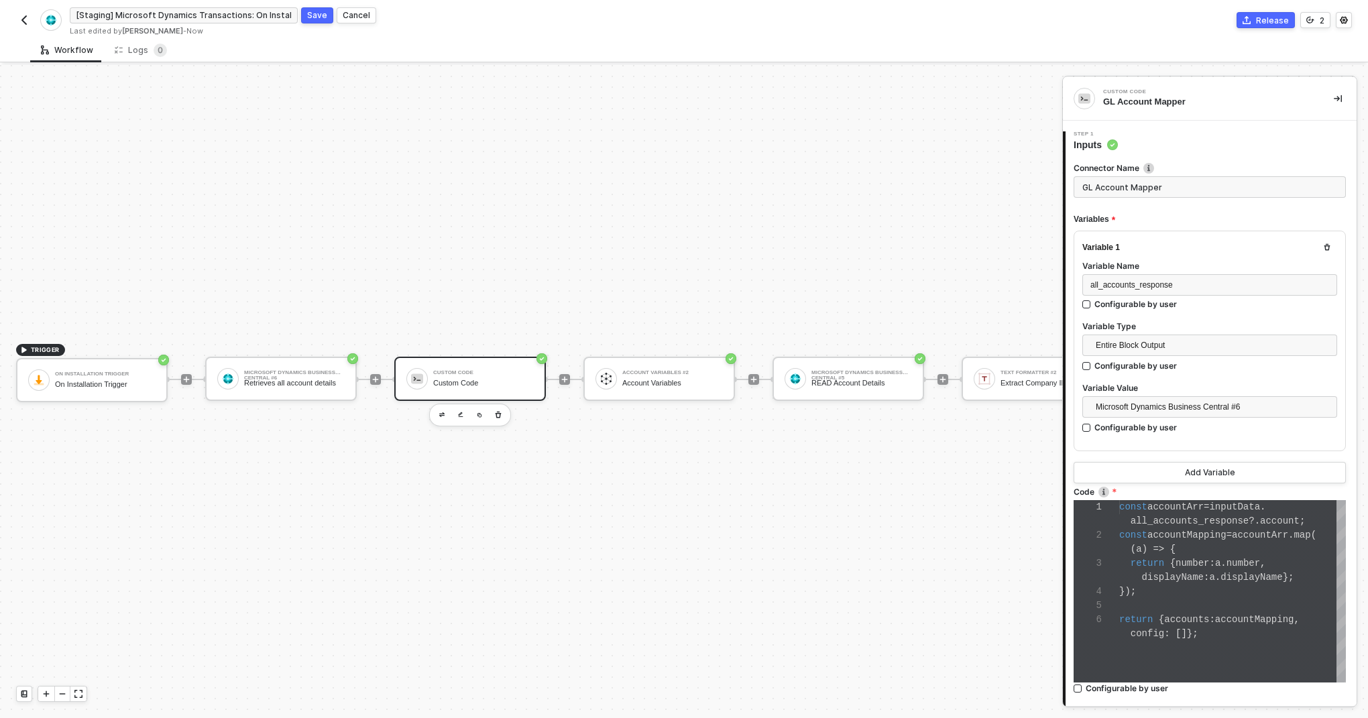
click at [1229, 133] on div "Step 1 Inputs" at bounding box center [1211, 141] width 291 height 20
click at [540, 430] on div at bounding box center [565, 379] width 178 height 105
click at [609, 374] on img at bounding box center [606, 379] width 12 height 12
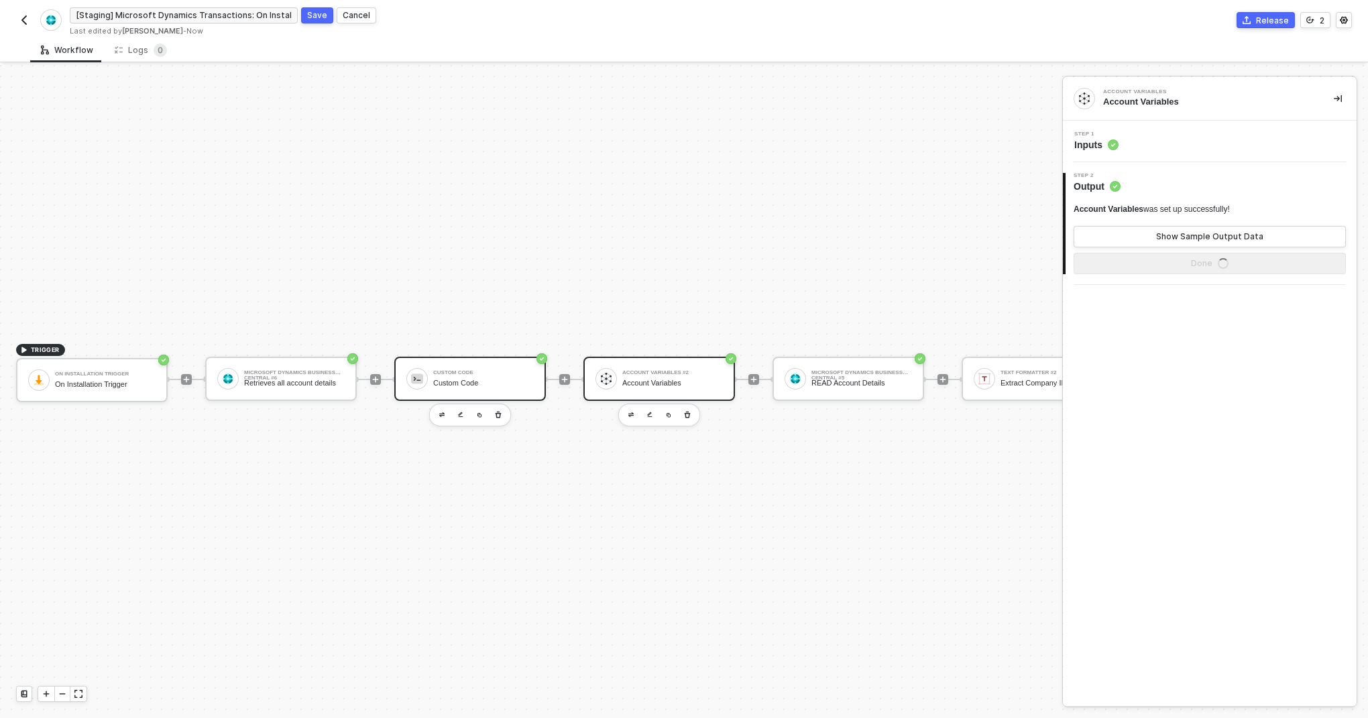
click at [504, 381] on div "Custom Code" at bounding box center [483, 383] width 101 height 9
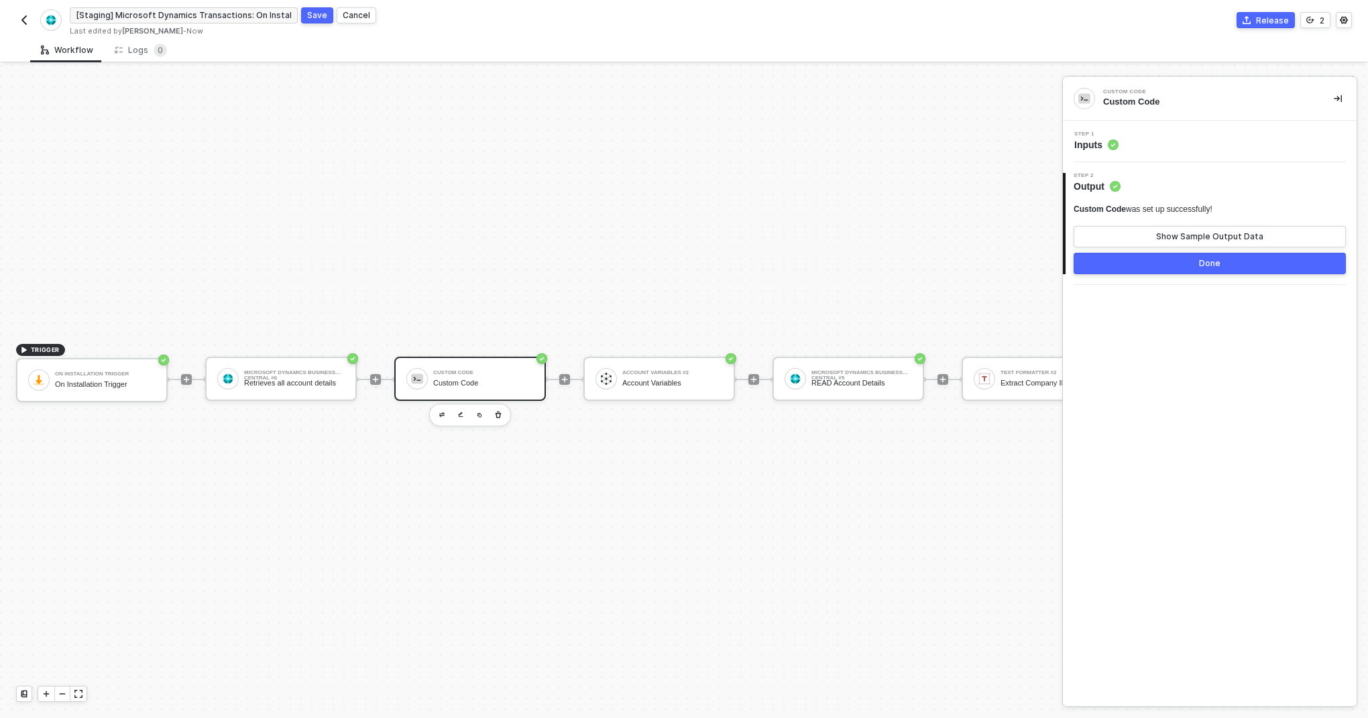
click at [1159, 101] on div "Custom Code" at bounding box center [1208, 102] width 209 height 12
click at [1132, 104] on div "Custom Code" at bounding box center [1208, 102] width 209 height 12
click at [1108, 149] on span "Inputs" at bounding box center [1097, 144] width 44 height 13
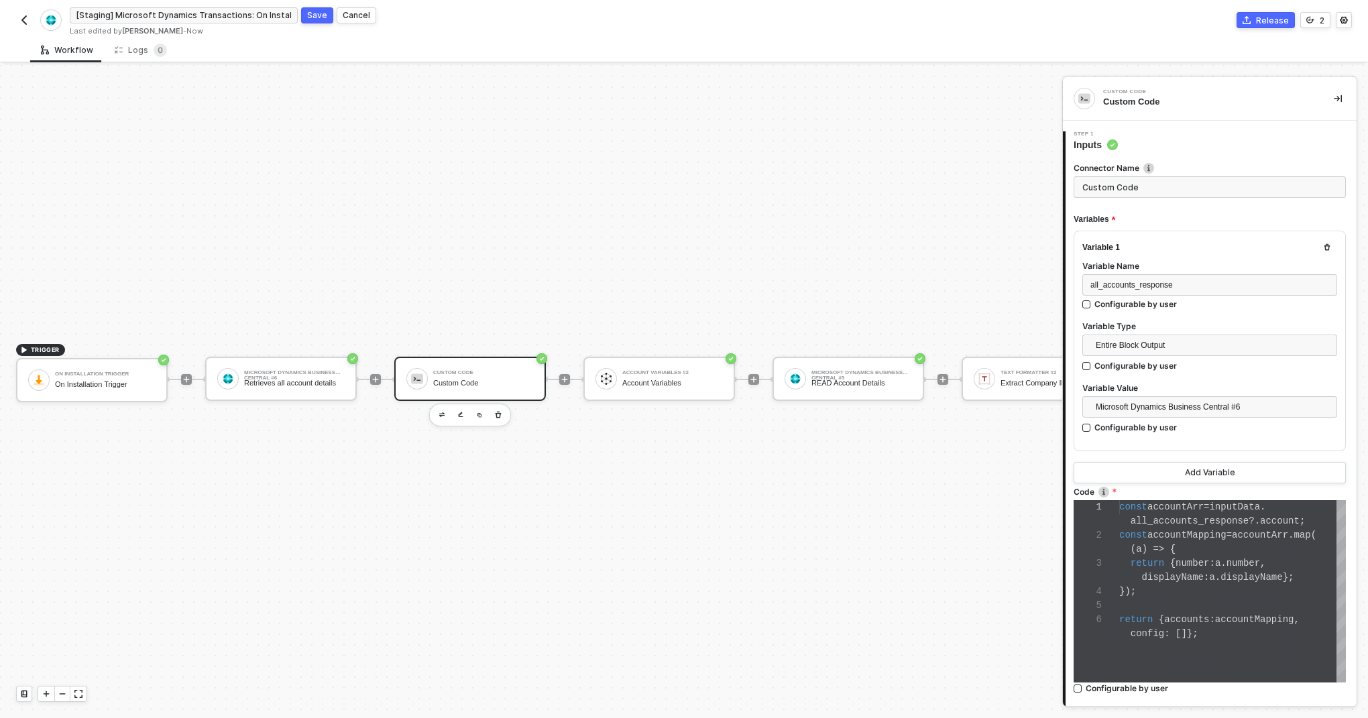
click at [1135, 186] on input "Custom Code" at bounding box center [1210, 186] width 272 height 21
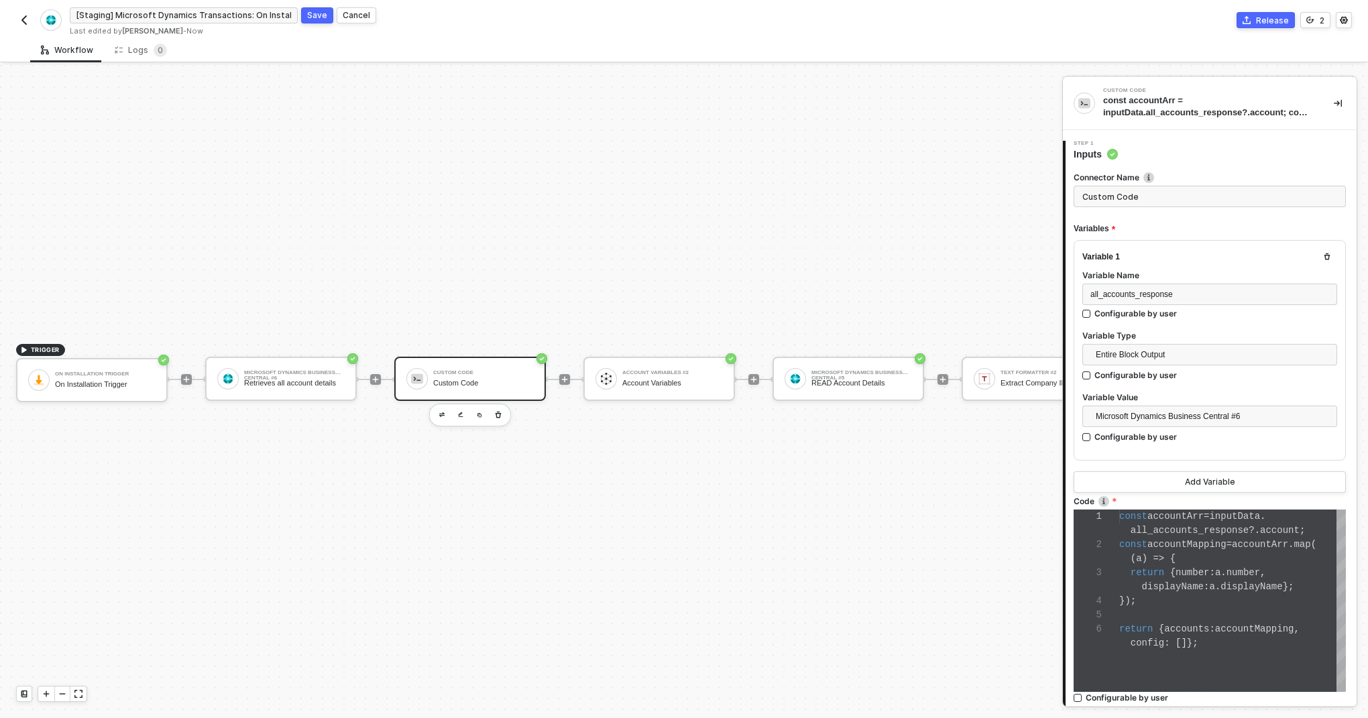
scroll to position [0, 0]
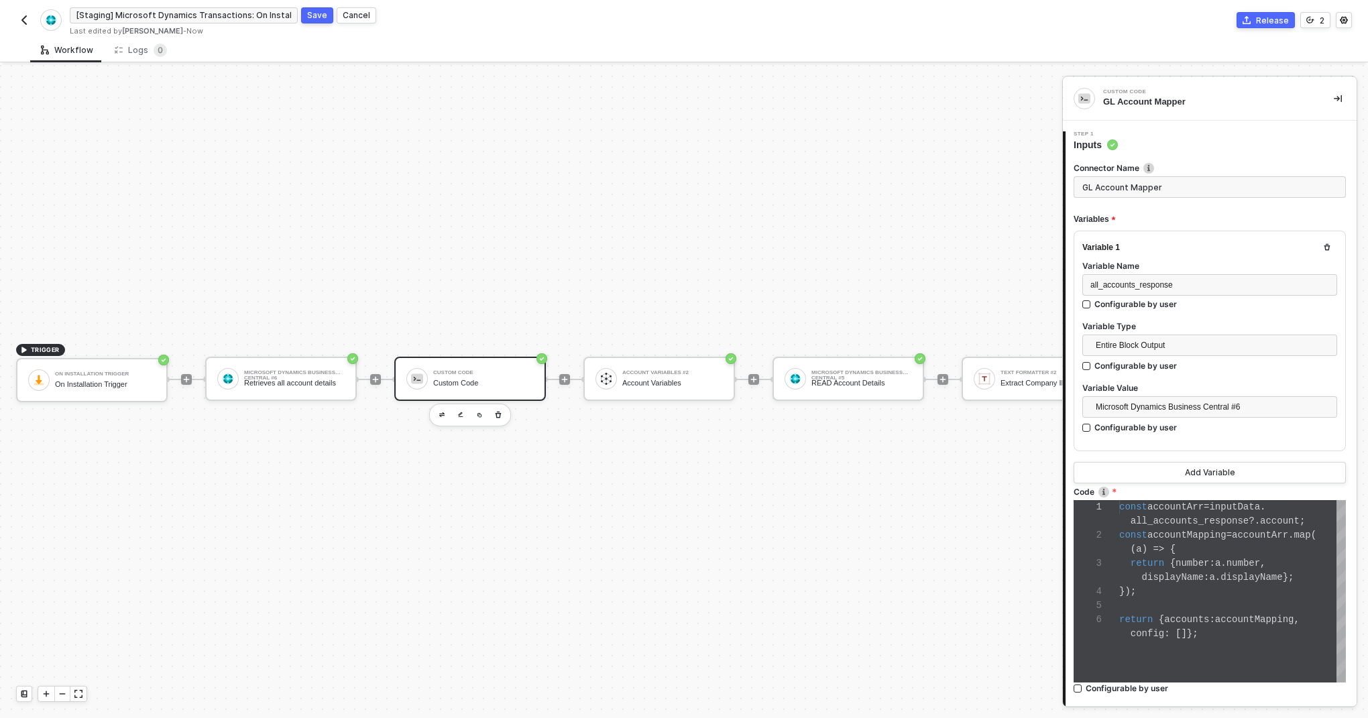
click at [1149, 215] on div "Variables" at bounding box center [1210, 220] width 272 height 22
click at [1203, 282] on div "all_accounts_response" at bounding box center [1210, 285] width 239 height 13
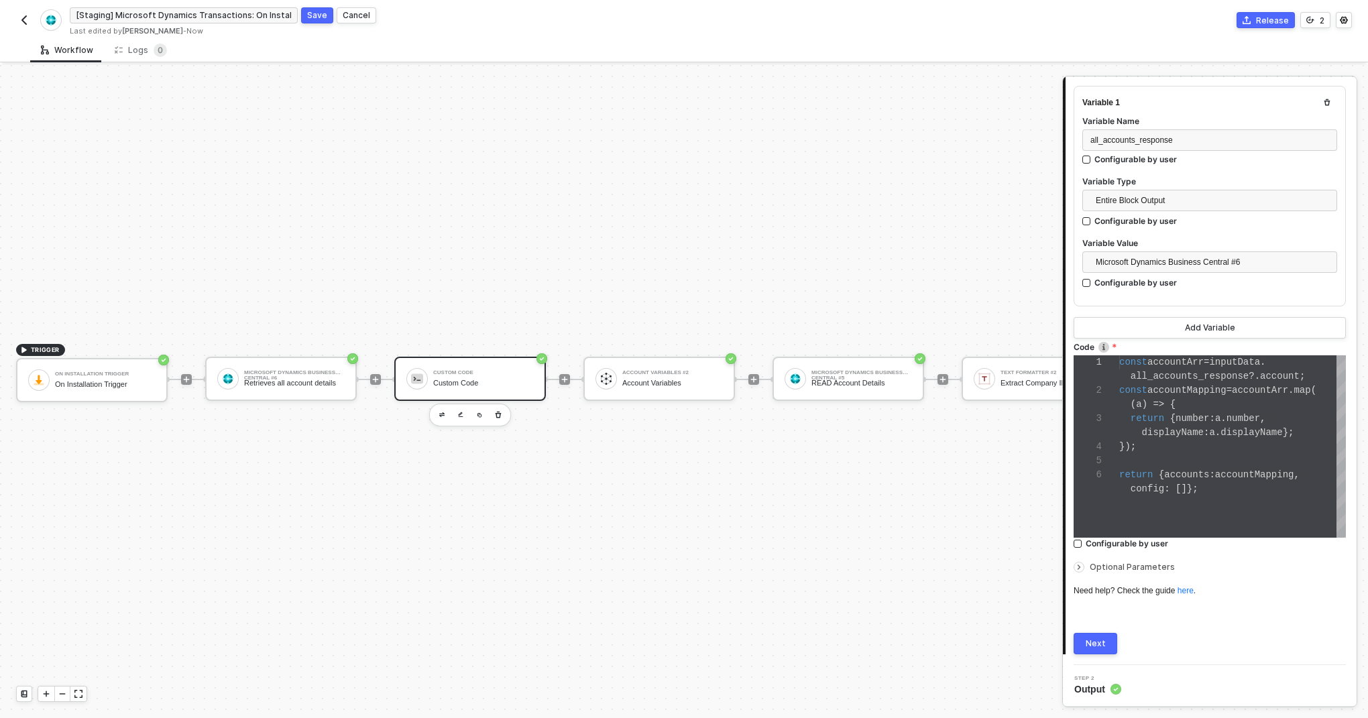
click at [1093, 646] on div "Next" at bounding box center [1096, 644] width 20 height 11
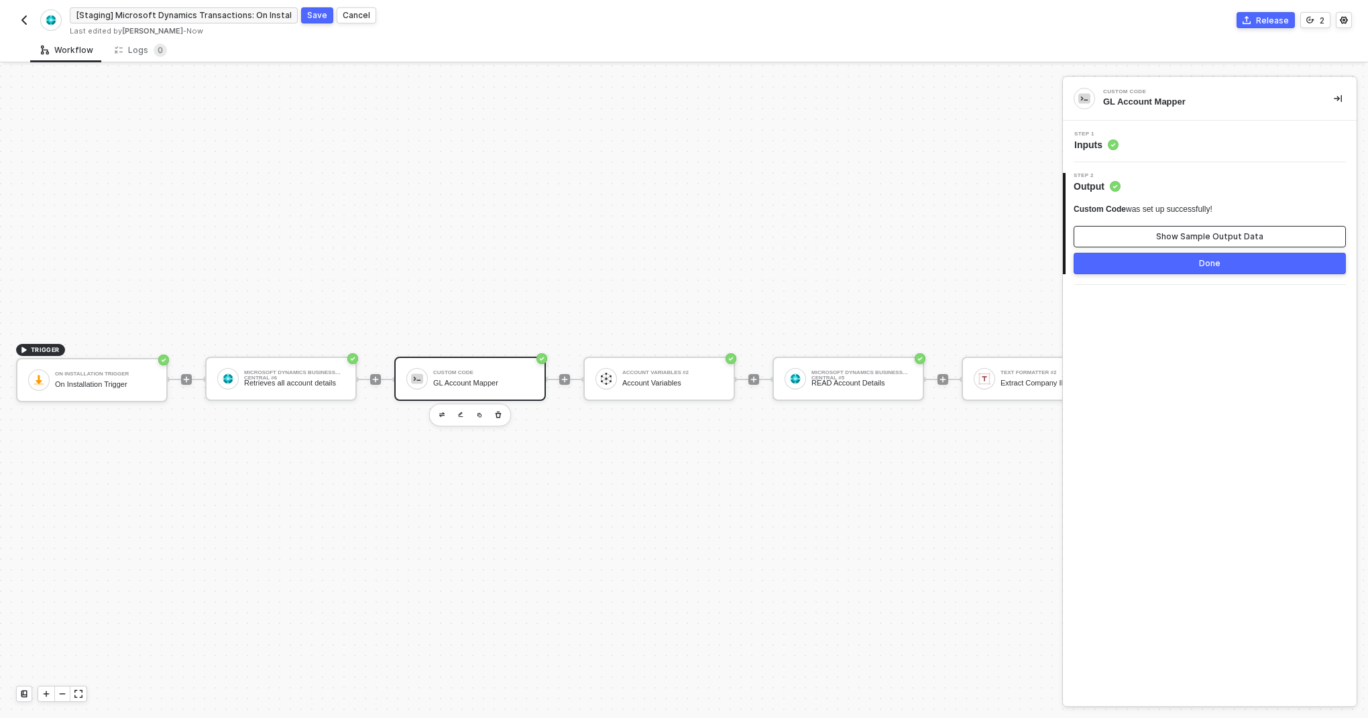
click at [1208, 231] on div "Show Sample Output Data" at bounding box center [1210, 236] width 107 height 11
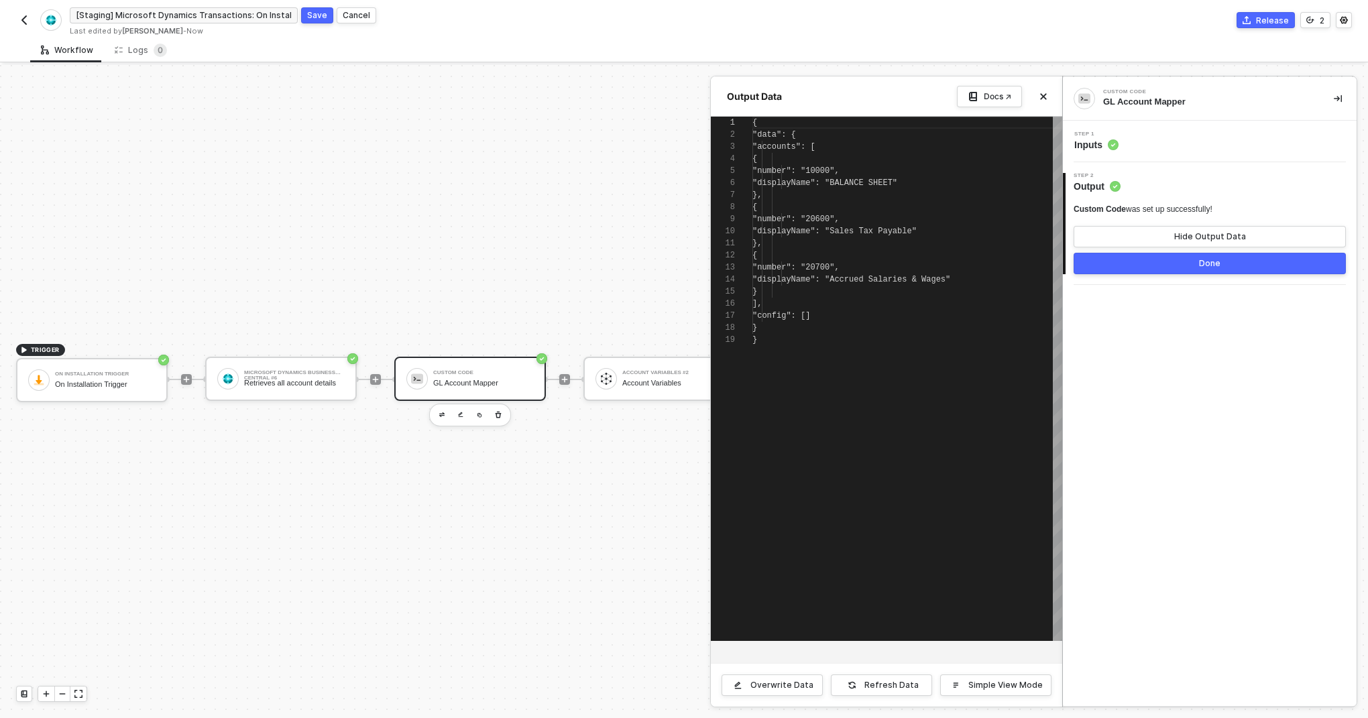
scroll to position [121, 0]
click at [1190, 261] on button "Done" at bounding box center [1210, 263] width 272 height 21
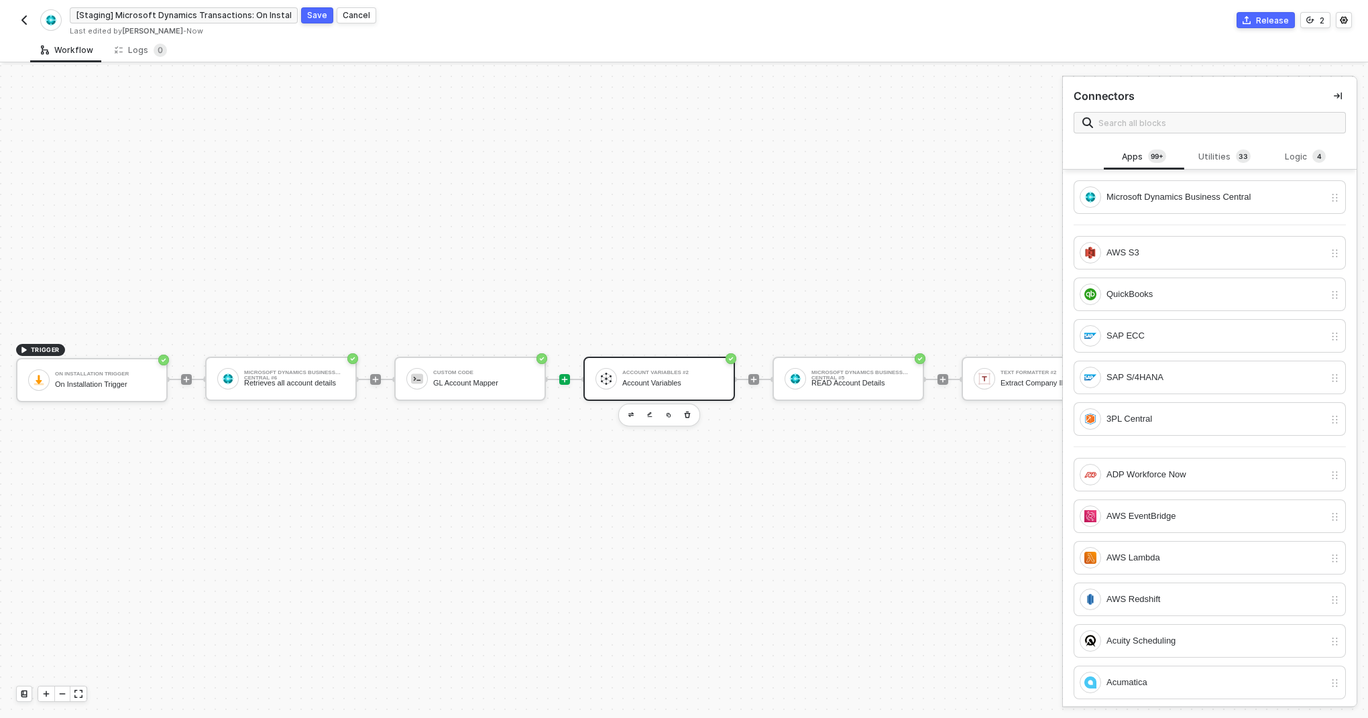
click at [662, 374] on div "Account Variables #2" at bounding box center [673, 372] width 101 height 5
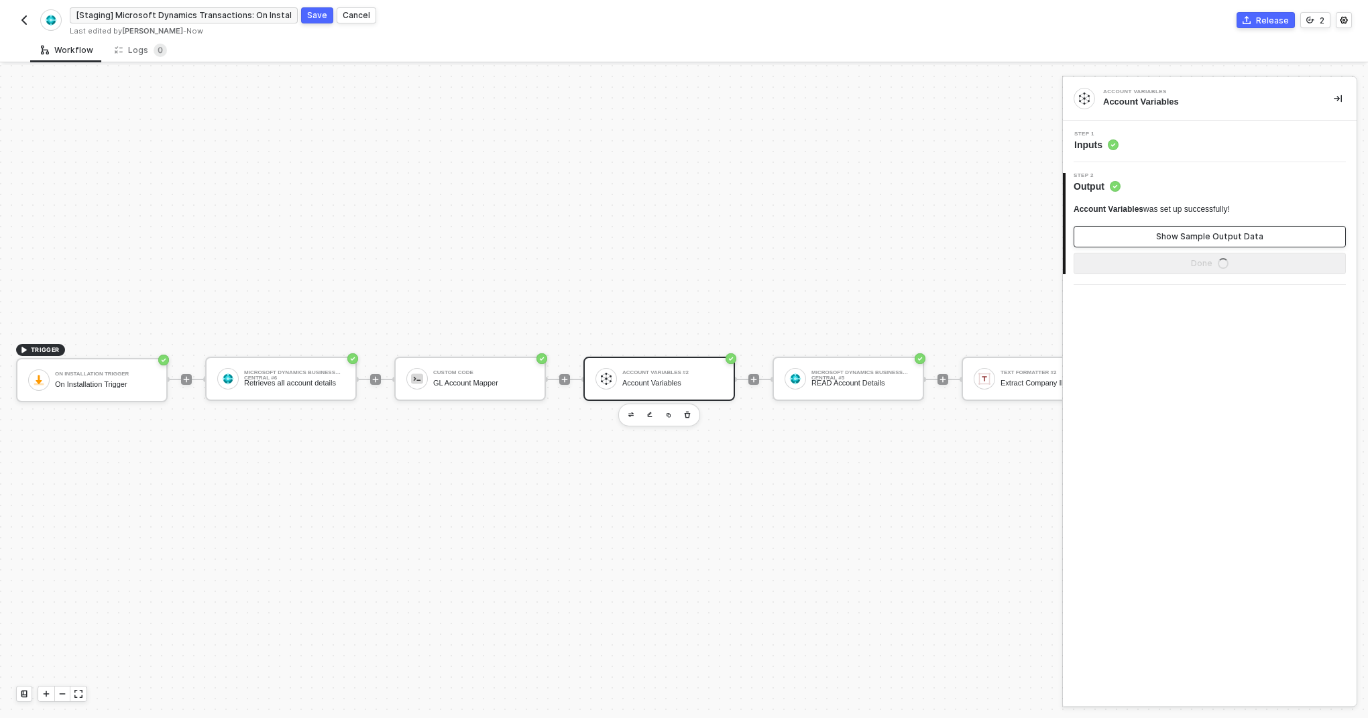
click at [1150, 238] on button "Show Sample Output Data" at bounding box center [1210, 236] width 272 height 21
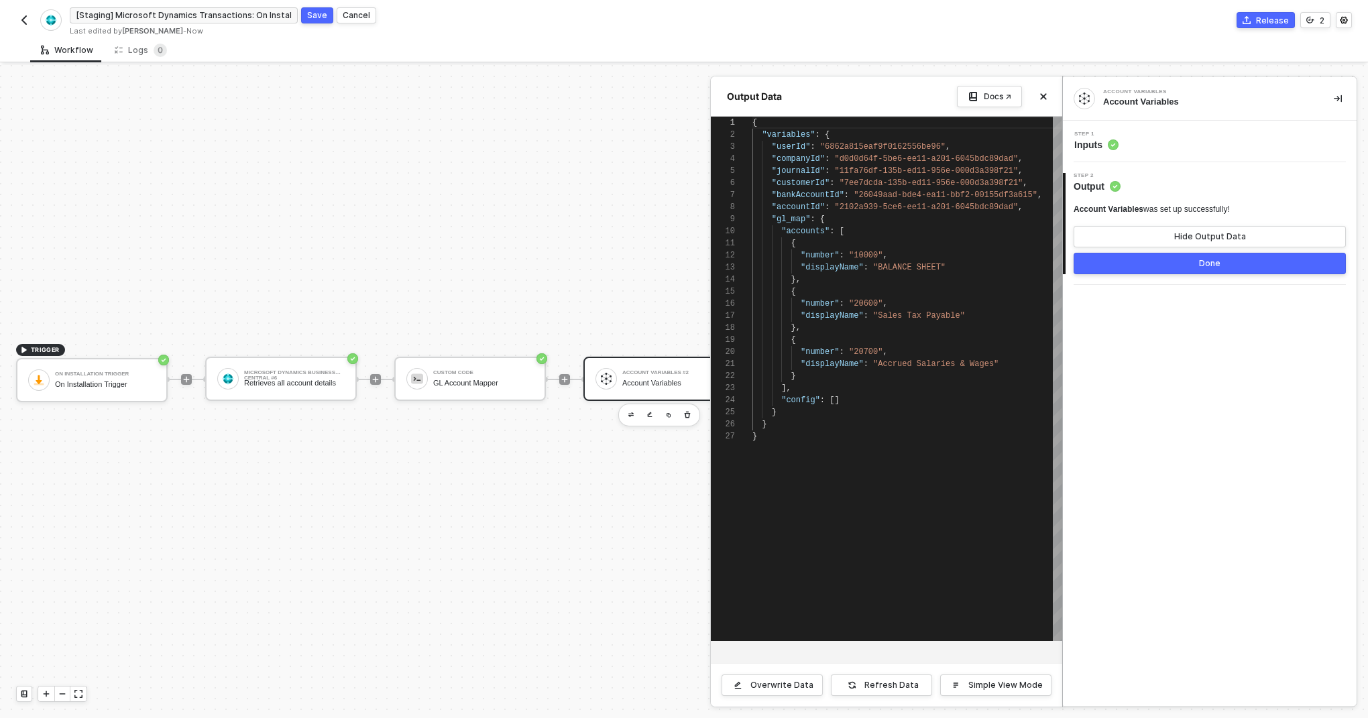
click at [1146, 268] on button "Done" at bounding box center [1210, 263] width 272 height 21
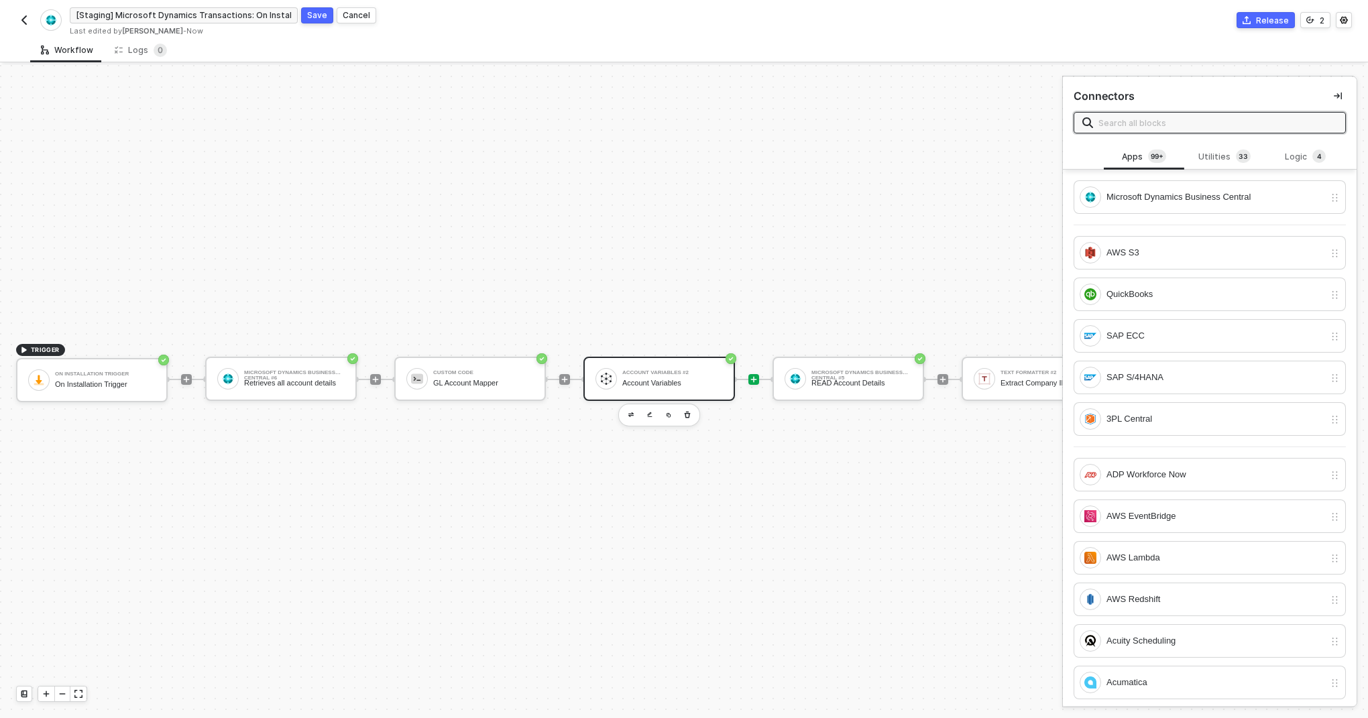
click at [649, 373] on div "Account Variables #2" at bounding box center [673, 372] width 101 height 5
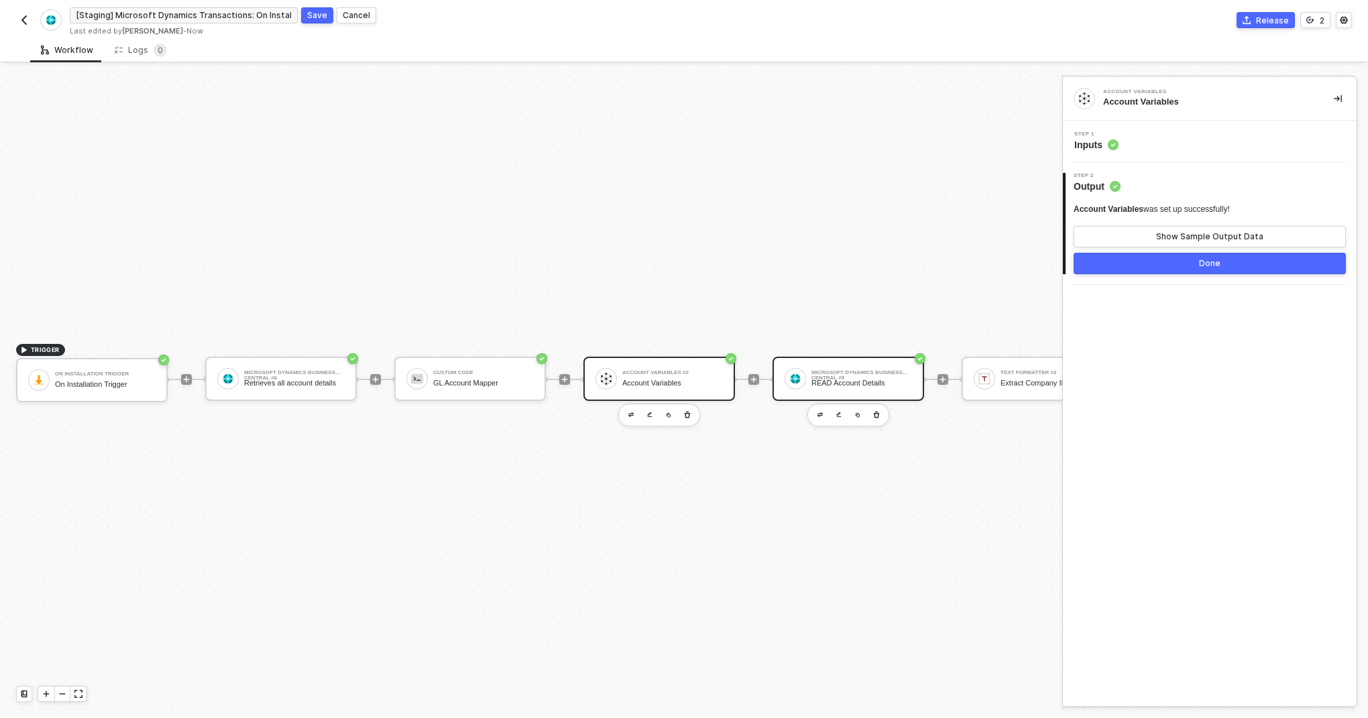
click at [796, 380] on img at bounding box center [796, 379] width 12 height 12
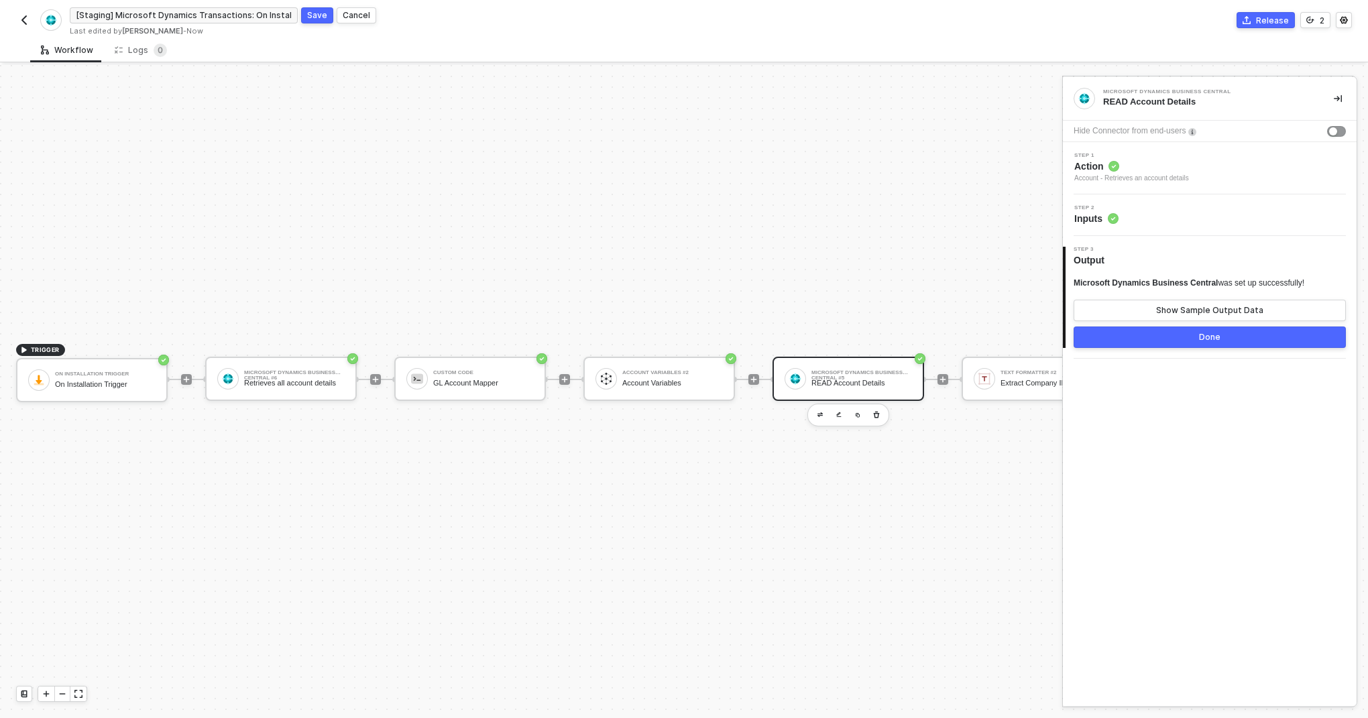
click at [1140, 212] on div "Step 2 Inputs" at bounding box center [1212, 215] width 290 height 20
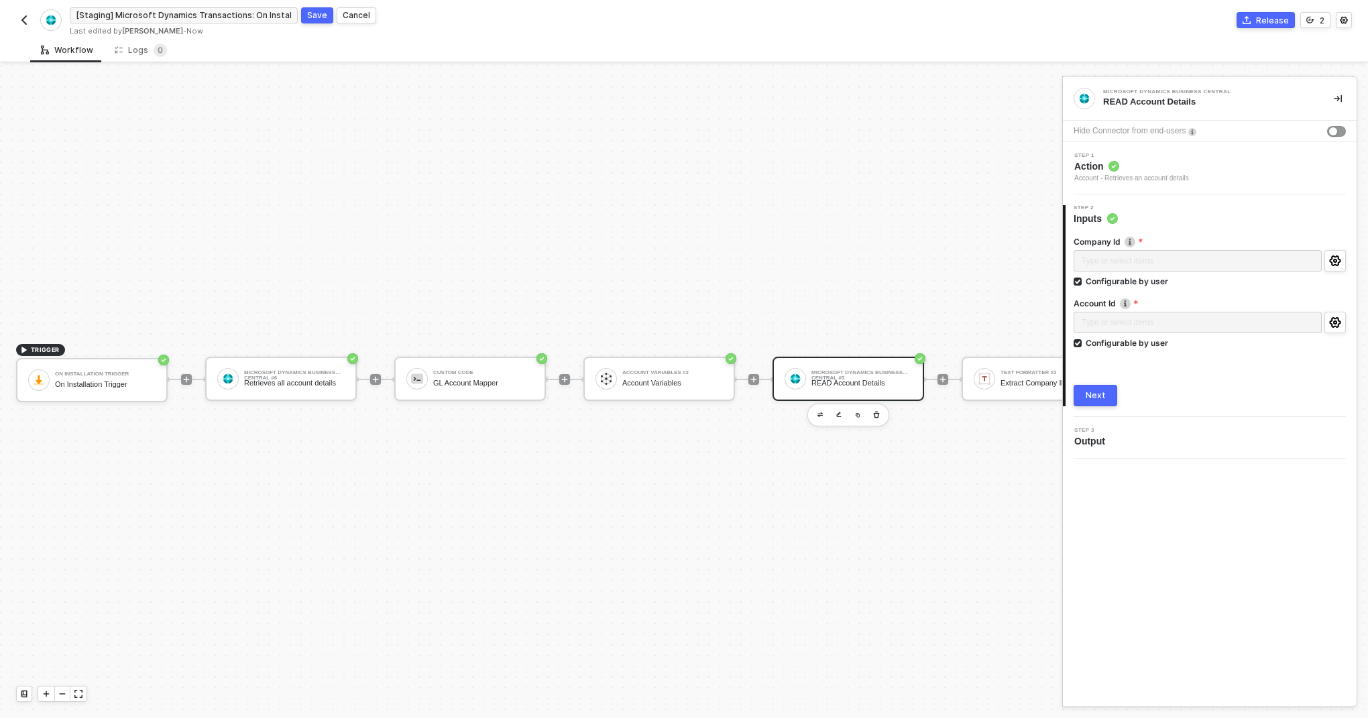
click at [1134, 172] on span "Action" at bounding box center [1132, 166] width 115 height 13
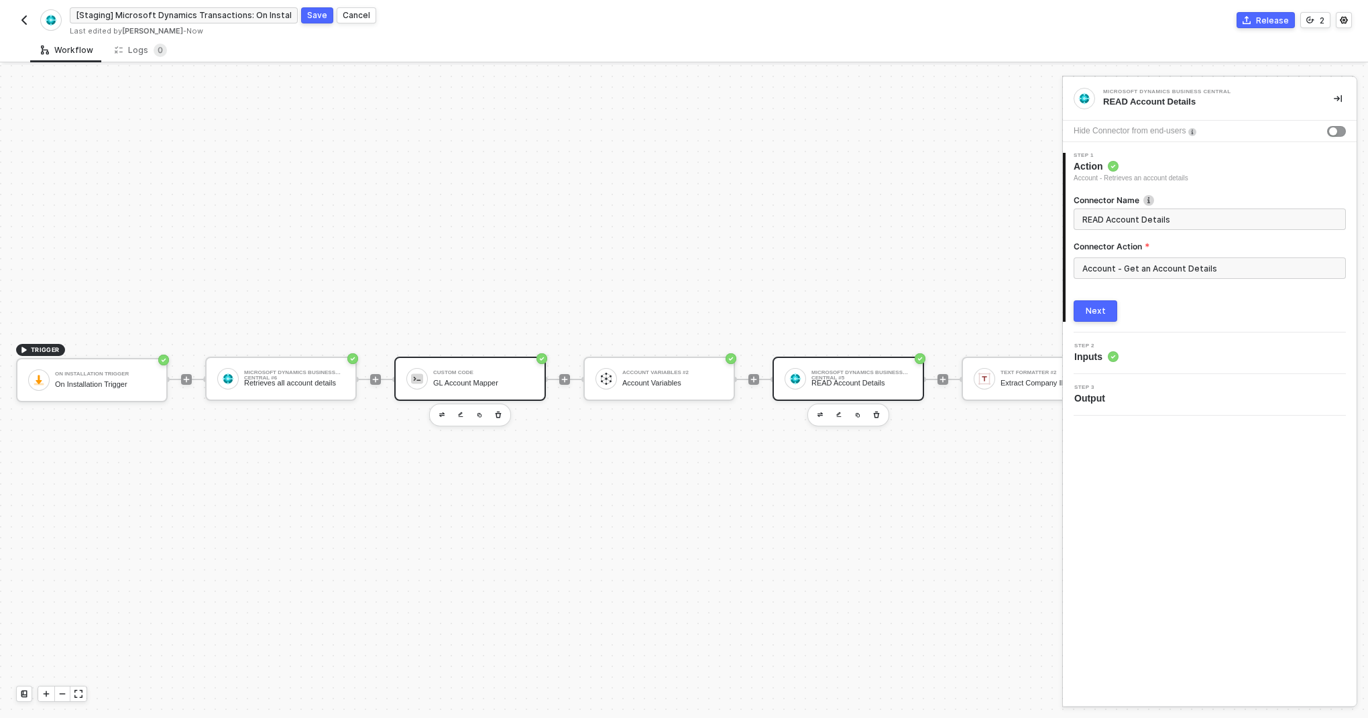
click at [496, 379] on div "GL Account Mapper" at bounding box center [483, 383] width 101 height 9
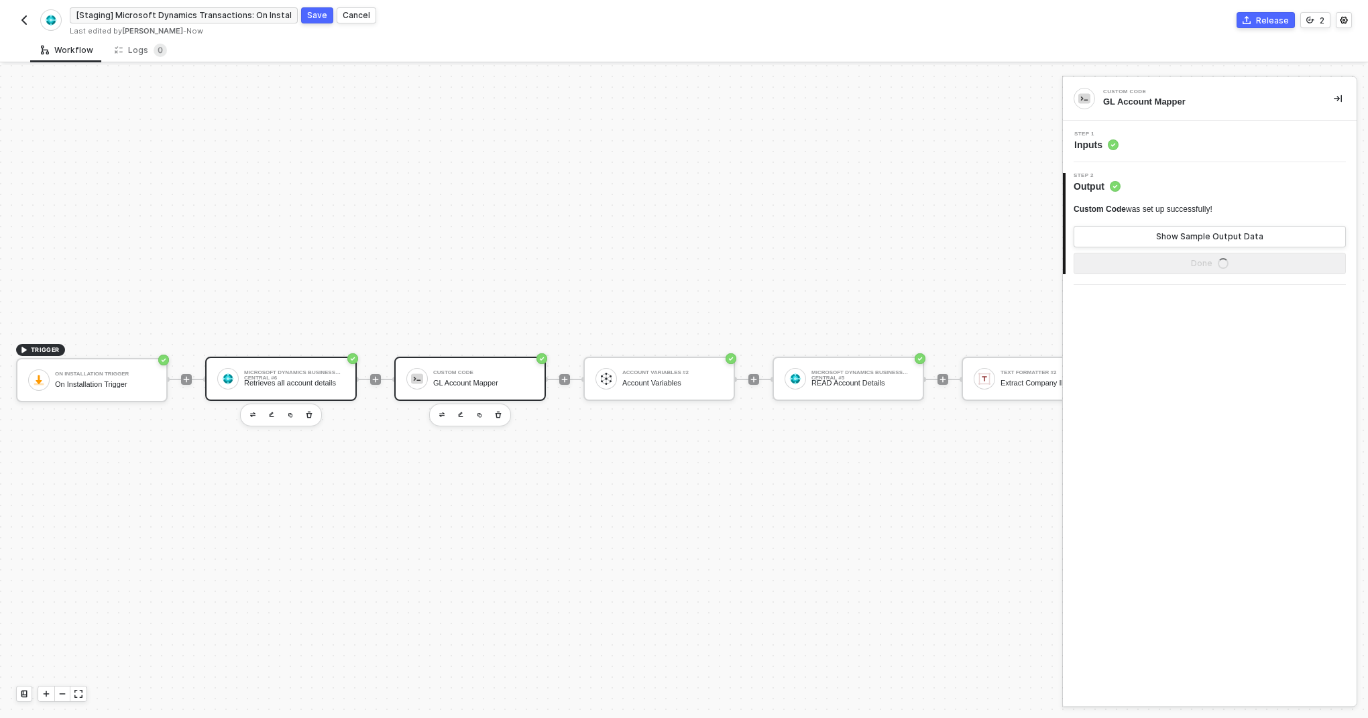
click at [311, 380] on div "Retrieves all account details" at bounding box center [294, 383] width 101 height 9
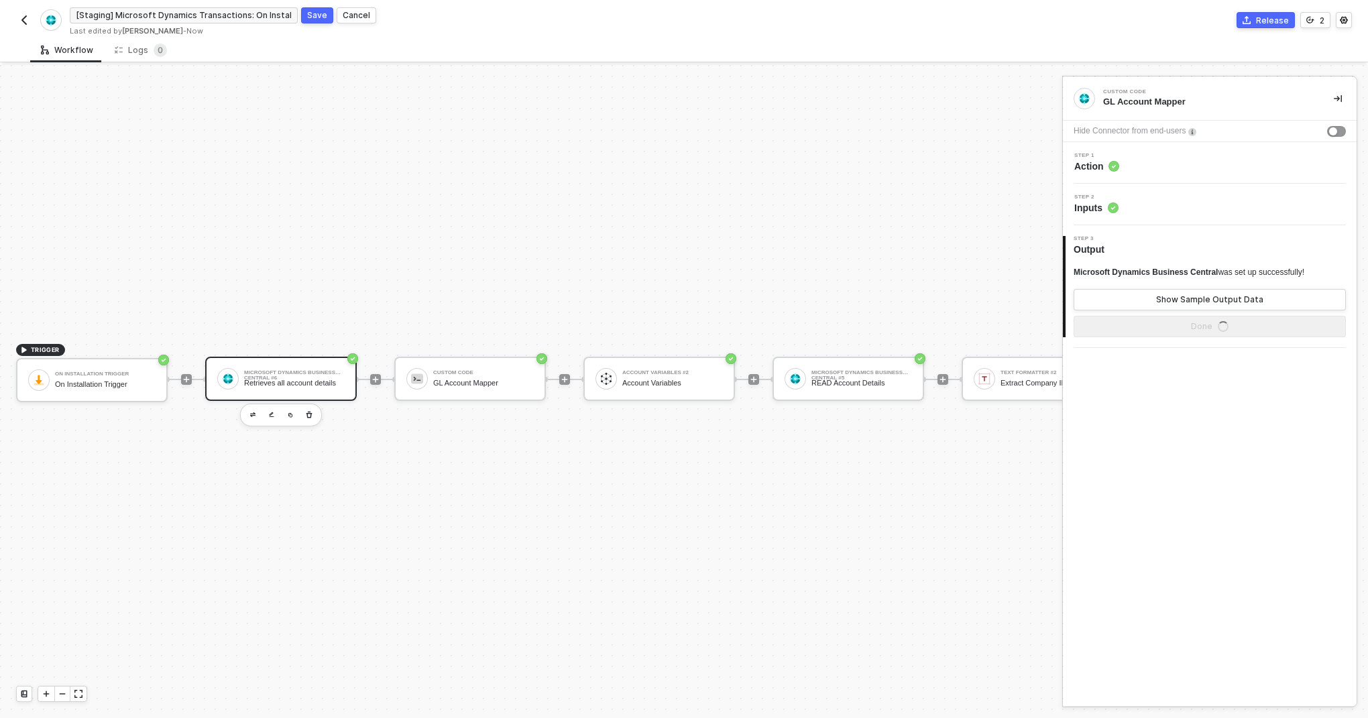
click at [1134, 208] on div "Step 2 Inputs" at bounding box center [1212, 205] width 290 height 20
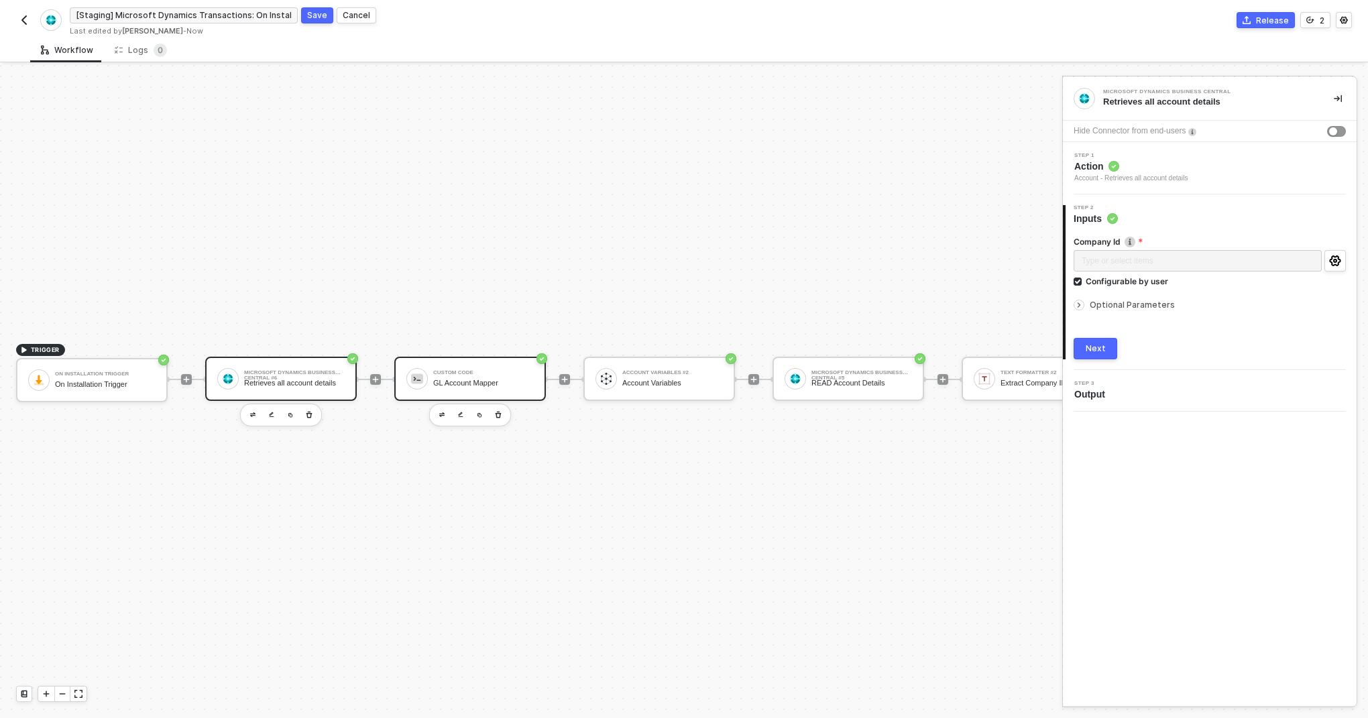
click at [463, 384] on div "GL Account Mapper" at bounding box center [483, 383] width 101 height 9
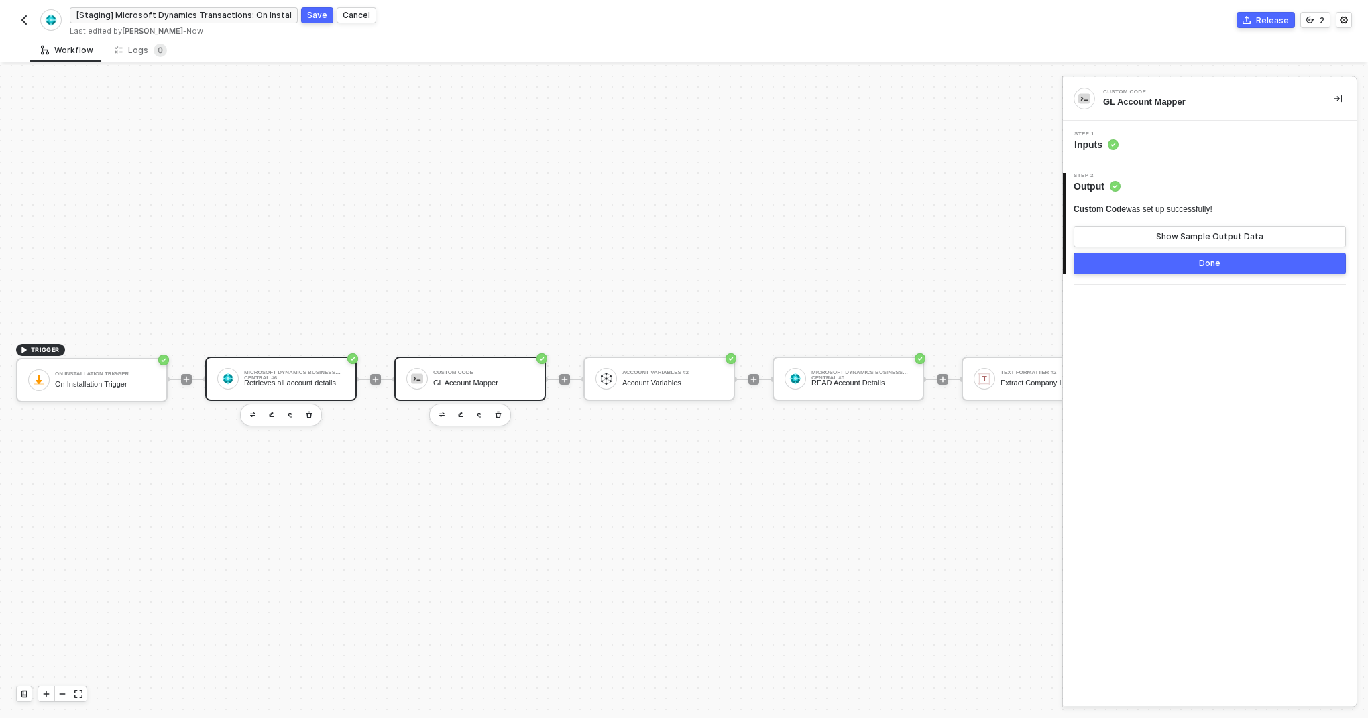
click at [343, 383] on div "Retrieves all account details" at bounding box center [294, 383] width 101 height 9
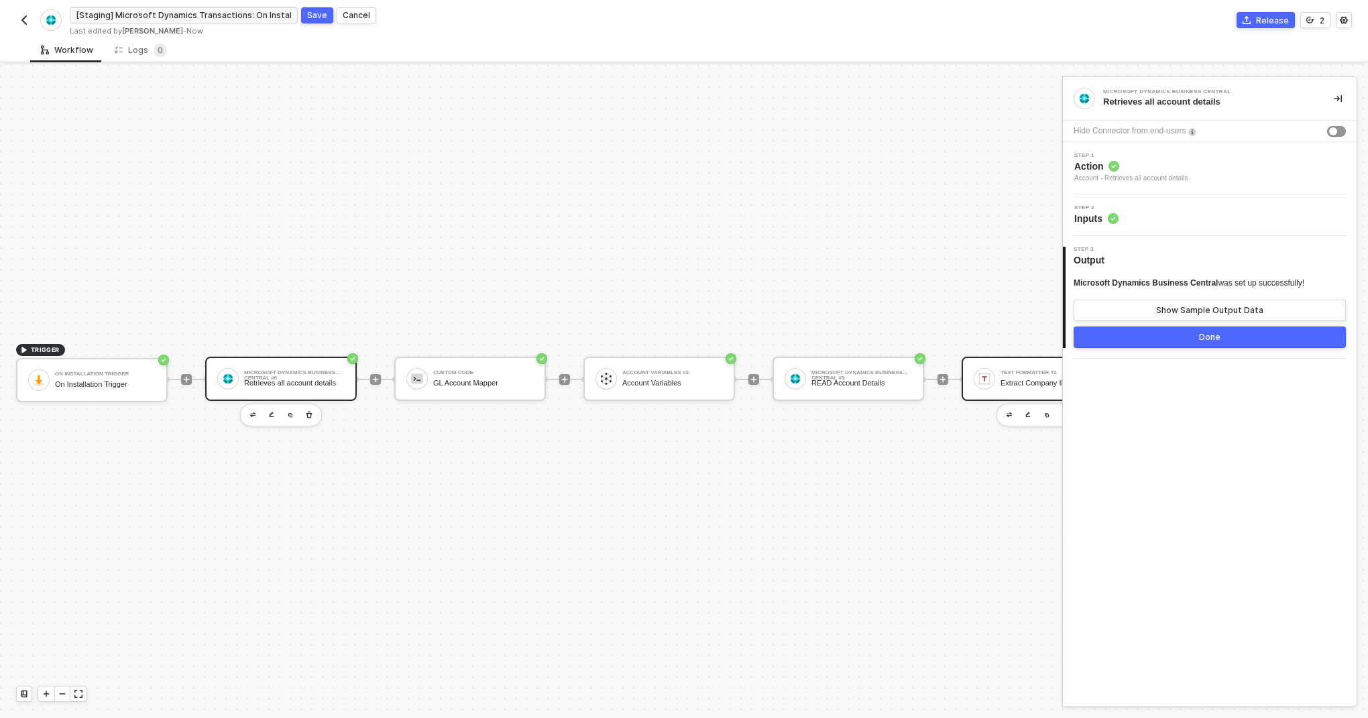
click at [1043, 377] on div "Text Formatter #2 Extract Company ID" at bounding box center [1051, 378] width 101 height 25
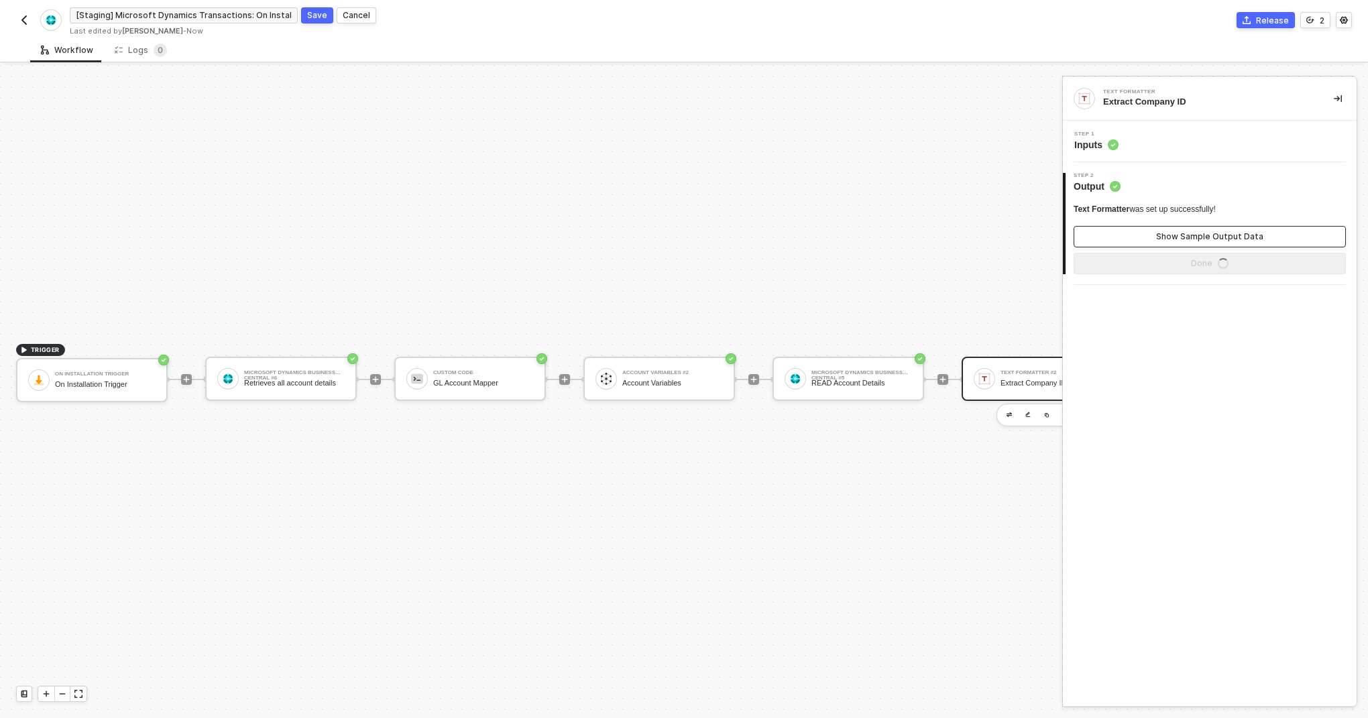
click at [1215, 233] on div "Show Sample Output Data" at bounding box center [1210, 236] width 107 height 11
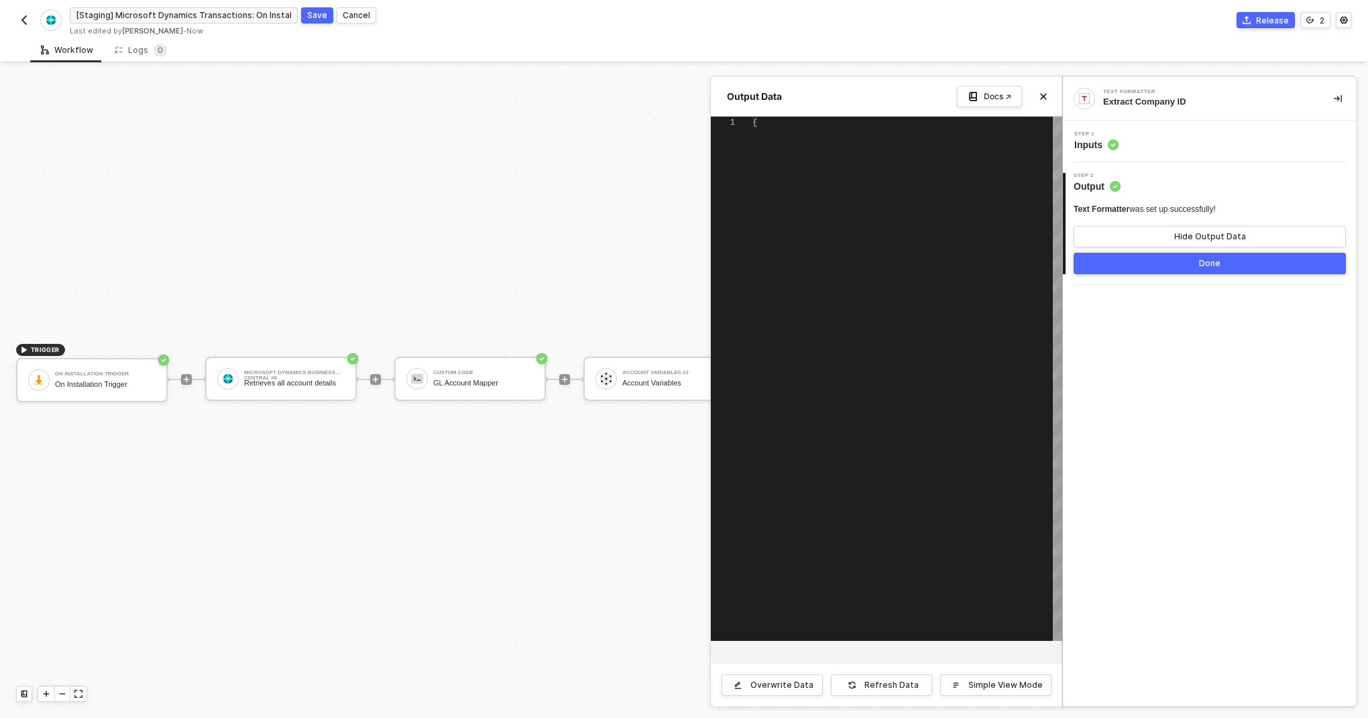
scroll to position [24, 0]
click at [1044, 97] on icon "icon-close" at bounding box center [1044, 97] width 6 height 6
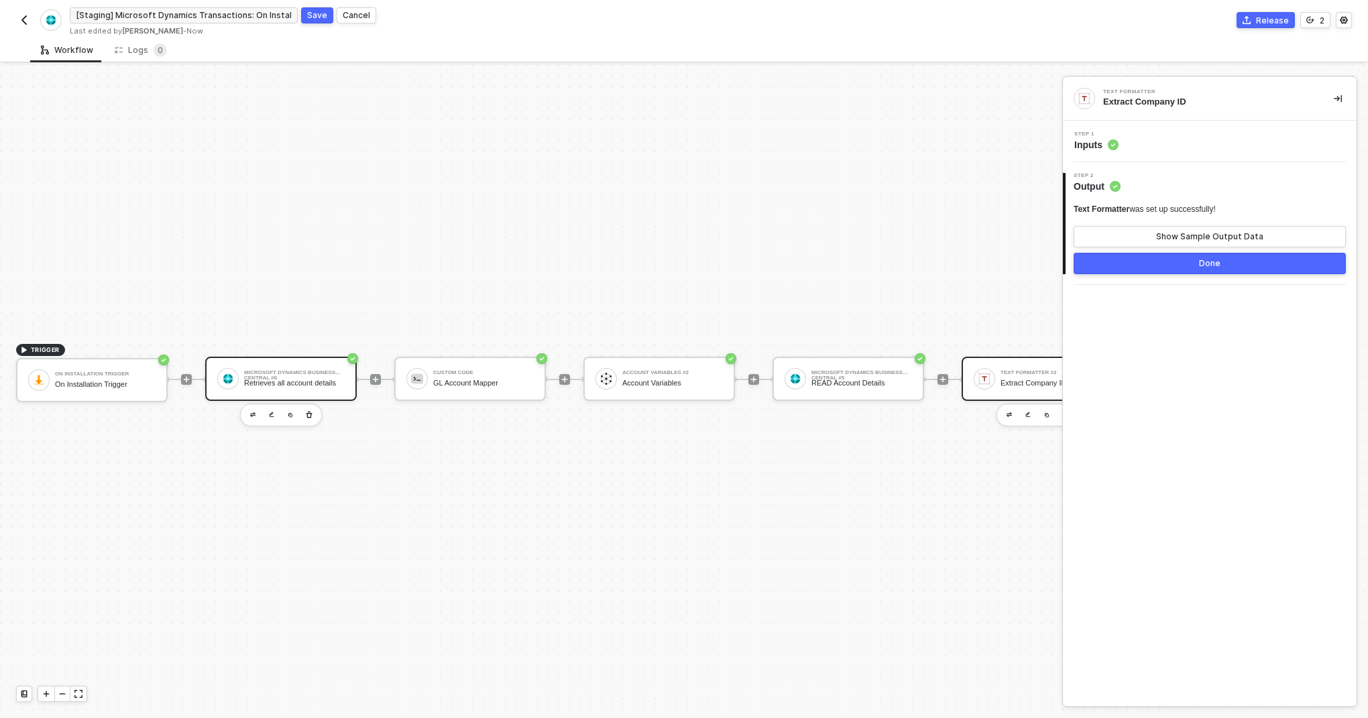
click at [324, 379] on div "Retrieves all account details" at bounding box center [294, 383] width 101 height 9
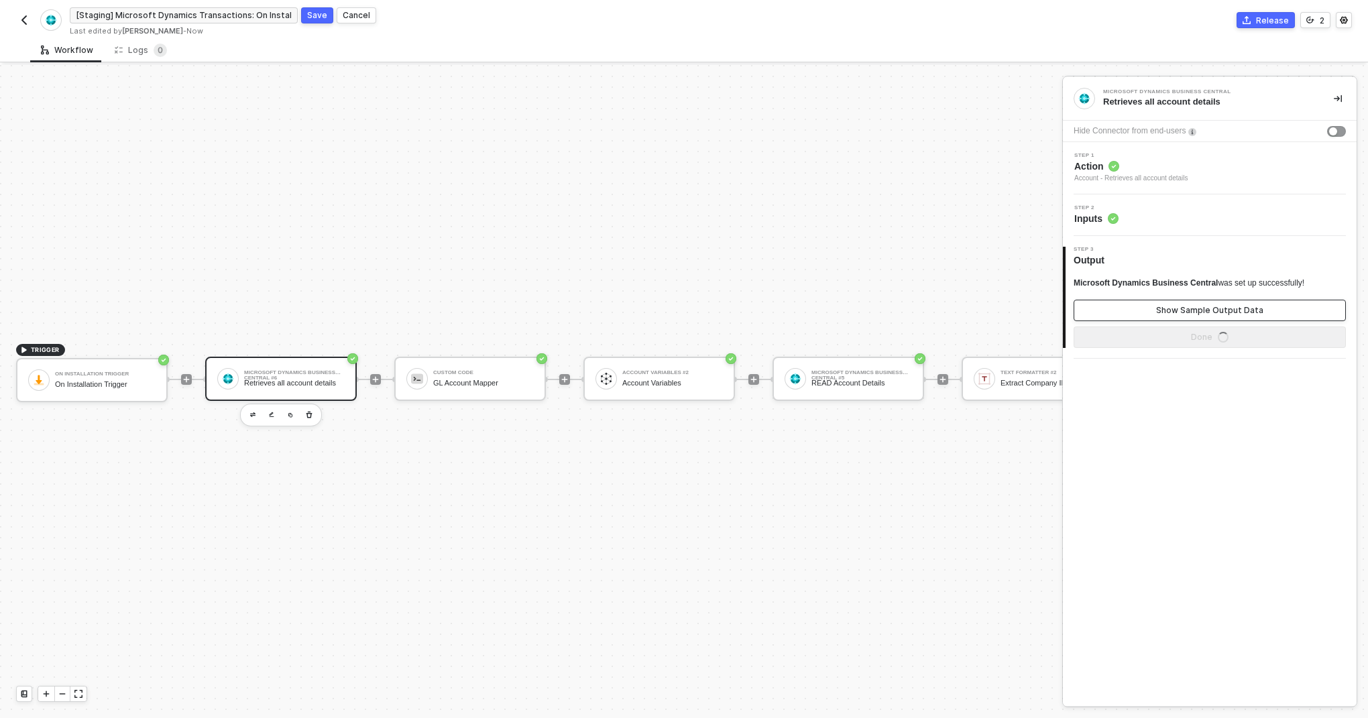
click at [1152, 307] on button "Show Sample Output Data" at bounding box center [1210, 310] width 272 height 21
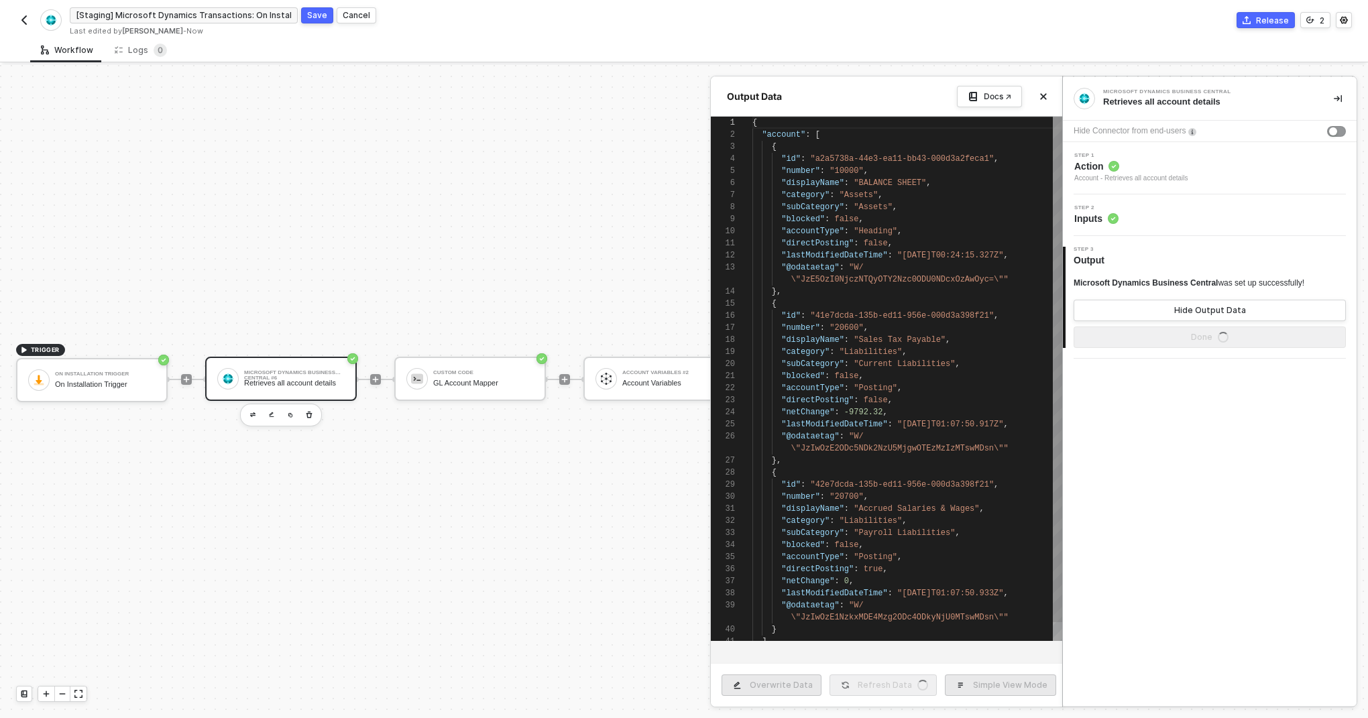
scroll to position [121, 0]
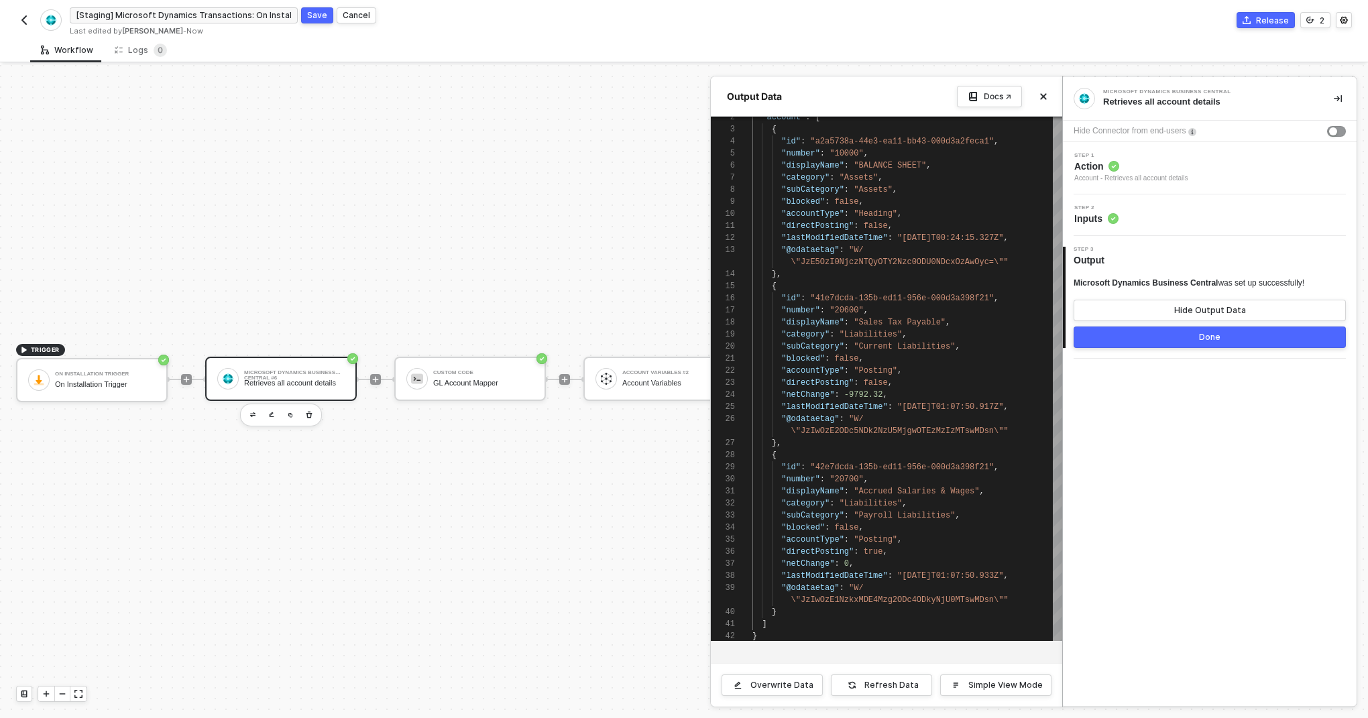
click at [309, 392] on div at bounding box center [684, 391] width 1368 height 653
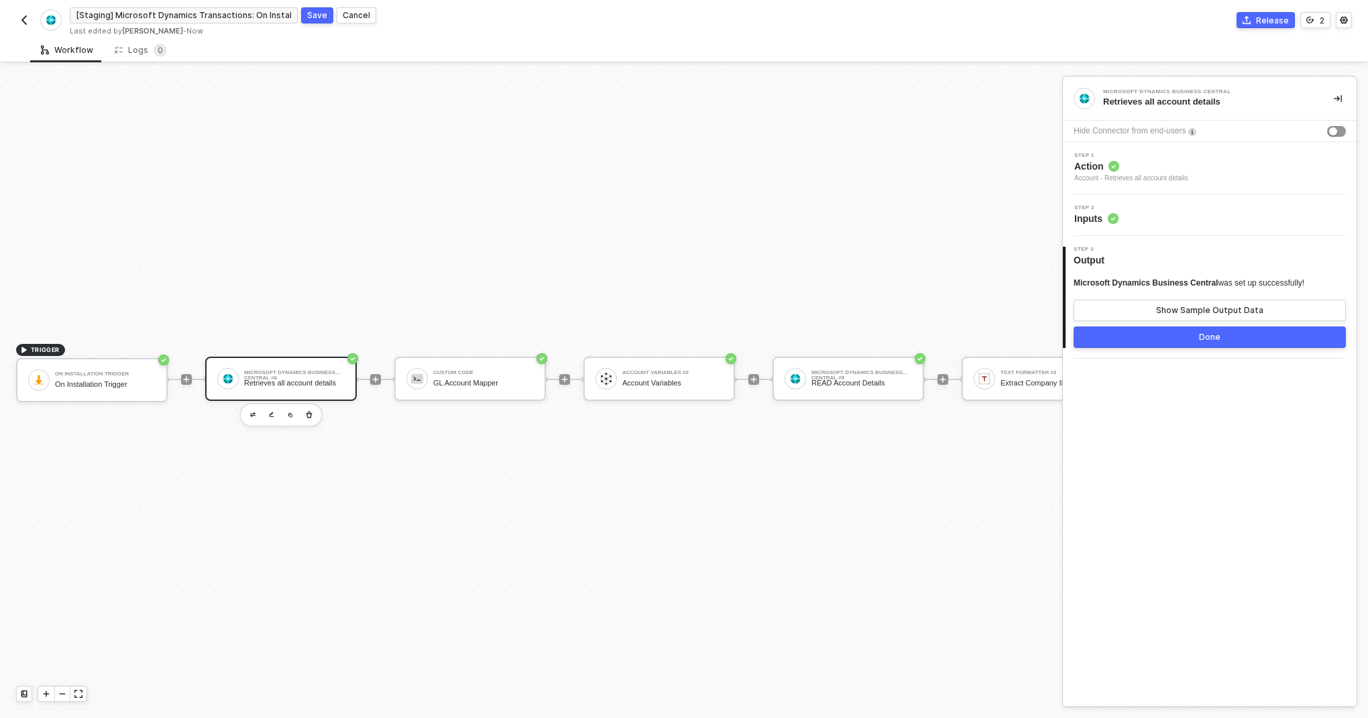
click at [1175, 99] on div "Retrieves all account details" at bounding box center [1208, 102] width 209 height 12
click at [1214, 99] on div "Retrieves all account details" at bounding box center [1208, 102] width 209 height 12
click at [1128, 214] on div "Step 2 Inputs" at bounding box center [1212, 215] width 290 height 20
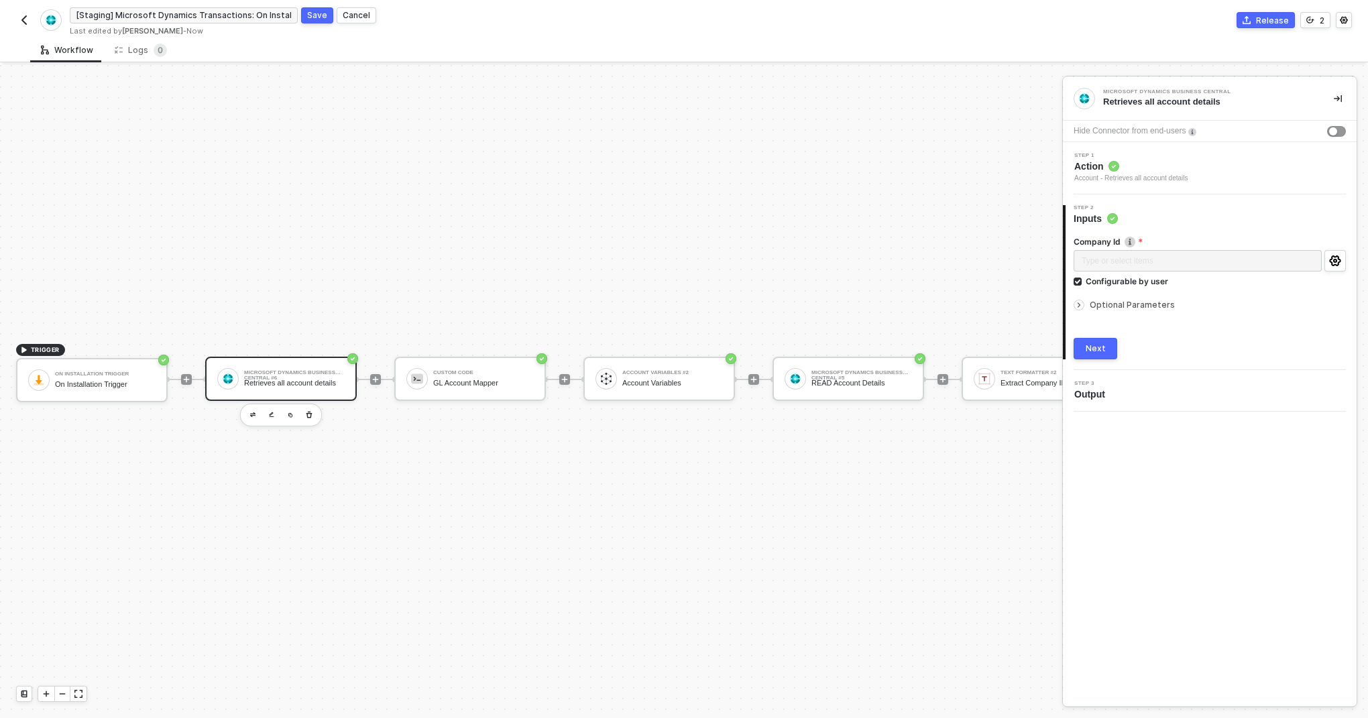
click at [1136, 169] on span "Action" at bounding box center [1132, 166] width 114 height 13
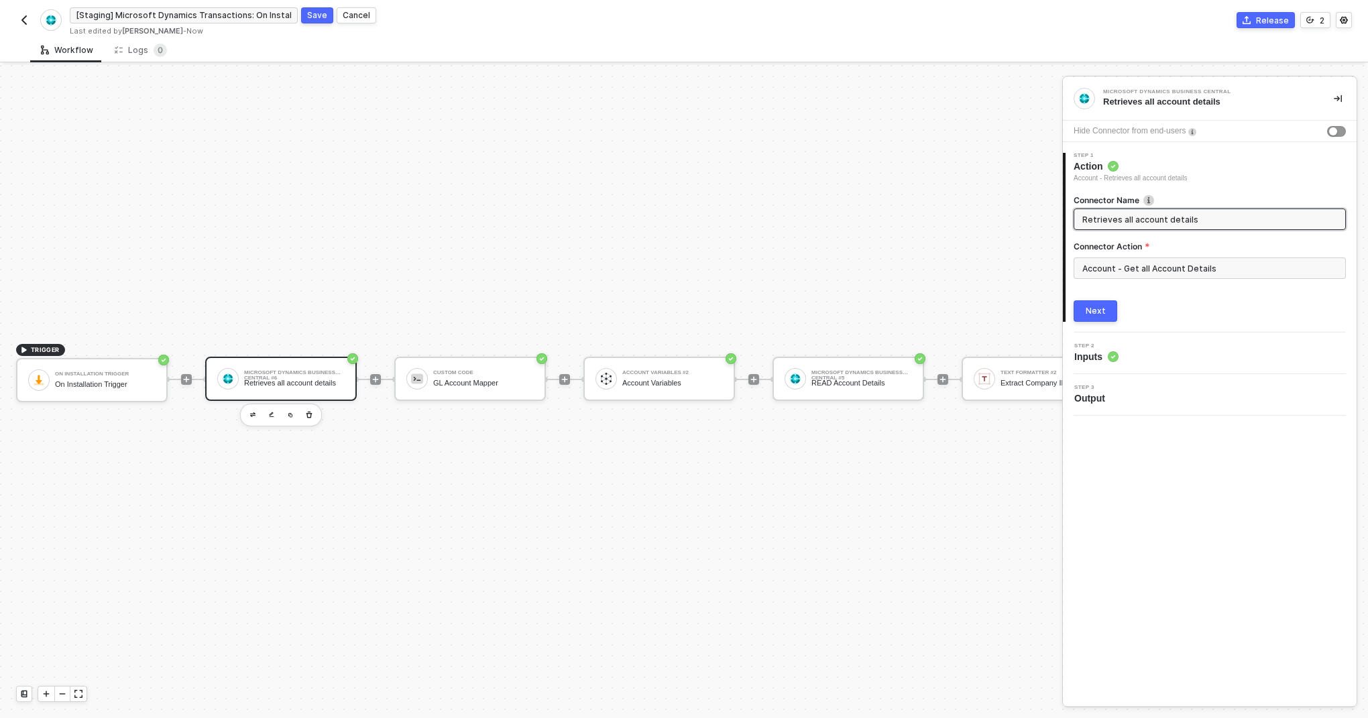
click at [1208, 220] on input "Retrieves all account details" at bounding box center [1209, 219] width 252 height 15
click at [933, 238] on div "TRIGGER On Installation Trigger On Installation Trigger Microsoft Dynamics Busi…" at bounding box center [1122, 379] width 2245 height 678
click at [454, 366] on div "Custom Code GL Account Mapper" at bounding box center [483, 378] width 101 height 25
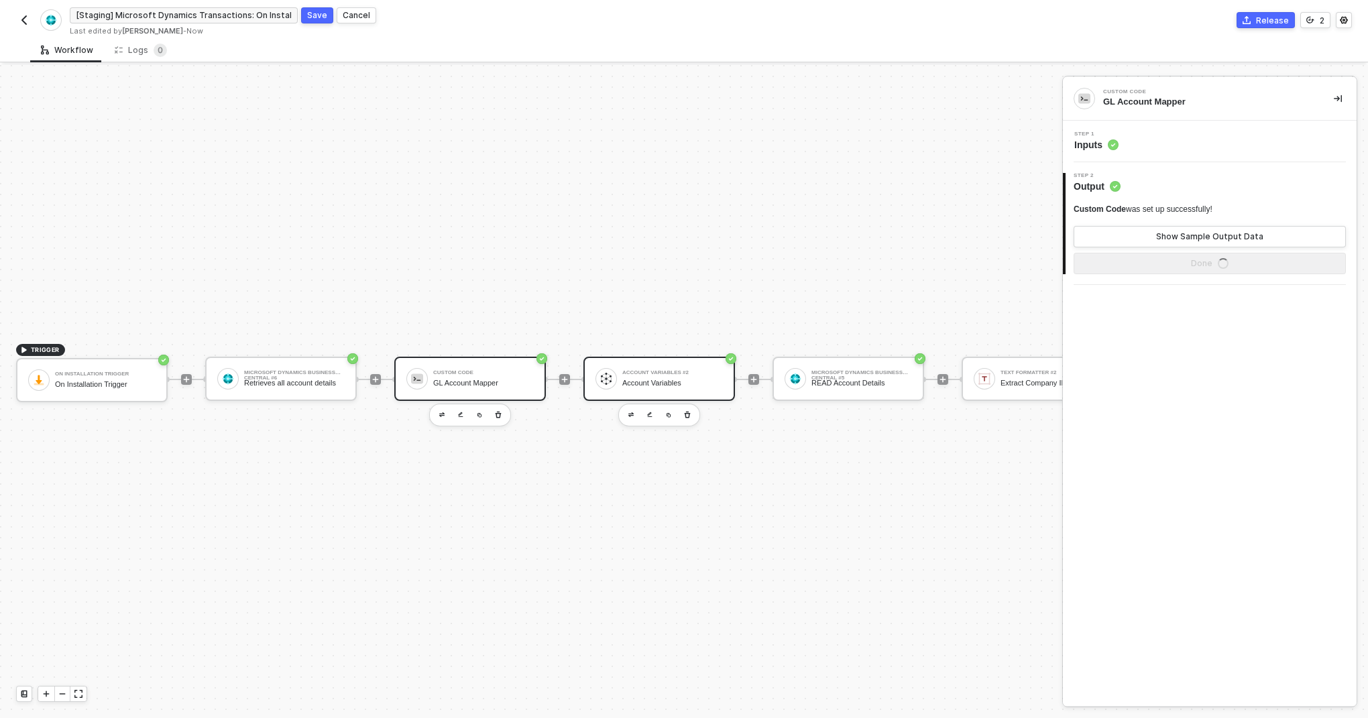
click at [663, 368] on div "Account Variables #2 Account Variables" at bounding box center [673, 378] width 101 height 25
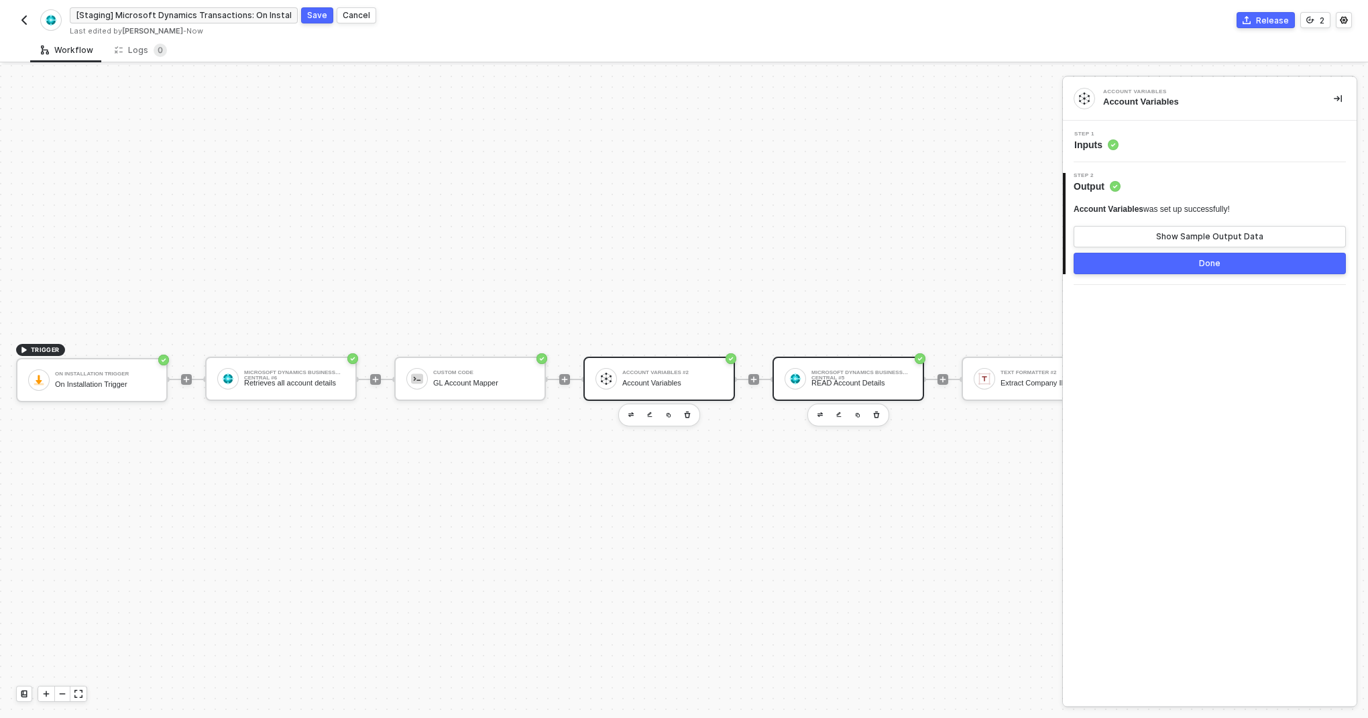
click at [848, 392] on div "Microsoft Dynamics Business Central #5 READ Account Details" at bounding box center [849, 379] width 152 height 44
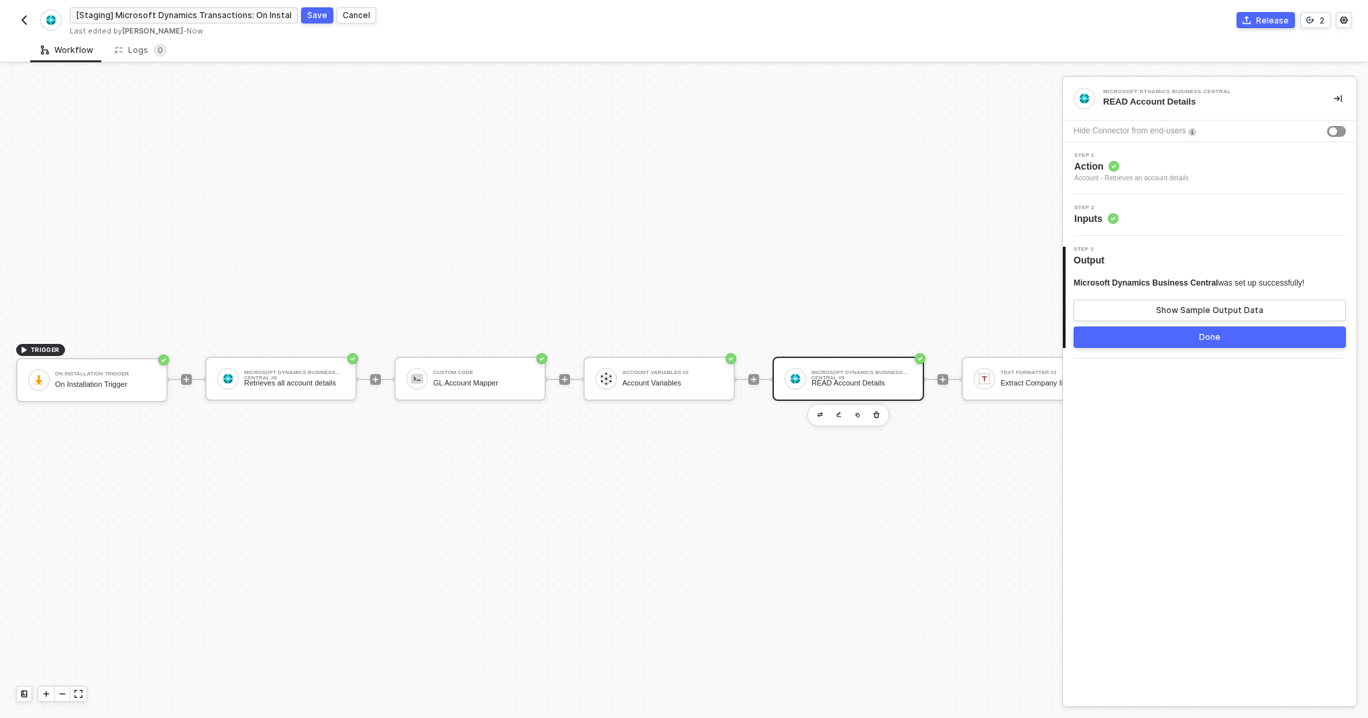
click at [1097, 171] on span "Action" at bounding box center [1132, 166] width 115 height 13
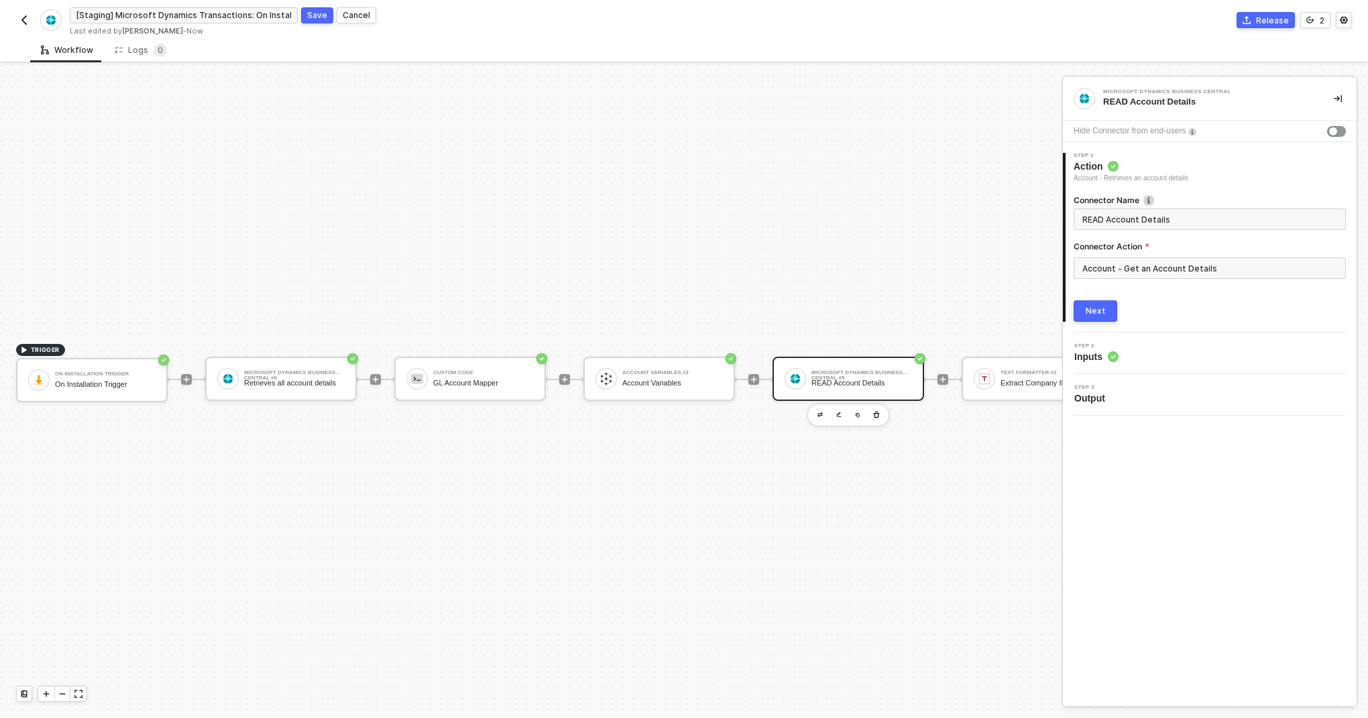
click at [1087, 352] on span "Inputs" at bounding box center [1097, 356] width 44 height 13
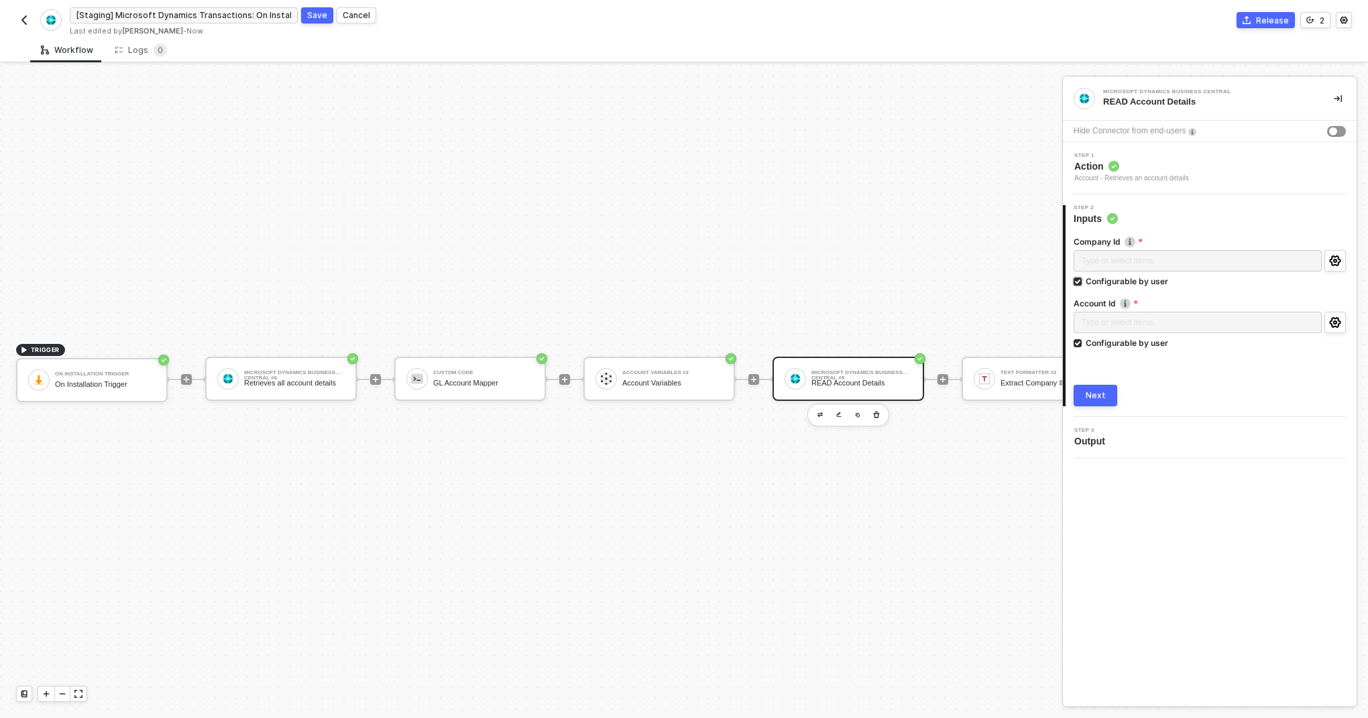
click at [1077, 283] on input "Configurable by user" at bounding box center [1078, 282] width 9 height 9
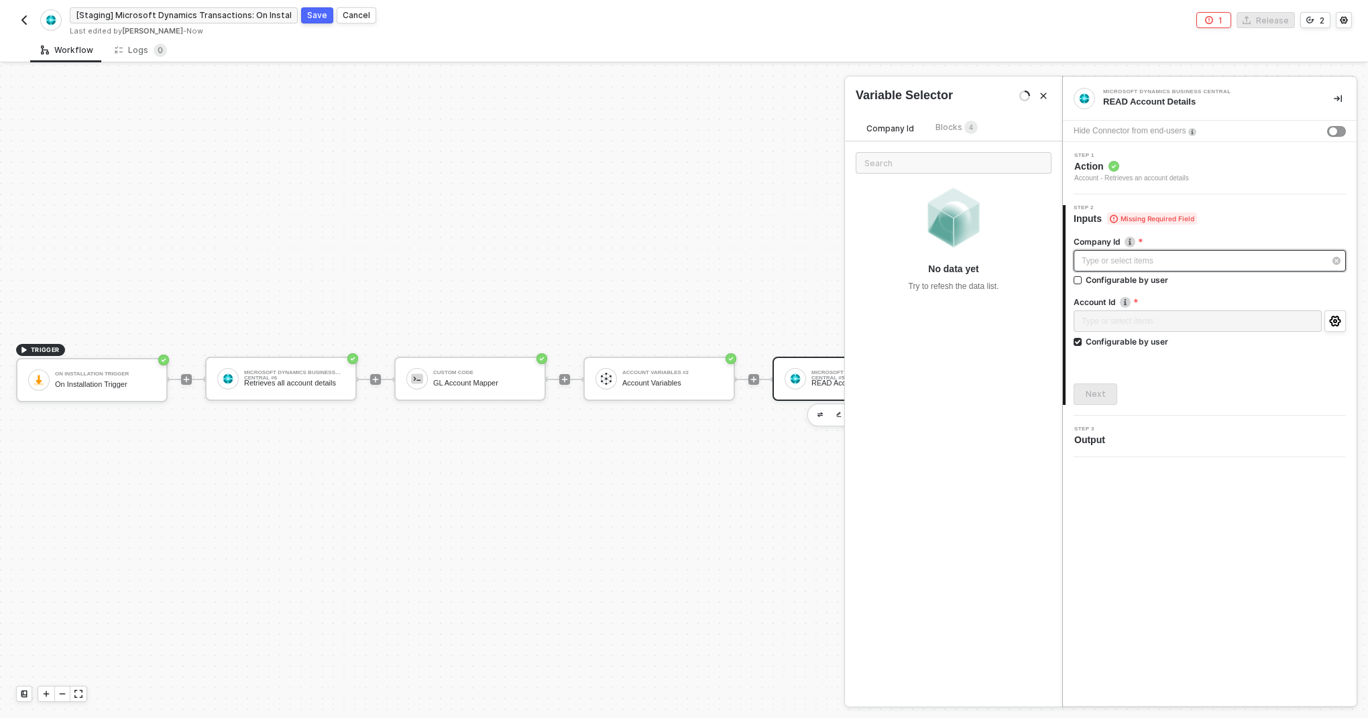
click at [1118, 264] on div "Type or select items ﻿" at bounding box center [1203, 261] width 243 height 13
click at [932, 125] on div "Blocks 4" at bounding box center [957, 128] width 64 height 16
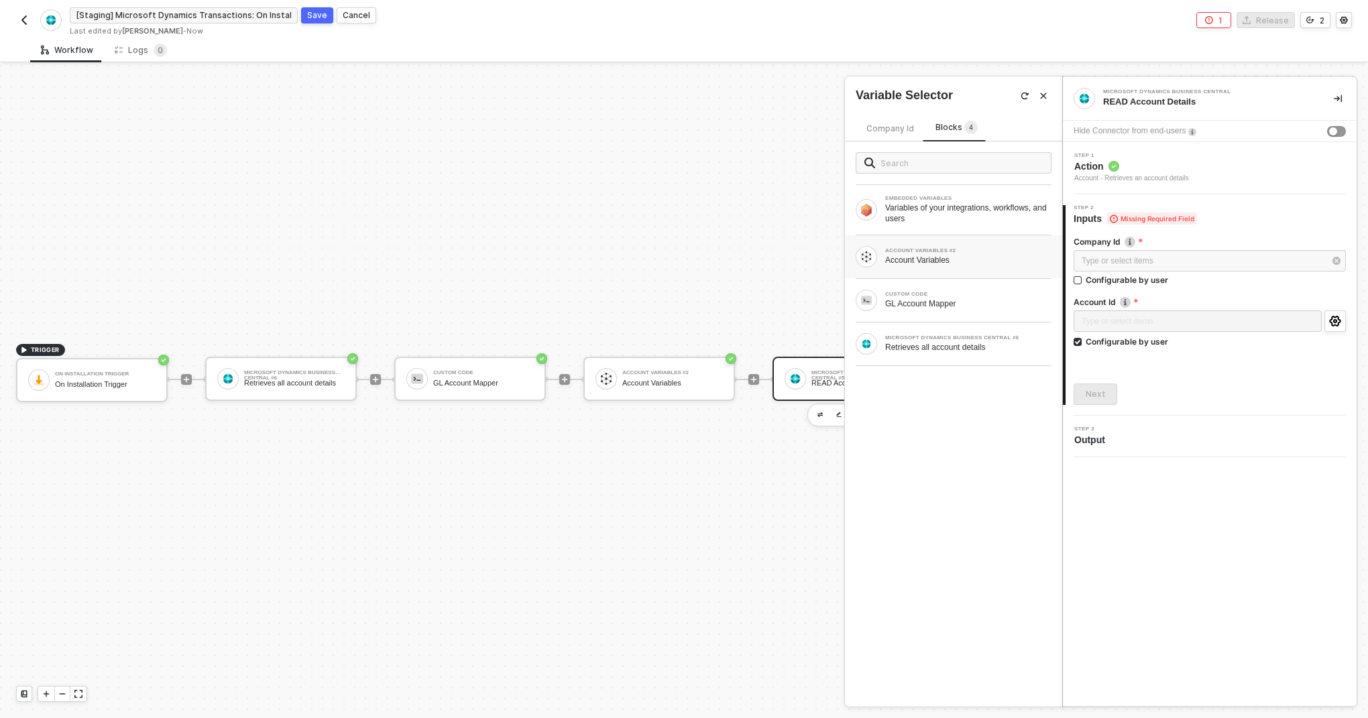
click at [979, 248] on div "ACCOUNT VARIABLES #2" at bounding box center [968, 250] width 166 height 5
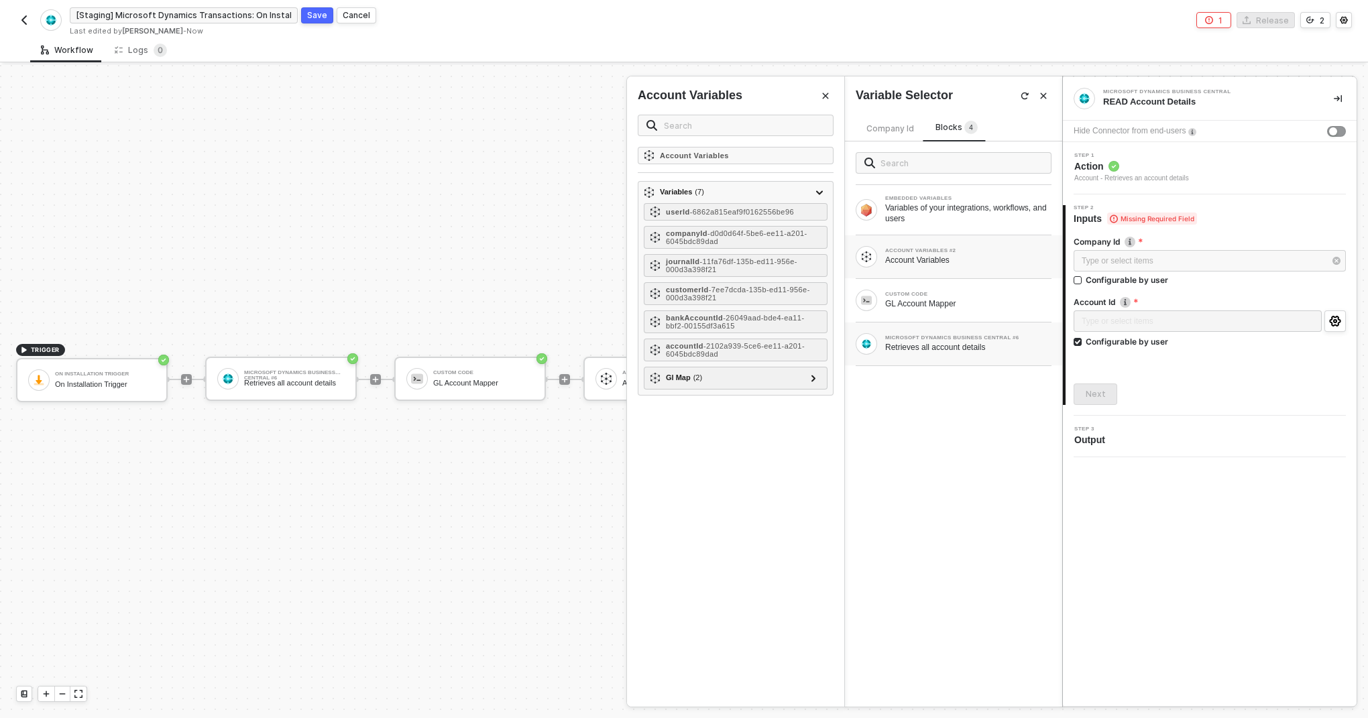
click at [951, 352] on div "Retrieves all account details" at bounding box center [968, 347] width 166 height 11
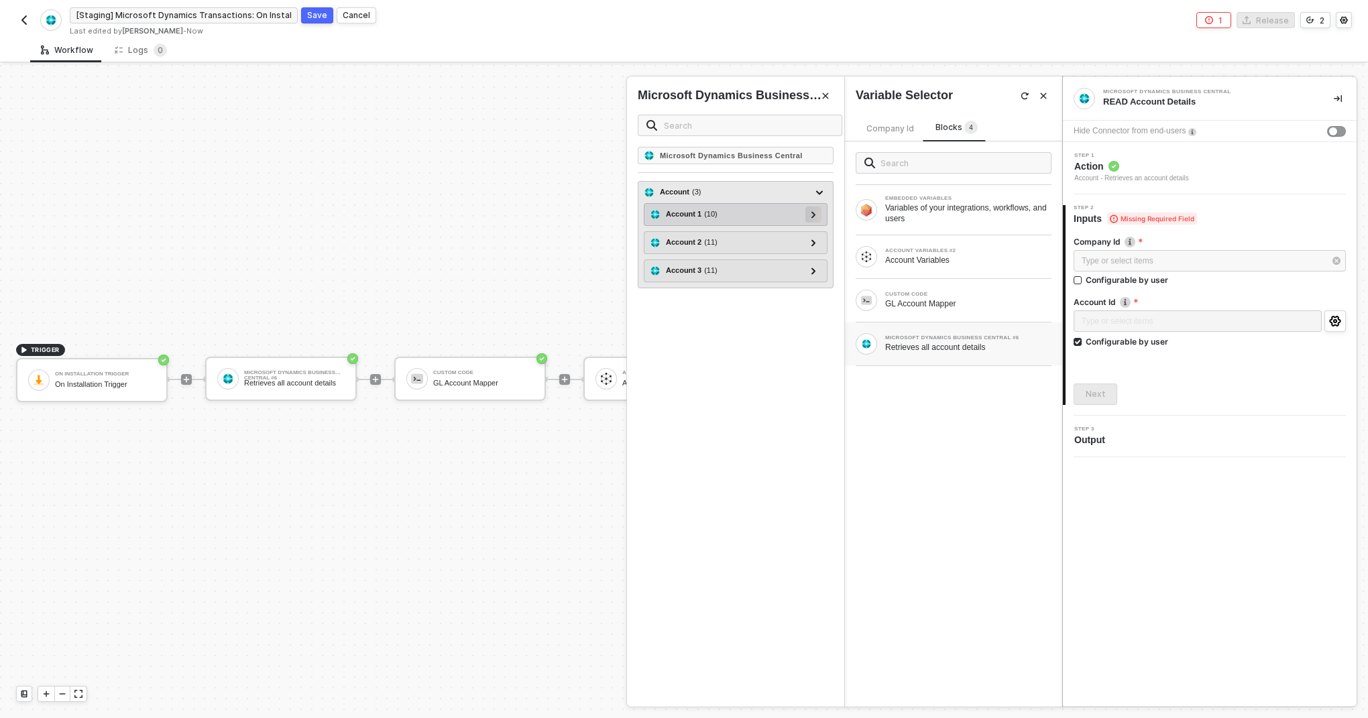
click at [815, 210] on div at bounding box center [813, 214] width 7 height 15
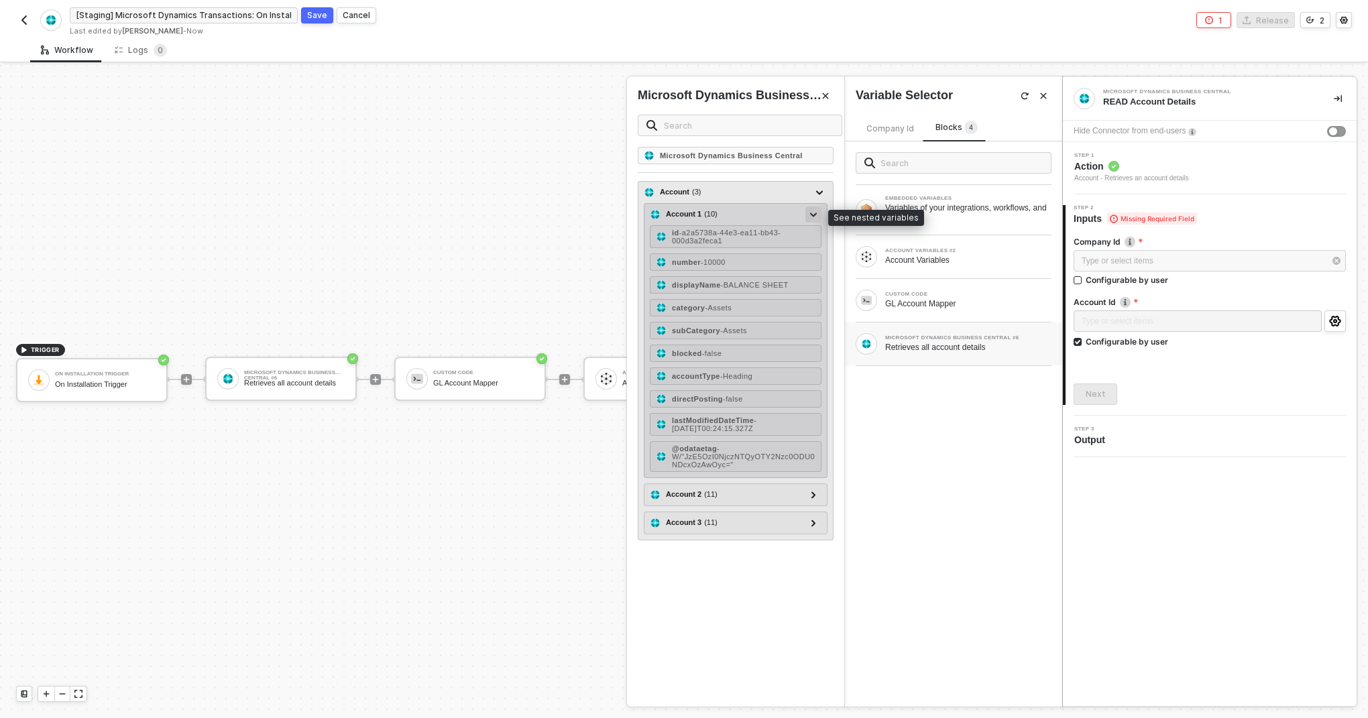
click at [817, 211] on div at bounding box center [814, 215] width 16 height 16
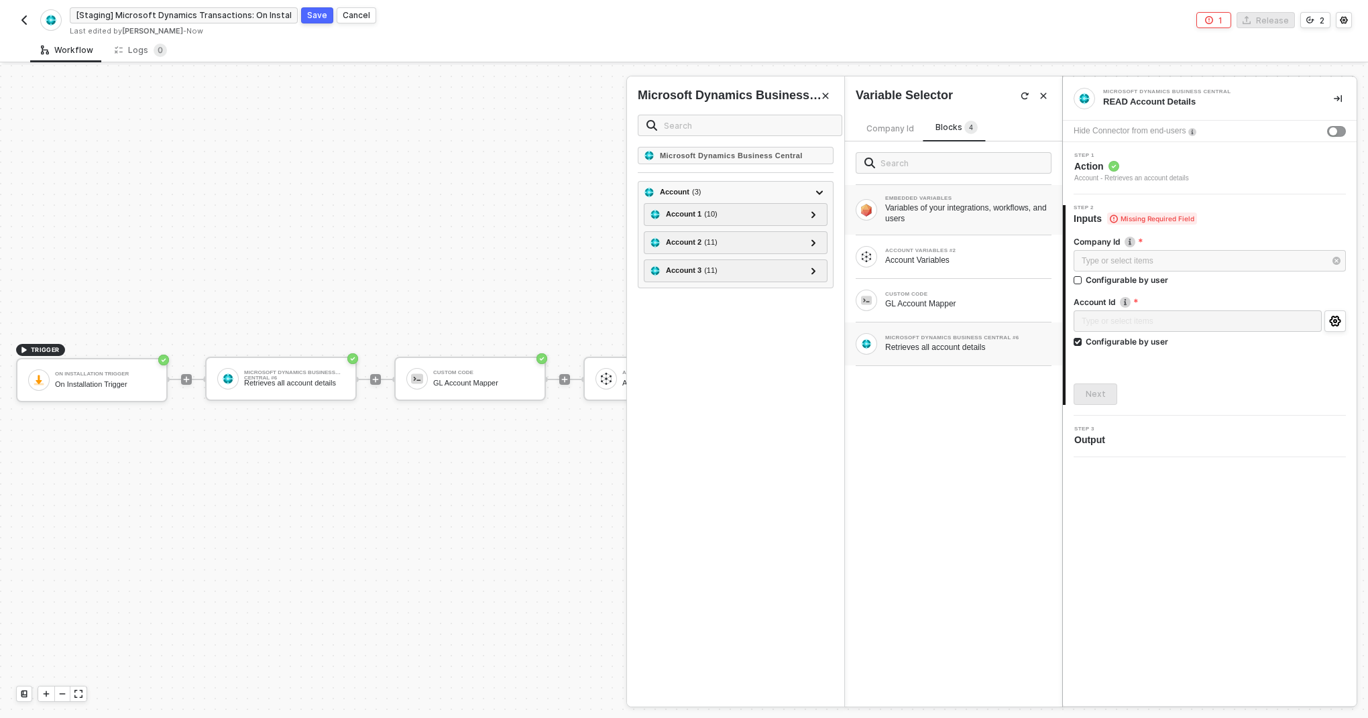
click at [894, 207] on div "Variables of your integrations, workflows, and users" at bounding box center [968, 213] width 166 height 21
click at [888, 253] on div "ACCOUNT VARIABLES #2" at bounding box center [968, 250] width 166 height 5
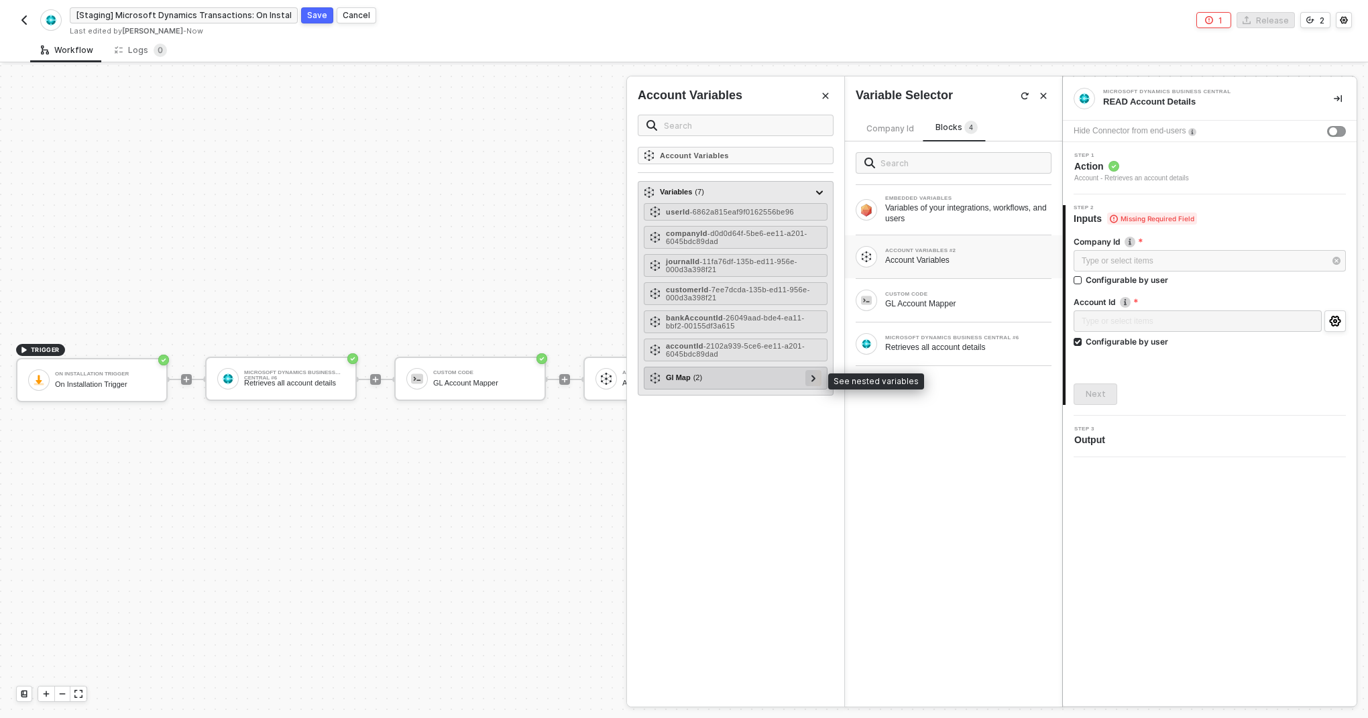
click at [812, 376] on icon at bounding box center [814, 378] width 4 height 7
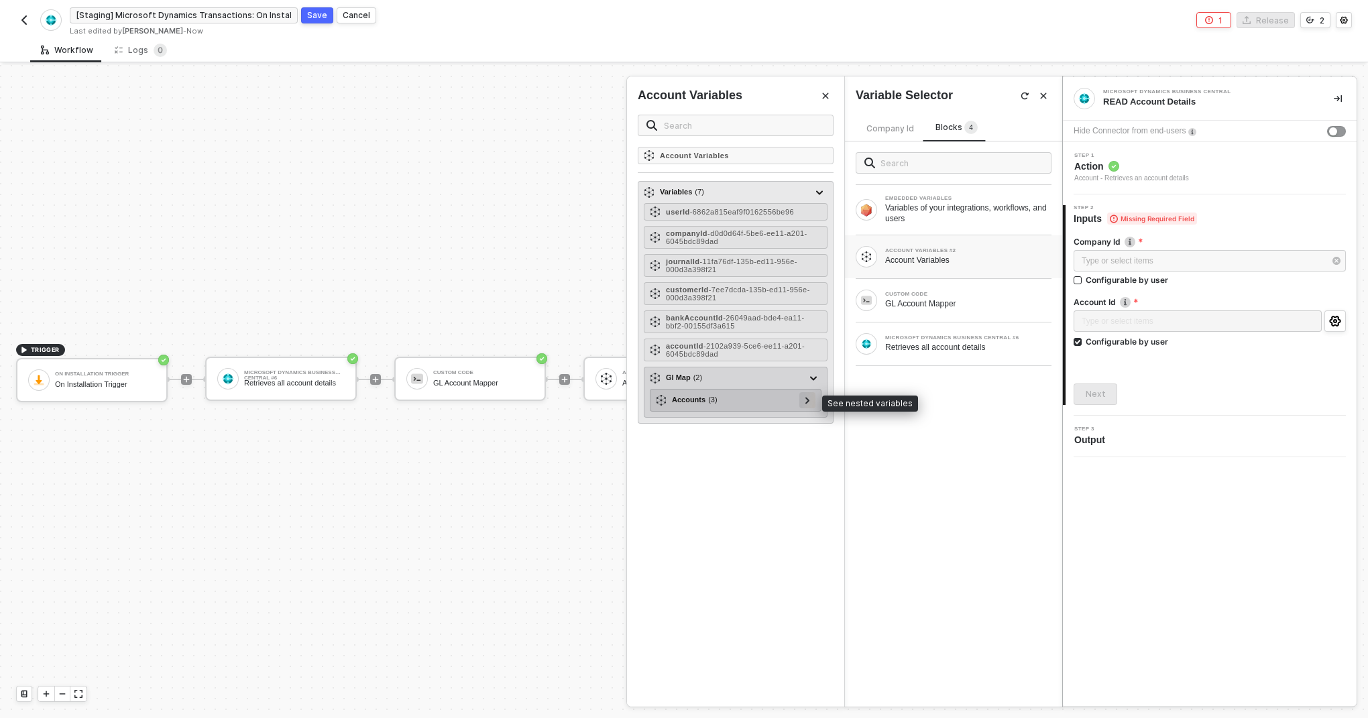
click at [810, 400] on div at bounding box center [807, 399] width 7 height 15
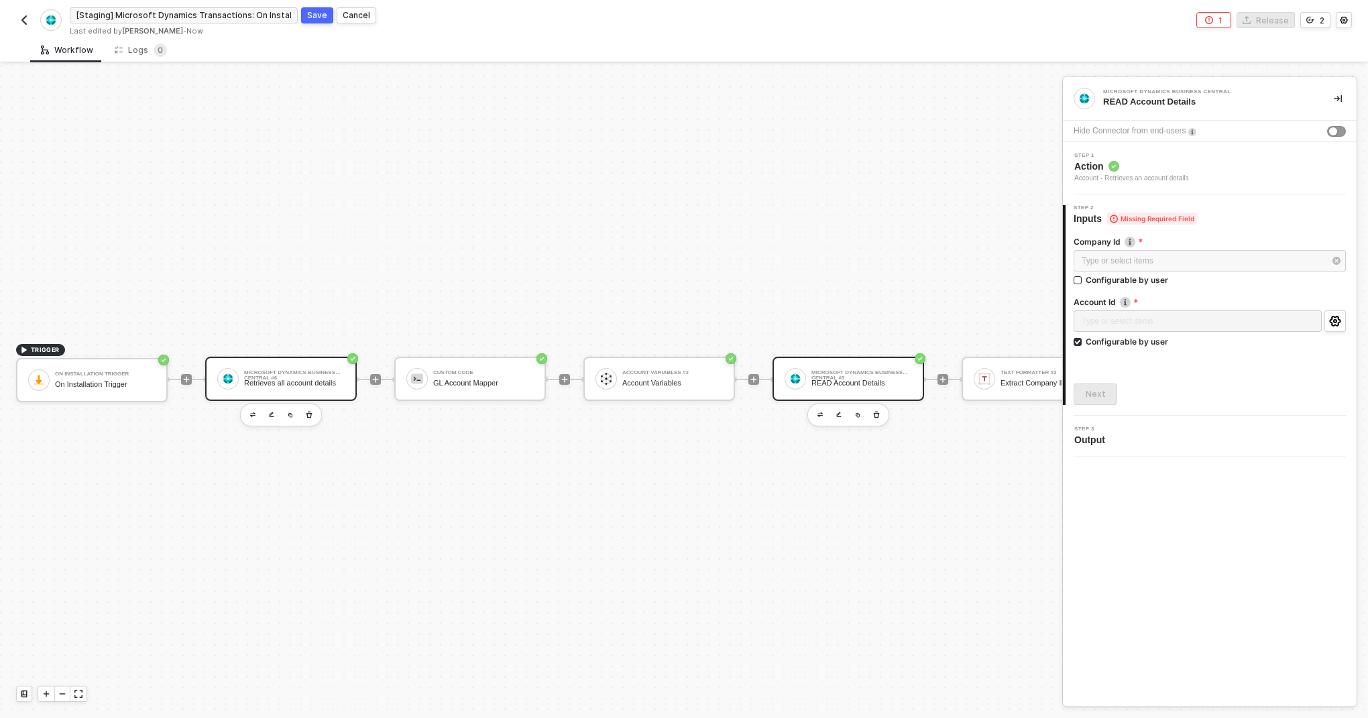
click at [297, 379] on div "Retrieves all account details" at bounding box center [294, 383] width 101 height 9
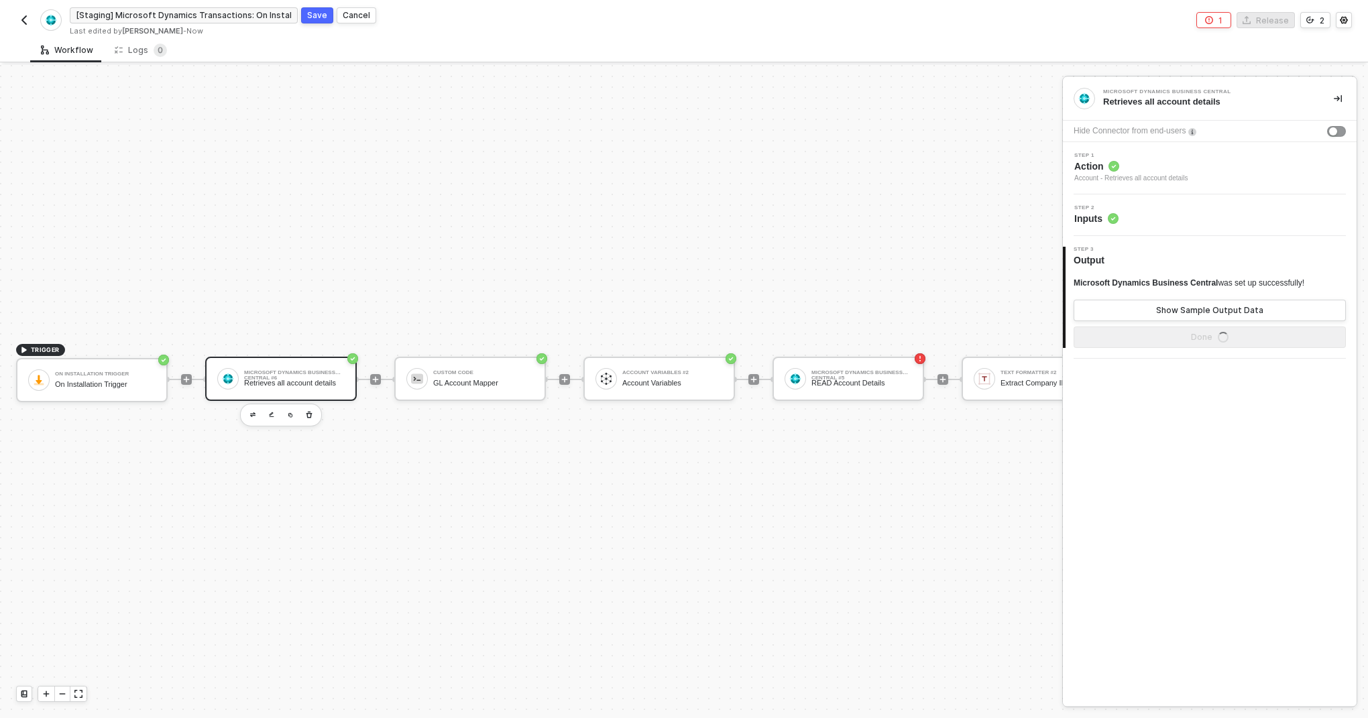
click at [1162, 213] on div "Step 2 Inputs" at bounding box center [1212, 215] width 290 height 20
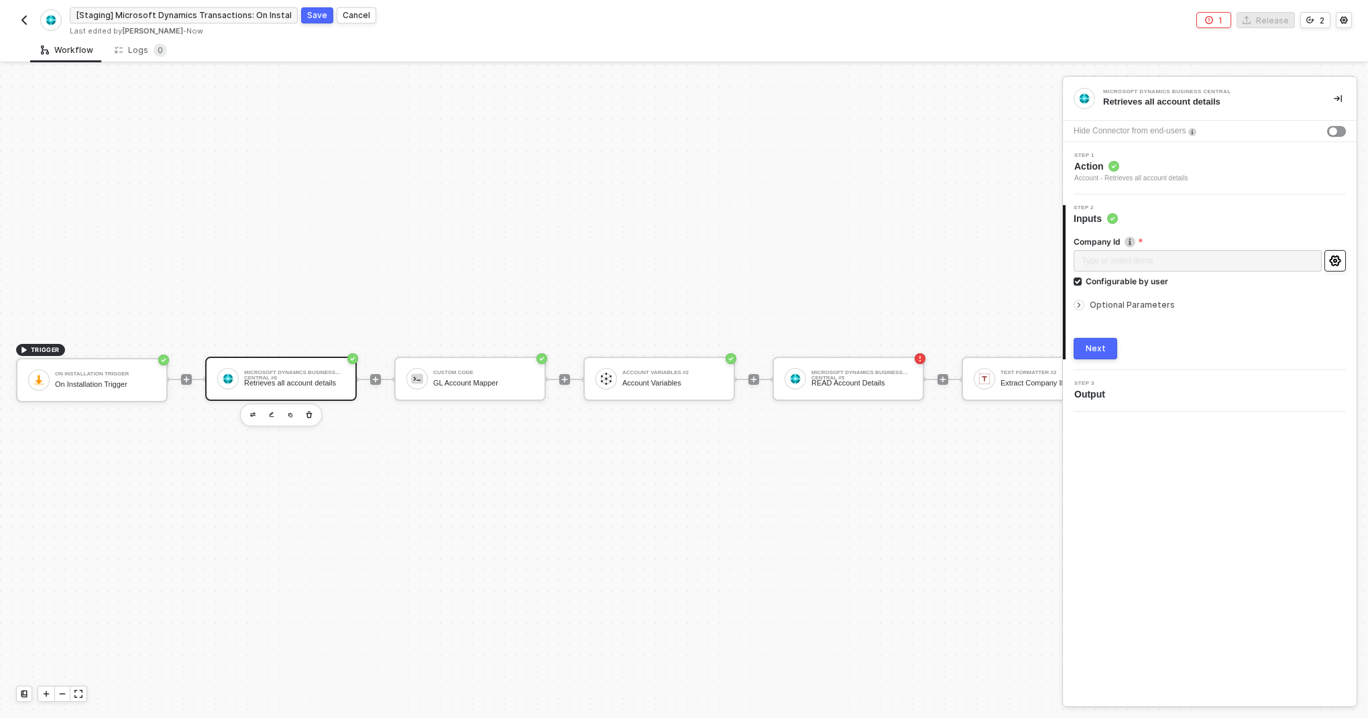
click at [1338, 253] on button "button" at bounding box center [1335, 260] width 21 height 21
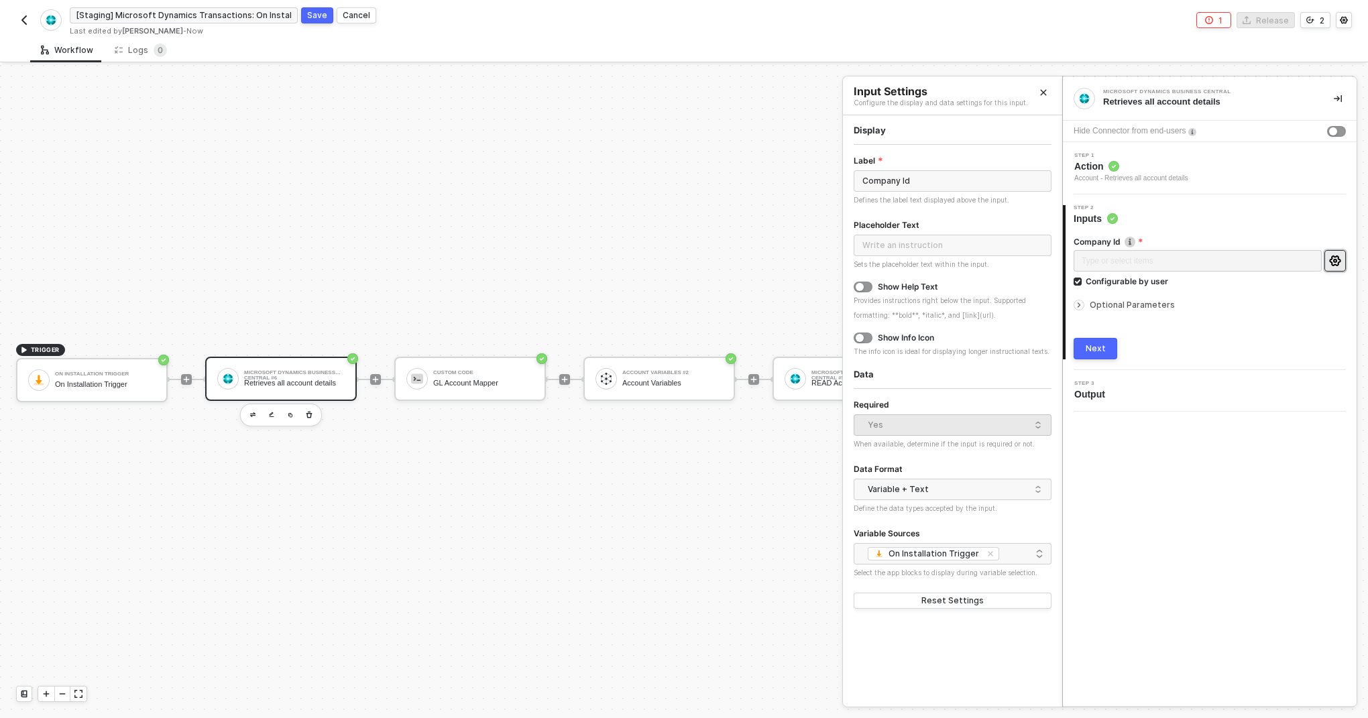
click at [1032, 427] on span "Yes" at bounding box center [955, 425] width 175 height 20
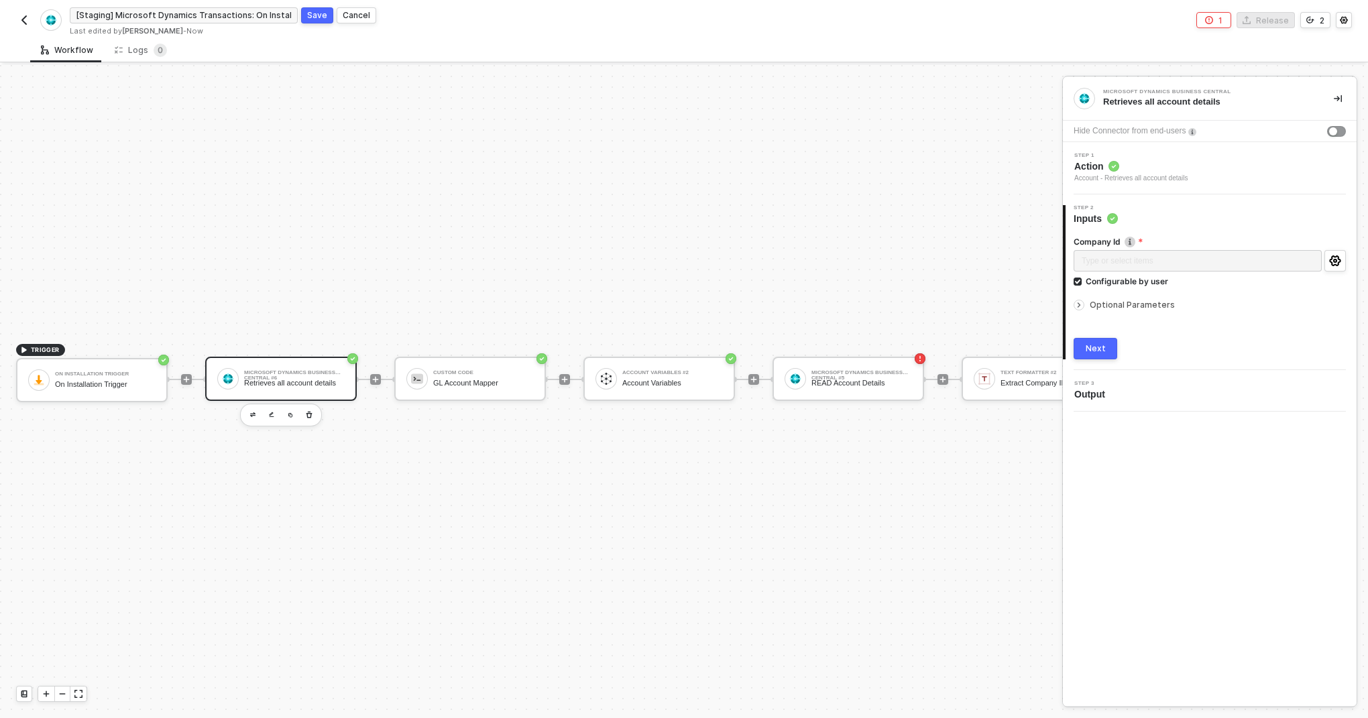
click at [1101, 305] on span "Optional Parameters" at bounding box center [1132, 305] width 85 height 10
click at [1171, 100] on div "Retrieves all account details" at bounding box center [1208, 102] width 209 height 12
click at [1155, 169] on span "Action" at bounding box center [1132, 166] width 114 height 13
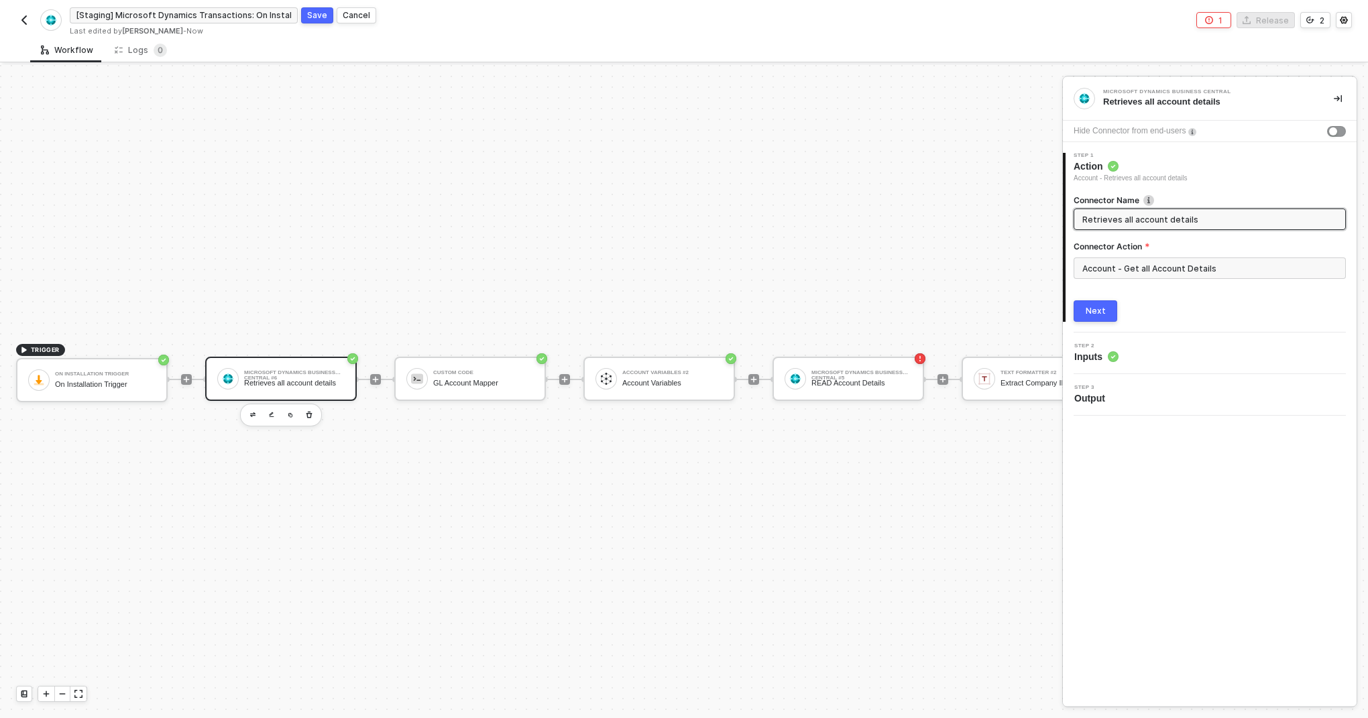
click at [1146, 215] on input "Retrieves all account details" at bounding box center [1209, 219] width 252 height 15
click at [1162, 358] on div "Step 2 Inputs" at bounding box center [1212, 353] width 290 height 20
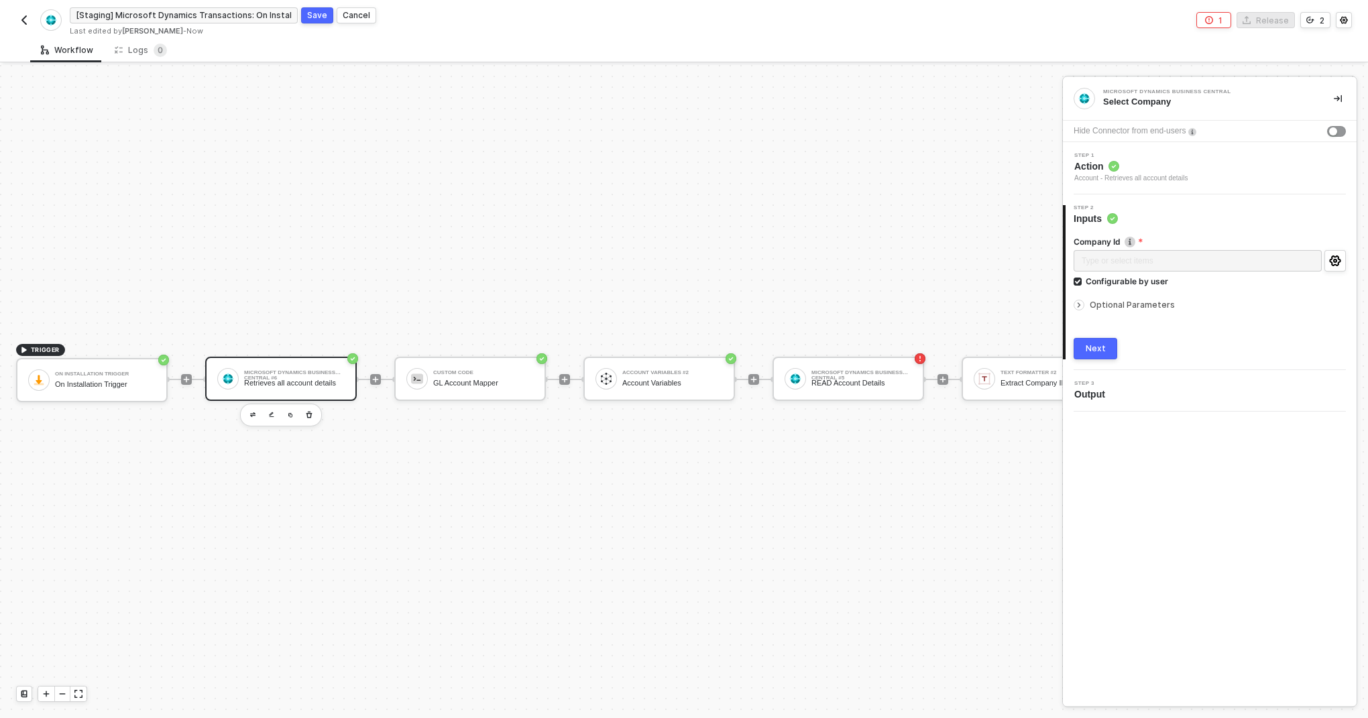
click at [1193, 393] on div "Step 3 Output" at bounding box center [1212, 391] width 290 height 20
click at [592, 221] on div "TRIGGER On Installation Trigger On Installation Trigger Microsoft Dynamics Busi…" at bounding box center [1122, 379] width 2245 height 678
click at [1112, 394] on div "Step 3 Output" at bounding box center [1212, 391] width 290 height 20
click at [1097, 346] on div "Next" at bounding box center [1096, 348] width 20 height 11
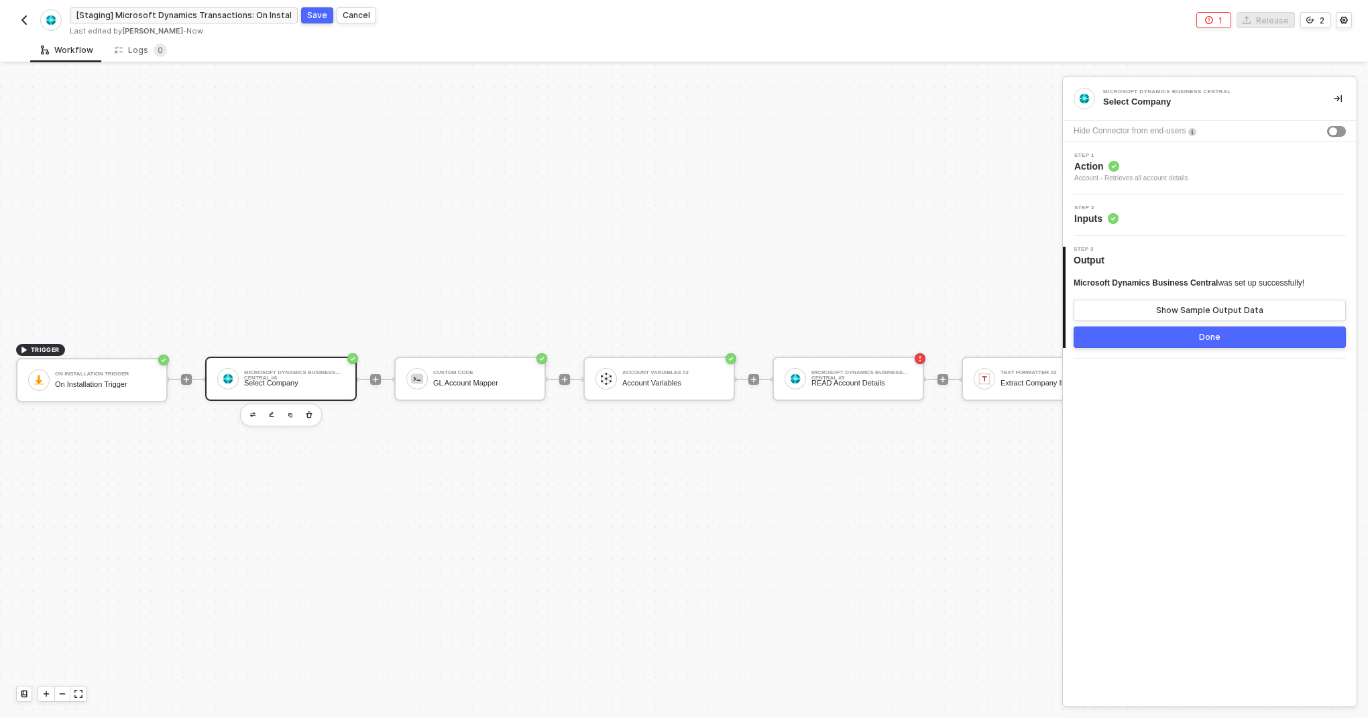
click at [1179, 337] on button "Done" at bounding box center [1210, 337] width 272 height 21
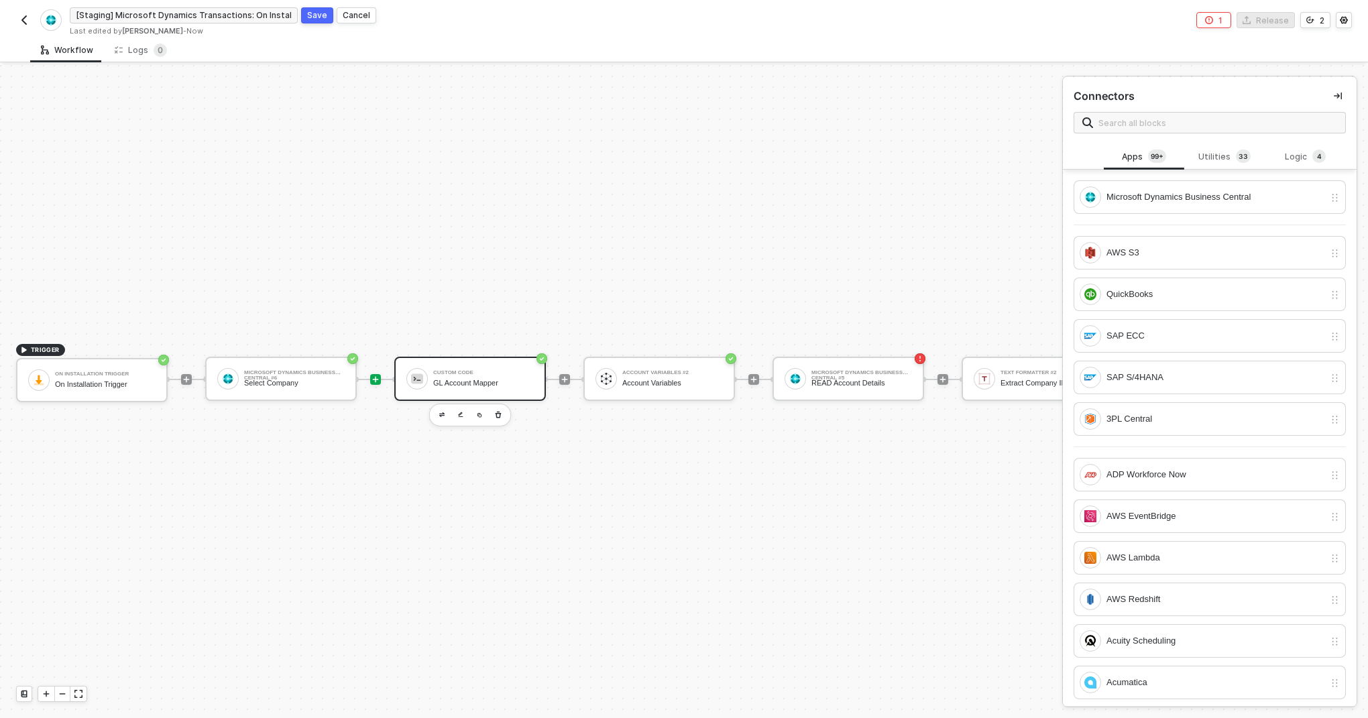
click at [409, 385] on div "Custom Code GL Account Mapper" at bounding box center [470, 379] width 152 height 44
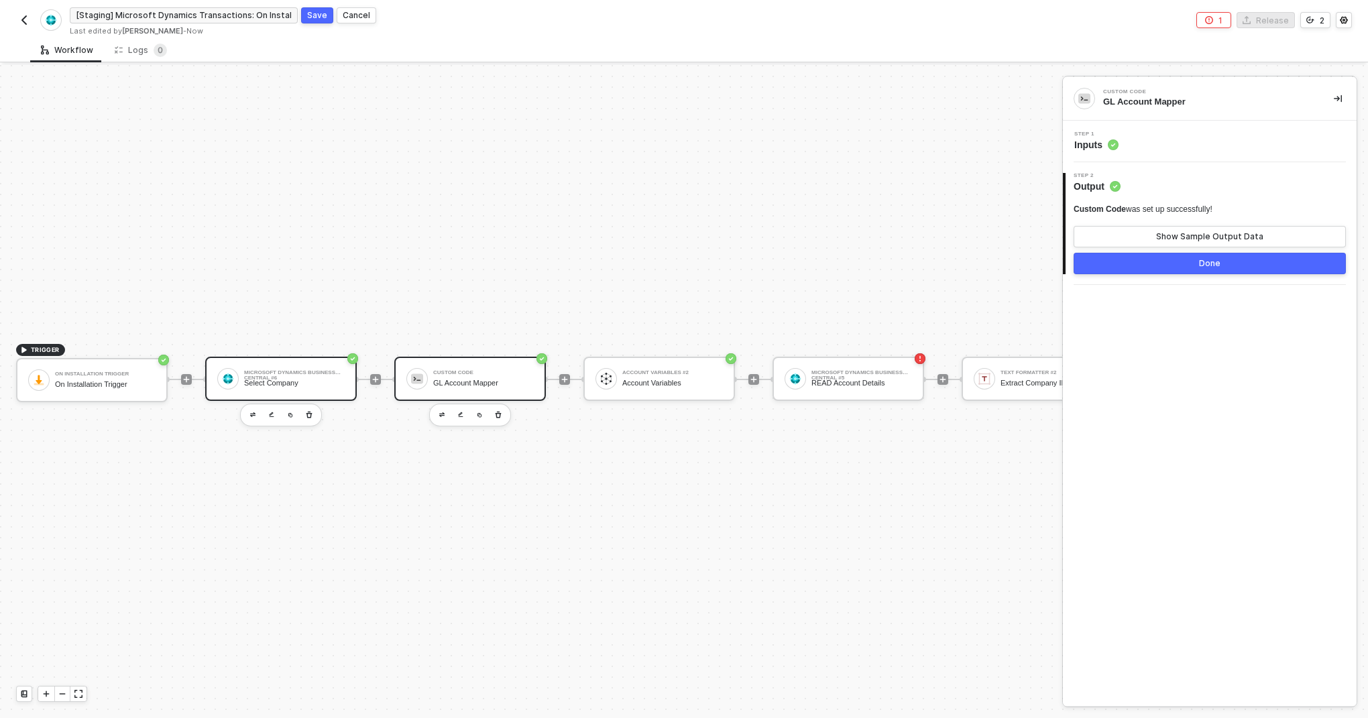
click at [313, 376] on div "Microsoft Dynamics Business Central #6 Select Company" at bounding box center [294, 378] width 101 height 25
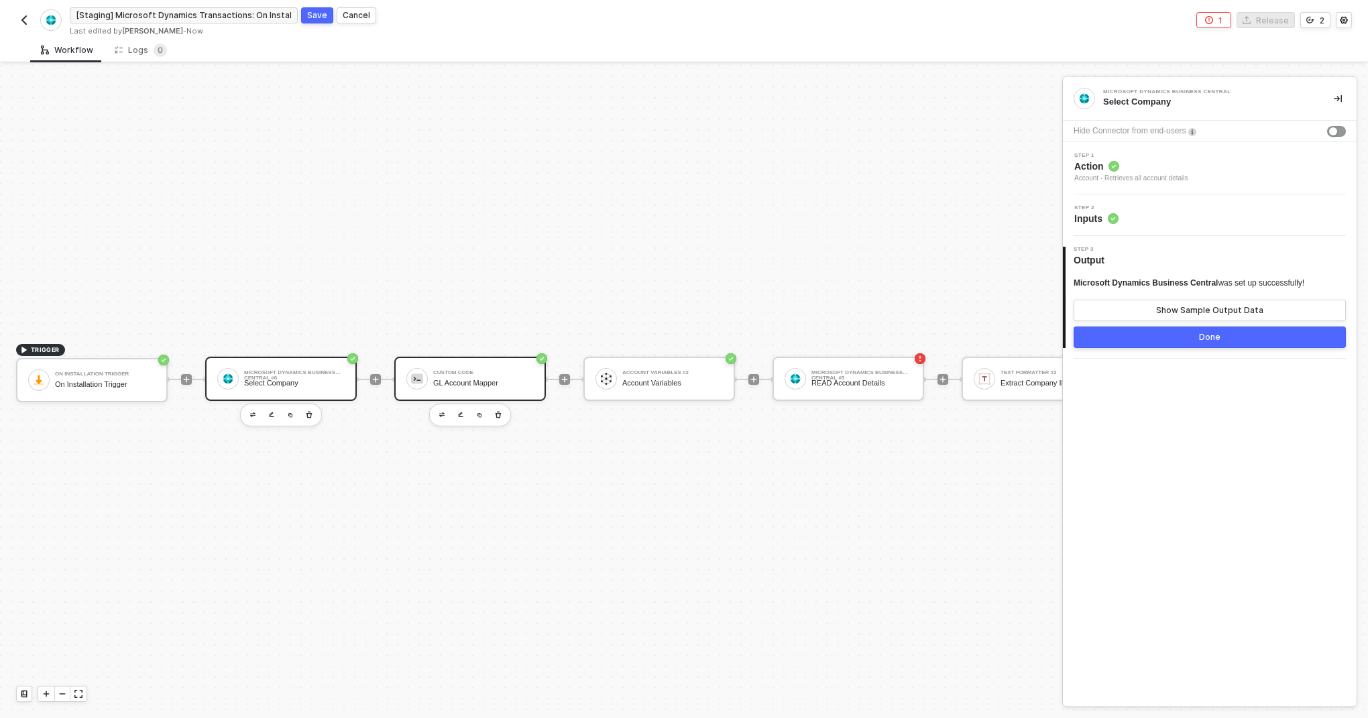
click at [526, 372] on div "Custom Code" at bounding box center [483, 372] width 101 height 5
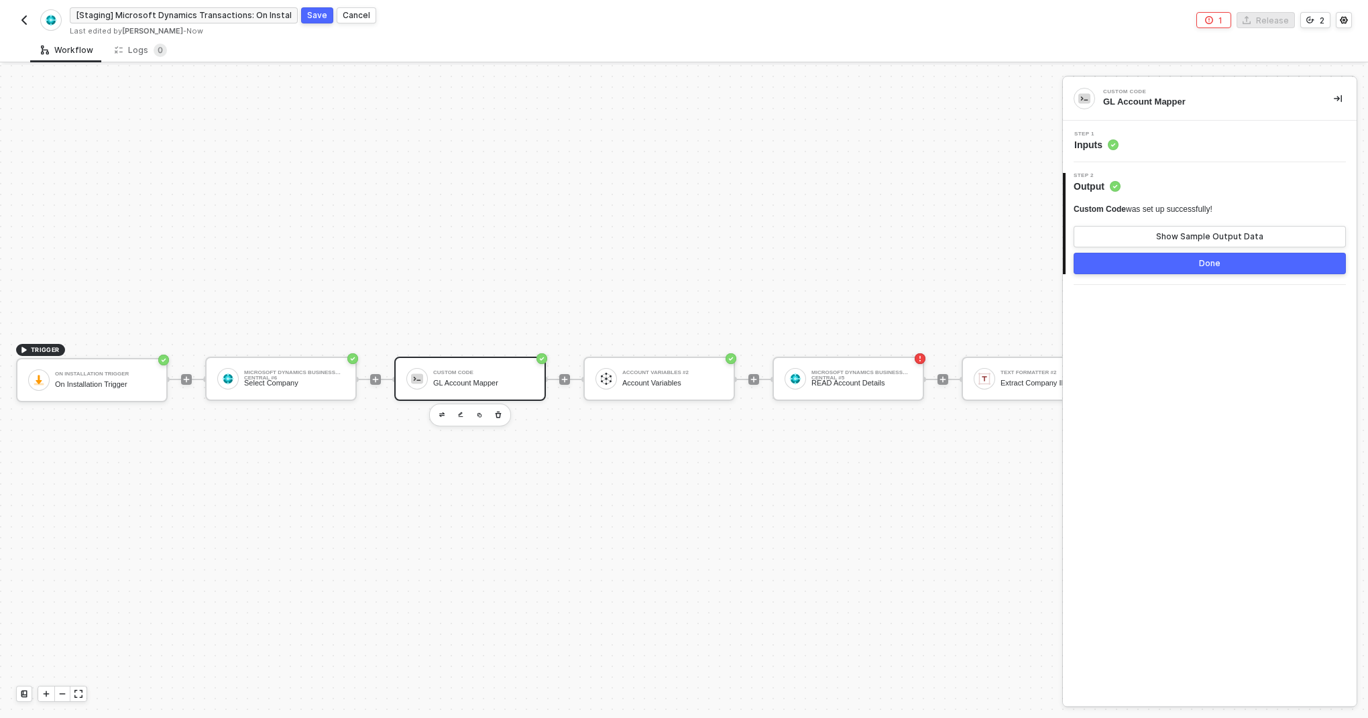
click at [1128, 148] on div "Step 1 Inputs" at bounding box center [1212, 141] width 290 height 20
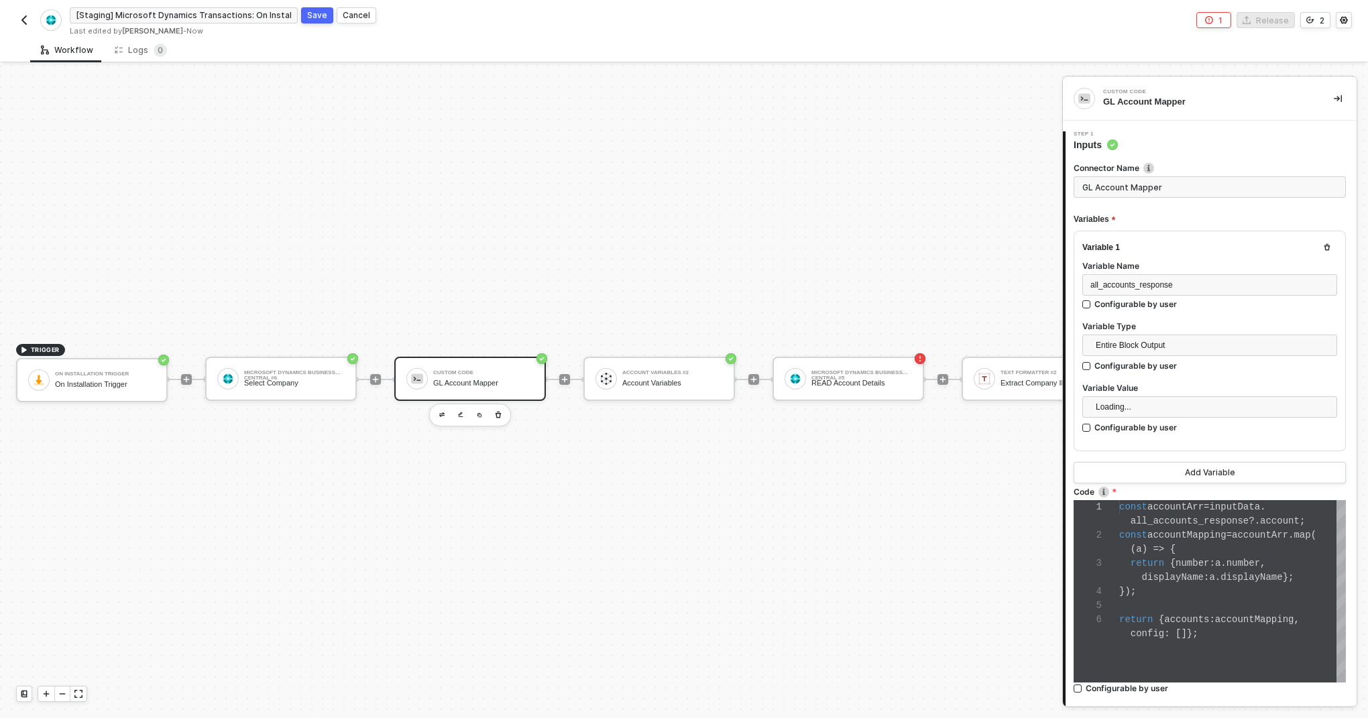
scroll to position [70, 0]
click at [1167, 472] on button "Add Variable" at bounding box center [1210, 472] width 272 height 21
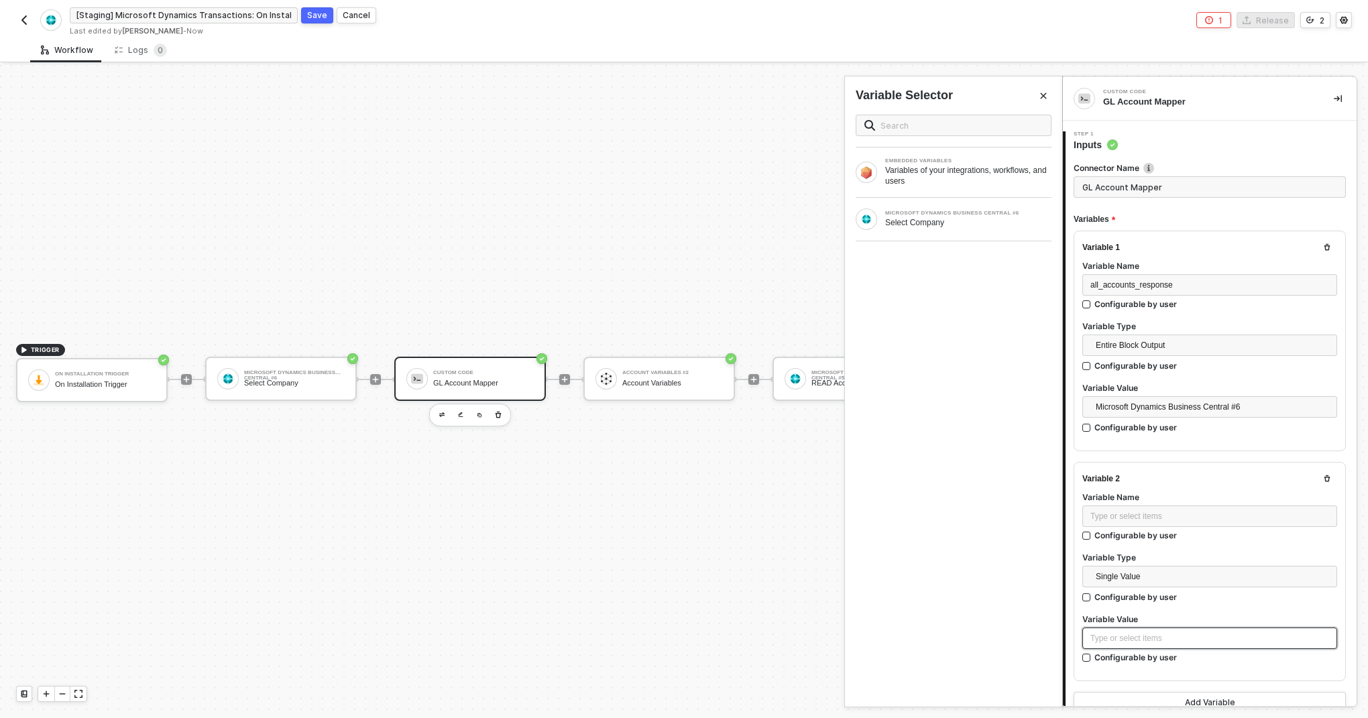
click at [1110, 641] on div "Type or select items ﻿" at bounding box center [1210, 639] width 239 height 13
click at [967, 177] on div "Variables of your integrations, workflows, and users" at bounding box center [968, 175] width 166 height 21
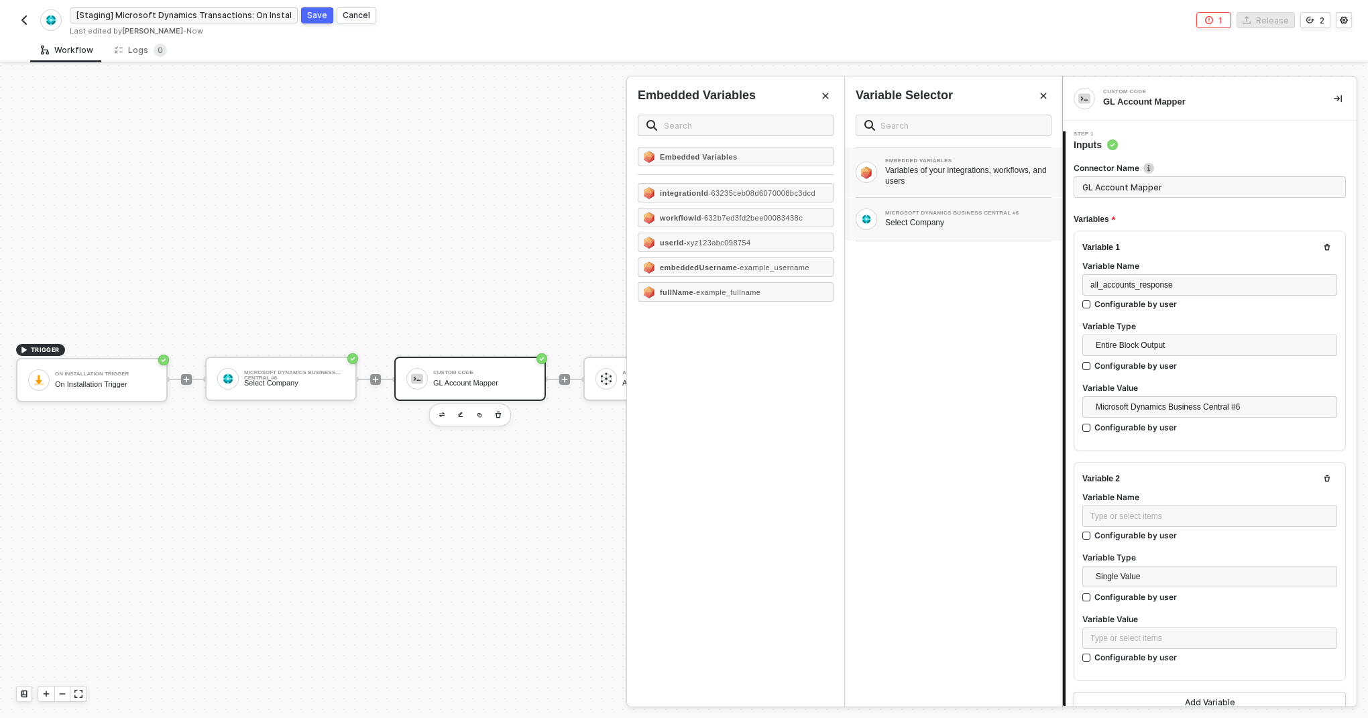
click at [922, 227] on div "Select Company" at bounding box center [968, 222] width 166 height 11
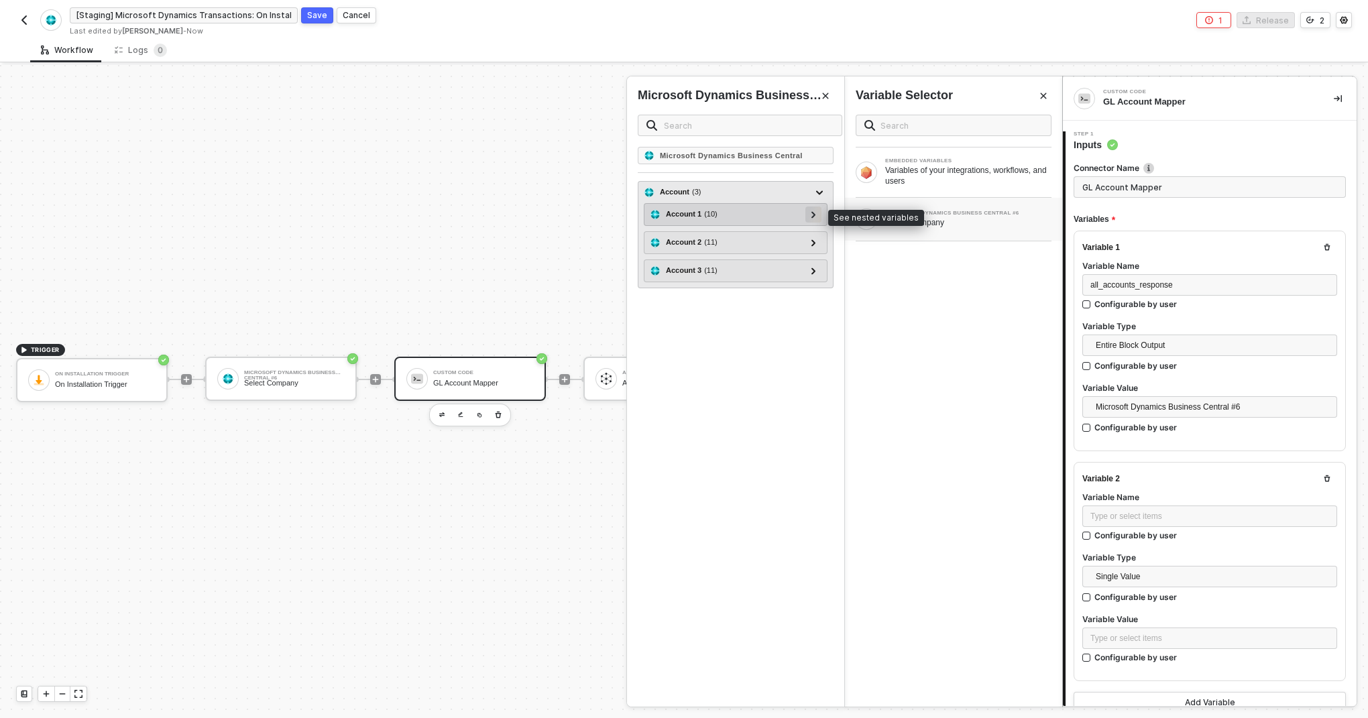
click at [812, 211] on div at bounding box center [813, 214] width 7 height 15
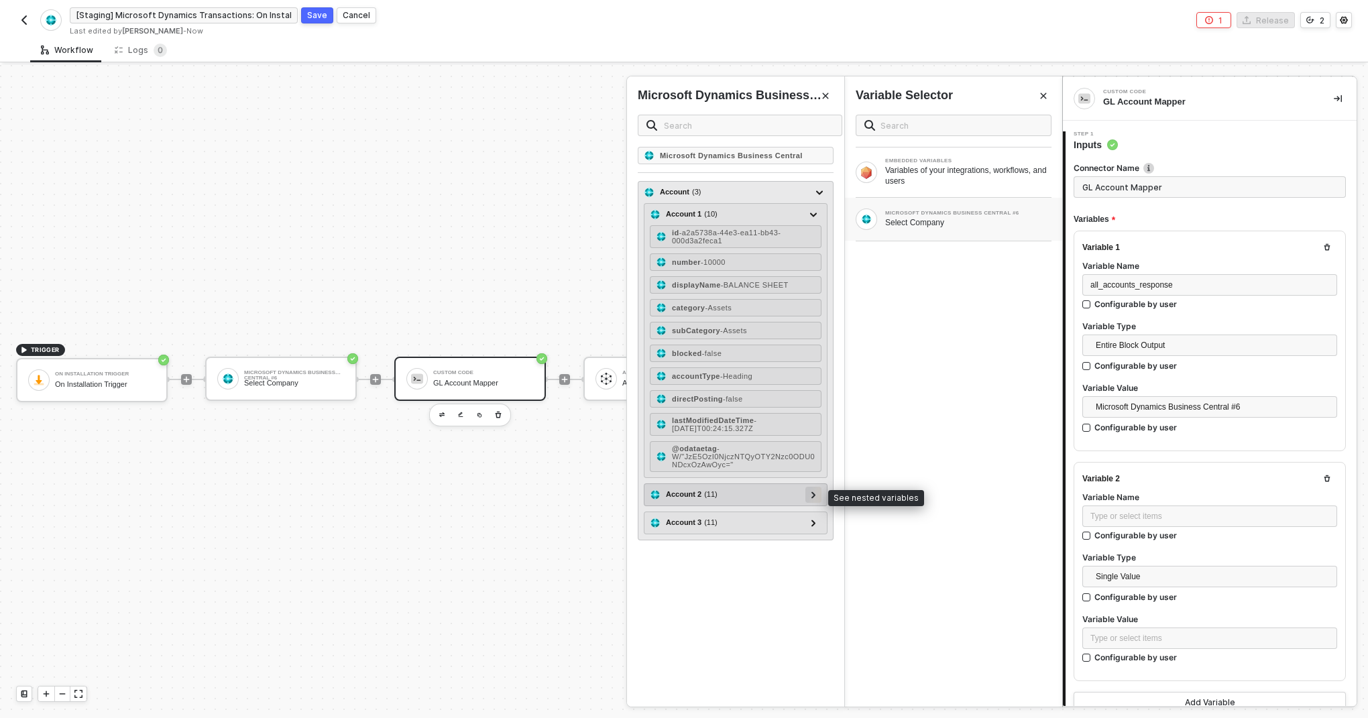
click at [809, 500] on div at bounding box center [814, 495] width 16 height 16
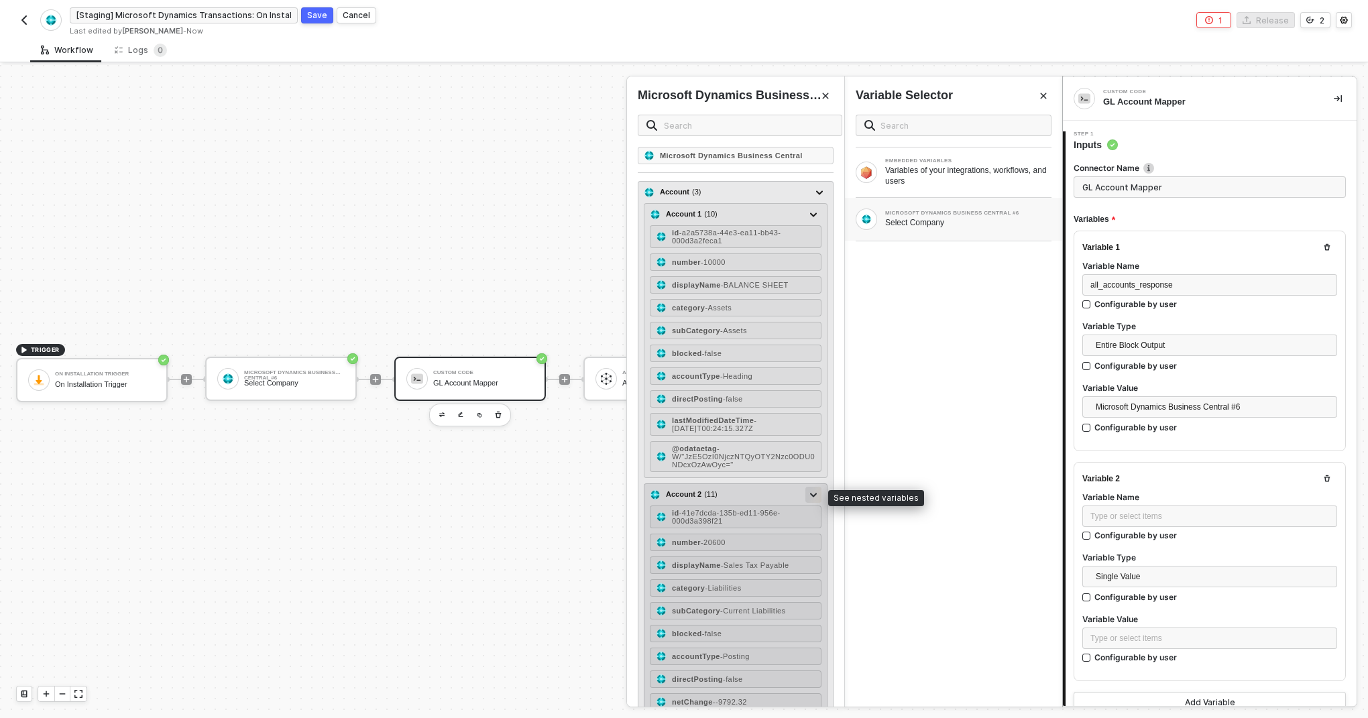
click at [812, 500] on div at bounding box center [813, 494] width 7 height 15
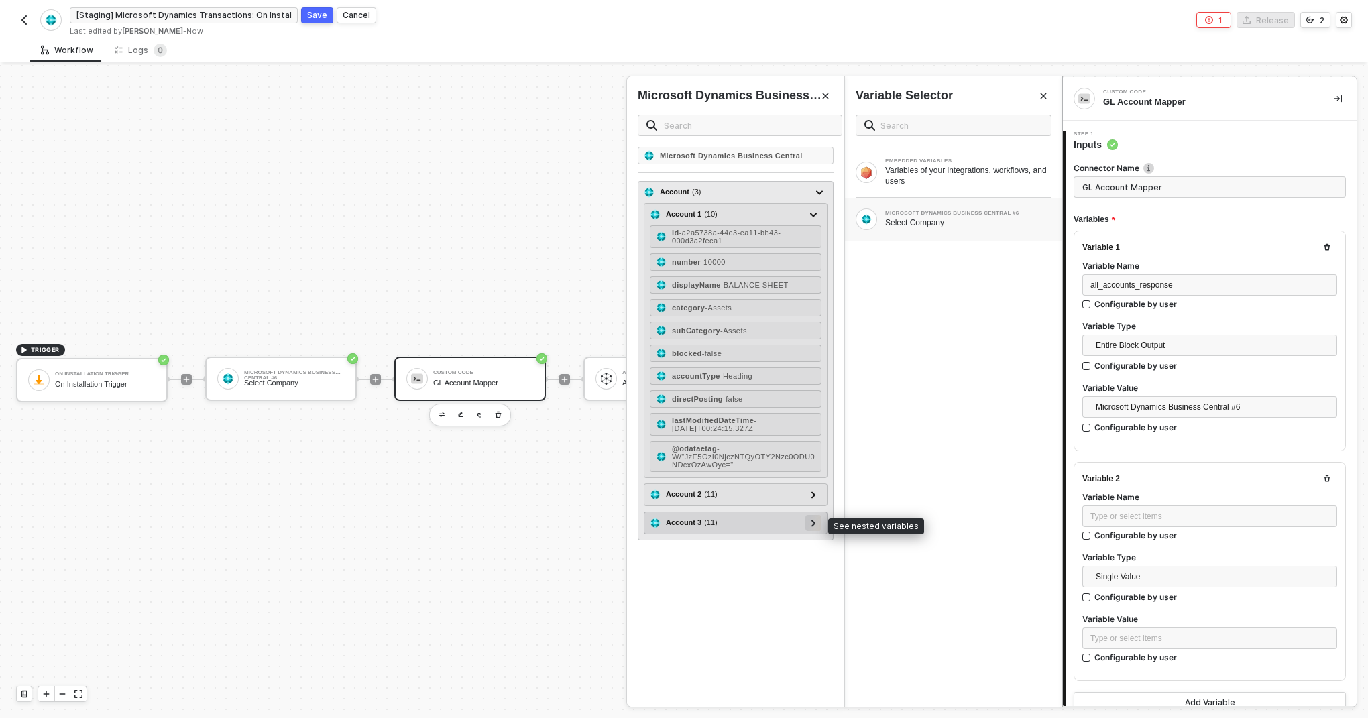
click at [812, 522] on icon at bounding box center [814, 523] width 5 height 7
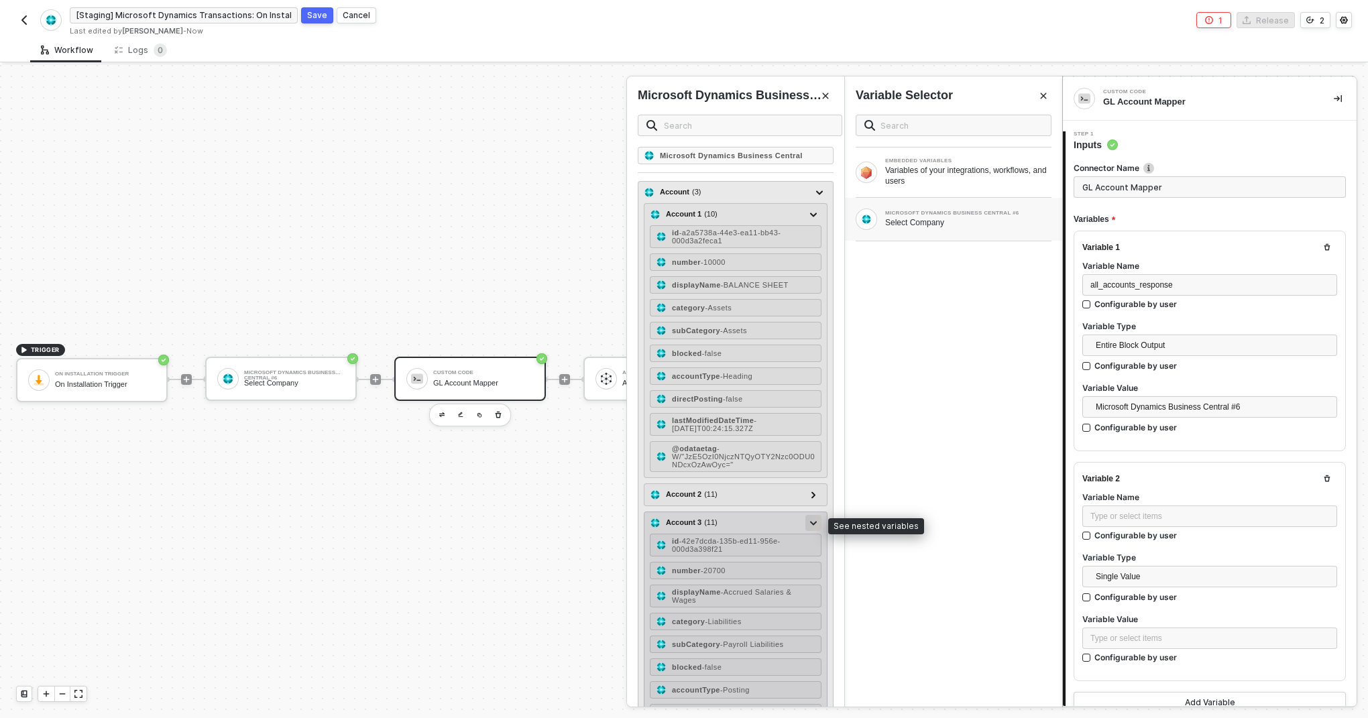
click at [812, 522] on icon at bounding box center [813, 523] width 7 height 4
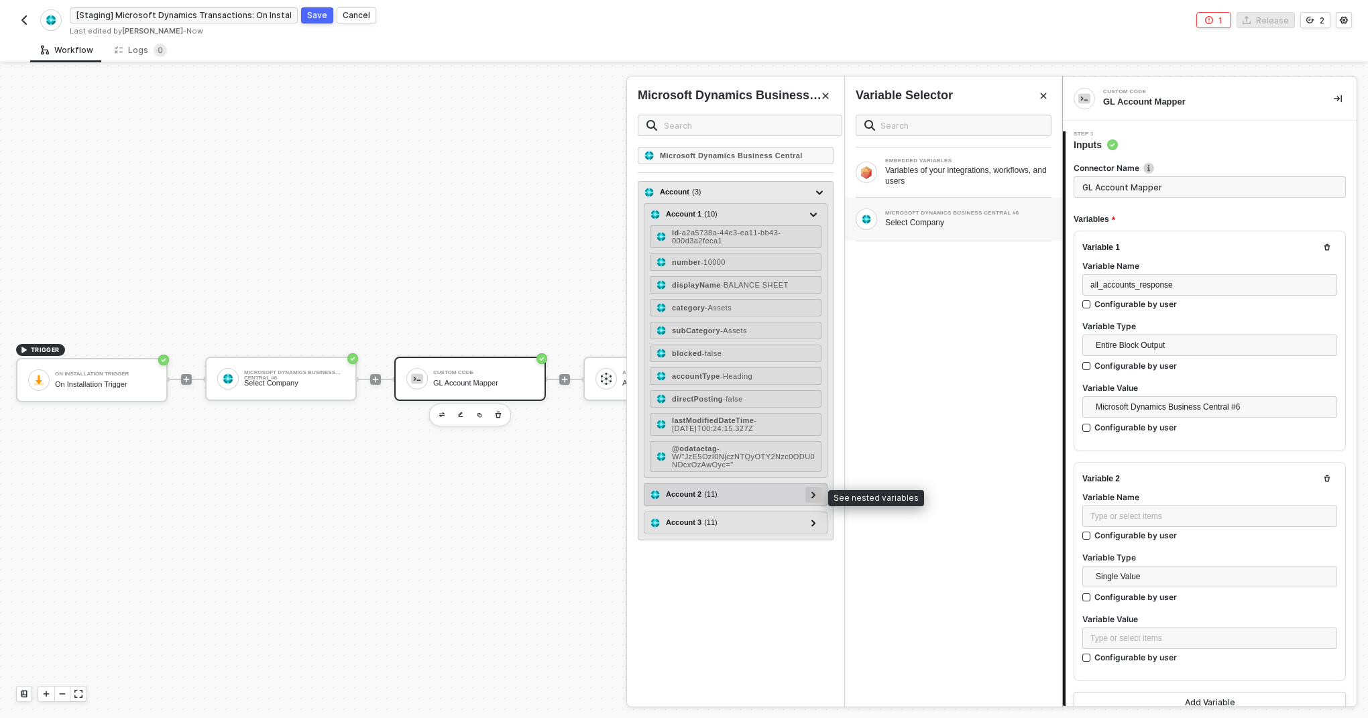
click at [815, 493] on icon at bounding box center [814, 495] width 5 height 7
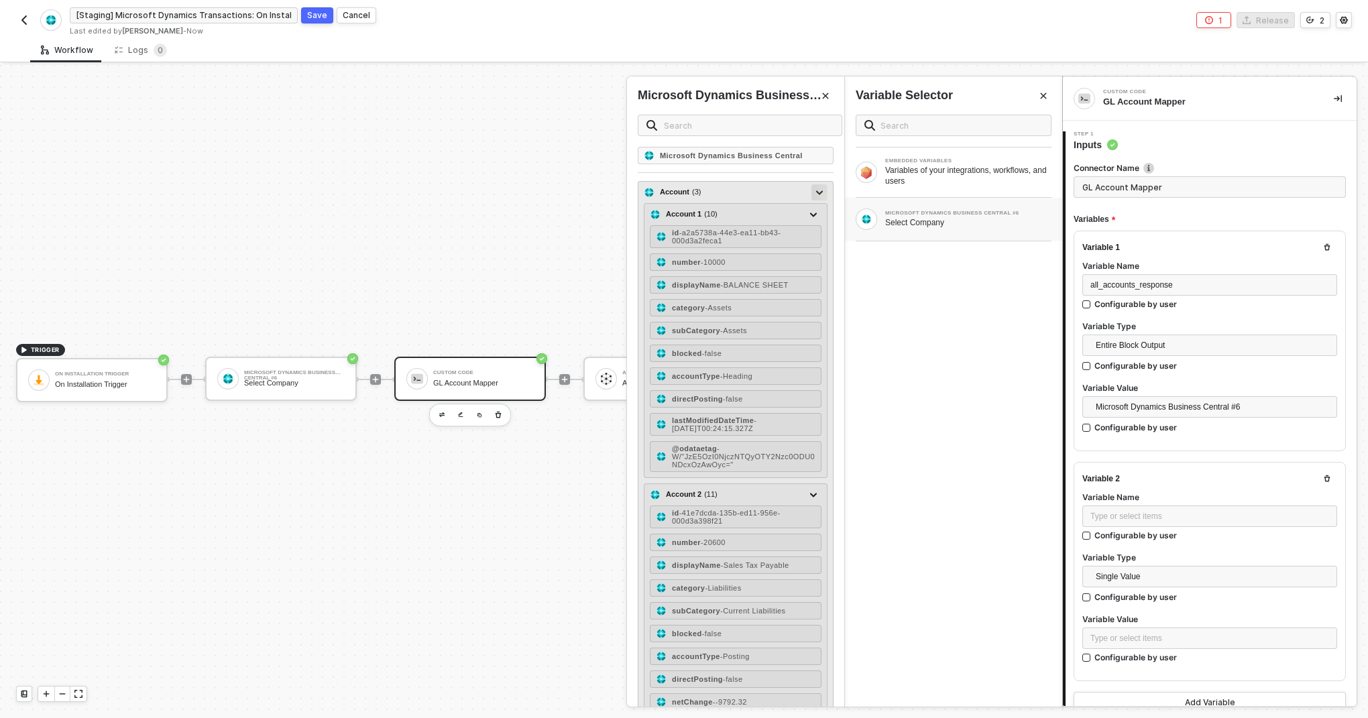
click at [819, 191] on icon at bounding box center [819, 193] width 7 height 5
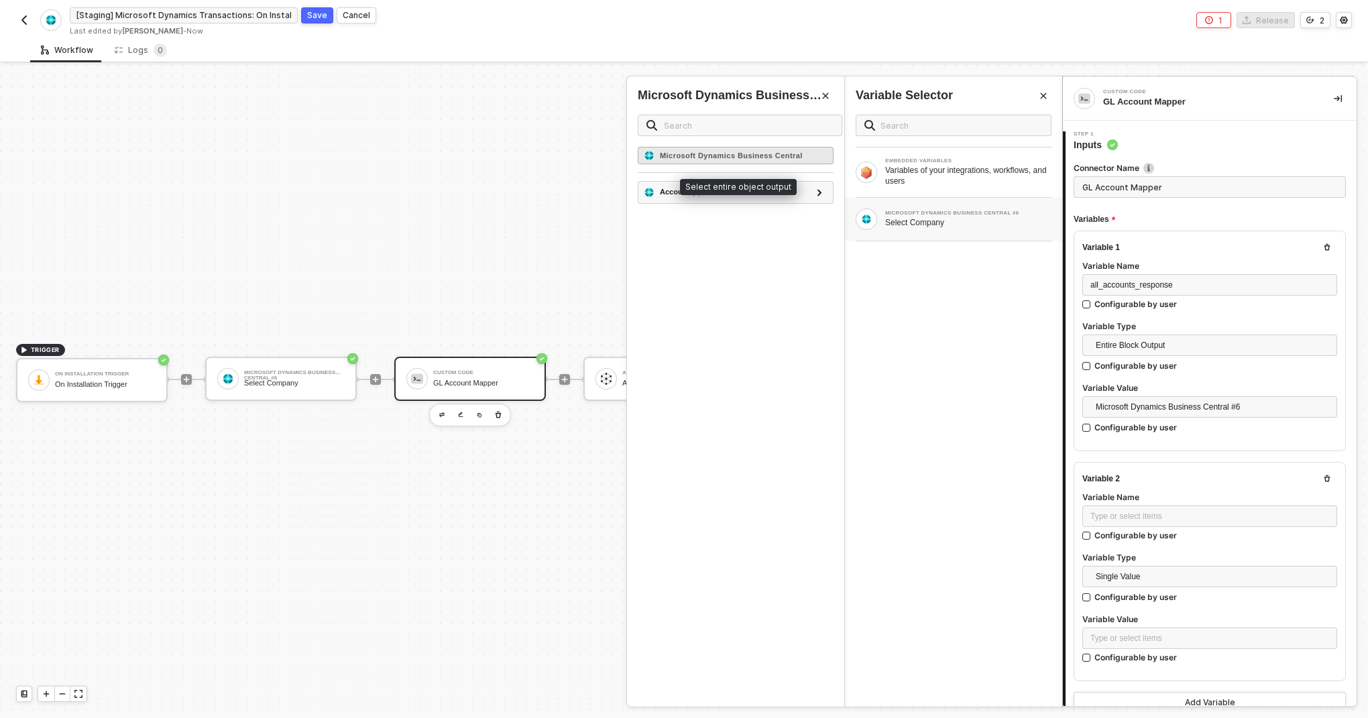
click at [782, 158] on strong "Microsoft Dynamics Business Central" at bounding box center [731, 156] width 143 height 8
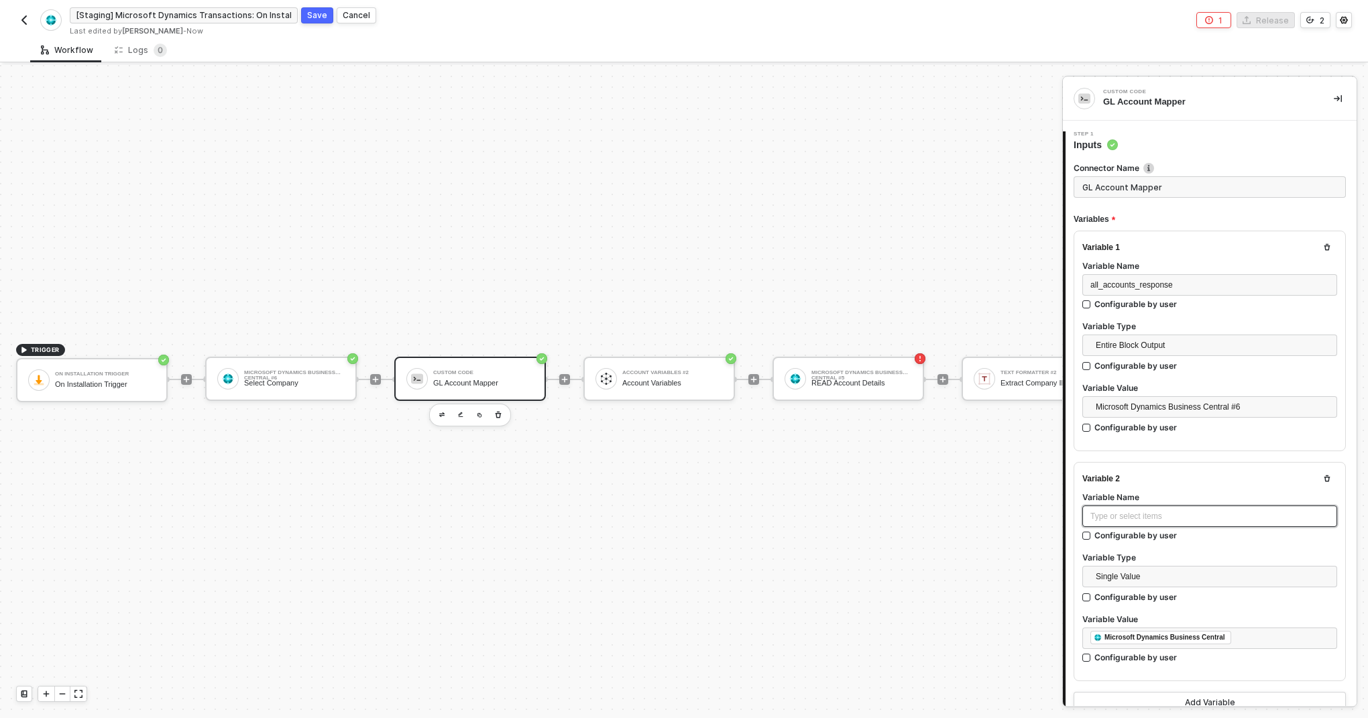
click at [1116, 511] on div "Type or select items ﻿" at bounding box center [1210, 517] width 239 height 13
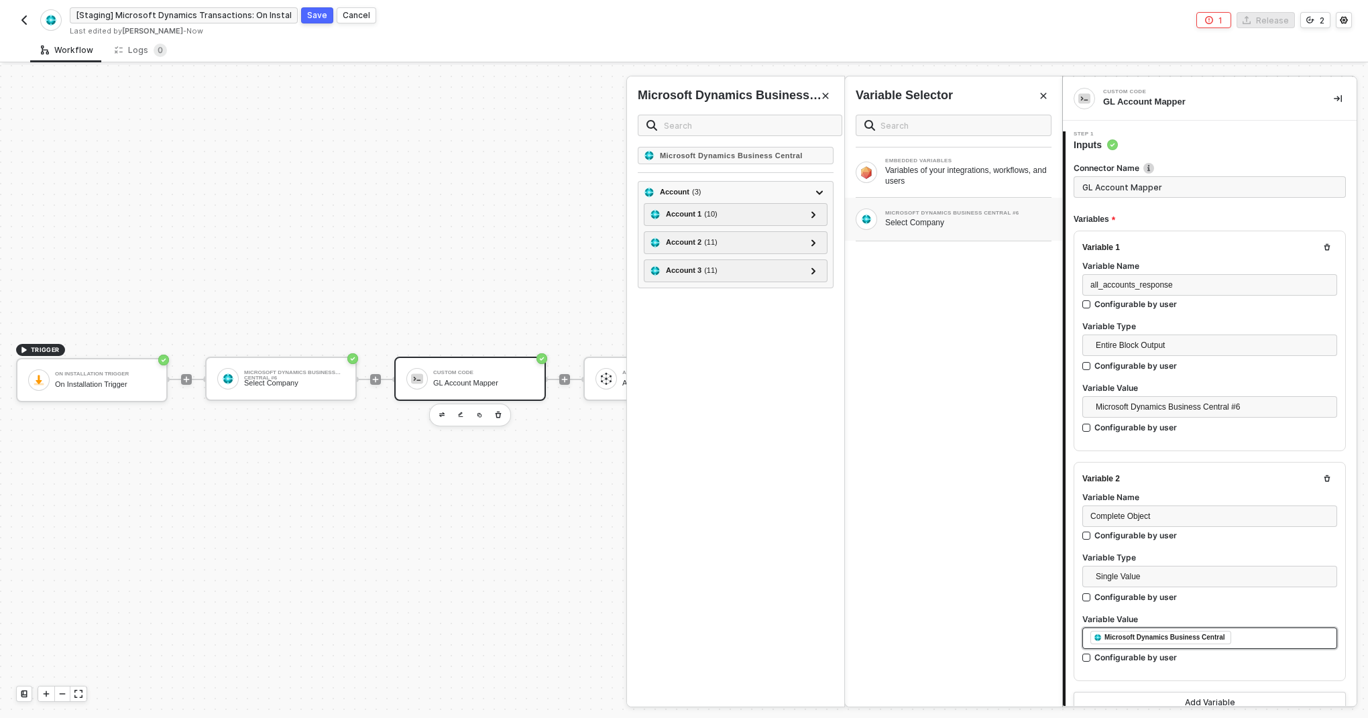
click at [1257, 645] on div "﻿ ﻿ Microsoft Dynamics Business Central ﻿" at bounding box center [1210, 638] width 255 height 21
click at [827, 96] on icon "Close" at bounding box center [826, 96] width 8 height 8
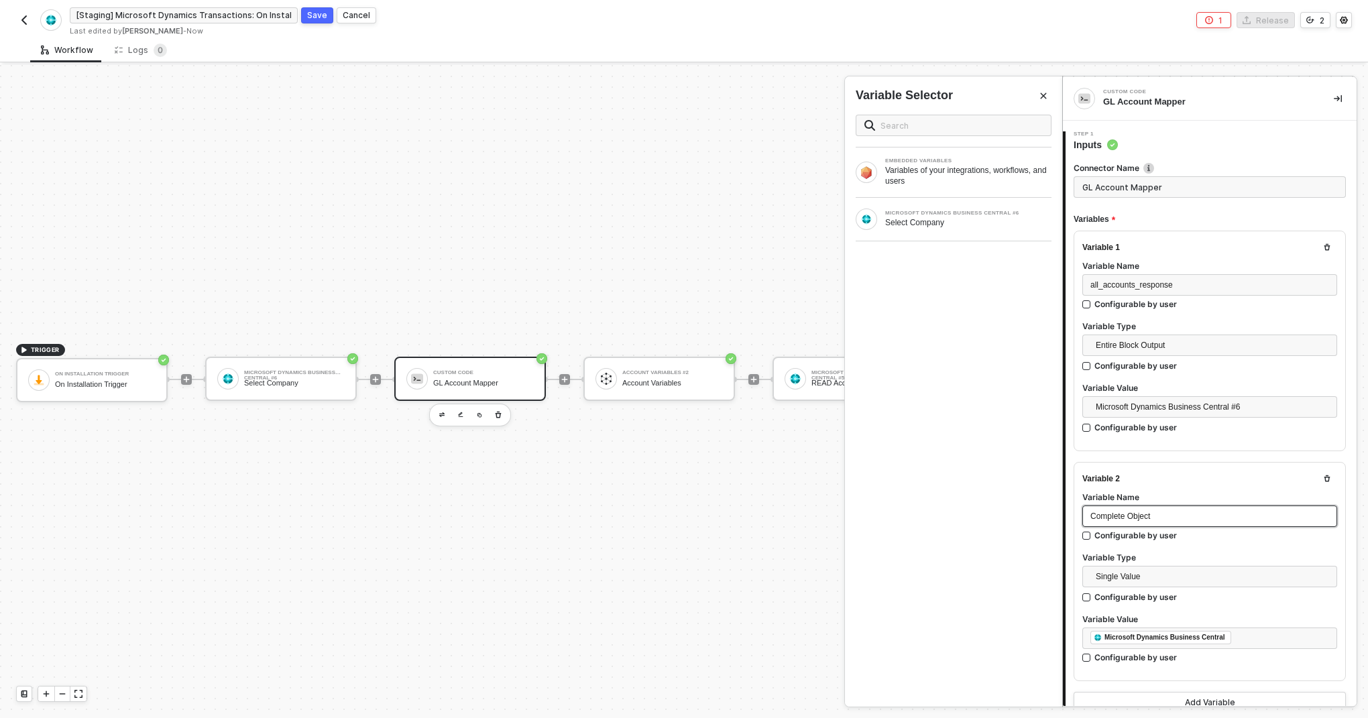
click at [1114, 517] on span "Complete Object" at bounding box center [1121, 516] width 60 height 9
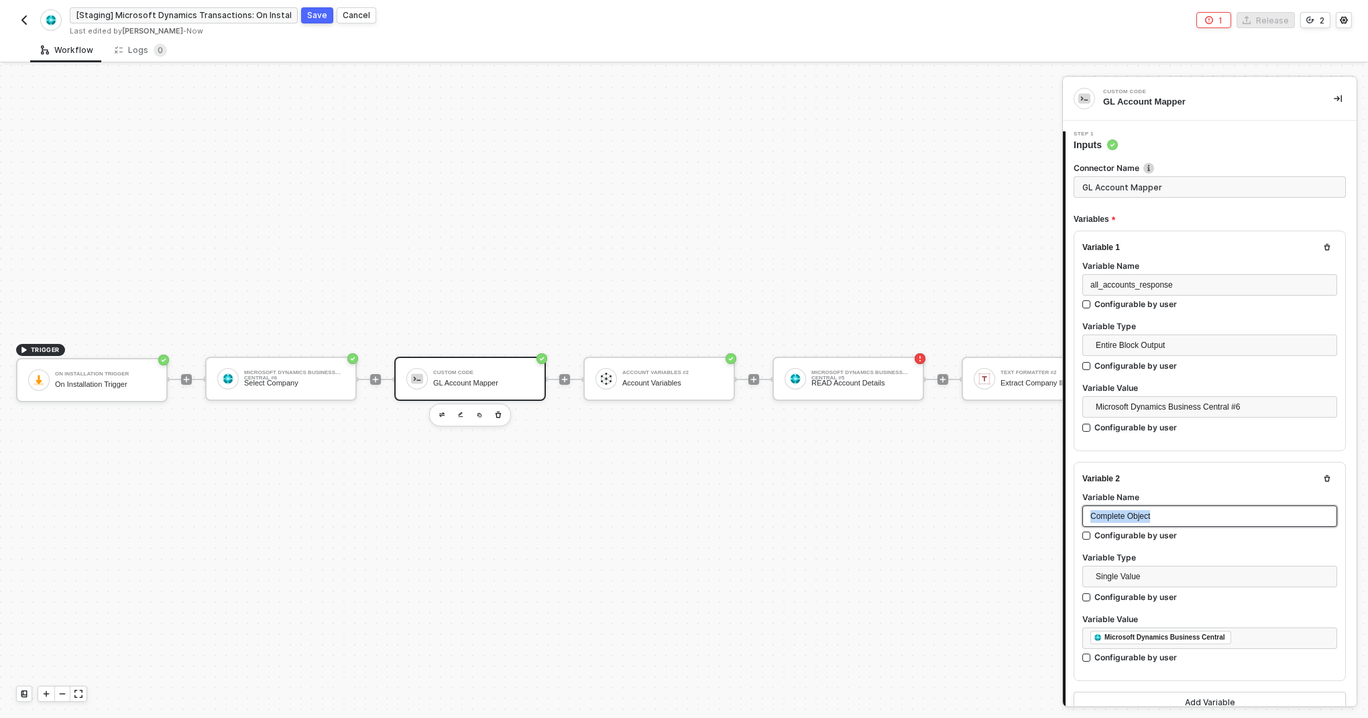
click at [1114, 517] on span "Complete Object" at bounding box center [1121, 516] width 60 height 9
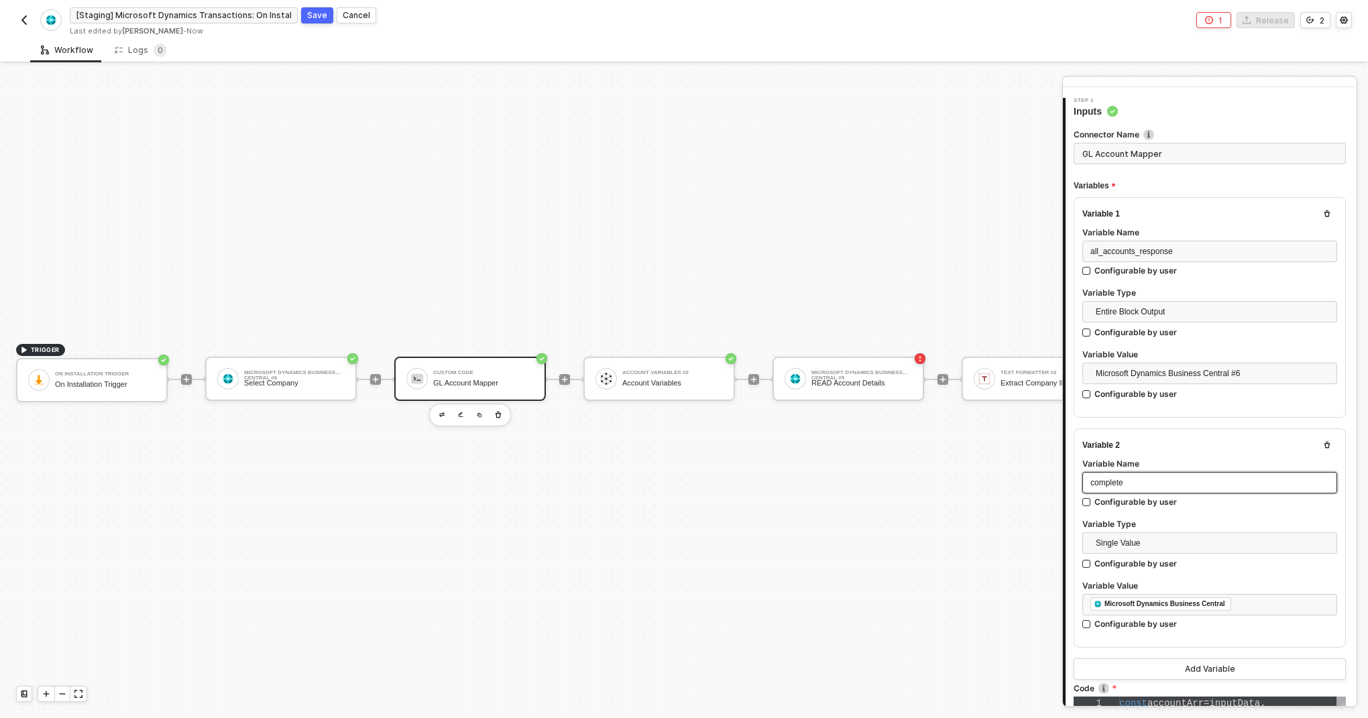
scroll to position [38, 0]
click at [1158, 539] on span "Single Value" at bounding box center [1212, 539] width 233 height 20
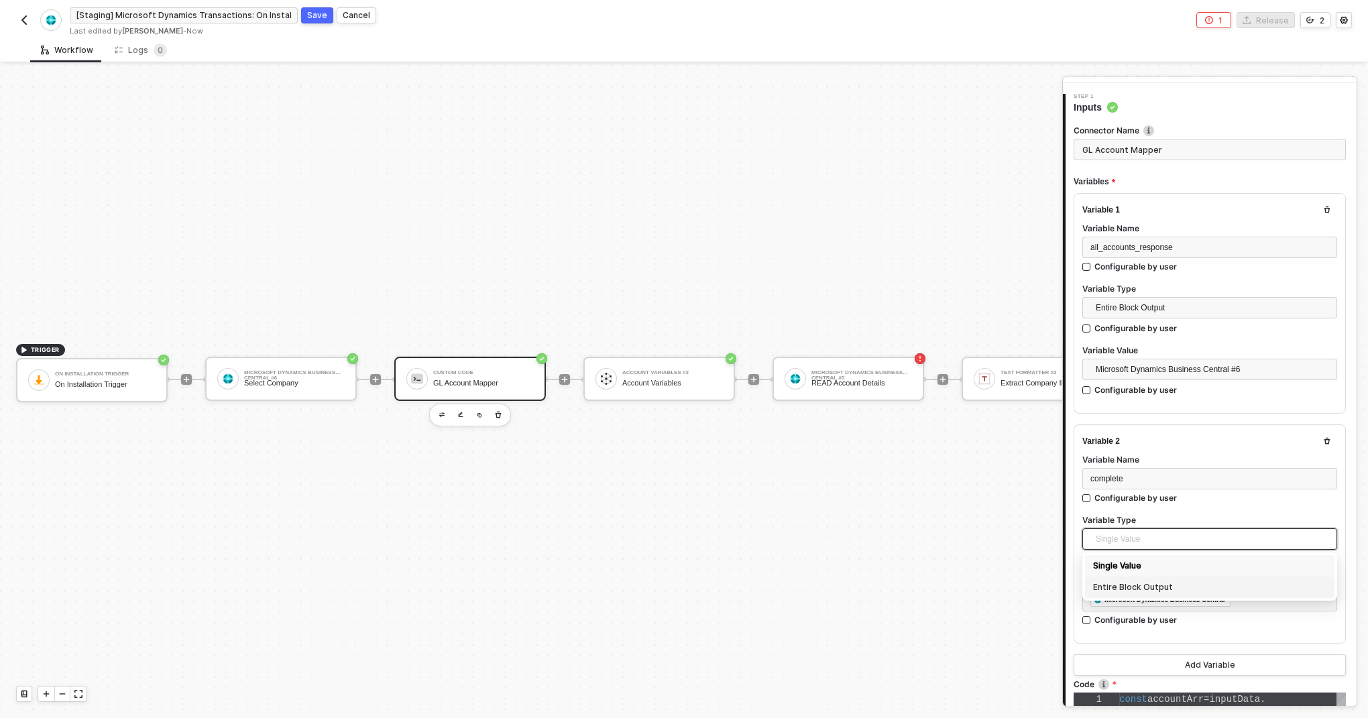
click at [1161, 585] on div "Entire Block Output" at bounding box center [1209, 587] width 233 height 15
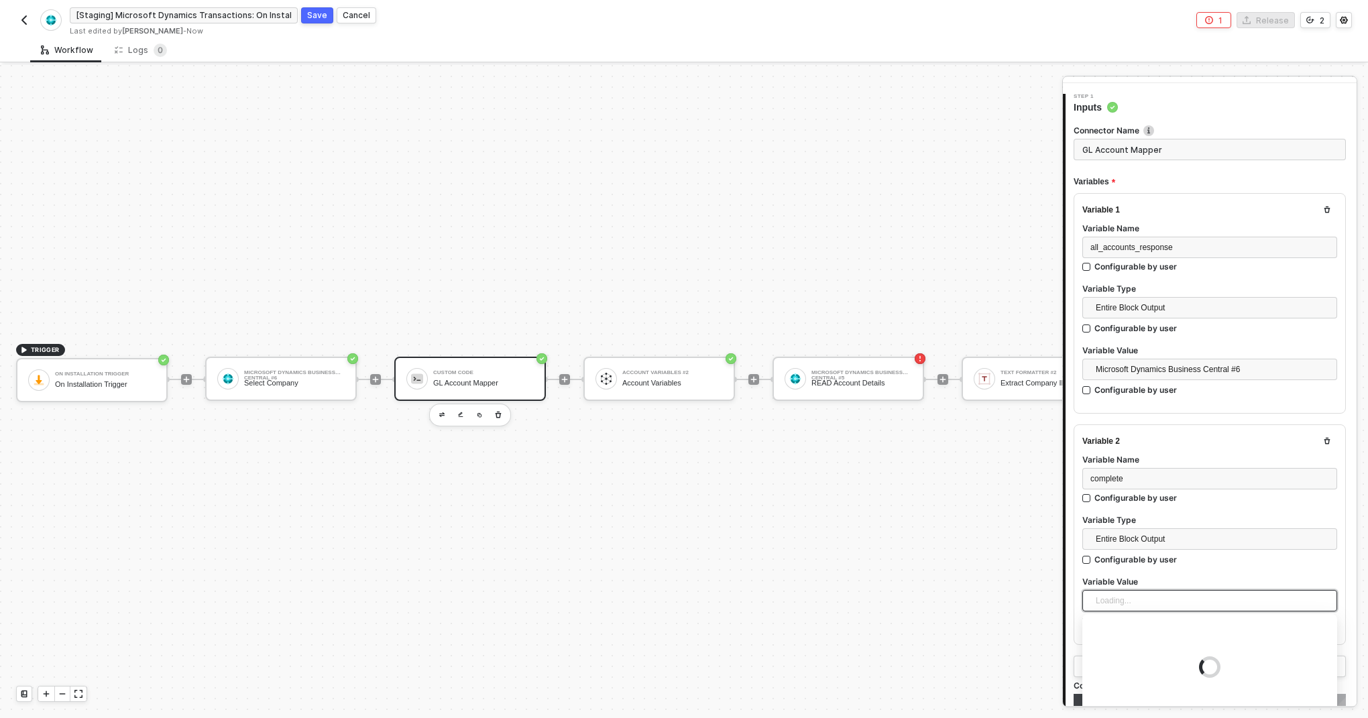
click at [1127, 597] on div "Loading..." at bounding box center [1210, 600] width 255 height 21
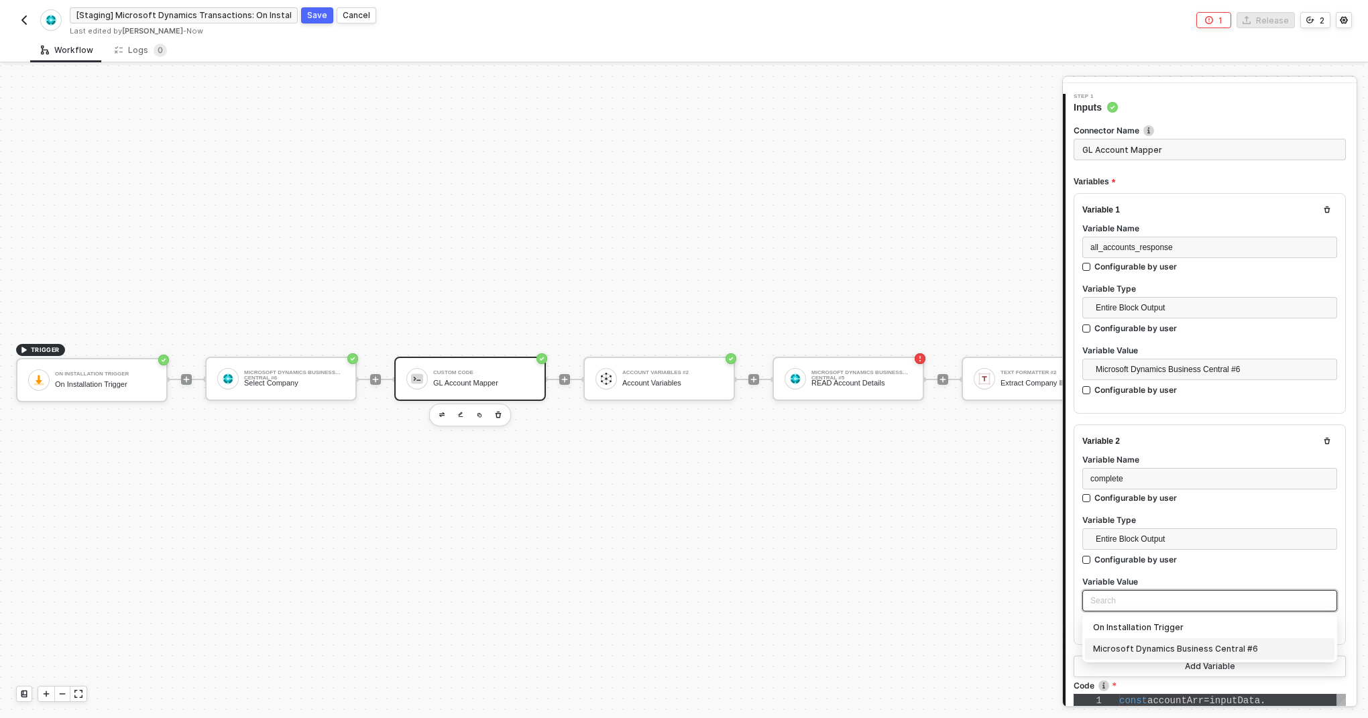
click at [1132, 652] on div "Microsoft Dynamics Business Central #6" at bounding box center [1209, 649] width 233 height 15
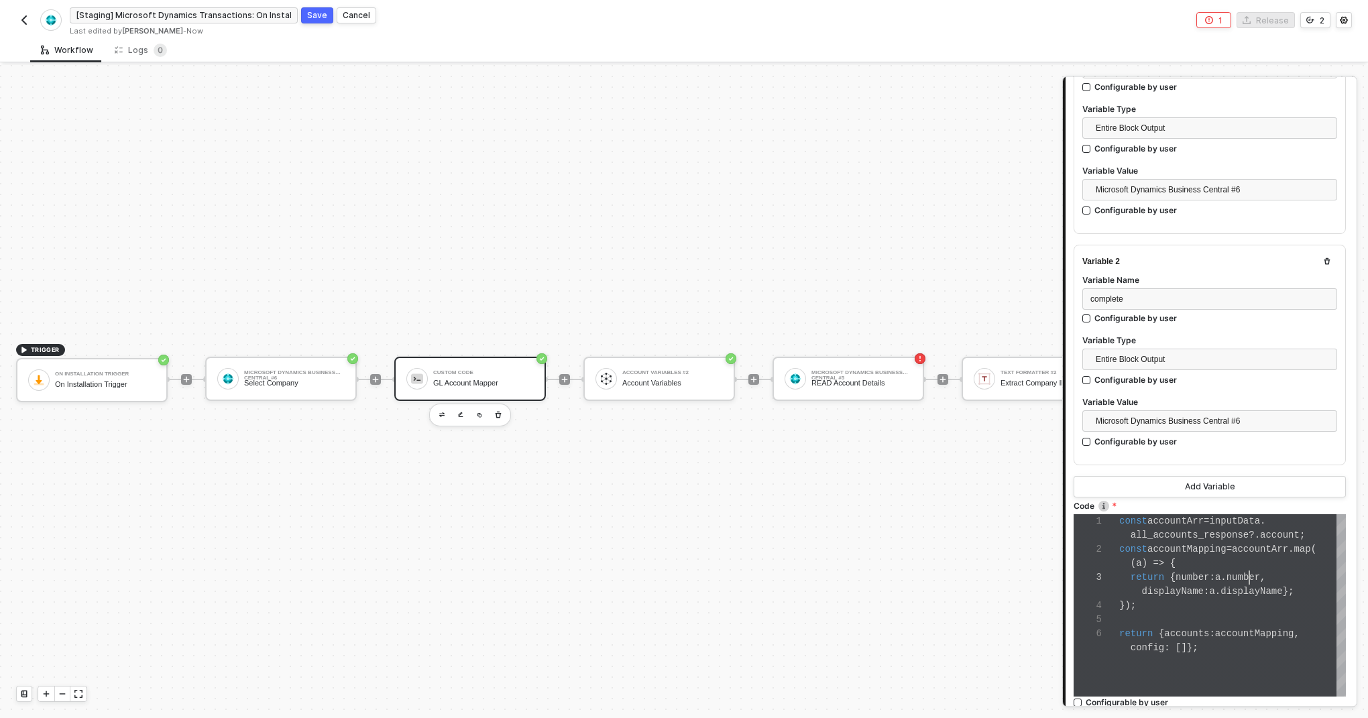
scroll to position [28, 130]
click at [1252, 574] on span "number" at bounding box center [1244, 577] width 34 height 11
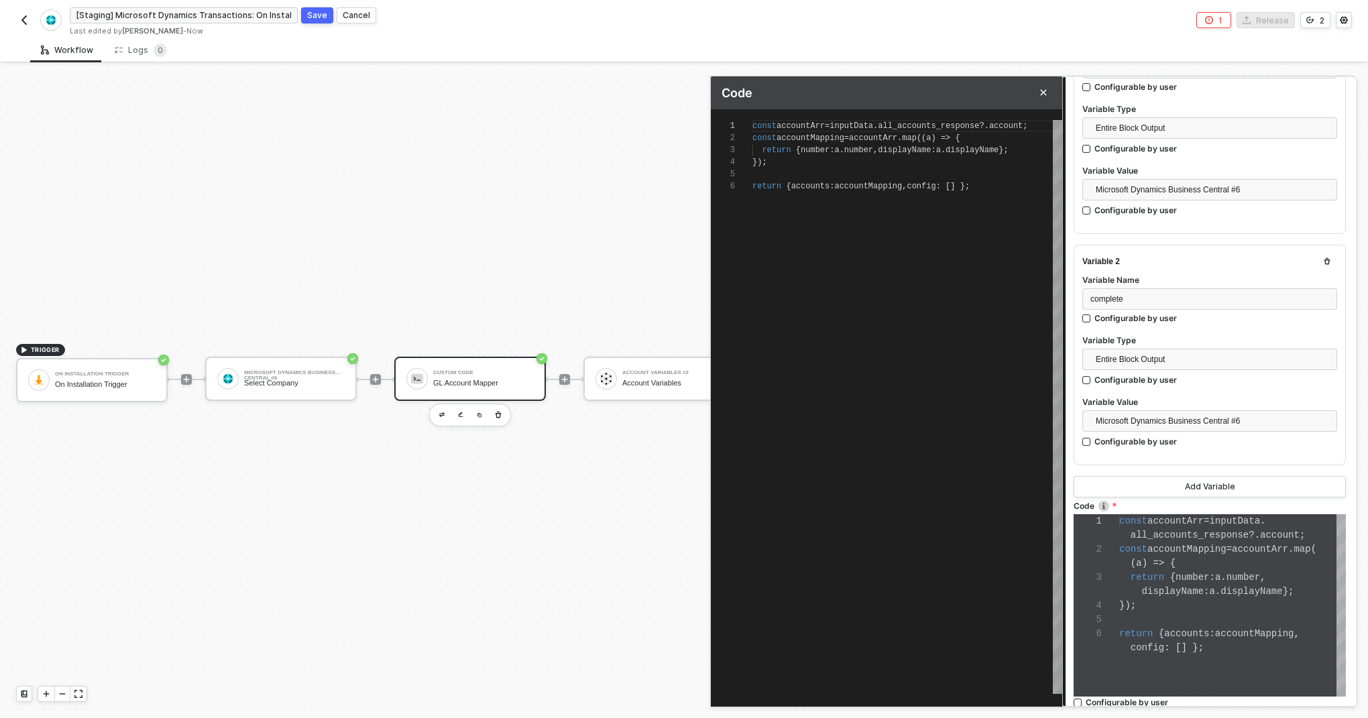
scroll to position [60, 233]
click at [961, 186] on span at bounding box center [958, 186] width 5 height 9
click at [1112, 299] on span "complete" at bounding box center [1107, 298] width 33 height 9
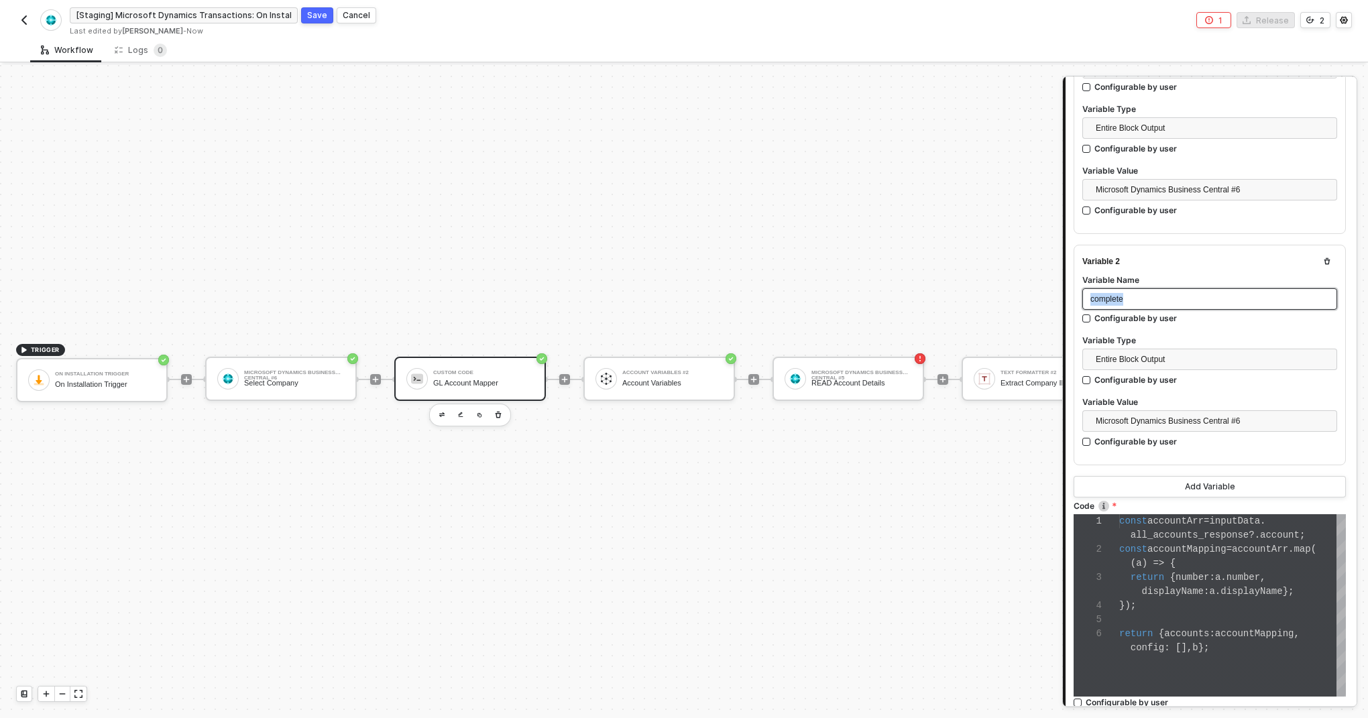
click at [1112, 299] on span "complete" at bounding box center [1107, 298] width 33 height 9
copy span "complete"
click at [1172, 572] on span "{" at bounding box center [1173, 577] width 5 height 11
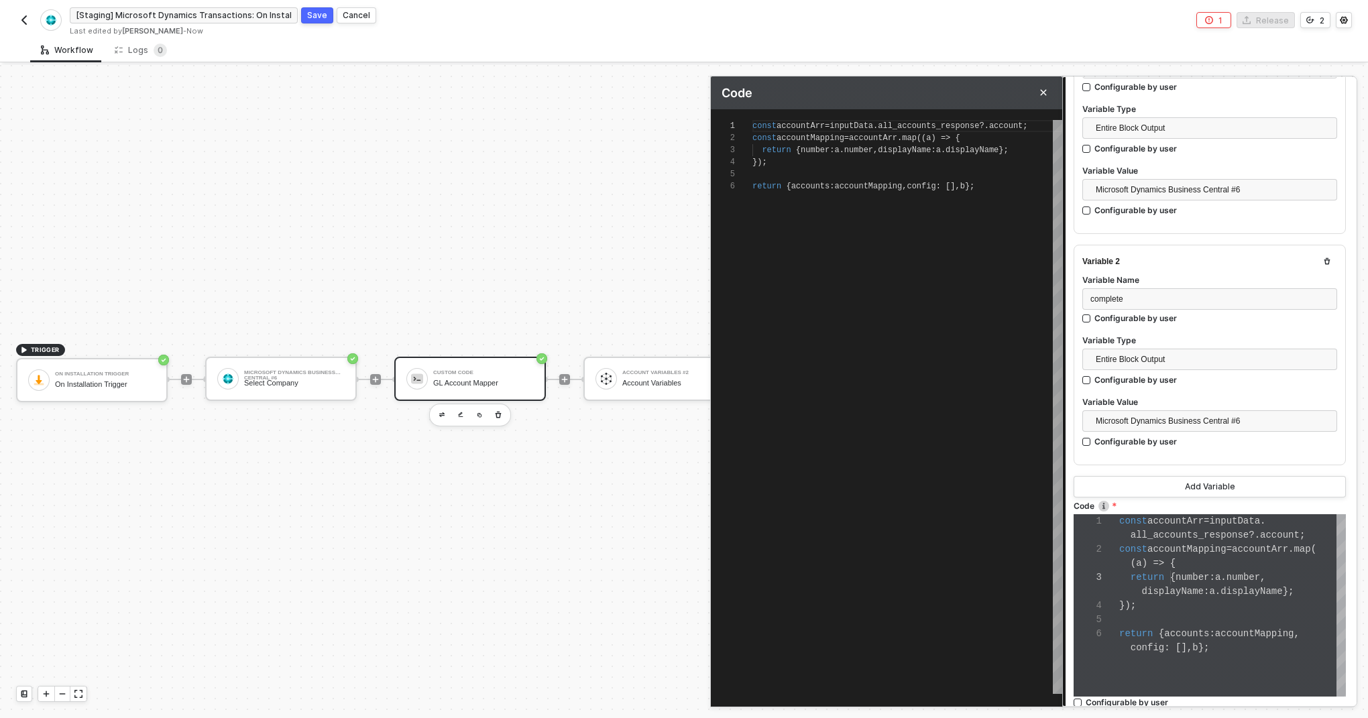
scroll to position [60, 248]
click at [965, 186] on span "b" at bounding box center [963, 186] width 5 height 9
paste textarea "complete"
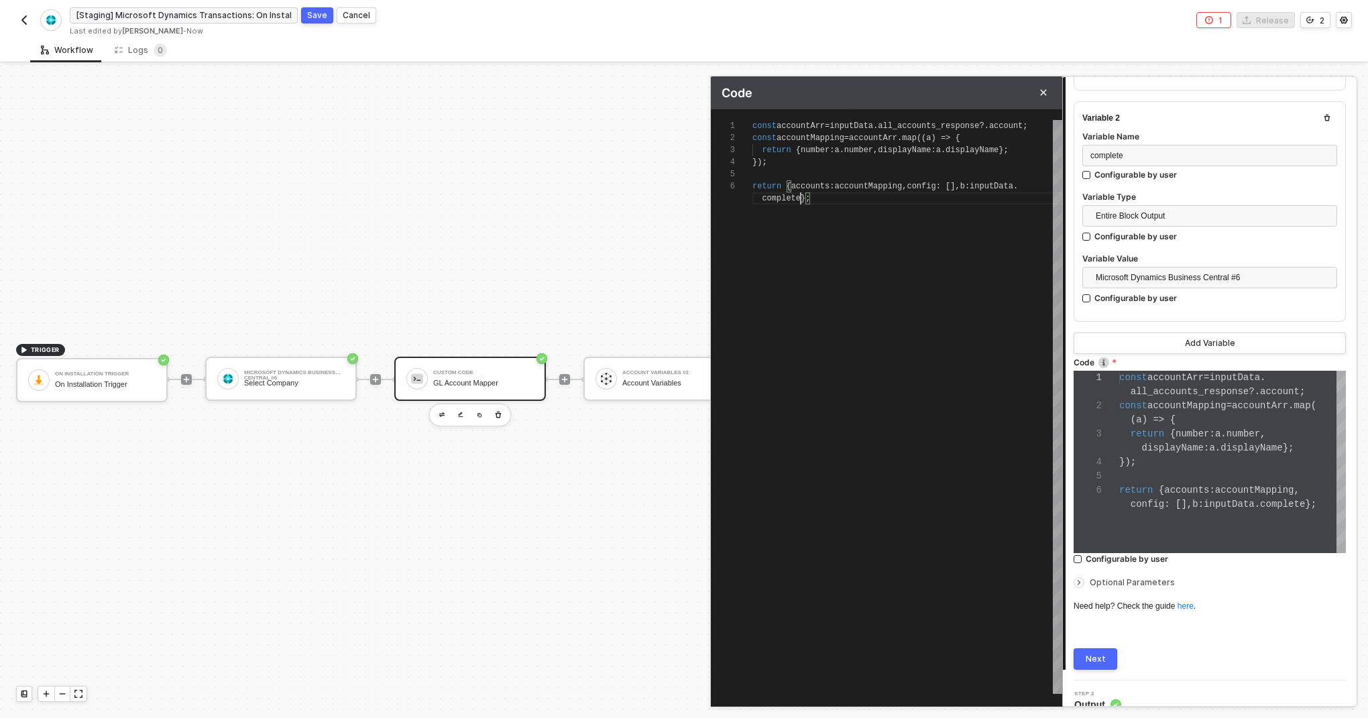
scroll to position [364, 0]
click at [1093, 651] on div "Next" at bounding box center [1096, 656] width 20 height 11
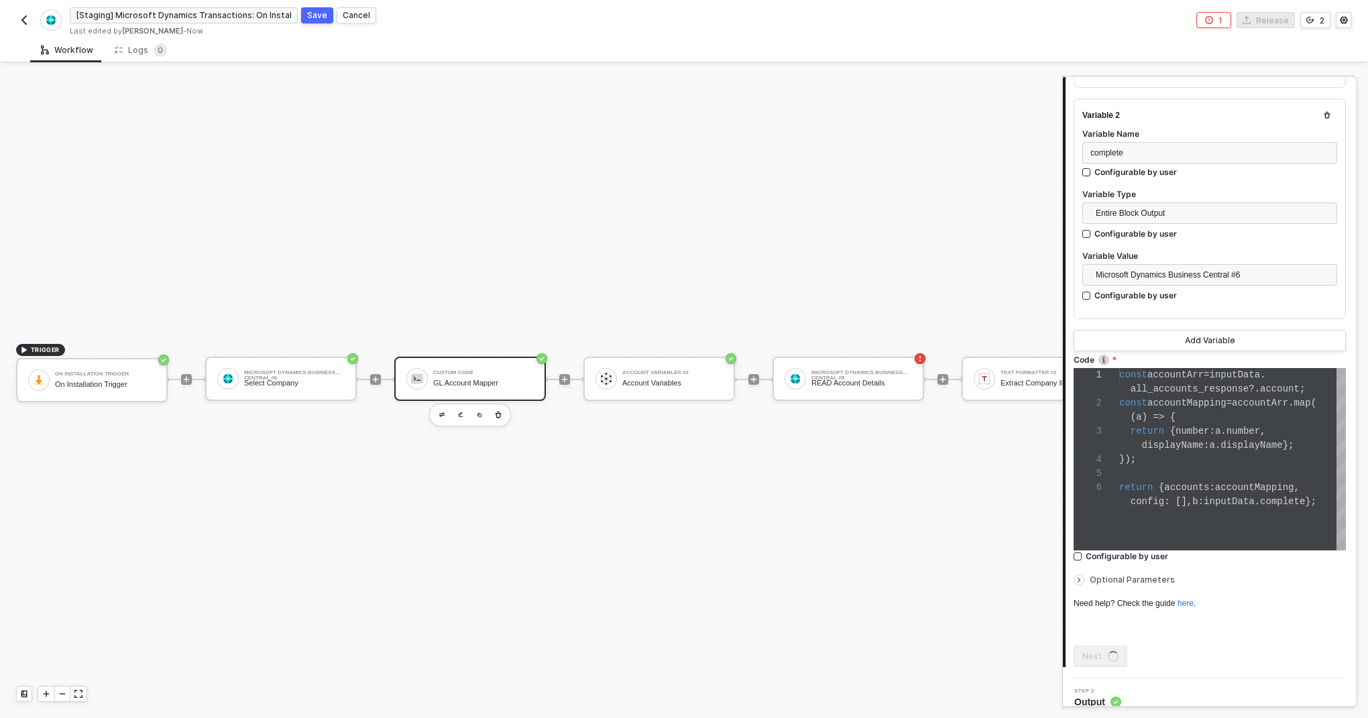
scroll to position [0, 0]
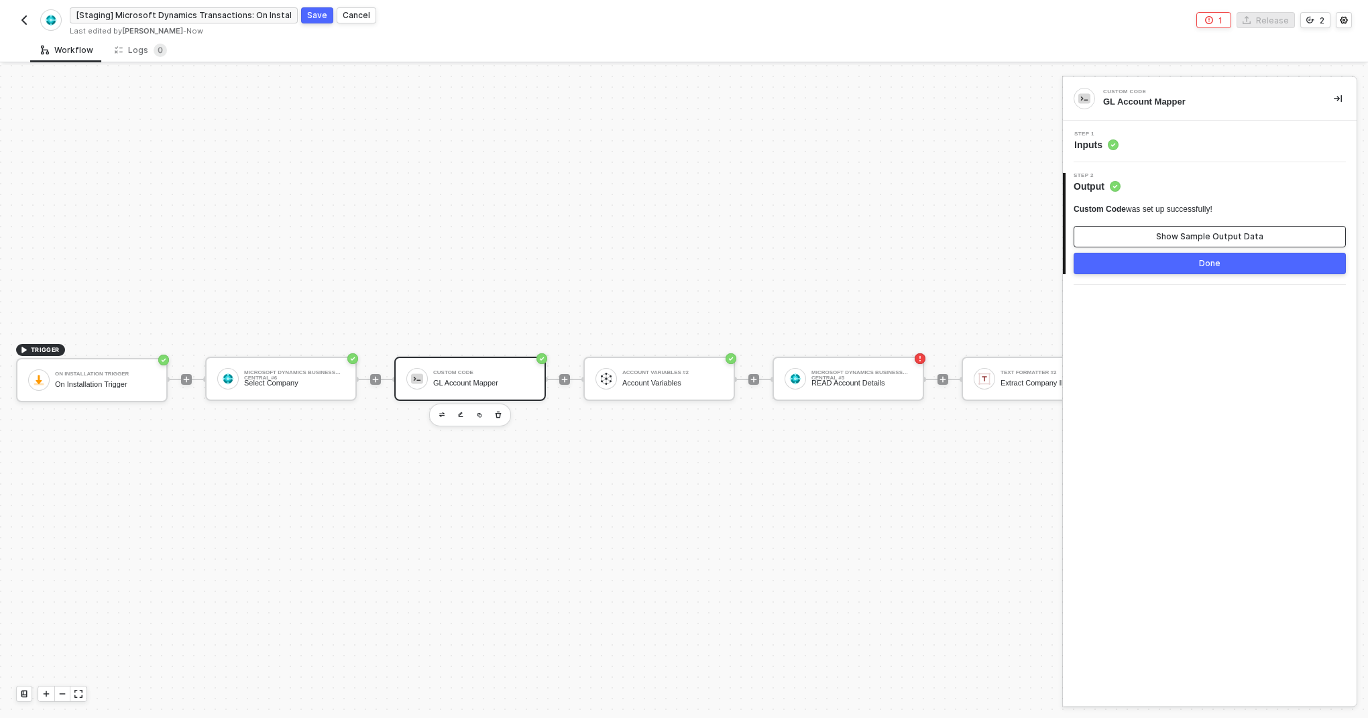
click at [1159, 237] on button "Show Sample Output Data" at bounding box center [1210, 236] width 272 height 21
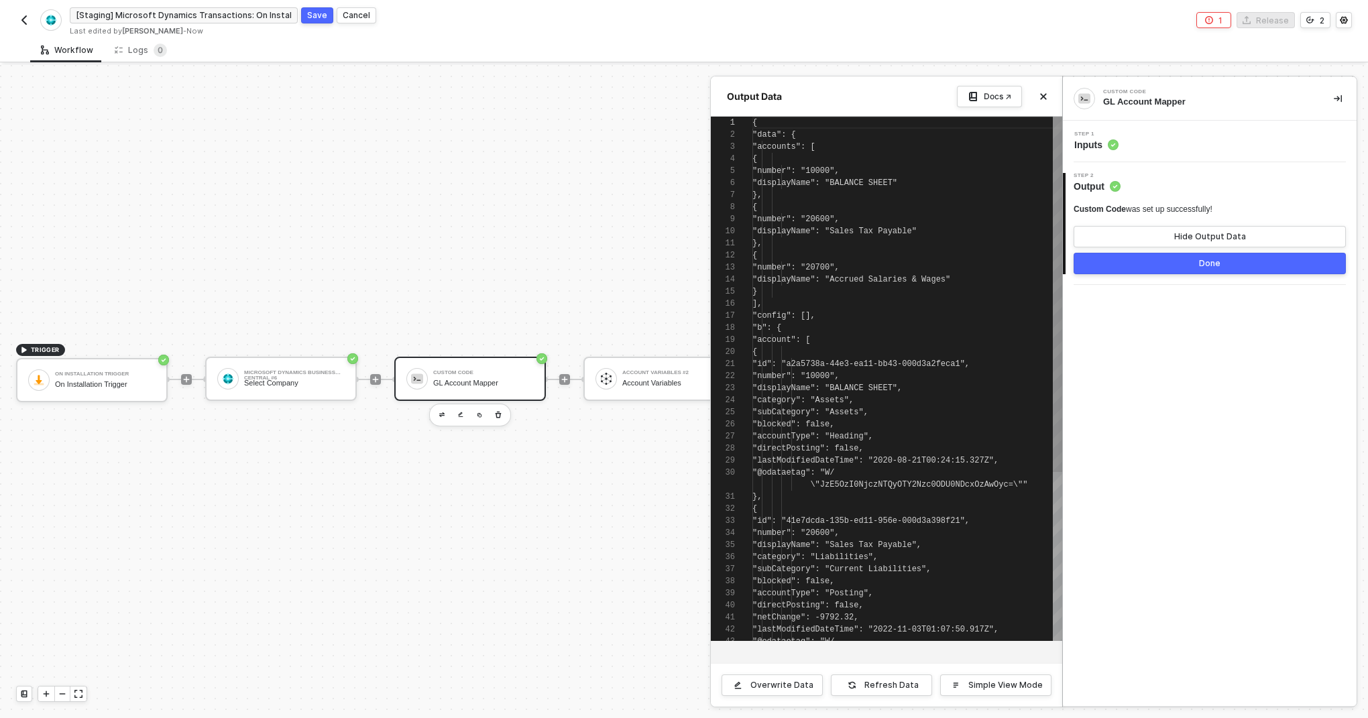
scroll to position [121, 0]
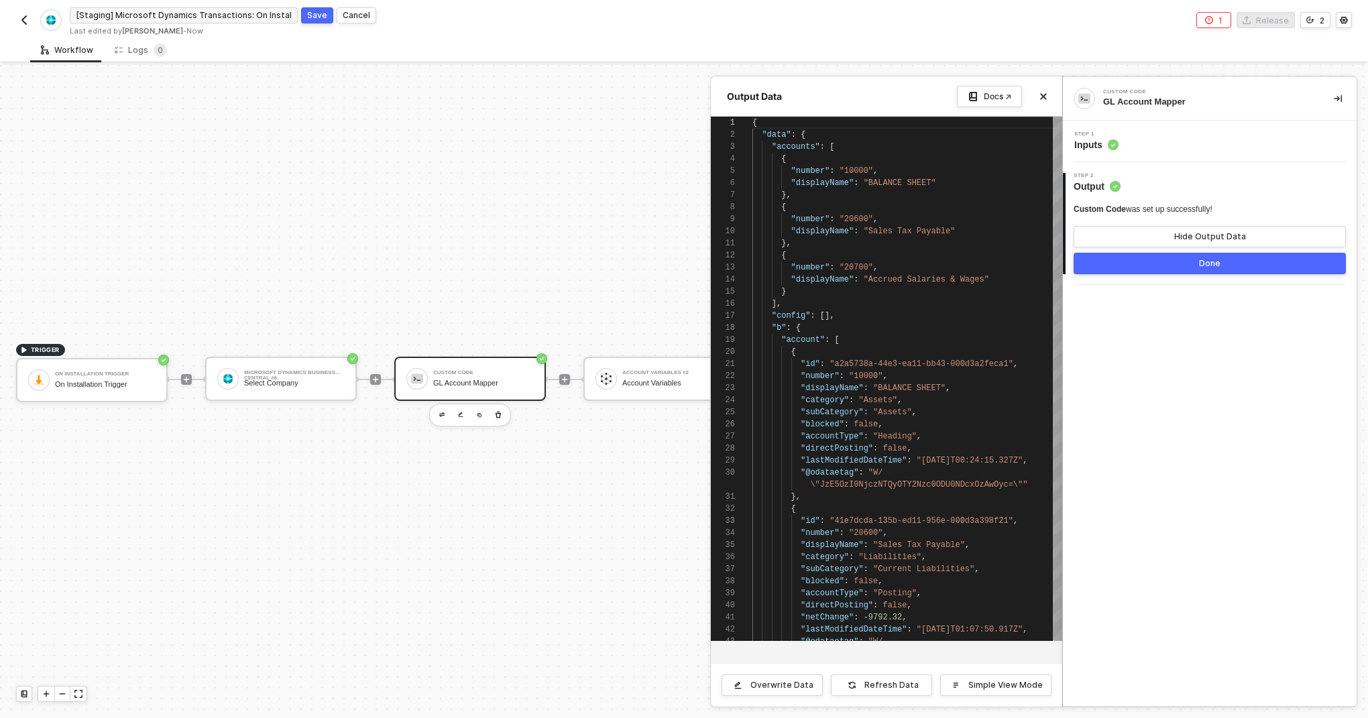
click at [1110, 144] on circle at bounding box center [1113, 145] width 11 height 11
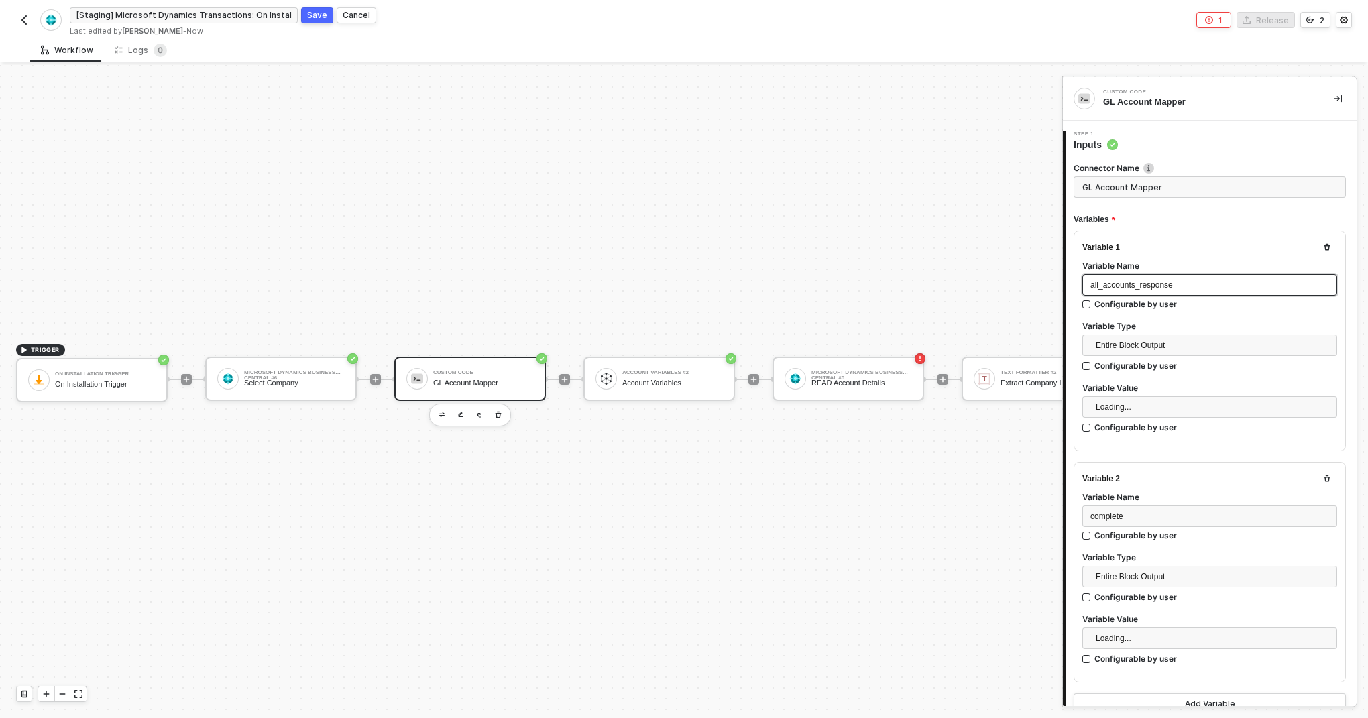
scroll to position [70, 0]
click at [1163, 636] on span "Microsoft Dynamics Business Central #6" at bounding box center [1212, 639] width 233 height 20
click at [1161, 661] on div "On Installation Trigger" at bounding box center [1209, 665] width 233 height 15
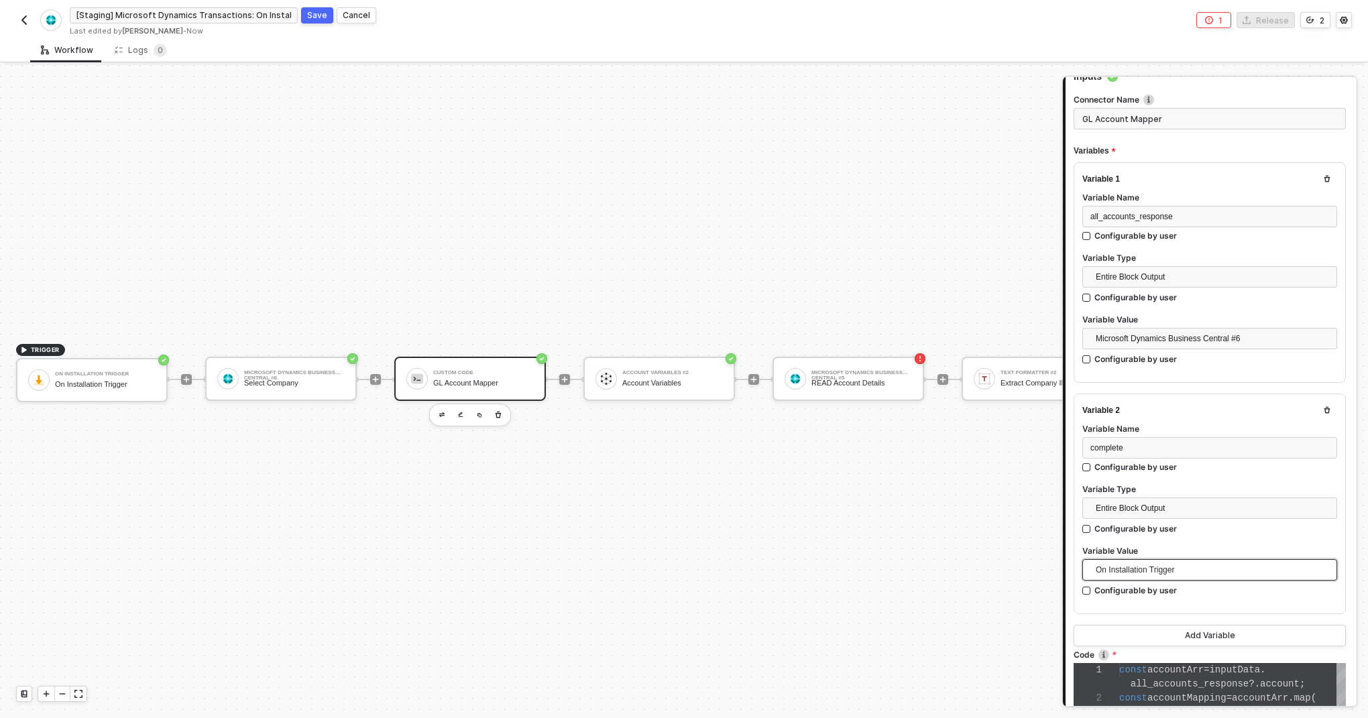
scroll to position [376, 0]
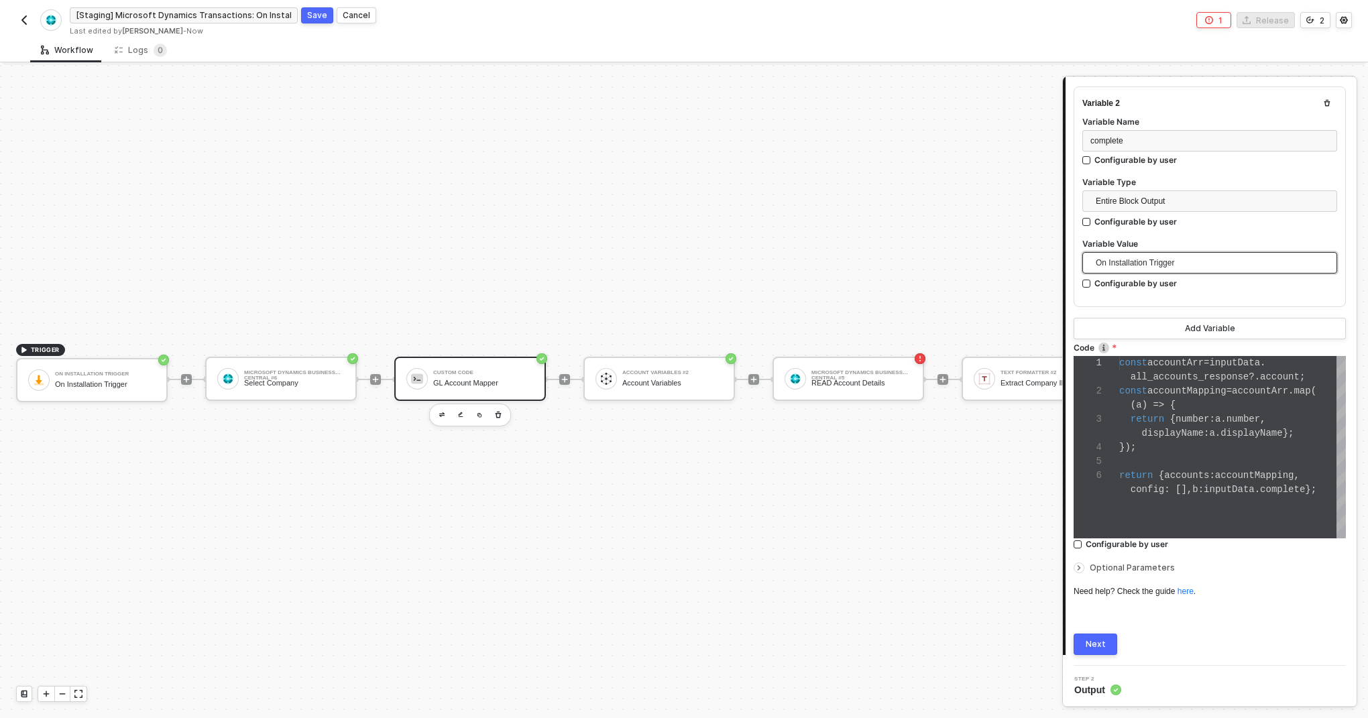
click at [1102, 640] on div "Next" at bounding box center [1096, 644] width 20 height 11
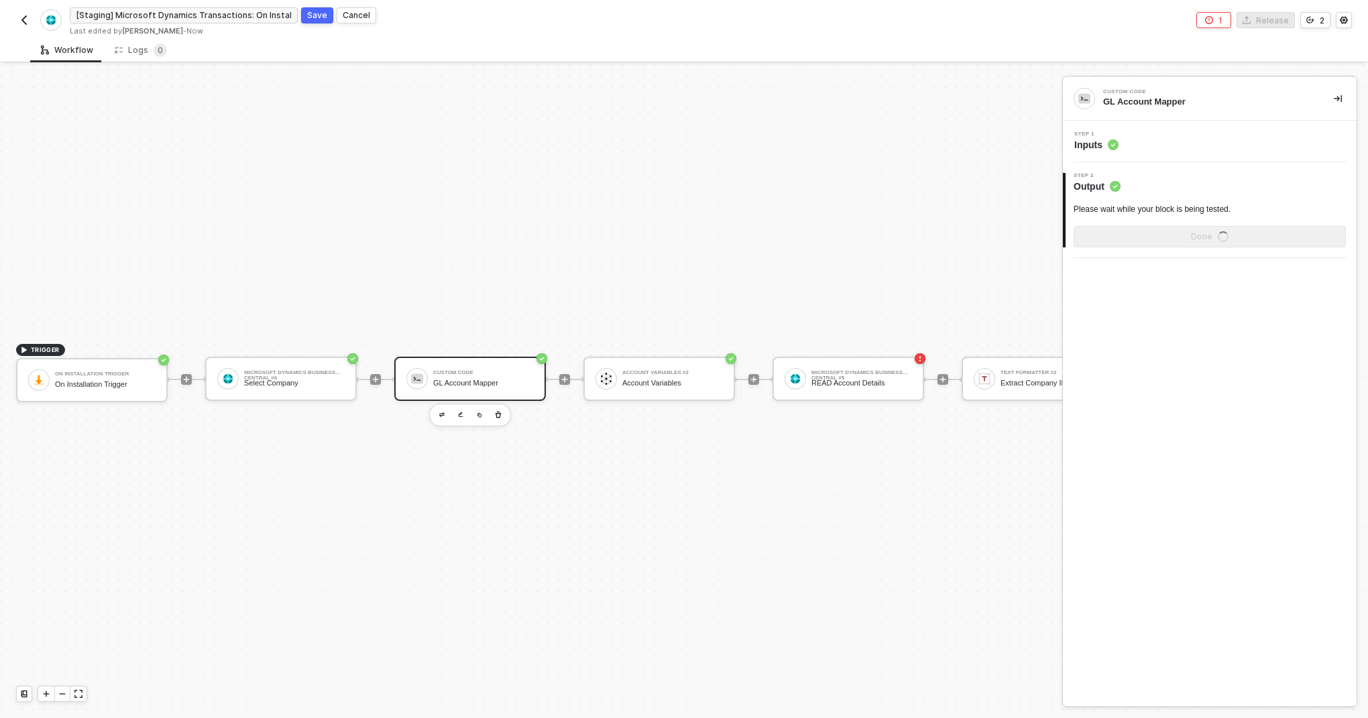
scroll to position [0, 0]
click at [1179, 229] on button "Show Sample Output Data" at bounding box center [1210, 236] width 272 height 21
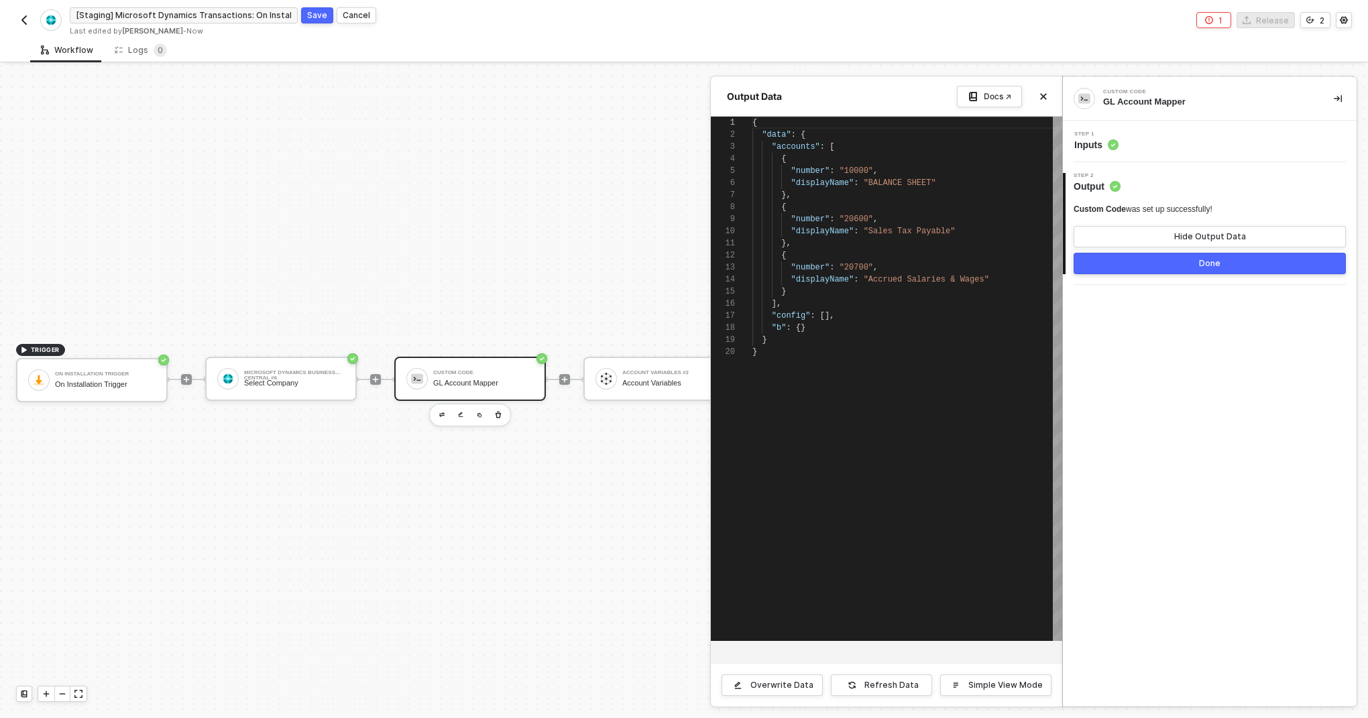
scroll to position [121, 0]
click at [1157, 239] on button "Hide Output Data" at bounding box center [1210, 236] width 272 height 21
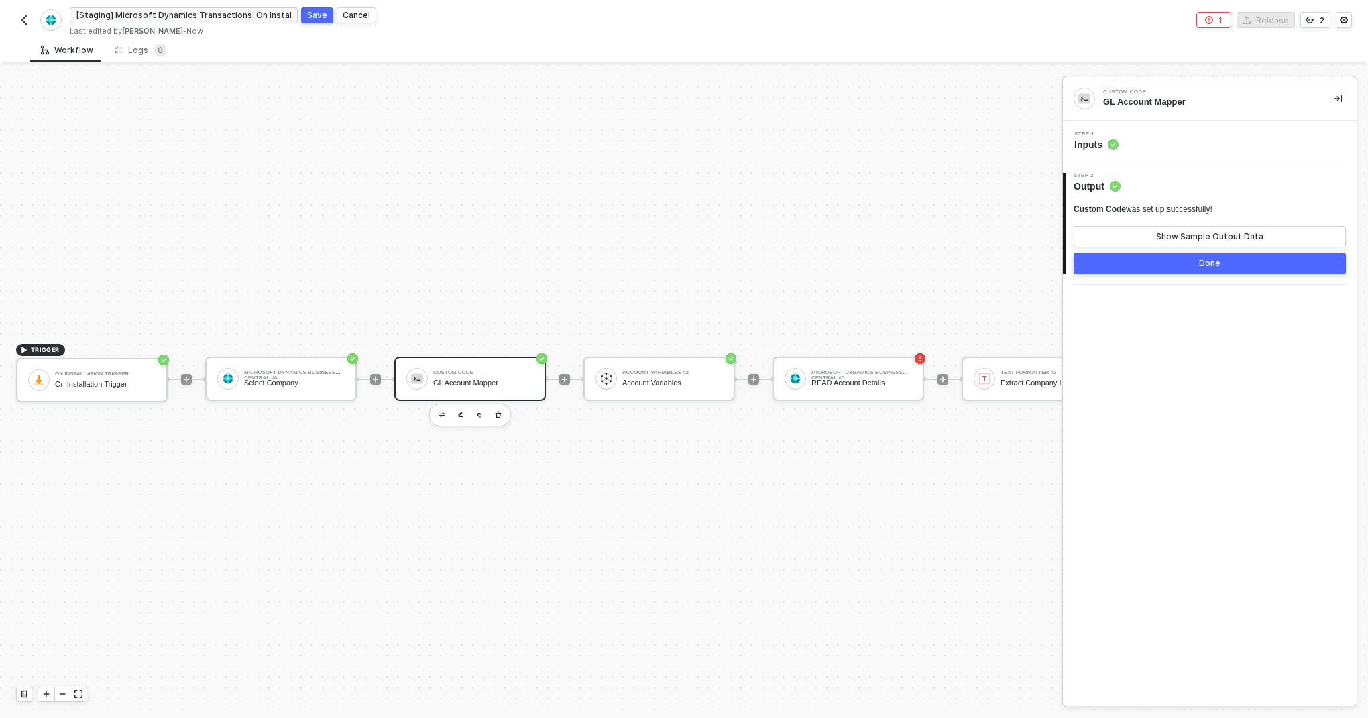
click at [1105, 148] on span "Inputs" at bounding box center [1097, 144] width 44 height 13
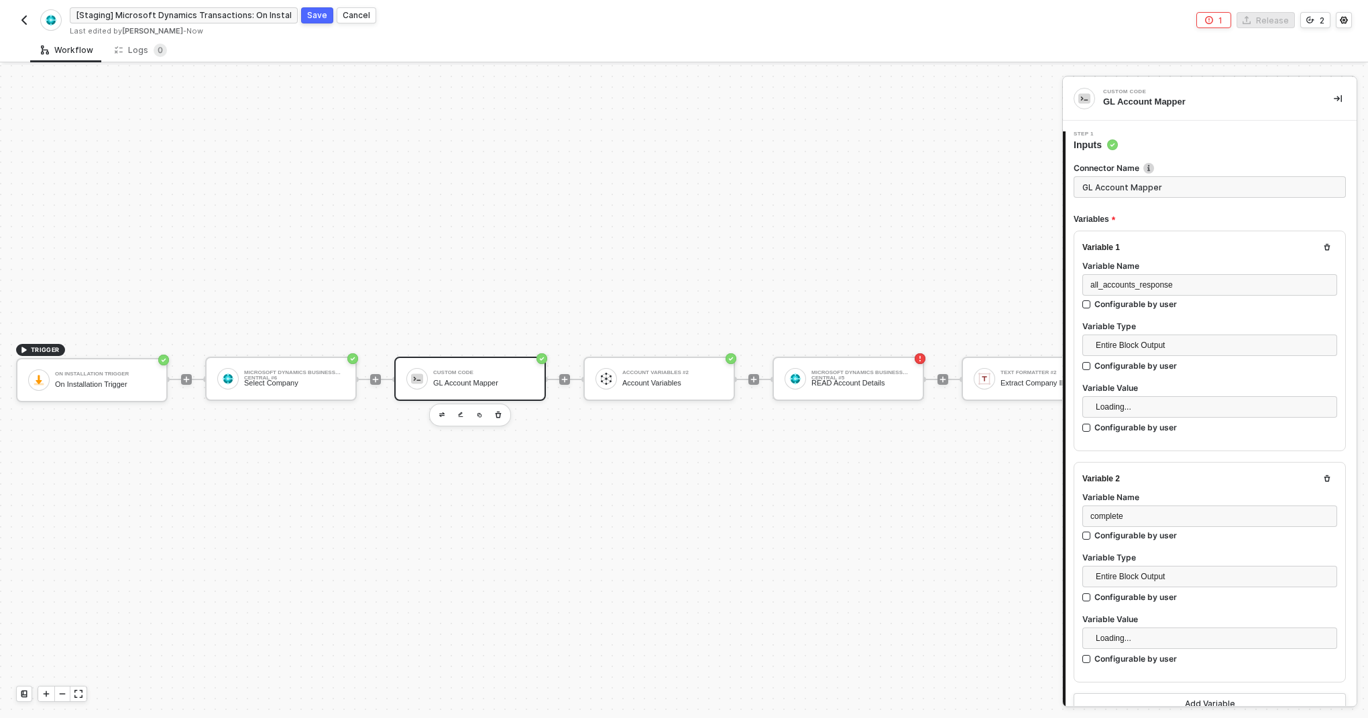
scroll to position [70, 0]
click at [322, 385] on div "Select Company" at bounding box center [294, 383] width 101 height 9
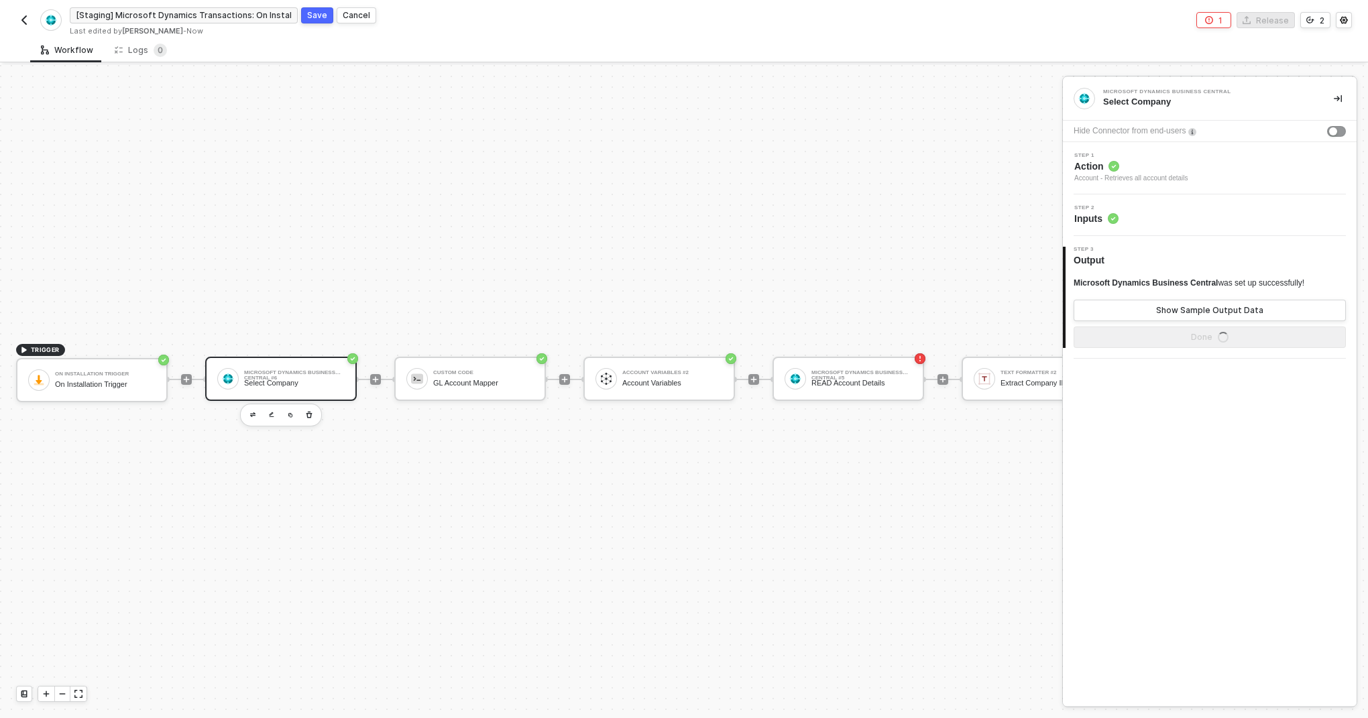
click at [1133, 216] on div "Step 2 Inputs" at bounding box center [1212, 215] width 290 height 20
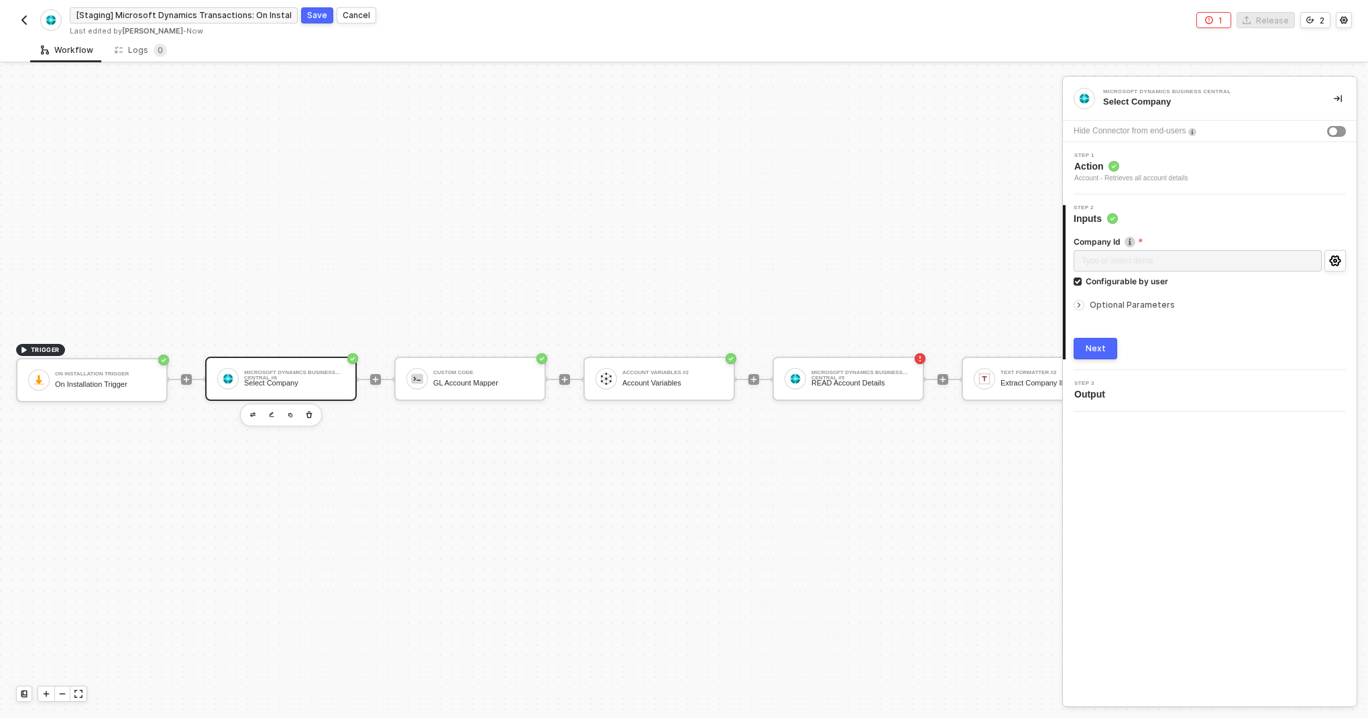
click at [1346, 259] on div "Company Id Type or select items ﻿ Configurable by user Optional Parameters Next" at bounding box center [1211, 292] width 291 height 134
click at [1336, 260] on circle "icon-settings" at bounding box center [1335, 261] width 3 height 3
click at [492, 382] on div "GL Account Mapper" at bounding box center [483, 383] width 101 height 9
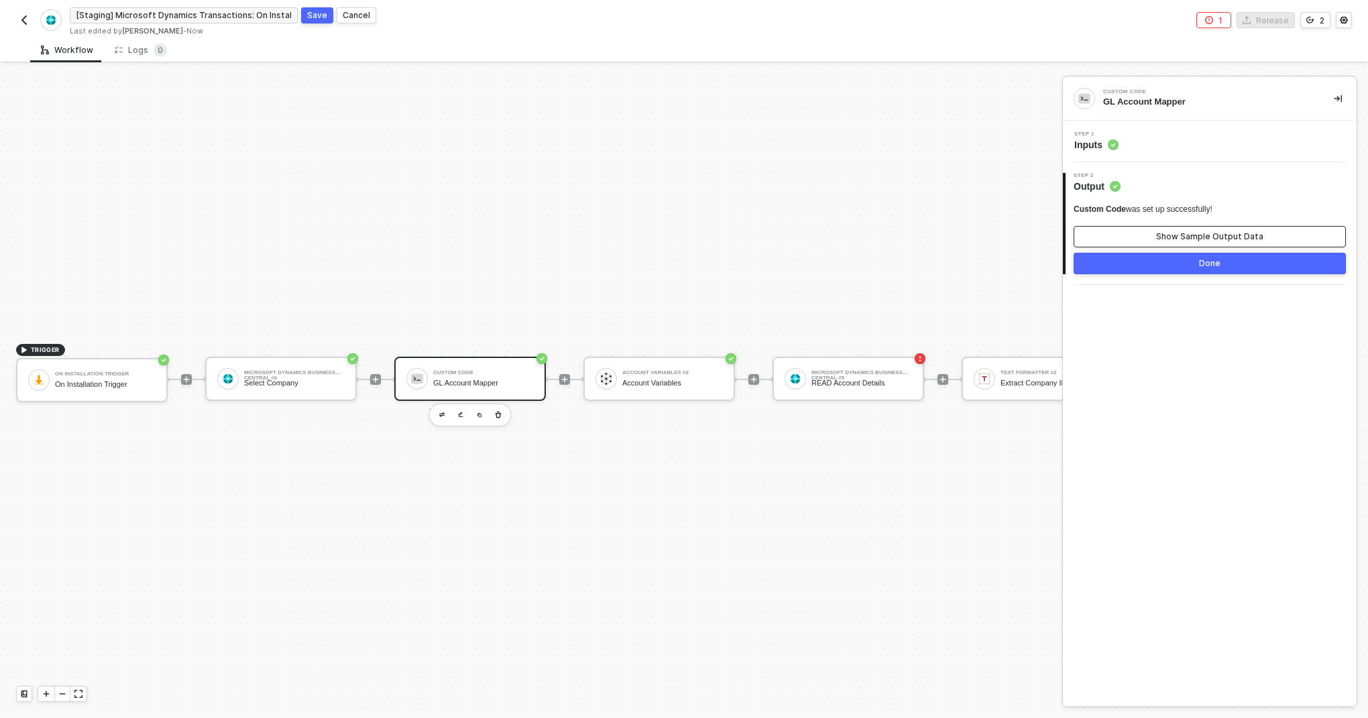
click at [1173, 229] on button "Show Sample Output Data" at bounding box center [1210, 236] width 272 height 21
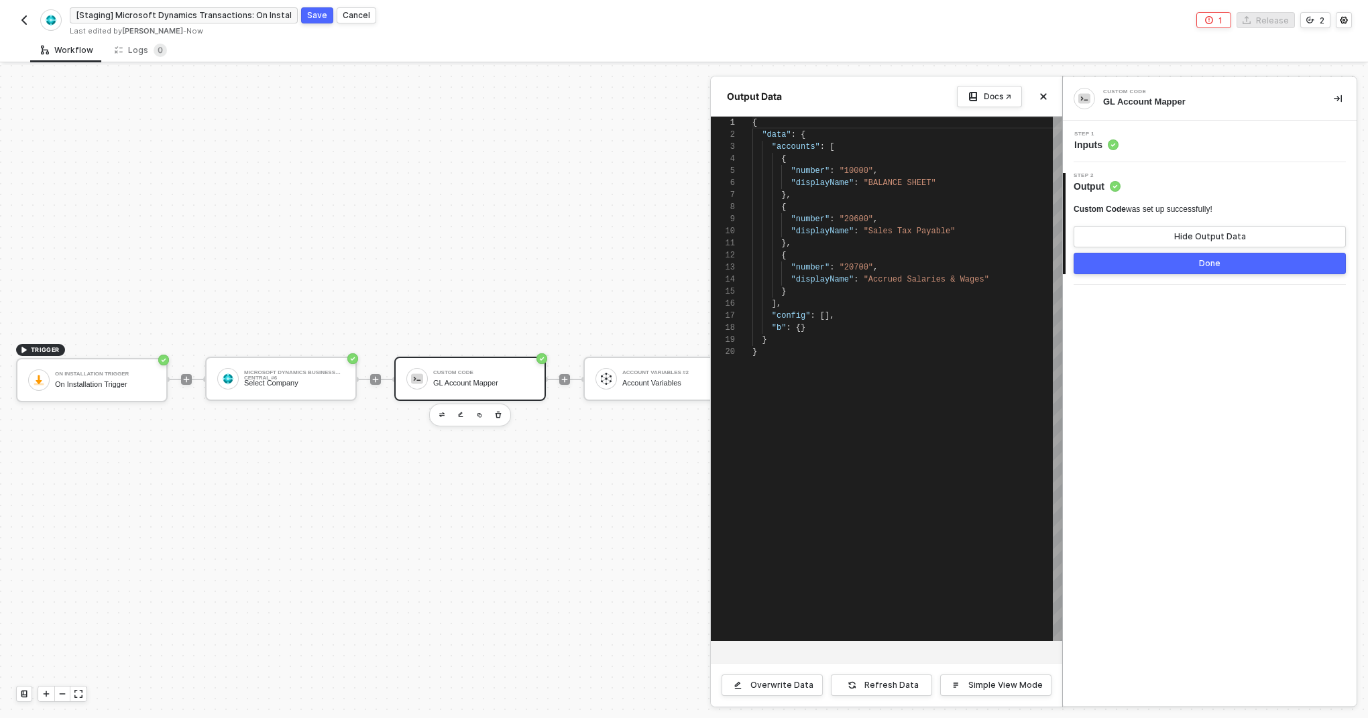
scroll to position [121, 0]
click at [298, 380] on div at bounding box center [684, 391] width 1368 height 653
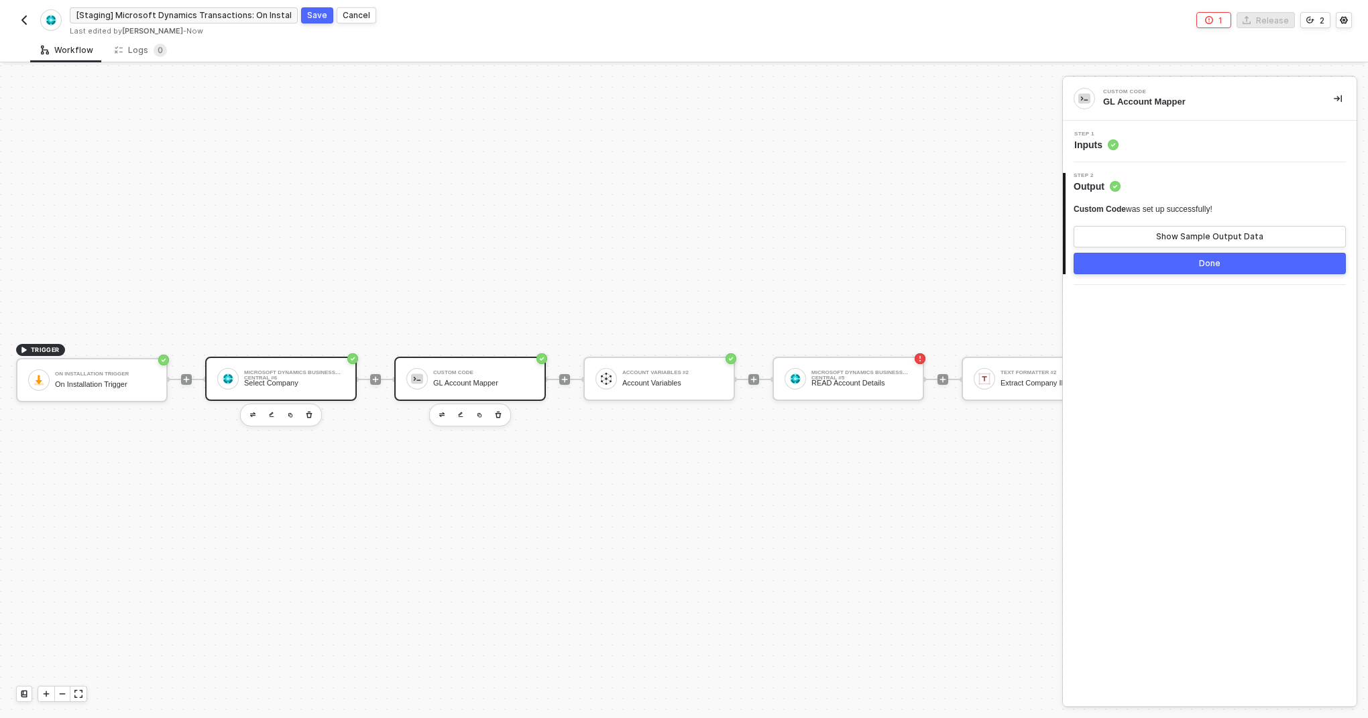
click at [312, 380] on div "Select Company" at bounding box center [294, 383] width 101 height 9
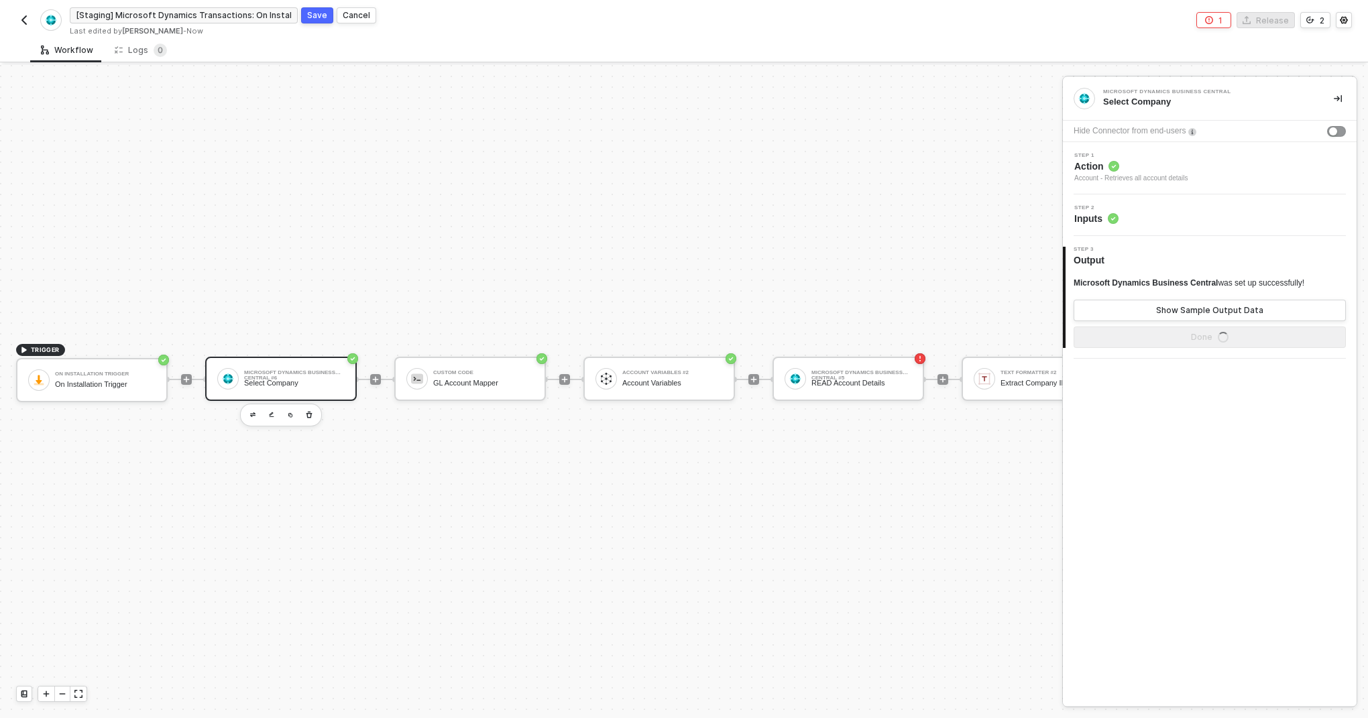
click at [1113, 214] on circle at bounding box center [1113, 219] width 10 height 10
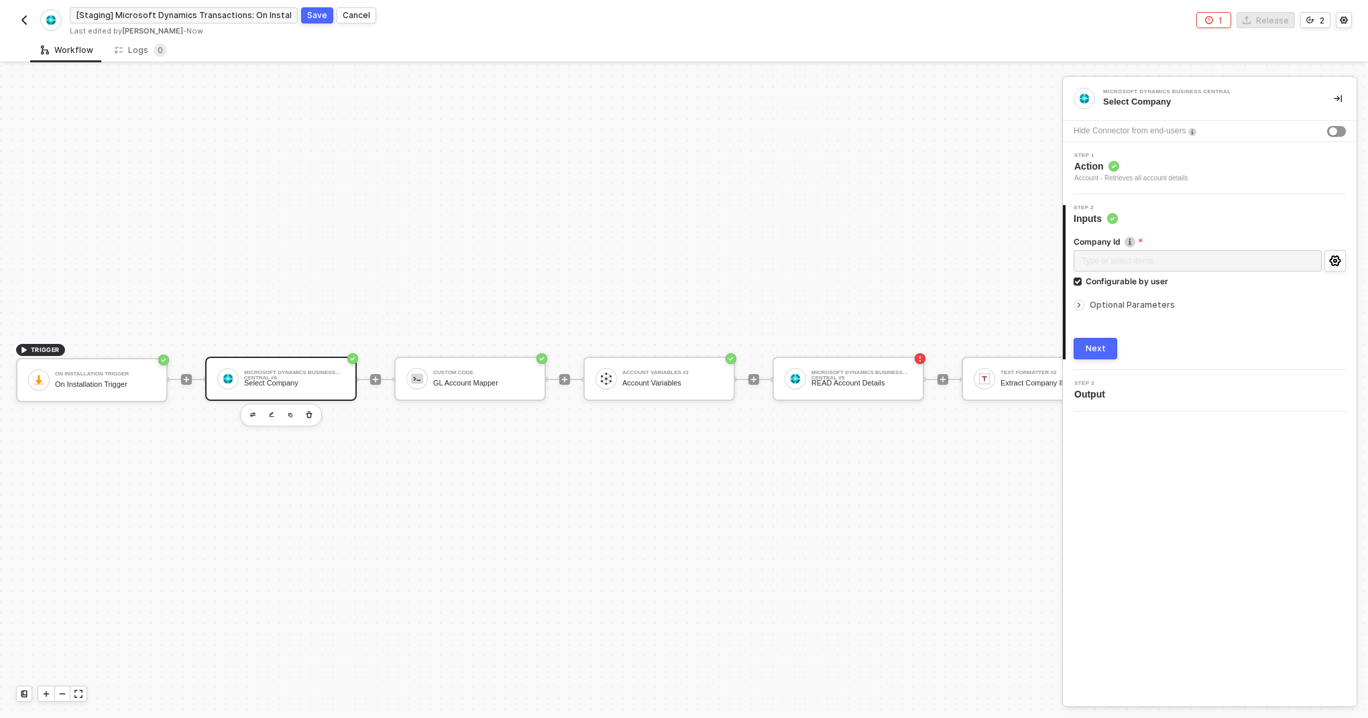
click at [1109, 398] on span "Output" at bounding box center [1093, 394] width 36 height 13
click at [506, 383] on div "GL Account Mapper" at bounding box center [483, 383] width 101 height 9
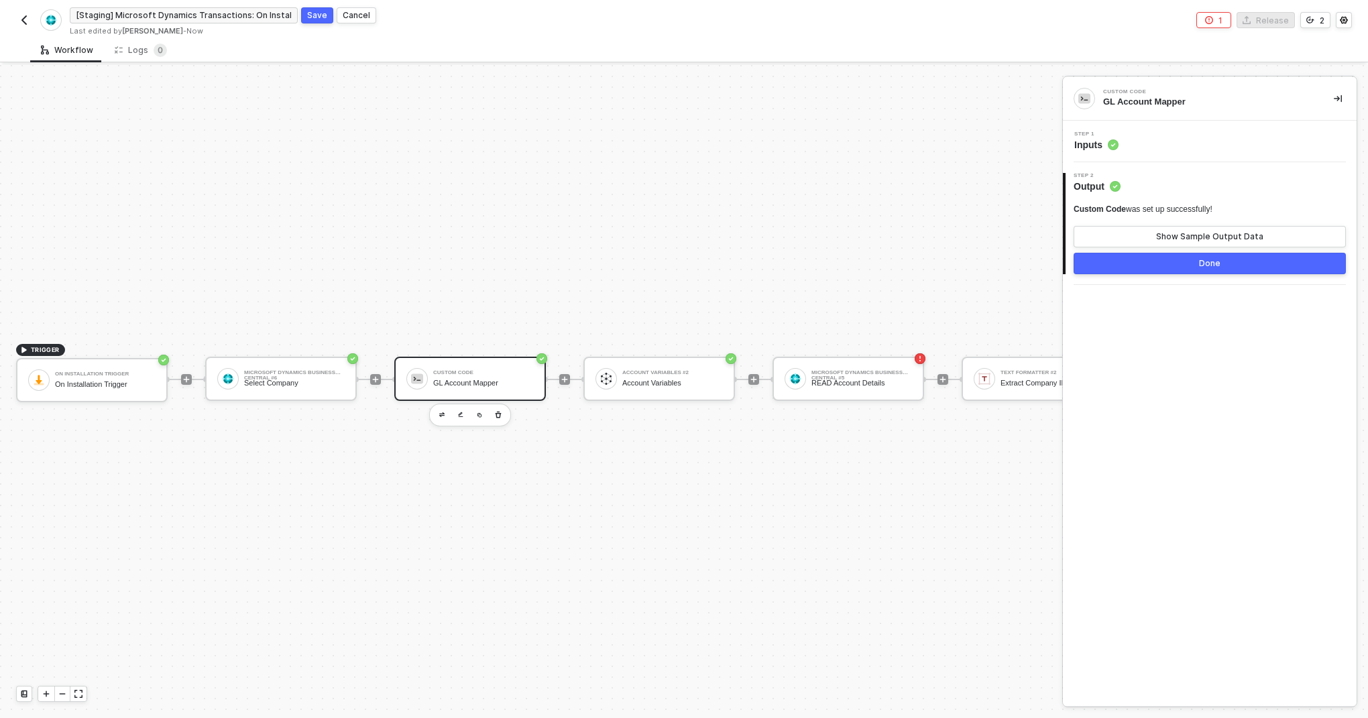
click at [1151, 193] on div "Step 2 Output Custom Code was set up successfully! Show Sample Output Data Done" at bounding box center [1210, 223] width 294 height 101
click at [1096, 140] on span "Inputs" at bounding box center [1097, 144] width 44 height 13
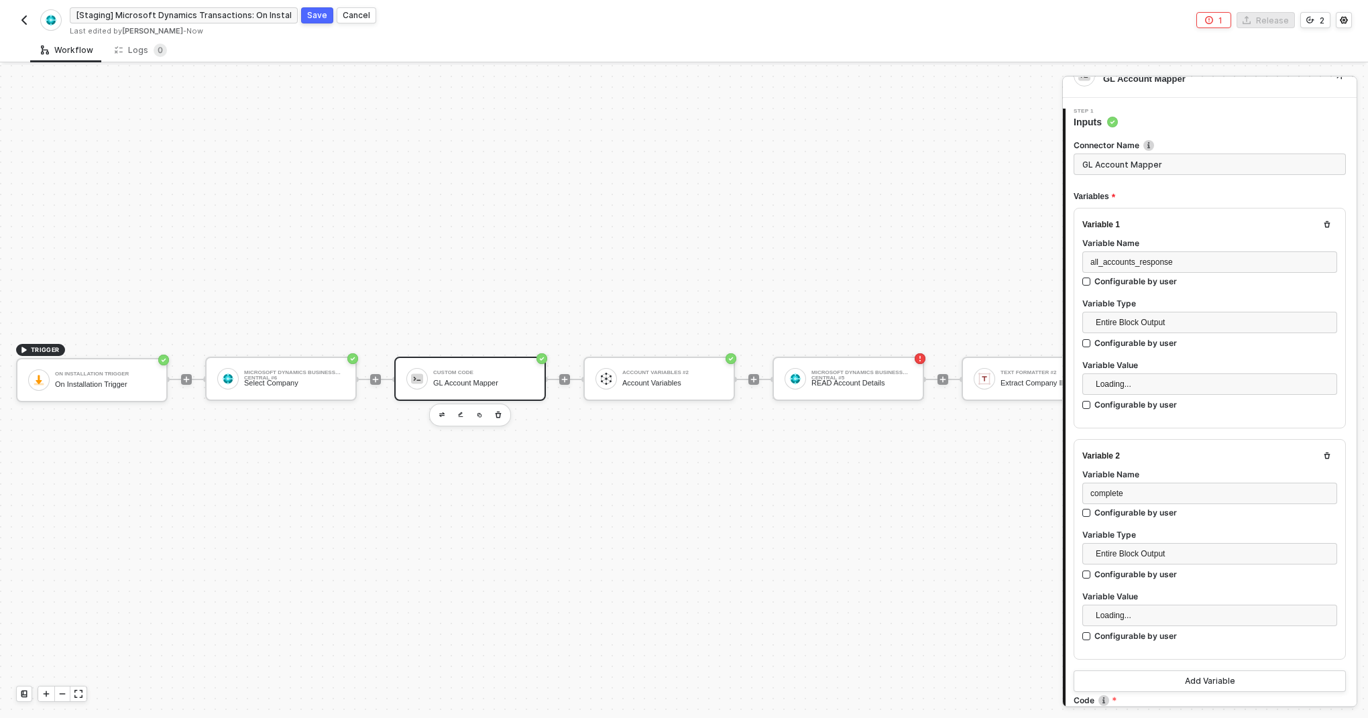
scroll to position [22, 0]
click at [1329, 458] on icon "button" at bounding box center [1328, 456] width 6 height 7
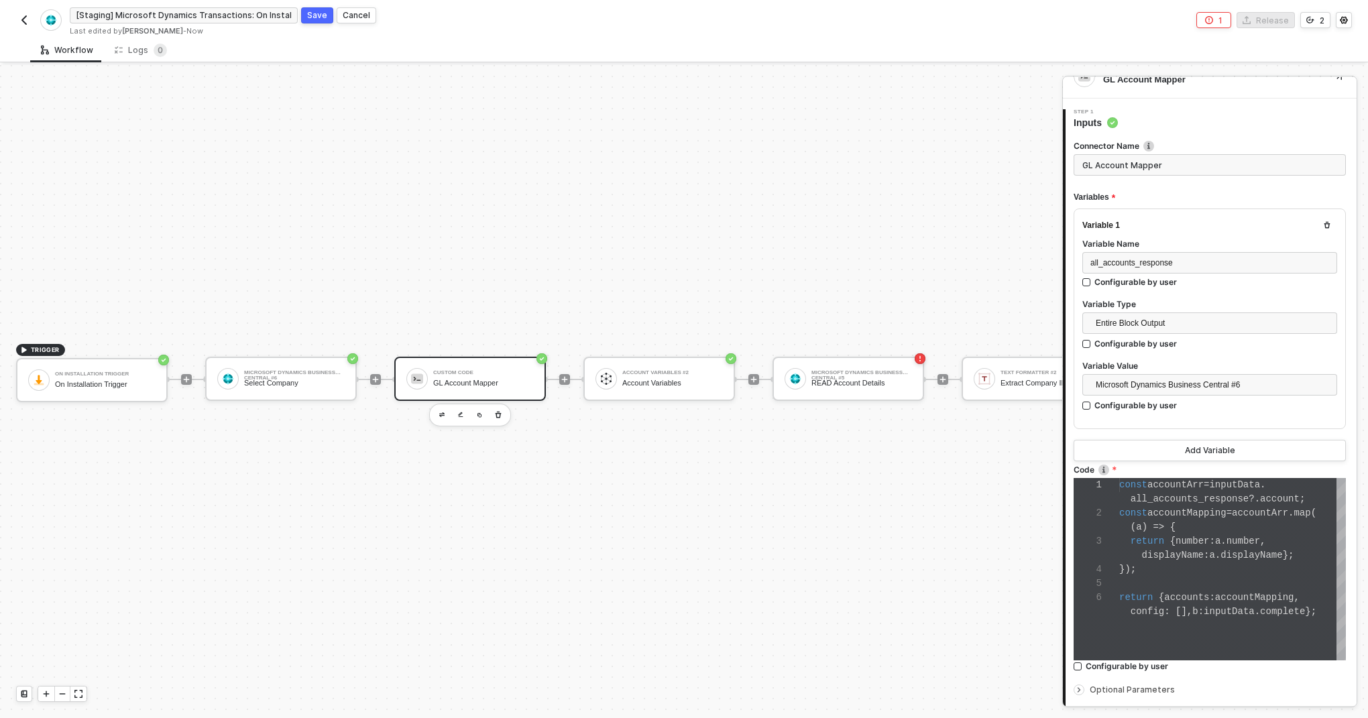
click at [1215, 536] on span ":" at bounding box center [1212, 541] width 5 height 11
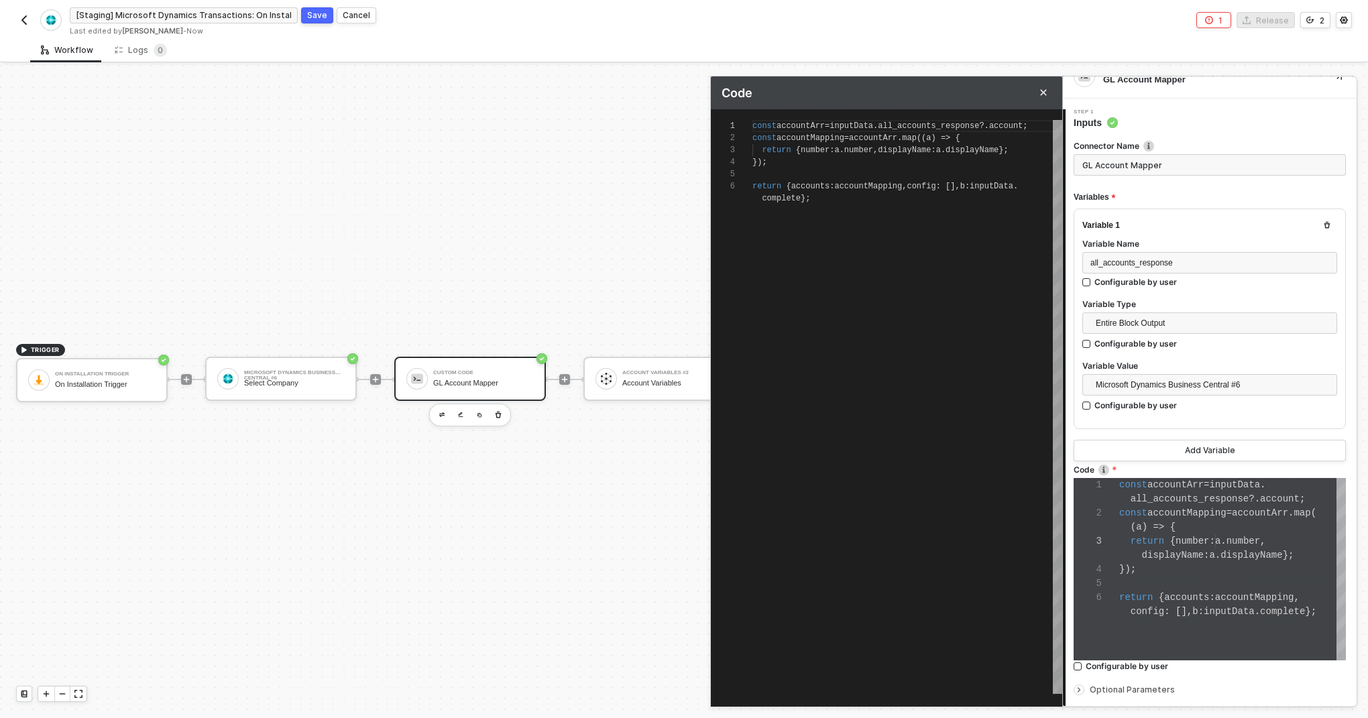
scroll to position [60, 0]
click at [784, 198] on span "complete" at bounding box center [781, 198] width 39 height 9
click at [880, 396] on div "const accountArr = inputData . all_accounts_response ?. account ; const account…" at bounding box center [908, 407] width 310 height 574
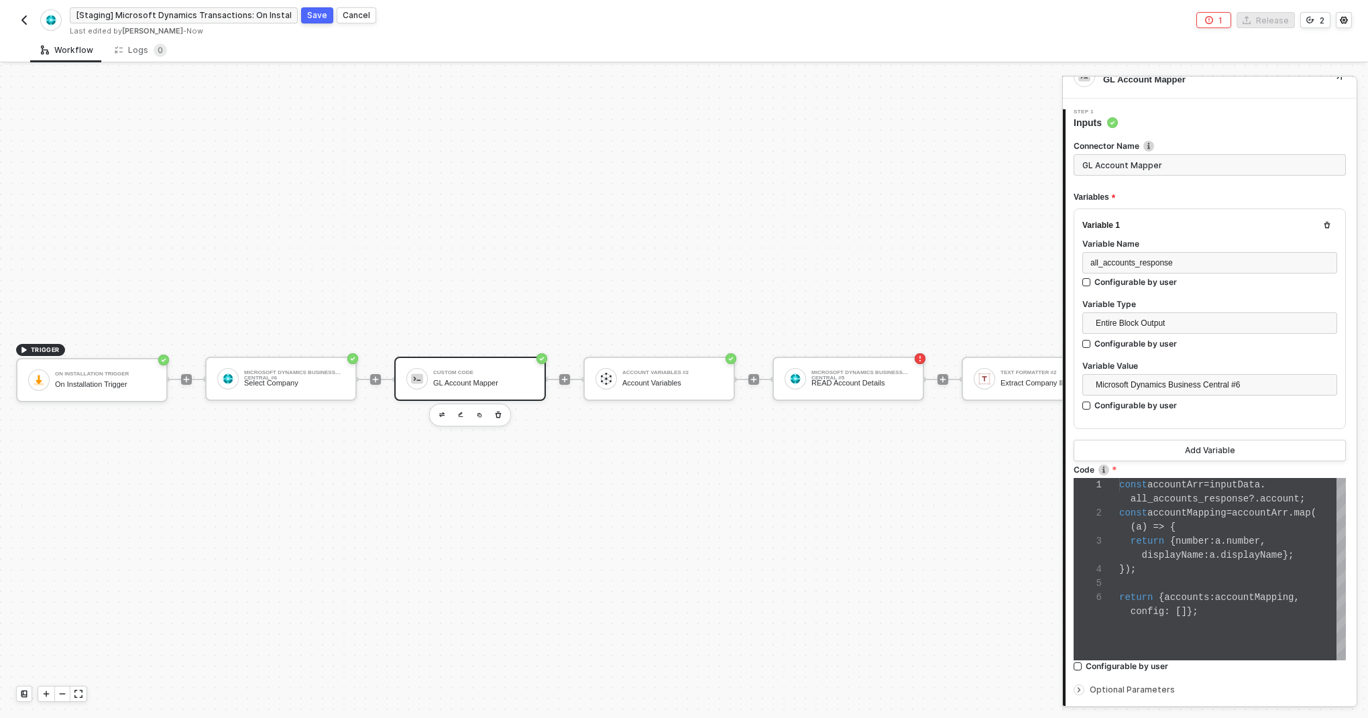
click at [1168, 476] on div "Code" at bounding box center [1210, 471] width 272 height 14
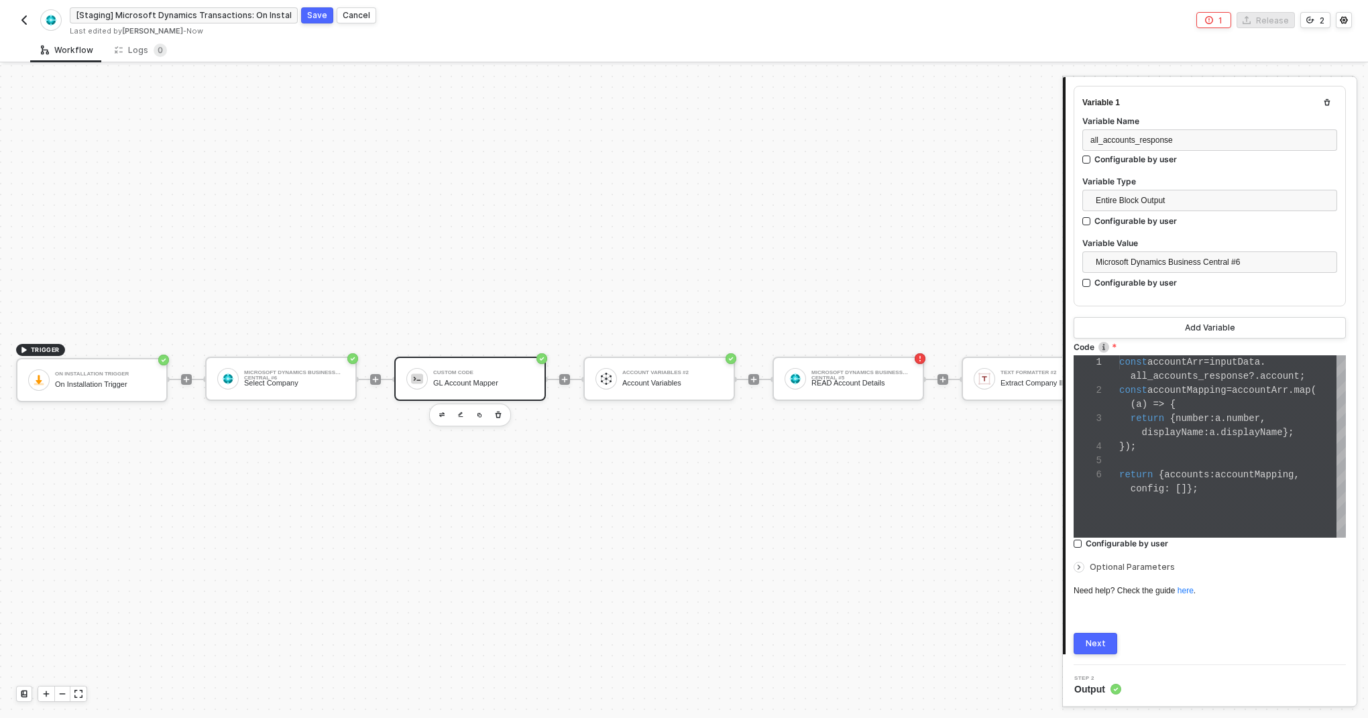
click at [1099, 643] on div "Next" at bounding box center [1096, 644] width 20 height 11
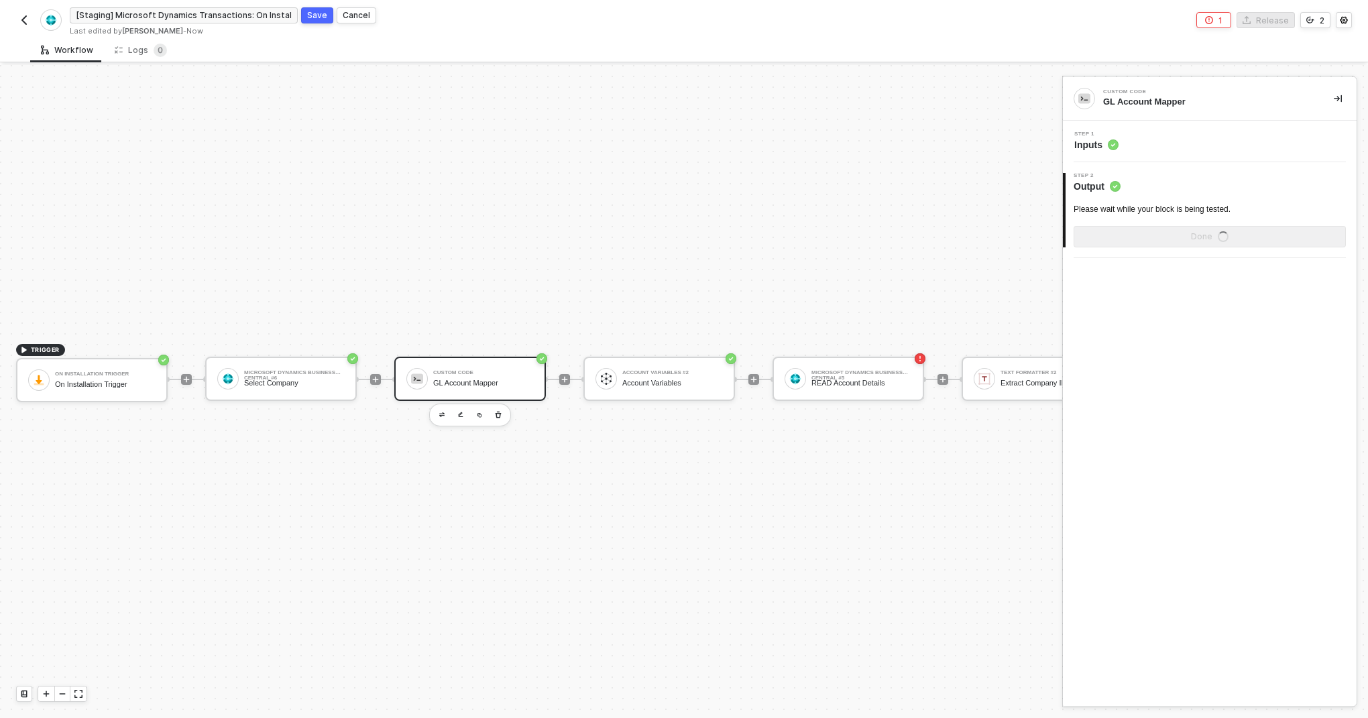
scroll to position [0, 0]
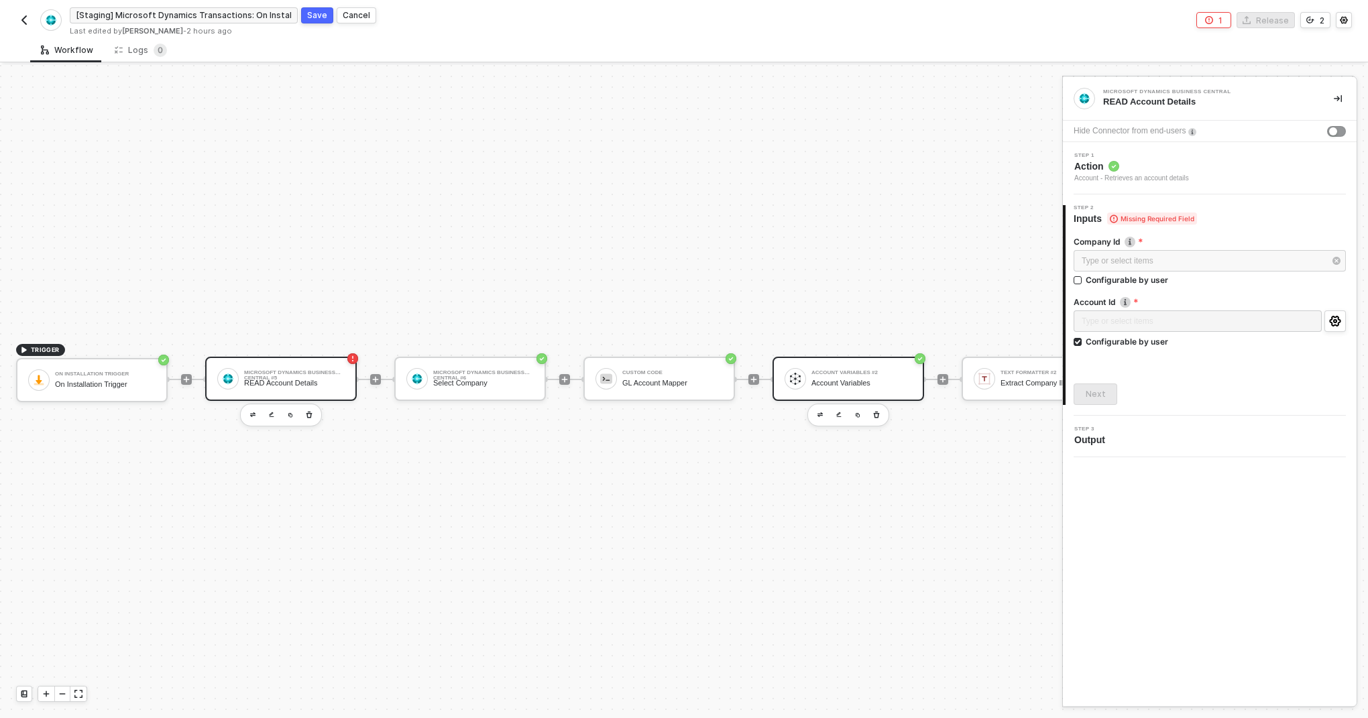
click at [845, 383] on div "Account Variables" at bounding box center [862, 383] width 101 height 9
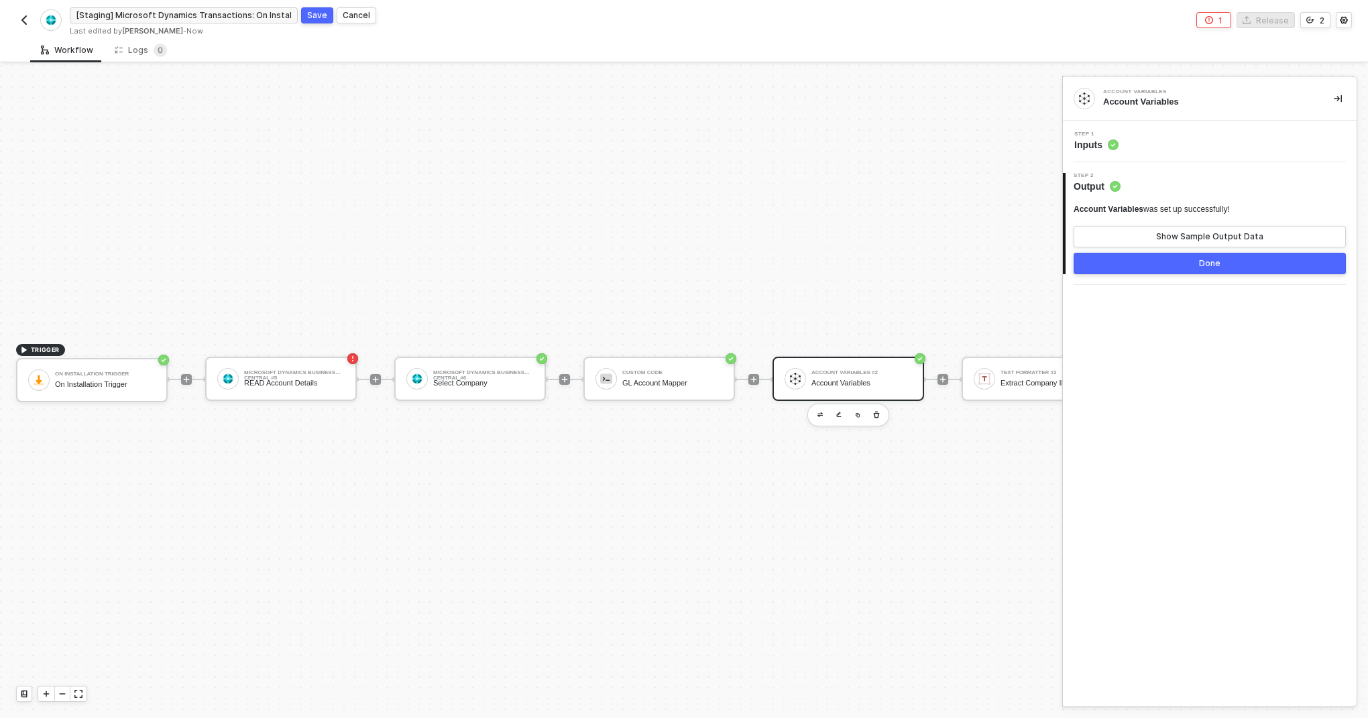
click at [1097, 147] on span "Inputs" at bounding box center [1097, 144] width 44 height 13
click at [326, 381] on div "READ Account Details" at bounding box center [294, 383] width 101 height 9
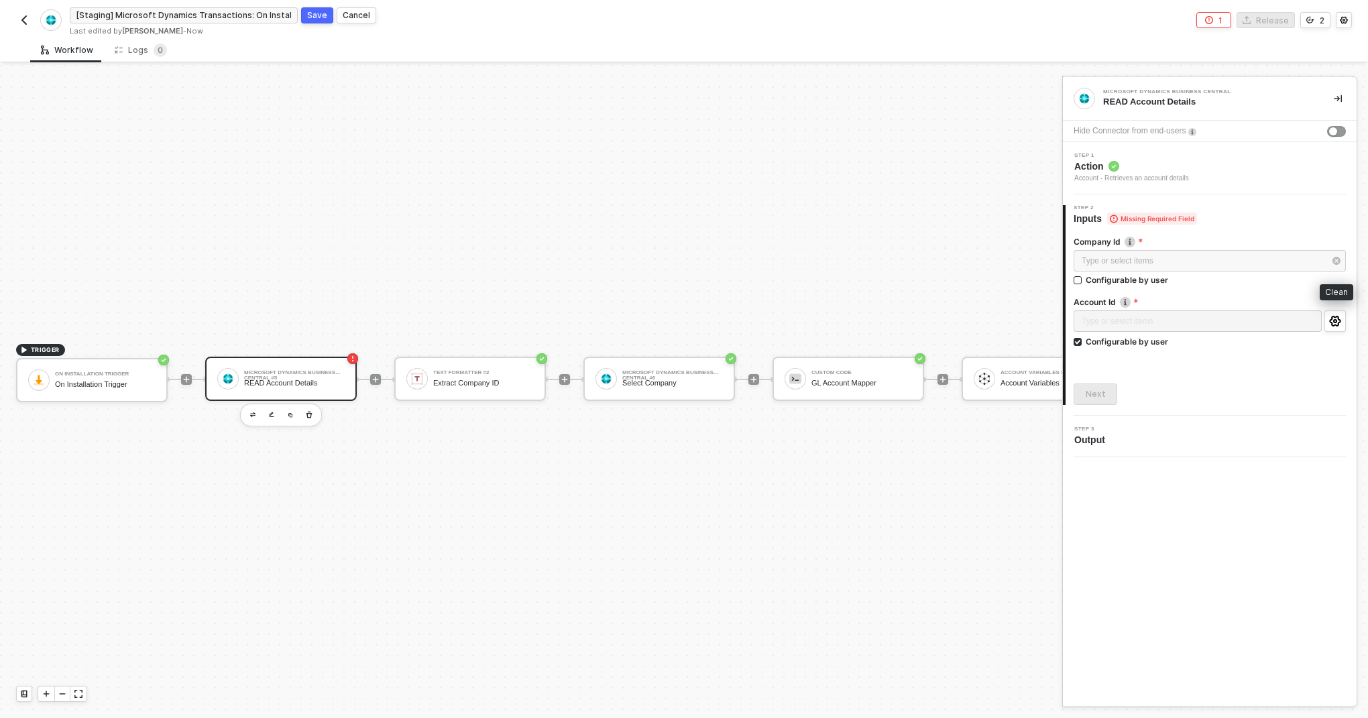
click at [1340, 263] on button "button" at bounding box center [1337, 261] width 15 height 15
click at [1083, 278] on span "Configurable by user" at bounding box center [1125, 279] width 87 height 11
click at [1083, 278] on input "Configurable by user" at bounding box center [1078, 280] width 9 height 9
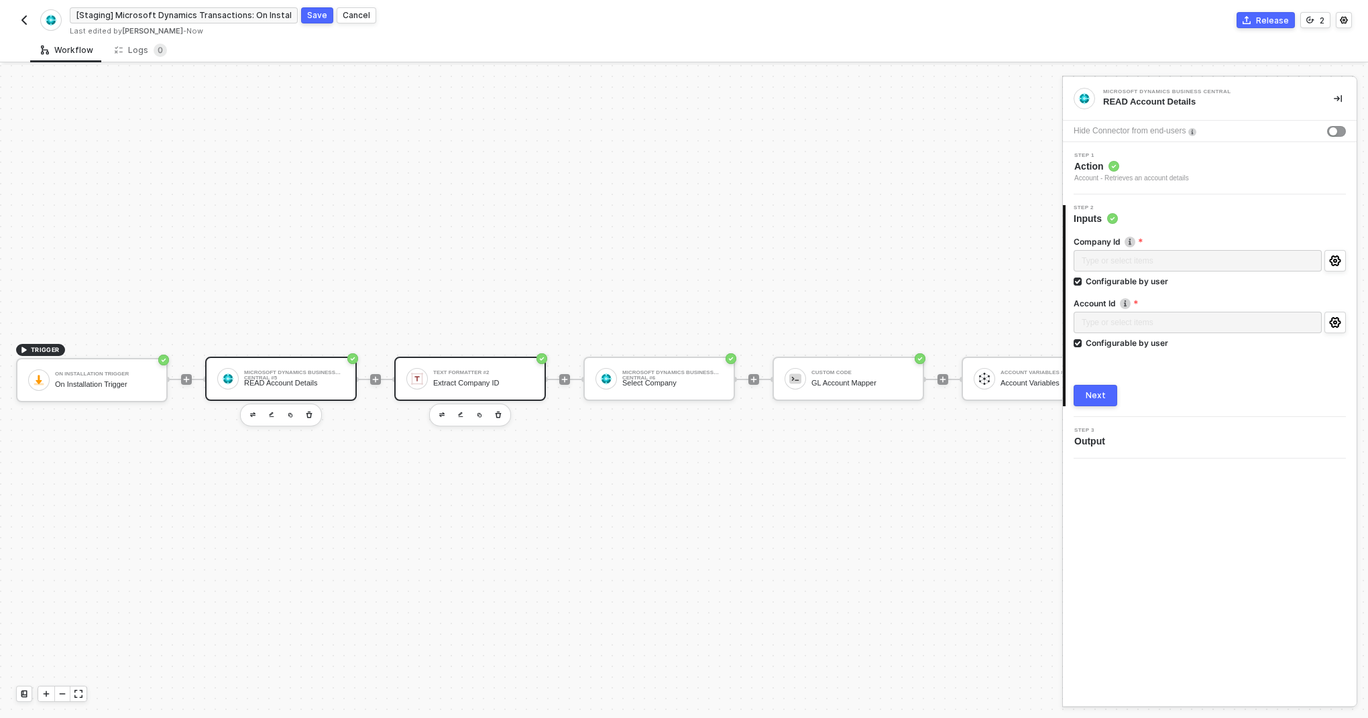
click at [488, 373] on div "Text Formatter #2" at bounding box center [483, 372] width 101 height 5
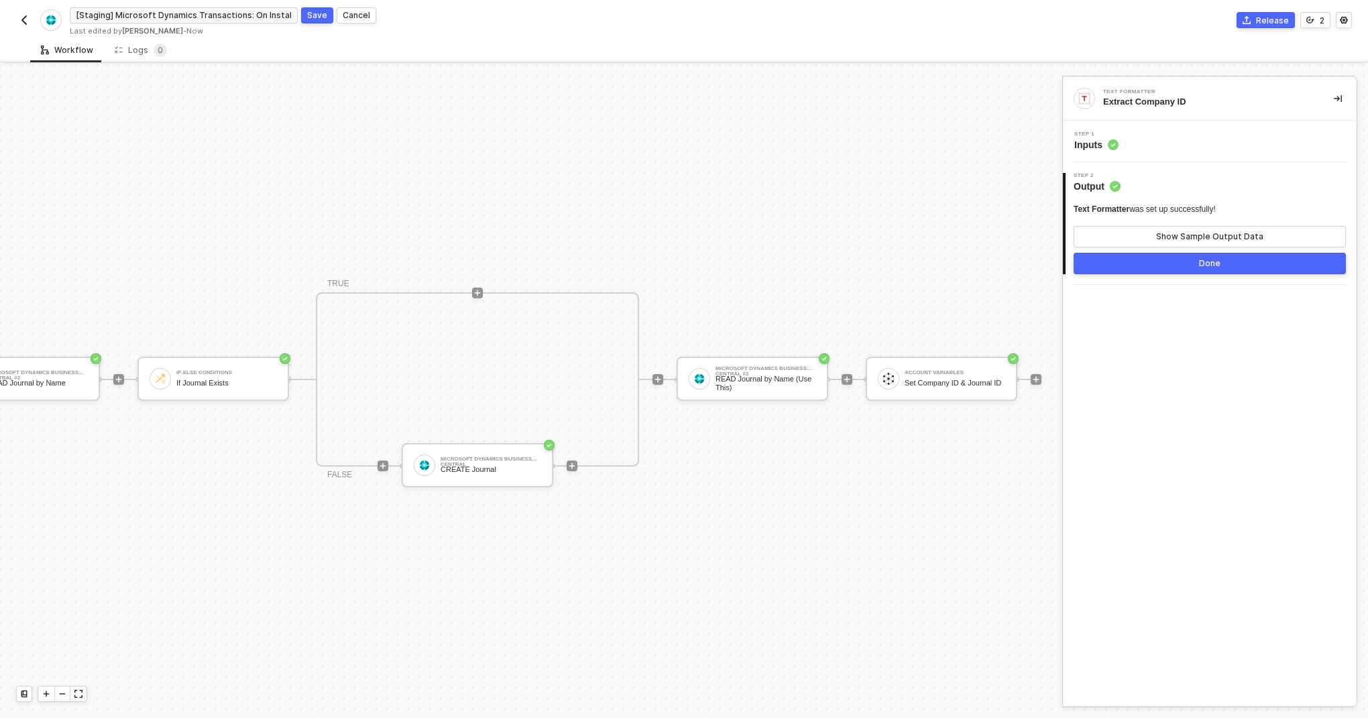
scroll to position [25, 1202]
click at [933, 392] on div "Account Variables Set Company ID & Journal ID" at bounding box center [943, 379] width 152 height 44
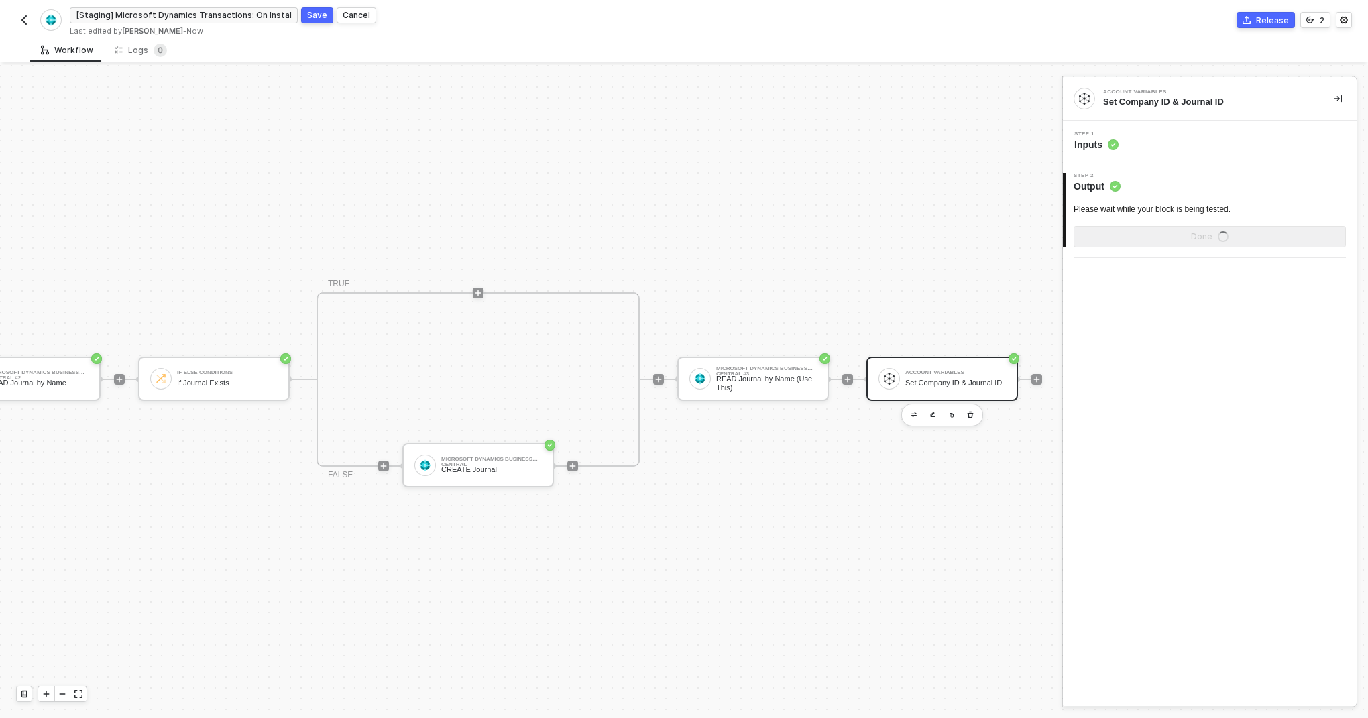
click at [1098, 146] on span "Inputs" at bounding box center [1097, 144] width 44 height 13
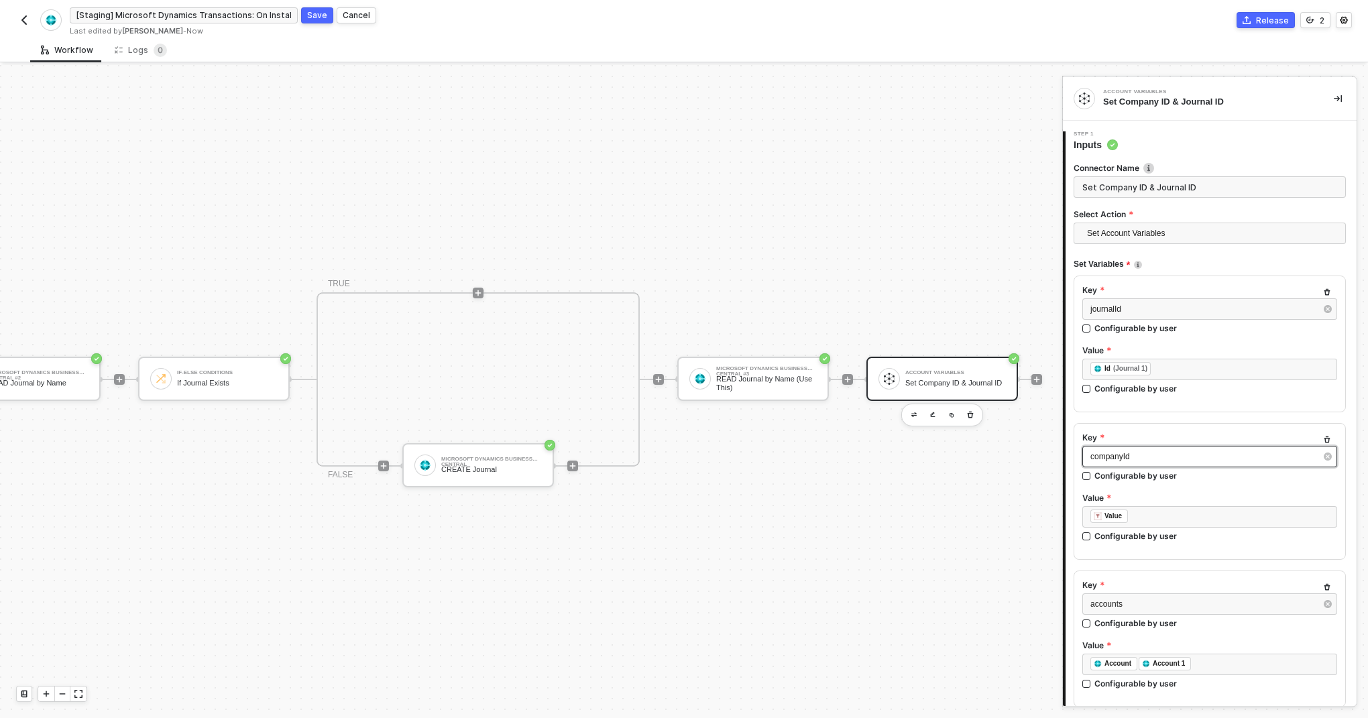
click at [1118, 455] on span "companyId" at bounding box center [1111, 456] width 40 height 9
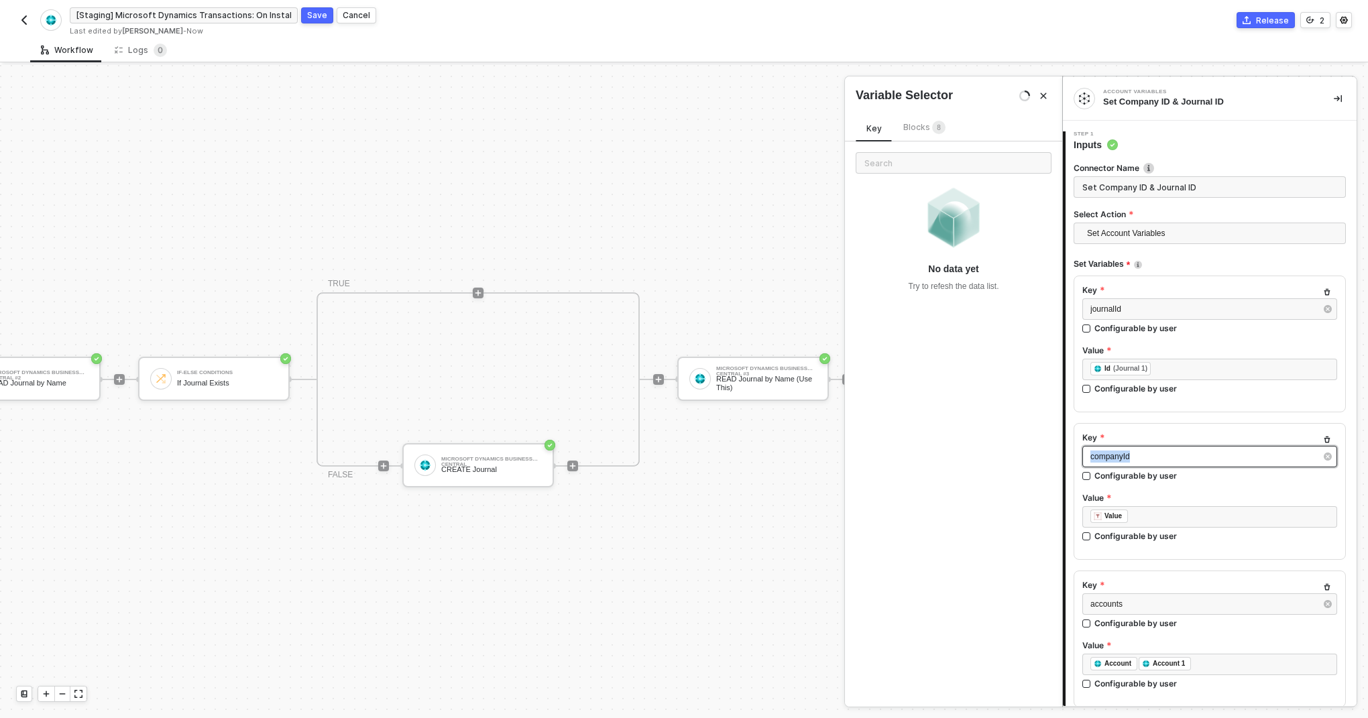
click at [1118, 455] on span "companyId" at bounding box center [1111, 456] width 40 height 9
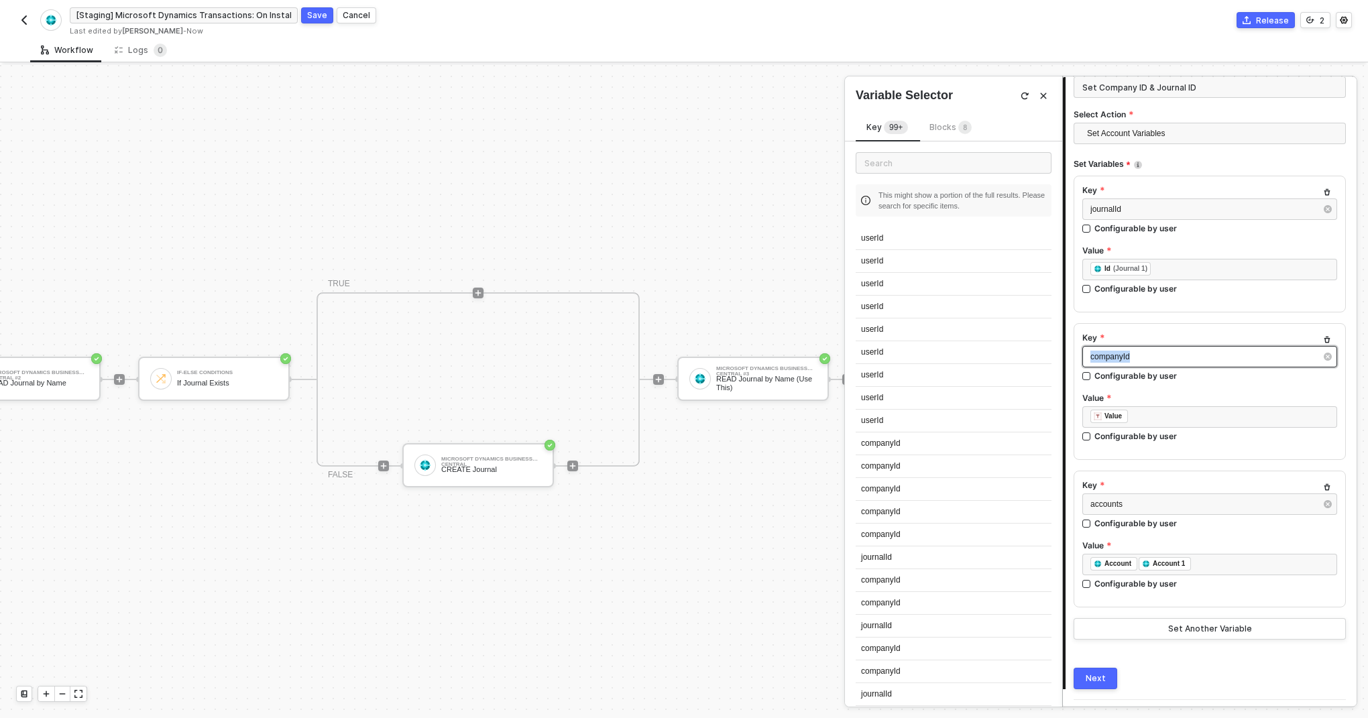
scroll to position [108, 0]
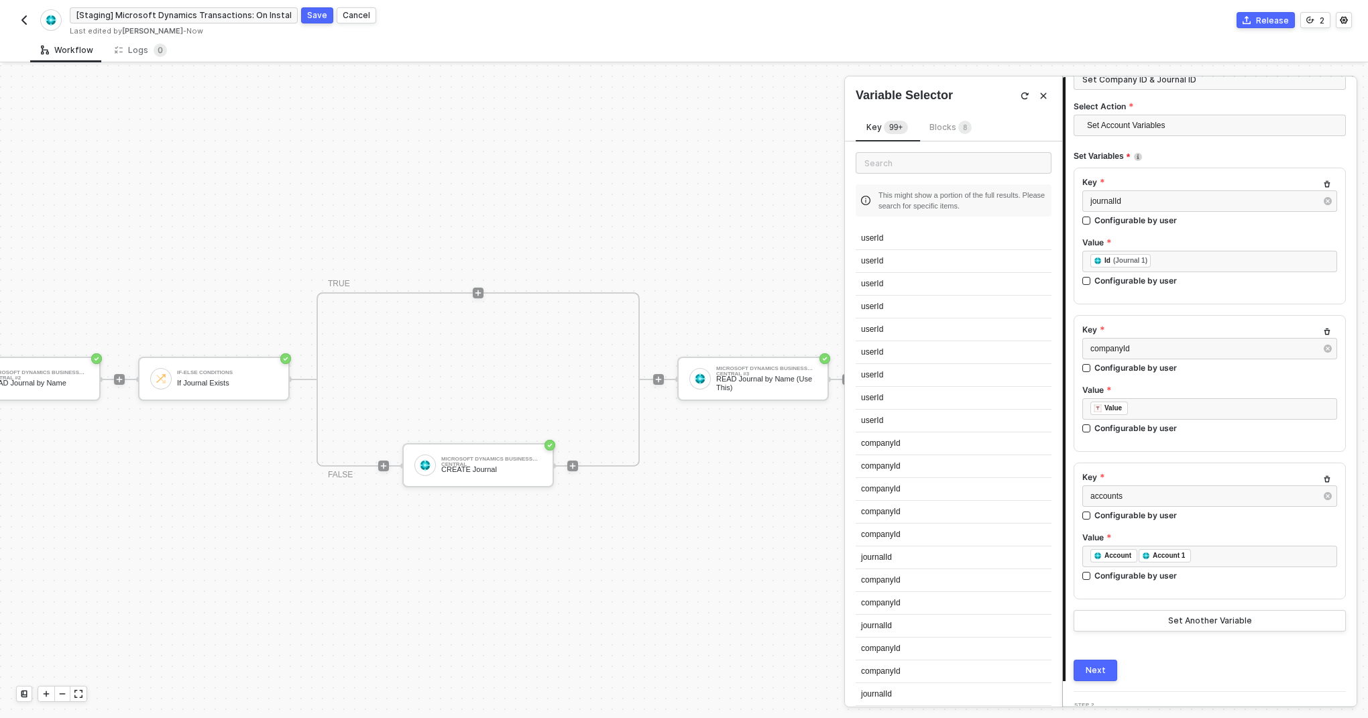
click at [964, 132] on span "8" at bounding box center [966, 128] width 4 height 13
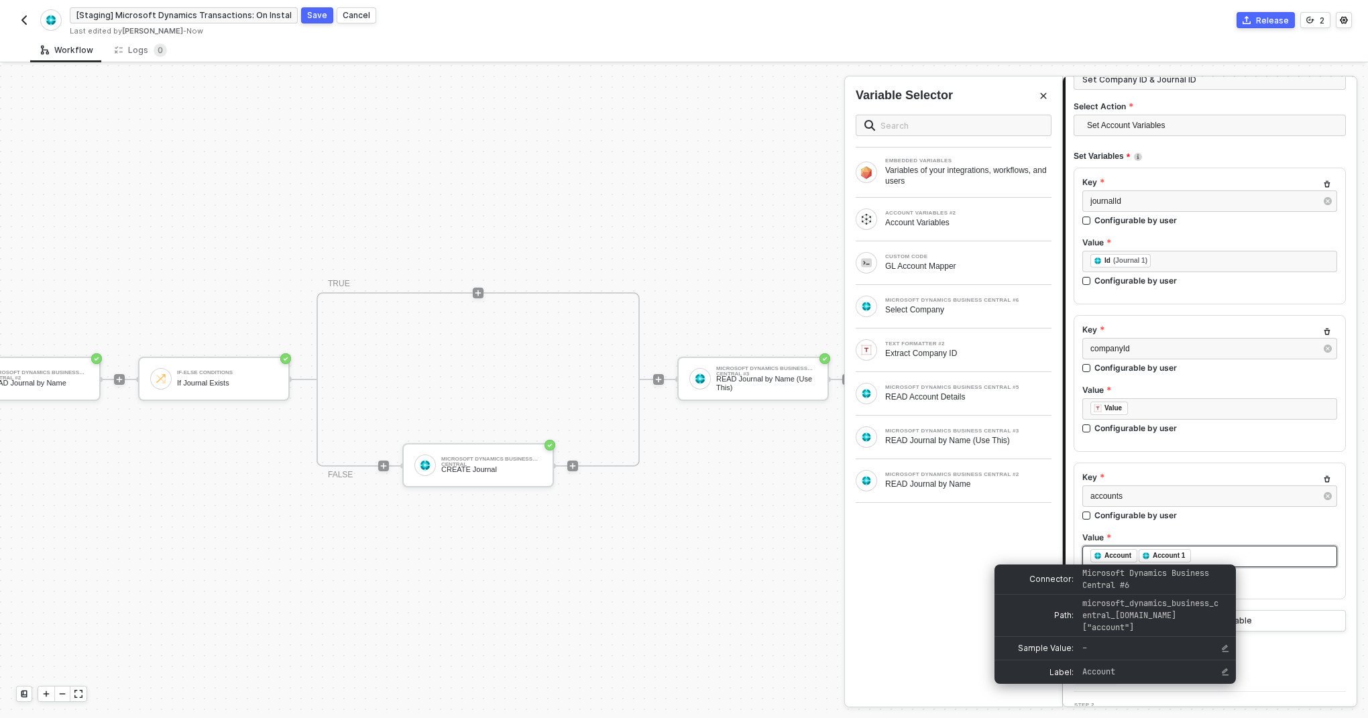
click at [1120, 555] on div "Account" at bounding box center [1118, 556] width 27 height 12
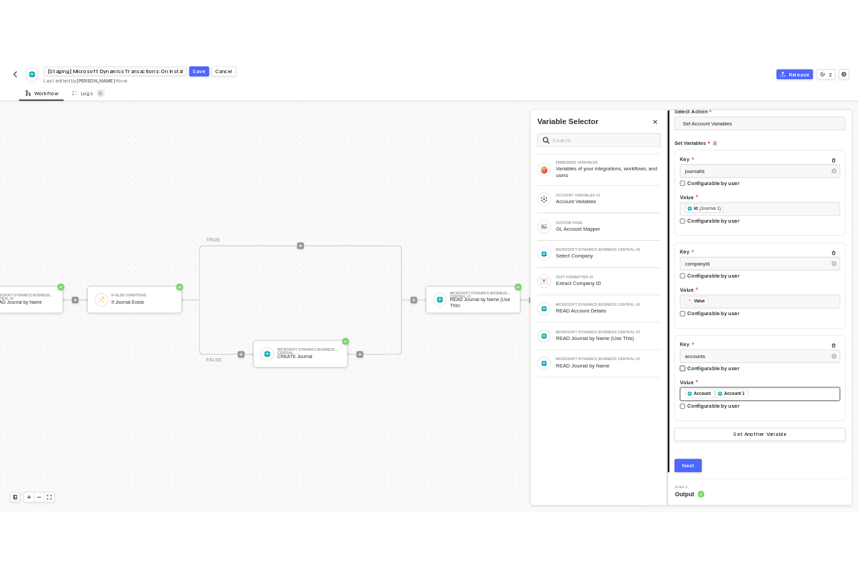
scroll to position [136, 0]
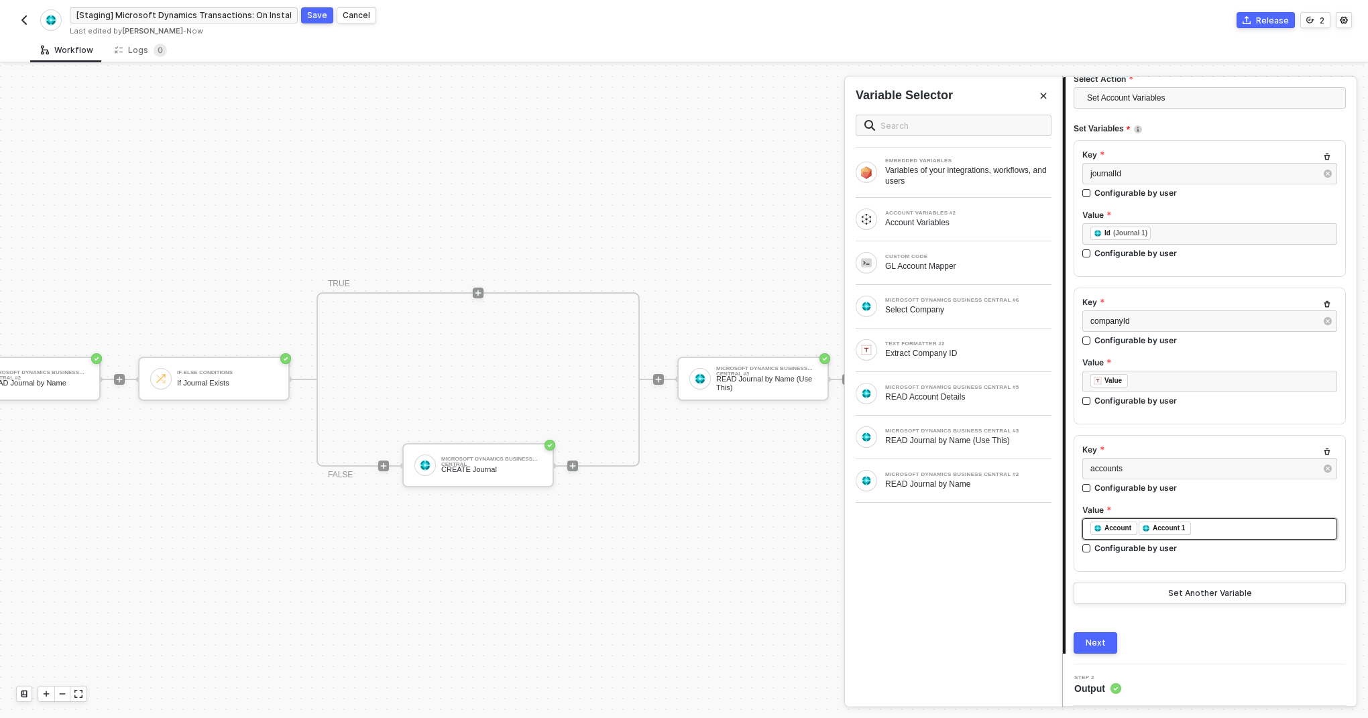
click at [1206, 522] on div "﻿ ﻿ Account ﻿ ﻿ Account 1 ﻿" at bounding box center [1210, 529] width 239 height 15
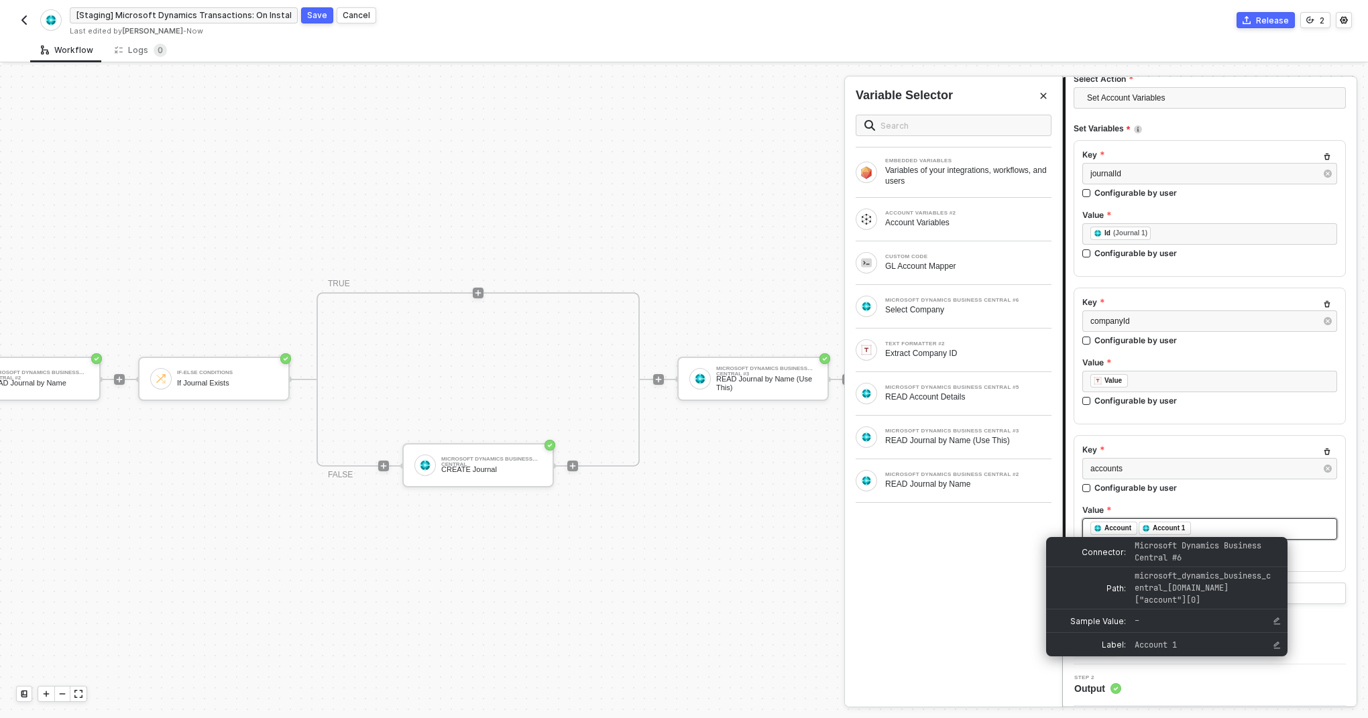
click at [1162, 527] on div "Account 1" at bounding box center [1169, 529] width 32 height 12
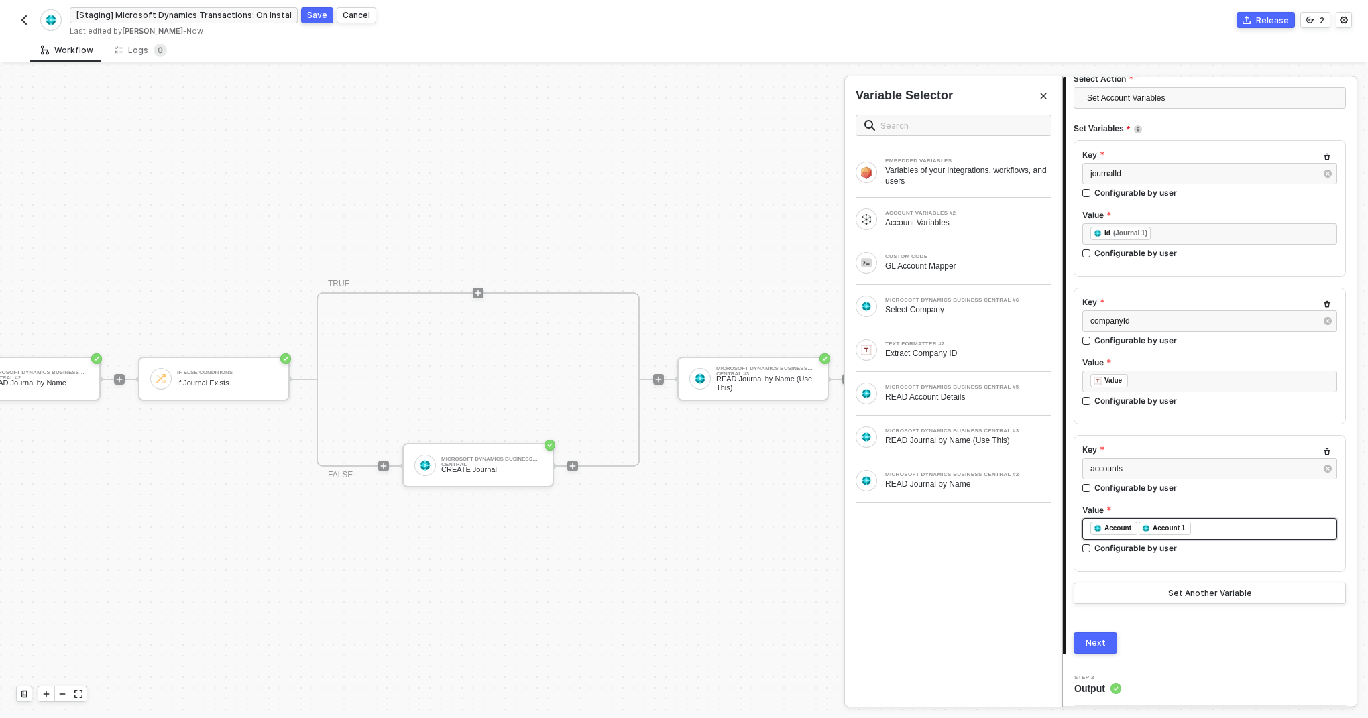
click at [1204, 527] on div "﻿ ﻿ Account ﻿ ﻿ Account 1 ﻿" at bounding box center [1210, 529] width 239 height 15
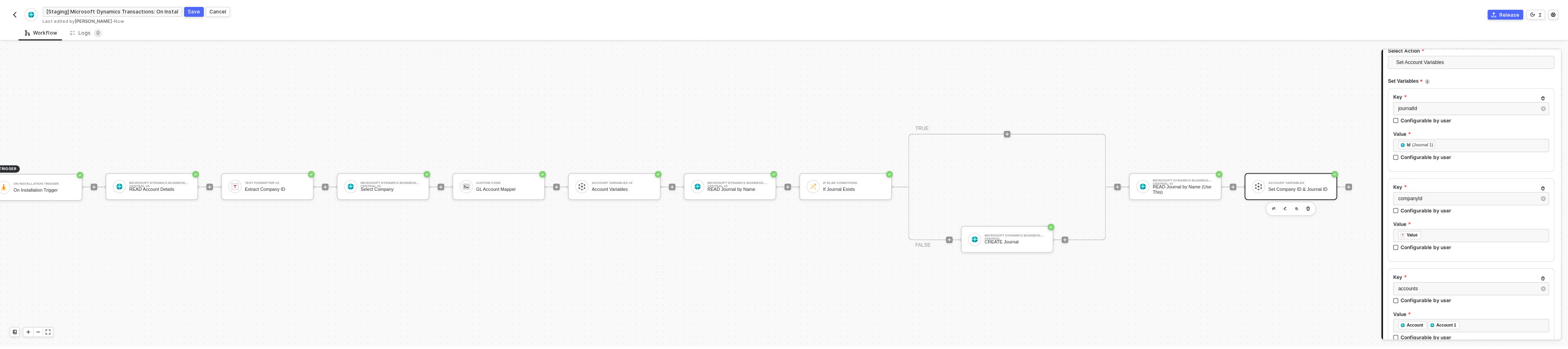
scroll to position [15, 0]
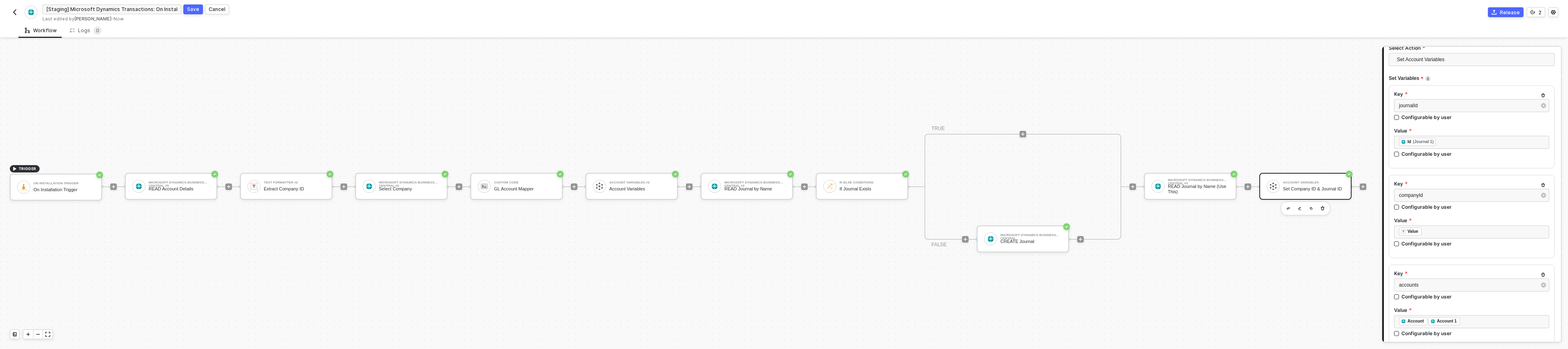
click at [392, 125] on div "TRIGGER On Installation Trigger On Installation Trigger Microsoft Dynamics Busi…" at bounding box center [688, 187] width 1377 height 325
click at [393, 187] on div "Select Company" at bounding box center [410, 189] width 61 height 5
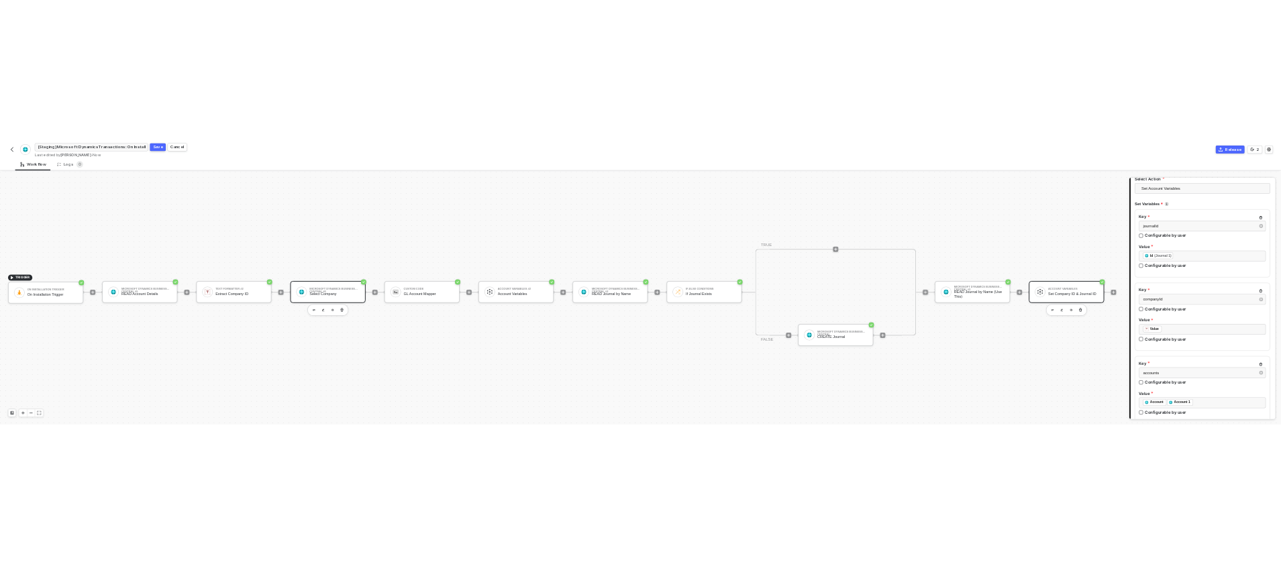
scroll to position [0, 0]
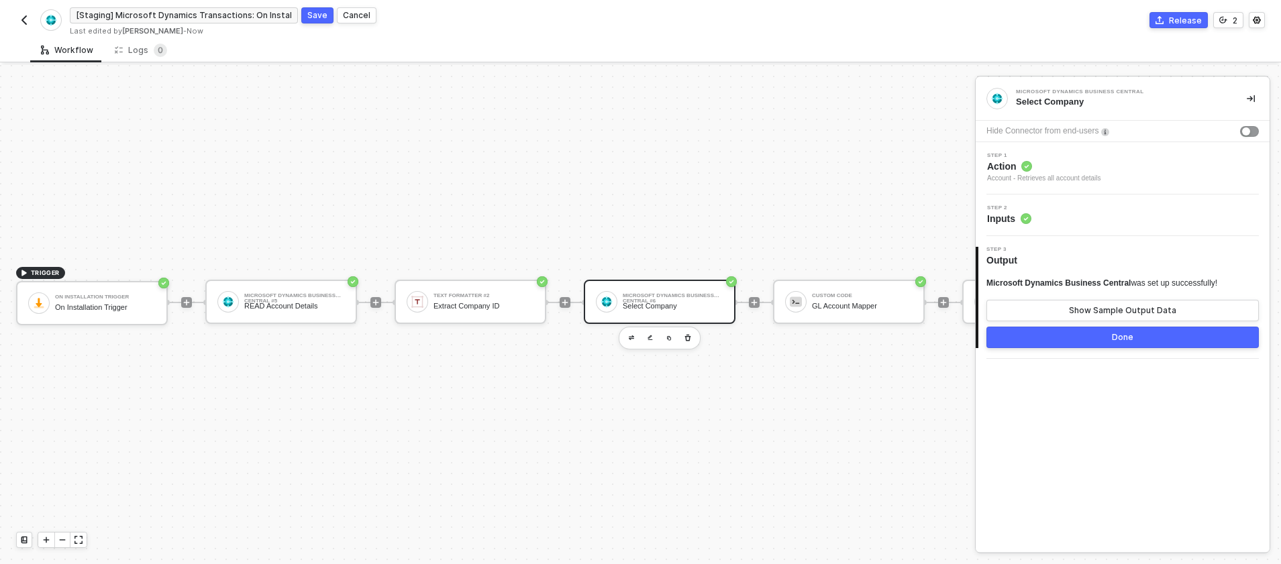
click at [1008, 216] on span "Inputs" at bounding box center [1009, 218] width 44 height 13
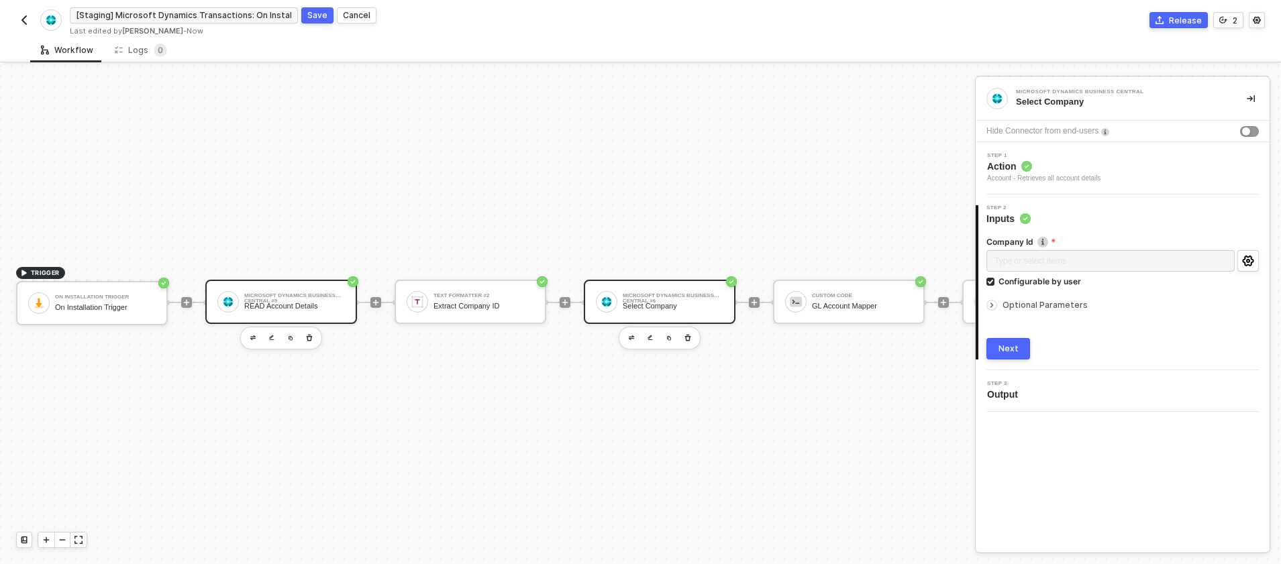
click at [284, 307] on div "READ Account Details" at bounding box center [294, 306] width 101 height 9
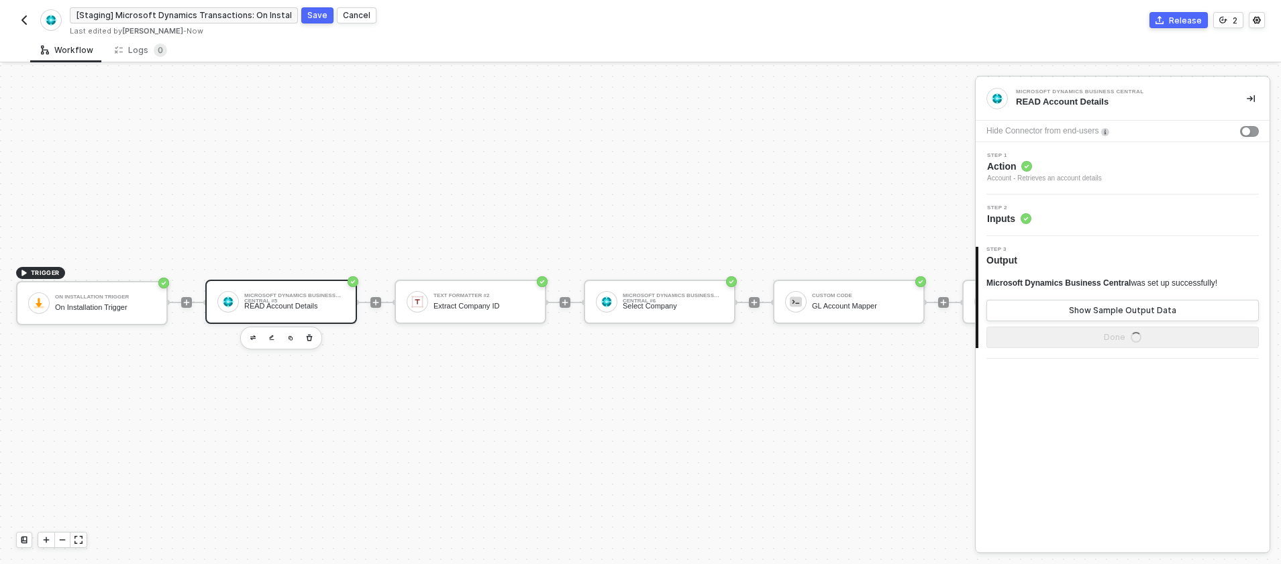
click at [1012, 219] on span "Inputs" at bounding box center [1009, 218] width 44 height 13
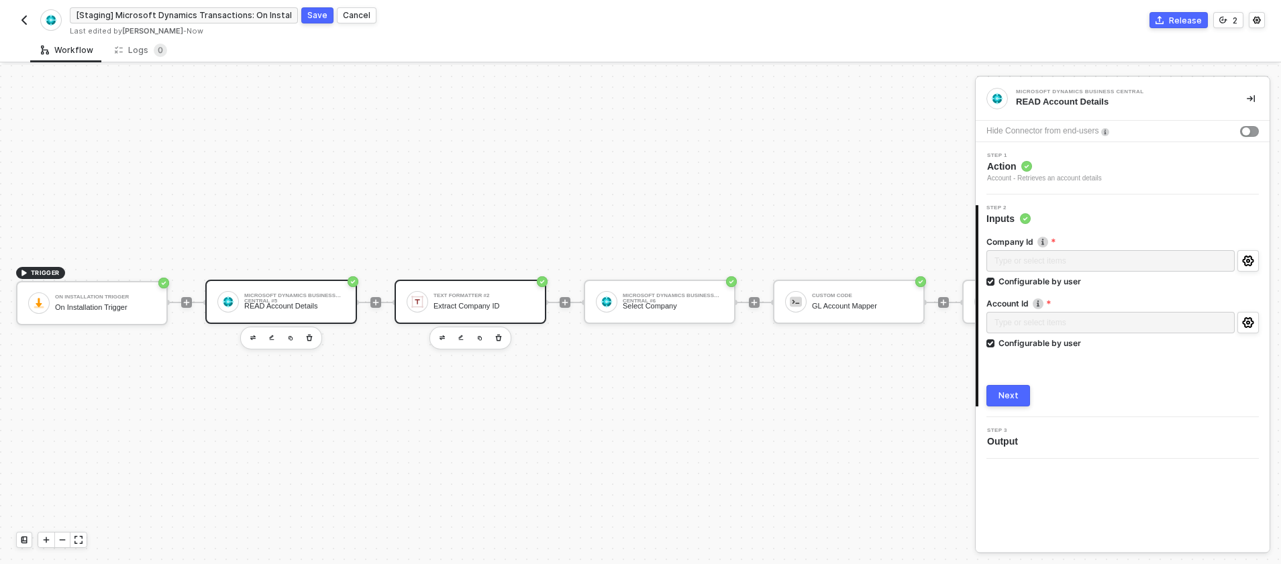
click at [464, 309] on div "Extract Company ID" at bounding box center [483, 306] width 101 height 9
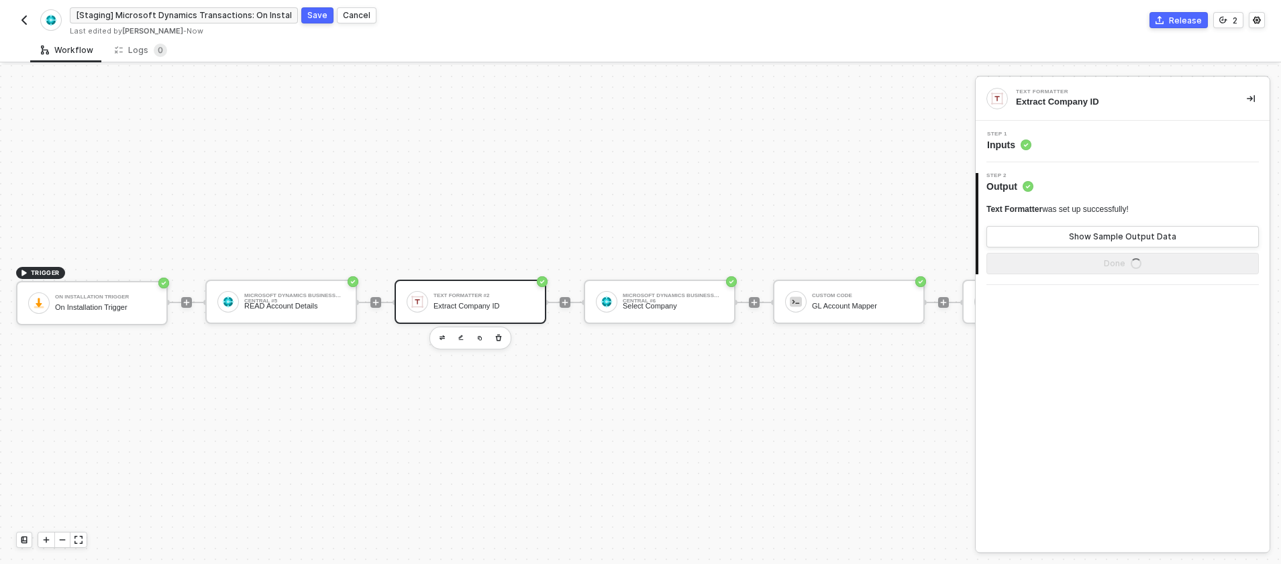
click at [1018, 145] on span "Inputs" at bounding box center [1009, 144] width 44 height 13
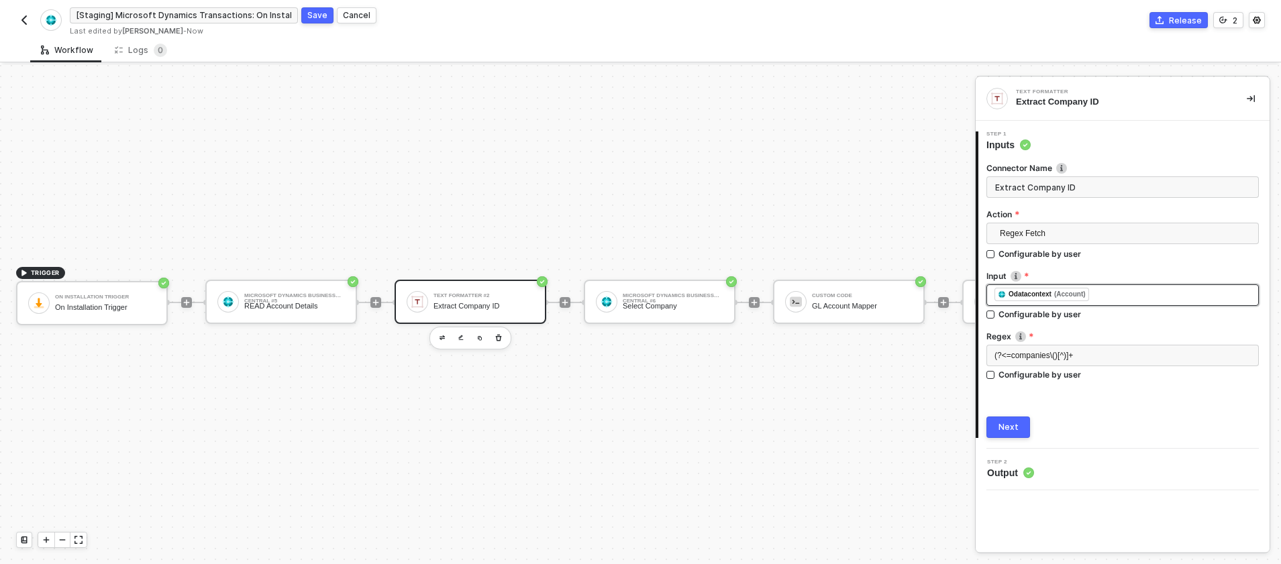
click at [1114, 290] on div "﻿ ﻿ Odatacontext (Account) ﻿" at bounding box center [1122, 295] width 256 height 15
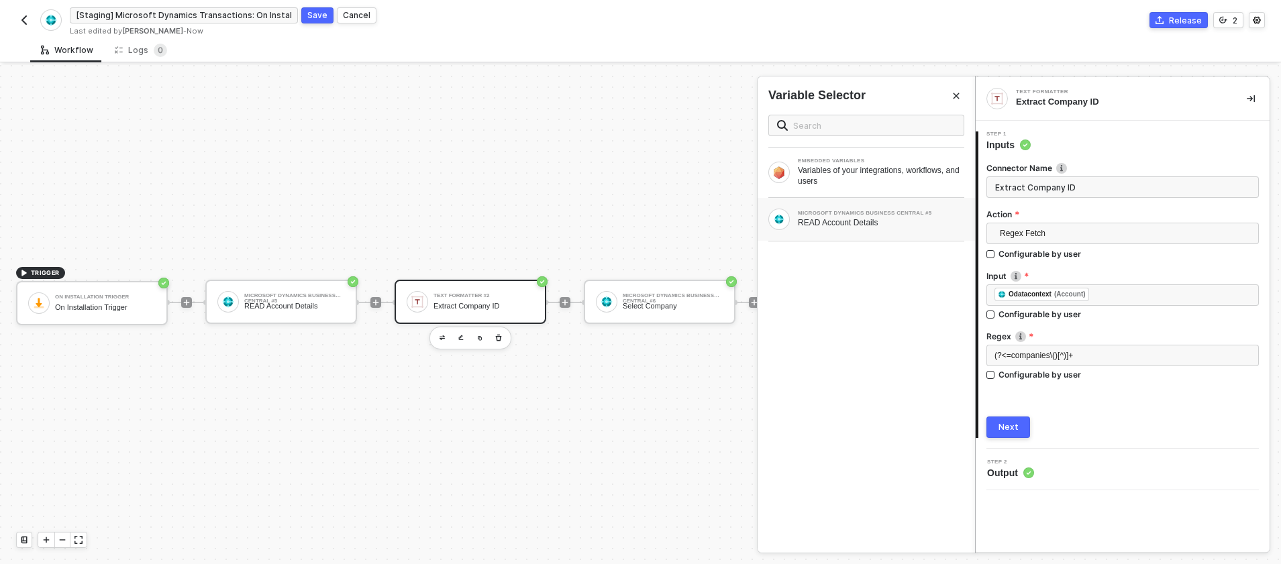
click at [855, 225] on div "READ Account Details" at bounding box center [881, 222] width 166 height 11
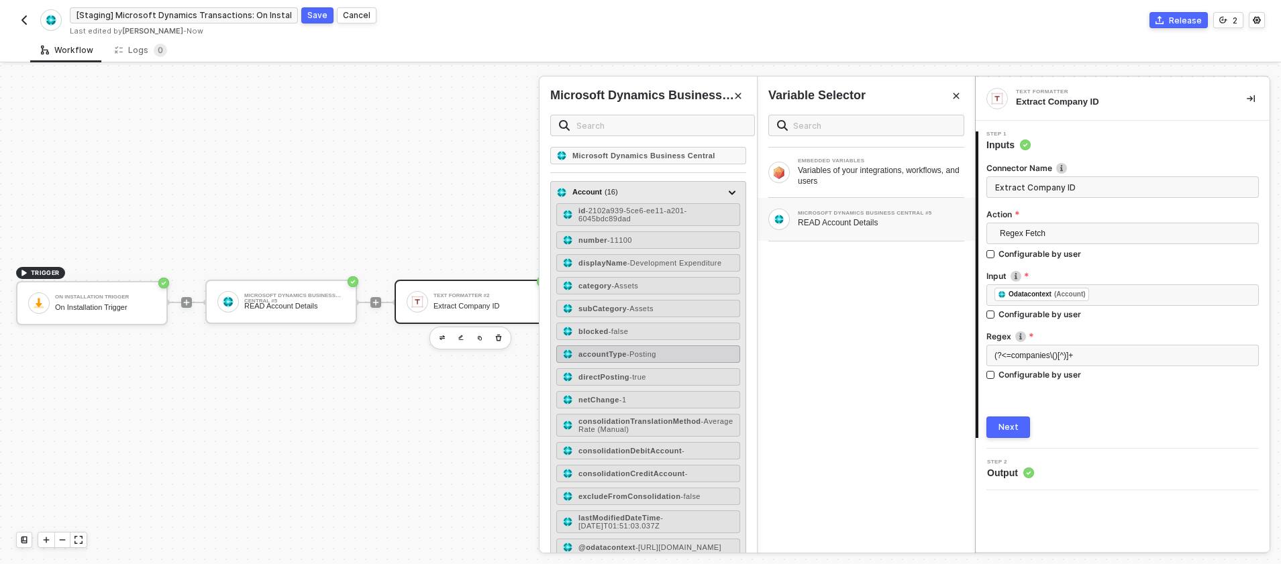
scroll to position [107, 0]
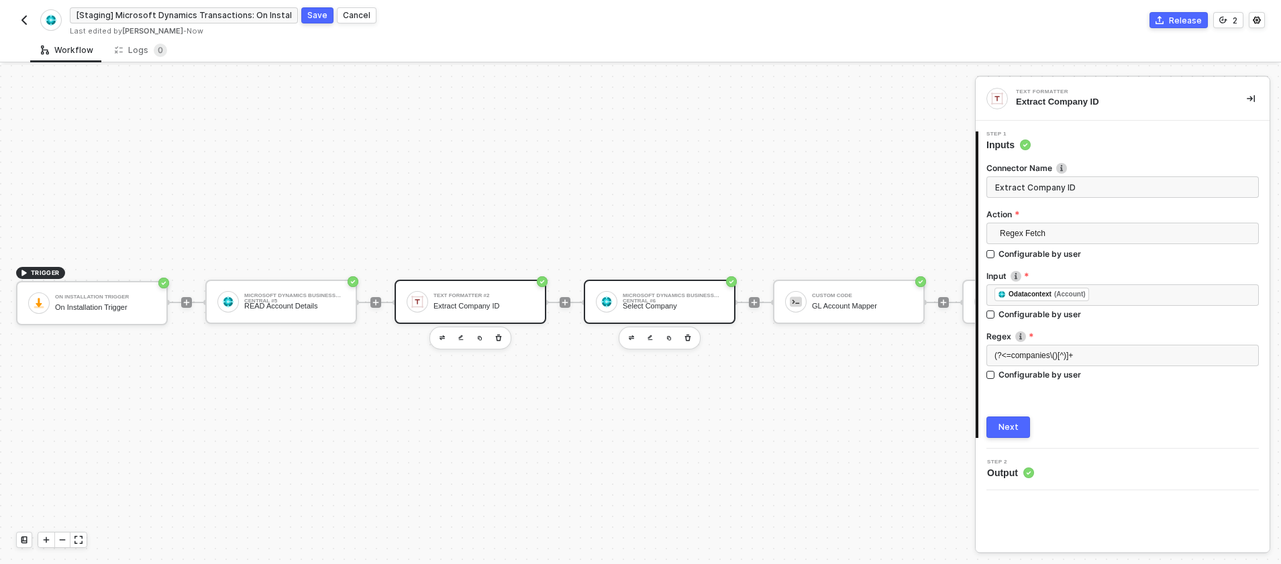
click at [657, 307] on div "Select Company" at bounding box center [673, 306] width 101 height 9
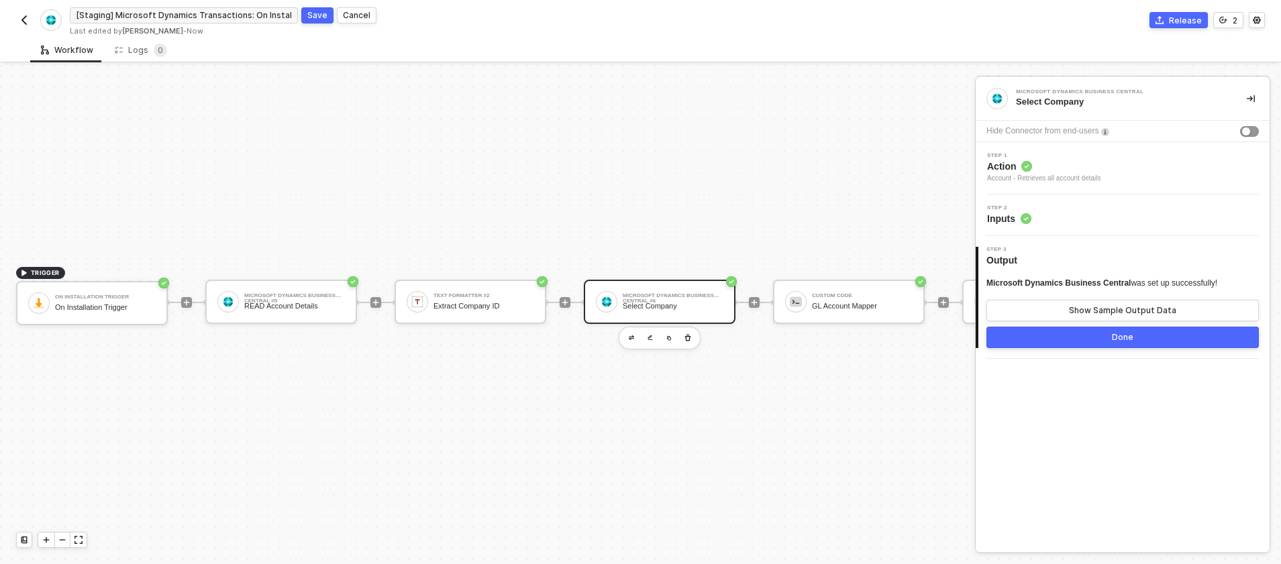
click at [1067, 105] on div "Select Company" at bounding box center [1120, 102] width 209 height 12
click at [1070, 170] on span "Action" at bounding box center [1044, 166] width 114 height 13
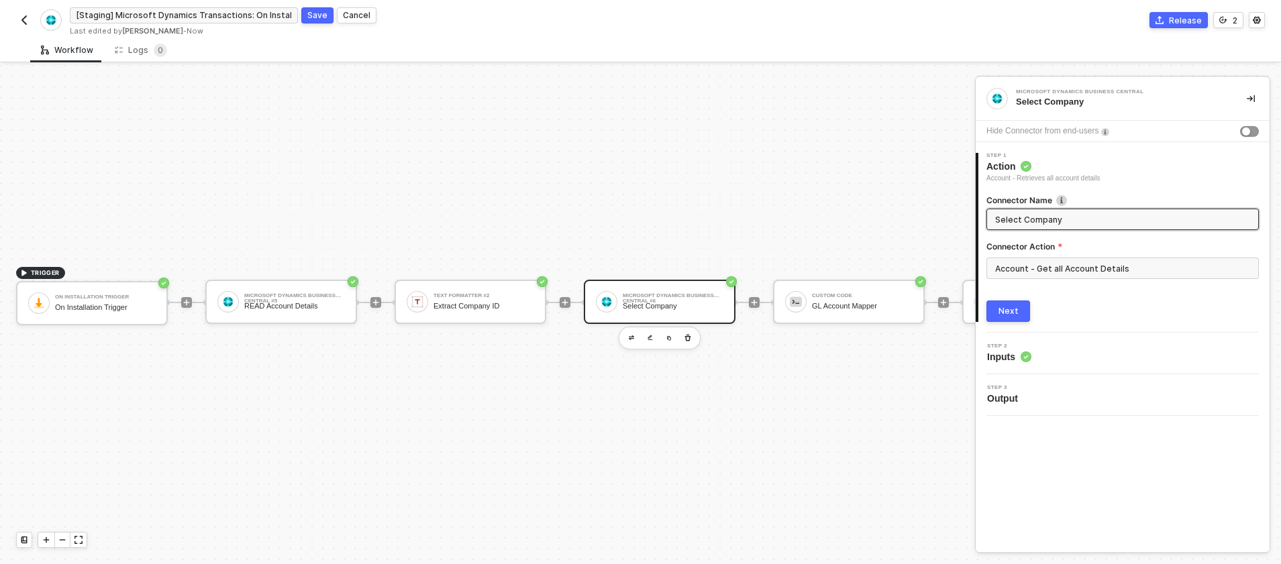
click at [1060, 219] on input "Select Company" at bounding box center [1121, 219] width 252 height 15
click at [1070, 317] on div "Next" at bounding box center [1122, 311] width 272 height 21
click at [1070, 351] on div "Step 2 Inputs" at bounding box center [1124, 353] width 290 height 20
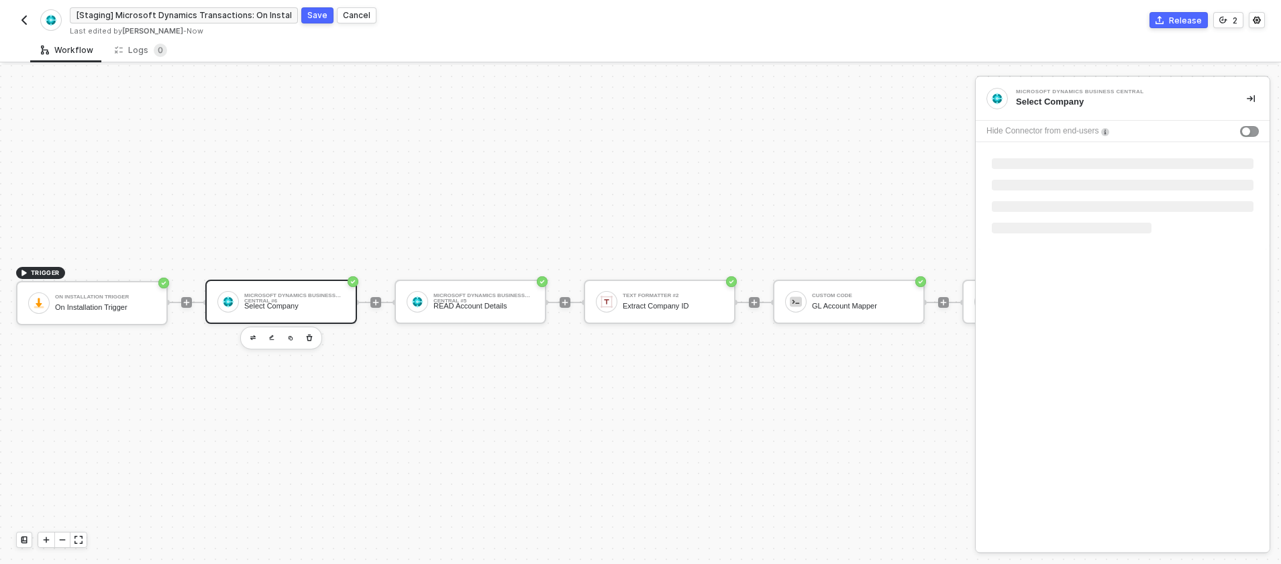
click at [286, 302] on div "Select Company" at bounding box center [294, 306] width 101 height 9
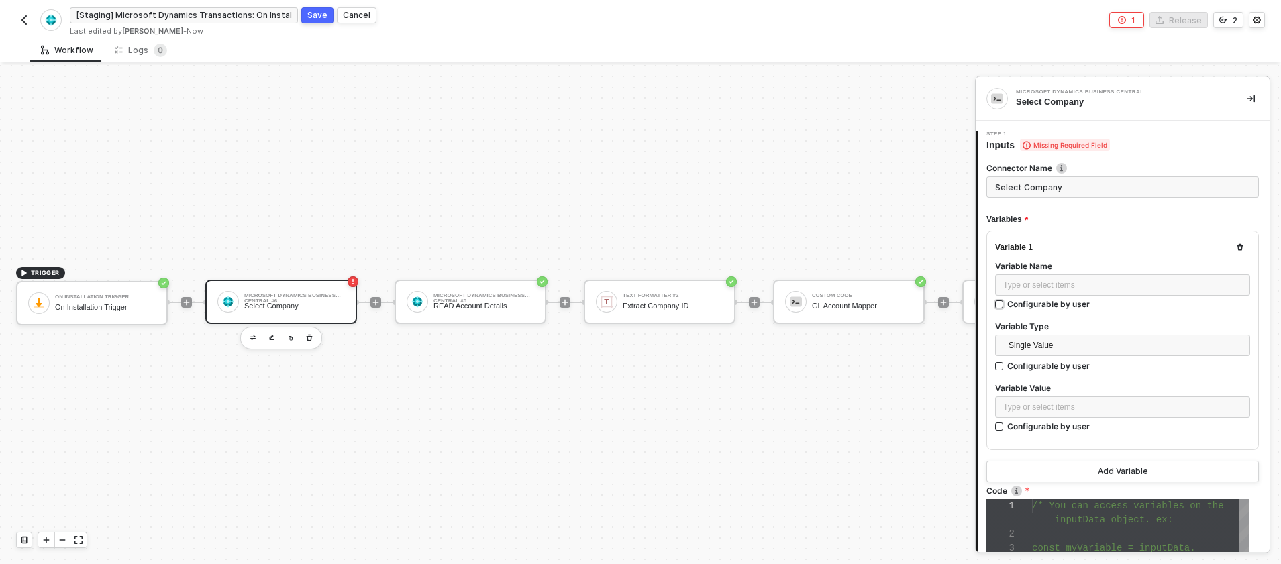
scroll to position [85, 0]
click at [317, 304] on div "Select Company" at bounding box center [294, 306] width 101 height 9
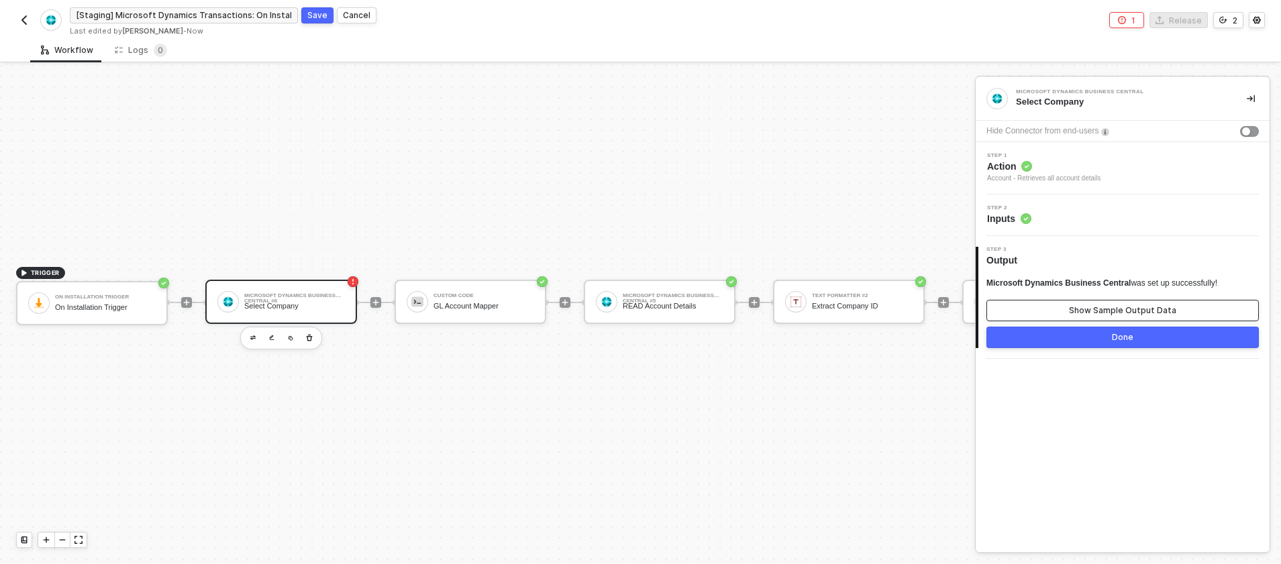
click at [1090, 307] on div "Show Sample Output Data" at bounding box center [1122, 310] width 107 height 11
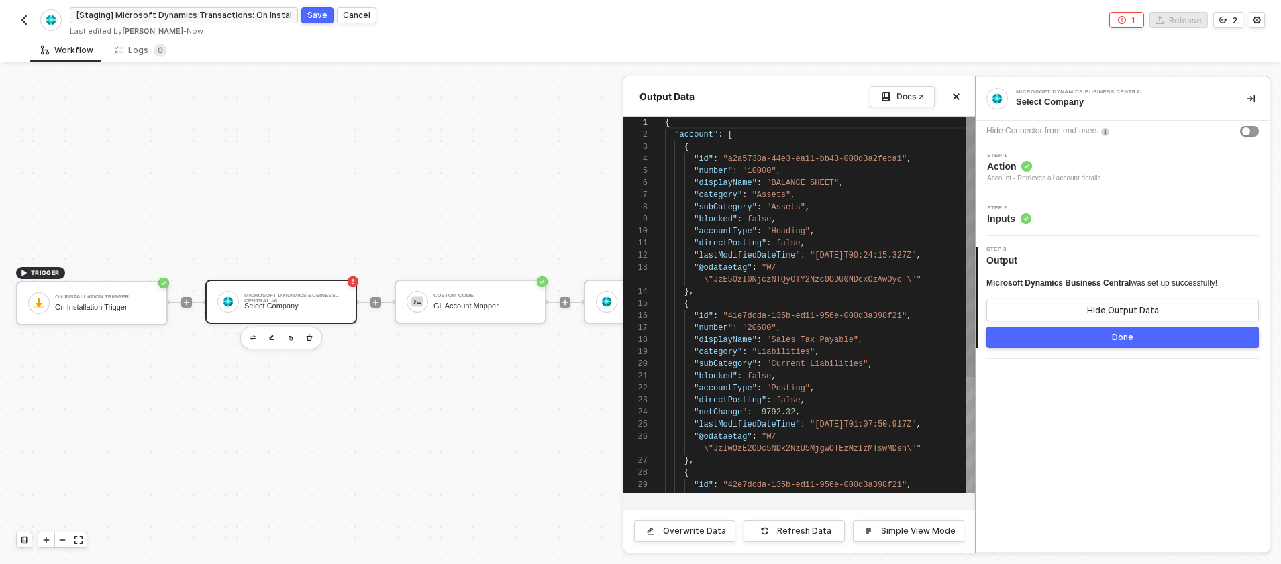
scroll to position [121, 0]
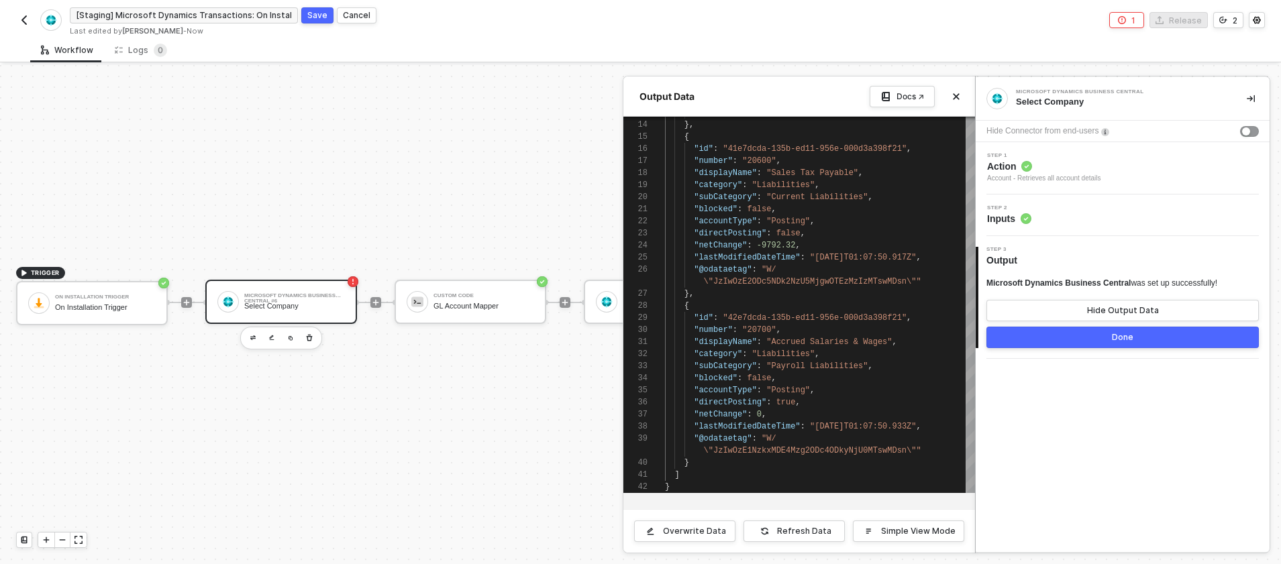
click at [1038, 216] on div "Step 2 Inputs" at bounding box center [1124, 215] width 290 height 20
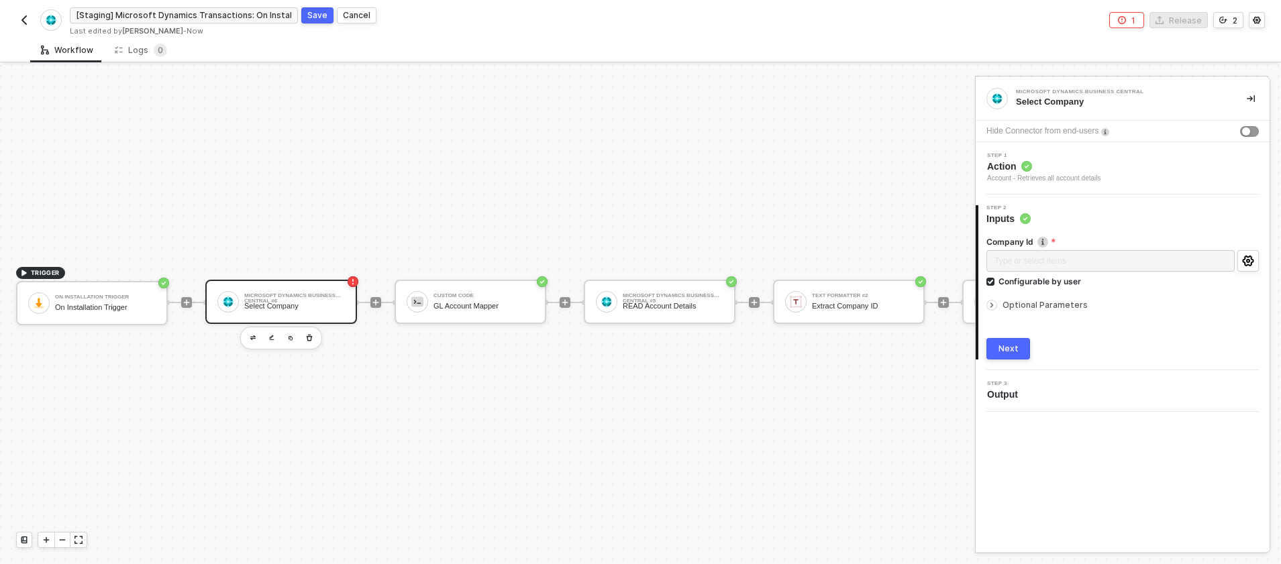
click at [1013, 355] on button "Next" at bounding box center [1008, 348] width 44 height 21
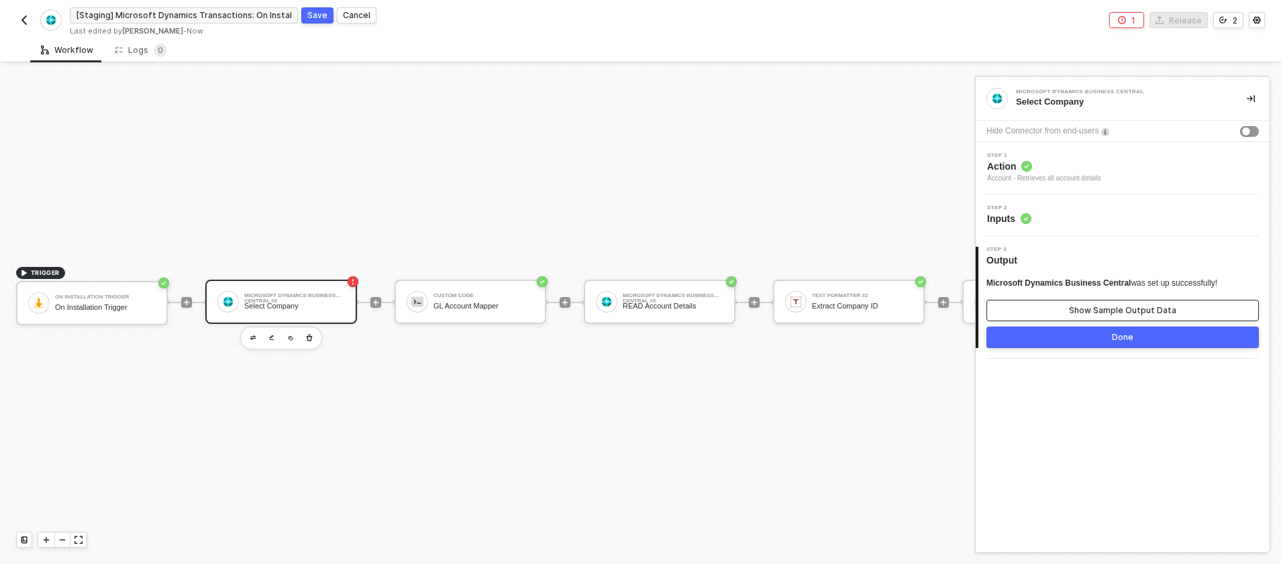
click at [1063, 311] on button "Show Sample Output Data" at bounding box center [1122, 310] width 272 height 21
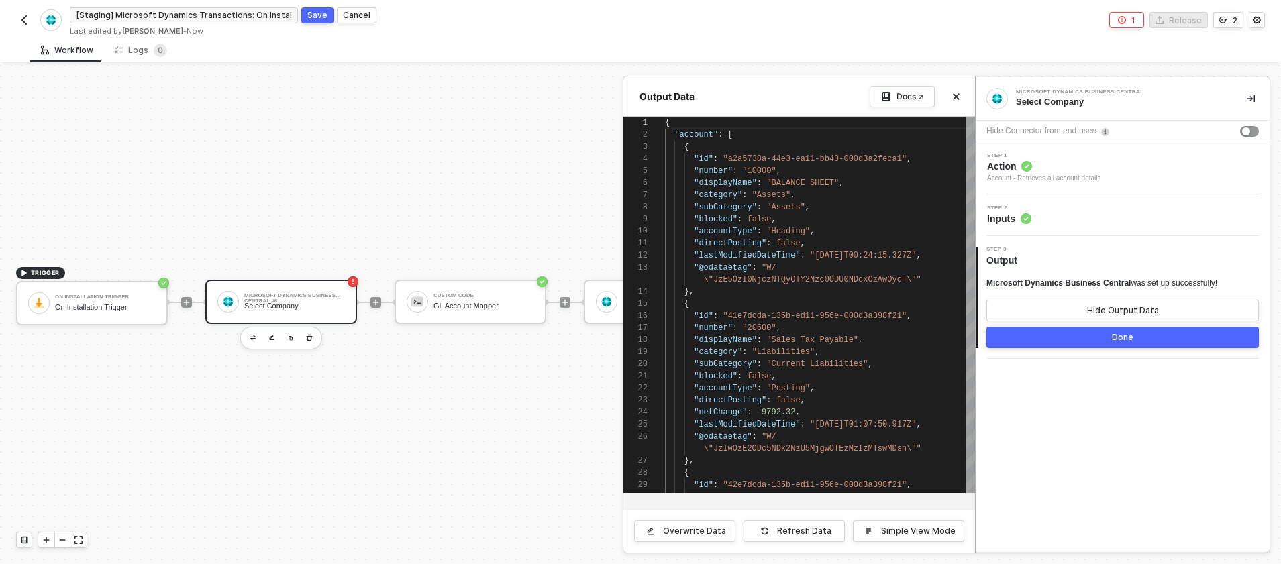
click at [1067, 335] on button "Done" at bounding box center [1122, 337] width 272 height 21
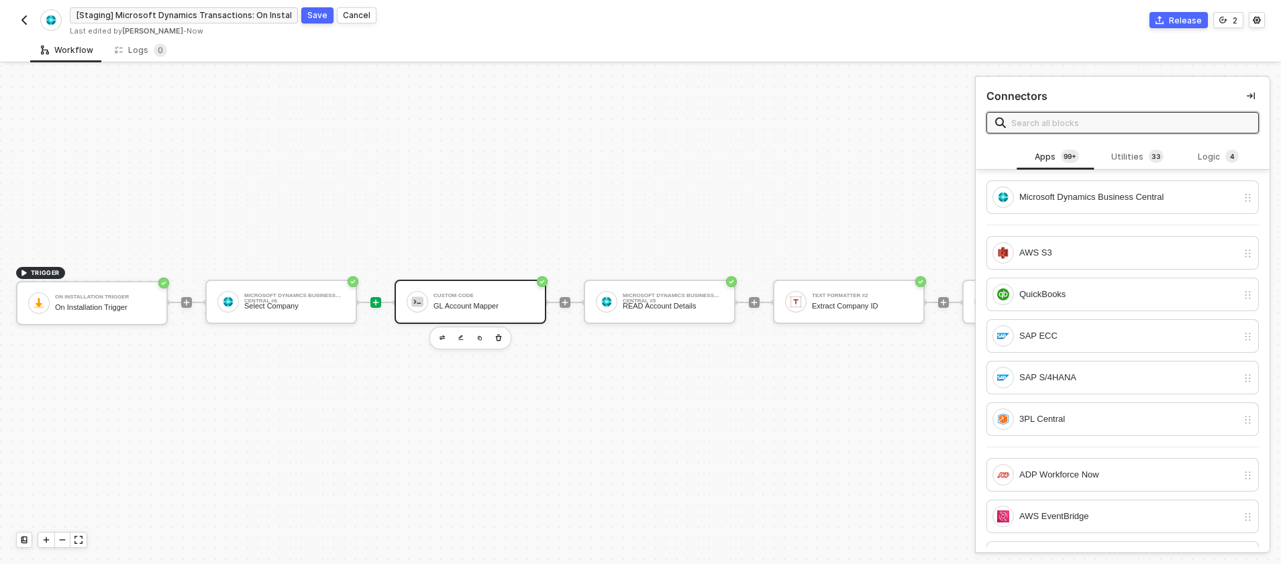
click at [463, 311] on div "Custom Code GL Account Mapper" at bounding box center [483, 301] width 101 height 25
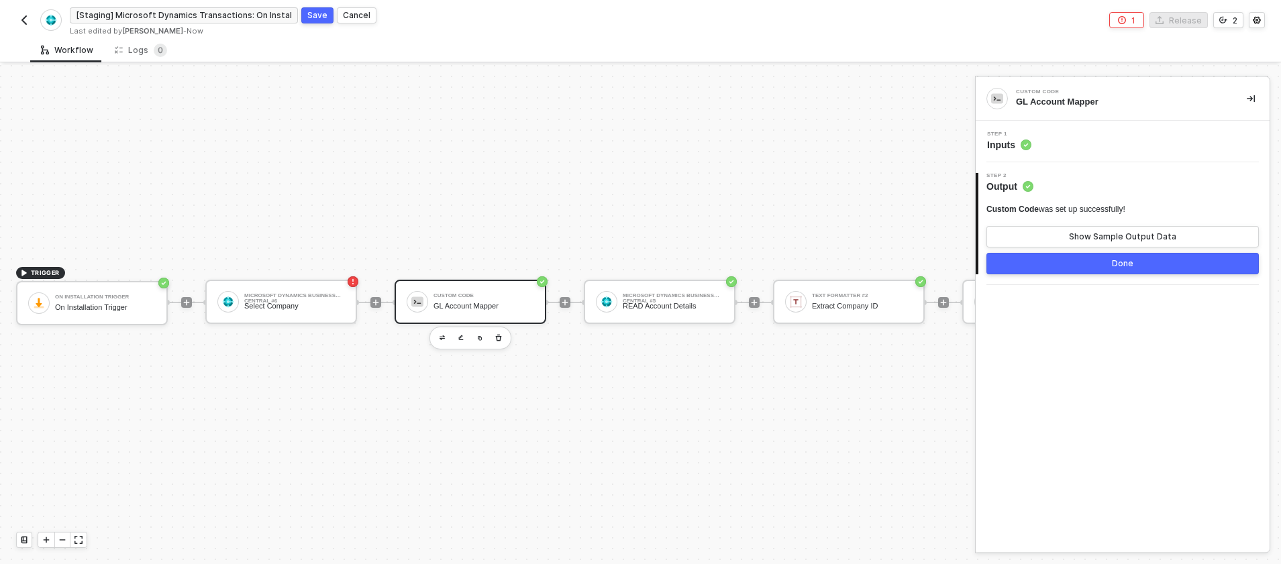
click at [1014, 140] on span "Inputs" at bounding box center [1009, 144] width 44 height 13
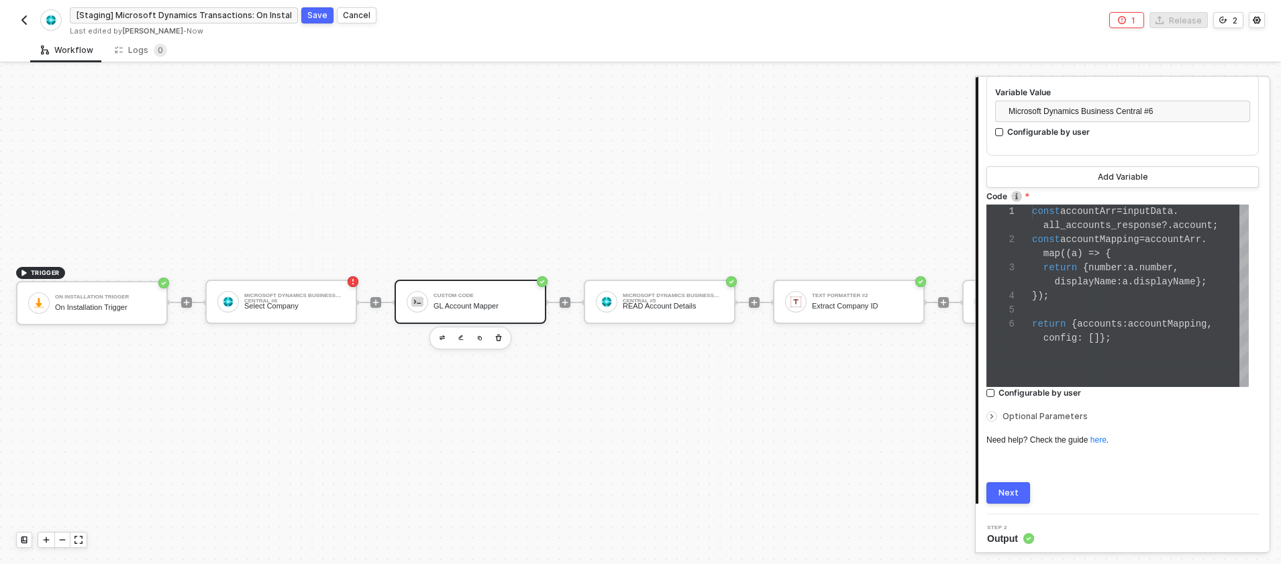
scroll to position [299, 0]
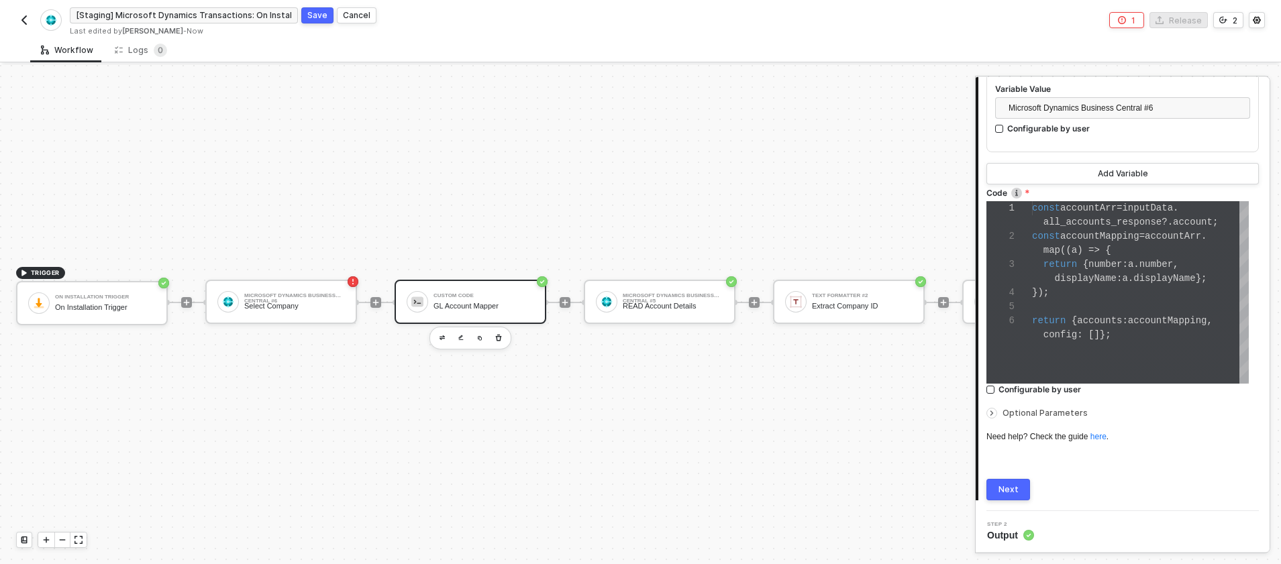
click at [1054, 529] on div "Step 2 Output" at bounding box center [1124, 532] width 290 height 20
click at [1008, 537] on span "Output" at bounding box center [1010, 535] width 47 height 13
click at [1011, 488] on div "Next" at bounding box center [1008, 489] width 20 height 11
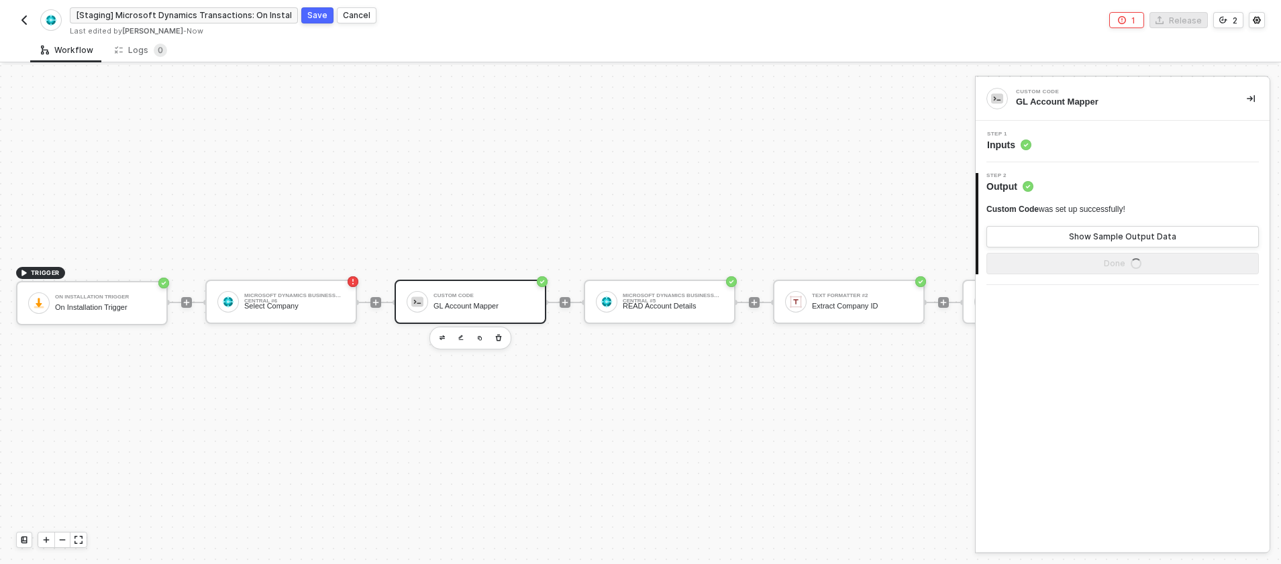
scroll to position [0, 0]
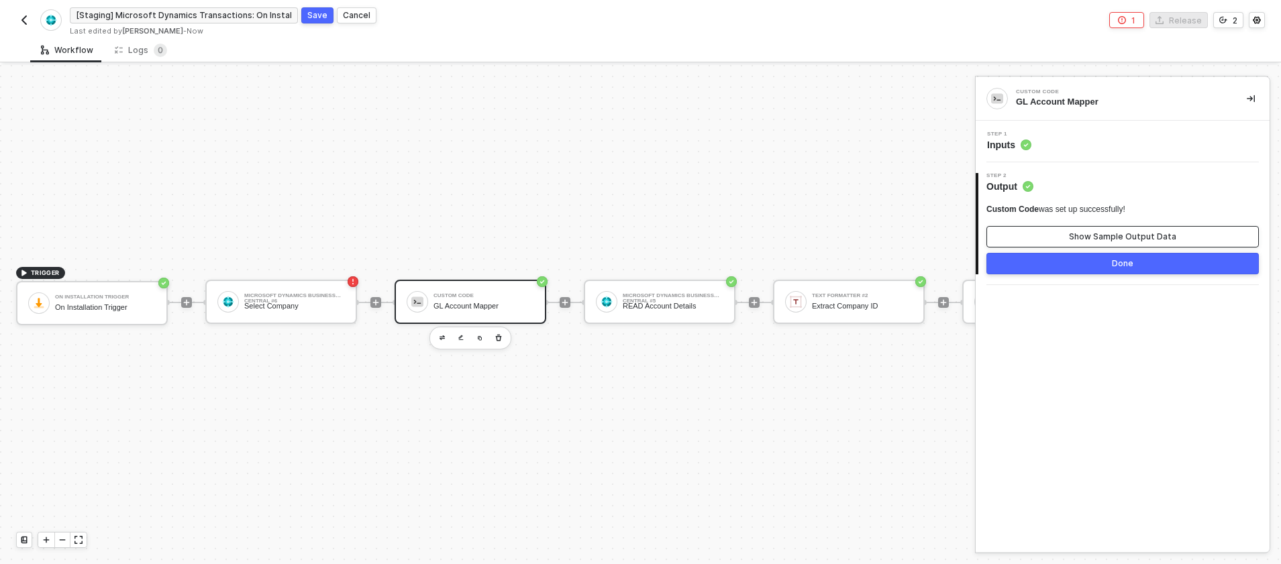
click at [1099, 242] on button "Show Sample Output Data" at bounding box center [1122, 236] width 272 height 21
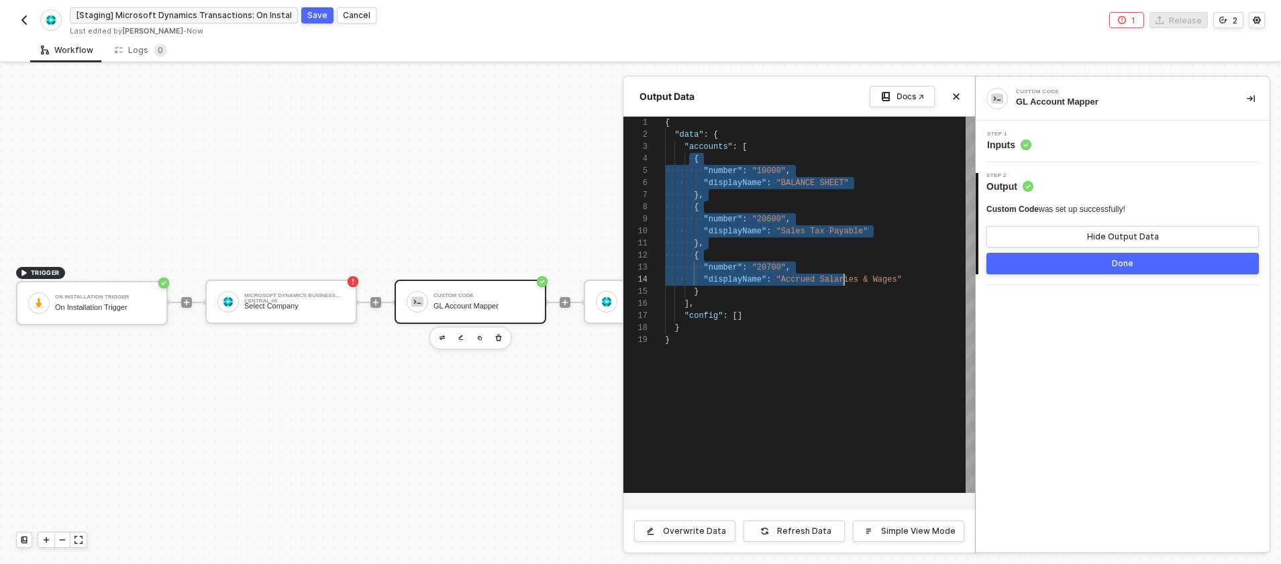
scroll to position [36, 34]
drag, startPoint x: 692, startPoint y: 158, endPoint x: 851, endPoint y: 294, distance: 209.8
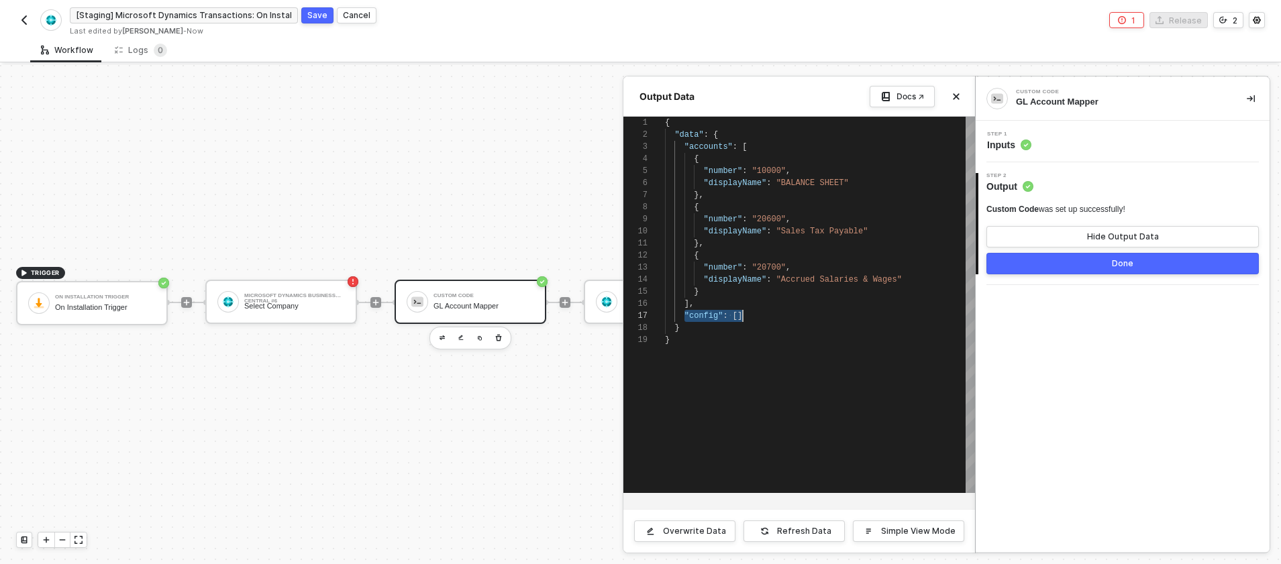
scroll to position [72, 78]
drag, startPoint x: 686, startPoint y: 315, endPoint x: 753, endPoint y: 316, distance: 67.1
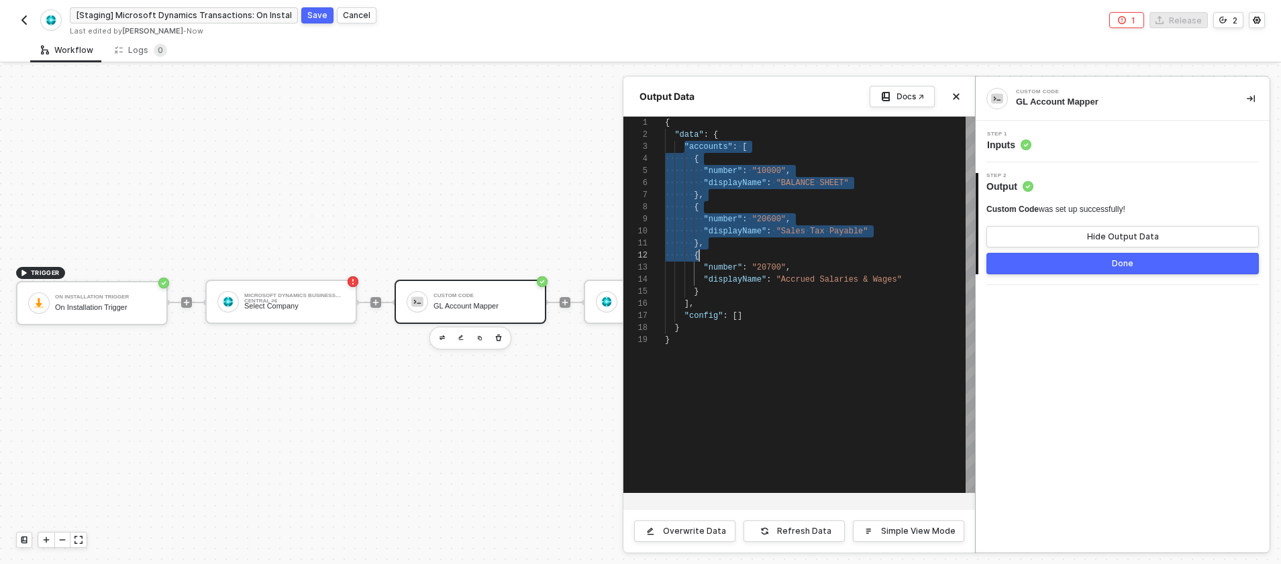
scroll to position [24, 5]
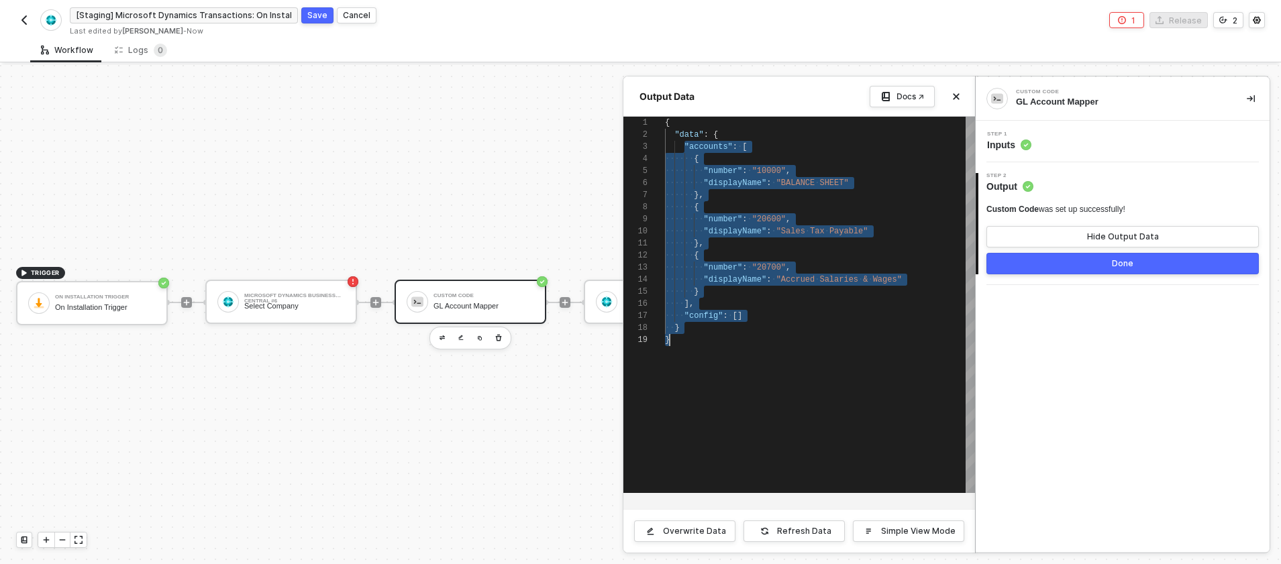
drag, startPoint x: 692, startPoint y: 150, endPoint x: 845, endPoint y: 358, distance: 258.5
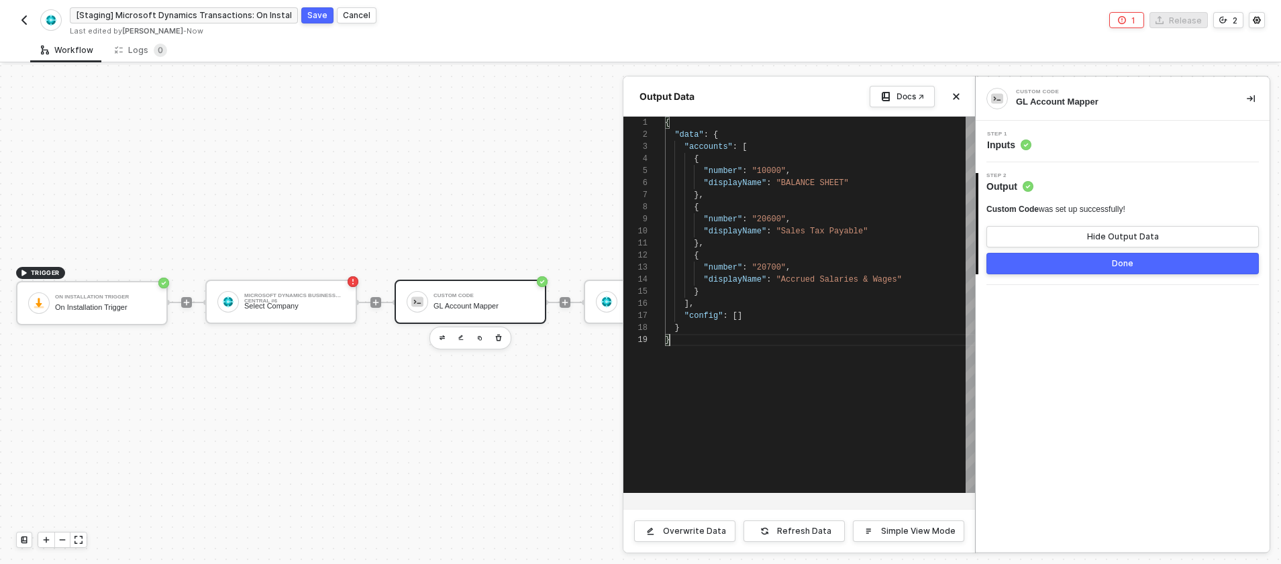
click at [309, 301] on div at bounding box center [640, 314] width 1281 height 499
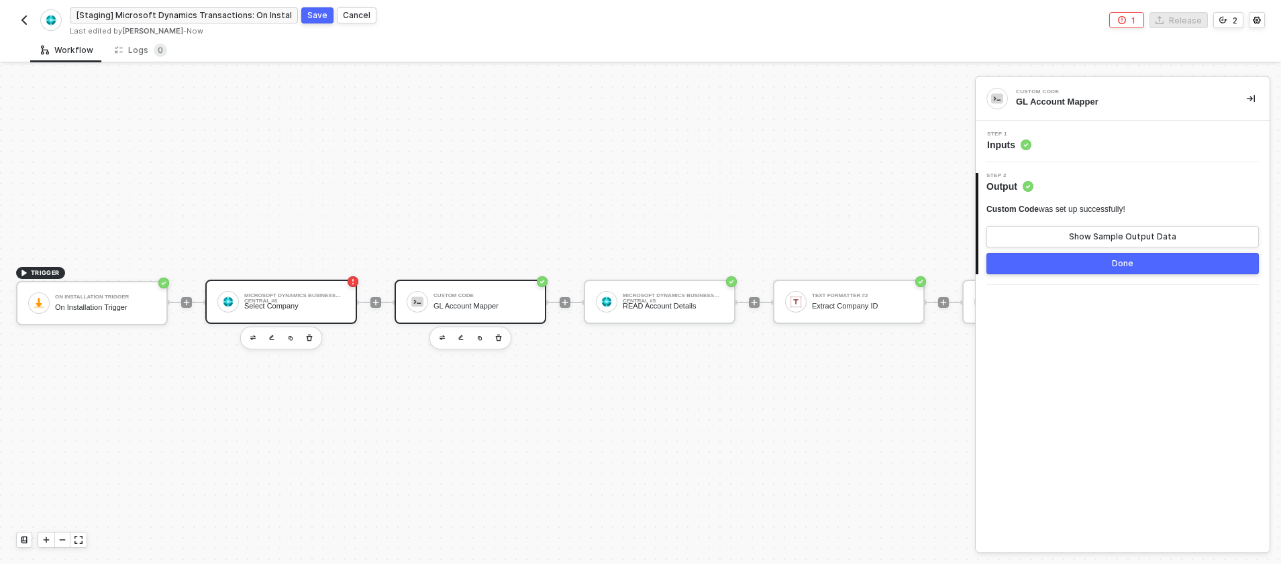
click at [288, 305] on div "Select Company" at bounding box center [294, 306] width 101 height 9
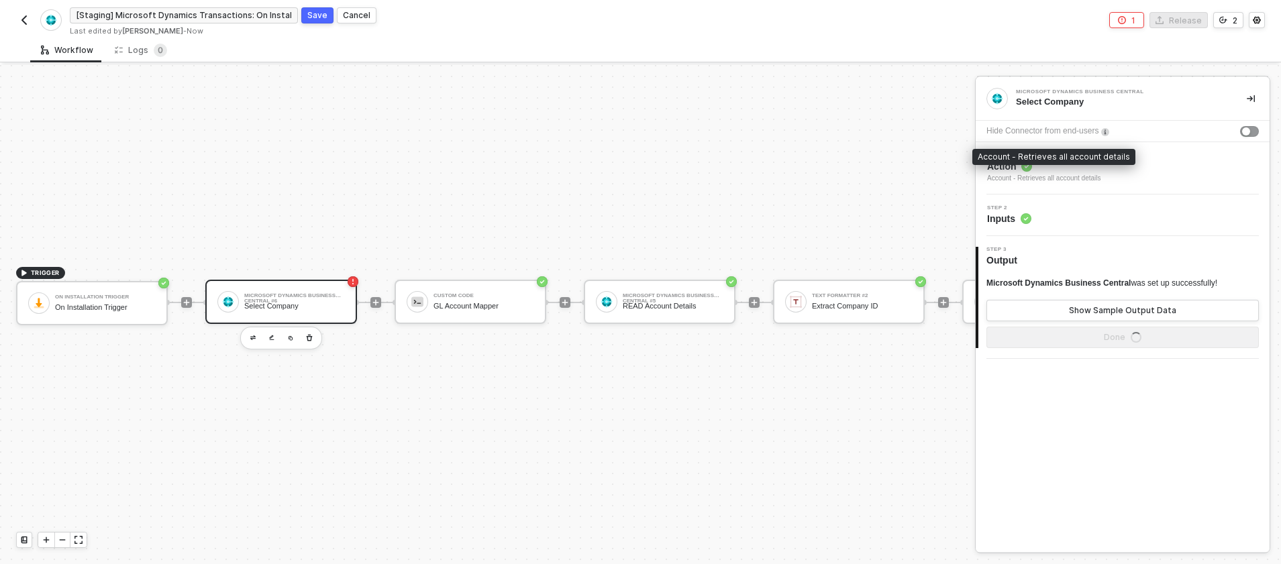
click at [1094, 167] on span "Action" at bounding box center [1044, 166] width 114 height 13
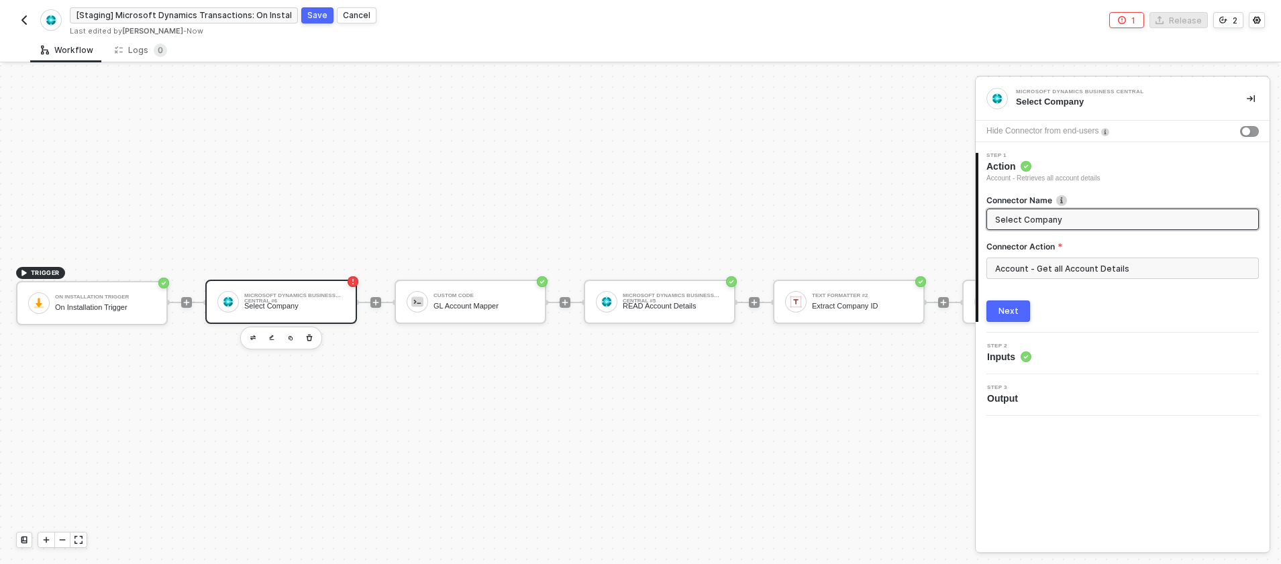
click at [1008, 309] on div "Next" at bounding box center [1008, 311] width 20 height 11
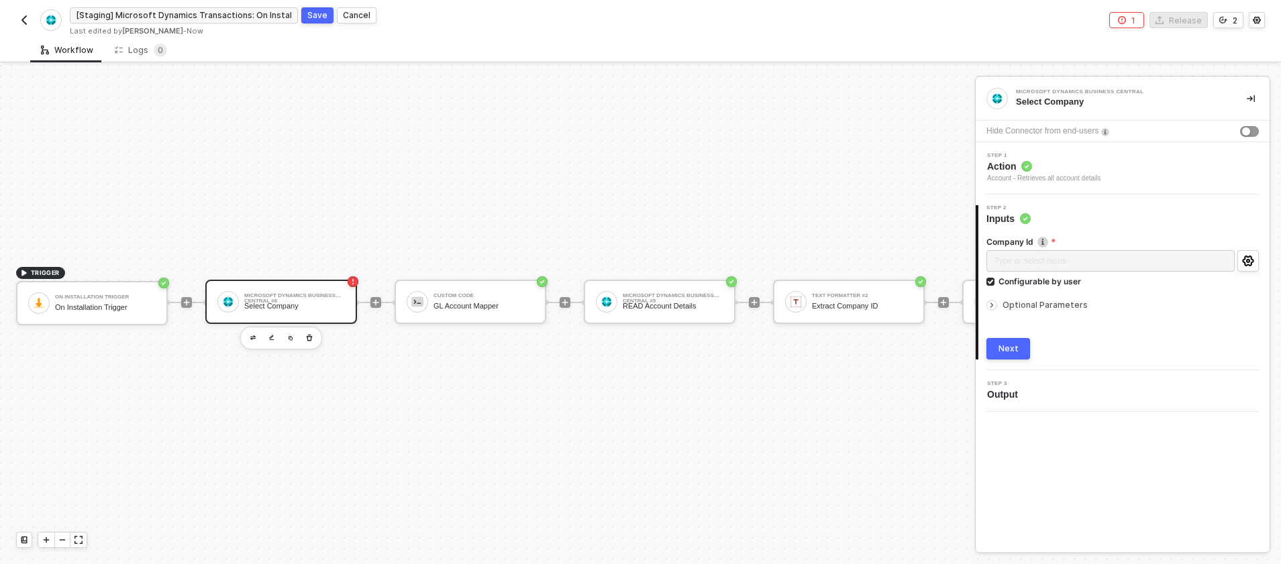
click at [1020, 347] on button "Next" at bounding box center [1008, 348] width 44 height 21
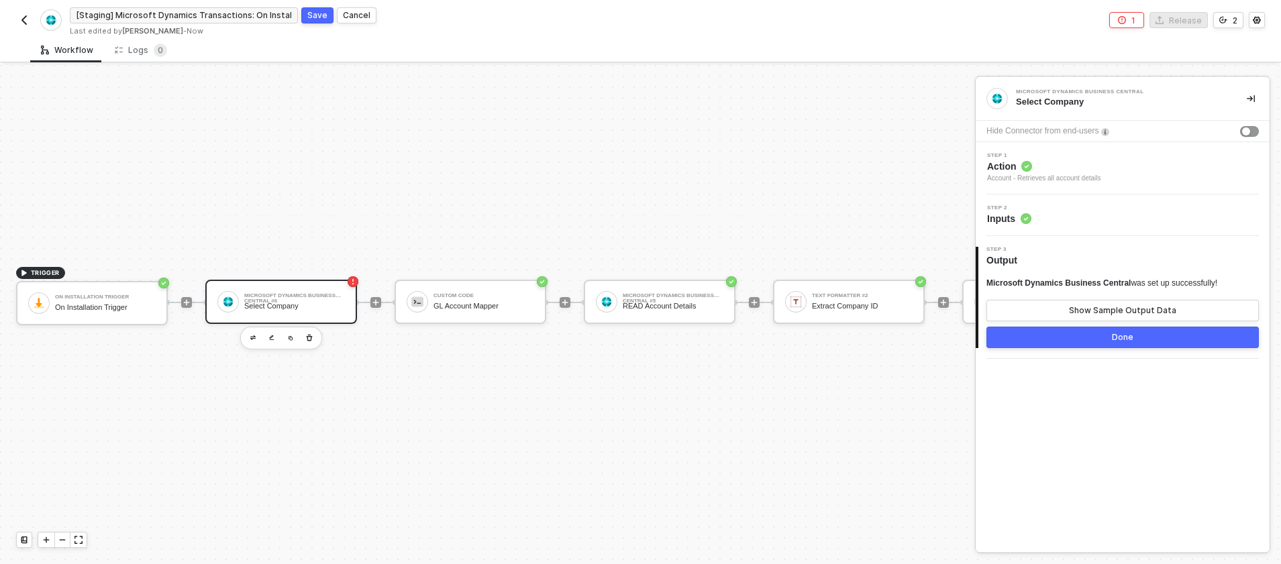
click at [1042, 339] on button "Done" at bounding box center [1122, 337] width 272 height 21
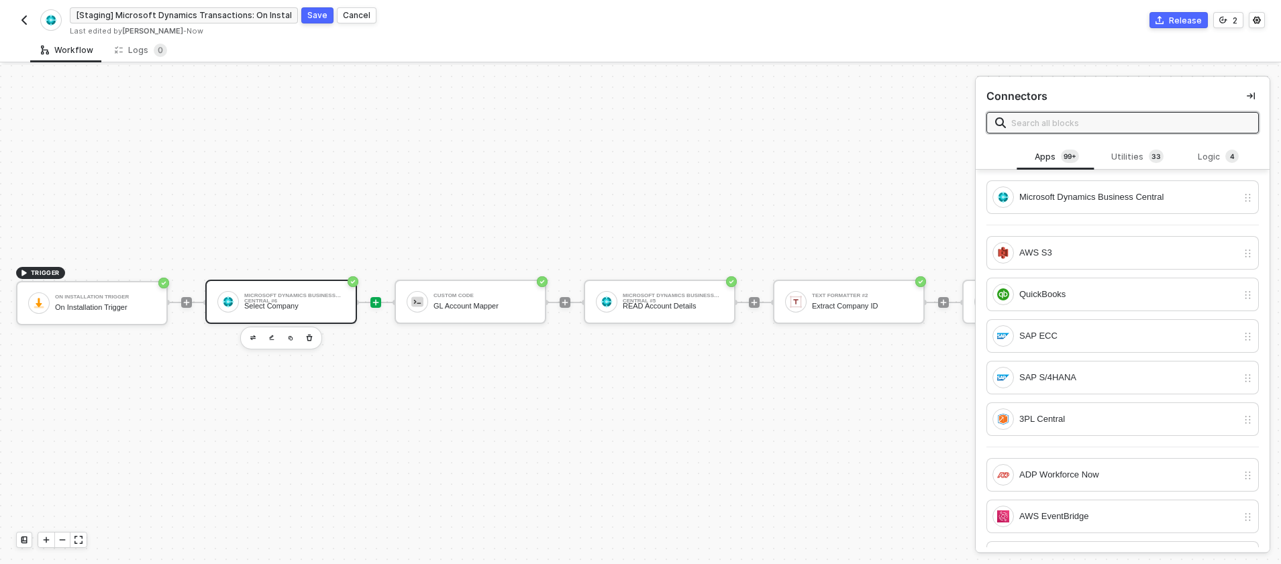
click at [286, 297] on div "Microsoft Dynamics Business Central #6" at bounding box center [294, 295] width 101 height 5
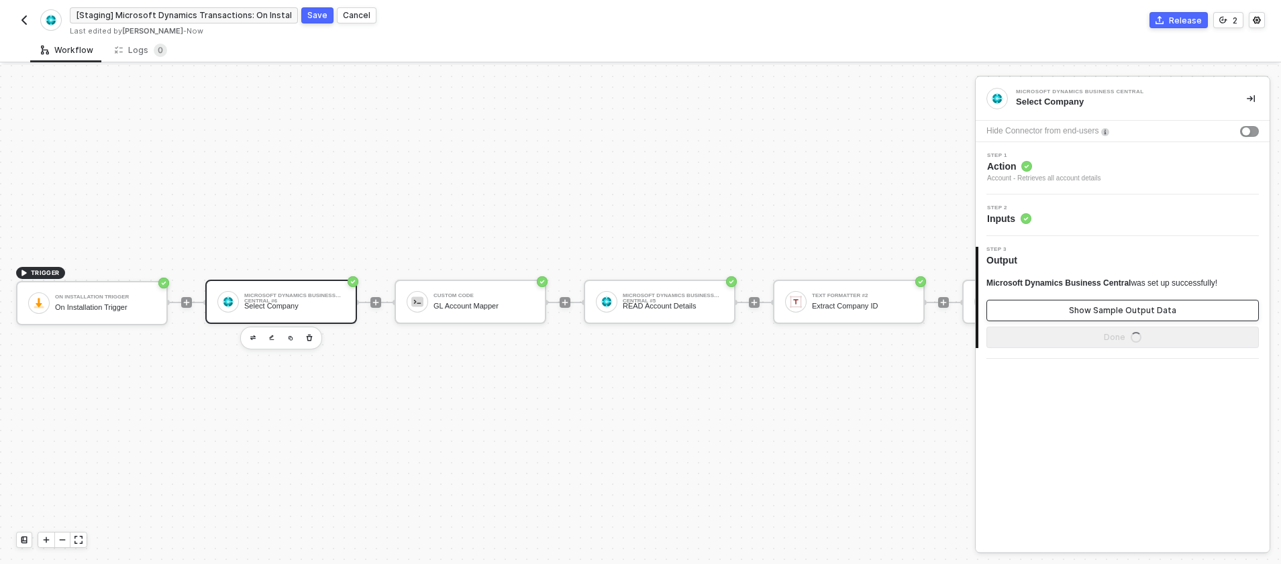
click at [1066, 309] on button "Show Sample Output Data" at bounding box center [1122, 310] width 272 height 21
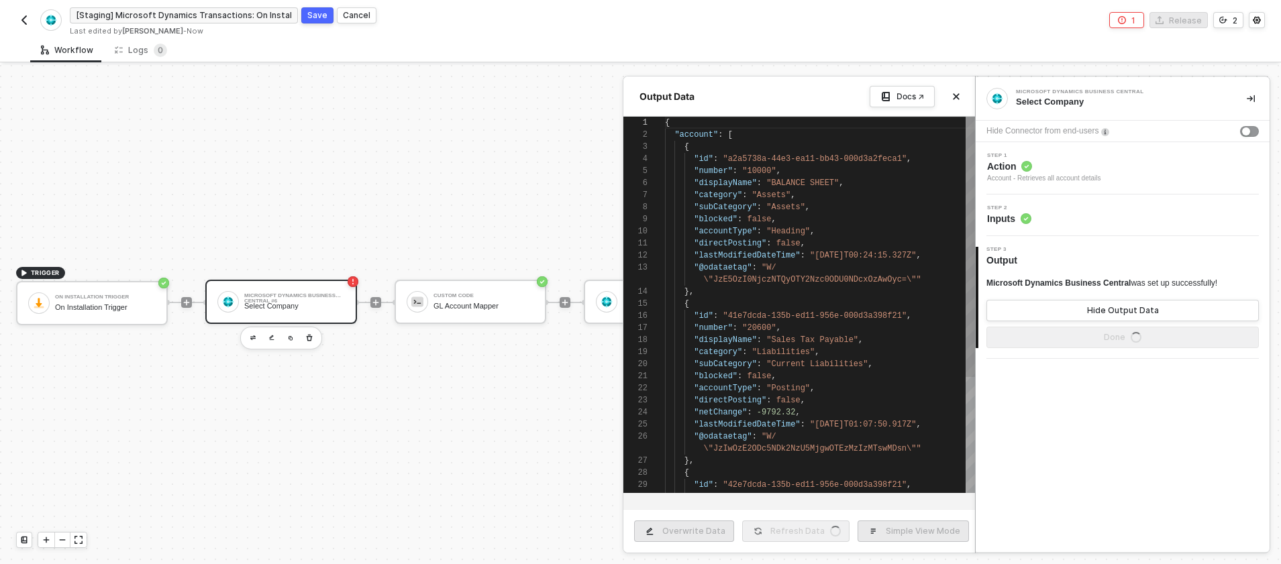
scroll to position [121, 0]
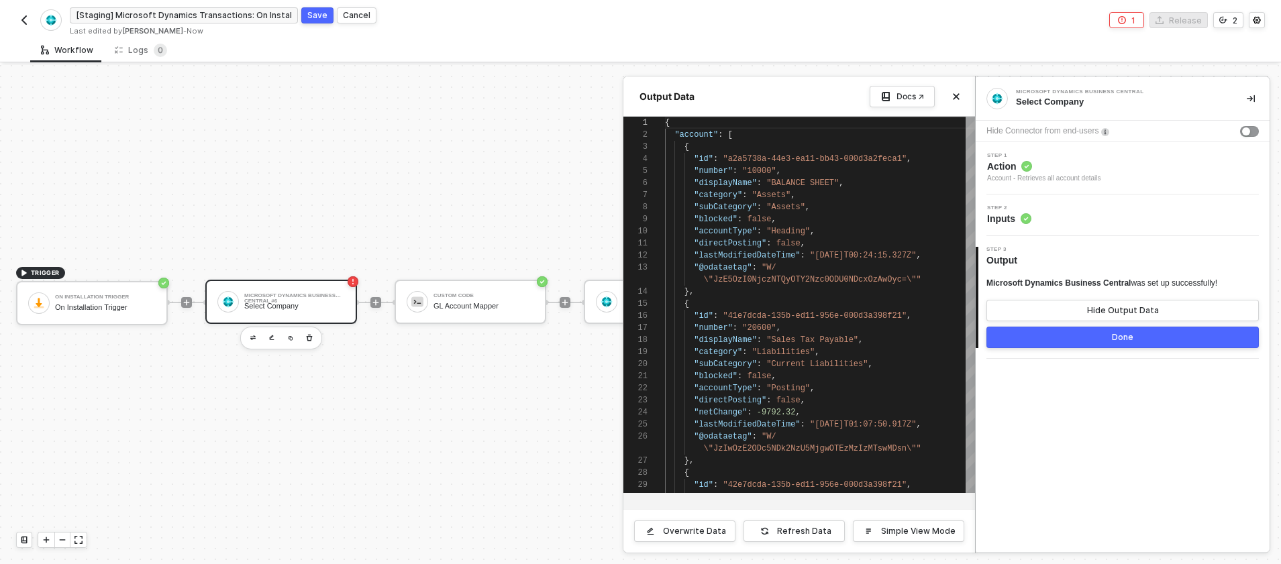
click at [530, 397] on div at bounding box center [640, 314] width 1281 height 499
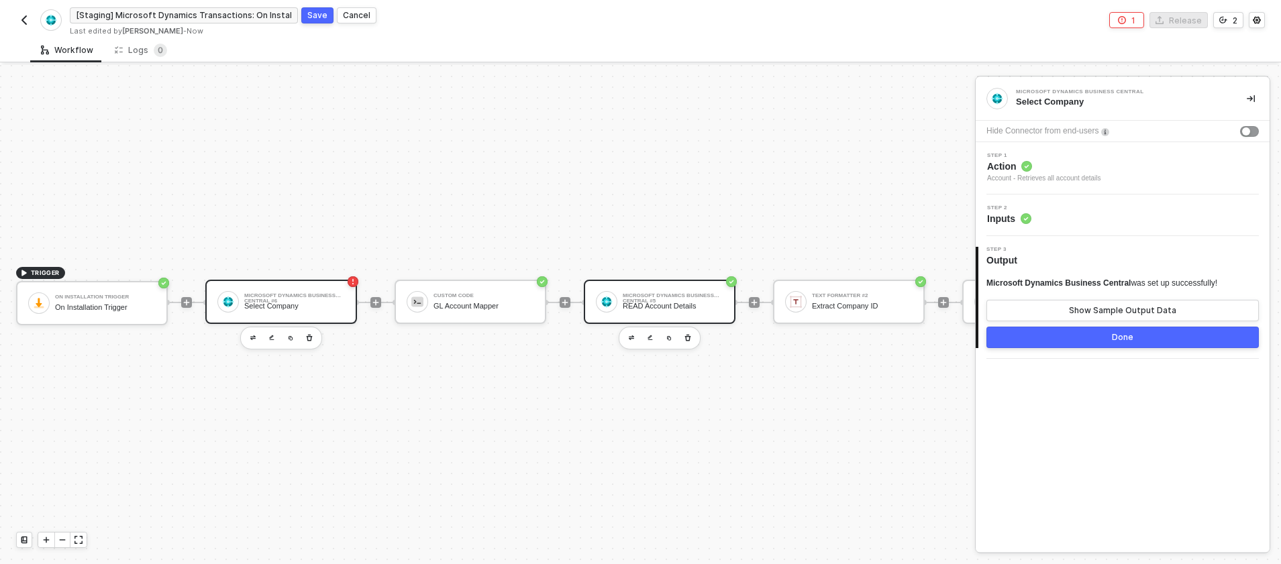
click at [647, 303] on div "READ Account Details" at bounding box center [673, 306] width 101 height 9
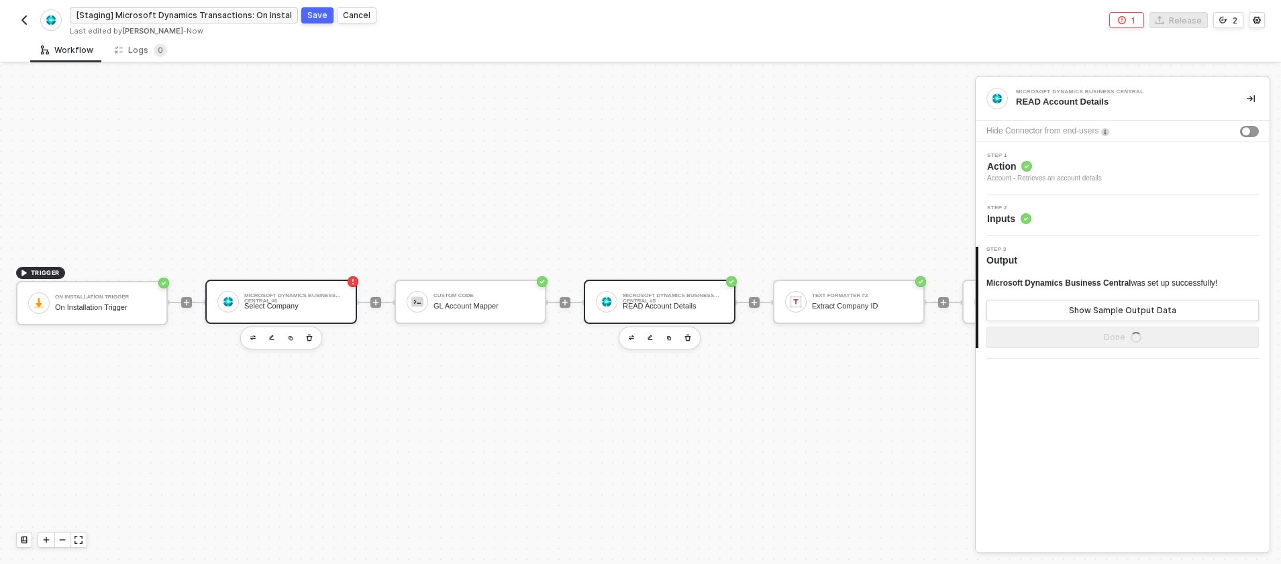
click at [329, 303] on div "Select Company" at bounding box center [294, 306] width 101 height 9
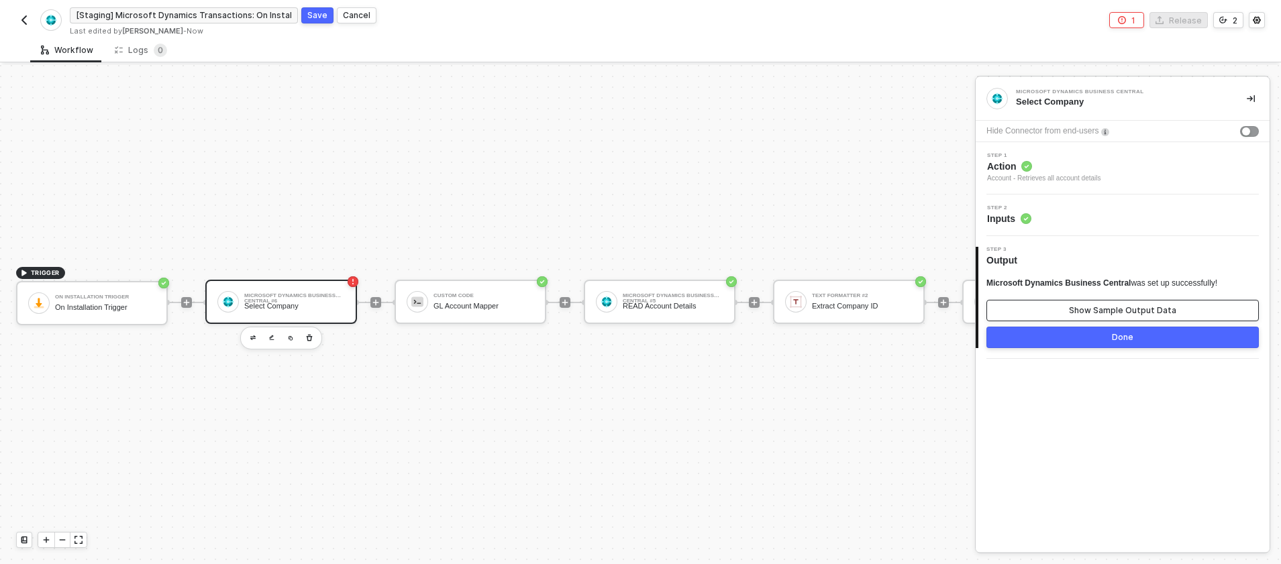
click at [1153, 309] on div "Show Sample Output Data" at bounding box center [1122, 310] width 107 height 11
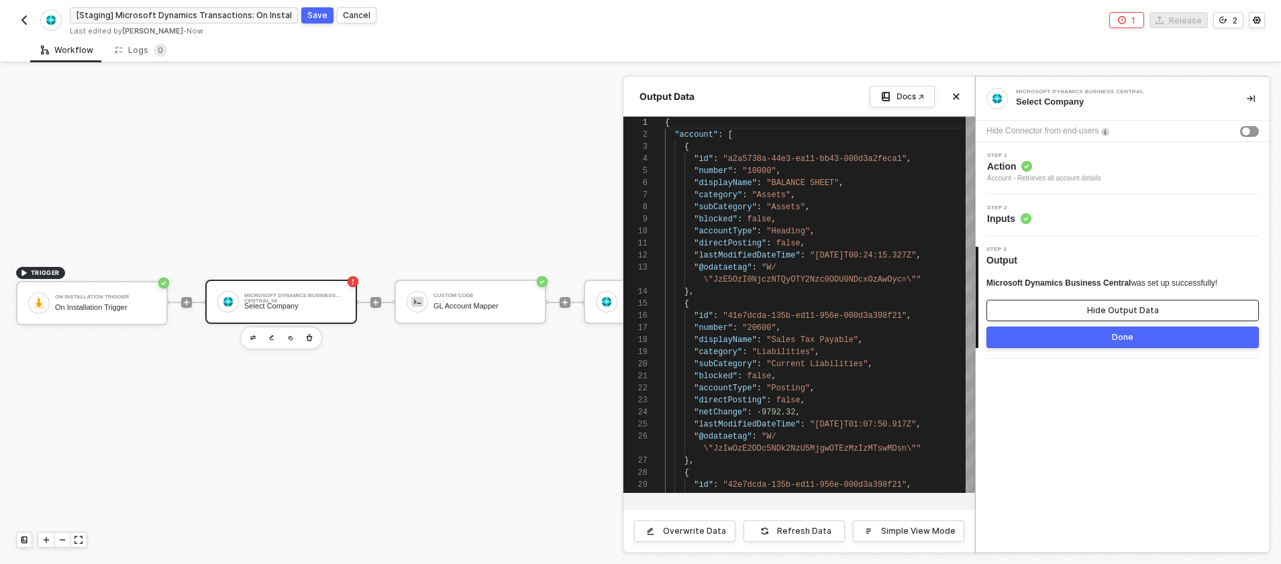
click at [1153, 309] on div "Hide Output Data" at bounding box center [1123, 310] width 72 height 11
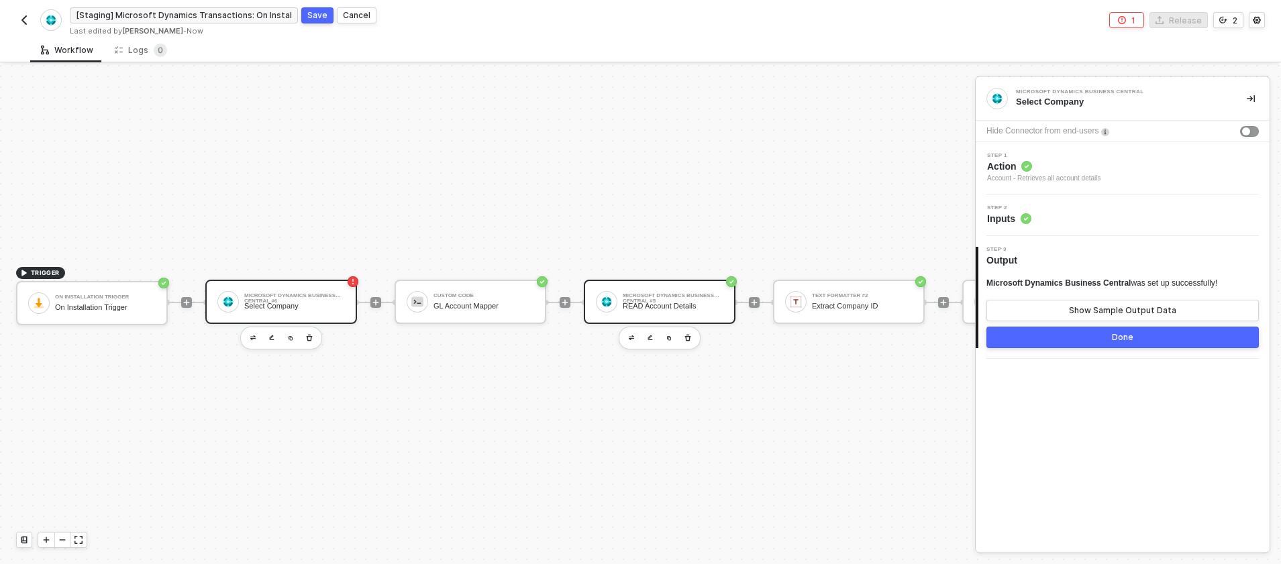
click at [649, 308] on div "READ Account Details" at bounding box center [673, 306] width 101 height 9
click at [1016, 220] on span "Inputs" at bounding box center [1009, 218] width 44 height 13
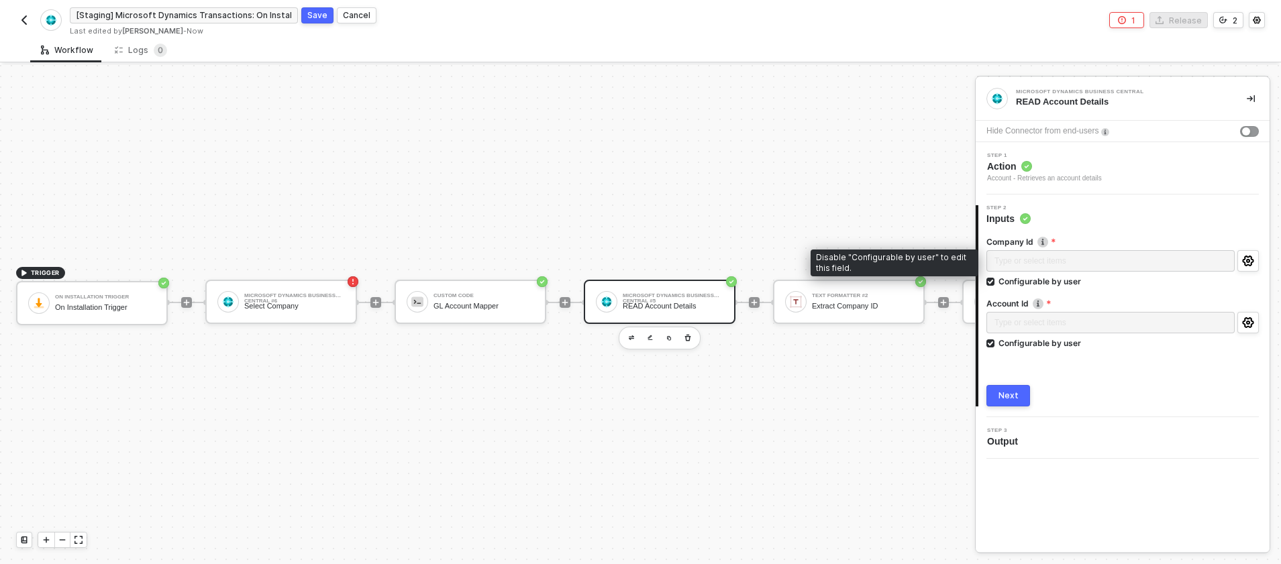
click at [1122, 262] on div "Type or select items ﻿" at bounding box center [1110, 262] width 248 height 24
click at [991, 341] on input "Configurable by user" at bounding box center [990, 343] width 9 height 9
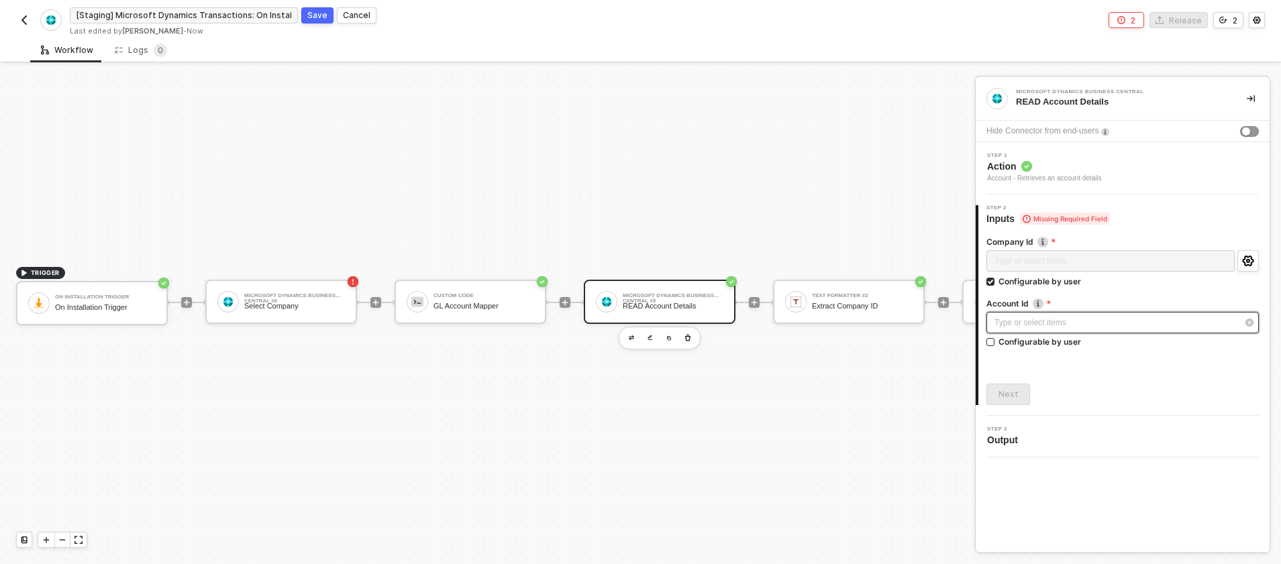
click at [1039, 321] on div "Type or select items ﻿" at bounding box center [1115, 323] width 243 height 13
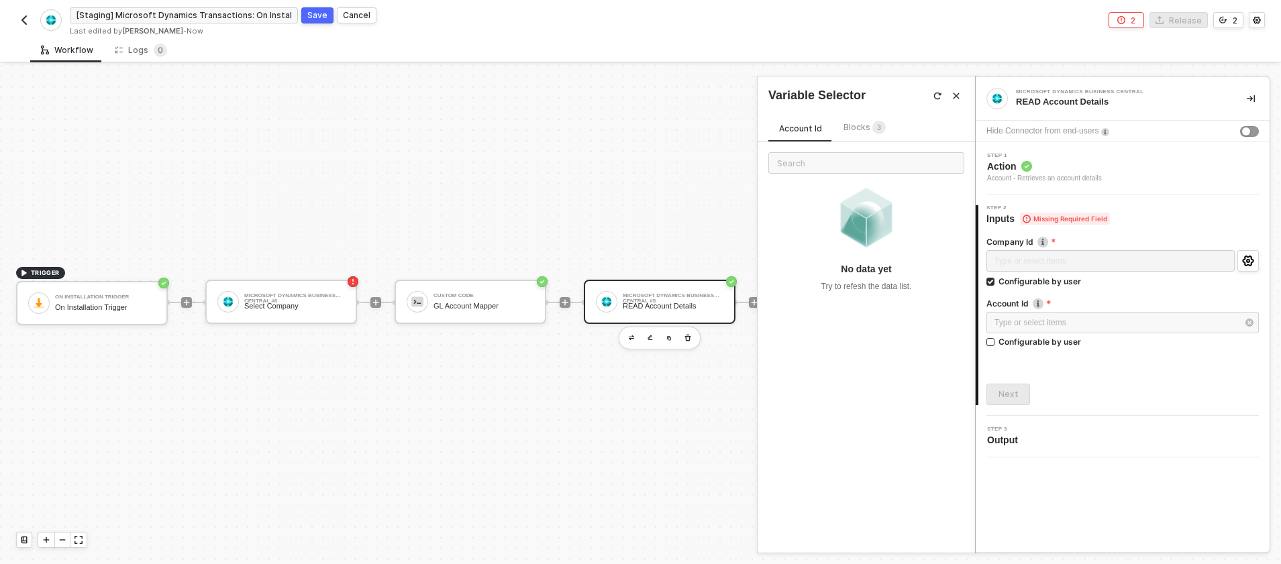
click at [869, 140] on div "Account Id Blocks 3" at bounding box center [832, 130] width 128 height 21
click at [872, 133] on span "3" at bounding box center [878, 128] width 13 height 15
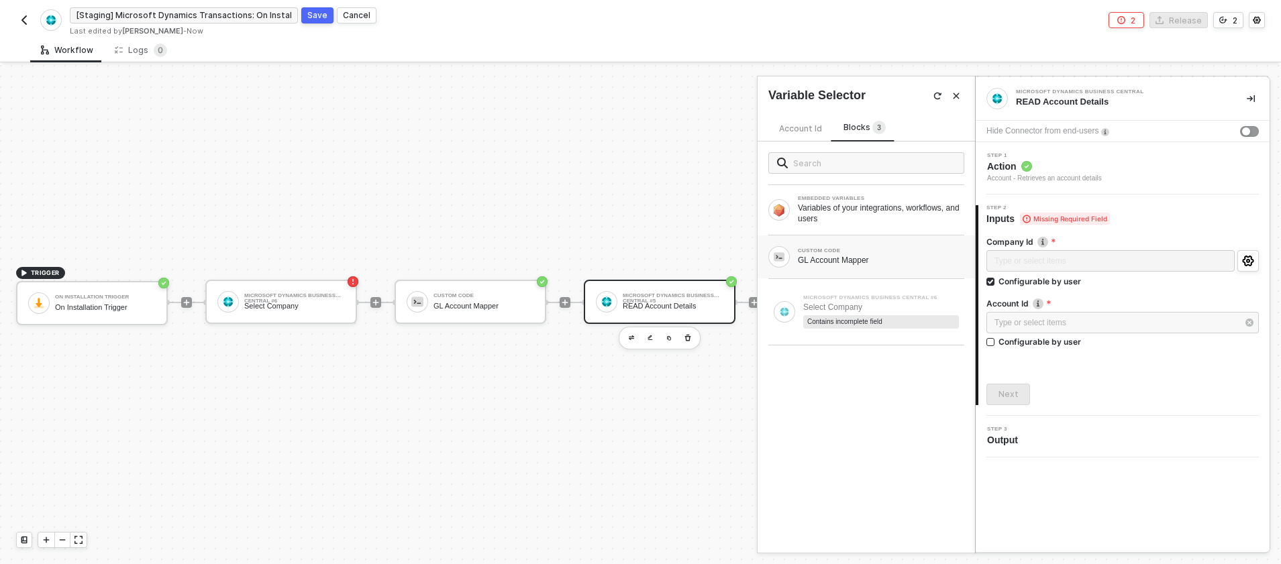
click at [870, 271] on div "CUSTOM CODE GL Account Mapper" at bounding box center [865, 256] width 217 height 43
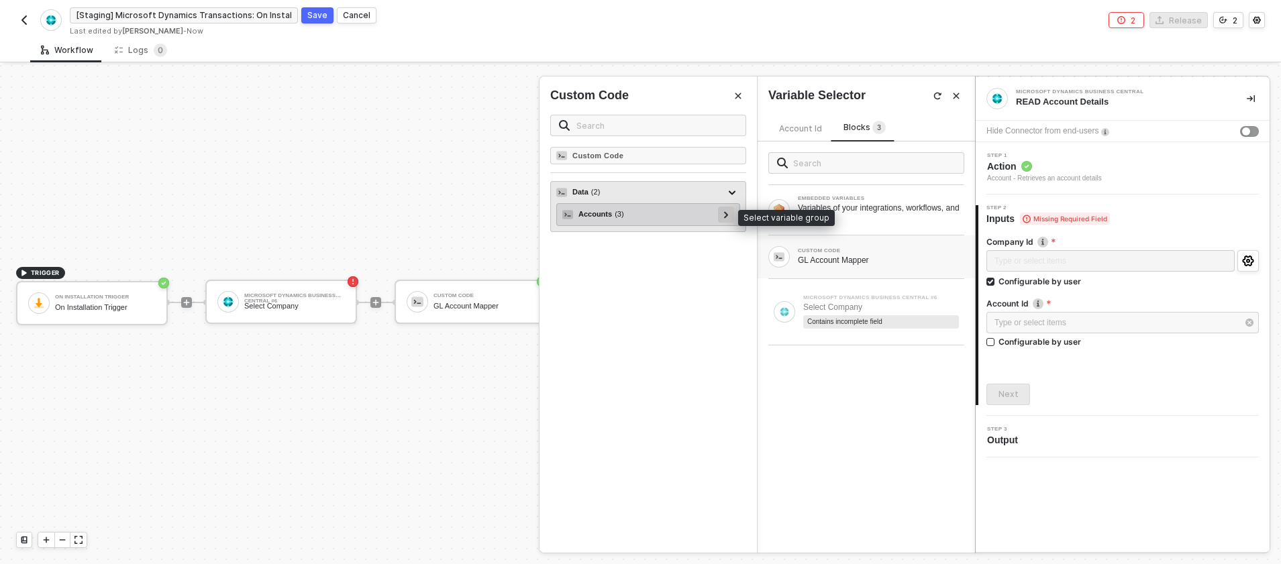
click at [724, 213] on icon at bounding box center [726, 214] width 5 height 7
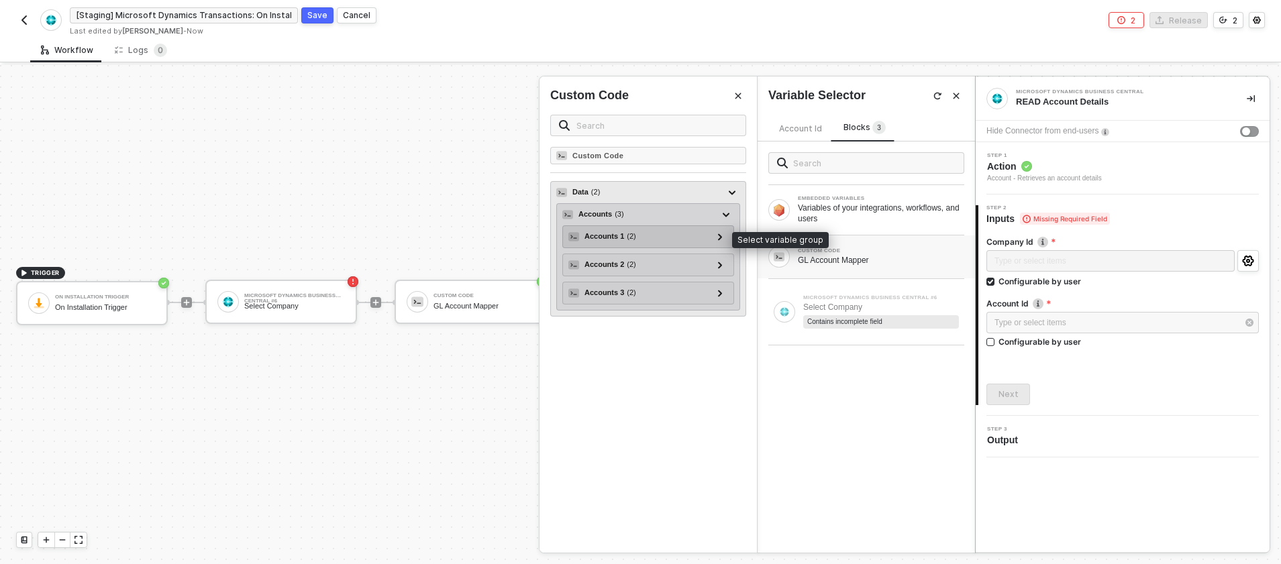
click at [672, 239] on div "Accounts 1 ( 2 )" at bounding box center [640, 237] width 144 height 16
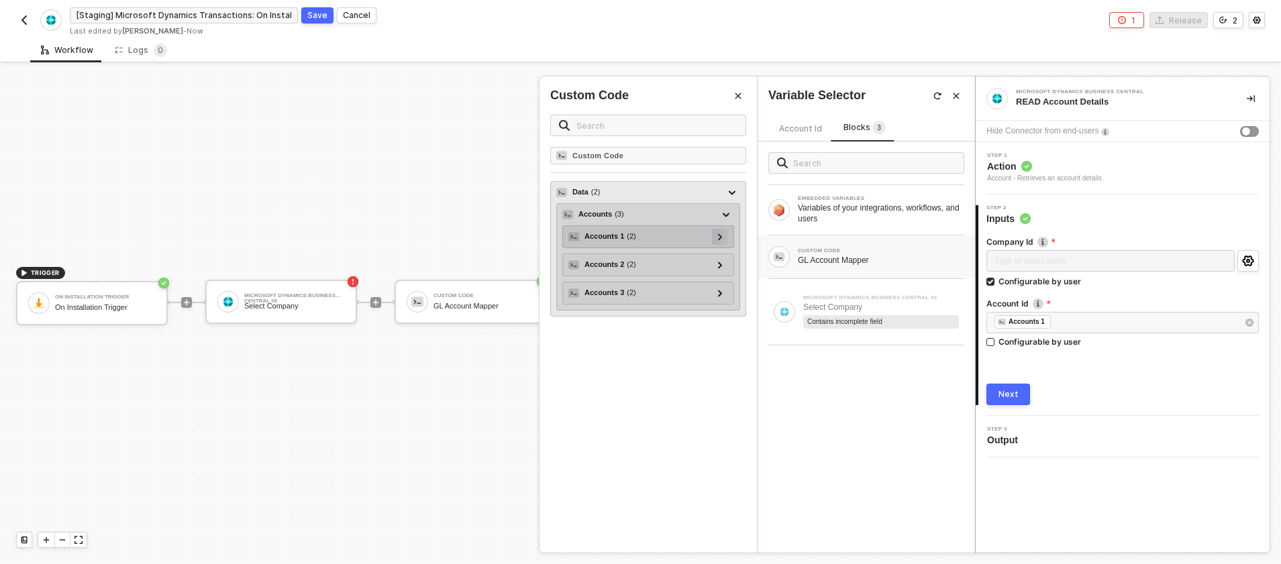
click at [718, 235] on icon at bounding box center [720, 236] width 5 height 7
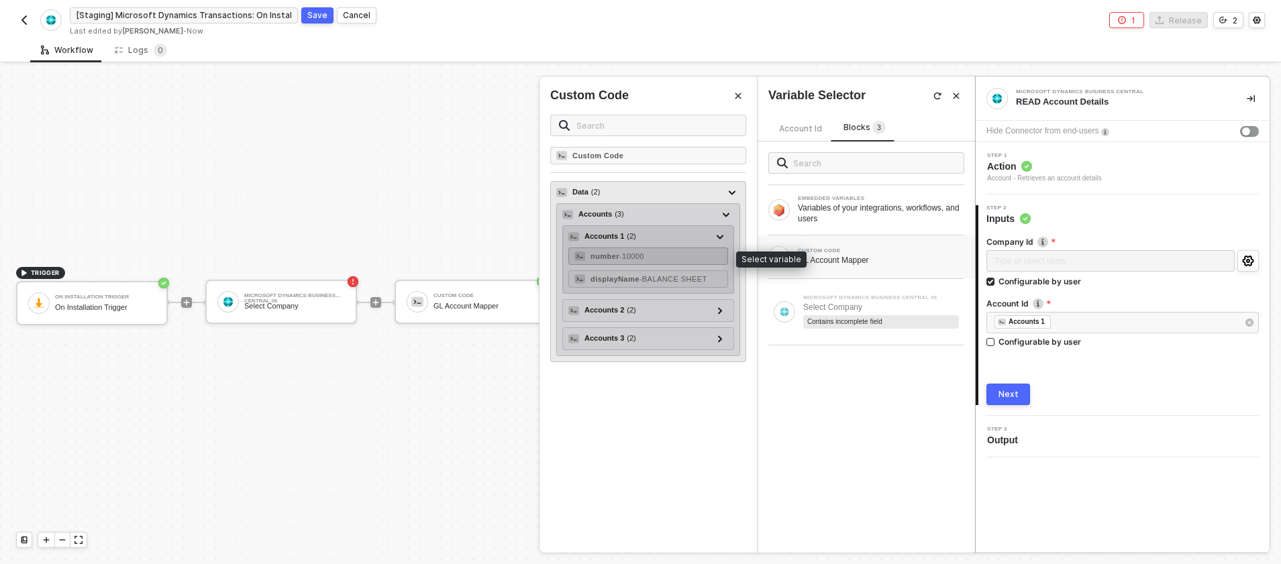
click at [669, 258] on div "number - 10000" at bounding box center [648, 256] width 160 height 17
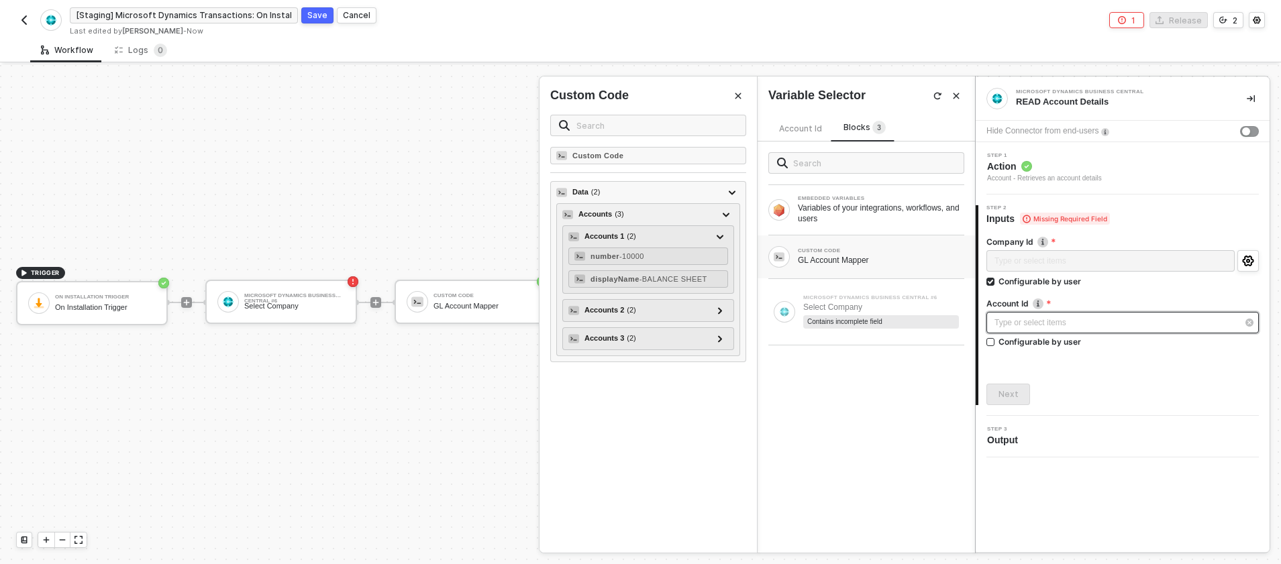
click at [1038, 321] on div "Type or select items ﻿" at bounding box center [1115, 323] width 243 height 13
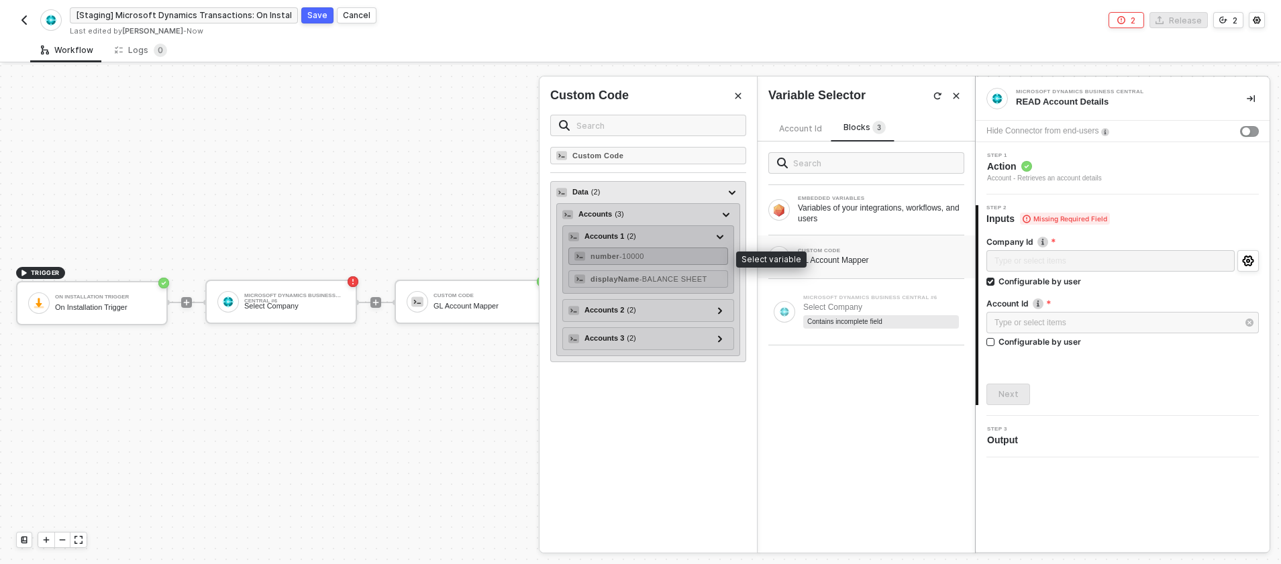
click at [607, 258] on strong "number" at bounding box center [604, 256] width 29 height 8
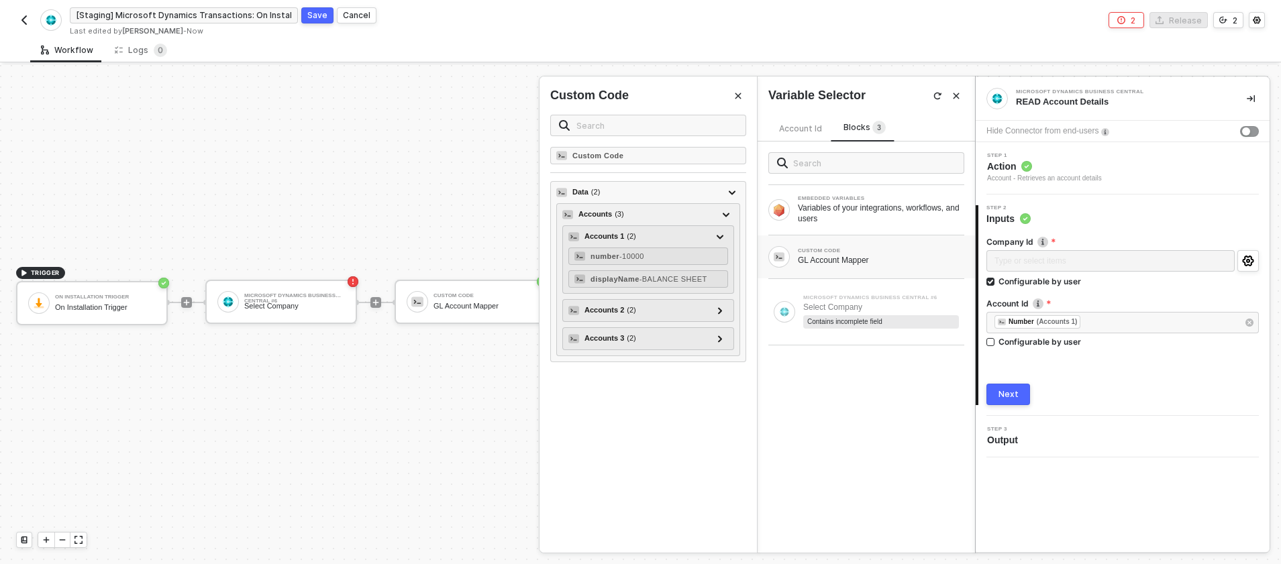
click at [1140, 362] on div "Company Id Type or select items ﻿ Configurable by user Account Id ﻿ ﻿ Number (A…" at bounding box center [1122, 315] width 272 height 180
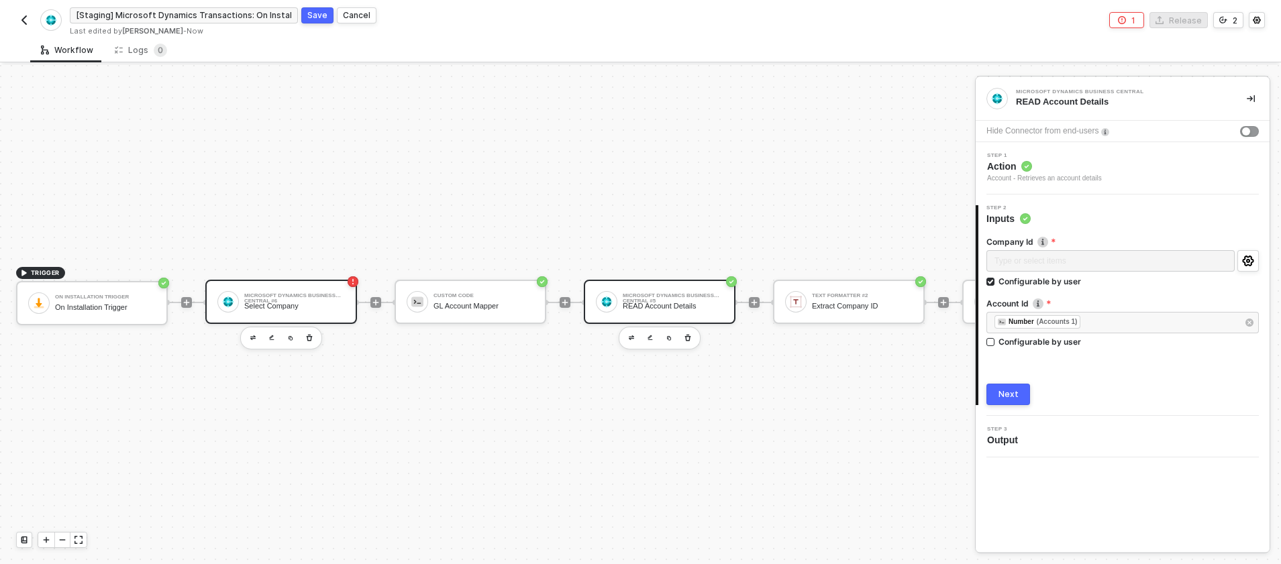
click at [345, 298] on div "Microsoft Dynamics Business Central #6 Select Company" at bounding box center [281, 302] width 152 height 44
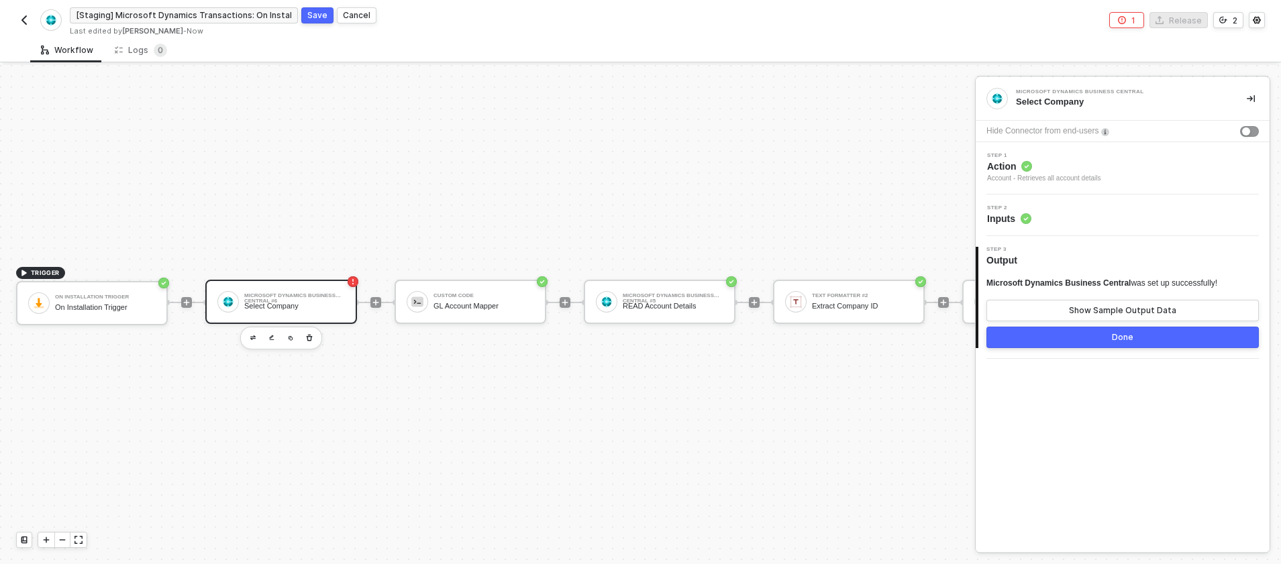
click at [1018, 214] on span "Inputs" at bounding box center [1009, 218] width 44 height 13
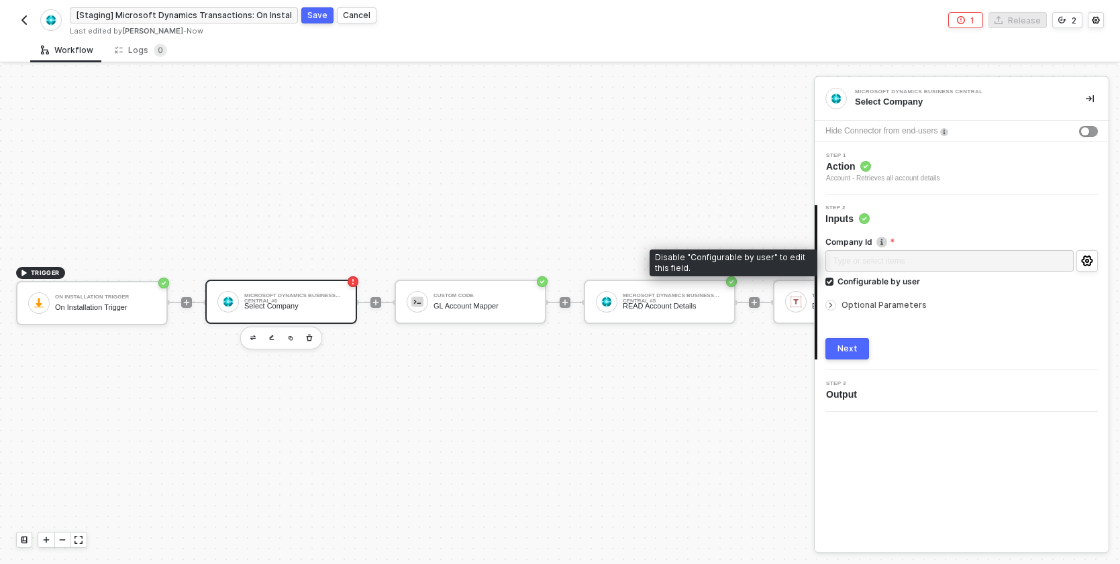
click at [887, 264] on div "Type or select items ﻿" at bounding box center [949, 262] width 248 height 24
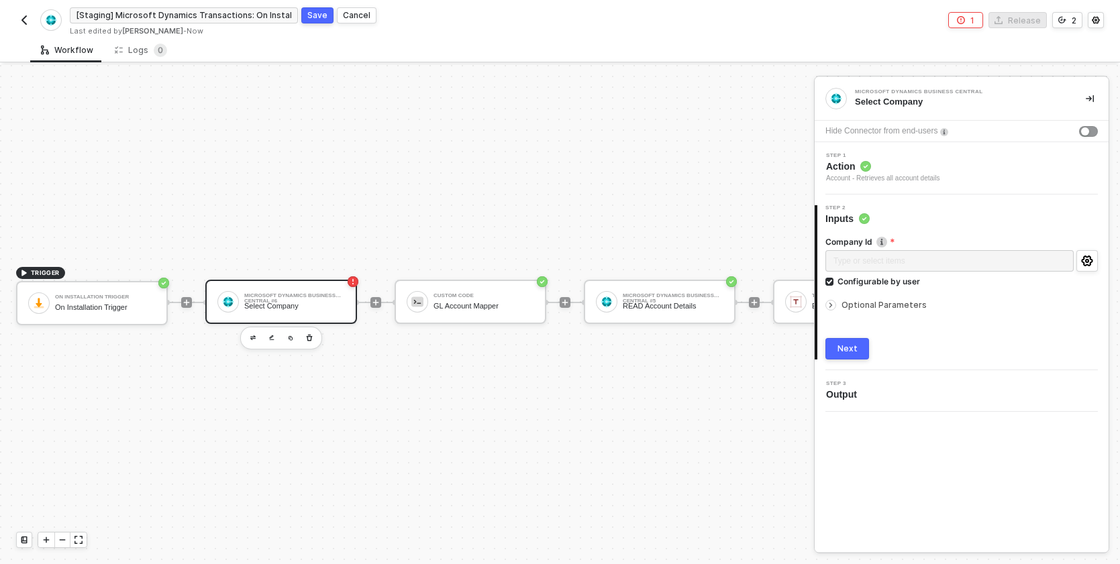
click at [910, 306] on span "Optional Parameters" at bounding box center [883, 305] width 85 height 10
click at [637, 306] on div "READ Account Details" at bounding box center [673, 306] width 101 height 9
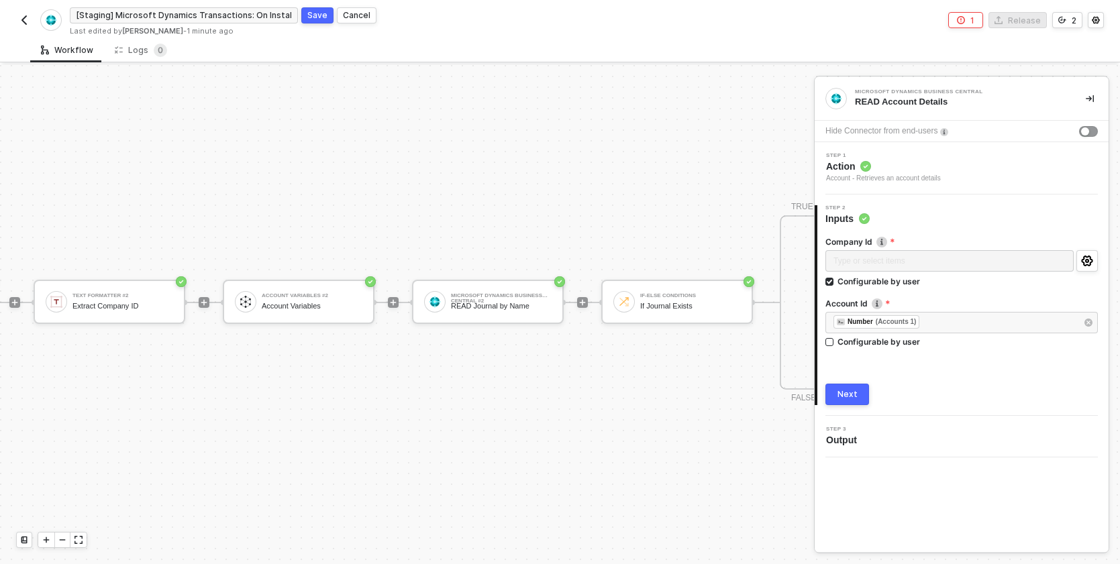
scroll to position [25, 742]
click at [500, 305] on div "READ Journal by Name" at bounding box center [498, 306] width 101 height 9
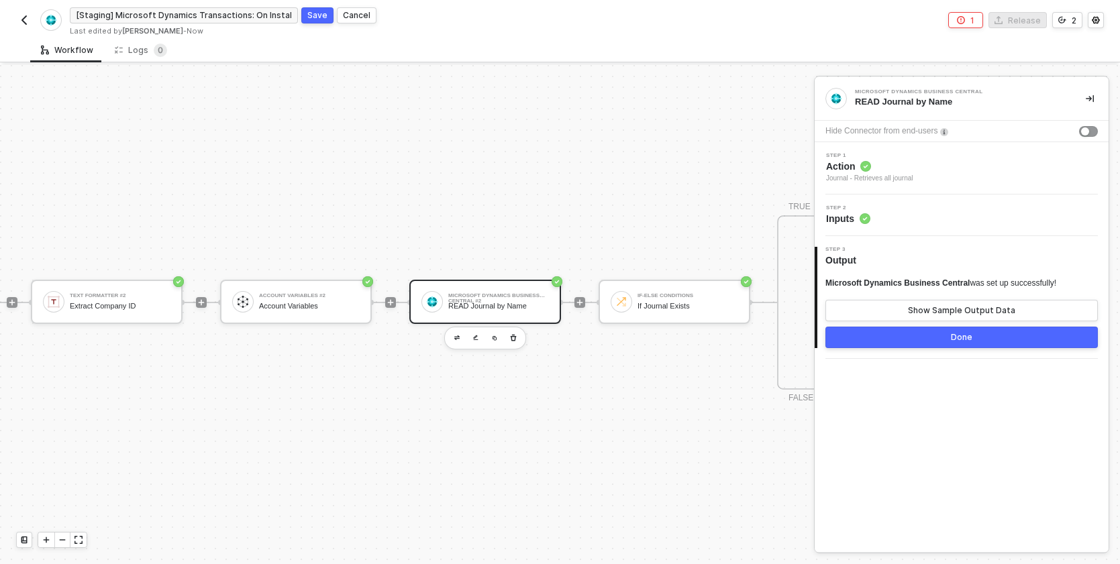
click at [886, 219] on div "Step 2 Inputs" at bounding box center [963, 215] width 290 height 20
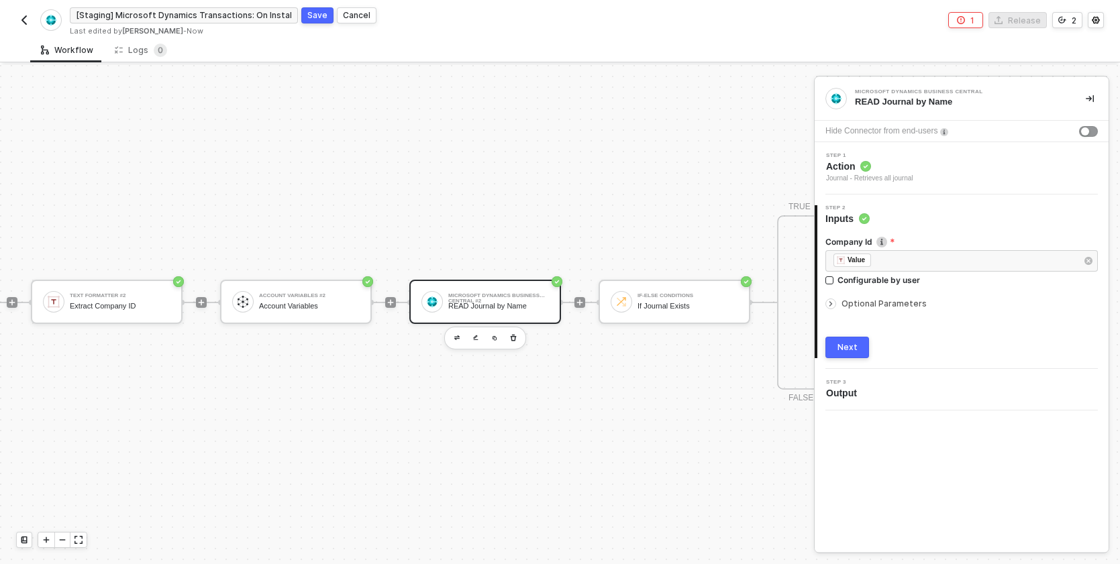
click at [940, 179] on div "Step 1 Action Journal - Retrieves all journal" at bounding box center [963, 168] width 290 height 31
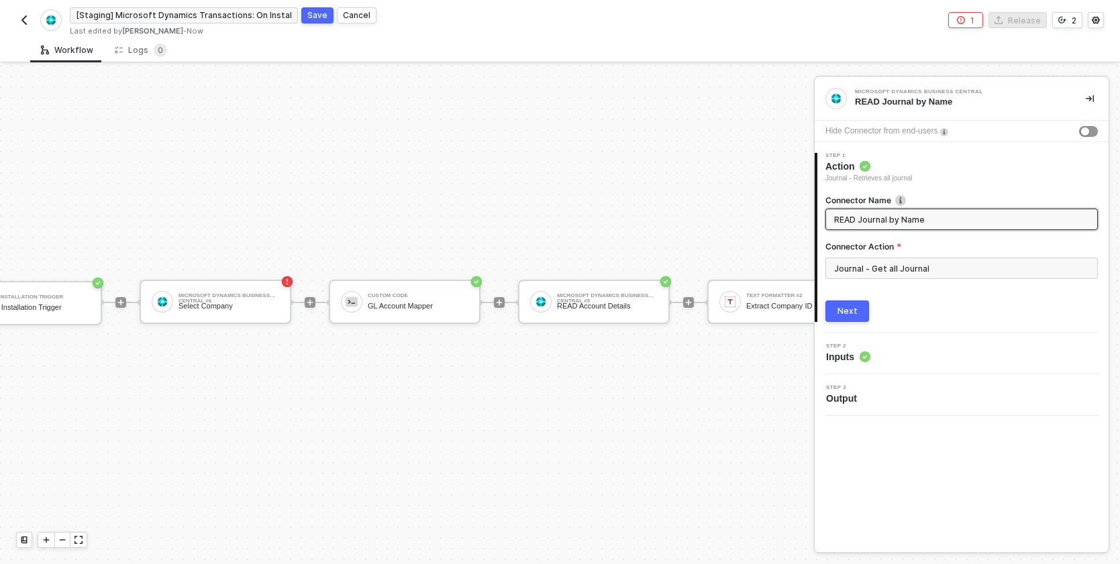
scroll to position [25, 0]
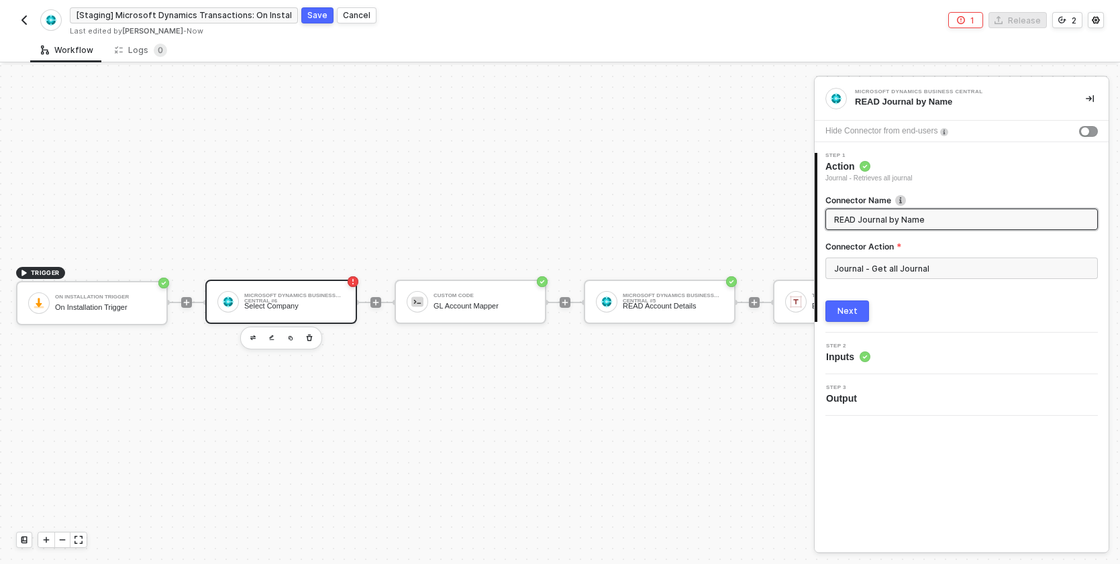
click at [319, 312] on div "Microsoft Dynamics Business Central #6 Select Company" at bounding box center [294, 301] width 101 height 25
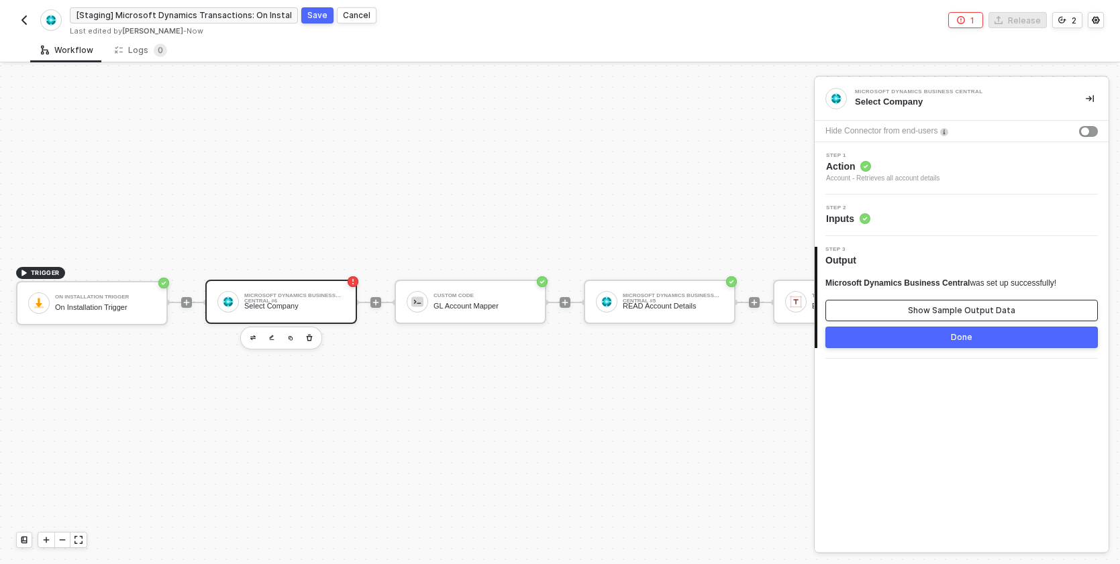
click at [887, 313] on button "Show Sample Output Data" at bounding box center [961, 310] width 272 height 21
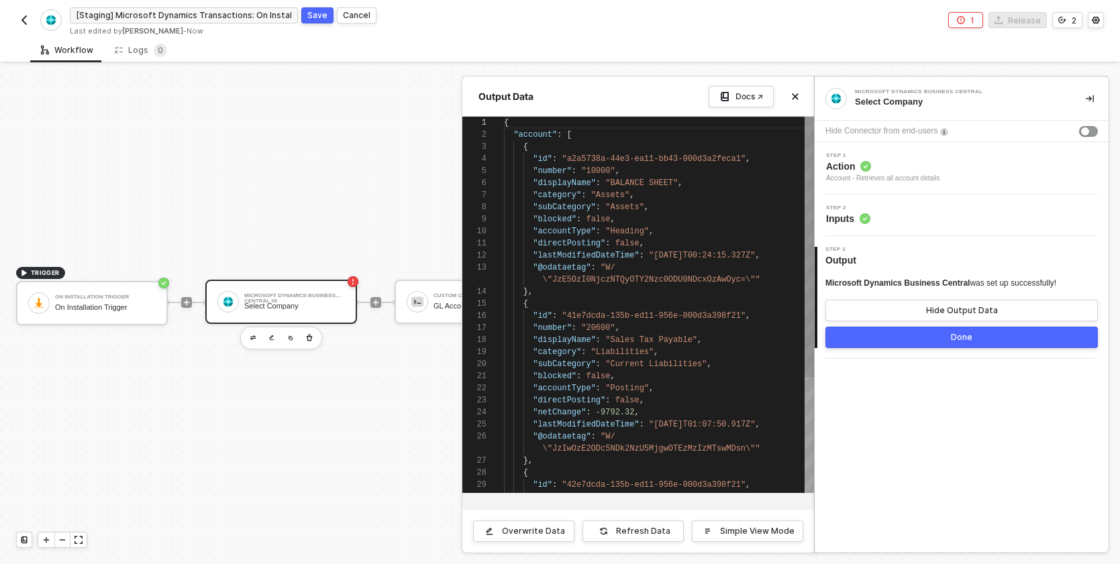
scroll to position [121, 0]
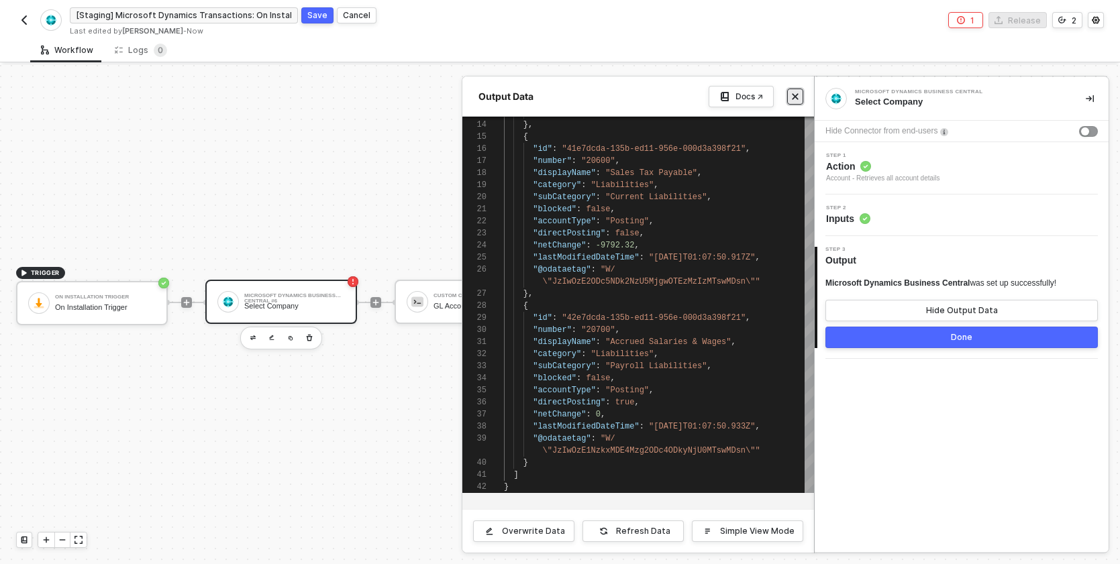
click at [795, 95] on icon "icon-close" at bounding box center [795, 97] width 8 height 8
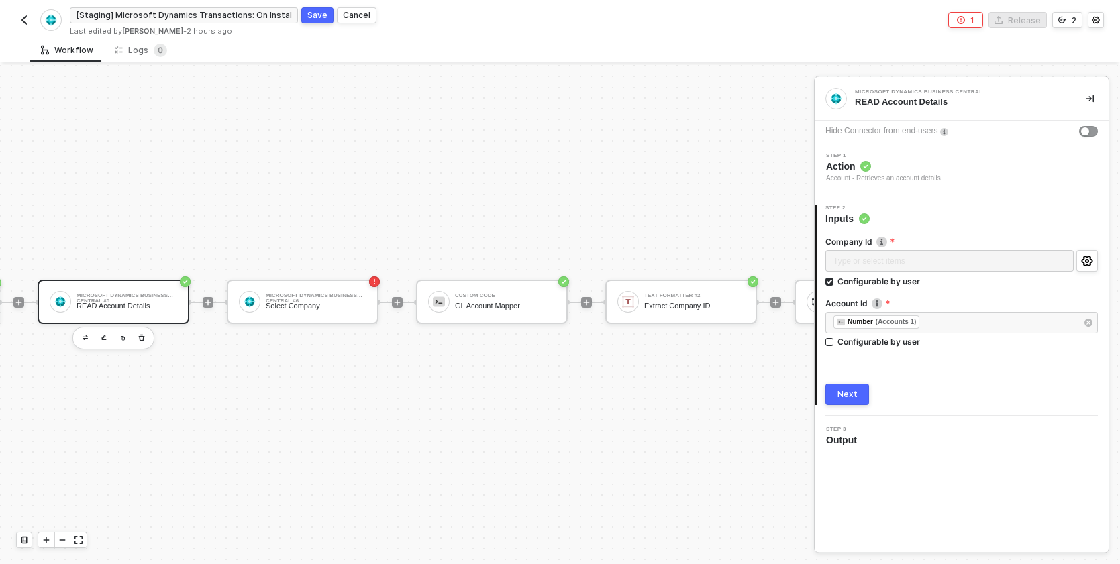
scroll to position [25, 297]
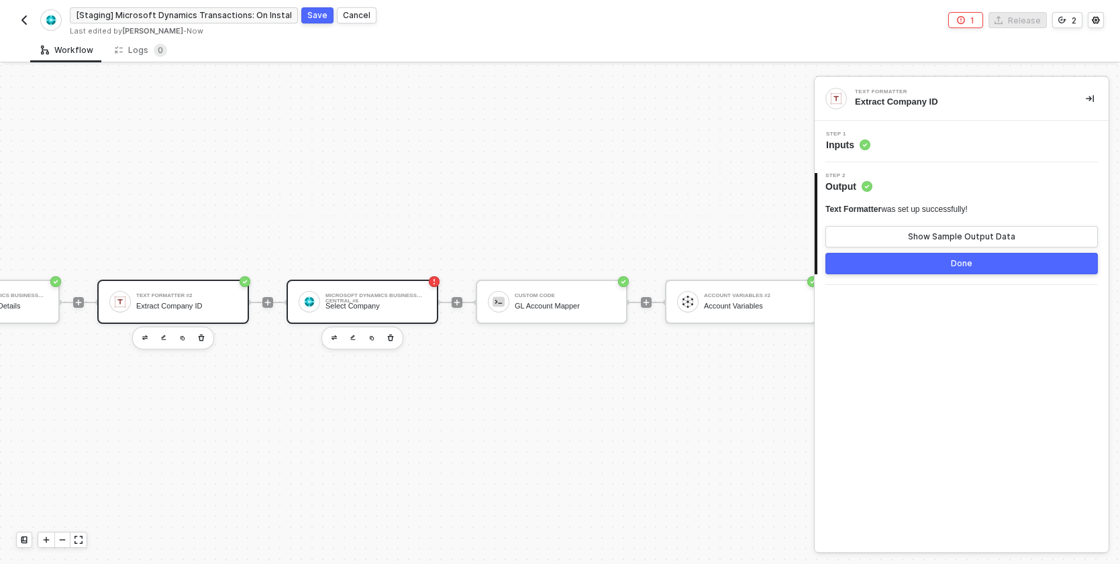
click at [364, 309] on div "Select Company" at bounding box center [375, 306] width 101 height 9
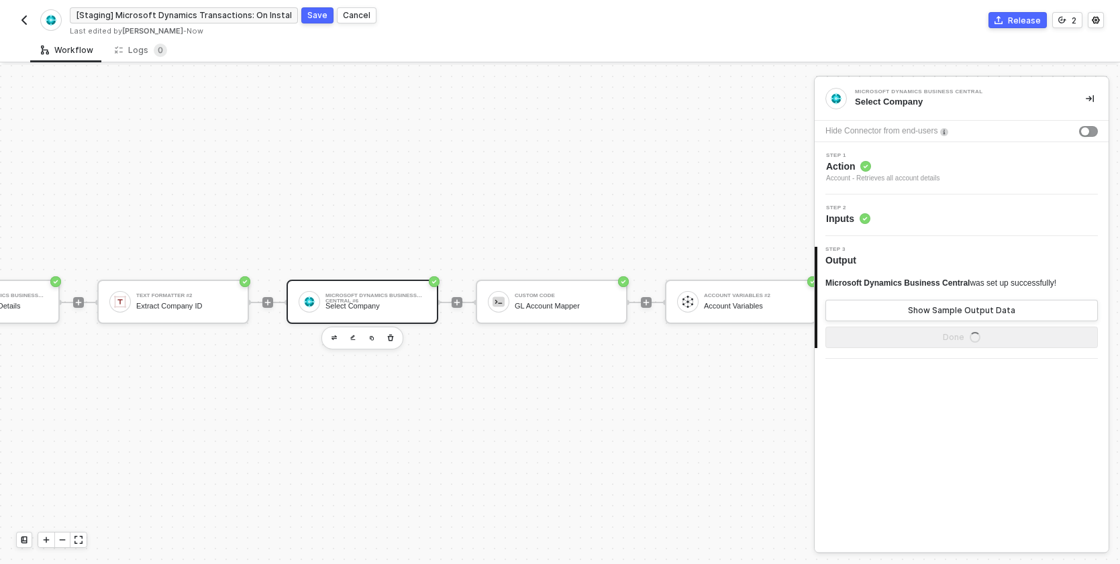
click at [871, 220] on div "Step 2 Inputs" at bounding box center [963, 215] width 290 height 20
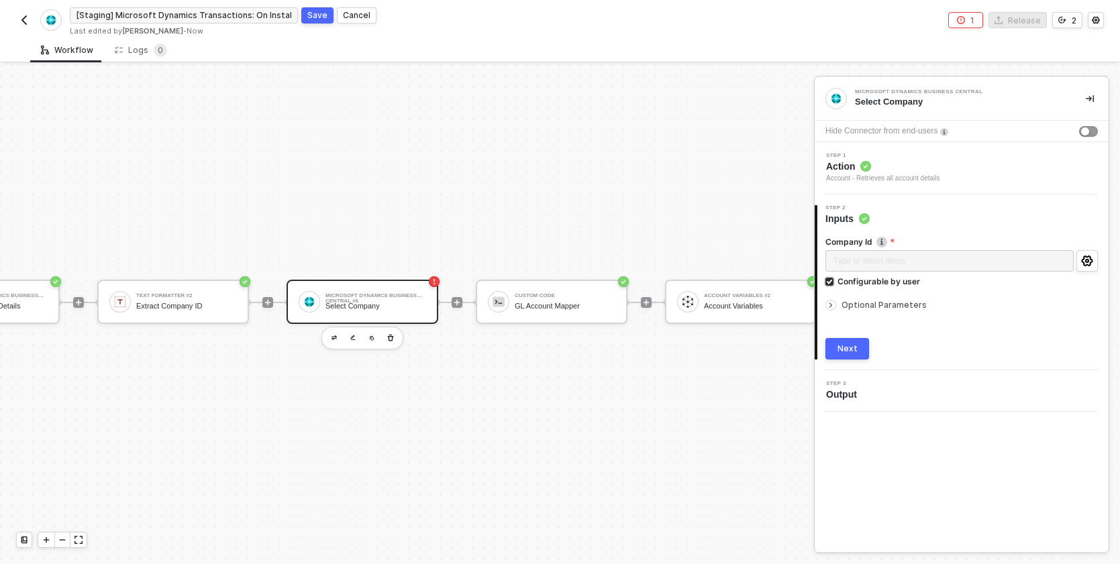
click at [837, 281] on div "Configurable by user" at bounding box center [878, 281] width 83 height 11
click at [835, 281] on input "Configurable by user" at bounding box center [829, 282] width 9 height 9
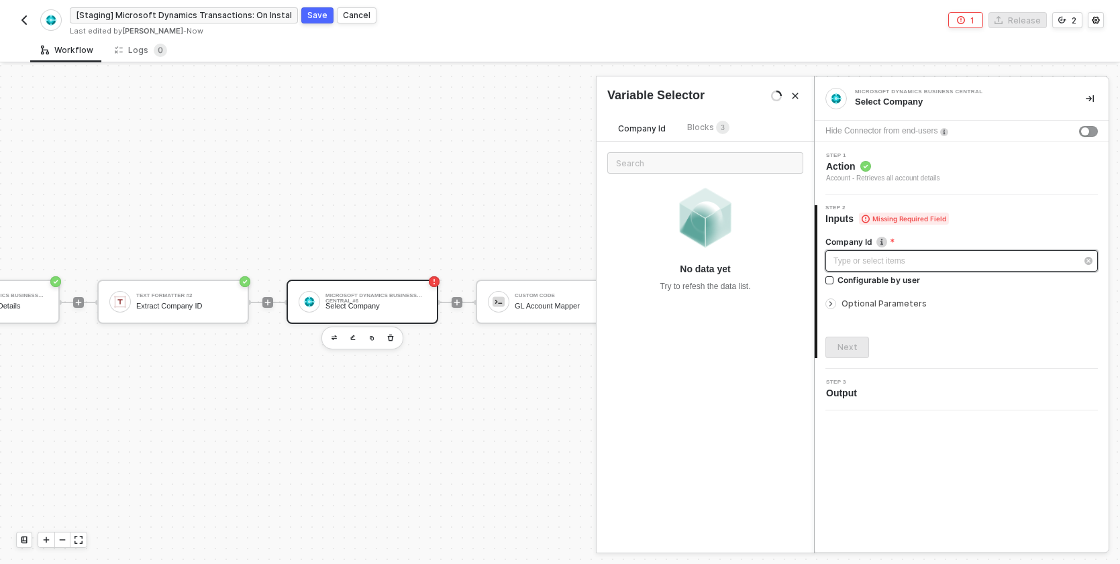
click at [886, 258] on div "Type or select items ﻿" at bounding box center [954, 261] width 243 height 13
click at [701, 120] on div "Company Id Blocks 3 No data yet Try to refesh the data list." at bounding box center [704, 328] width 217 height 449
click at [716, 131] on span "3" at bounding box center [722, 128] width 13 height 15
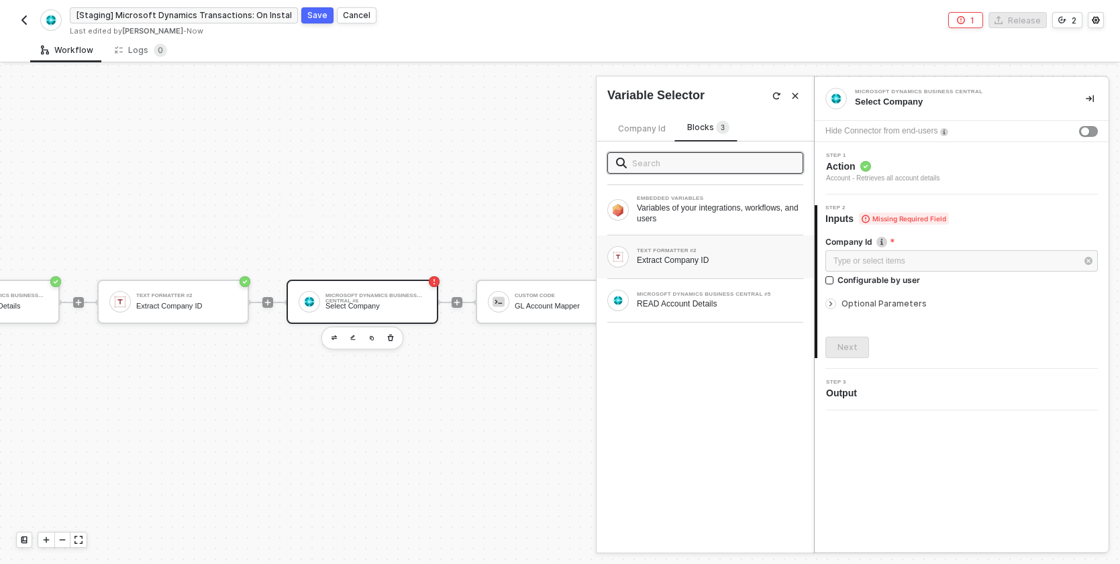
click at [708, 254] on div "TEXT FORMATTER #2 Extract Company ID" at bounding box center [720, 256] width 166 height 17
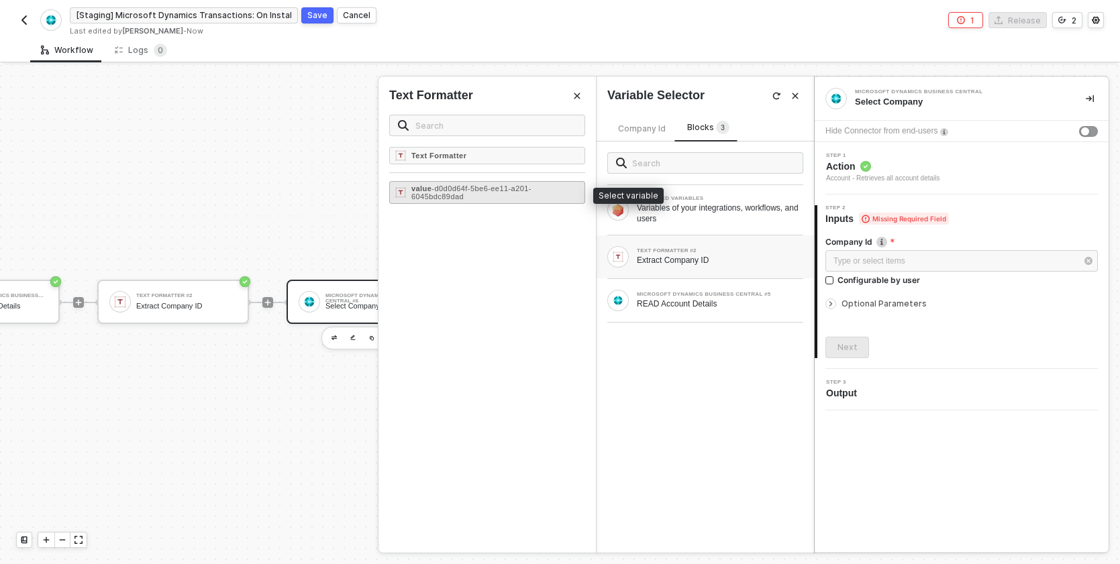
click at [495, 189] on span "- d0d0d64f-5be6-ee11-a201-6045bdc89dad" at bounding box center [471, 192] width 120 height 16
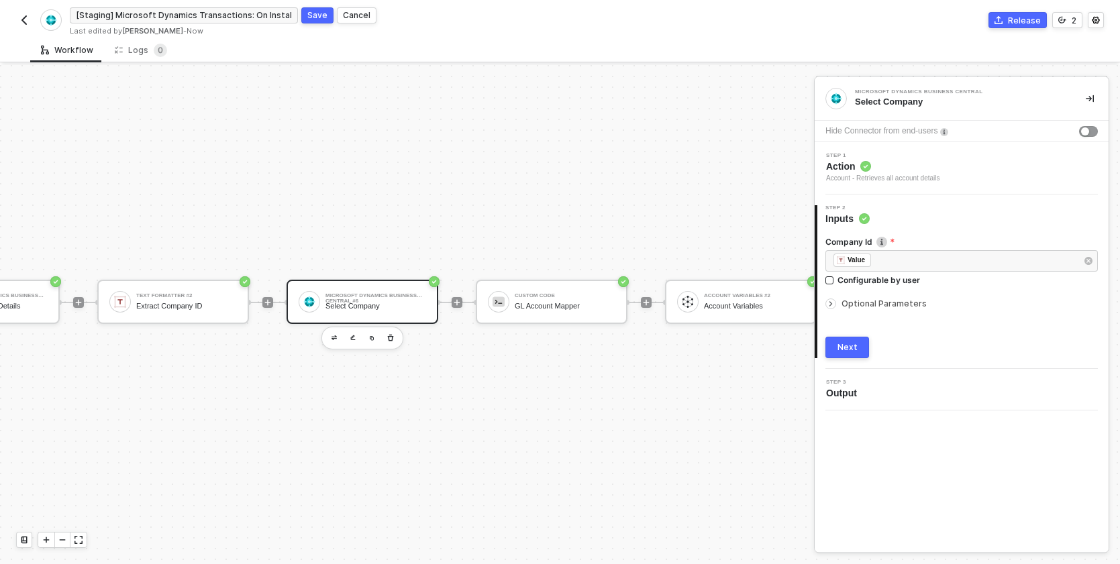
click at [855, 347] on div "Next" at bounding box center [847, 347] width 20 height 11
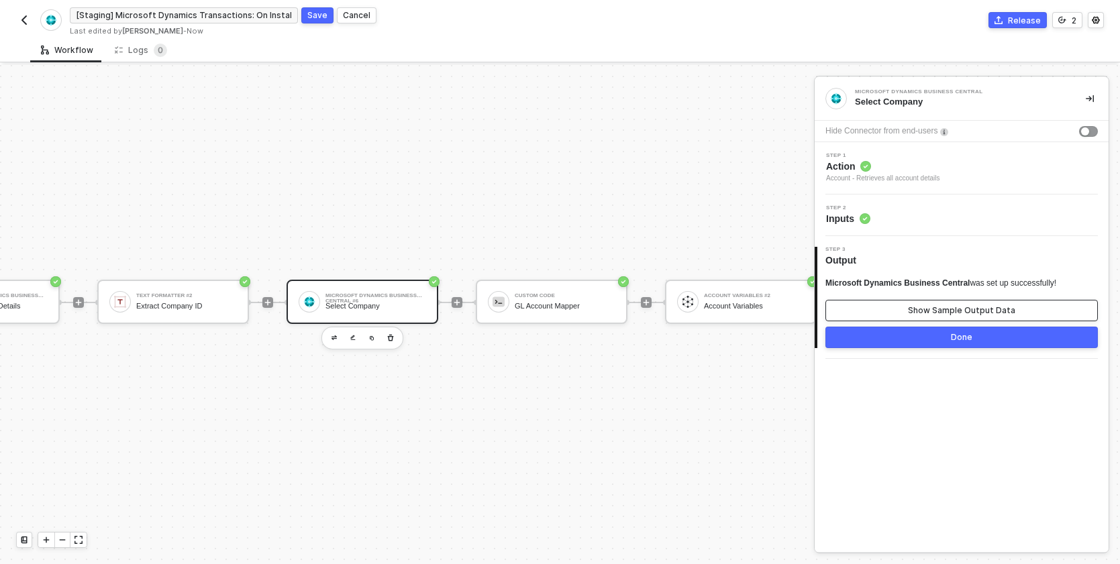
click at [917, 306] on div "Show Sample Output Data" at bounding box center [961, 310] width 107 height 11
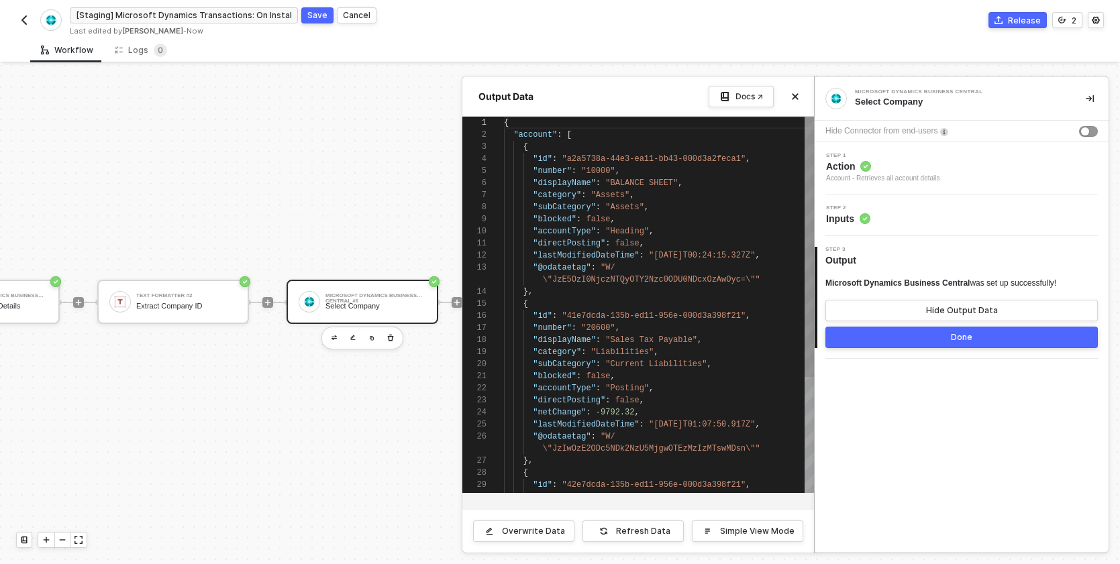
scroll to position [121, 0]
click at [901, 333] on button "Done" at bounding box center [961, 337] width 272 height 21
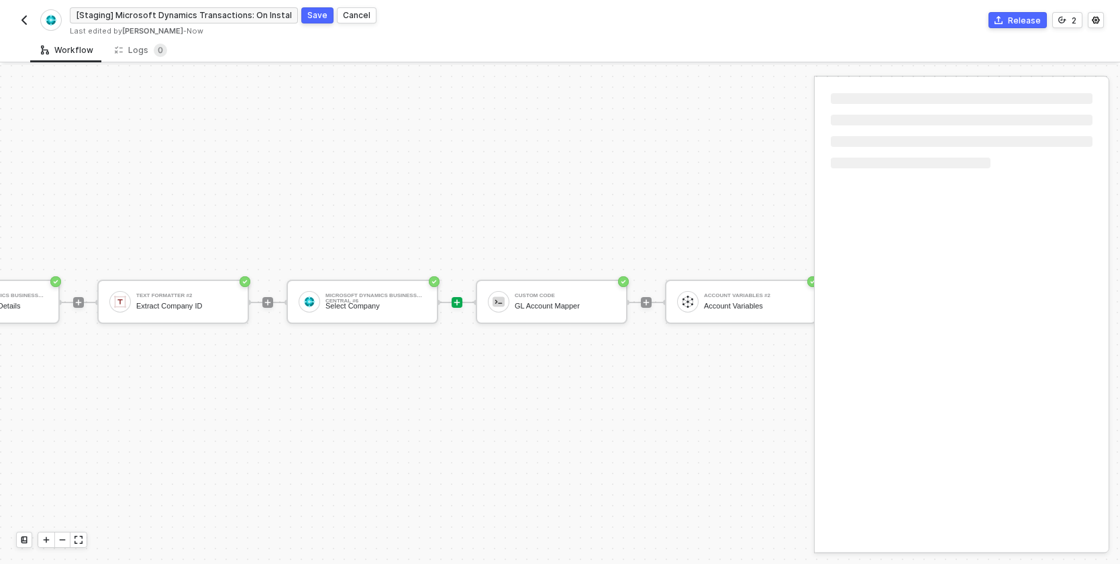
click at [291, 191] on div "TRIGGER On Installation Trigger On Installation Trigger Microsoft Dynamics Busi…" at bounding box center [825, 302] width 2245 height 524
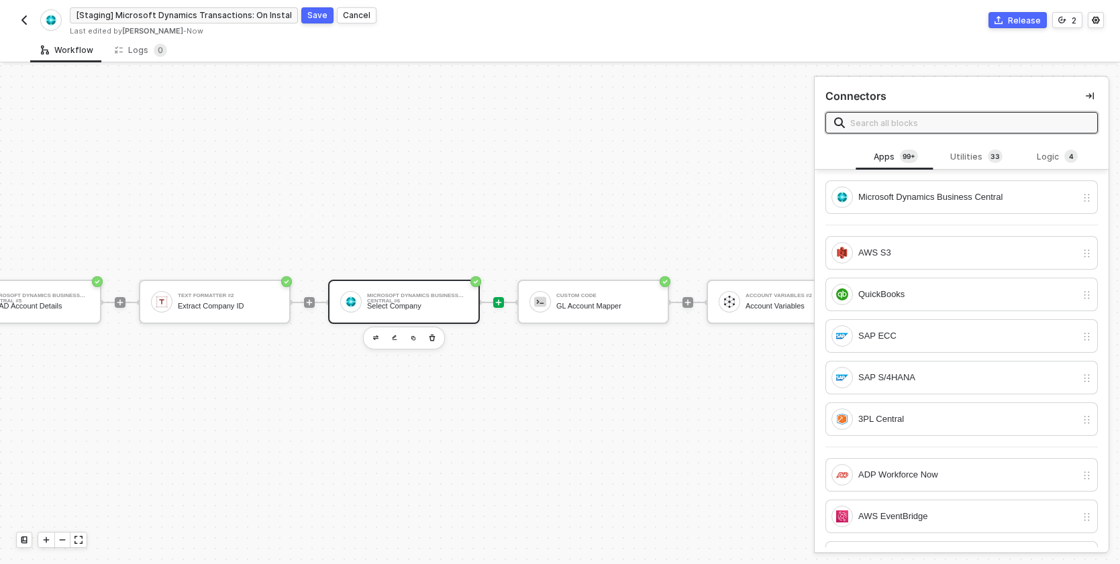
scroll to position [25, 292]
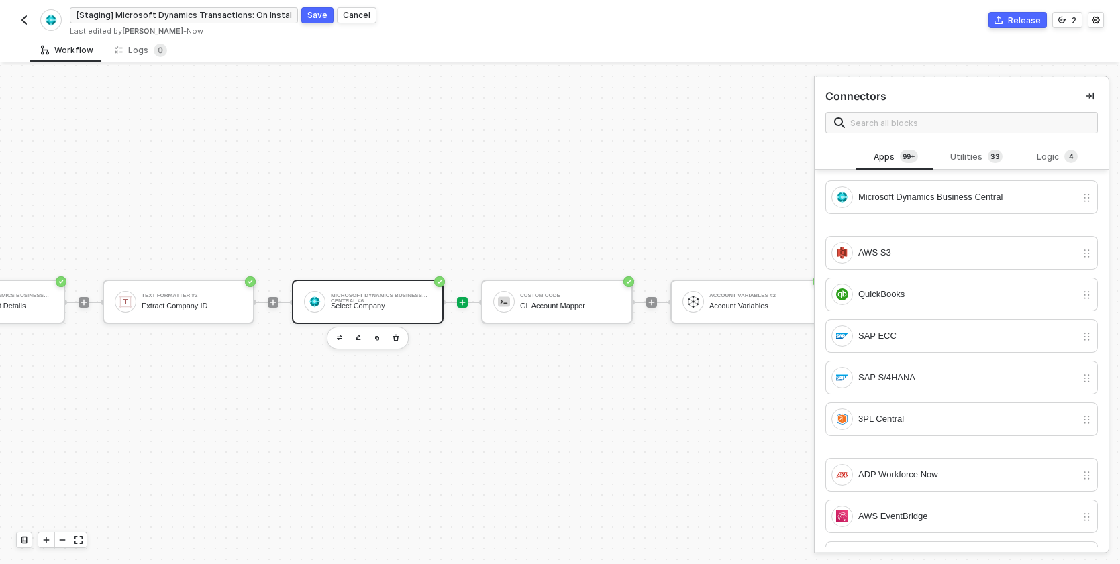
click at [419, 313] on div "Microsoft Dynamics Business Central #6 Select Company" at bounding box center [381, 301] width 101 height 25
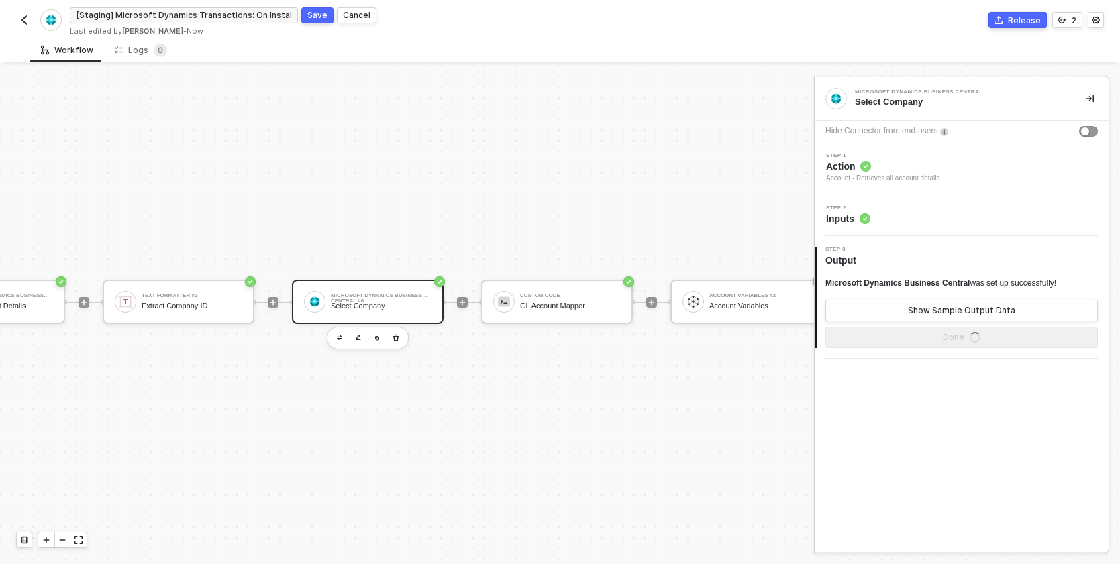
click at [873, 176] on div "Account - Retrieves all account details" at bounding box center [883, 178] width 114 height 11
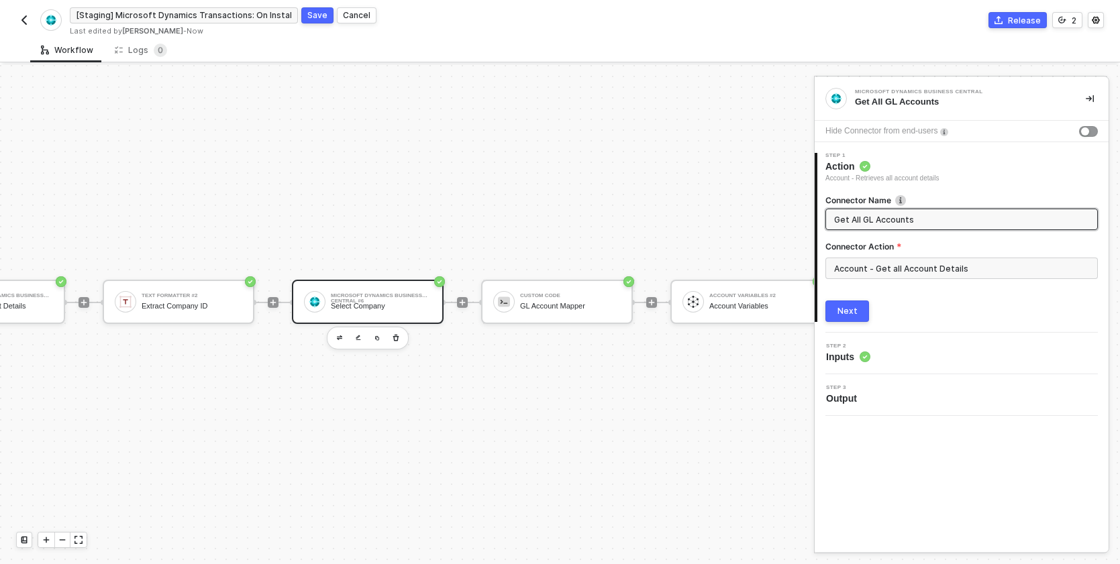
click at [983, 193] on div "Connector Name Get All GL Accounts Connector Action Account - Get all Account D…" at bounding box center [961, 253] width 272 height 138
click at [741, 221] on div "TRIGGER On Installation Trigger On Installation Trigger Microsoft Dynamics Busi…" at bounding box center [830, 302] width 2245 height 524
click at [851, 311] on div "Next" at bounding box center [847, 311] width 20 height 11
click at [553, 398] on div "TRIGGER On Installation Trigger On Installation Trigger Microsoft Dynamics Busi…" at bounding box center [830, 302] width 2245 height 524
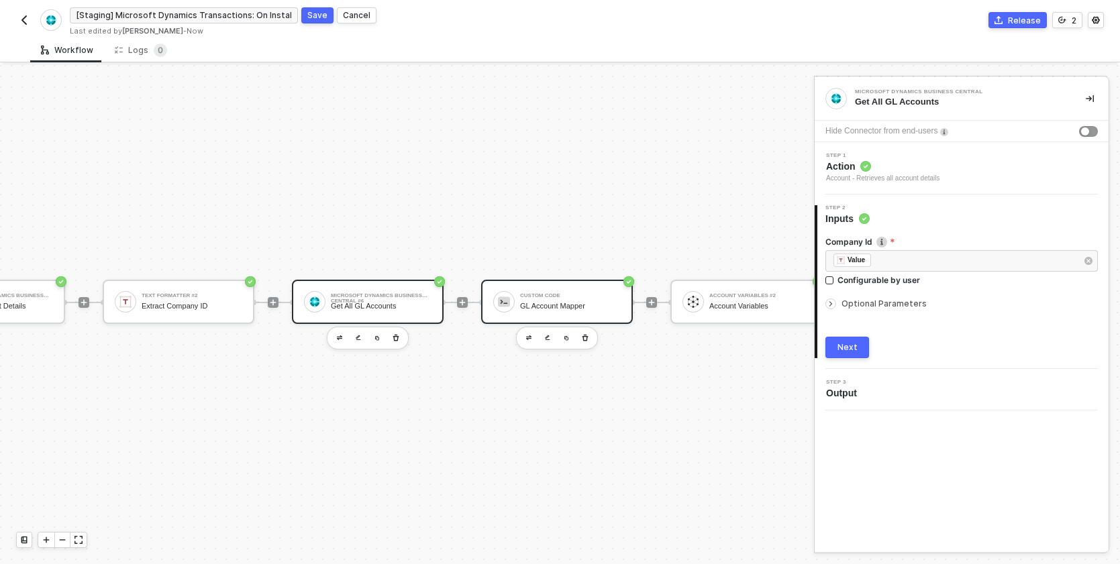
click at [556, 305] on div "GL Account Mapper" at bounding box center [570, 306] width 101 height 9
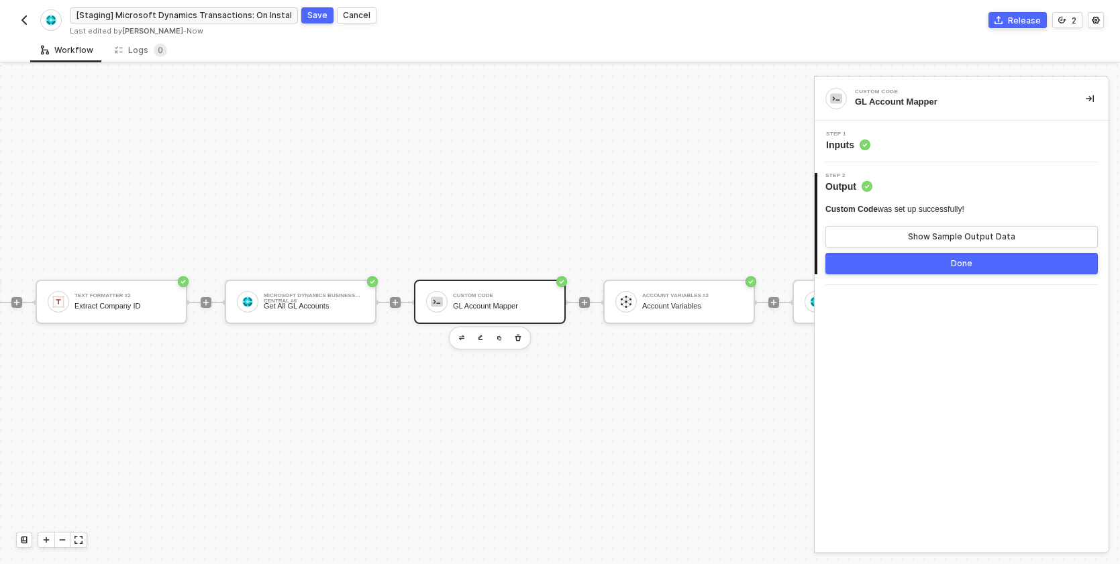
scroll to position [25, 448]
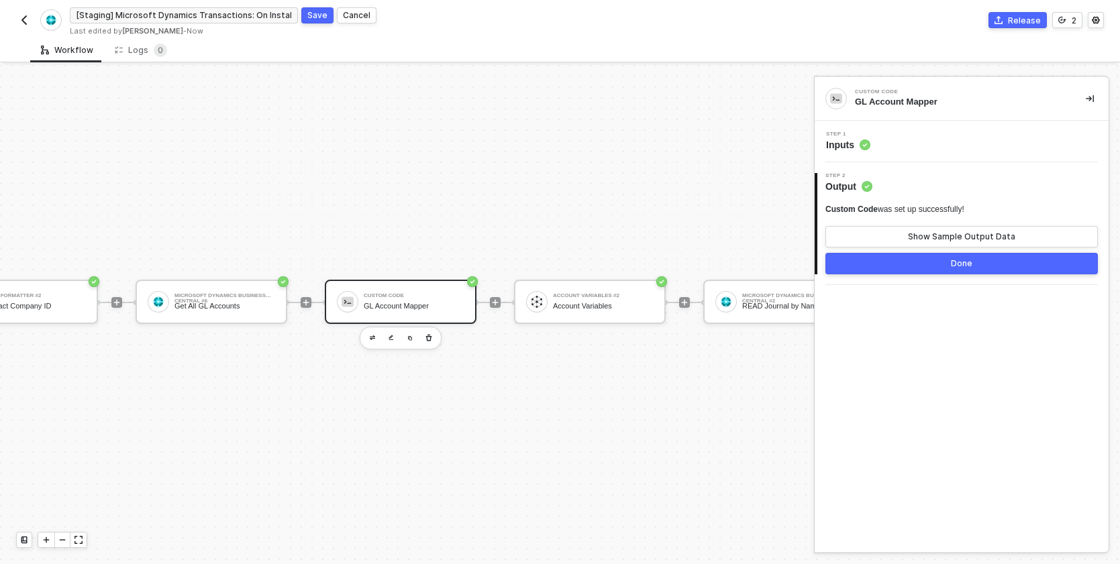
click at [557, 299] on div "Account Variables #2 Account Variables" at bounding box center [603, 301] width 101 height 25
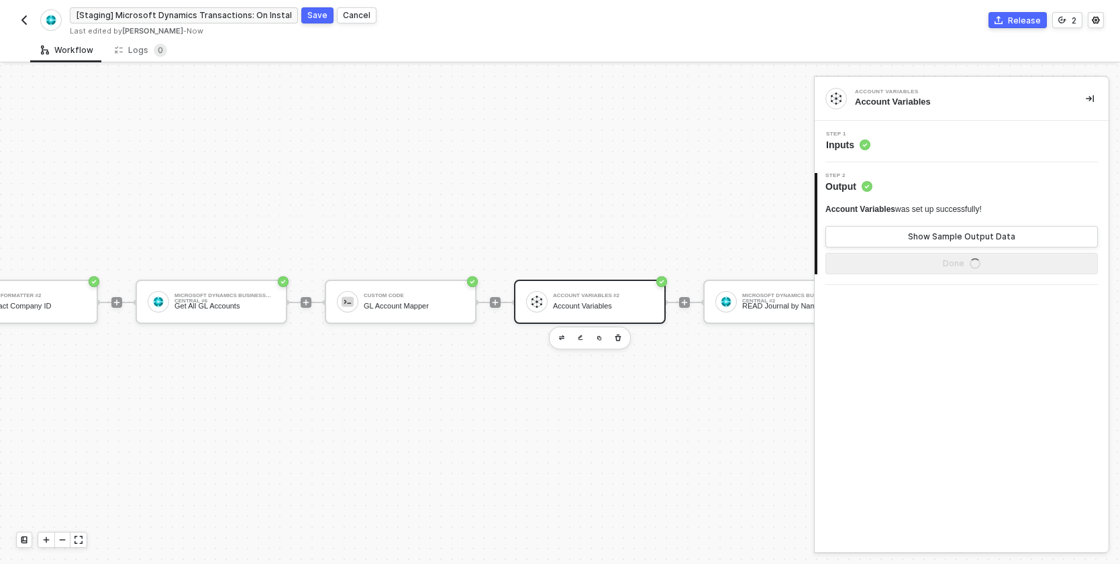
click at [845, 143] on span "Inputs" at bounding box center [848, 144] width 44 height 13
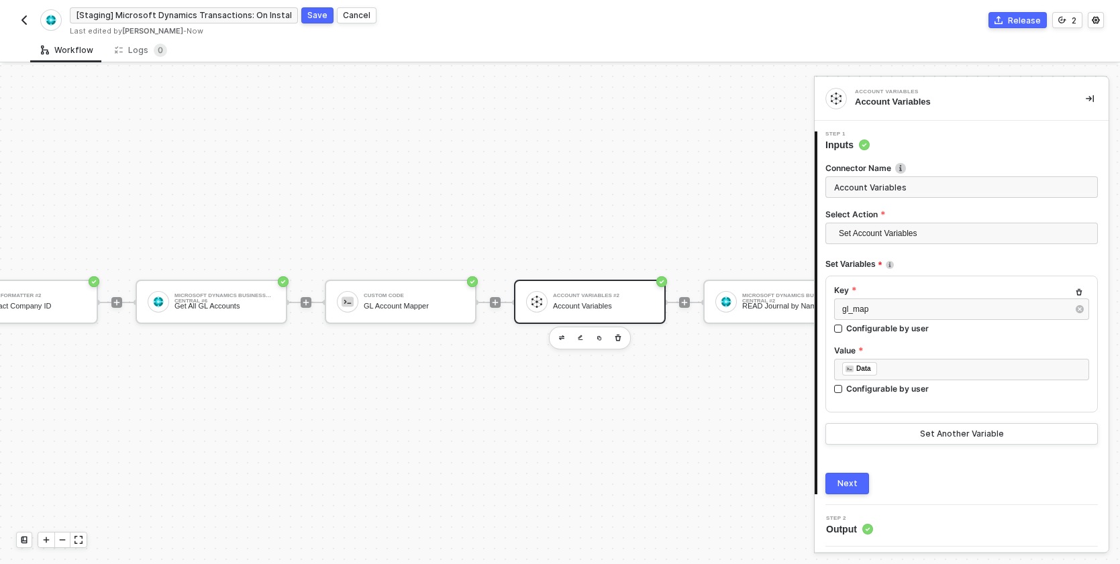
click at [853, 528] on span "Output" at bounding box center [849, 529] width 47 height 13
click at [850, 482] on div "Next" at bounding box center [847, 483] width 20 height 11
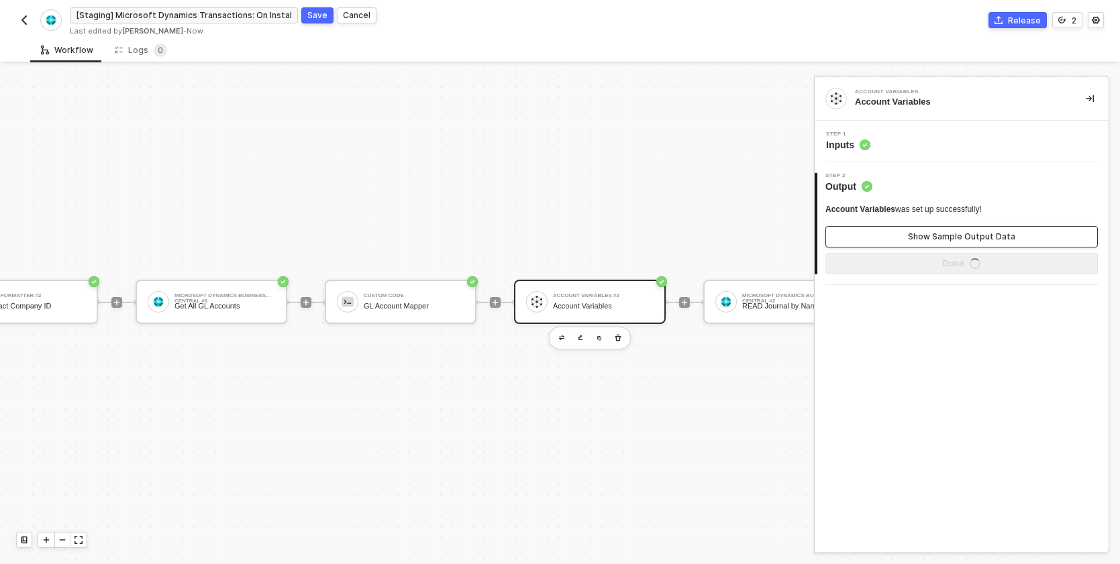
click at [928, 235] on div "Show Sample Output Data" at bounding box center [961, 236] width 107 height 11
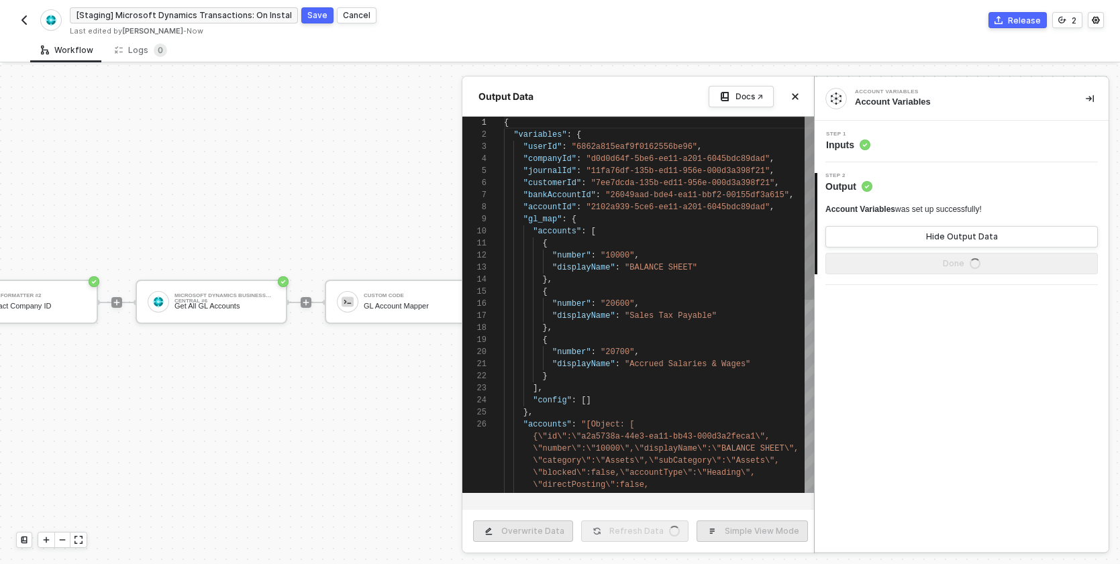
scroll to position [121, 0]
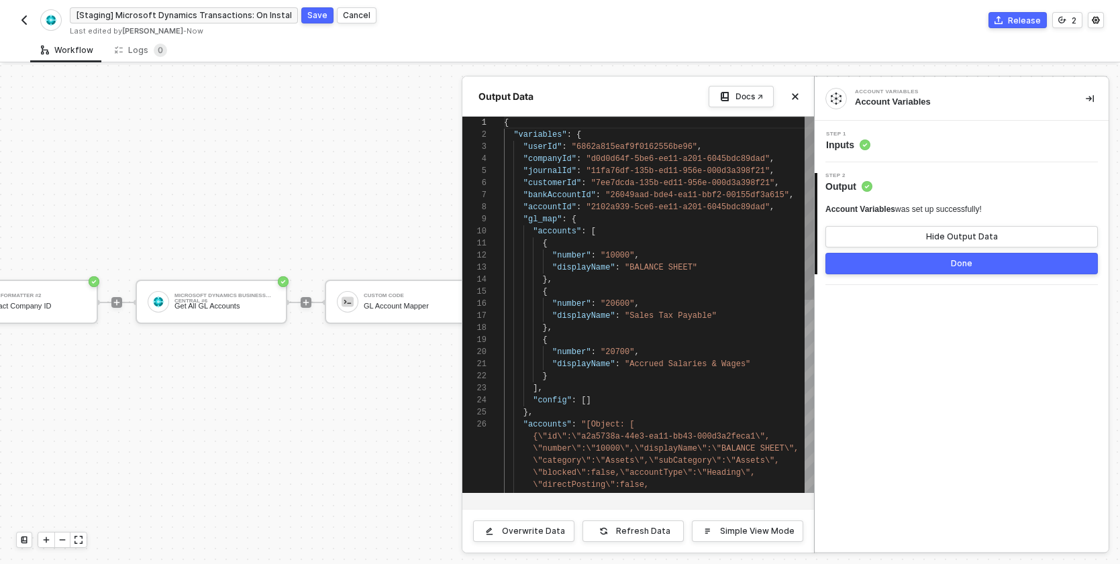
click at [545, 421] on span ""accounts"" at bounding box center [547, 424] width 48 height 9
click at [581, 217] on div ""gl_map" : {" at bounding box center [659, 219] width 310 height 12
click at [391, 307] on div at bounding box center [560, 314] width 1120 height 499
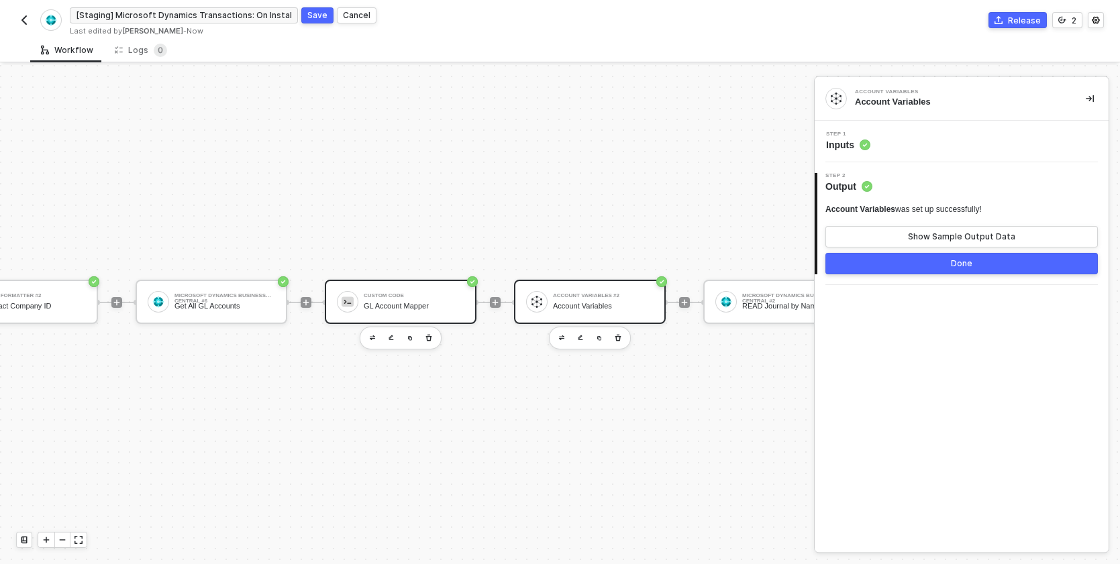
click at [415, 304] on div "GL Account Mapper" at bounding box center [414, 306] width 101 height 9
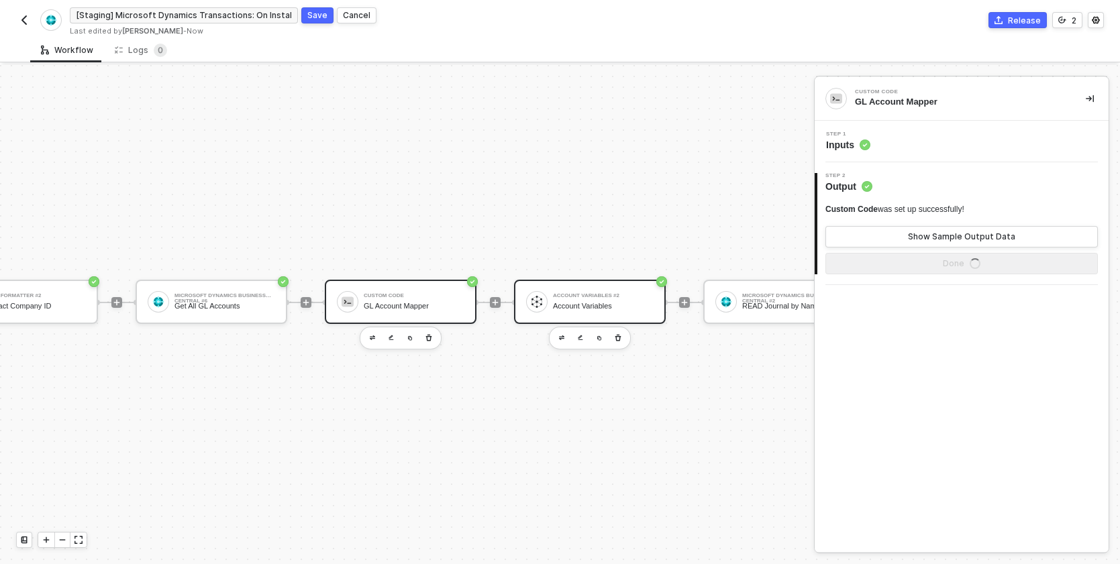
click at [564, 295] on div "Account Variables #2" at bounding box center [603, 295] width 101 height 5
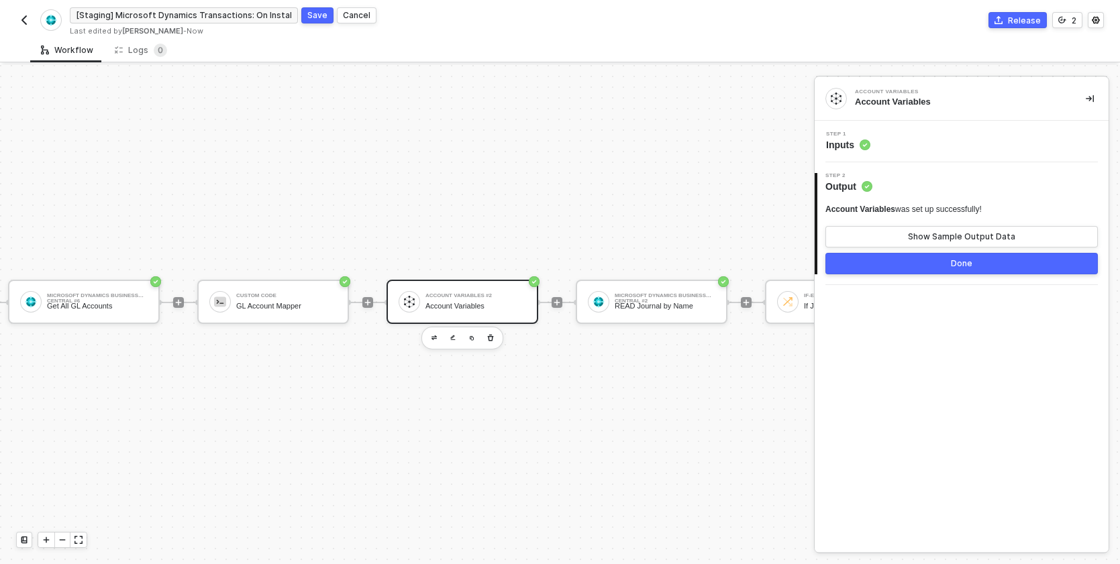
scroll to position [25, 577]
click at [617, 309] on div "READ Journal by Name" at bounding box center [663, 306] width 101 height 9
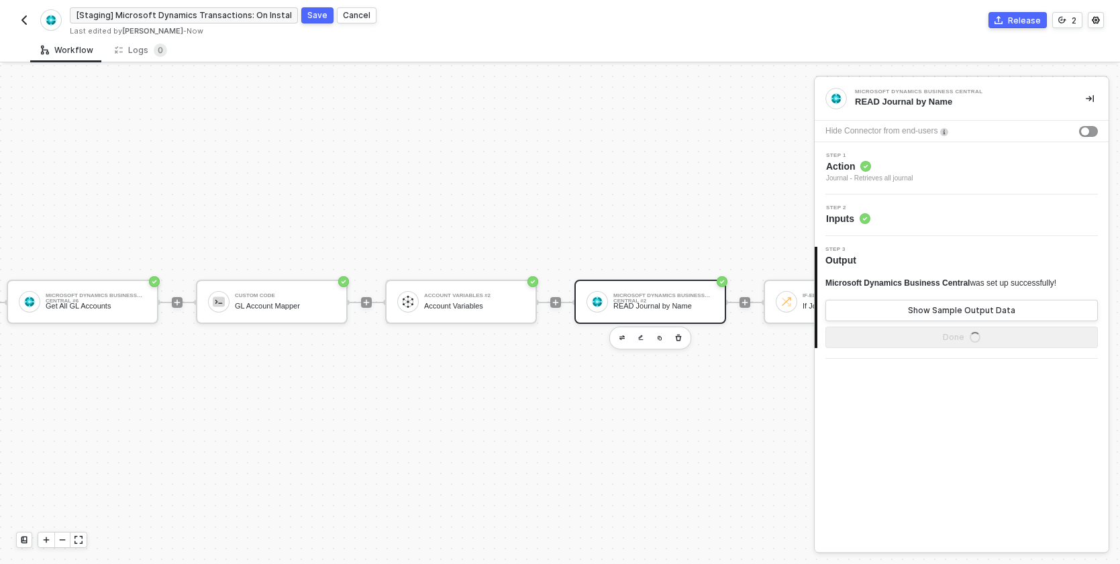
click at [841, 220] on span "Inputs" at bounding box center [848, 218] width 44 height 13
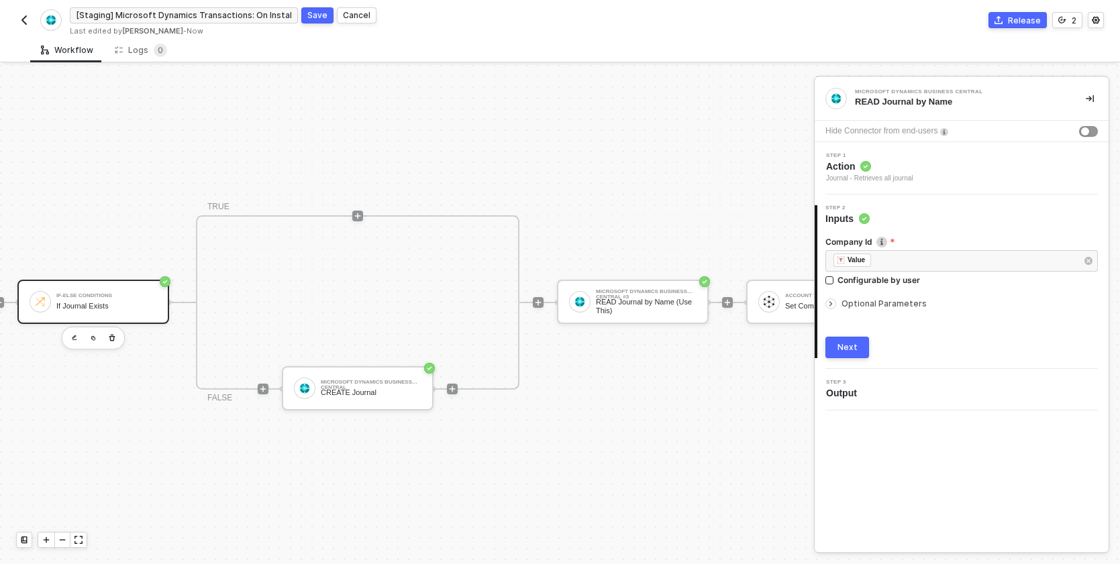
scroll to position [25, 1324]
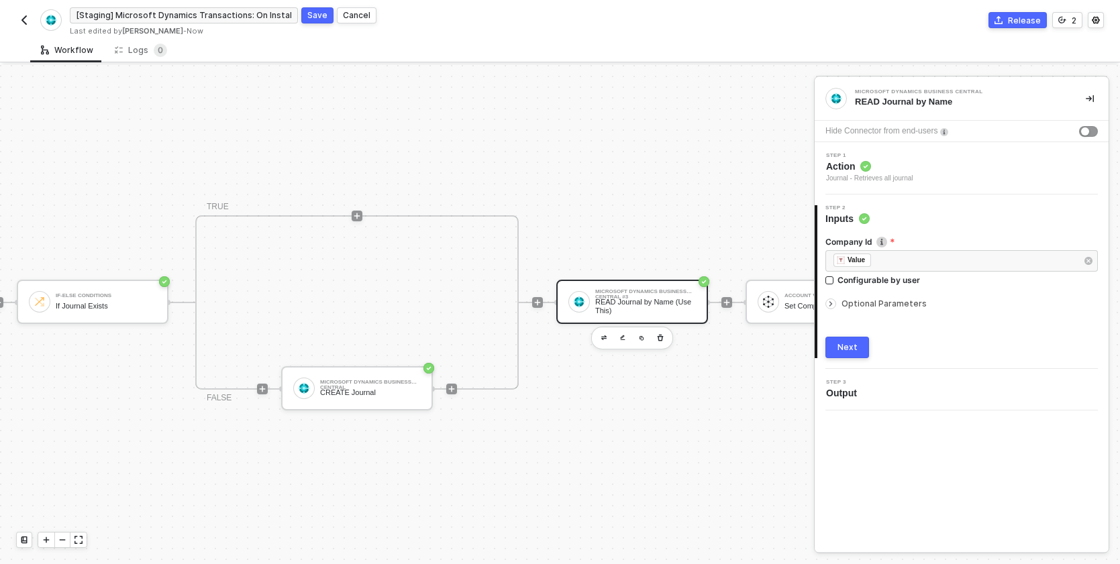
click at [667, 306] on div "READ Journal by Name (Use This)" at bounding box center [645, 306] width 101 height 17
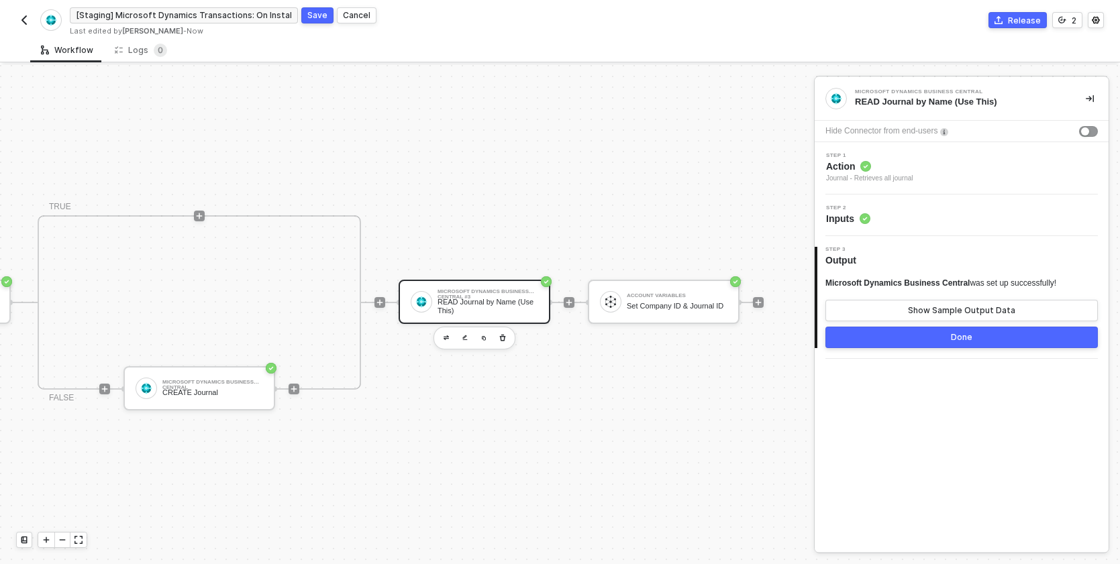
scroll to position [25, 1525]
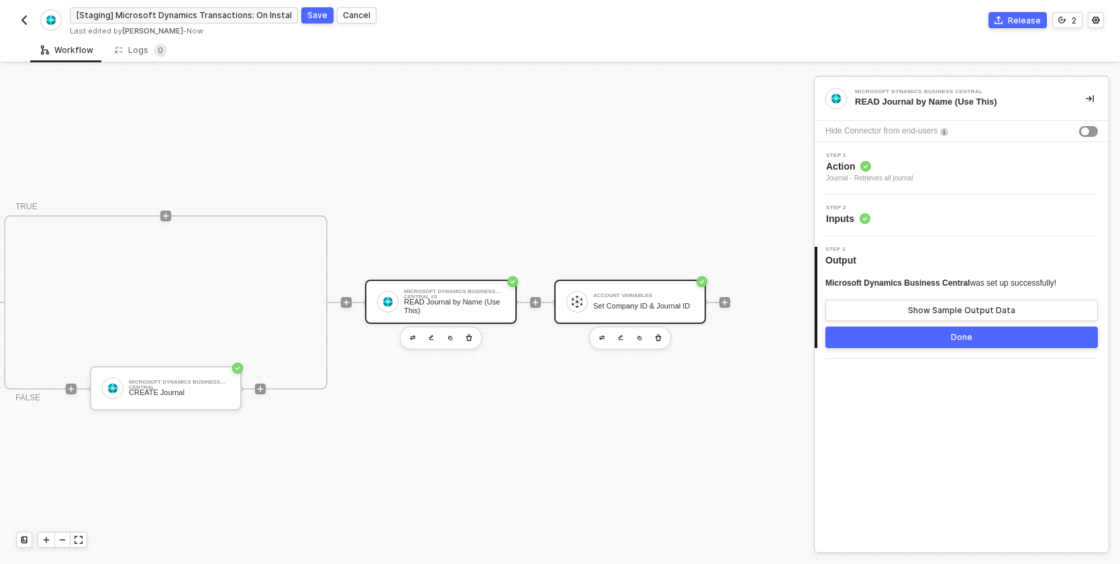
click at [645, 303] on div "Set Company ID & Journal ID" at bounding box center [643, 306] width 101 height 9
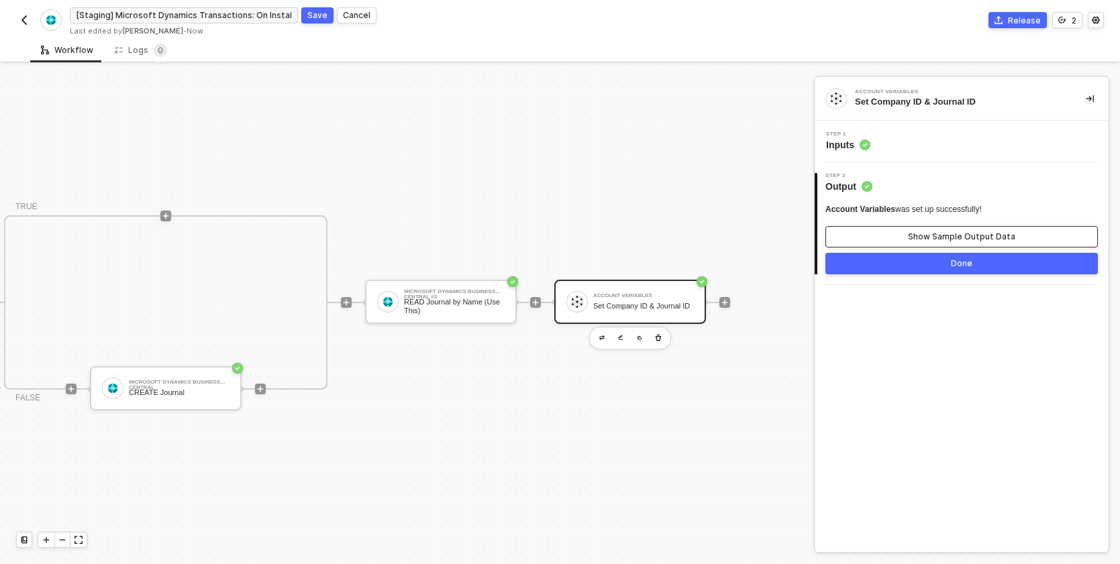
click at [913, 233] on div "Show Sample Output Data" at bounding box center [961, 236] width 107 height 11
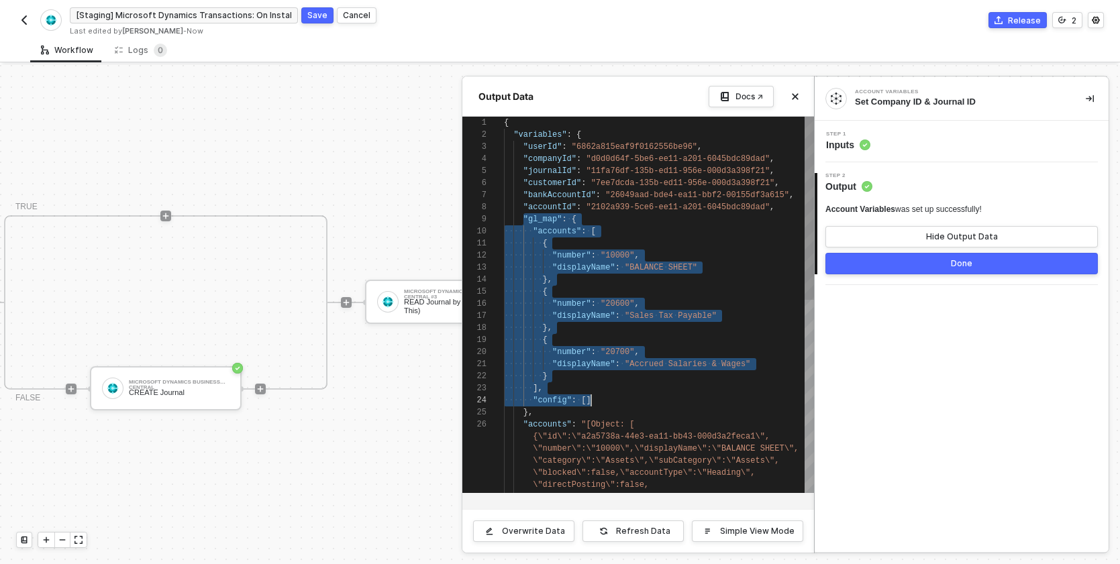
scroll to position [97, 29]
drag, startPoint x: 527, startPoint y: 219, endPoint x: 618, endPoint y: 410, distance: 211.8
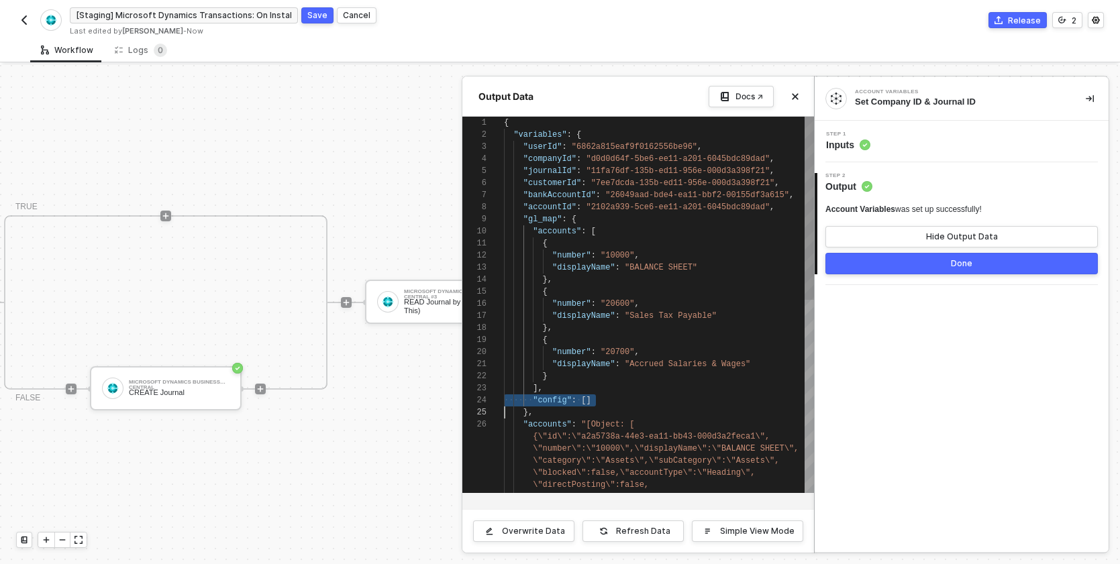
scroll to position [36, 0]
click at [350, 215] on div at bounding box center [560, 314] width 1120 height 499
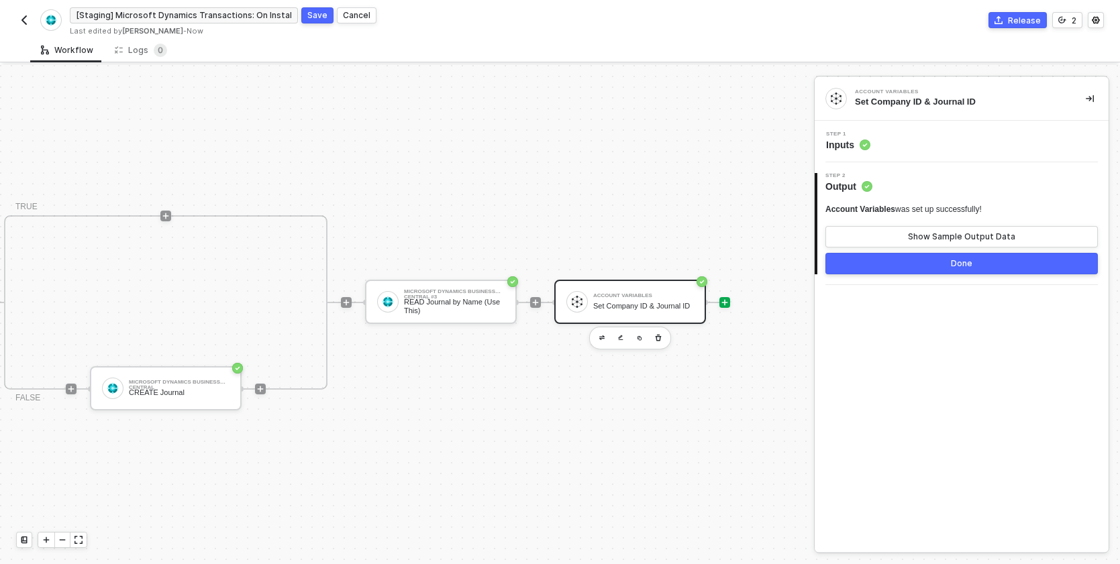
click at [722, 300] on icon "icon-play" at bounding box center [725, 302] width 6 height 6
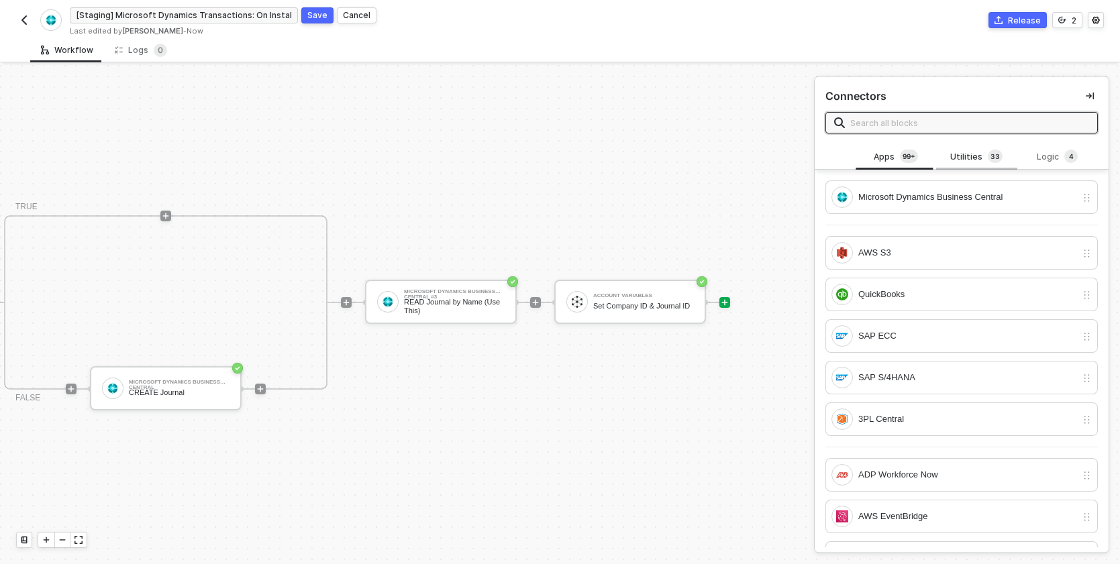
click at [979, 153] on div "Utilities 3 3" at bounding box center [976, 157] width 59 height 15
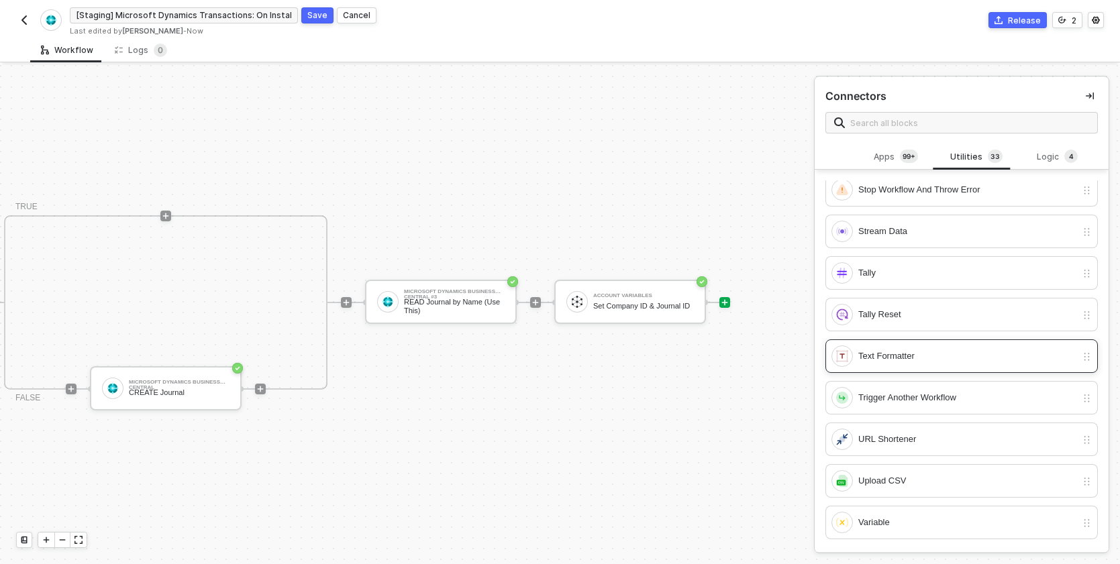
scroll to position [0, 0]
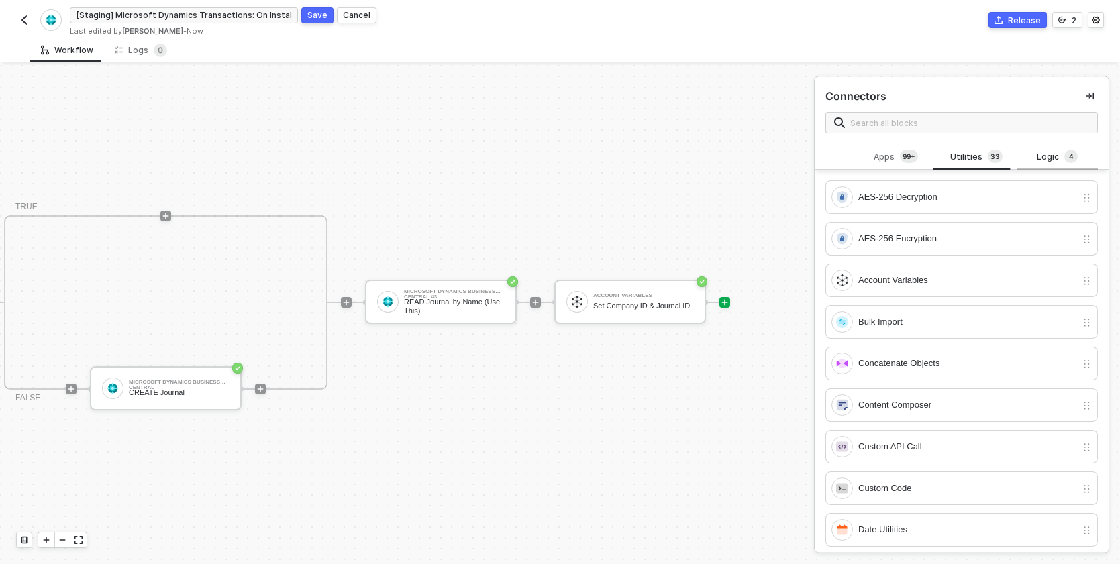
click at [1041, 162] on div "Logic 4" at bounding box center [1057, 157] width 59 height 15
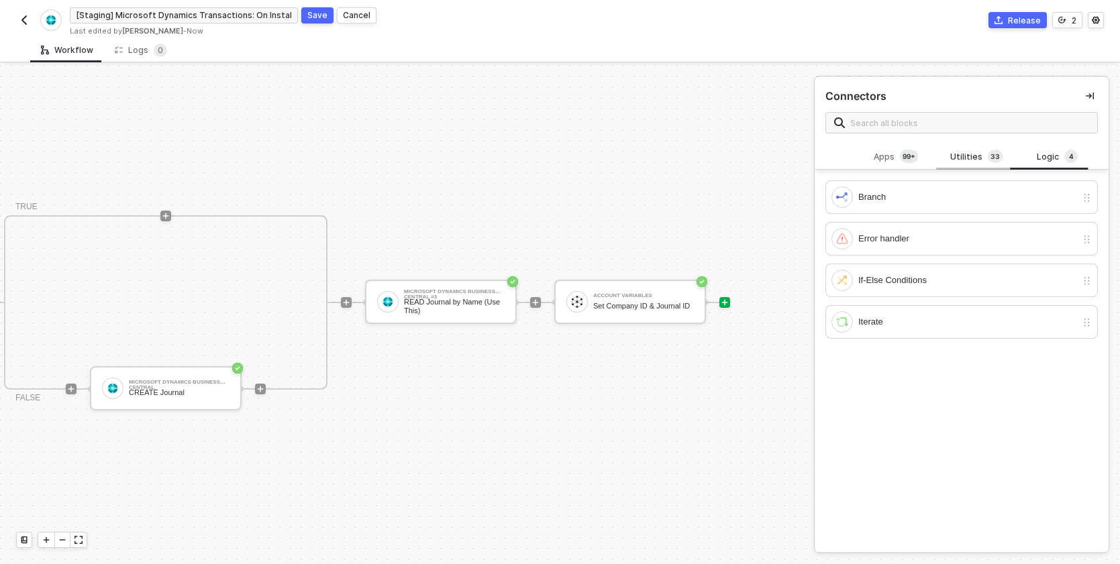
click at [990, 159] on span "3" at bounding box center [992, 156] width 5 height 11
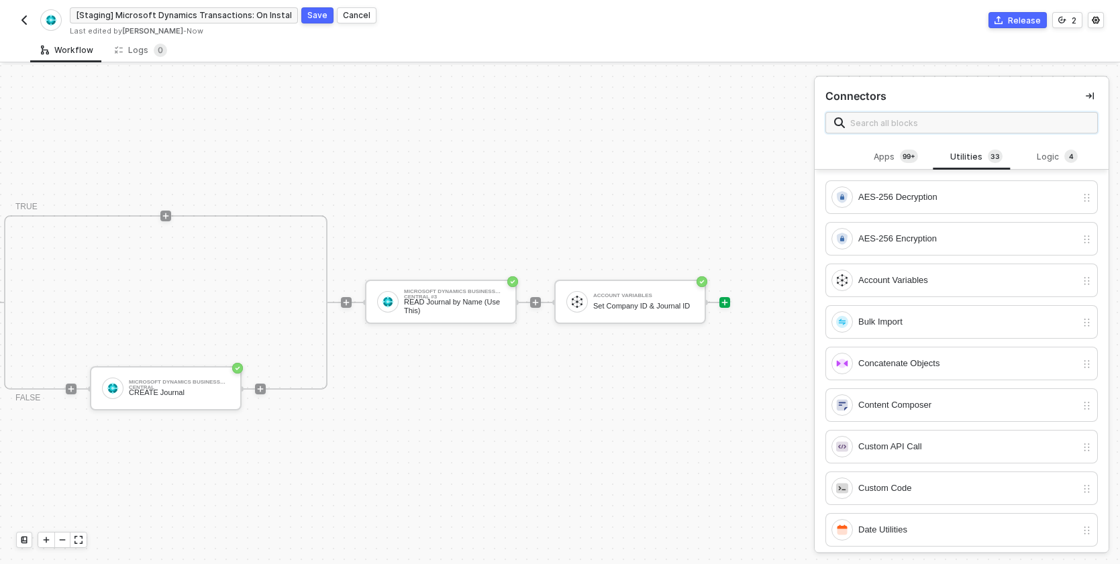
click at [979, 125] on input "text" at bounding box center [969, 122] width 239 height 15
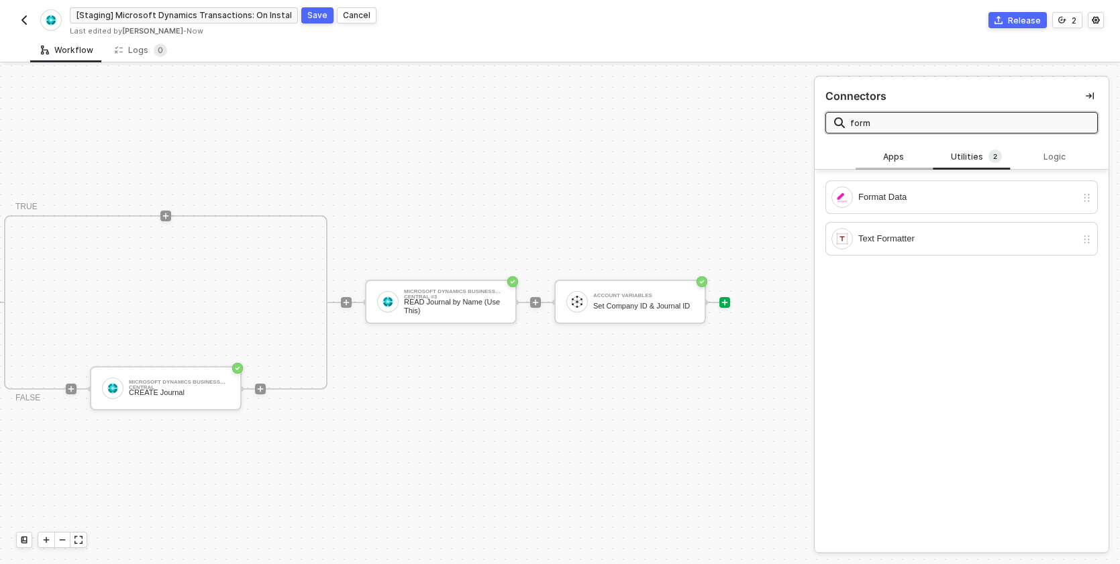
click at [904, 156] on div "Apps" at bounding box center [895, 157] width 59 height 11
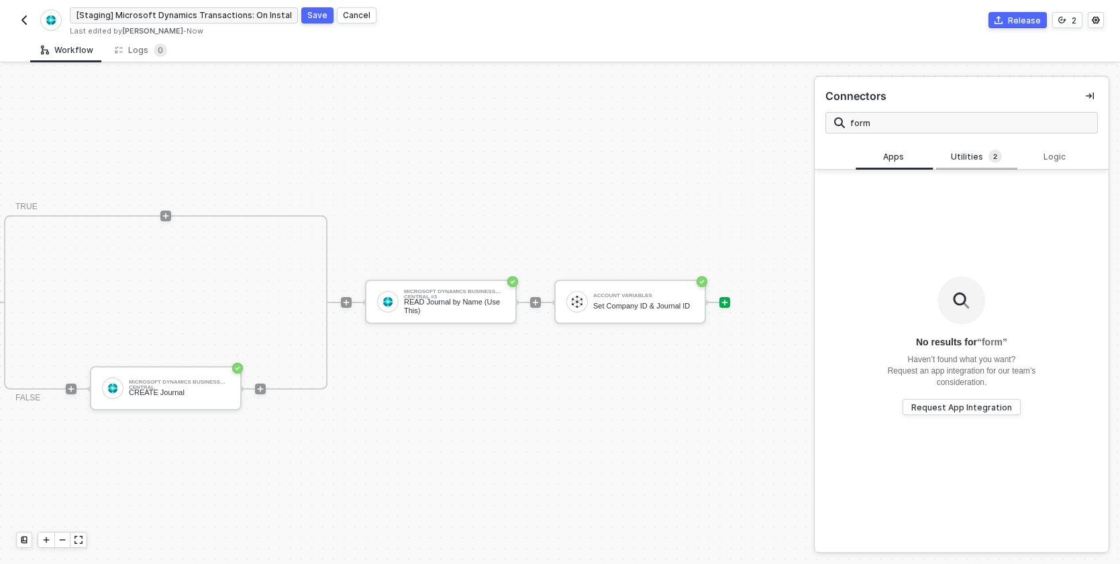
click at [977, 157] on div "Utilities 2" at bounding box center [976, 157] width 59 height 15
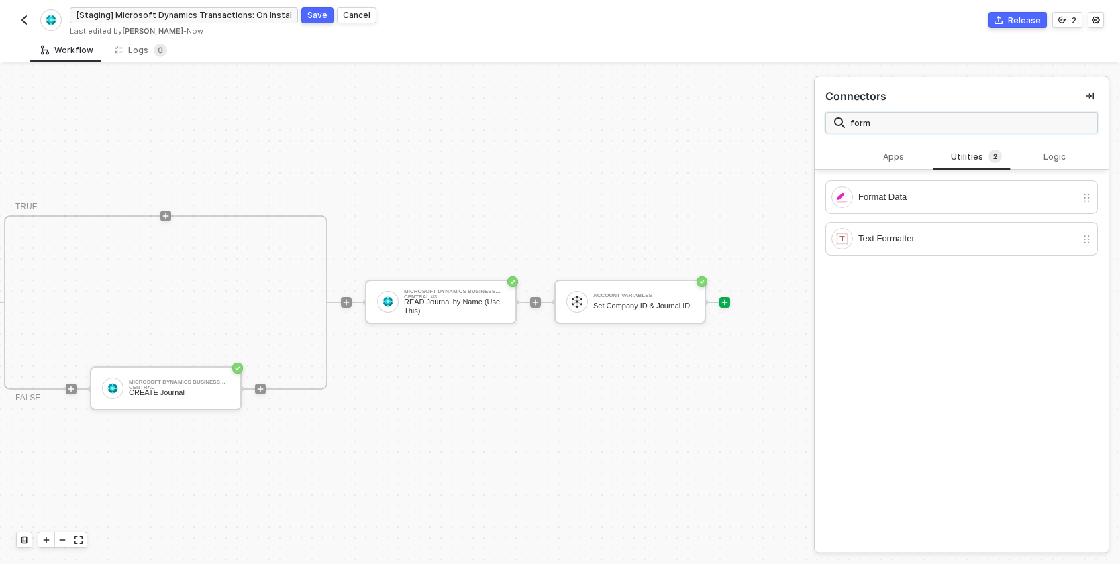
click at [920, 119] on input "form" at bounding box center [969, 122] width 239 height 15
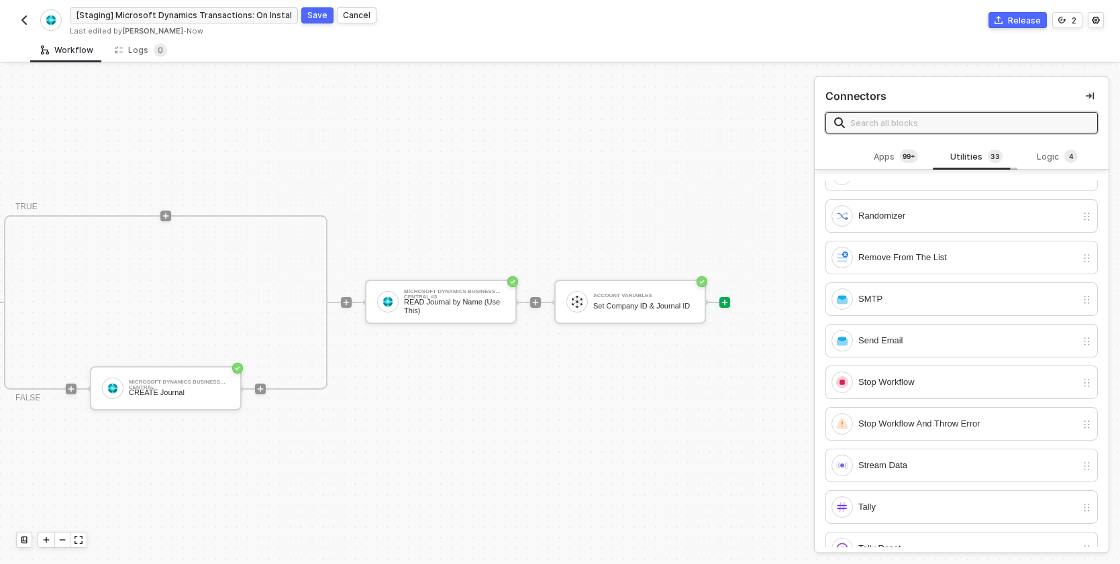
scroll to position [804, 0]
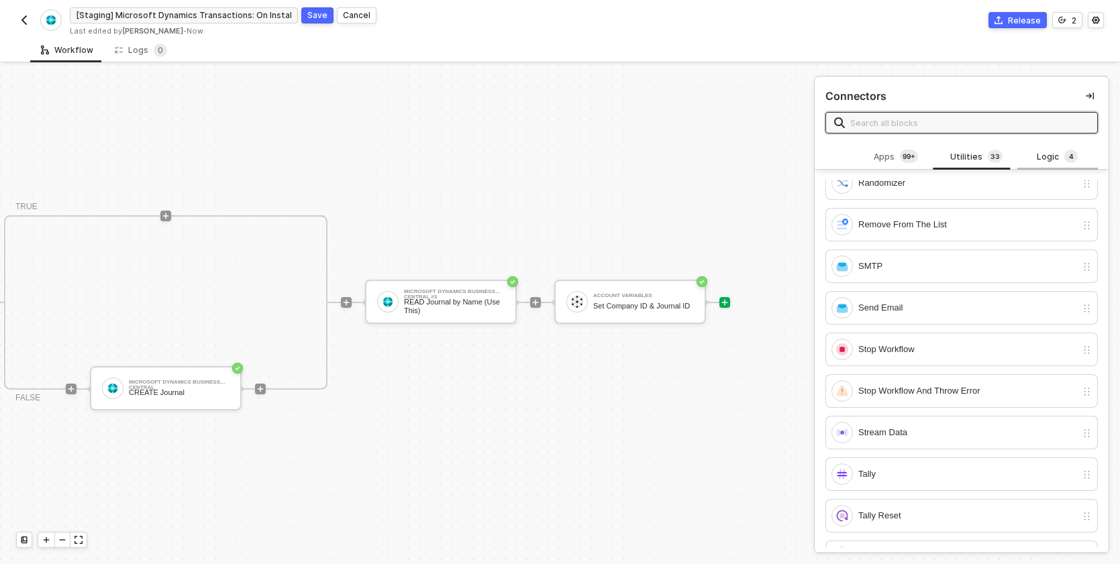
click at [1042, 160] on div "Logic 4" at bounding box center [1057, 157] width 59 height 15
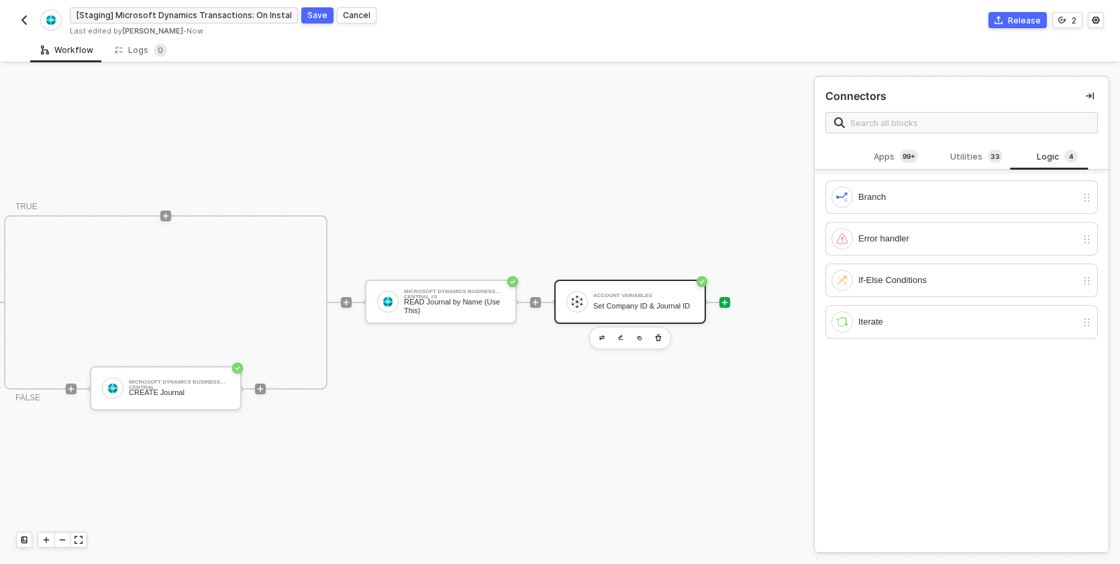
click at [644, 294] on div "Account Variables" at bounding box center [643, 295] width 101 height 5
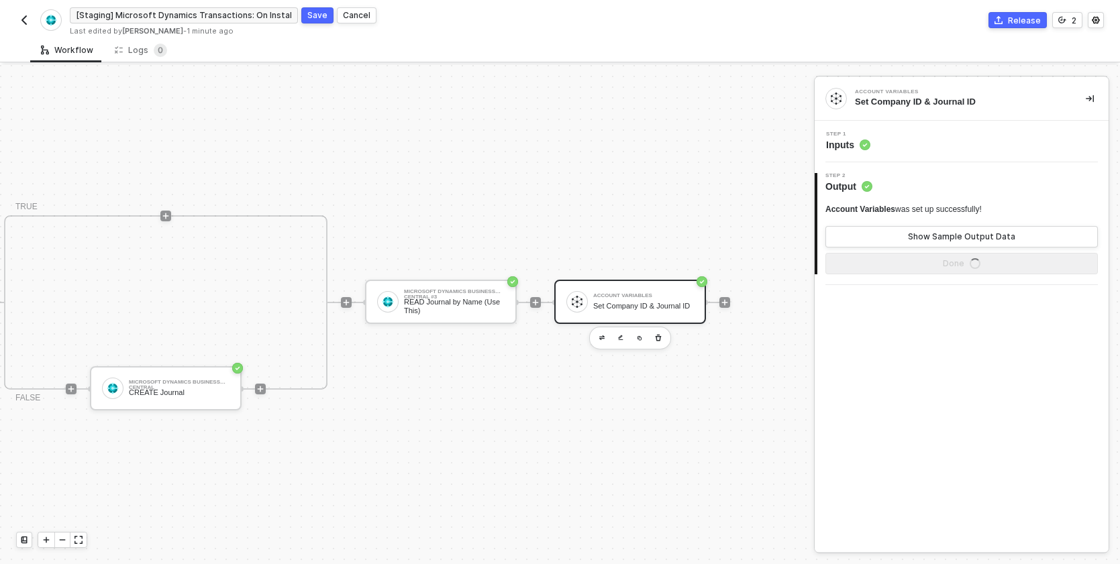
click at [851, 152] on div "Step 1 Inputs" at bounding box center [961, 142] width 294 height 42
click at [854, 144] on span "Inputs" at bounding box center [848, 144] width 44 height 13
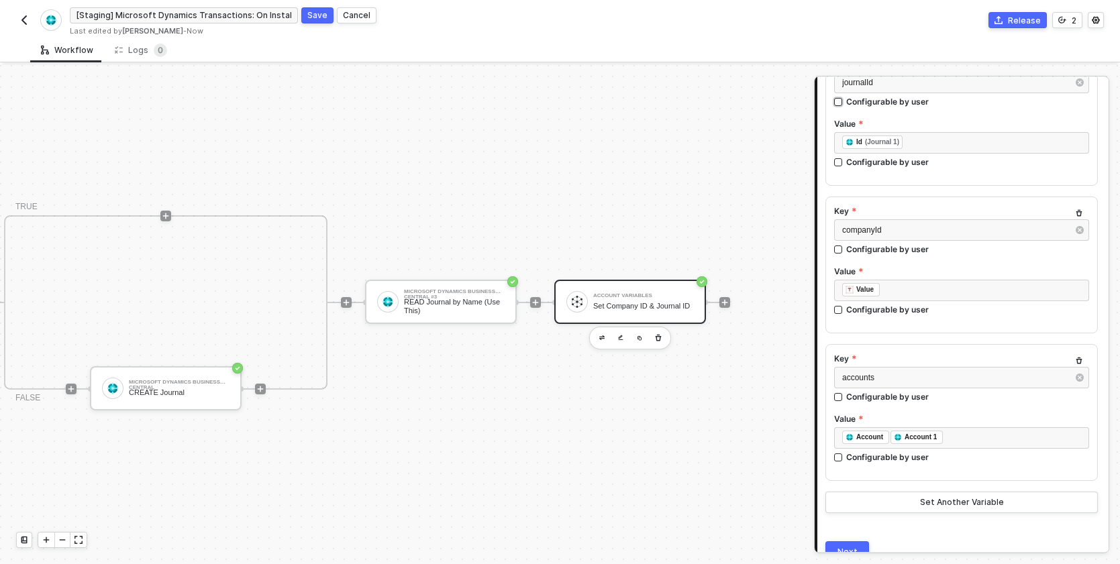
scroll to position [290, 0]
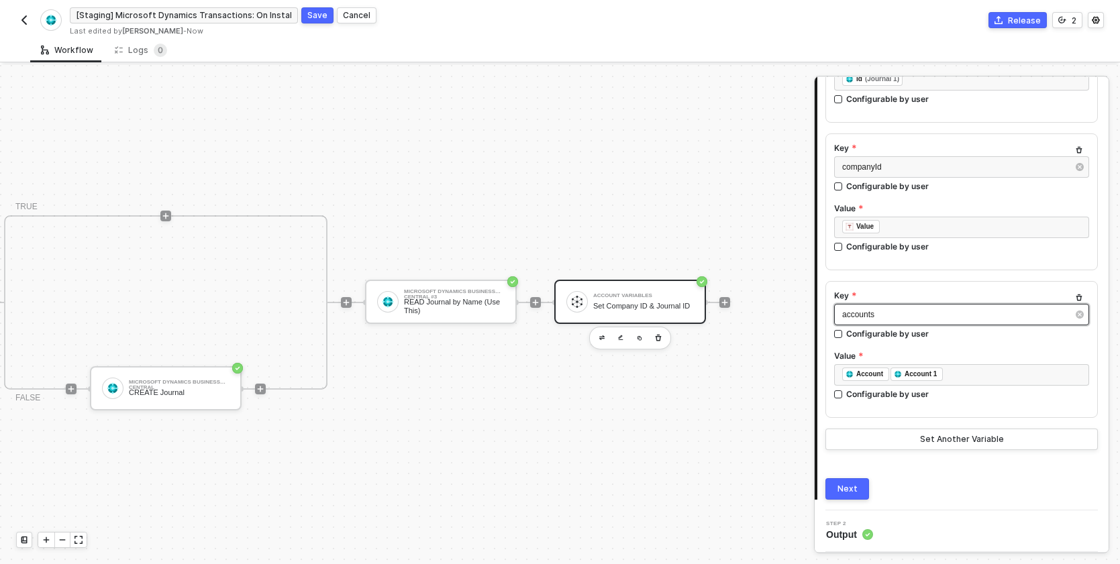
click at [869, 319] on div "accounts" at bounding box center [954, 315] width 225 height 13
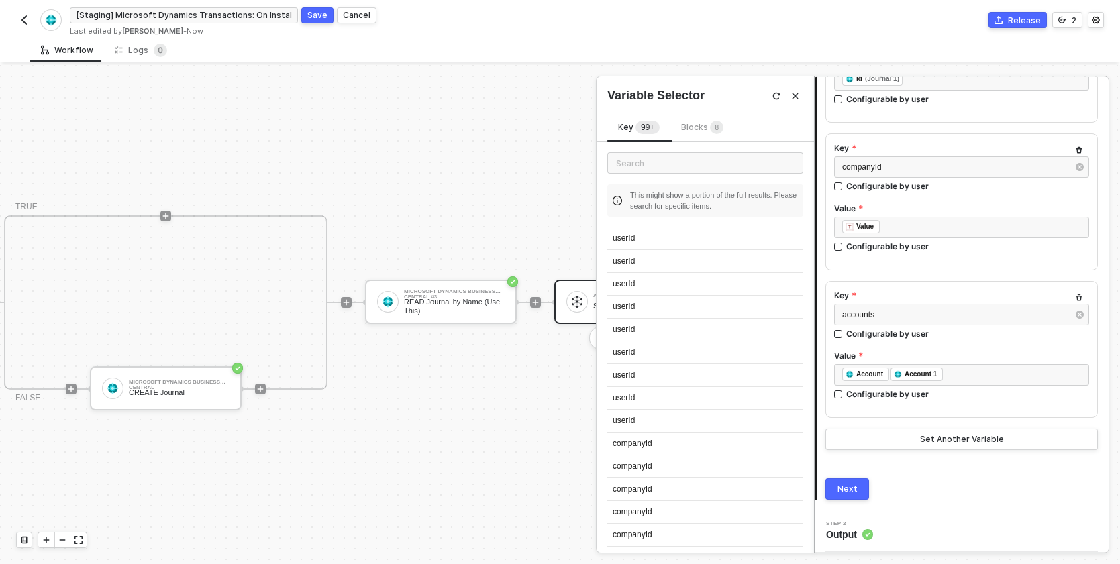
drag, startPoint x: 853, startPoint y: 527, endPoint x: 851, endPoint y: 519, distance: 9.0
click at [853, 528] on span "Output" at bounding box center [849, 534] width 47 height 13
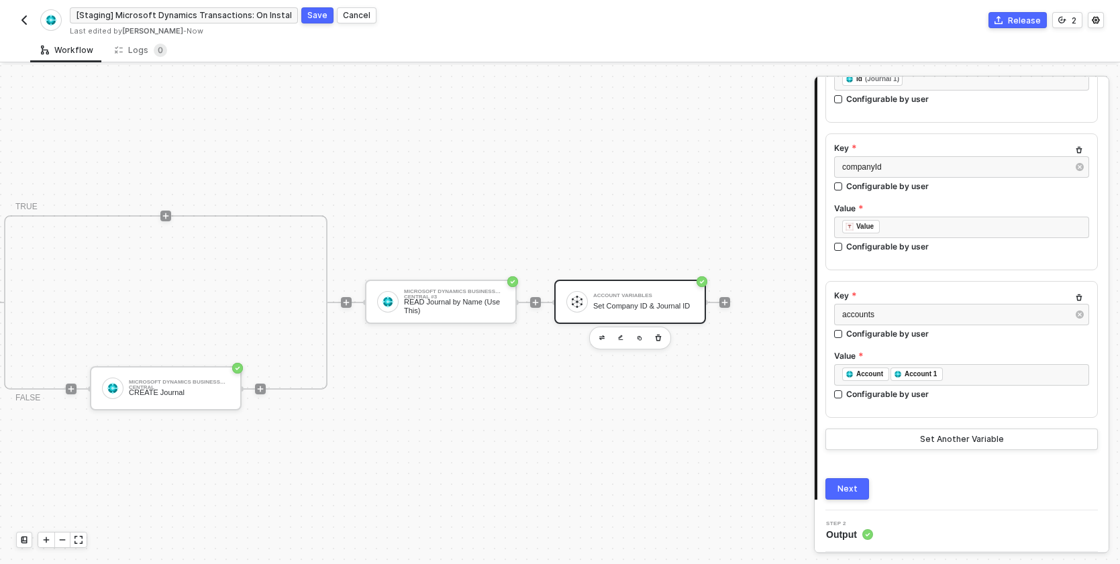
click at [845, 484] on div "Next" at bounding box center [847, 489] width 20 height 11
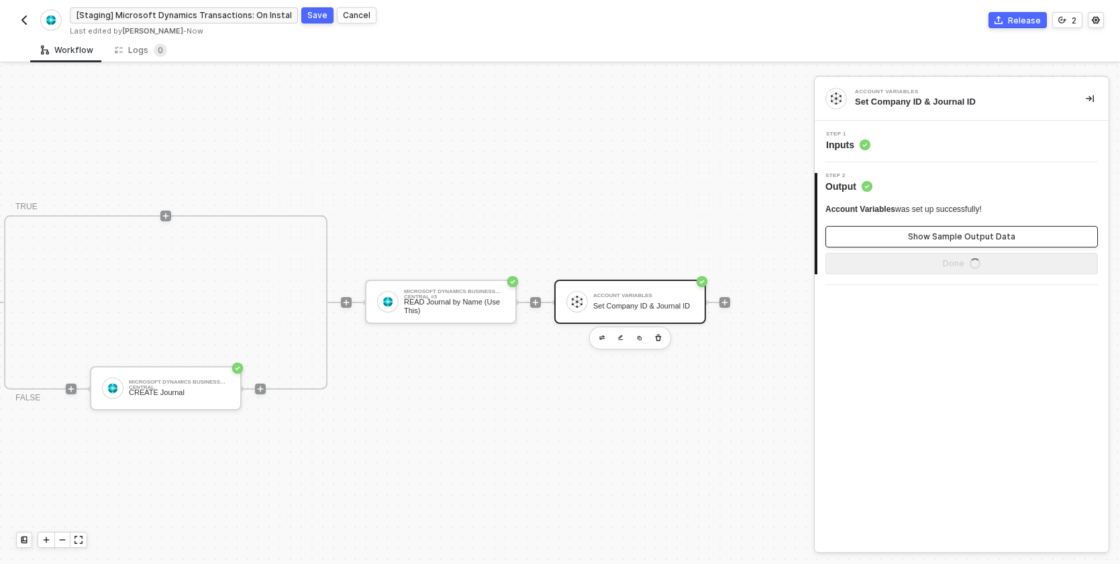
click at [946, 239] on div "Show Sample Output Data" at bounding box center [961, 236] width 107 height 11
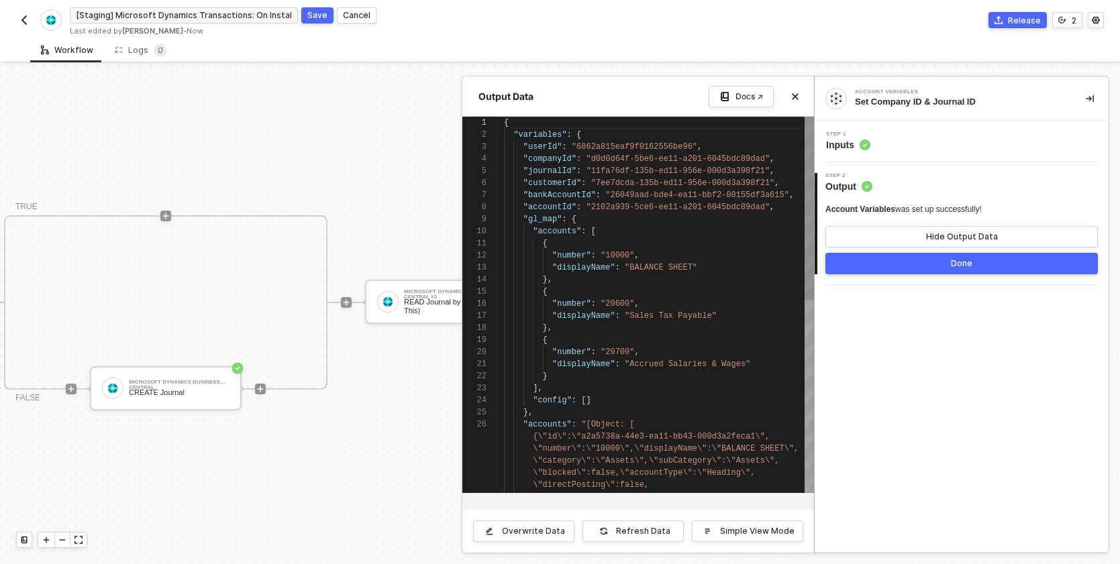
scroll to position [121, 0]
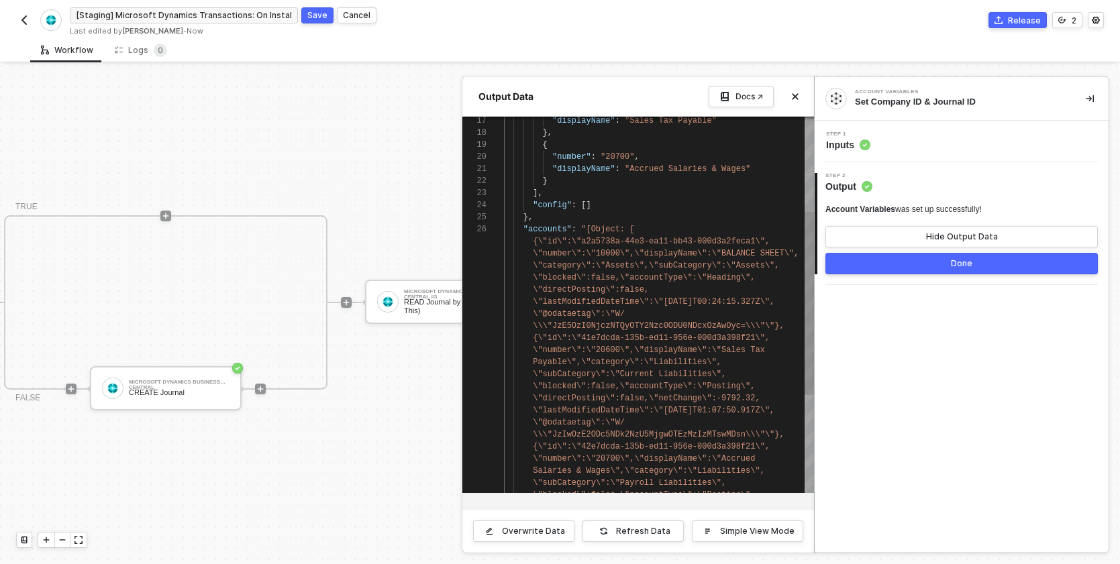
click at [544, 227] on span ""accounts"" at bounding box center [547, 229] width 48 height 9
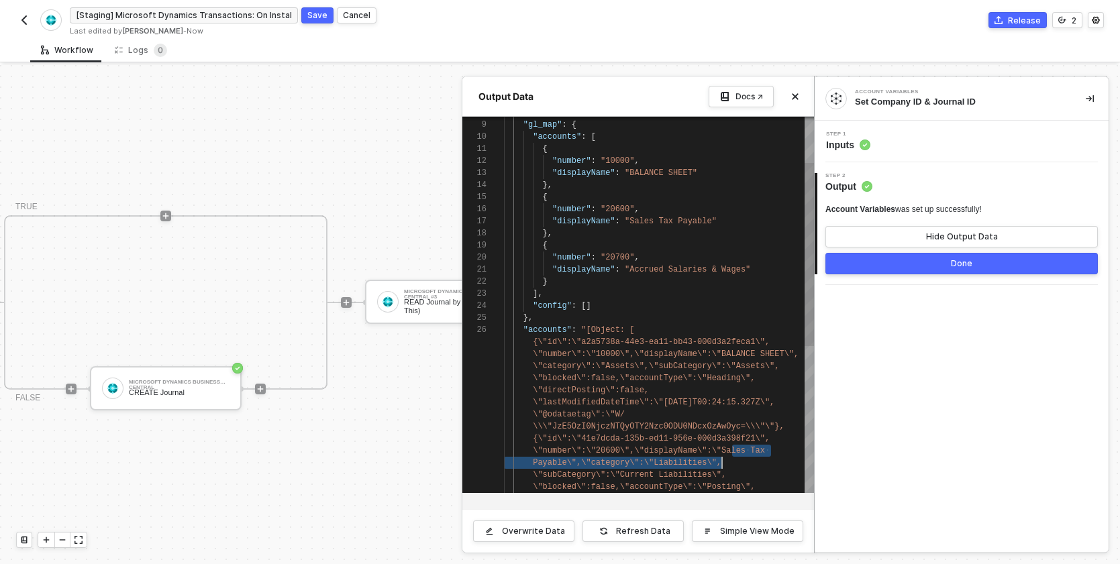
scroll to position [0, 218]
drag, startPoint x: 731, startPoint y: 449, endPoint x: 757, endPoint y: 461, distance: 28.5
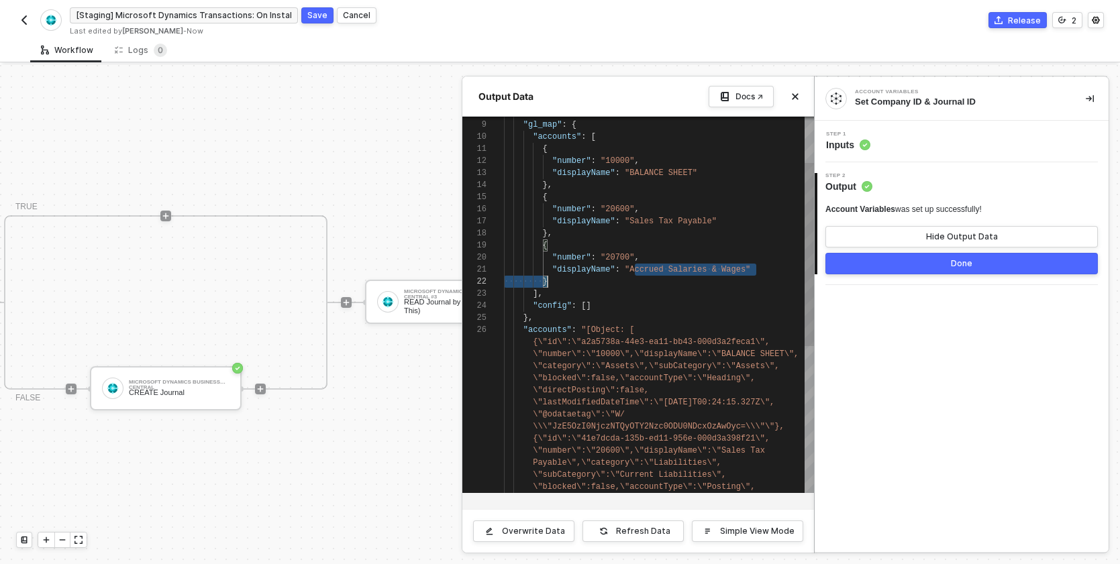
scroll to position [0, 44]
drag, startPoint x: 633, startPoint y: 273, endPoint x: 733, endPoint y: 278, distance: 100.7
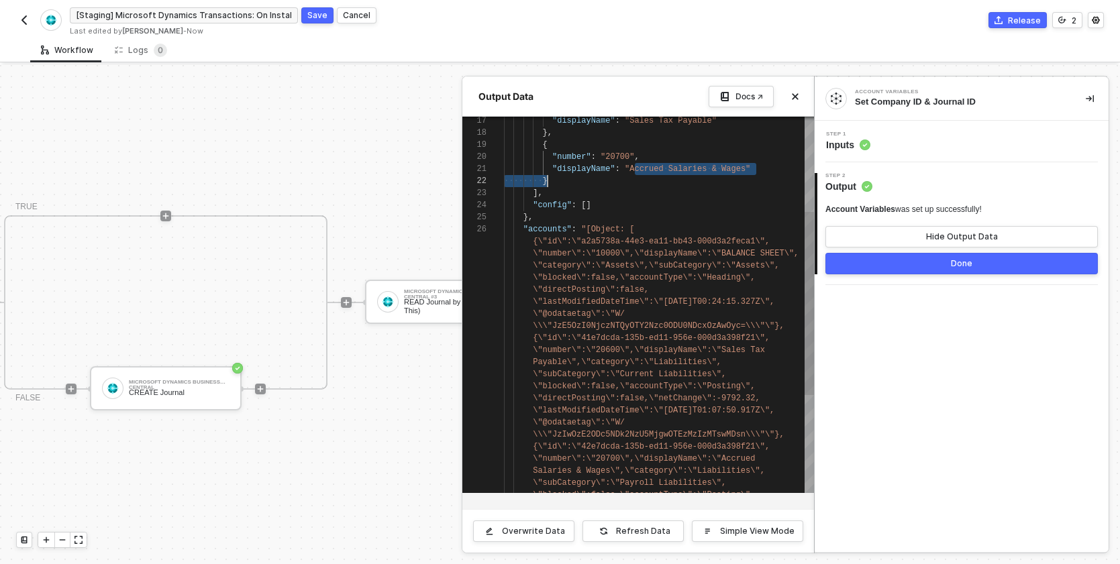
click at [619, 447] on div "19 20 21 22 23 24 25 26 17 18 \"@odataetag\":\"W/ \\\"JzE5OzI0NjczNTQyOTY2Nzc0O…" at bounding box center [638, 305] width 352 height 376
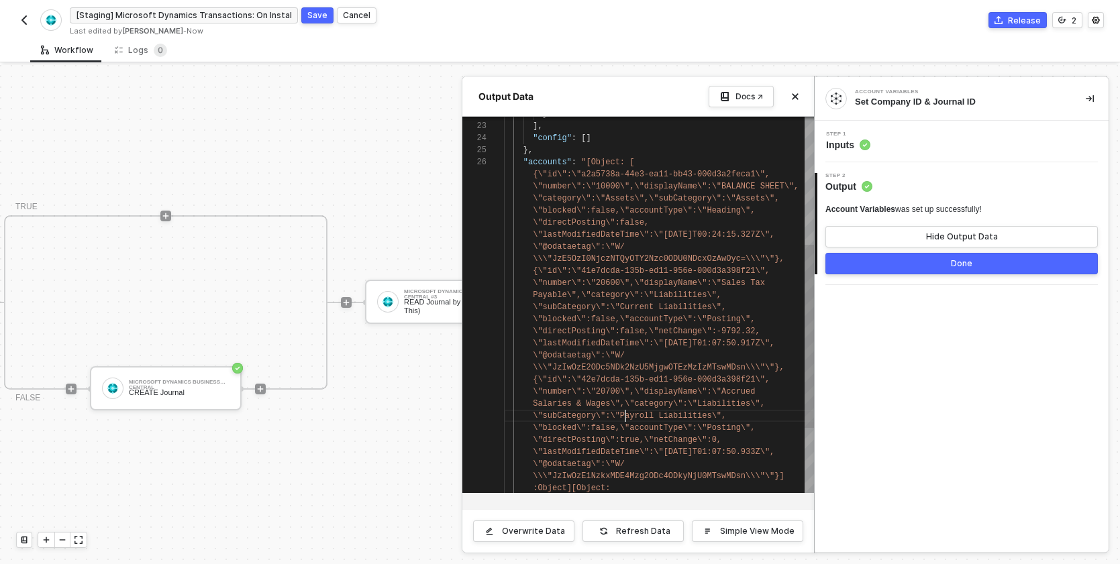
drag, startPoint x: 625, startPoint y: 417, endPoint x: 665, endPoint y: 422, distance: 40.6
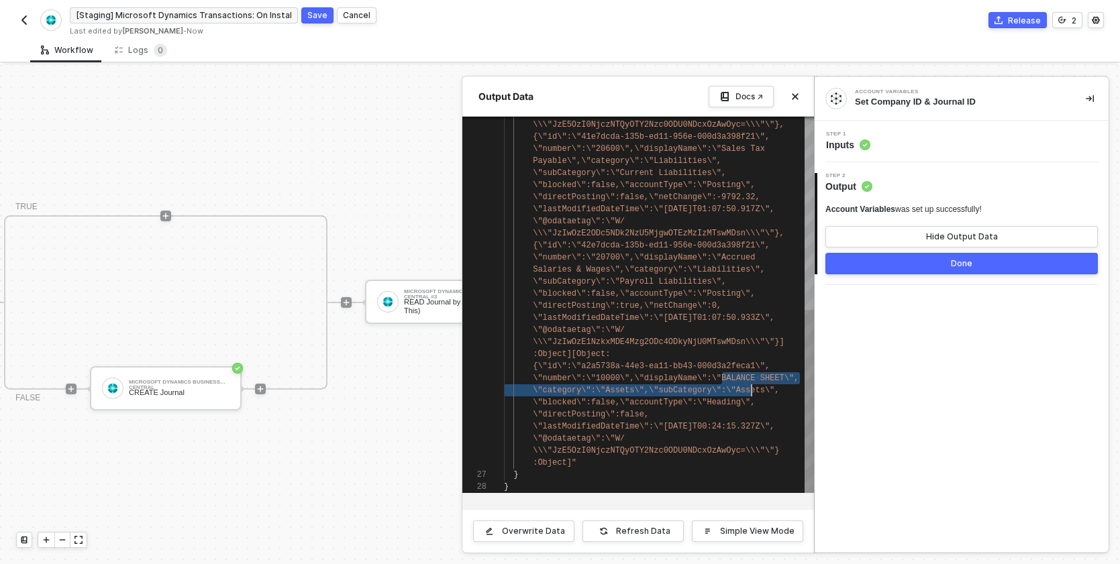
drag, startPoint x: 724, startPoint y: 378, endPoint x: 752, endPoint y: 391, distance: 30.3
click at [659, 404] on span "\"blocked\":false,\"accountType\":\"Heading\"," at bounding box center [644, 402] width 222 height 9
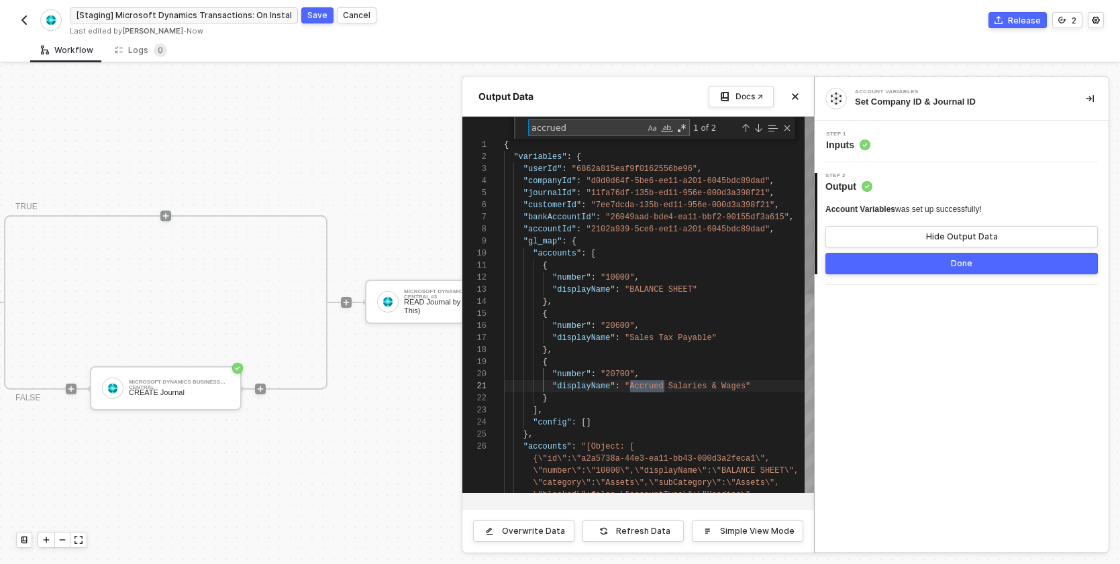
scroll to position [0, 252]
click at [544, 448] on span ""accounts"" at bounding box center [547, 446] width 48 height 9
click at [849, 138] on span "Inputs" at bounding box center [848, 144] width 44 height 13
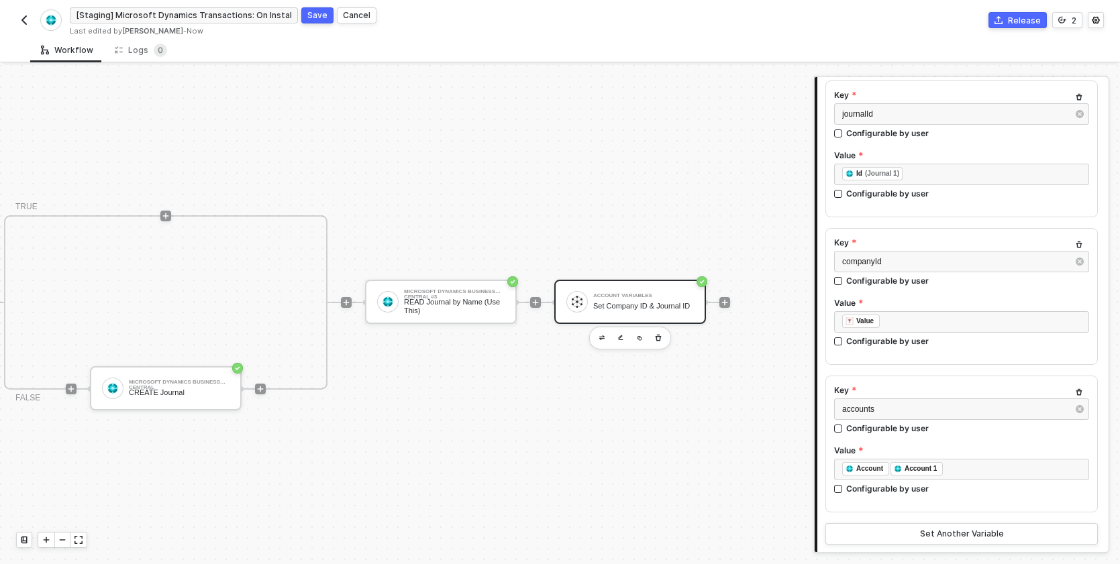
scroll to position [209, 0]
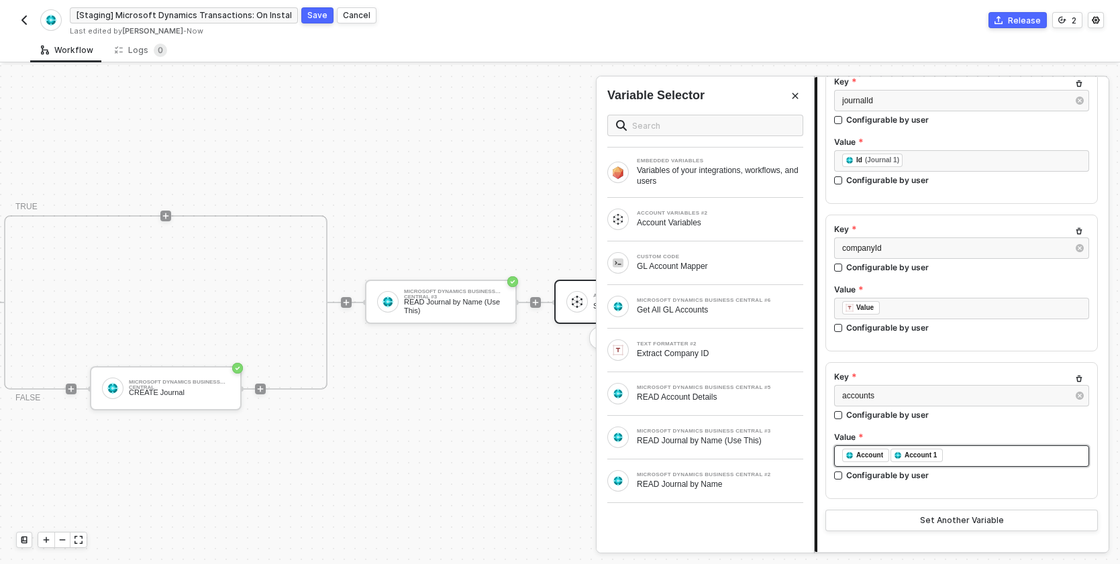
click at [973, 460] on div "﻿ ﻿ Account ﻿ ﻿ Account 1 ﻿" at bounding box center [961, 456] width 239 height 15
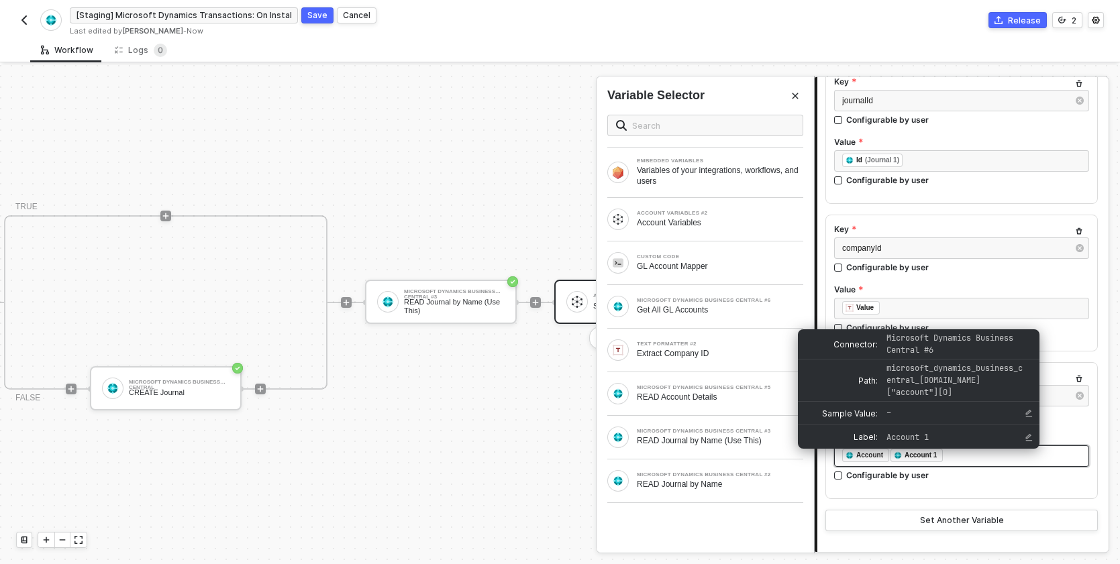
click at [907, 459] on div "Account 1" at bounding box center [920, 455] width 32 height 12
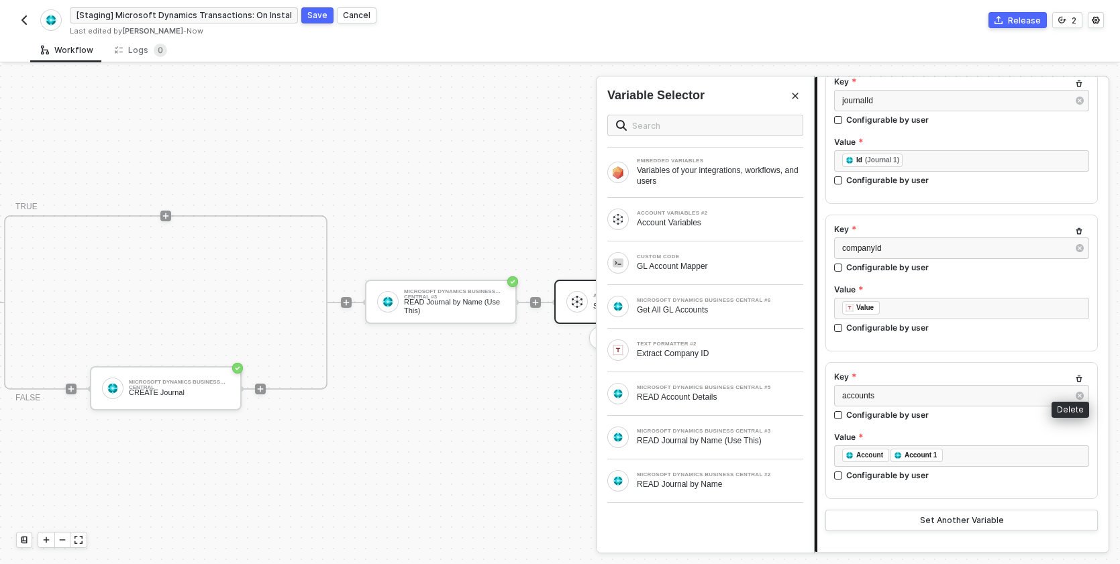
click at [1071, 383] on button "button" at bounding box center [1079, 379] width 16 height 16
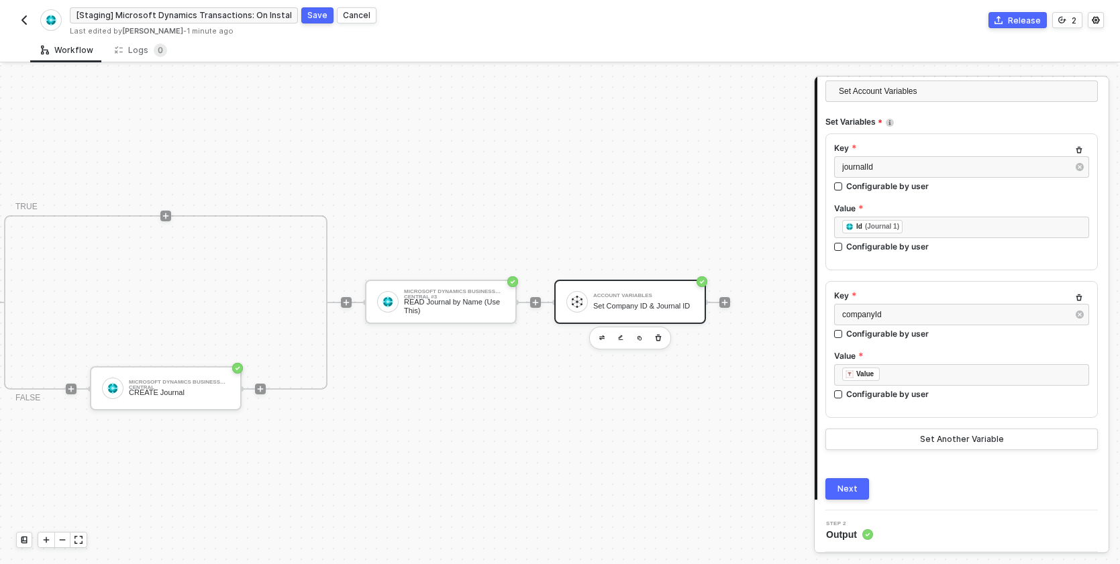
click at [672, 305] on div "Set Company ID & Journal ID" at bounding box center [643, 306] width 101 height 9
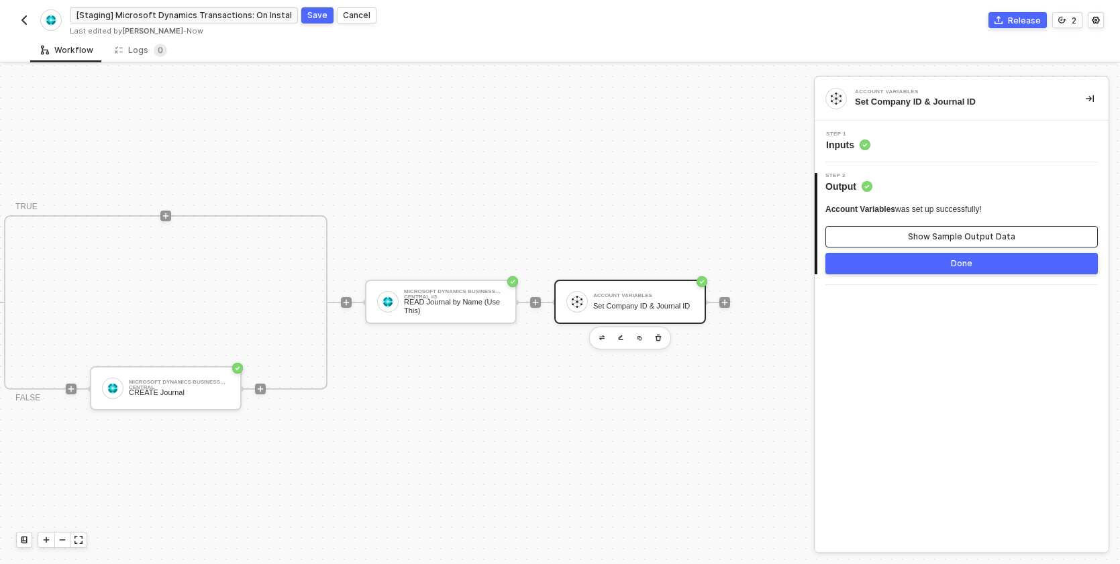
click at [919, 241] on div "Show Sample Output Data" at bounding box center [961, 236] width 107 height 11
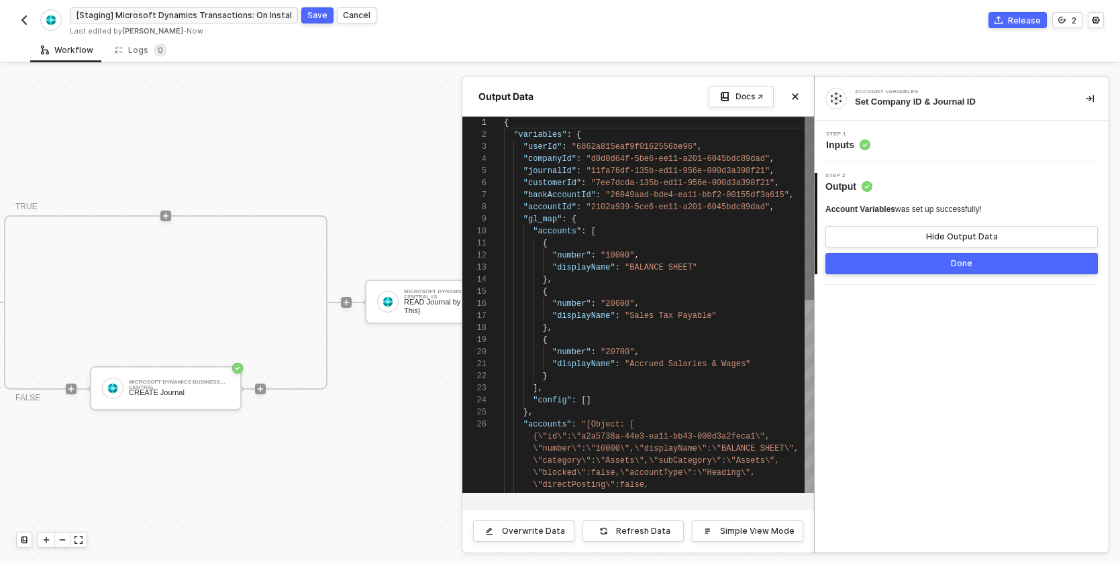
scroll to position [121, 0]
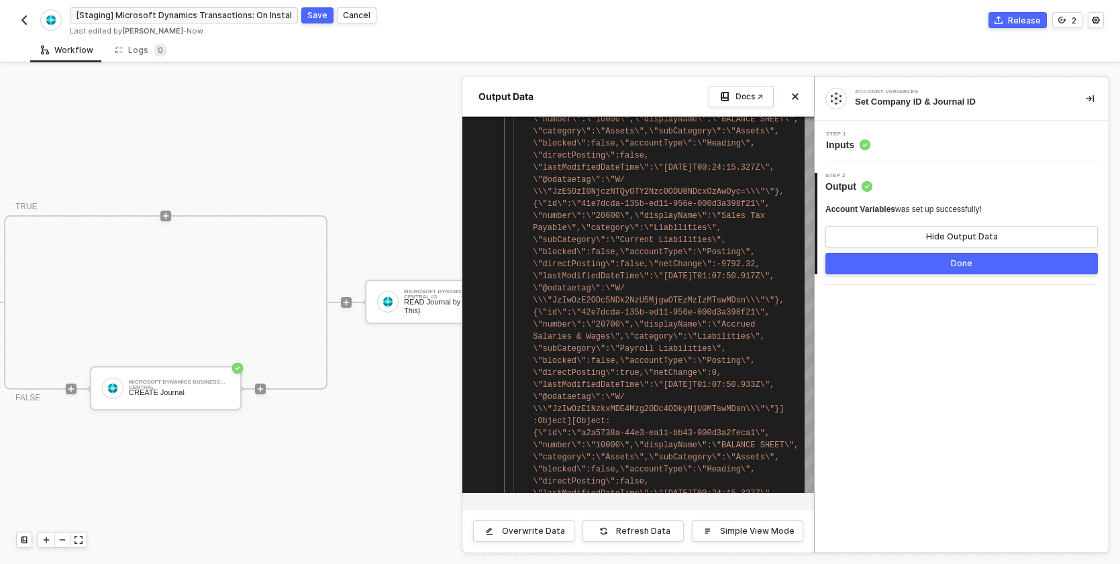
click at [924, 265] on button "Done" at bounding box center [961, 263] width 272 height 21
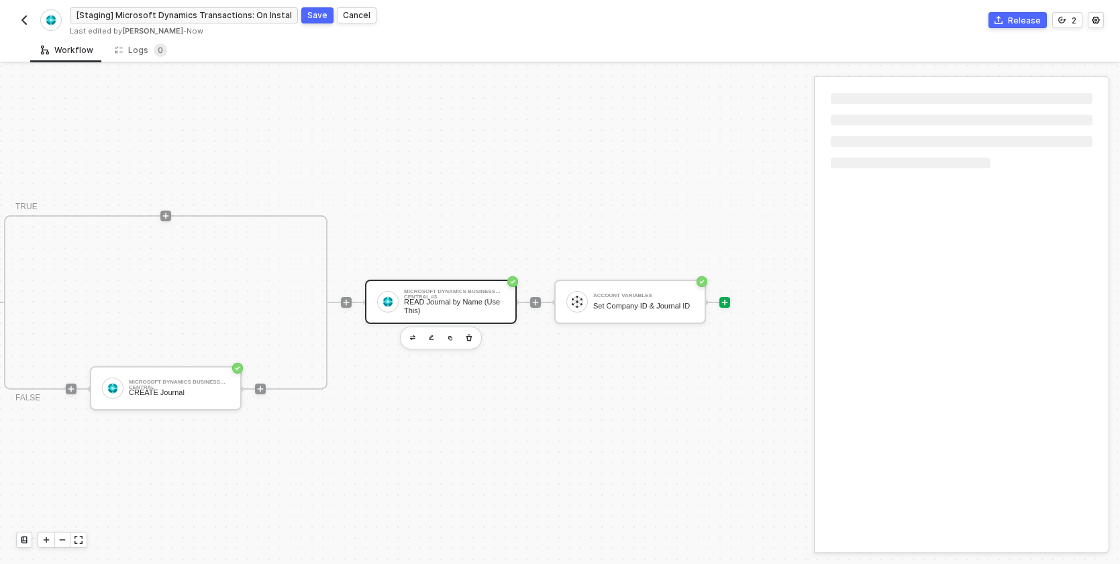
click at [451, 298] on div "READ Journal by Name (Use This)" at bounding box center [454, 306] width 101 height 17
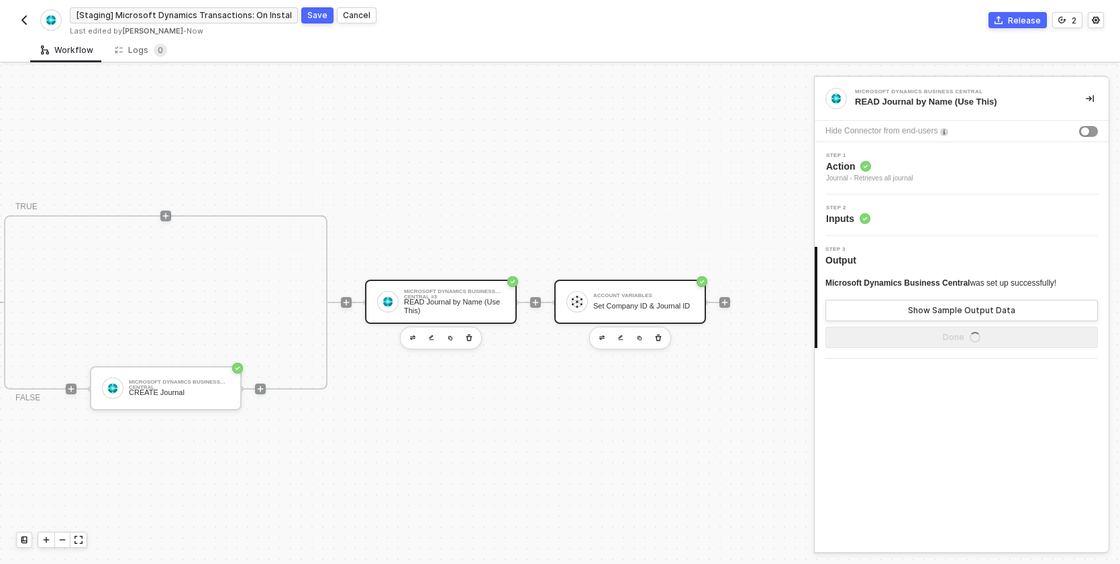
click at [649, 295] on div "Account Variables Set Company ID & Journal ID" at bounding box center [643, 301] width 101 height 25
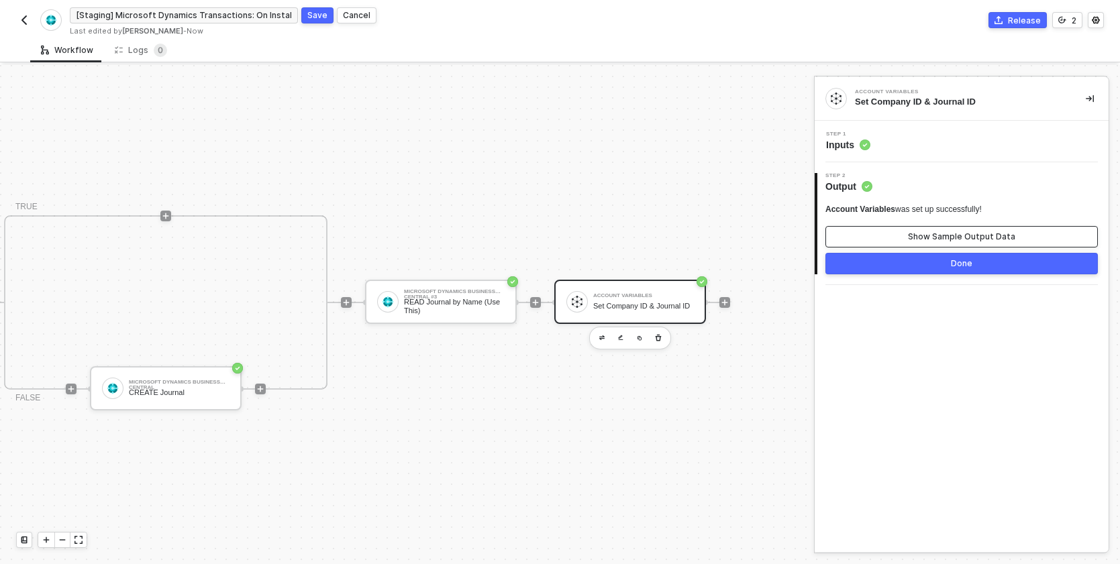
click at [896, 238] on button "Show Sample Output Data" at bounding box center [961, 236] width 272 height 21
